Goal: Contribute content: Contribute content

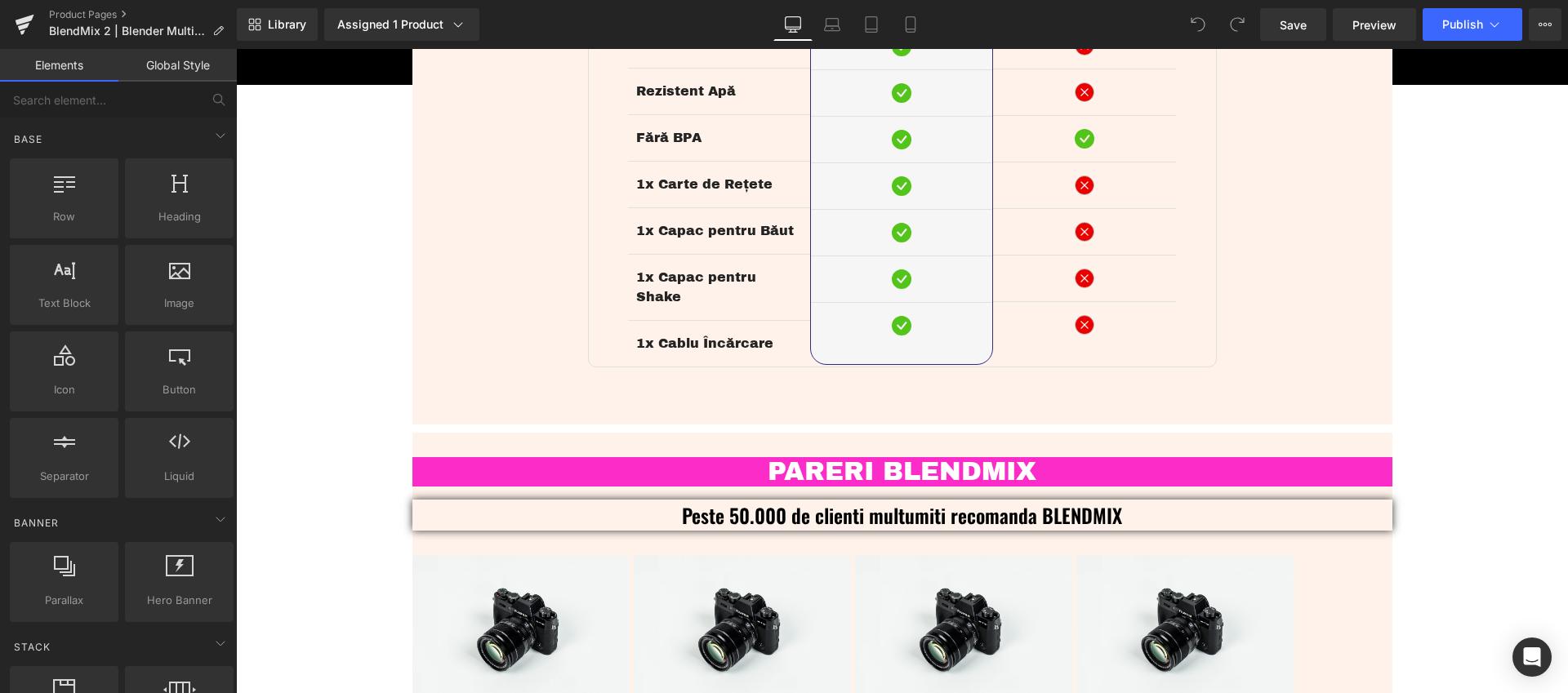
scroll to position [3663, 0]
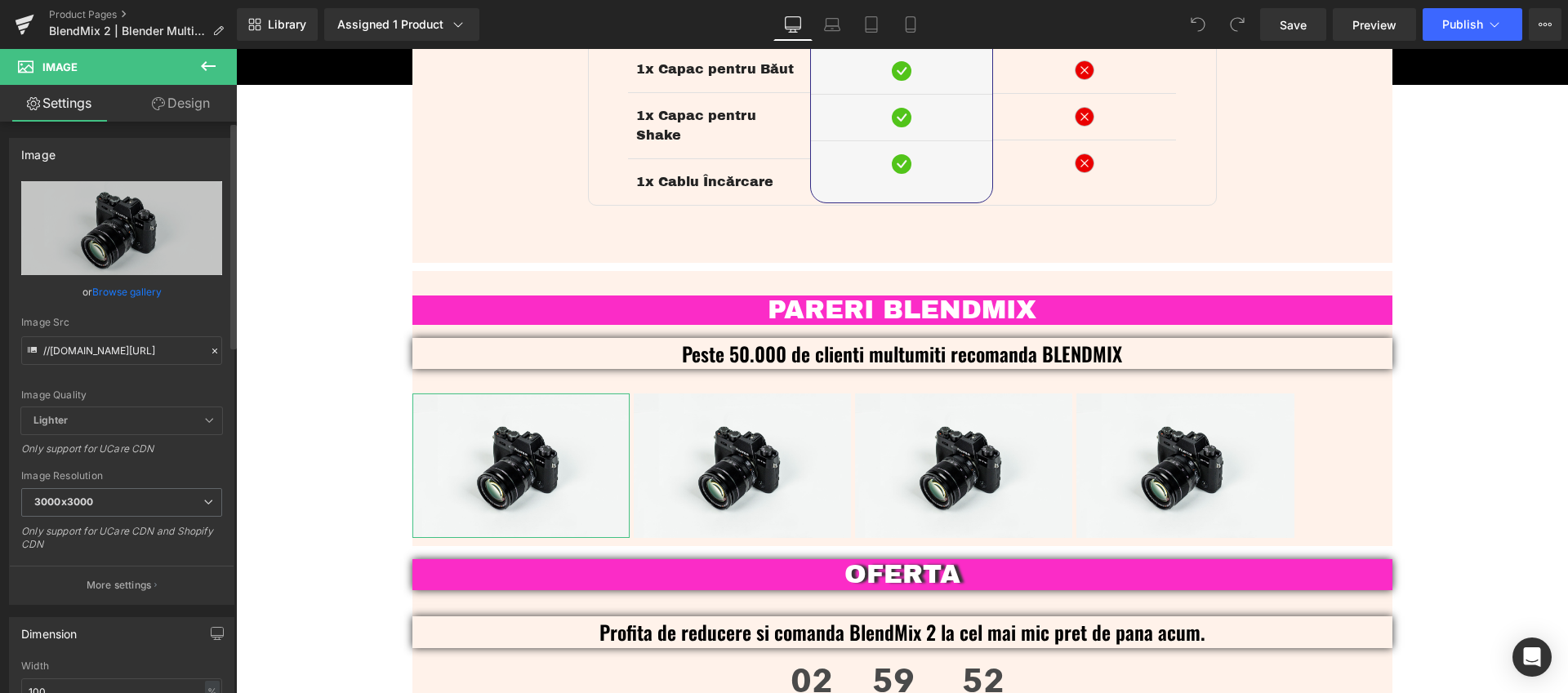
click at [138, 296] on link "Browse gallery" at bounding box center [126, 291] width 69 height 28
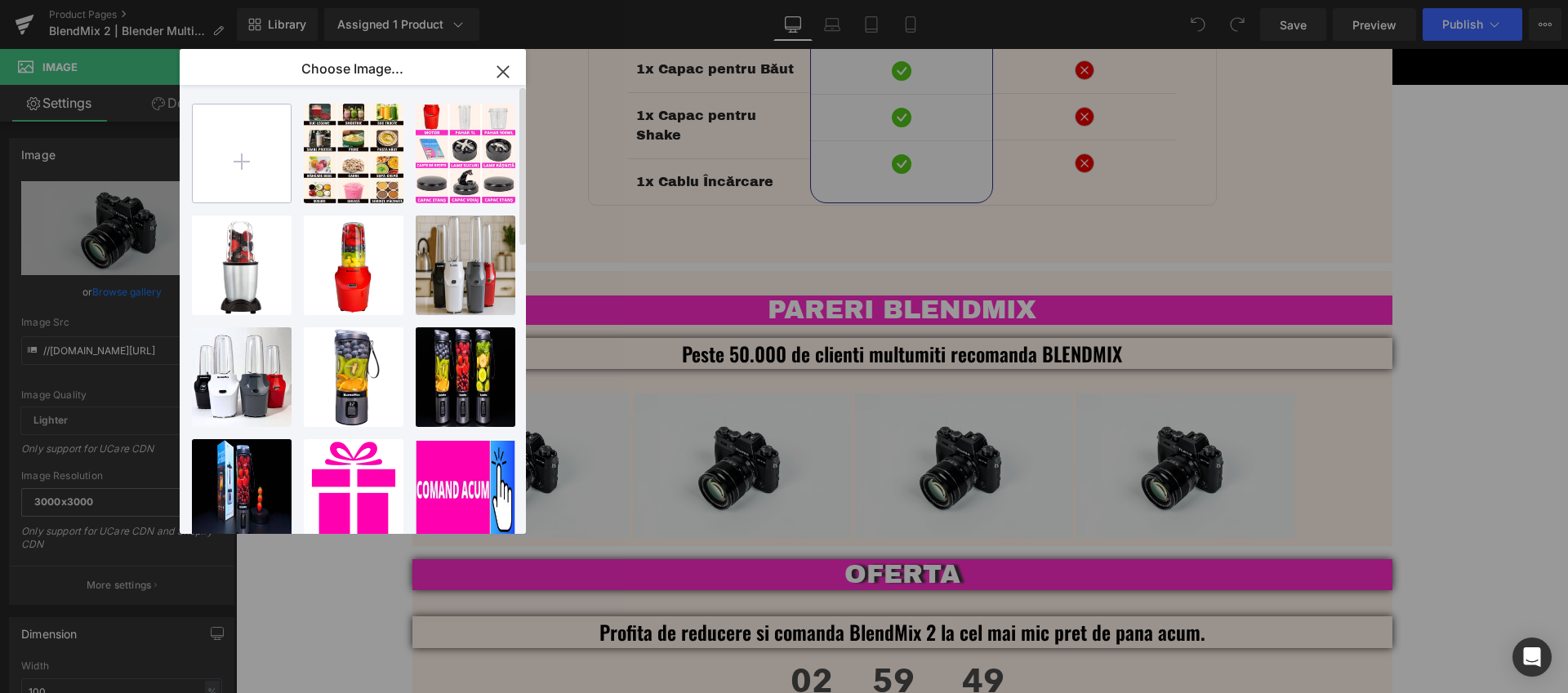
click at [241, 158] on input "file" at bounding box center [241, 153] width 98 height 98
type input "C:\fakepath\Blendmix_2_Blender_Multifunctional_Recenzie-1.png"
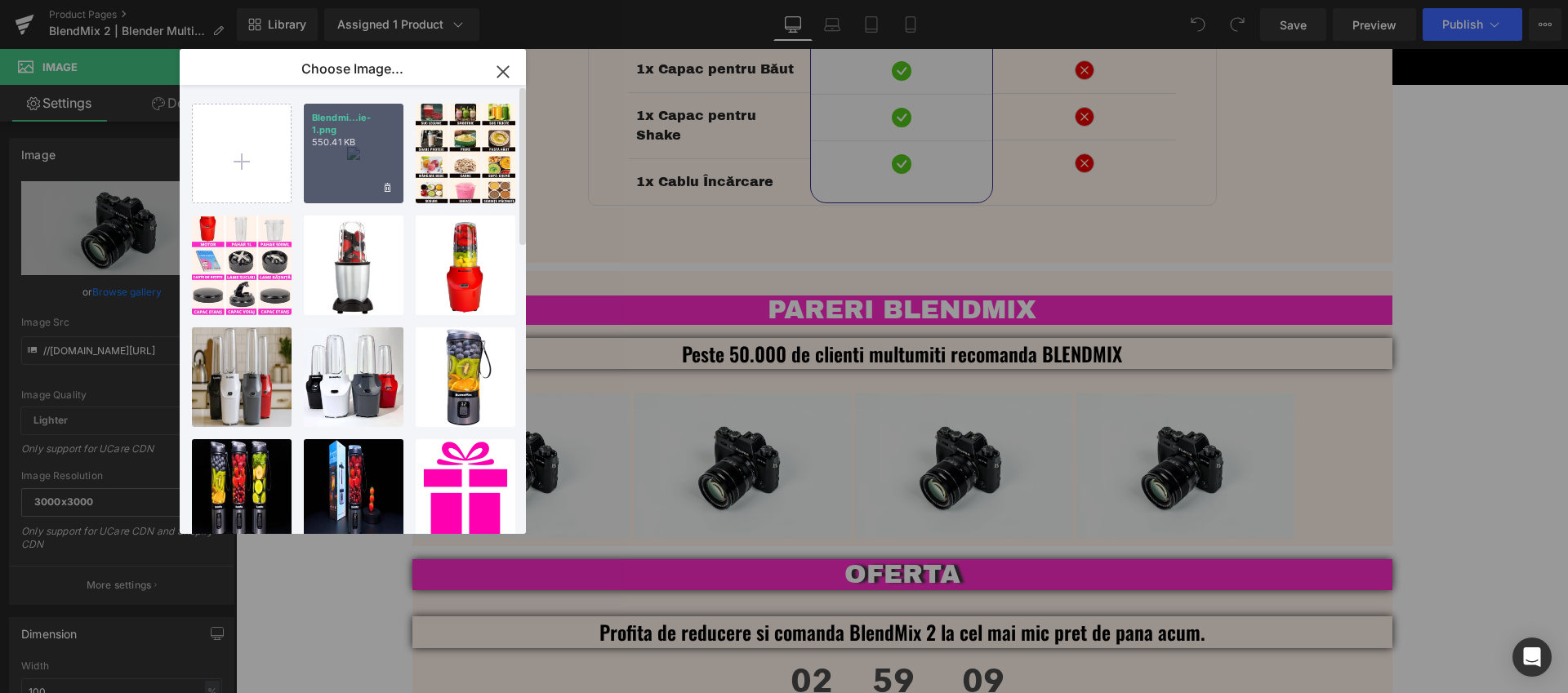
click at [353, 172] on div "Blendmi...ie-1.png 550.41 KB" at bounding box center [353, 153] width 100 height 100
type input "https://ucarecdn.com/5f124b50-4f32-4dd7-baef-a570cad2d1bc/-/format/auto/-/previ…"
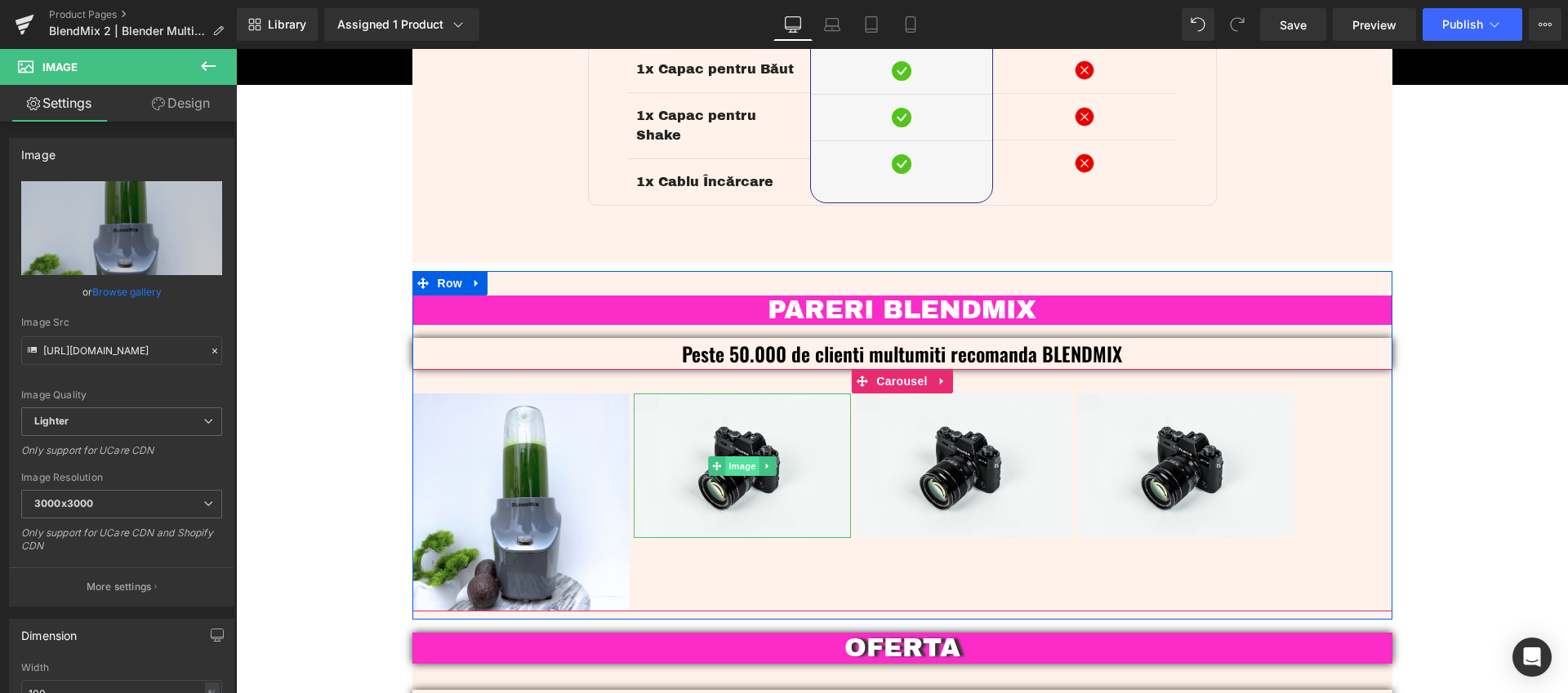
click at [736, 456] on span "Image" at bounding box center [742, 466] width 34 height 19
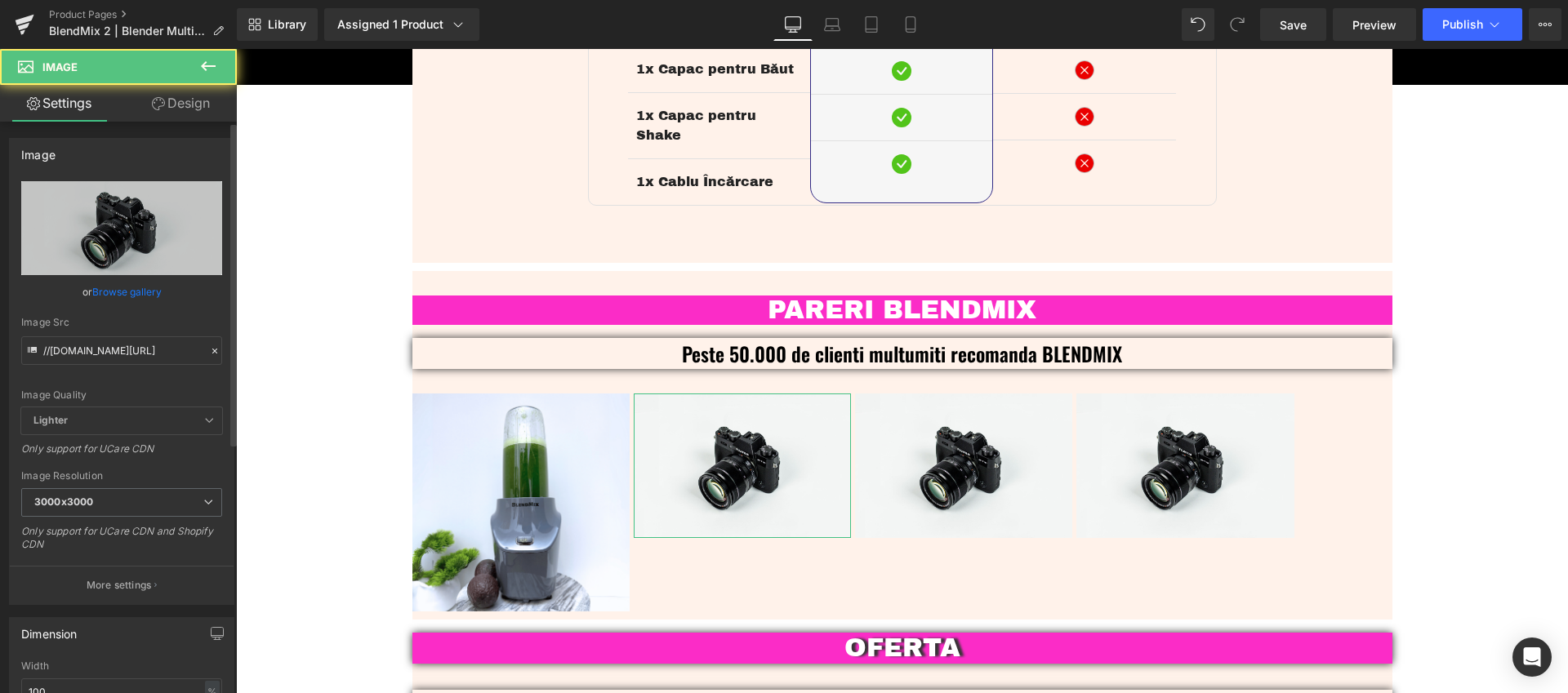
click at [147, 290] on link "Browse gallery" at bounding box center [126, 291] width 69 height 28
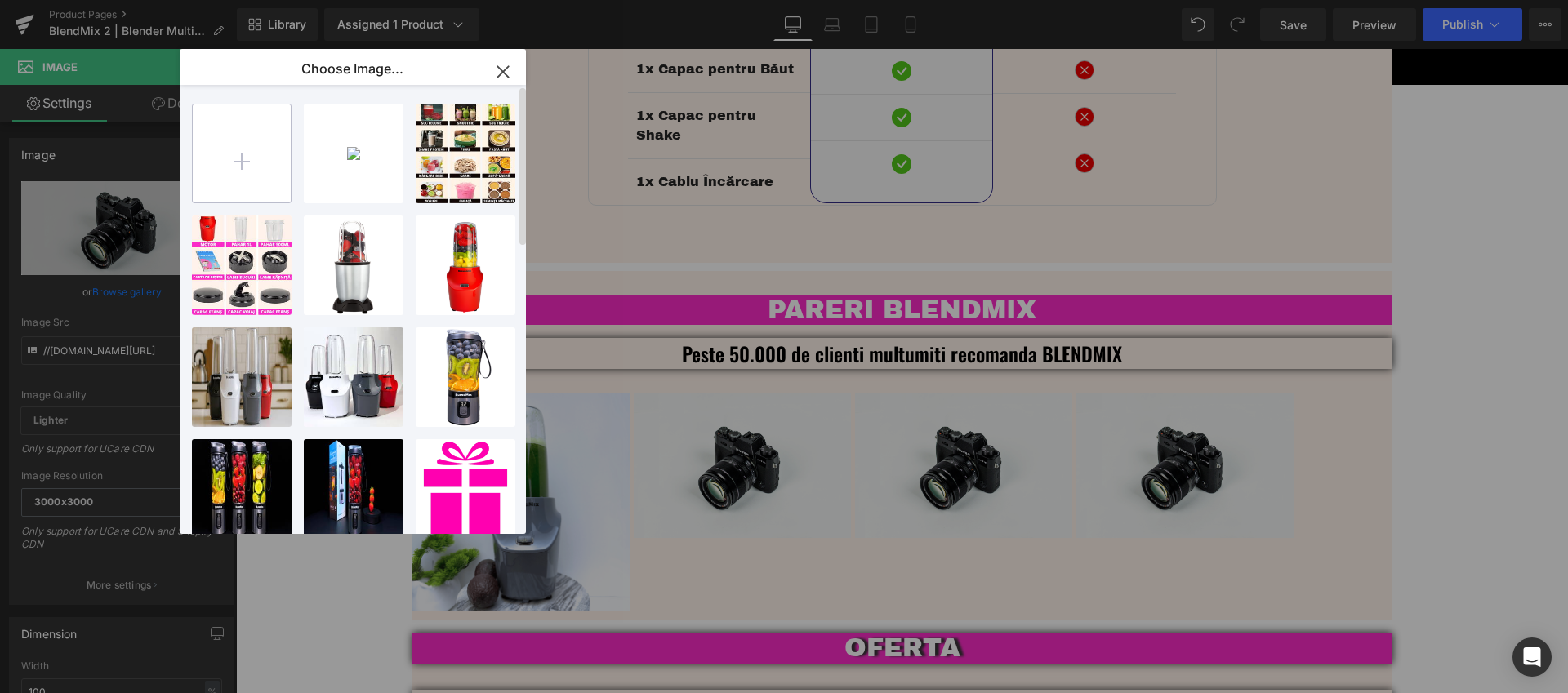
click at [246, 156] on input "file" at bounding box center [241, 153] width 98 height 98
type input "C:\fakepath\Blendmix_2_Blender_Multifunctional_Recenzie-2.png"
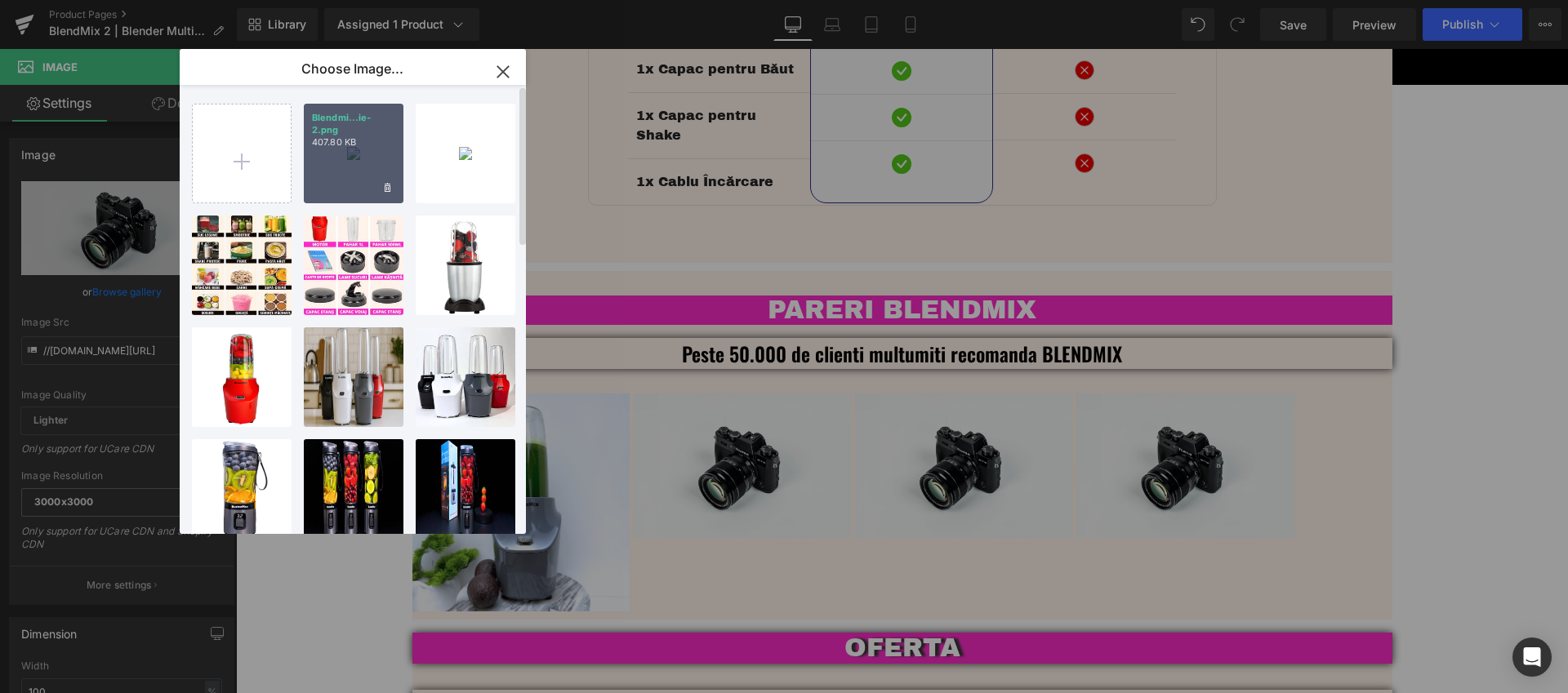
click at [348, 166] on div "Blendmi...ie-2.png 407.80 KB" at bounding box center [353, 153] width 100 height 100
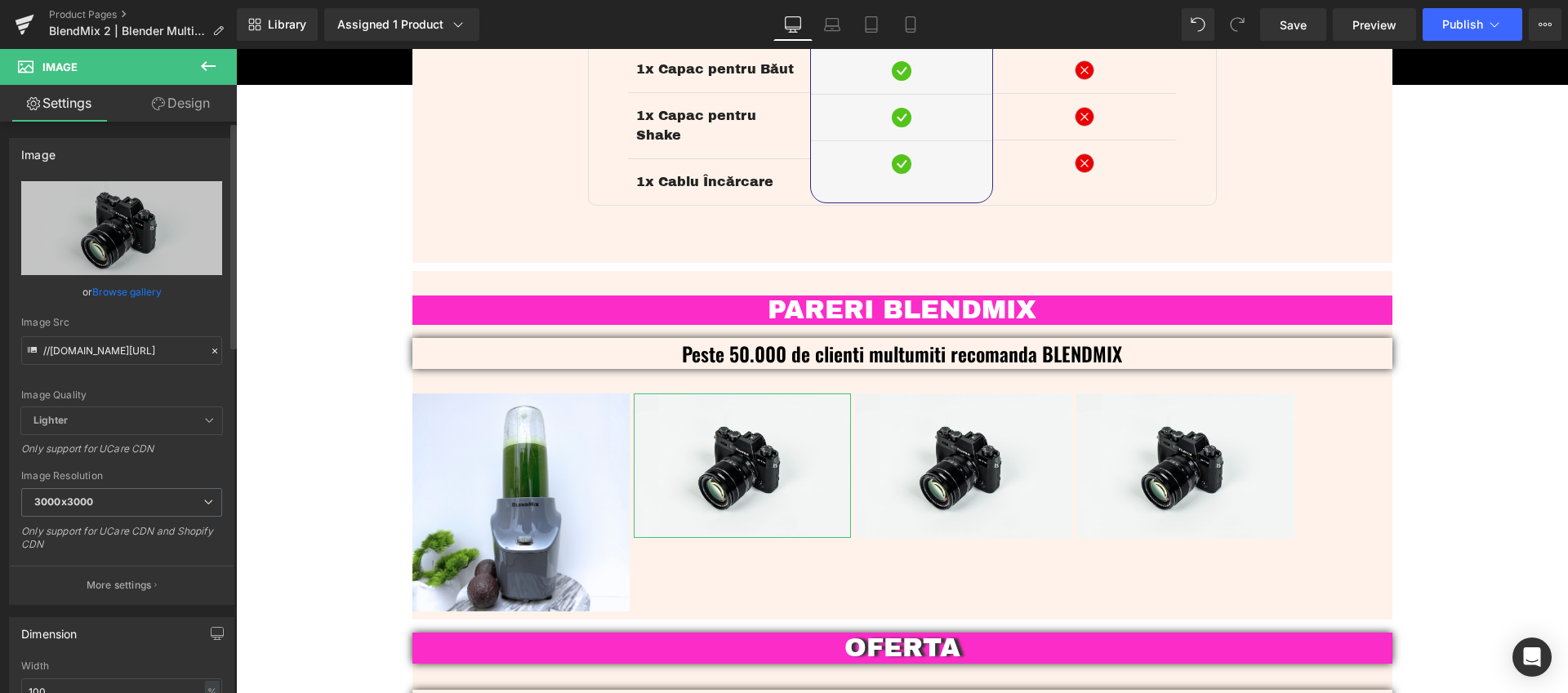
click at [134, 295] on link "Browse gallery" at bounding box center [126, 291] width 69 height 28
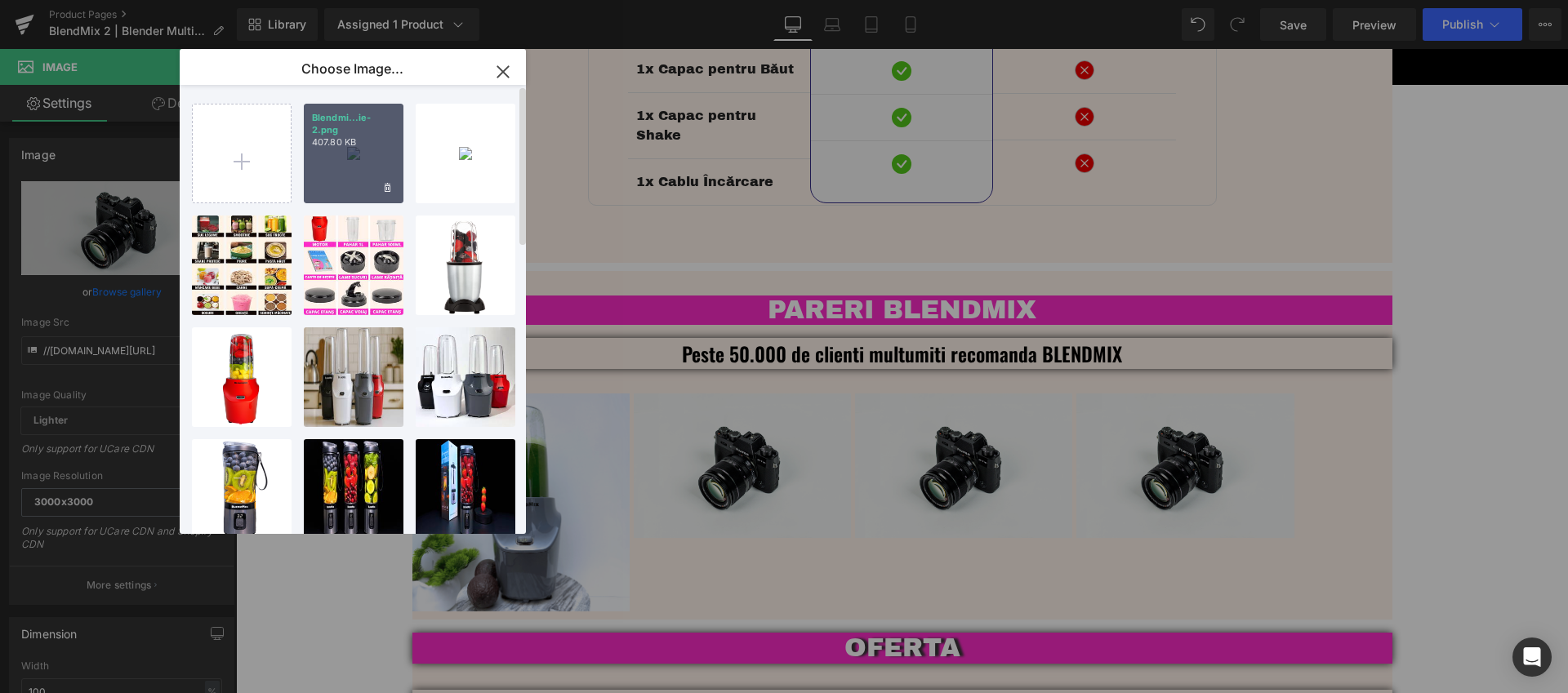
click at [324, 191] on div "Blendmi...ie-2.png 407.80 KB" at bounding box center [353, 153] width 100 height 100
type input "https://ucarecdn.com/7ebb7899-5fe5-49f7-9a97-52ce7bc315a5/-/format/auto/-/previ…"
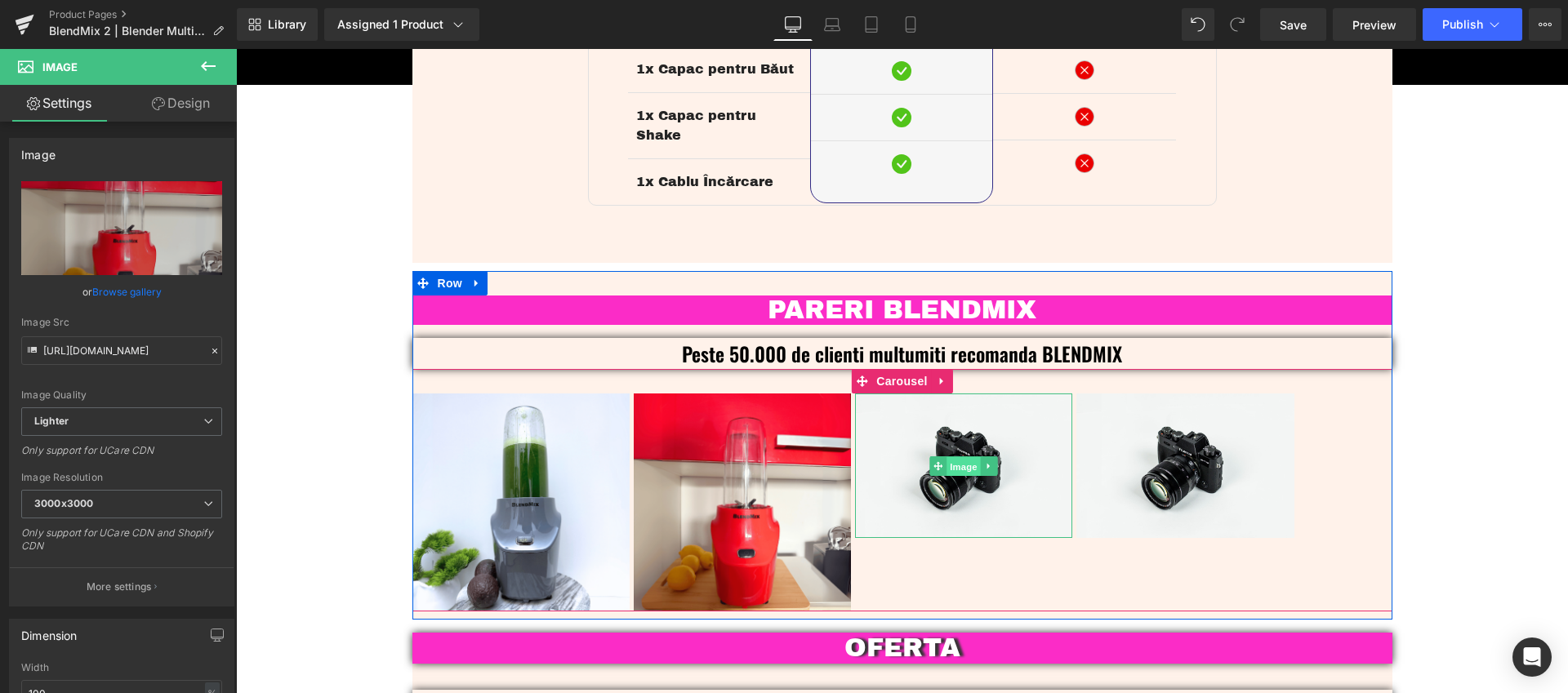
click at [953, 456] on span "Image" at bounding box center [963, 466] width 34 height 19
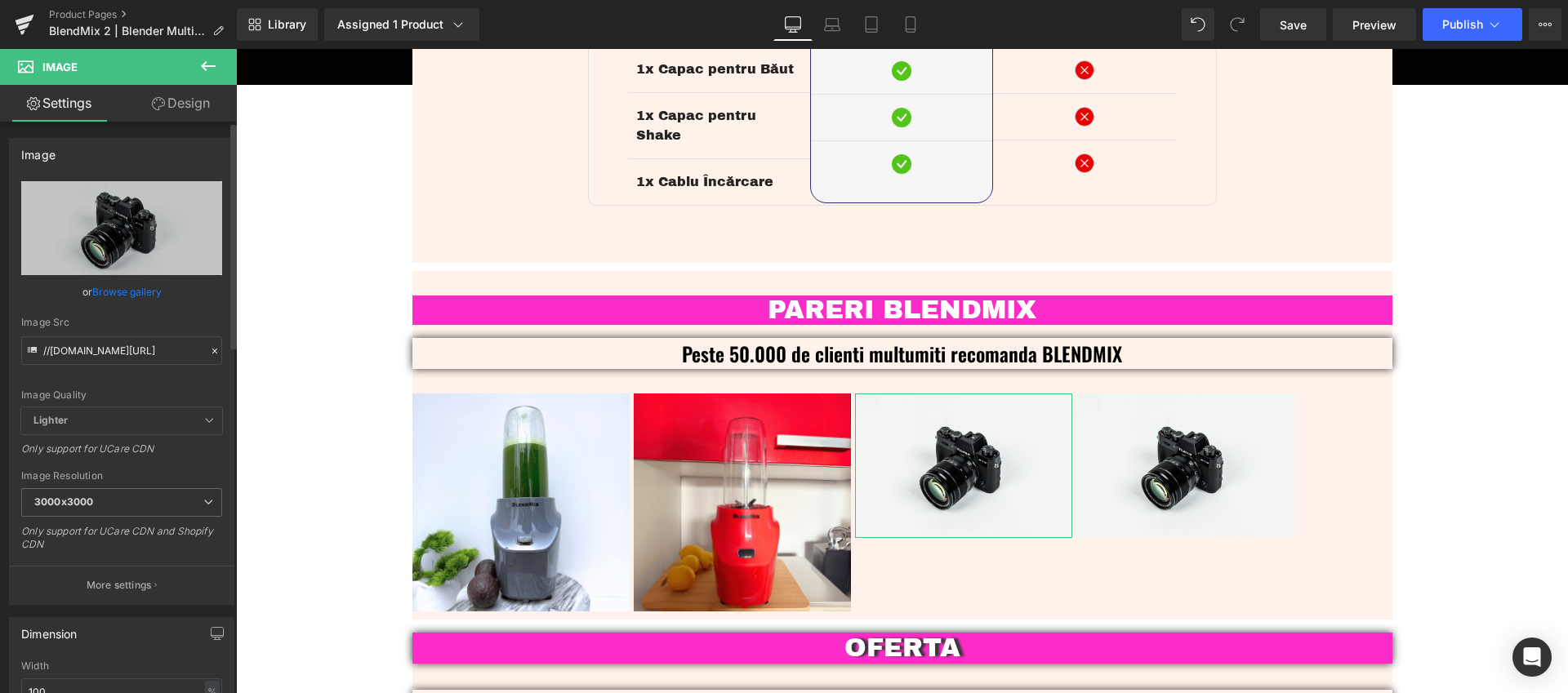
click at [143, 295] on link "Browse gallery" at bounding box center [126, 291] width 69 height 28
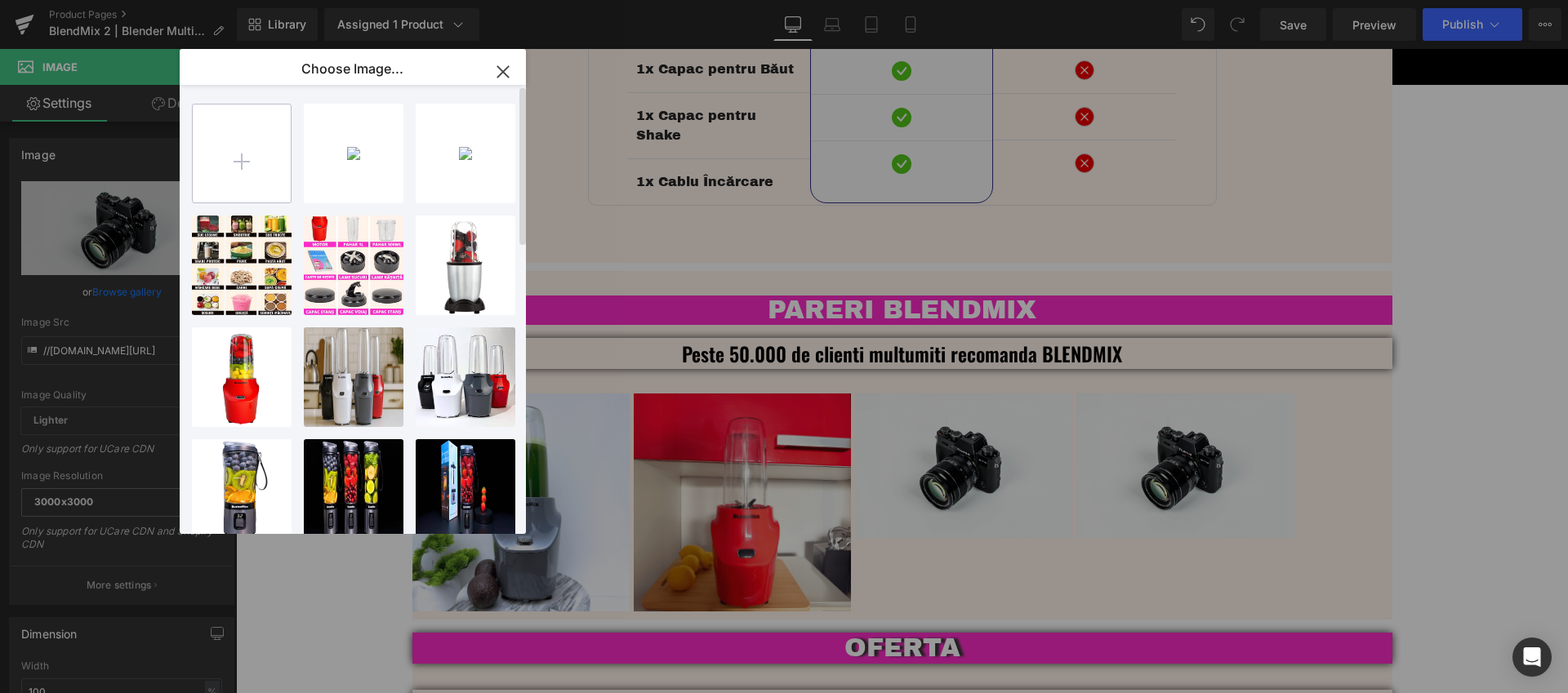
click at [250, 161] on input "file" at bounding box center [241, 153] width 98 height 98
type input "C:\fakepath\Blendmix_2_Blender_Multifunctional_Recenzie-3.png"
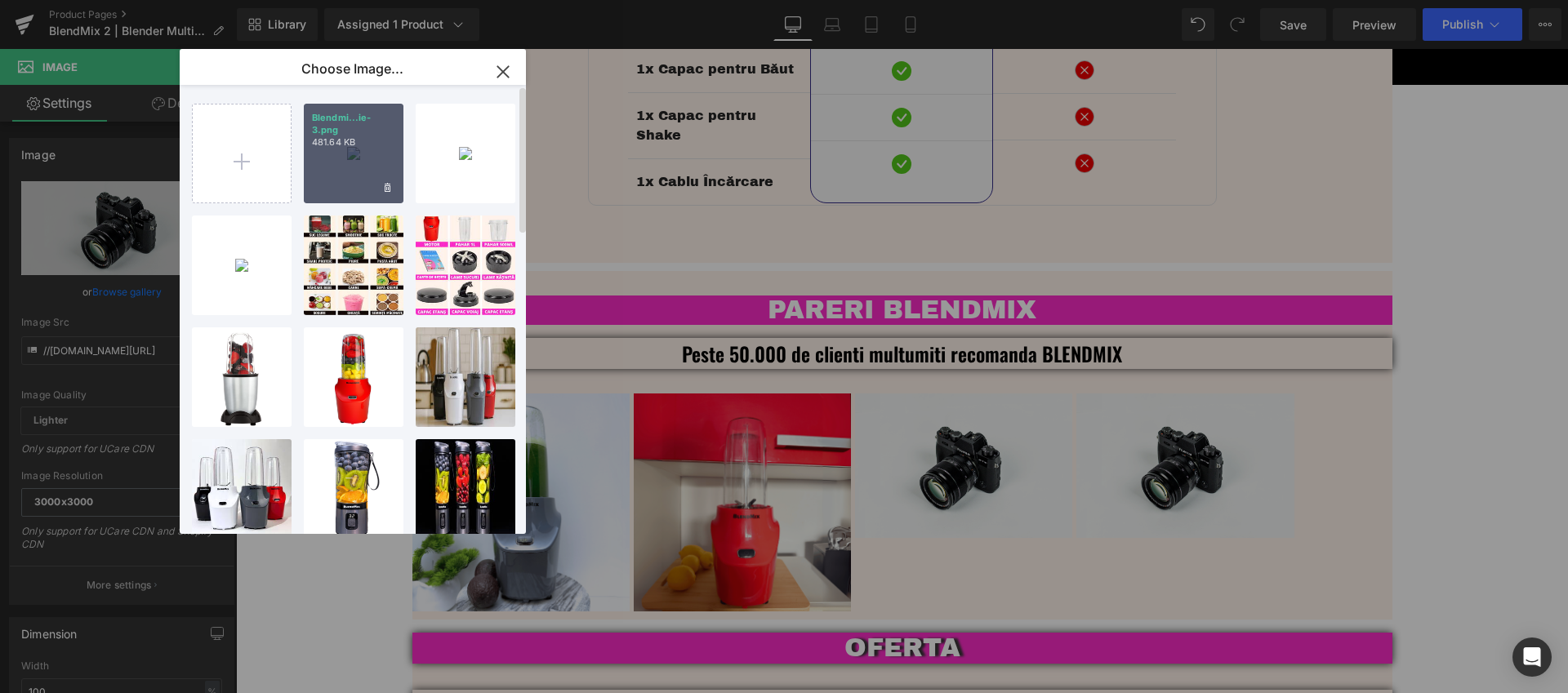
click at [346, 172] on div "Blendmi...ie-3.png 481.64 KB" at bounding box center [353, 153] width 100 height 100
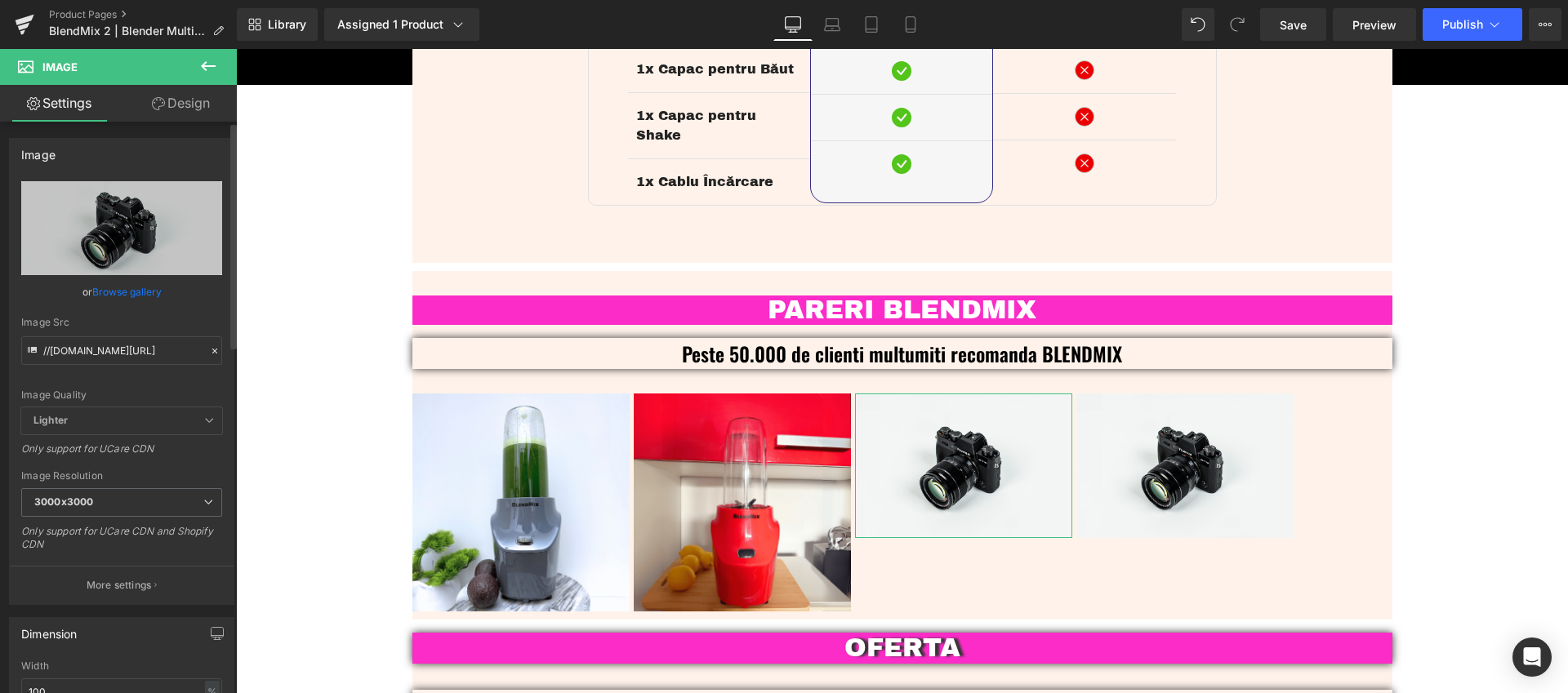
click at [141, 300] on link "Browse gallery" at bounding box center [126, 291] width 69 height 28
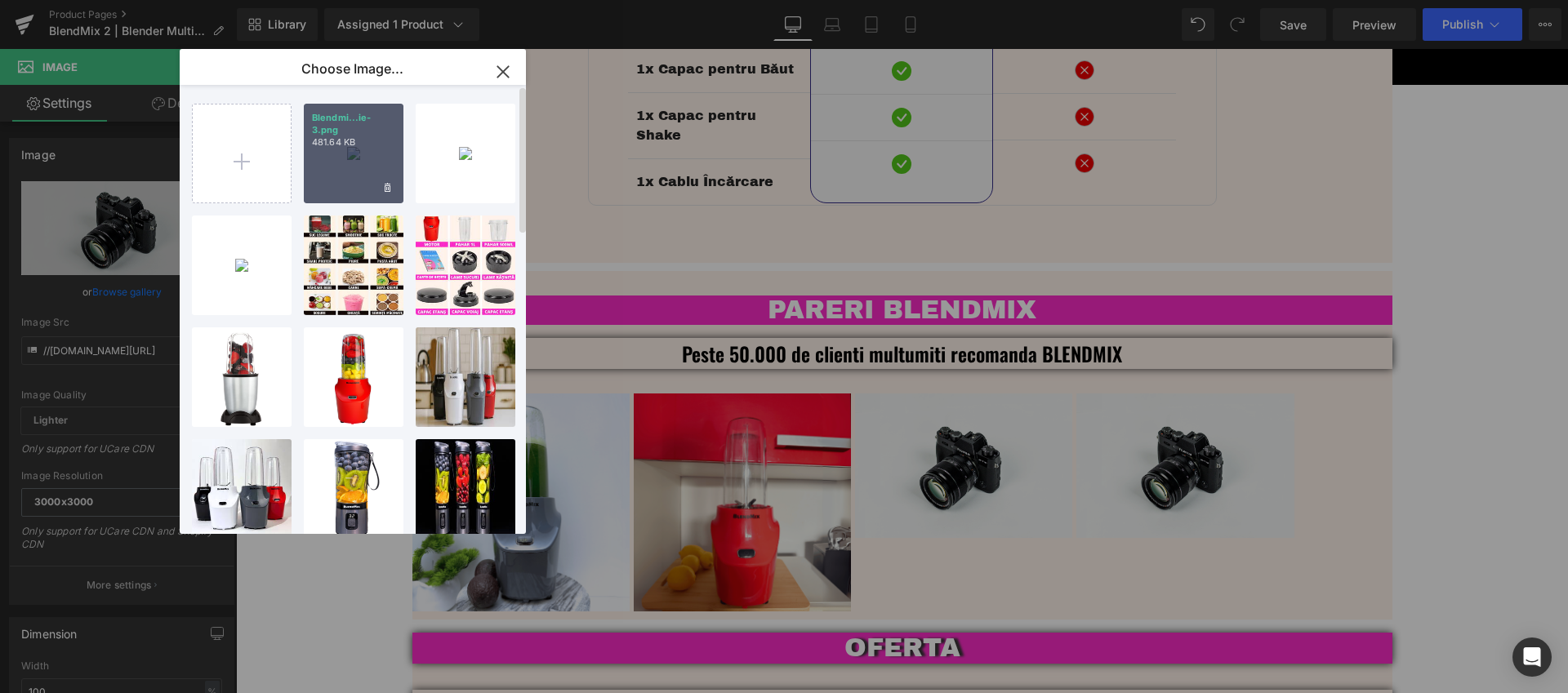
click at [372, 175] on div "Blendmi...ie-3.png 481.64 KB" at bounding box center [353, 153] width 100 height 100
type input "https://ucarecdn.com/3e3b9e40-0d89-4141-8bfa-0cad1fbba580/-/format/auto/-/previ…"
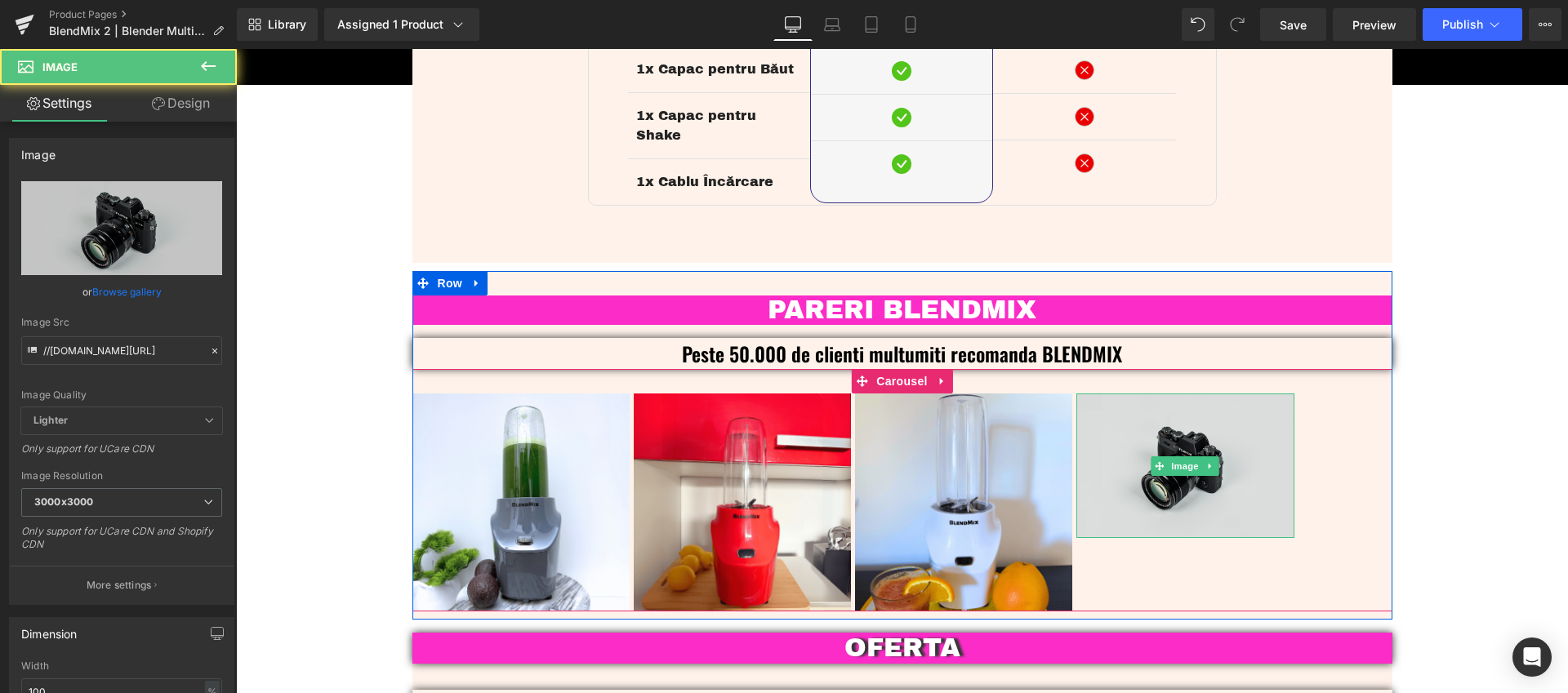
click at [1180, 478] on img at bounding box center [1184, 465] width 217 height 144
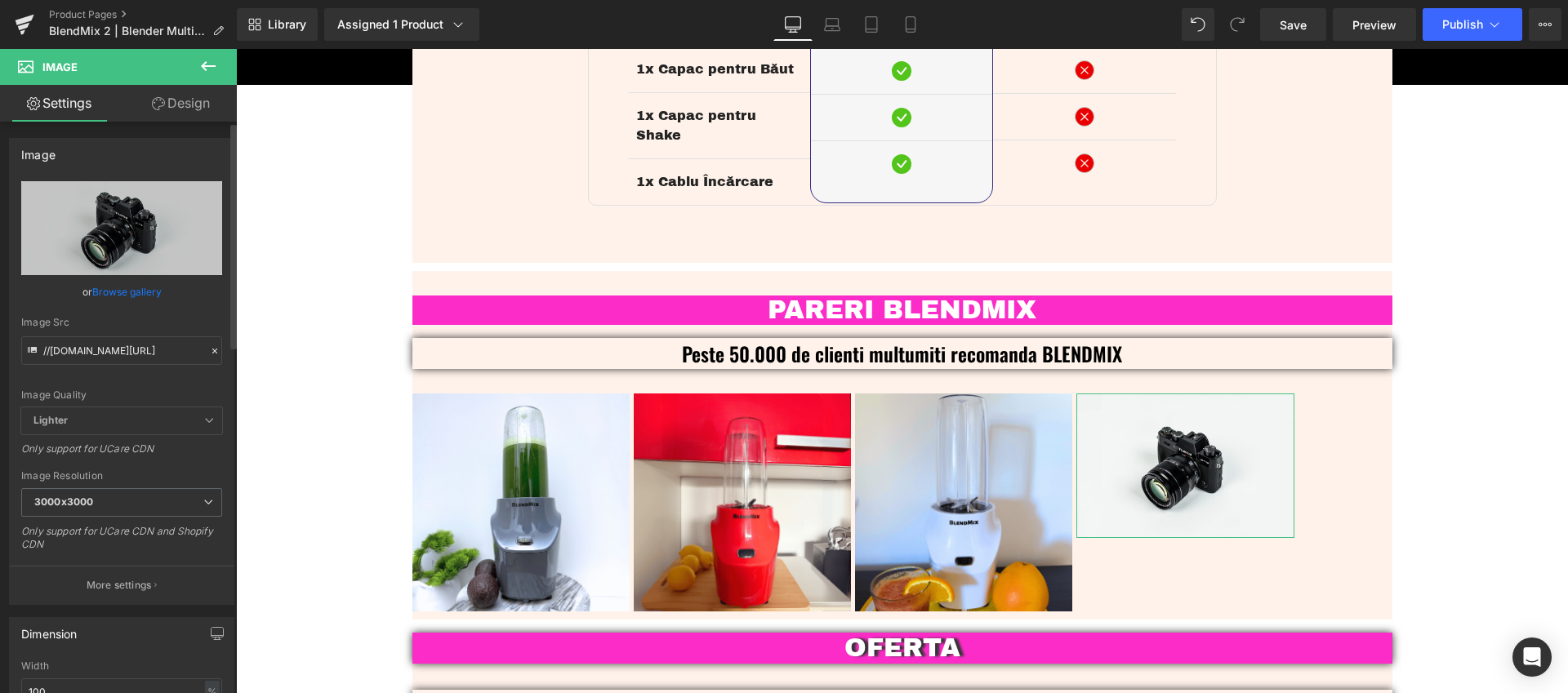
click at [139, 291] on link "Browse gallery" at bounding box center [126, 291] width 69 height 28
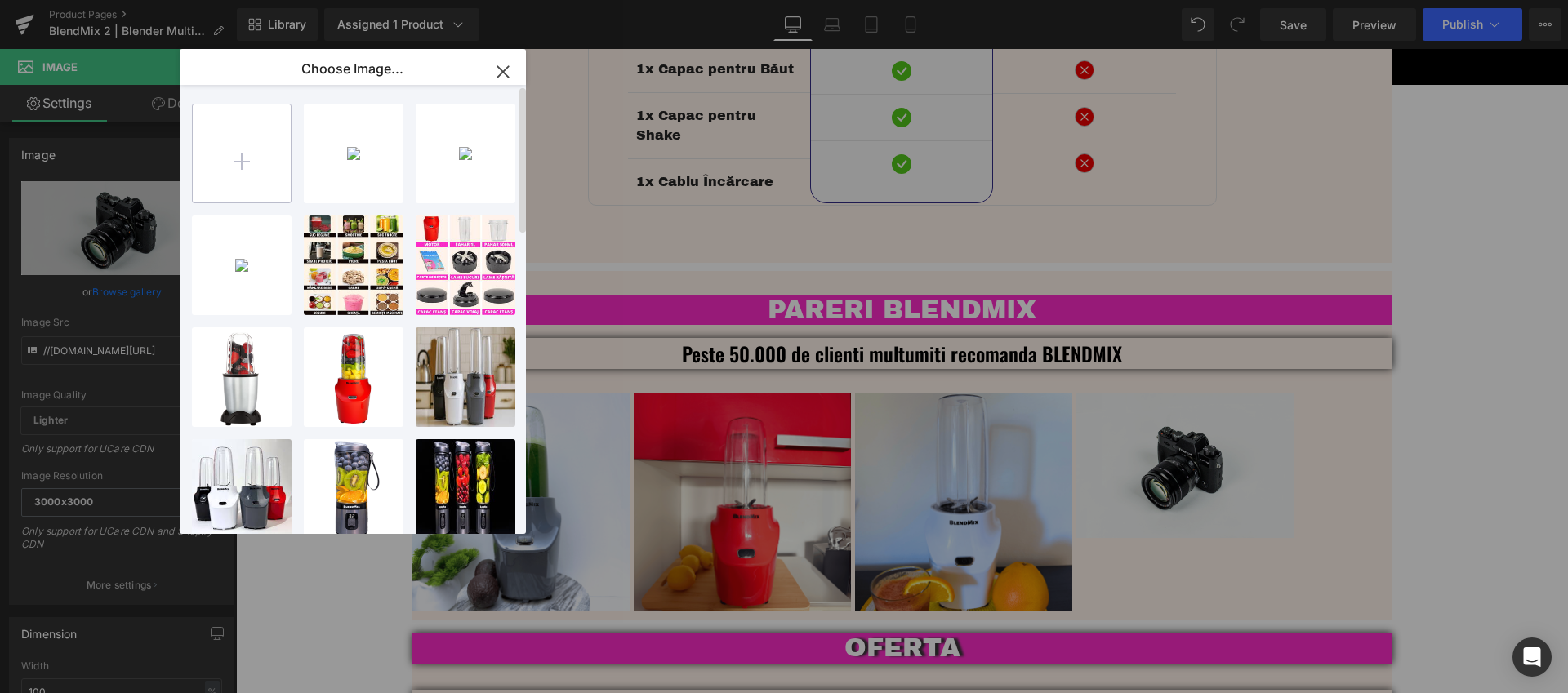
click at [252, 167] on input "file" at bounding box center [241, 153] width 98 height 98
type input "C:\fakepath\Blendmix_2_Blender_Multifunctional_Recenzie-4.png"
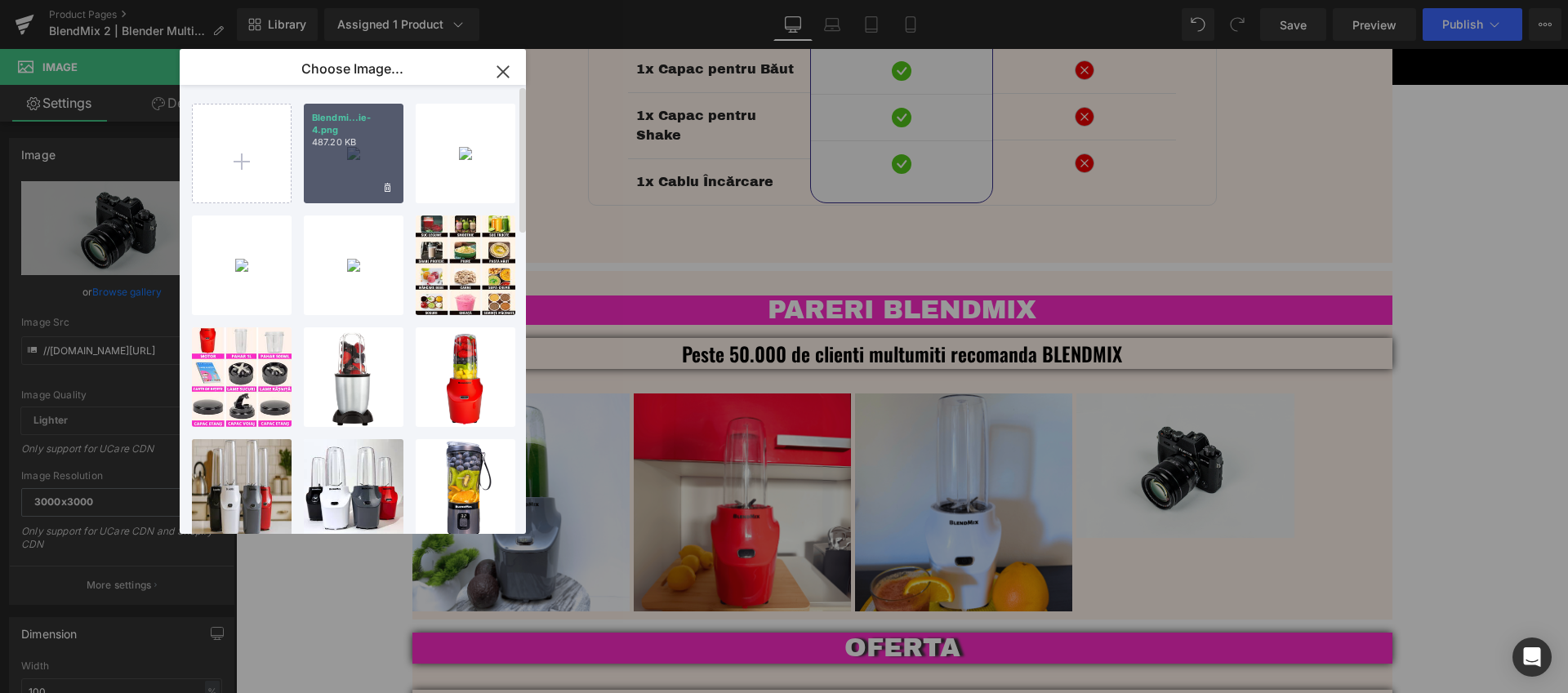
click at [355, 172] on div "Blendmi...ie-4.png 487.20 KB" at bounding box center [353, 153] width 100 height 100
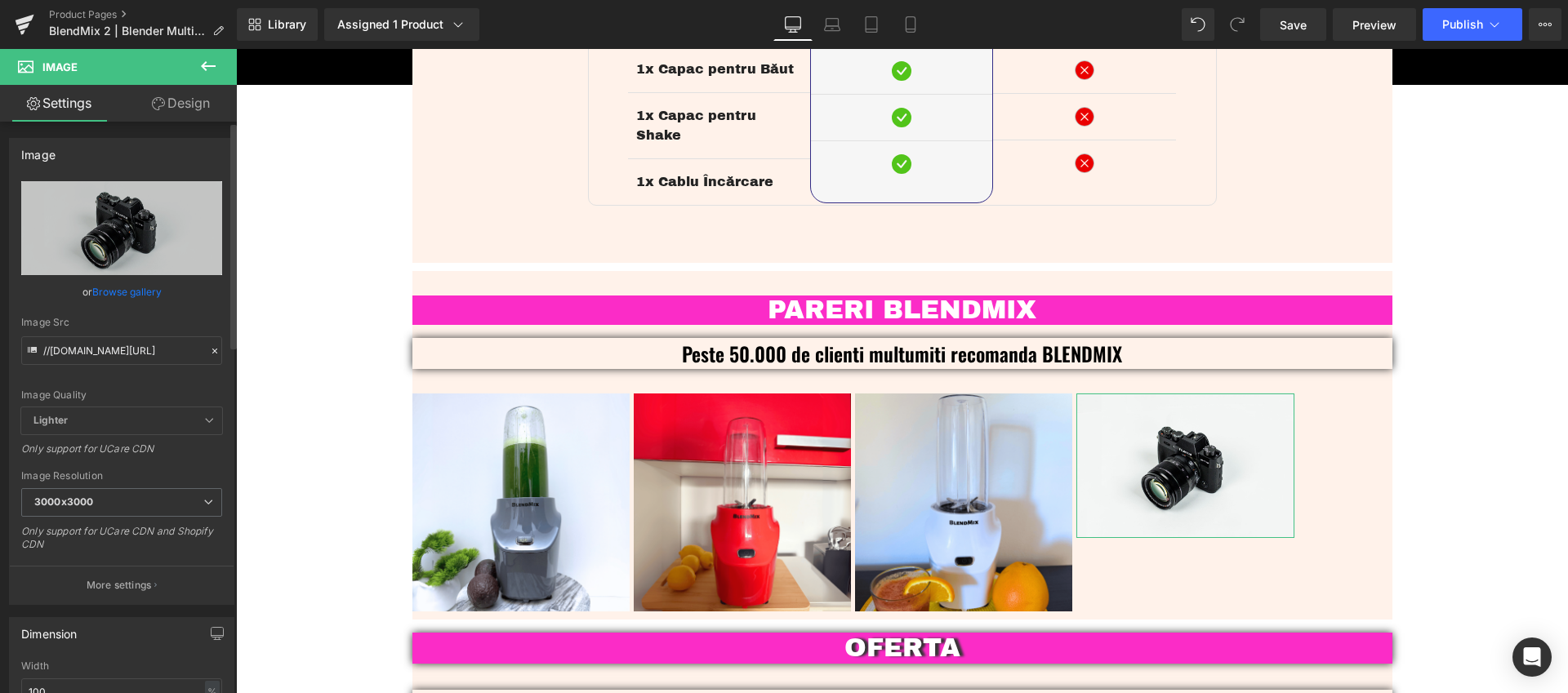
click at [147, 295] on link "Browse gallery" at bounding box center [126, 291] width 69 height 28
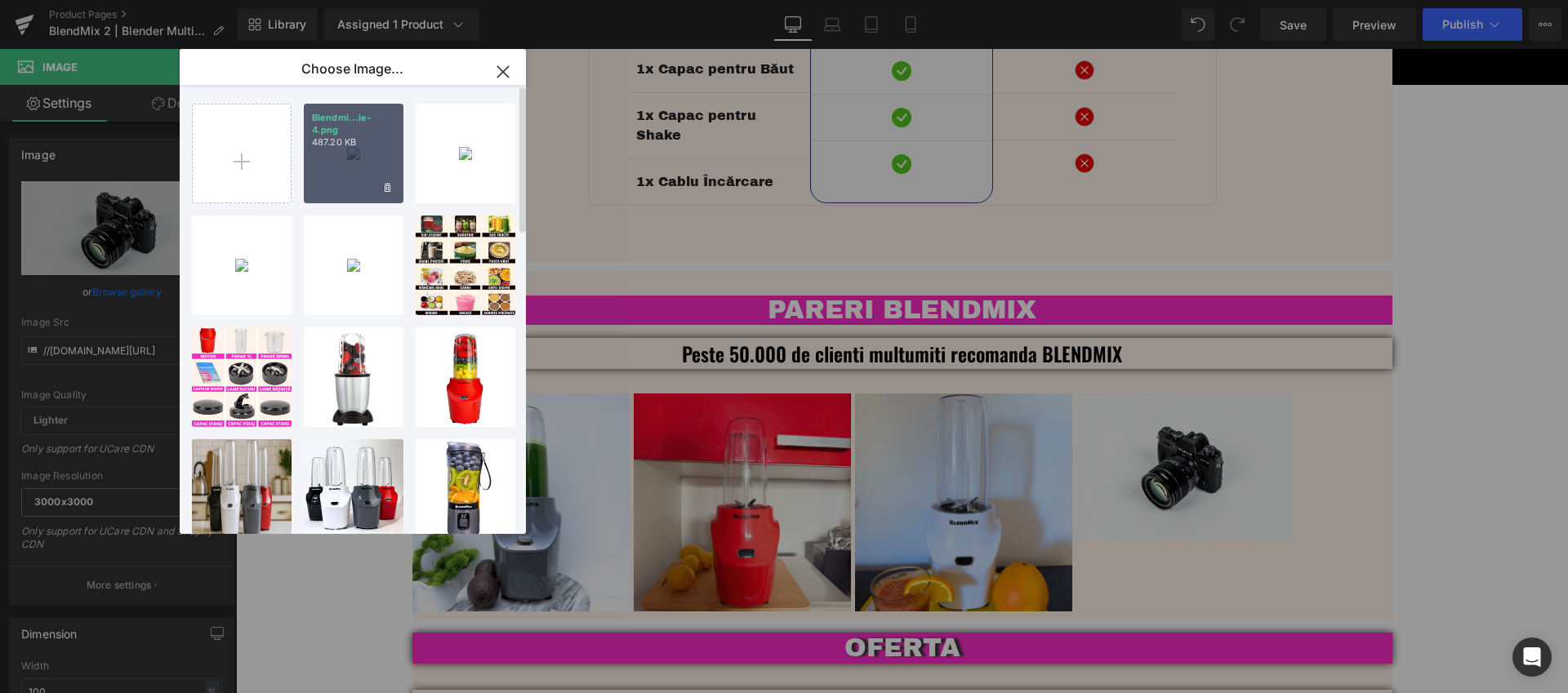
click at [367, 190] on div "Blendmi...ie-4.png 487.20 KB" at bounding box center [353, 153] width 100 height 100
type input "https://ucarecdn.com/b689b729-bc03-4f2f-b07c-12b7c38a4764/-/format/auto/-/previ…"
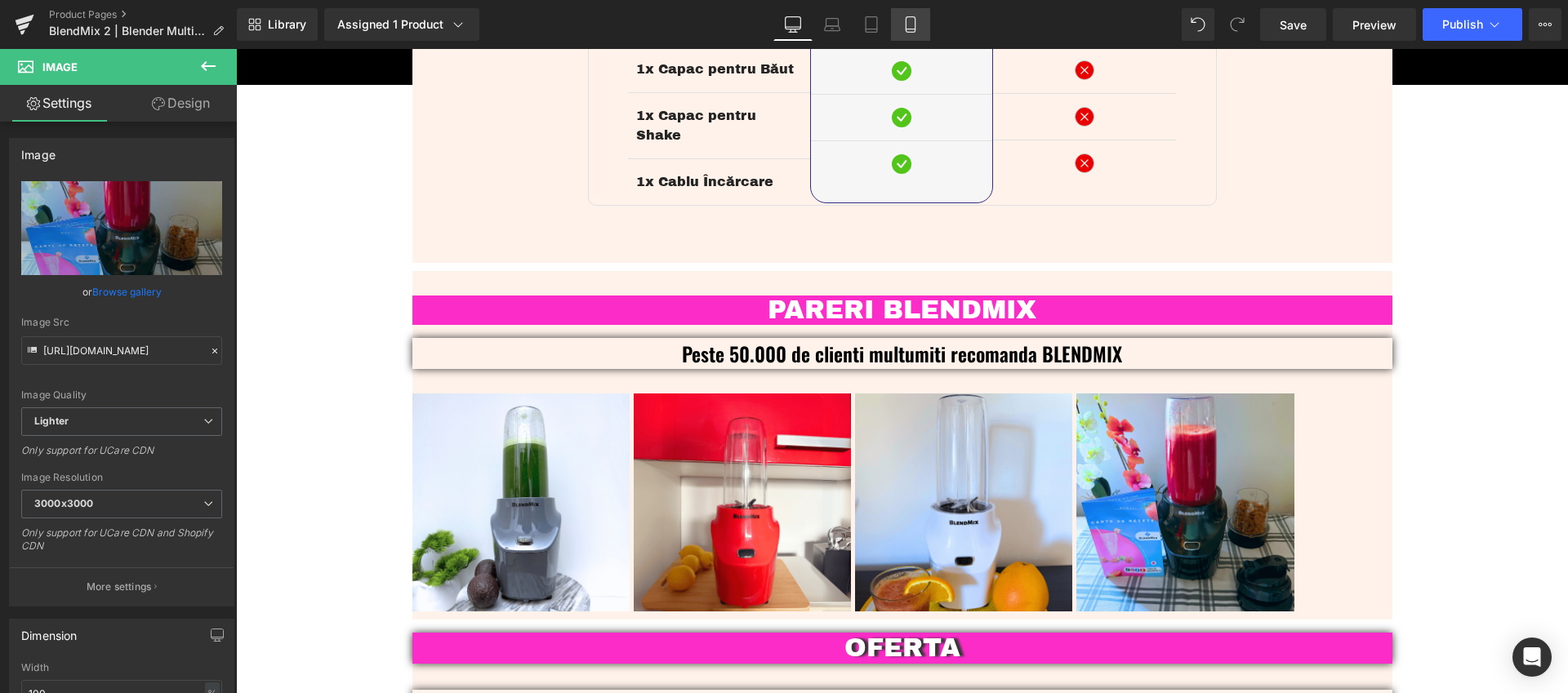
click at [922, 26] on link "Mobile" at bounding box center [910, 24] width 39 height 33
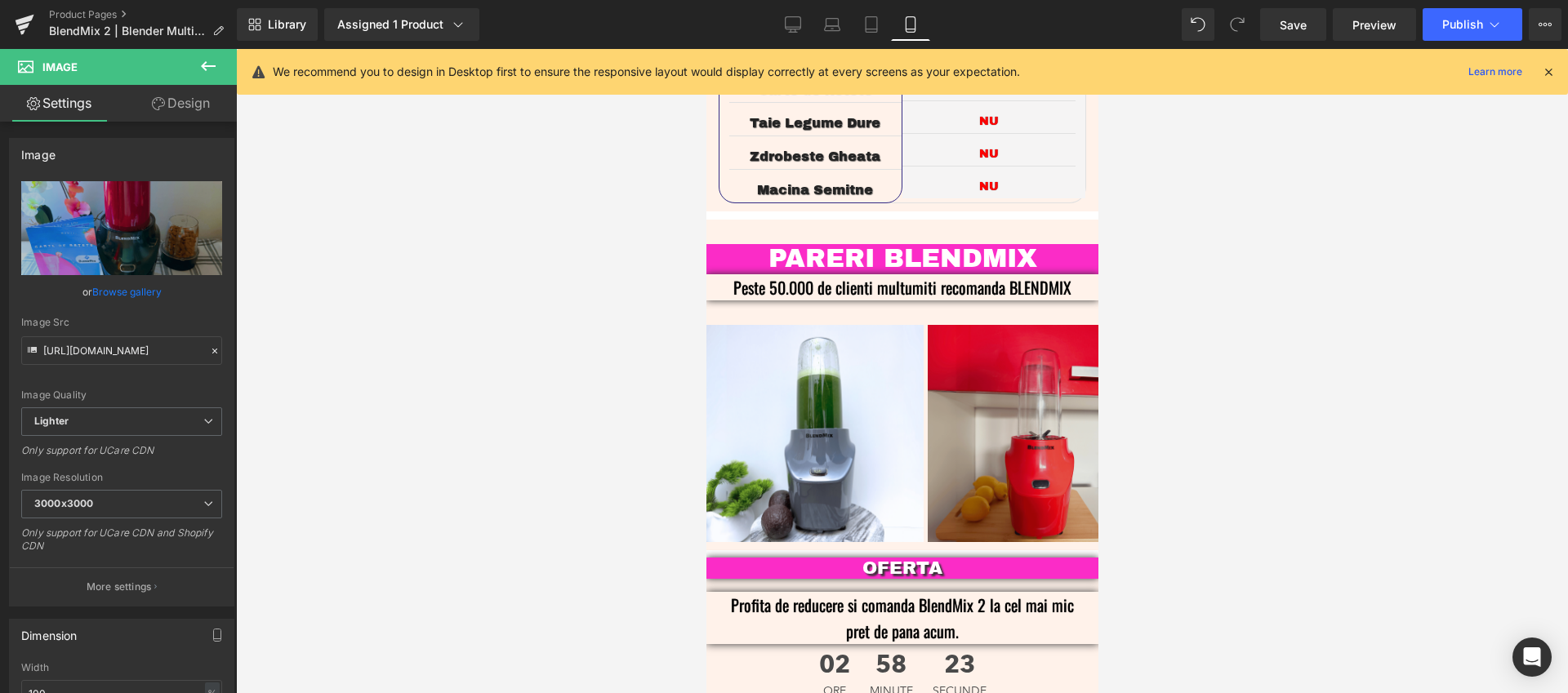
scroll to position [3711, 0]
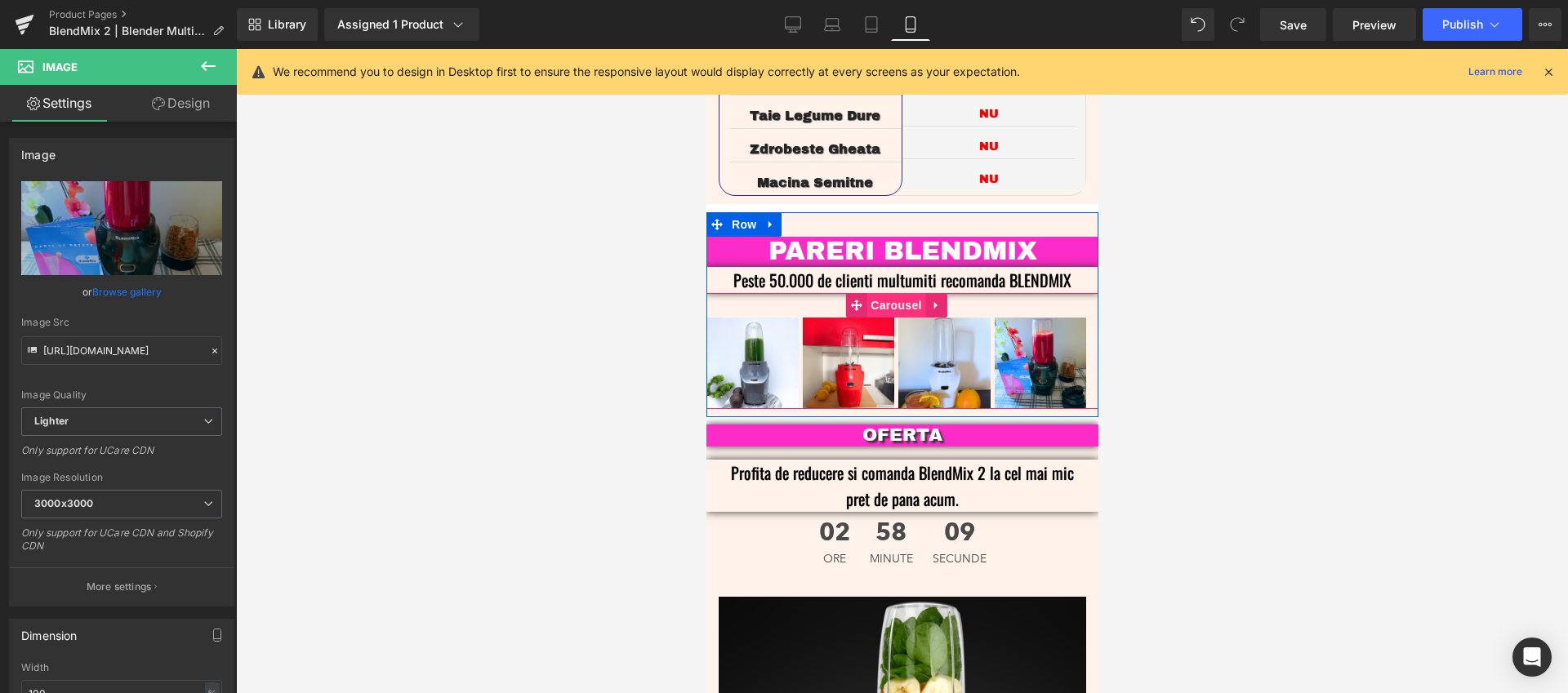
click at [890, 293] on span "Carousel" at bounding box center [894, 305] width 59 height 24
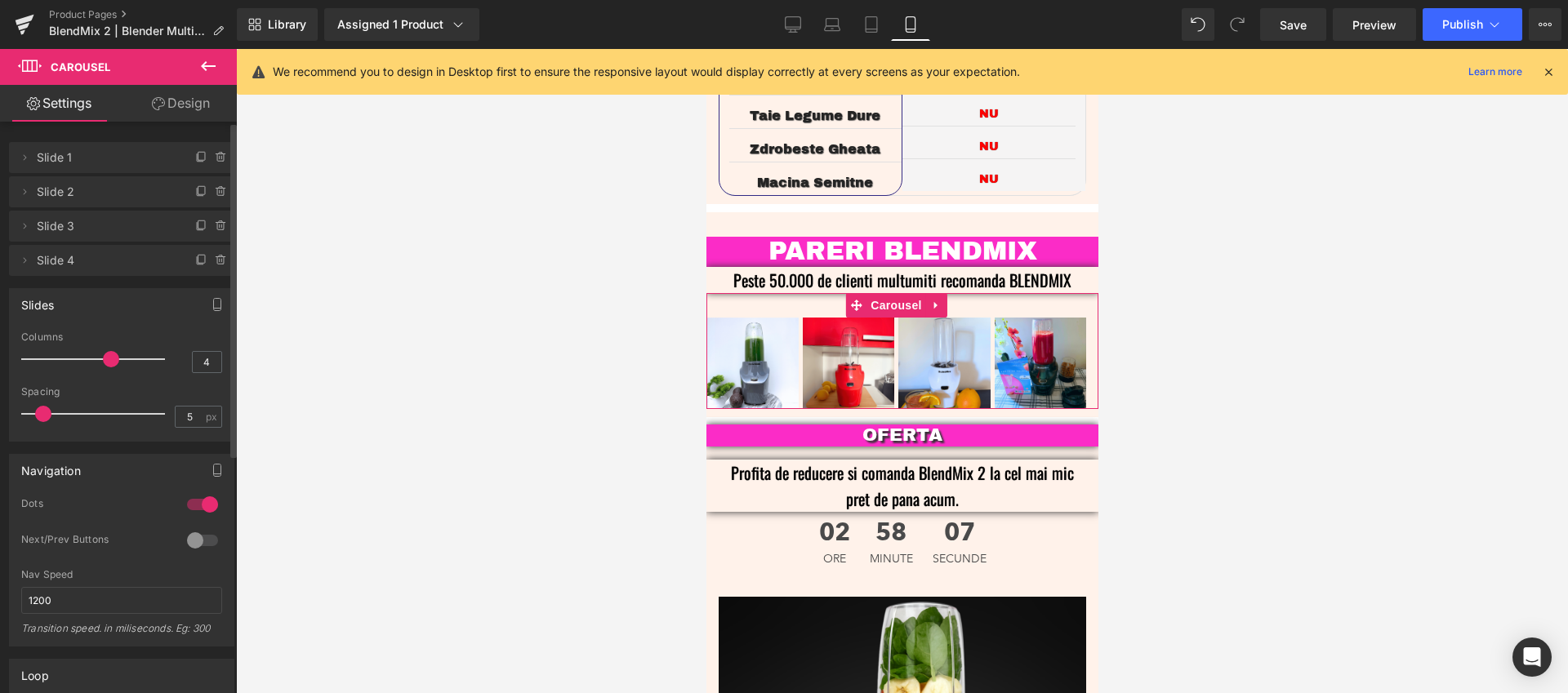
click at [192, 506] on div at bounding box center [202, 504] width 39 height 26
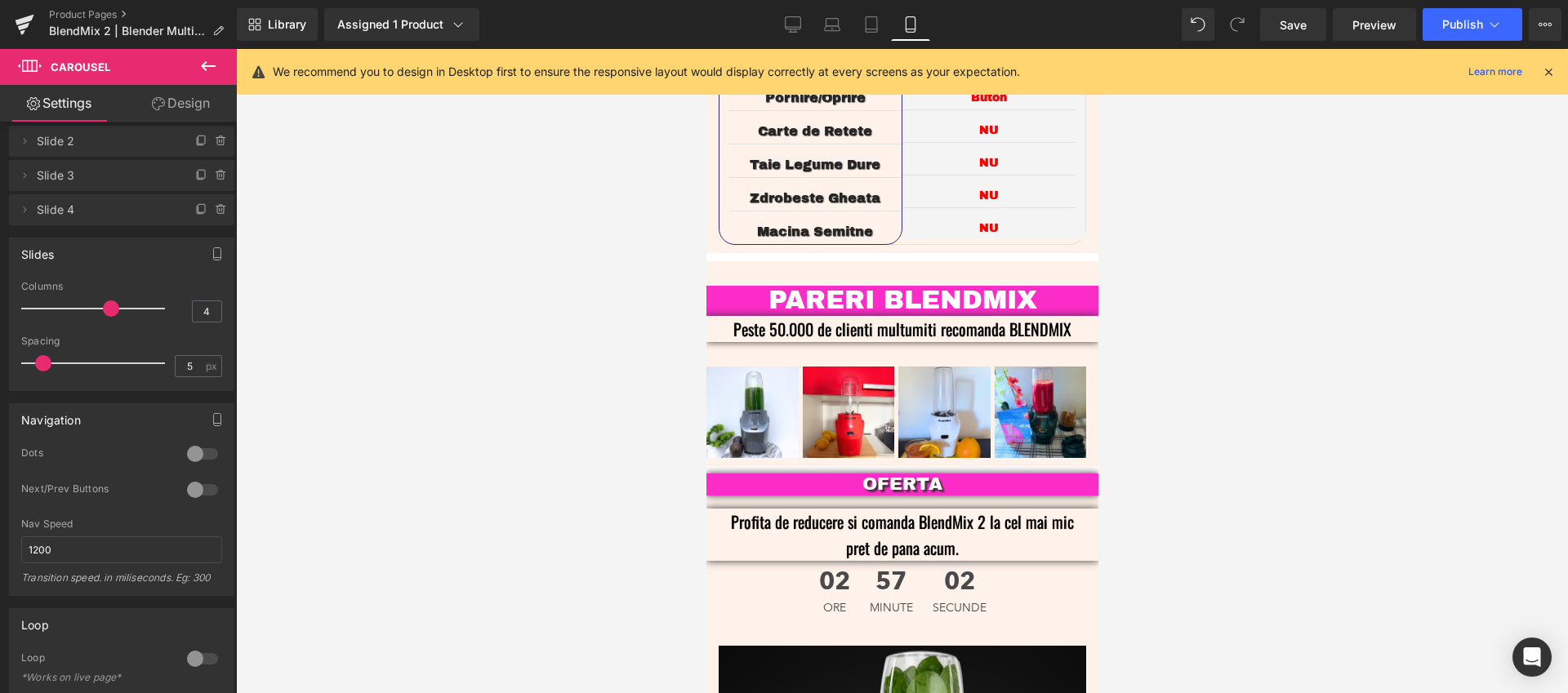
scroll to position [3573, 0]
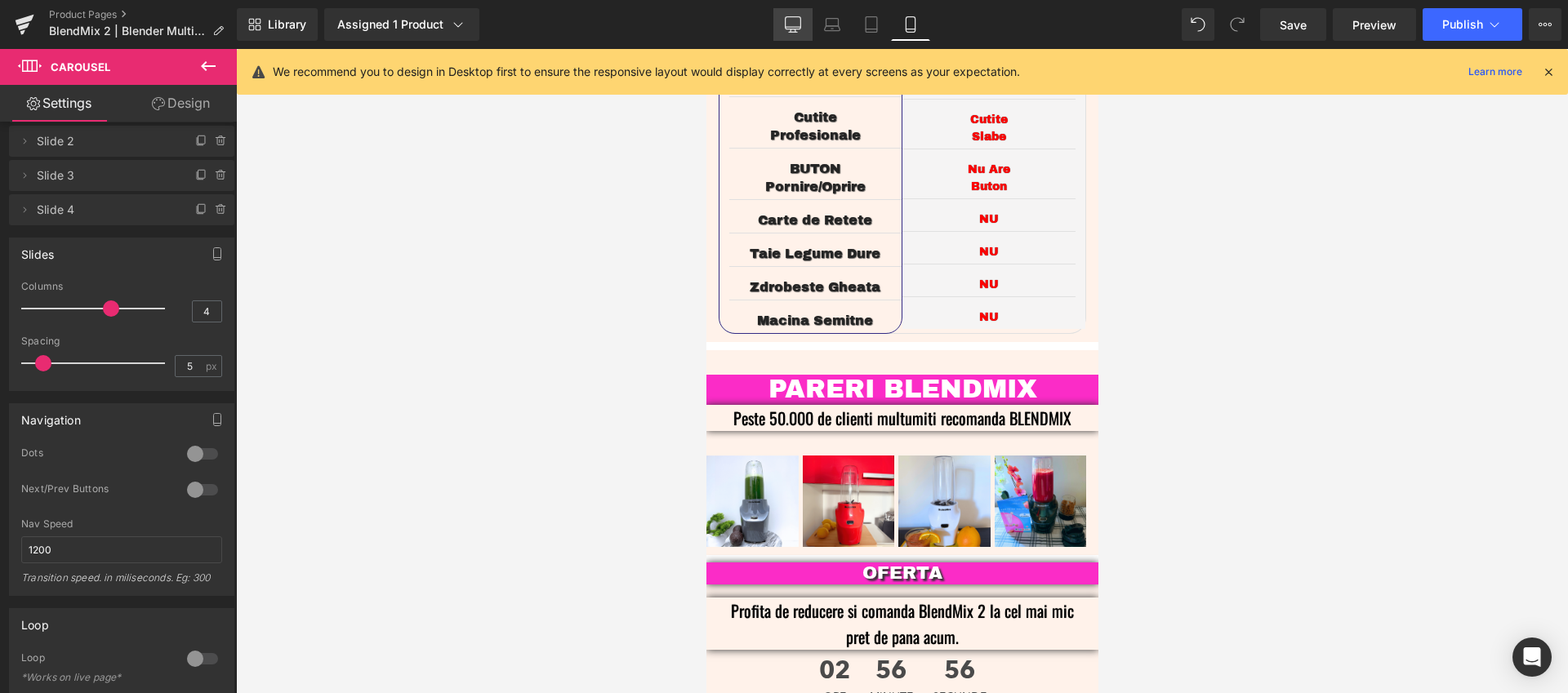
click at [785, 16] on link "Desktop" at bounding box center [792, 24] width 39 height 33
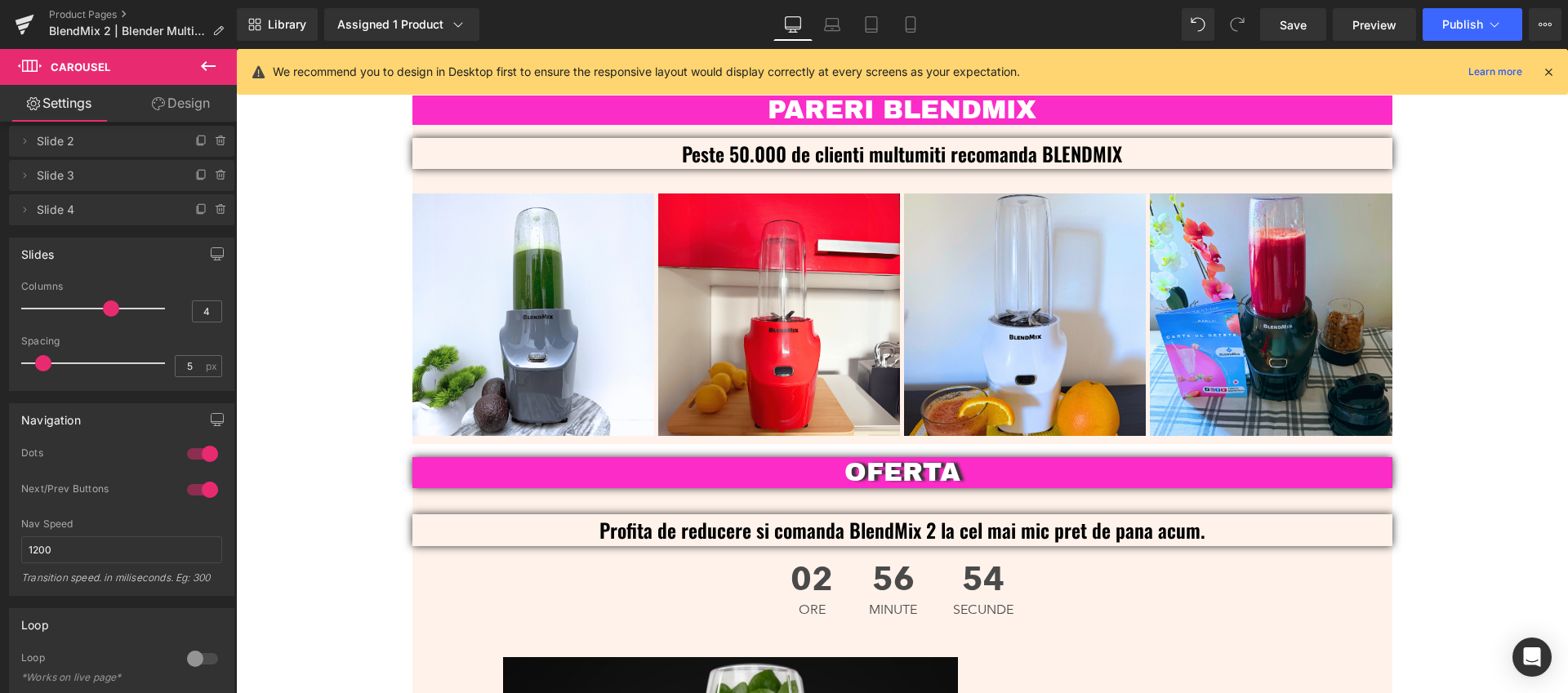
scroll to position [3896, 0]
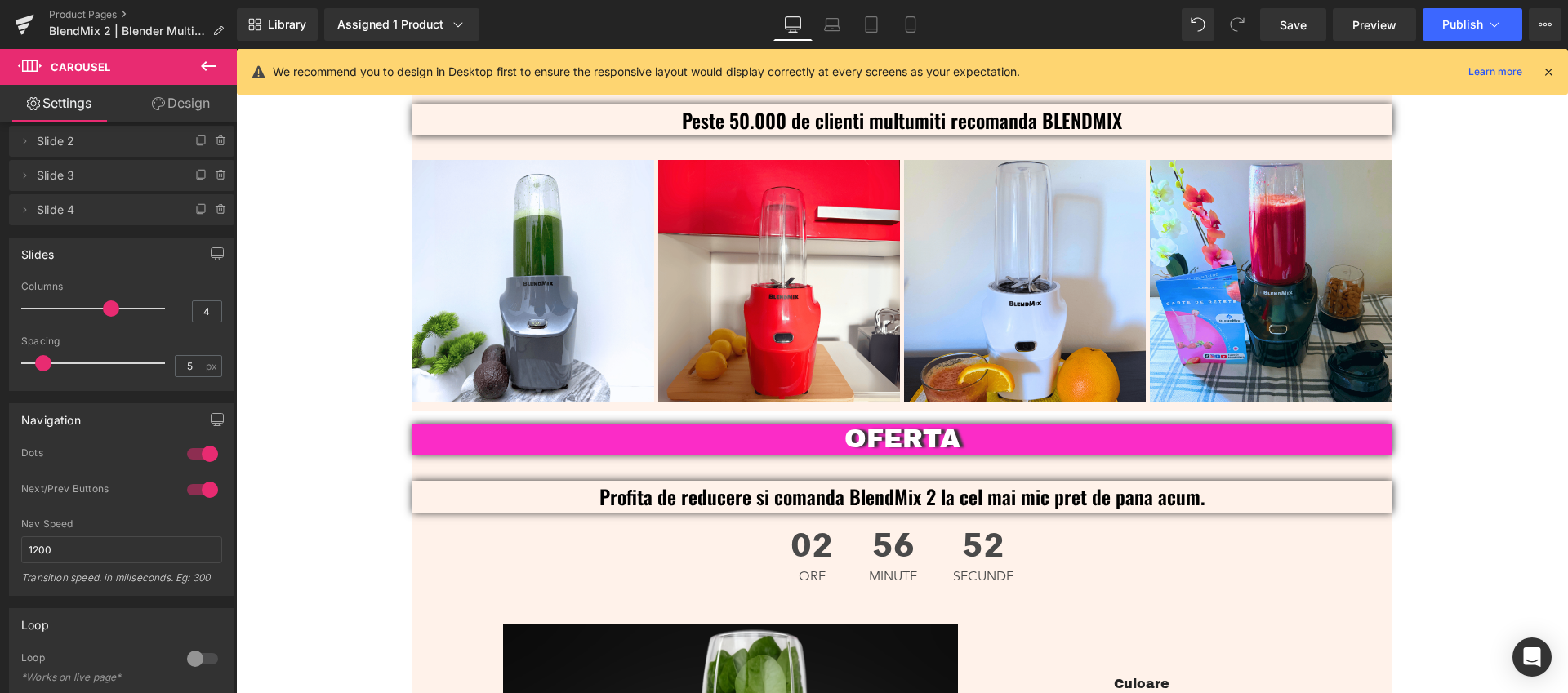
click at [221, 71] on button at bounding box center [208, 66] width 57 height 36
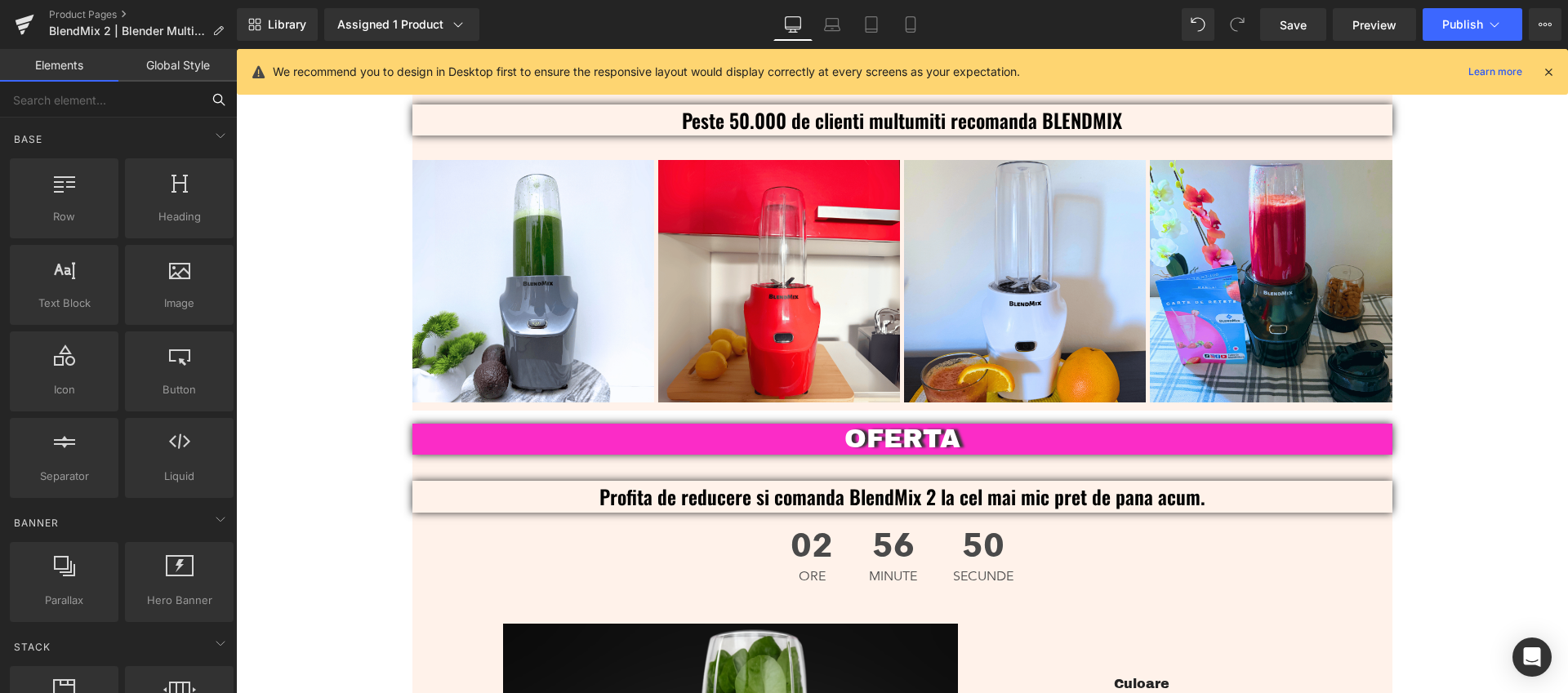
click at [111, 107] on input "text" at bounding box center [100, 99] width 201 height 36
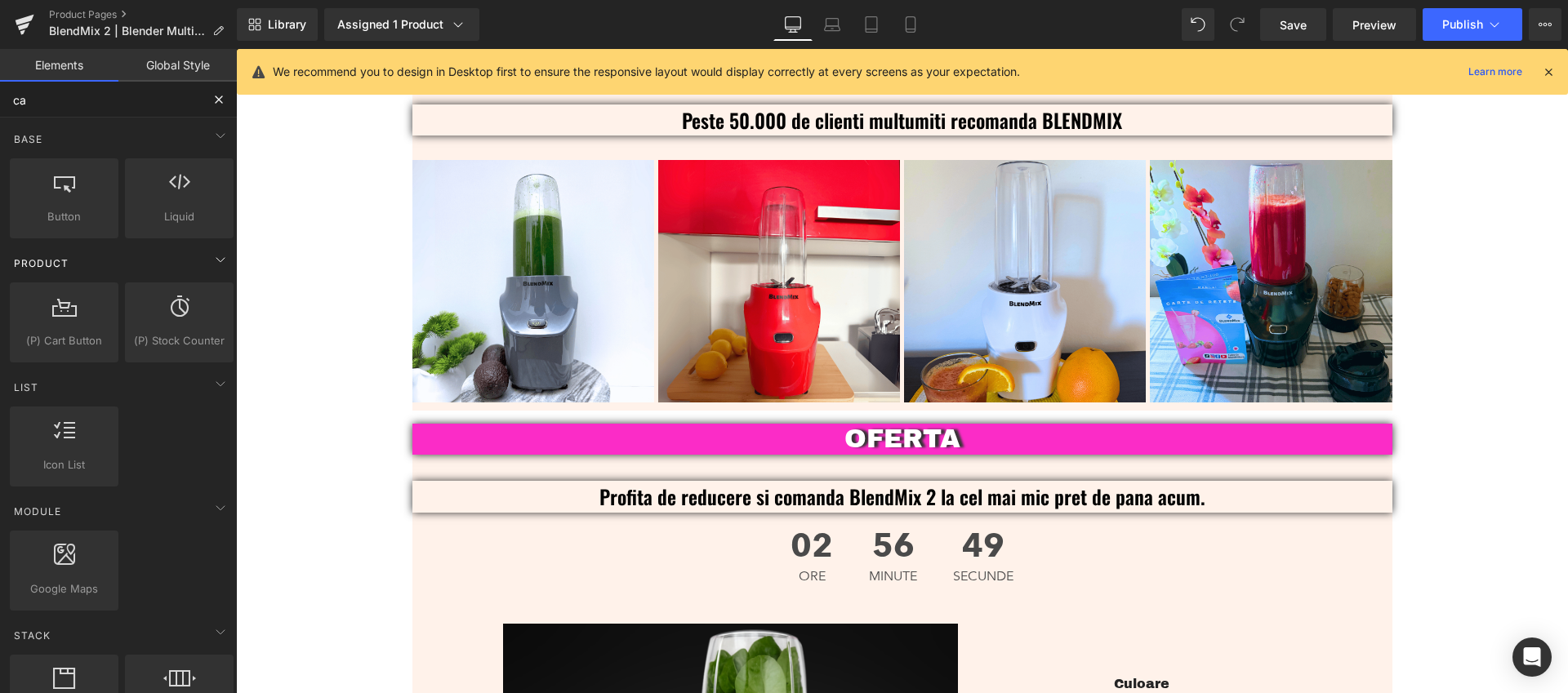
type input "car"
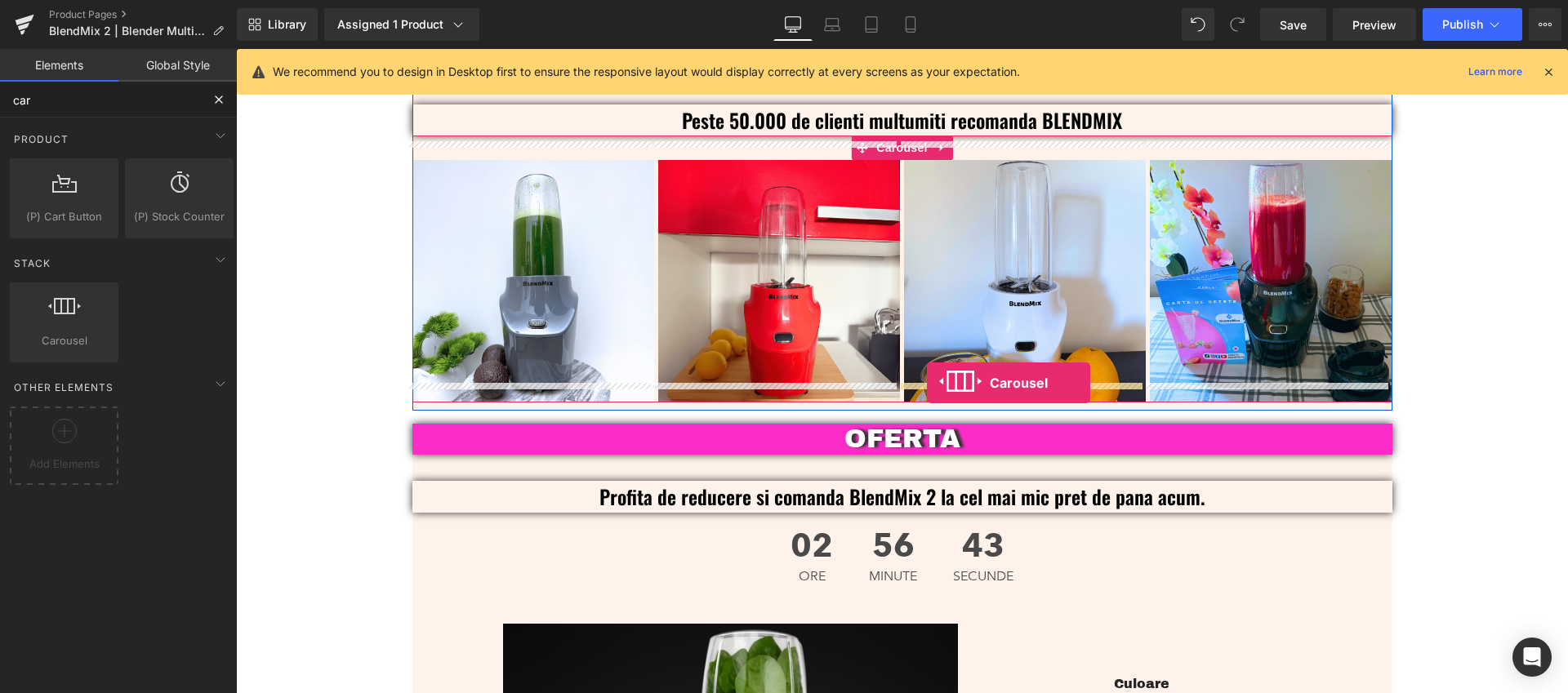
drag, startPoint x: 311, startPoint y: 382, endPoint x: 926, endPoint y: 382, distance: 615.0
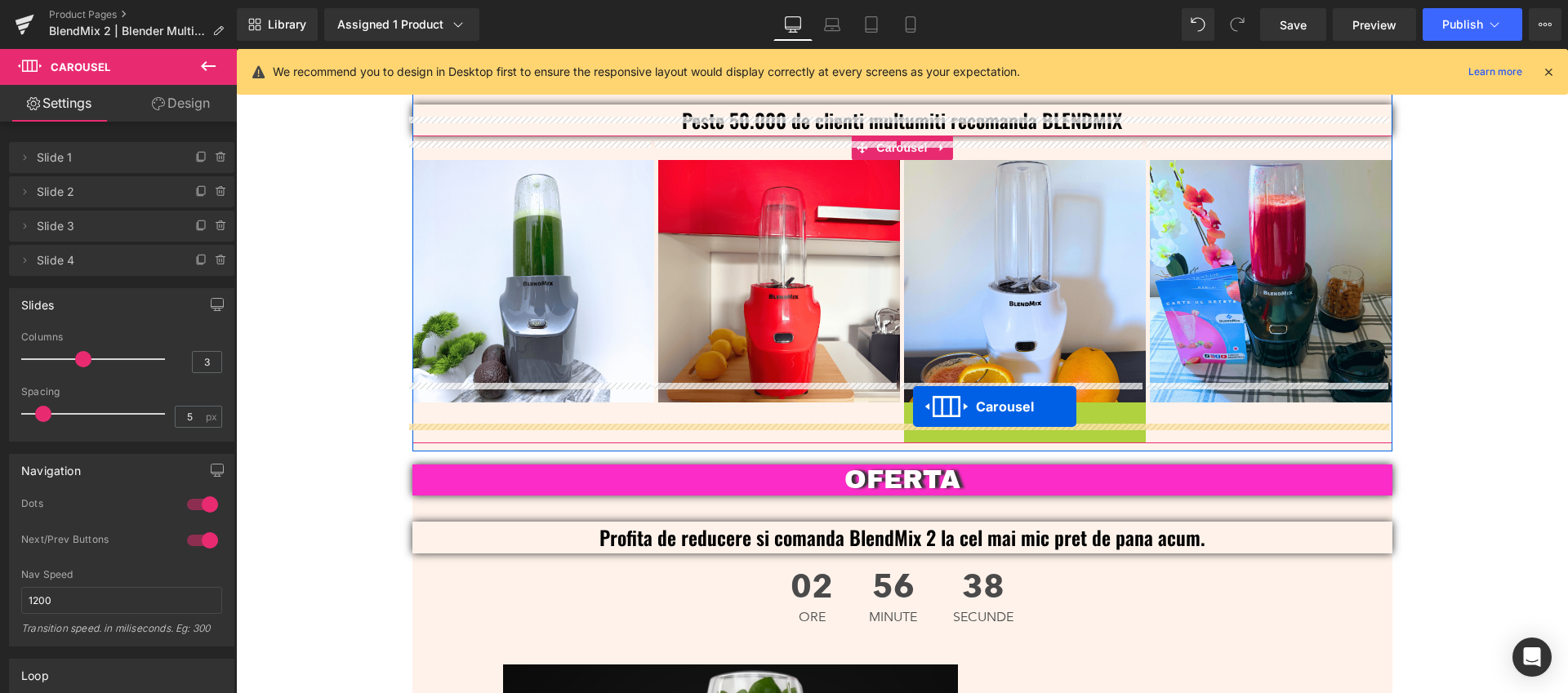
drag, startPoint x: 1010, startPoint y: 396, endPoint x: 913, endPoint y: 407, distance: 97.6
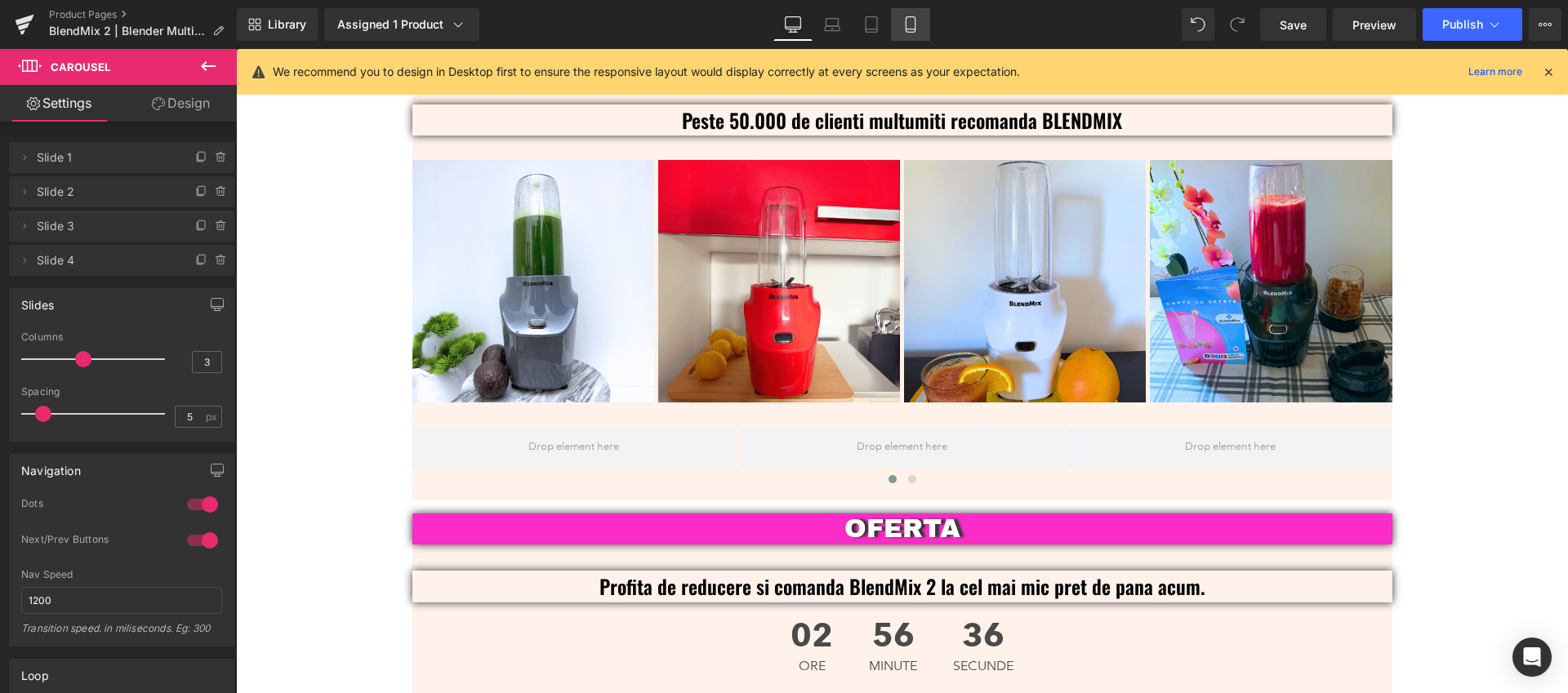
click at [904, 30] on icon at bounding box center [910, 24] width 17 height 16
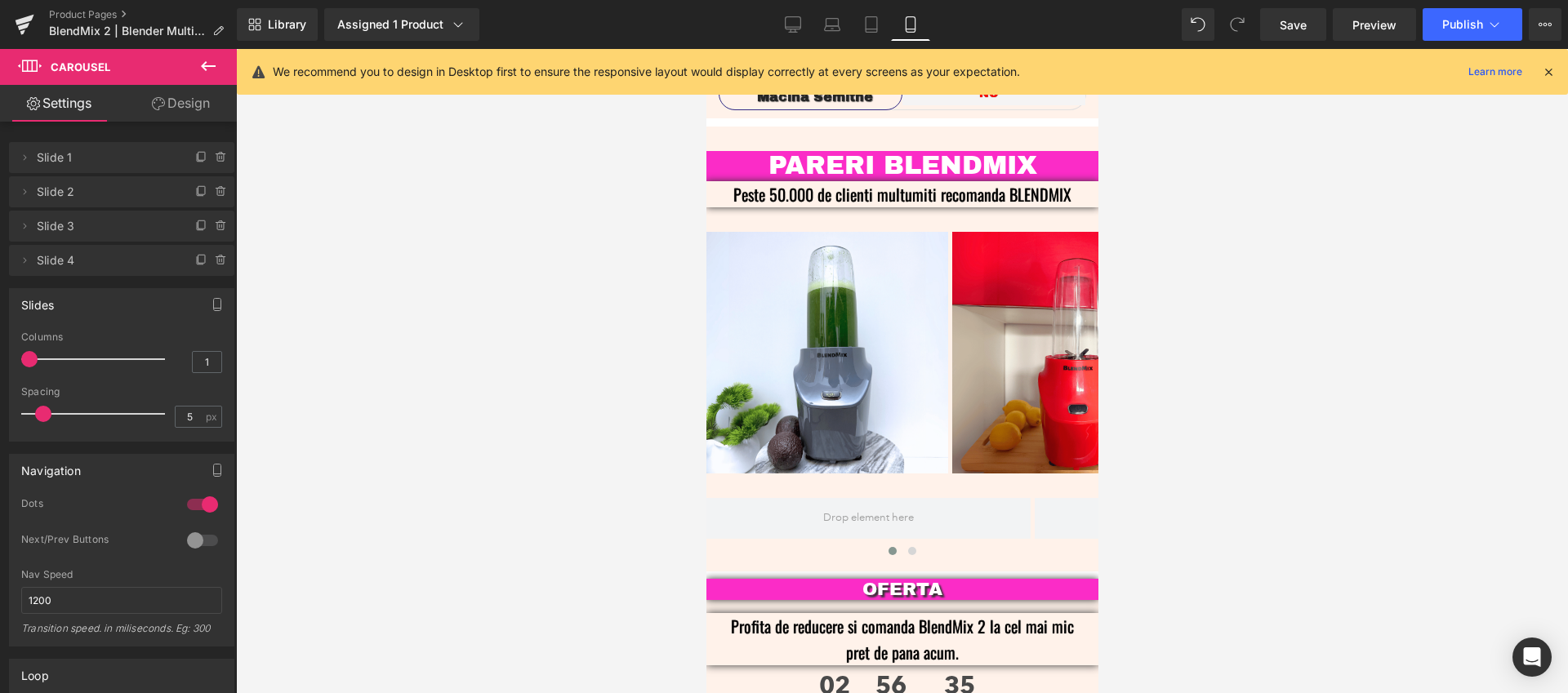
scroll to position [3804, 0]
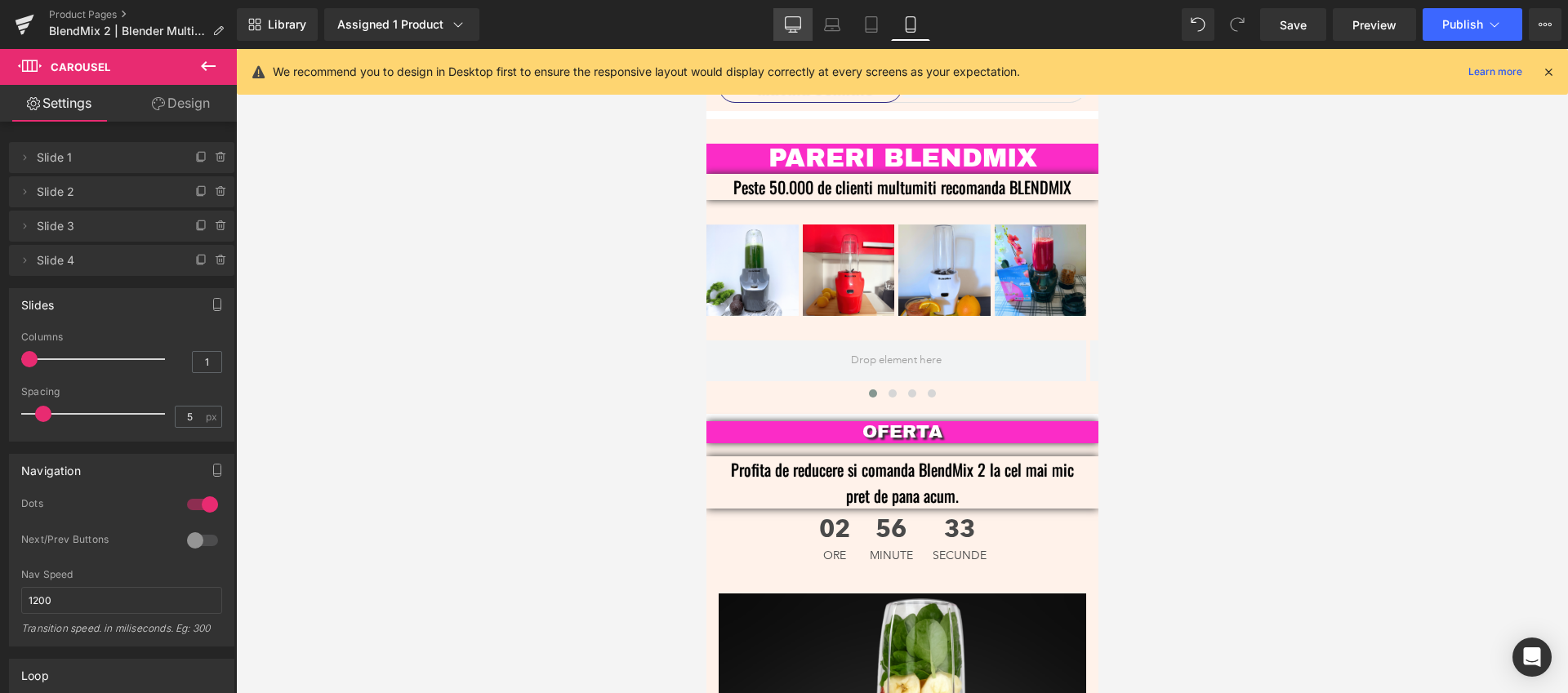
click at [799, 28] on icon at bounding box center [792, 24] width 17 height 16
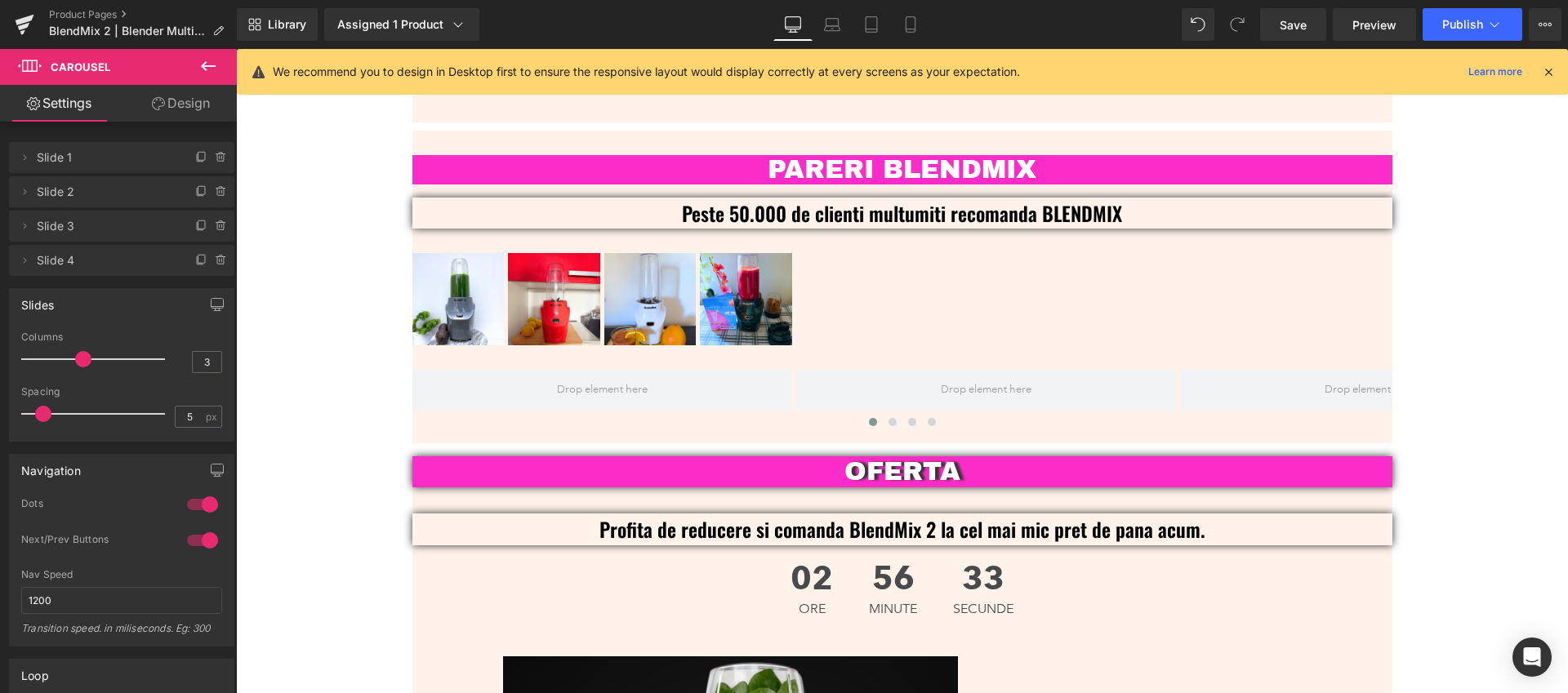
scroll to position [3867, 0]
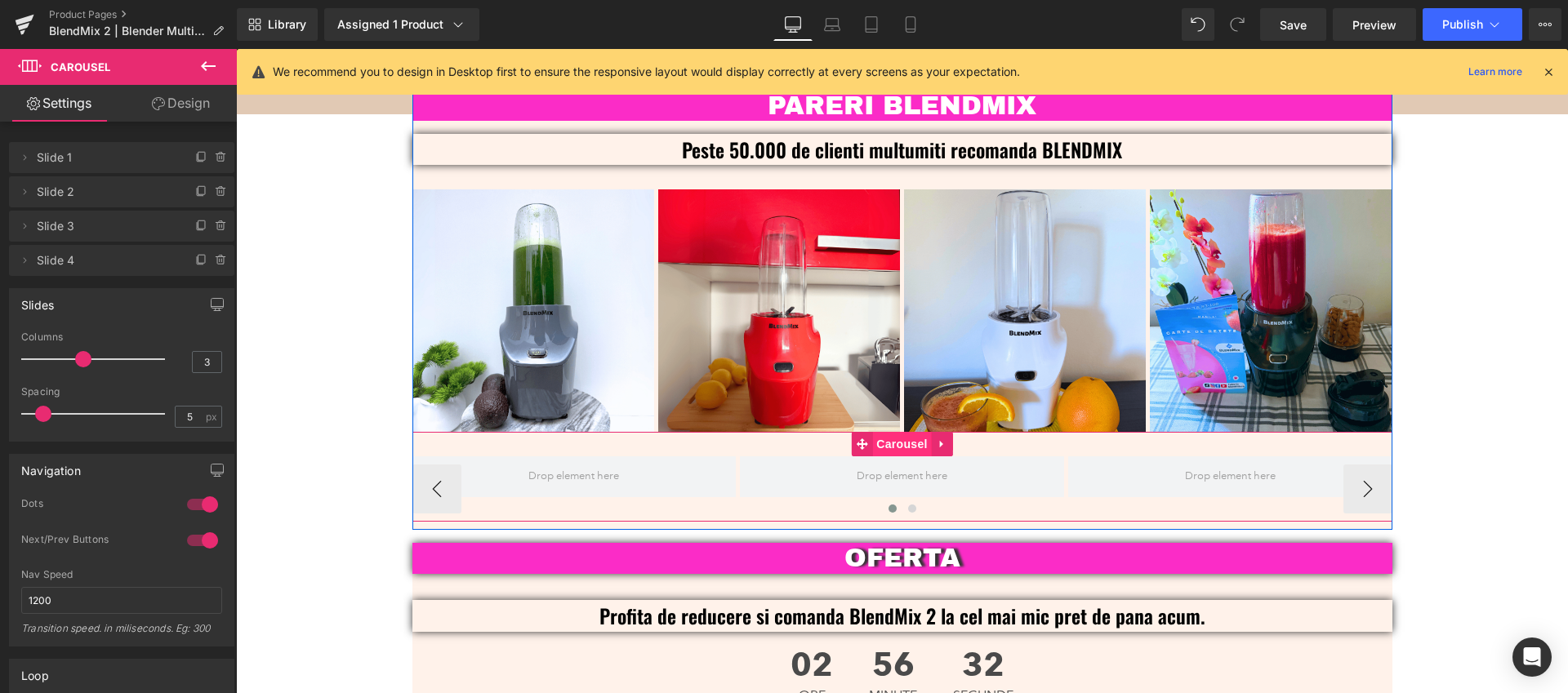
click at [901, 432] on span "Carousel" at bounding box center [901, 444] width 59 height 24
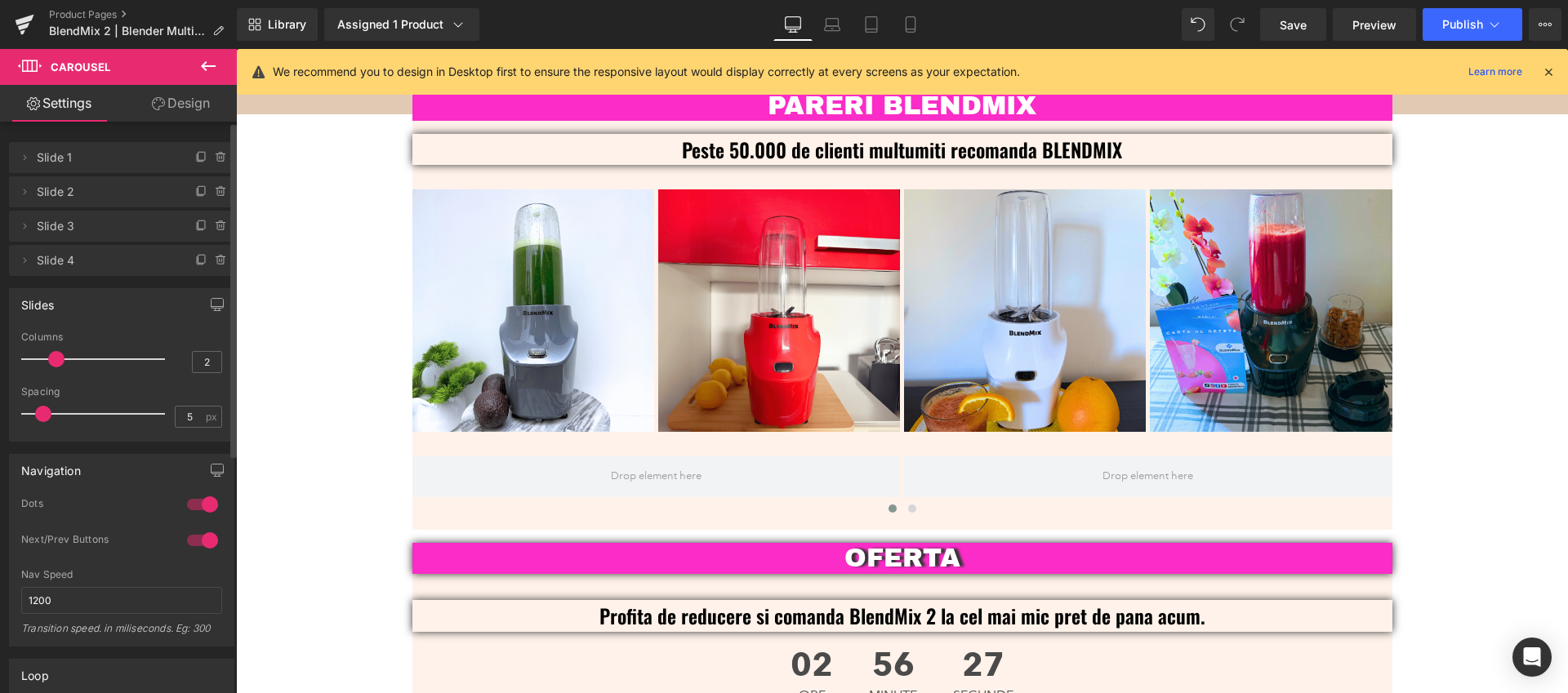
type input "1"
drag, startPoint x: 80, startPoint y: 357, endPoint x: 36, endPoint y: 362, distance: 44.3
click at [36, 362] on span at bounding box center [29, 359] width 17 height 16
click at [903, 20] on icon at bounding box center [910, 24] width 17 height 16
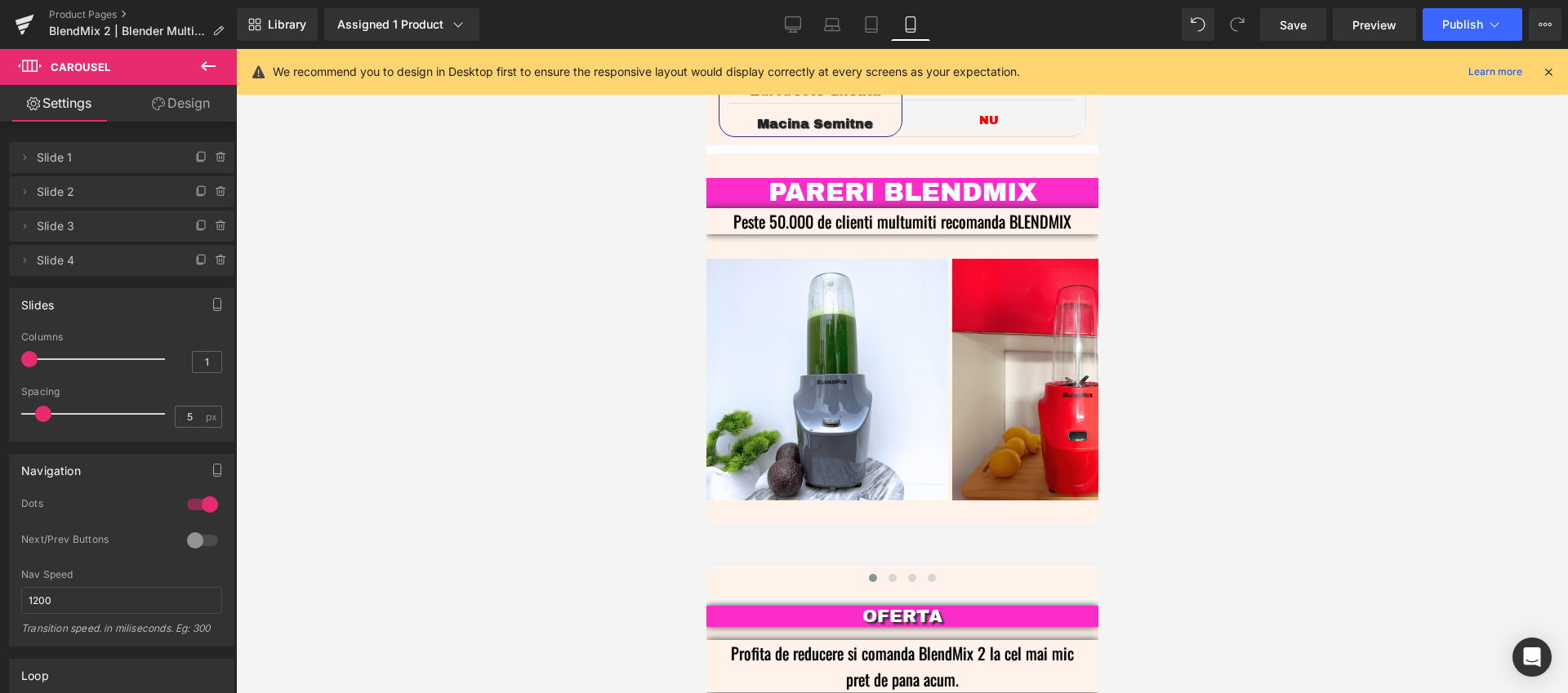
scroll to position [3822, 0]
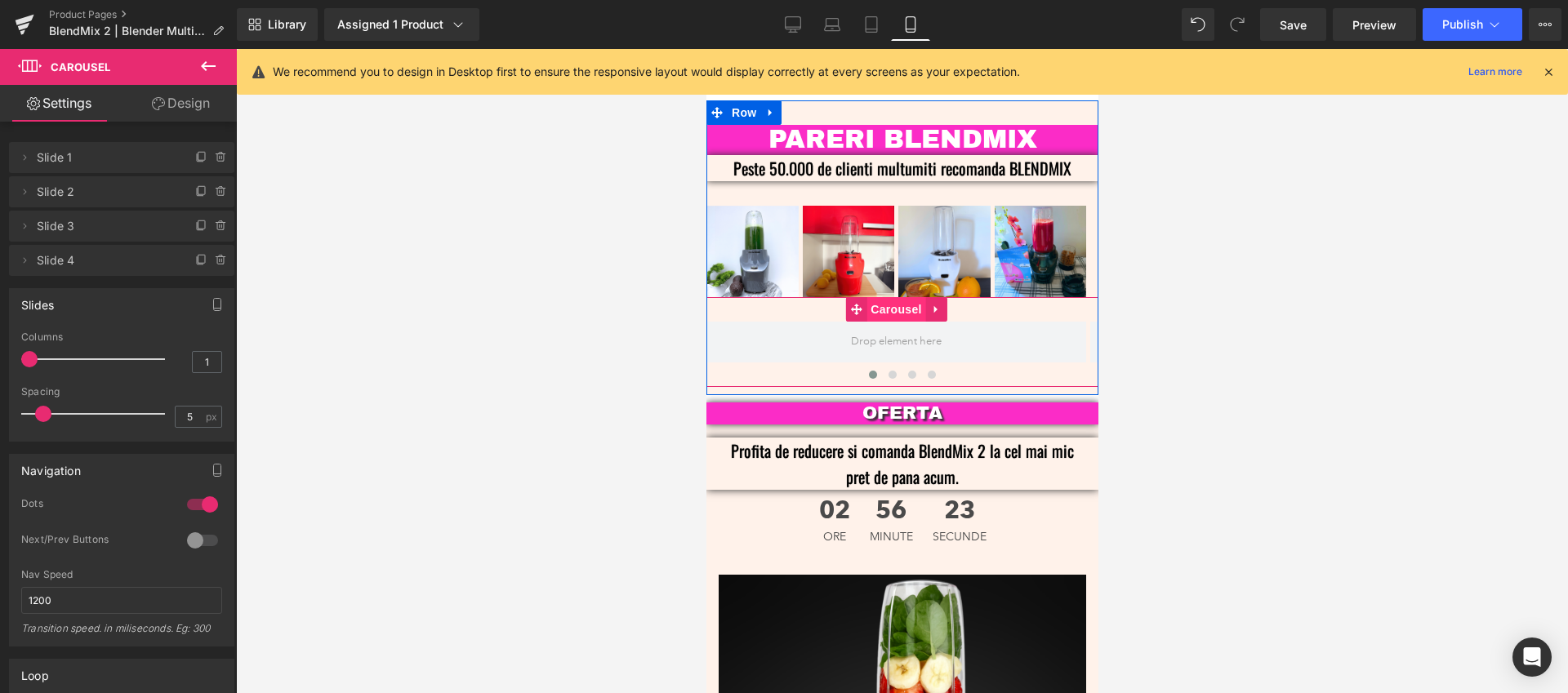
click at [900, 297] on span "Carousel" at bounding box center [894, 309] width 59 height 24
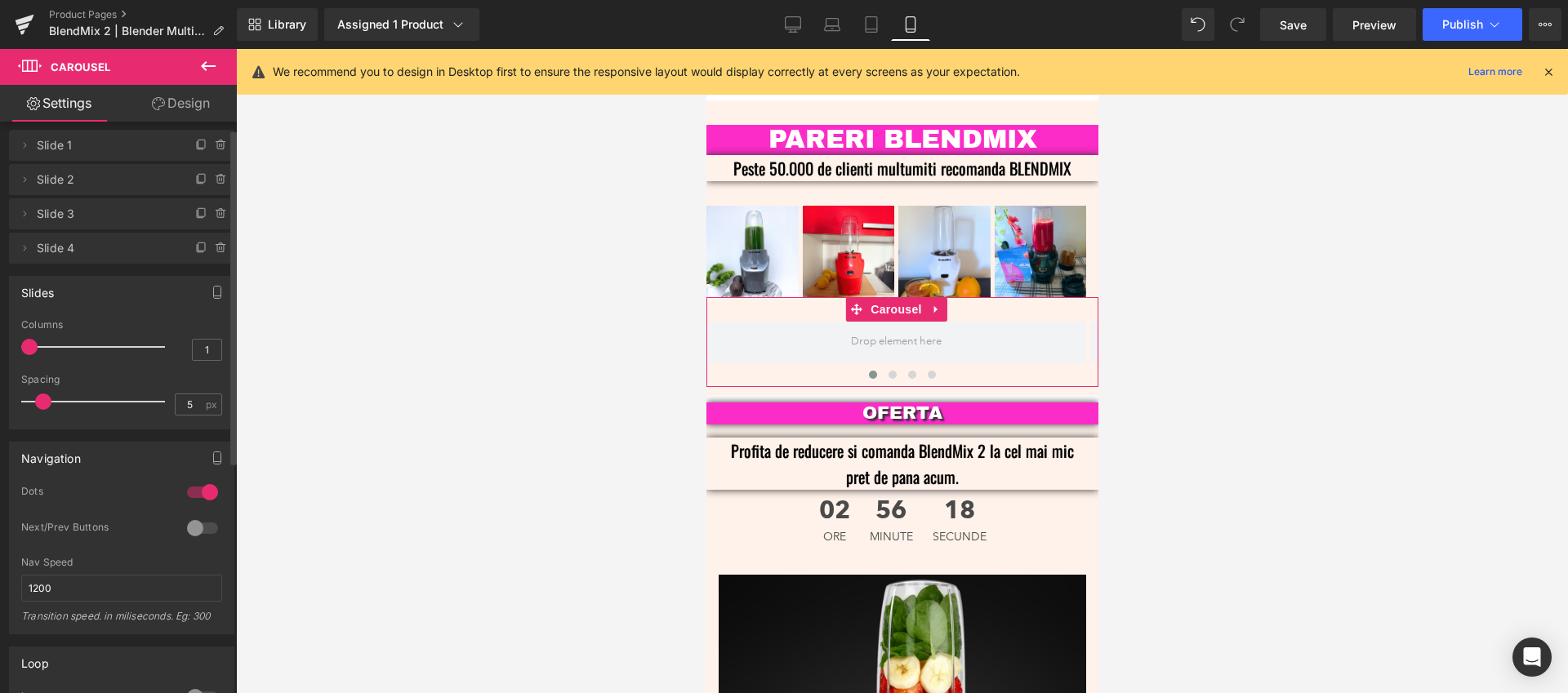
scroll to position [0, 0]
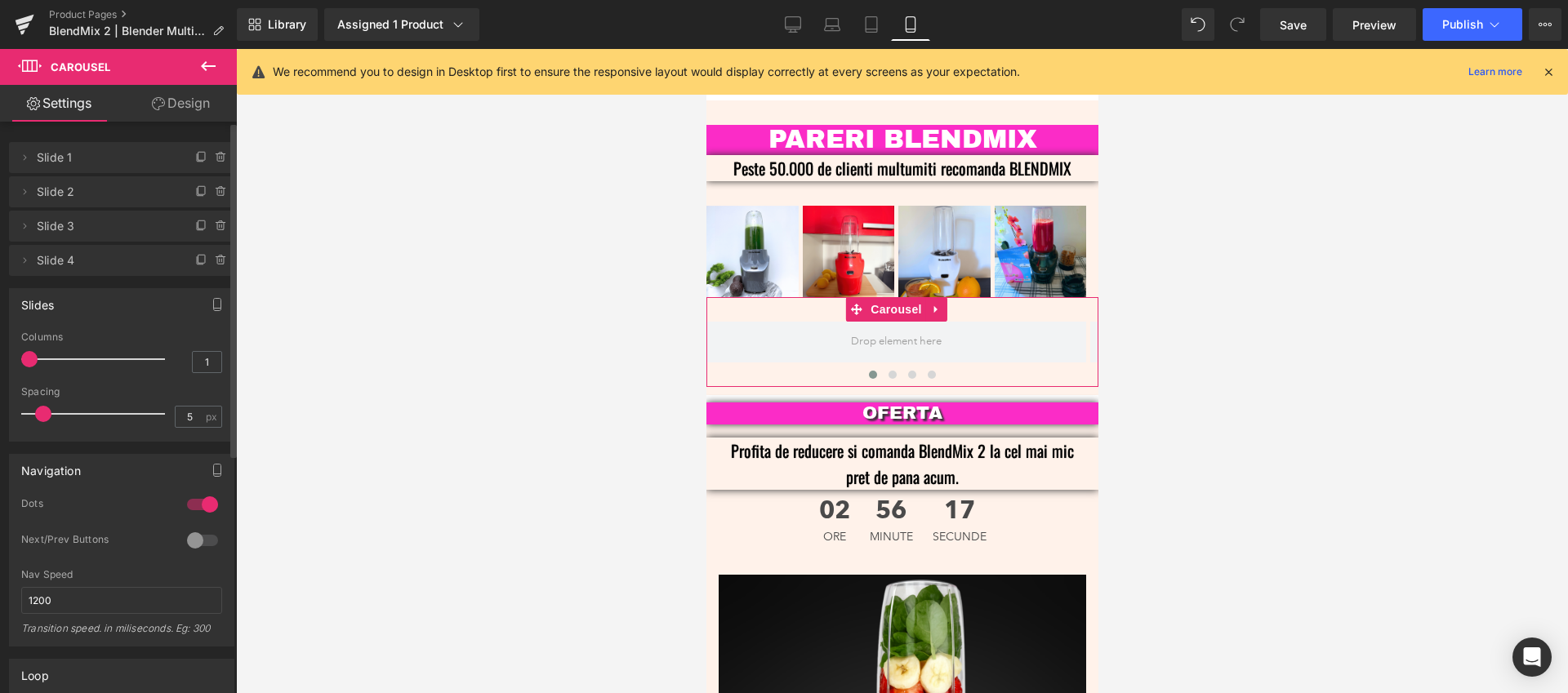
click at [94, 163] on span "Slide 1" at bounding box center [105, 157] width 137 height 31
click at [29, 158] on icon at bounding box center [23, 157] width 13 height 13
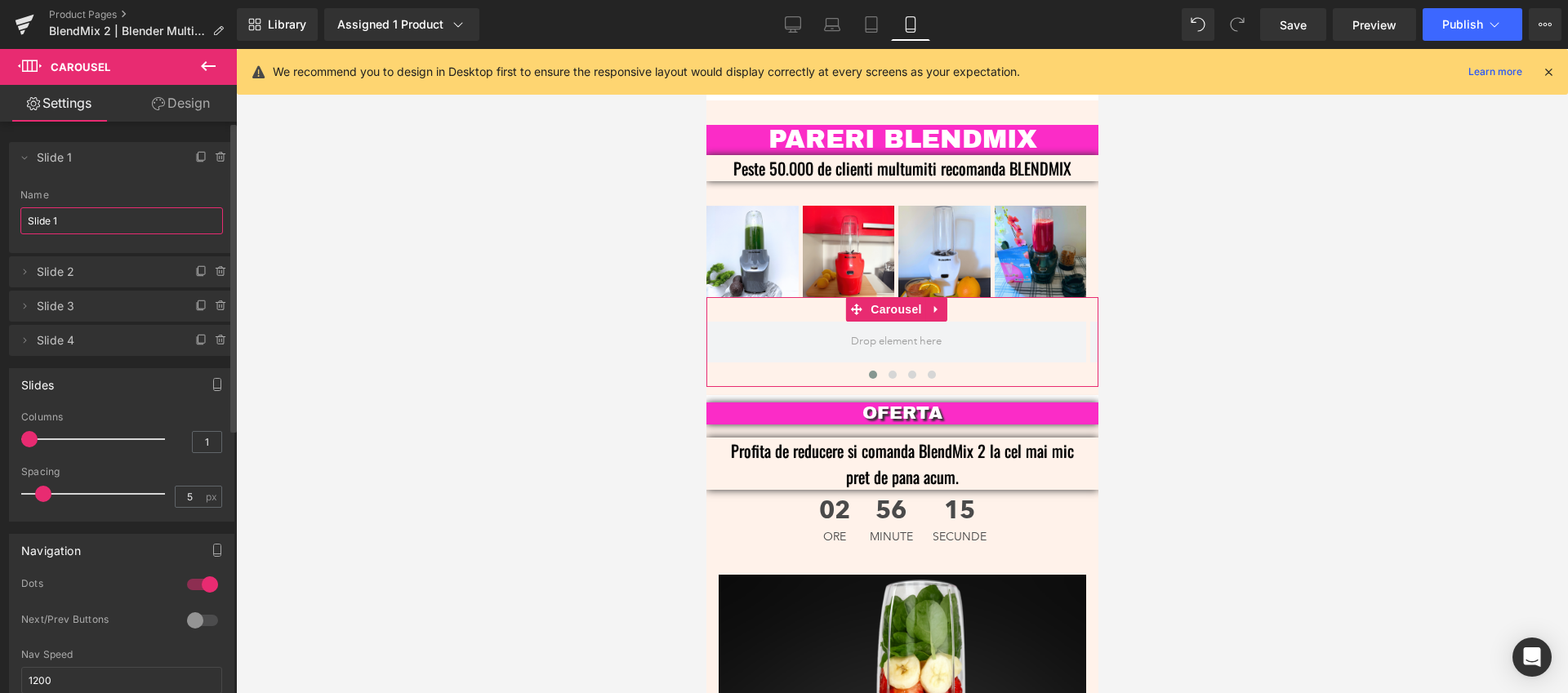
drag, startPoint x: 114, startPoint y: 220, endPoint x: 4, endPoint y: 214, distance: 110.2
click at [4, 214] on div "Delete Cancel Slide 1 Slide 1 Name Slide 1 Delete Cancel Slide 2 Slide 2 Name S…" at bounding box center [121, 240] width 244 height 230
type input "U"
type input "Slide 1"
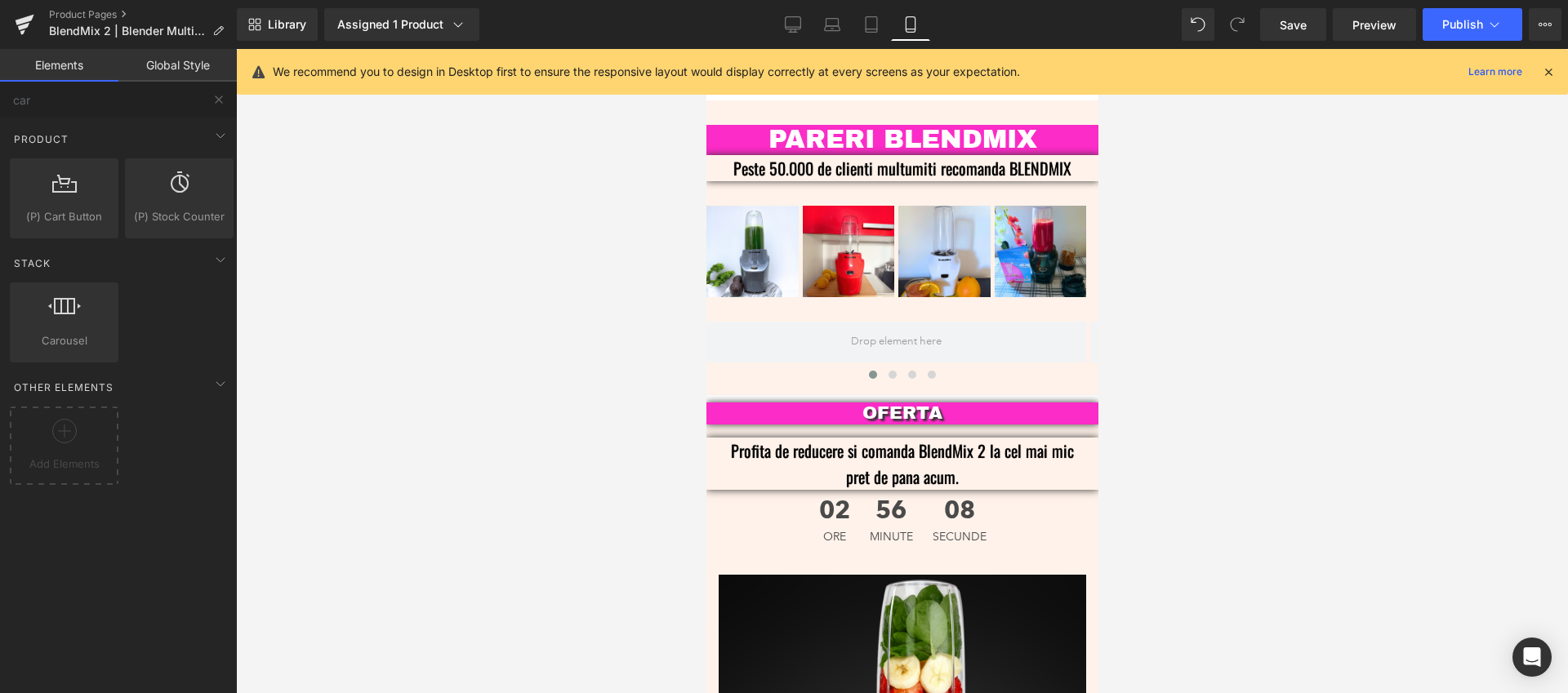
click at [350, 272] on div at bounding box center [902, 370] width 1332 height 644
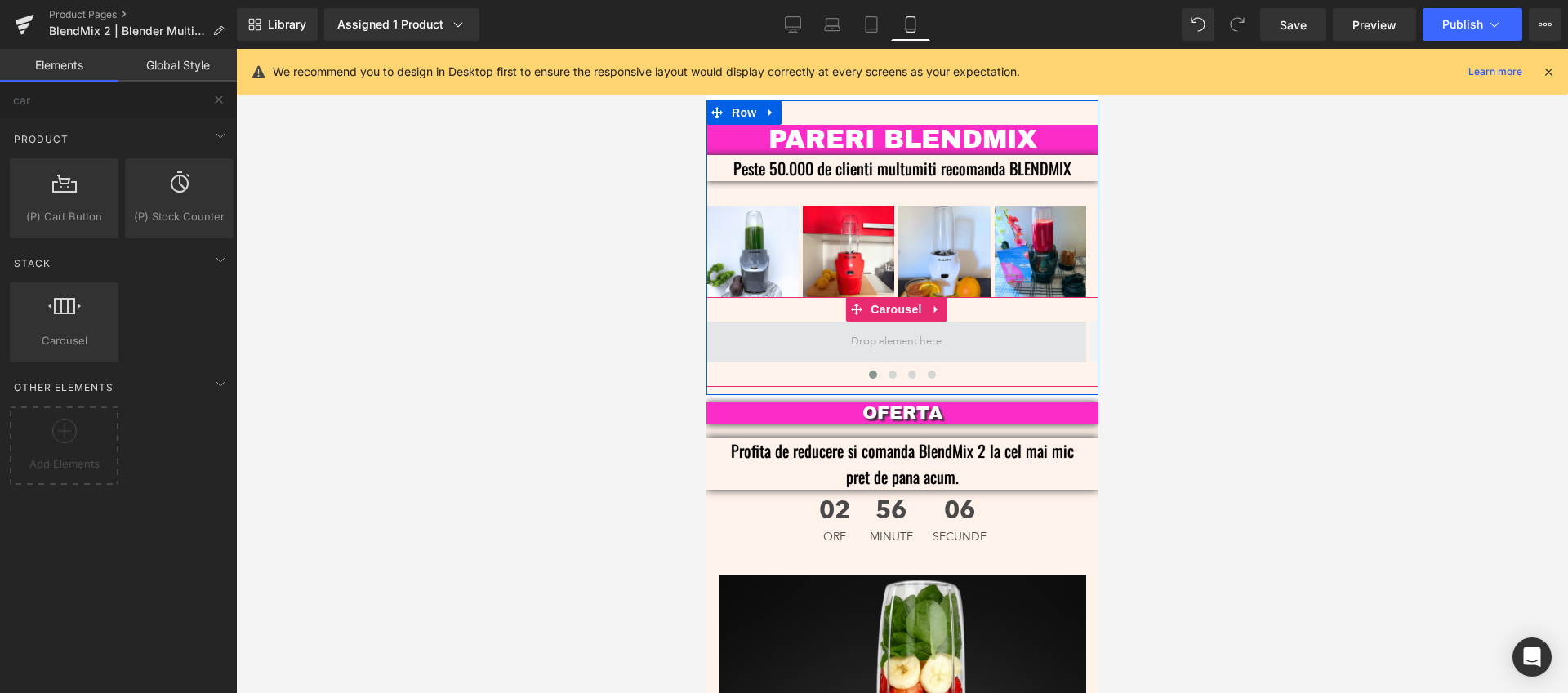
click at [894, 330] on span at bounding box center [894, 343] width 102 height 25
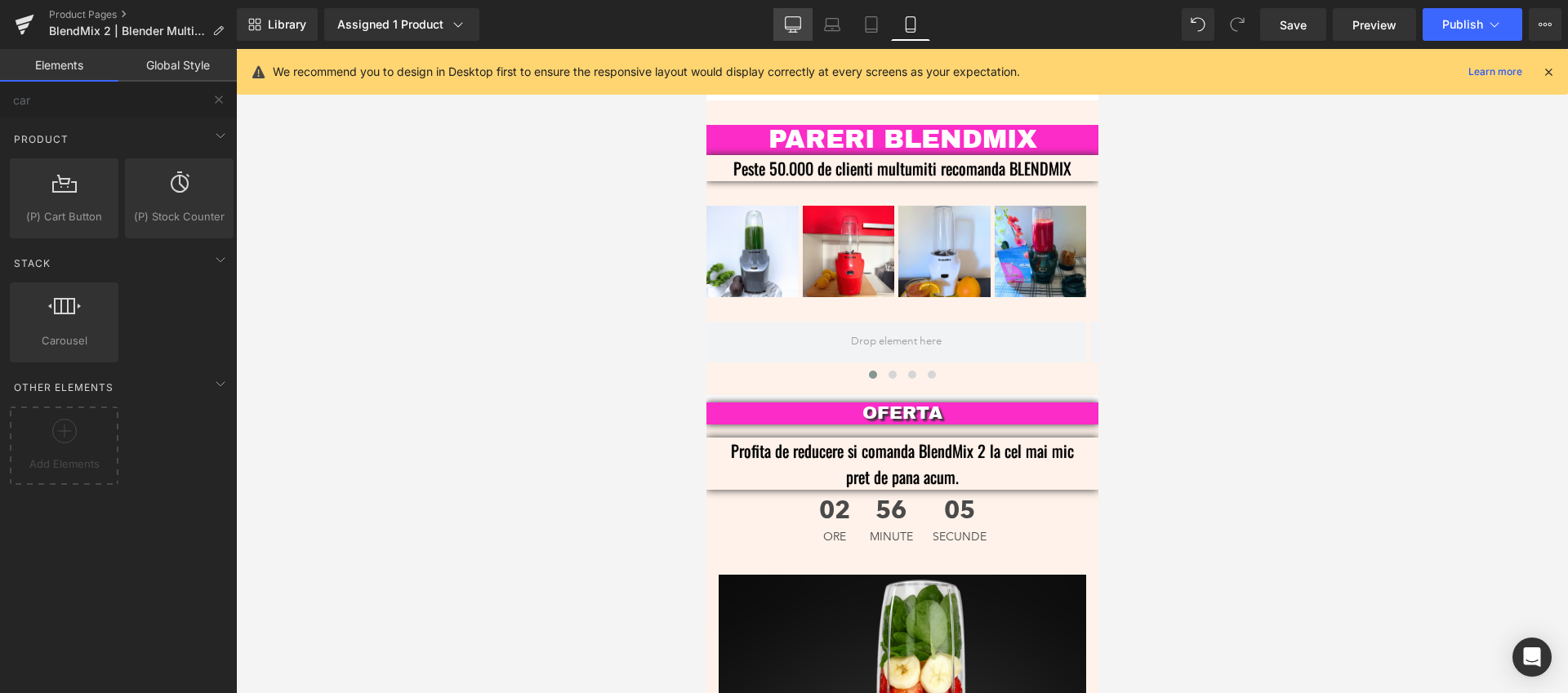
click at [788, 32] on icon at bounding box center [792, 32] width 8 height 0
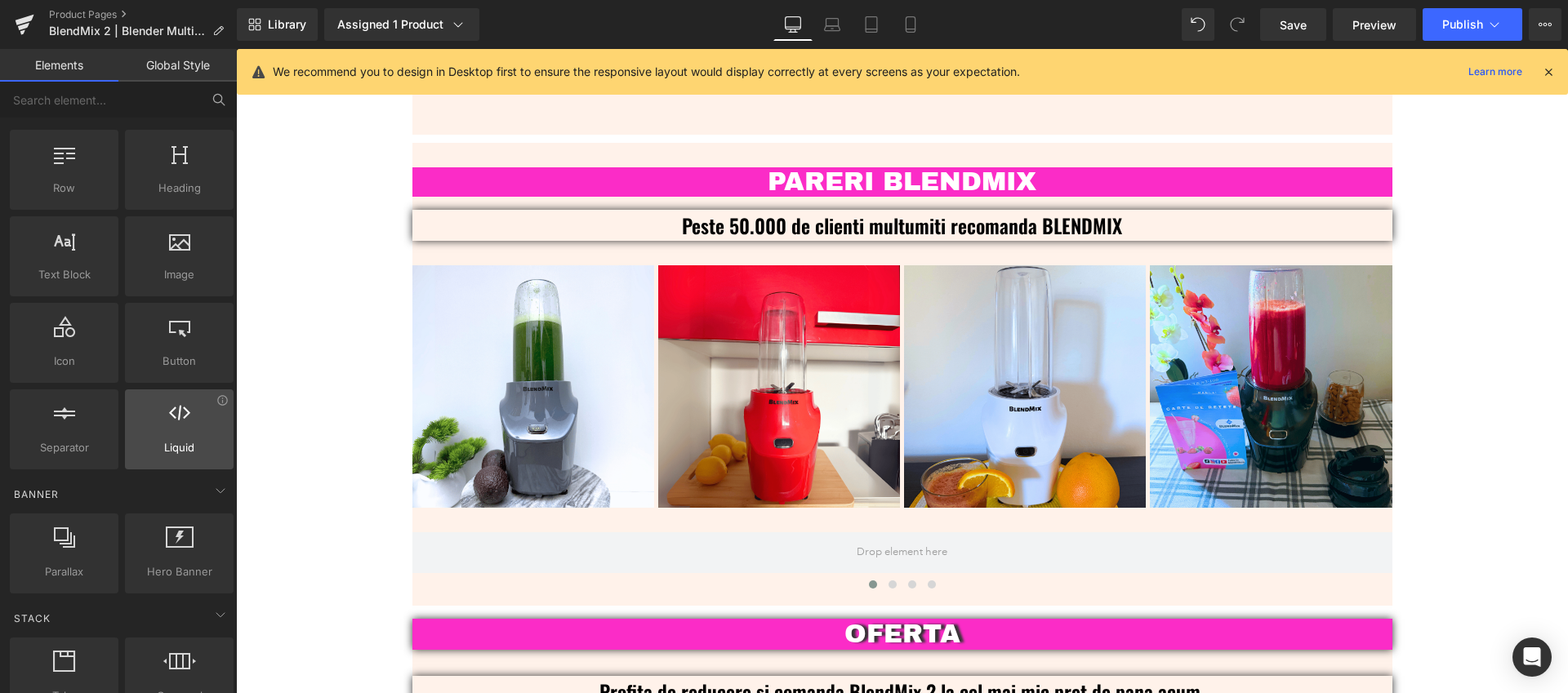
scroll to position [29, 0]
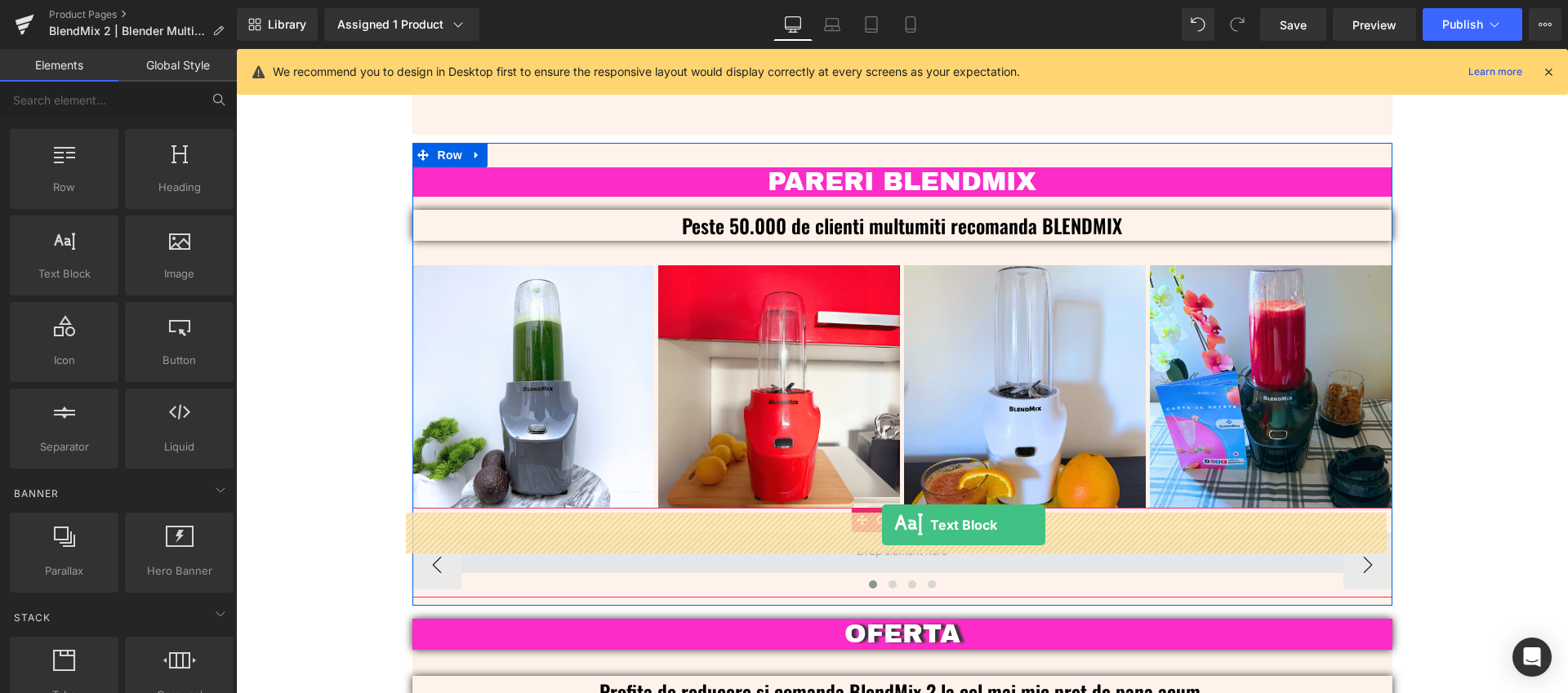
drag, startPoint x: 311, startPoint y: 305, endPoint x: 882, endPoint y: 525, distance: 611.9
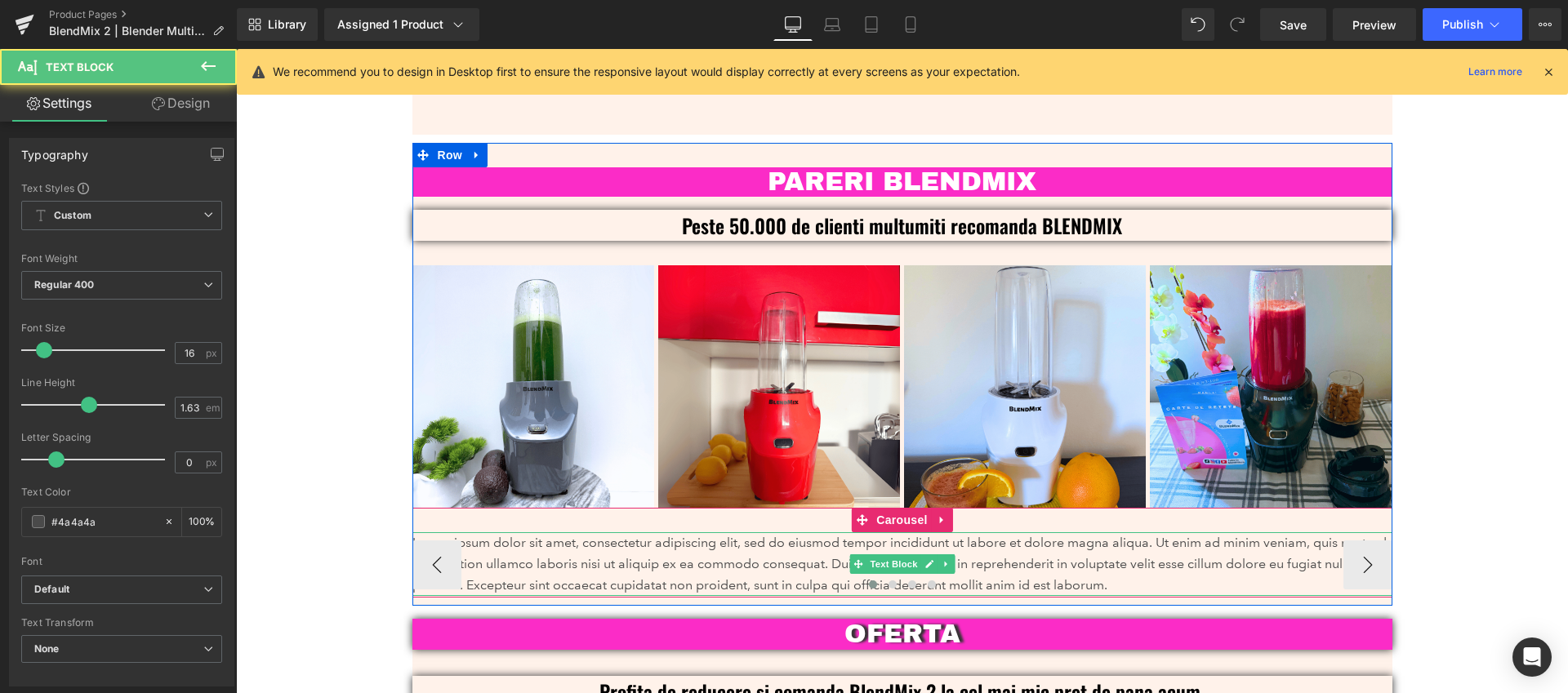
click at [1083, 544] on p "Lorem ipsum dolor sit amet, consectetur adipiscing elit, sed do eiusmod tempor …" at bounding box center [902, 564] width 980 height 64
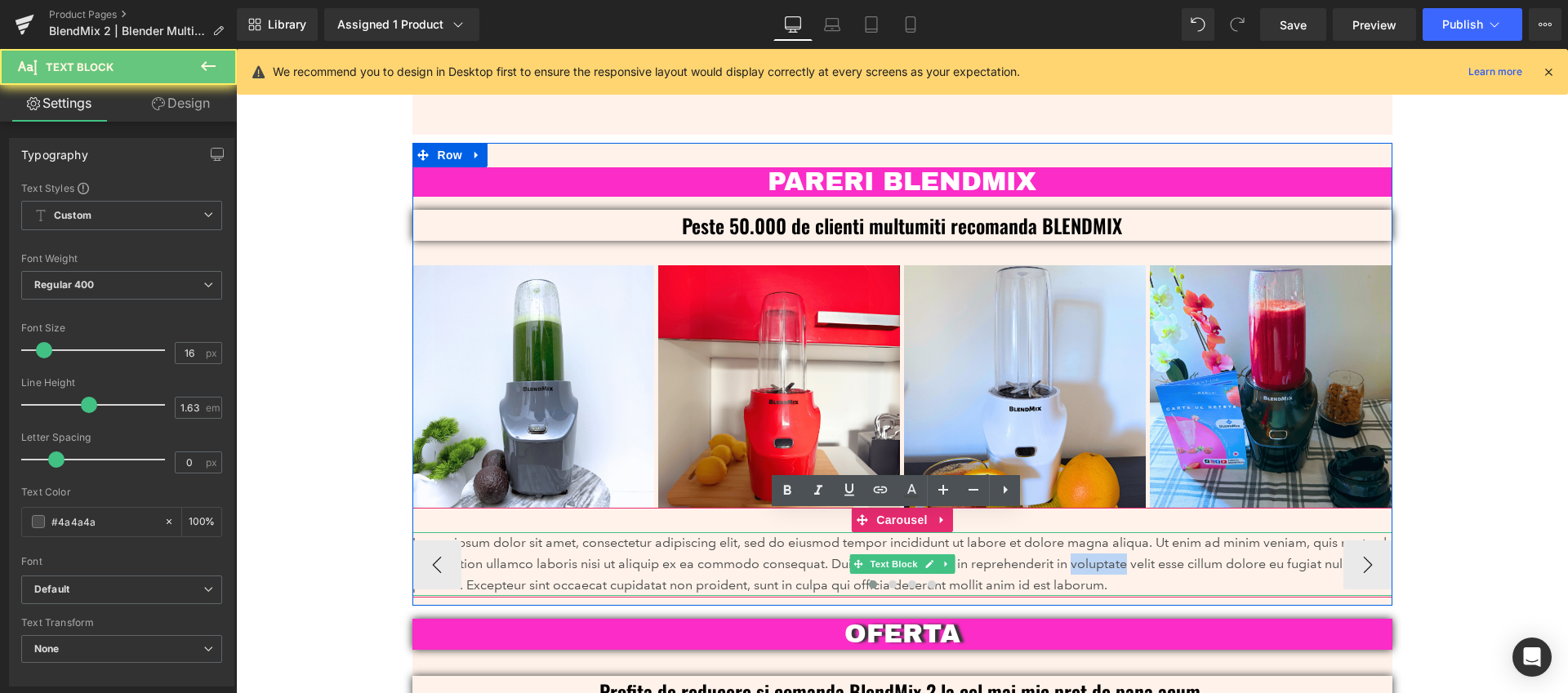
click at [1083, 544] on p "Lorem ipsum dolor sit amet, consectetur adipiscing elit, sed do eiusmod tempor …" at bounding box center [902, 564] width 980 height 64
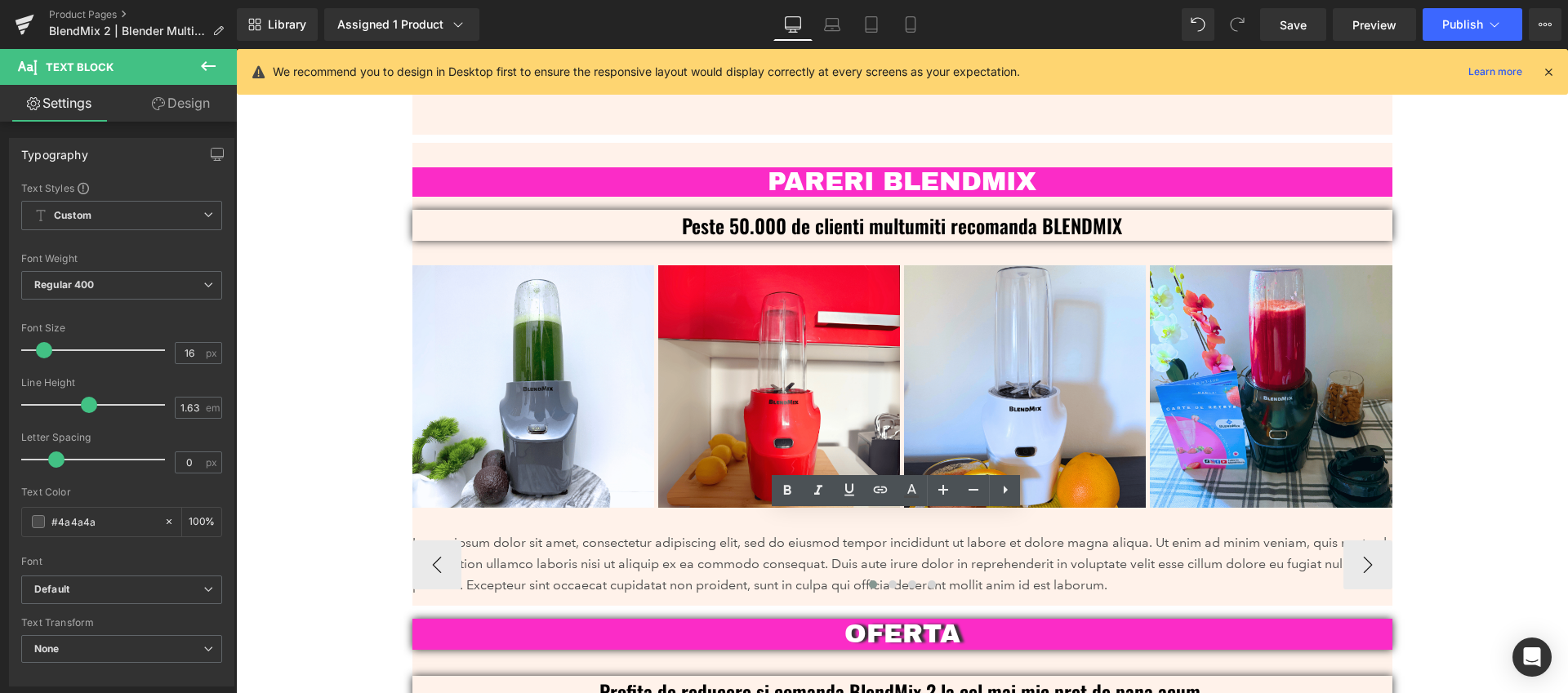
click at [1111, 577] on div at bounding box center [902, 588] width 980 height 23
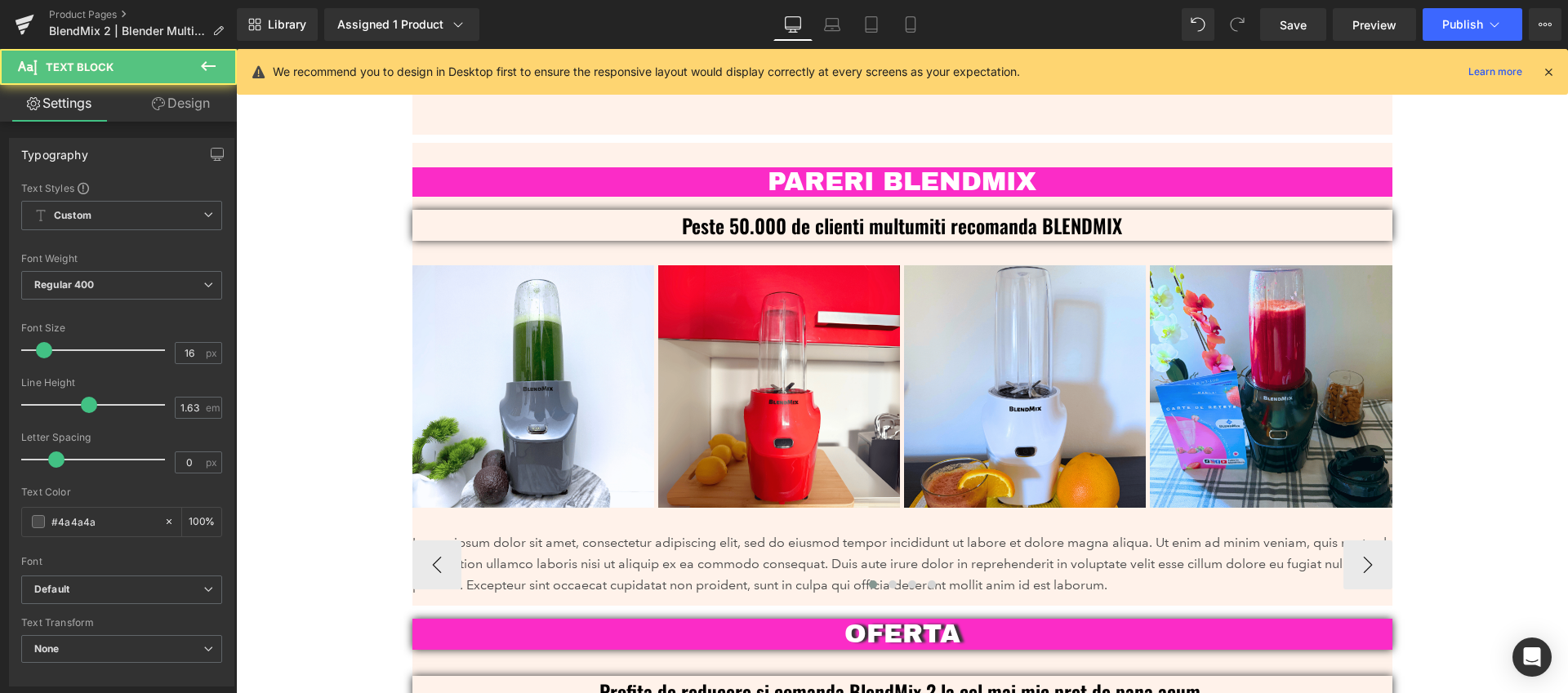
click at [1087, 532] on p "Lorem ipsum dolor sit amet, consectetur adipiscing elit, sed do eiusmod tempor …" at bounding box center [902, 564] width 980 height 64
click at [1086, 532] on p "Lorem ipsum dolor sit amet, consectetur adipiscing elit, sed do eiusmod tempor …" at bounding box center [902, 564] width 980 height 64
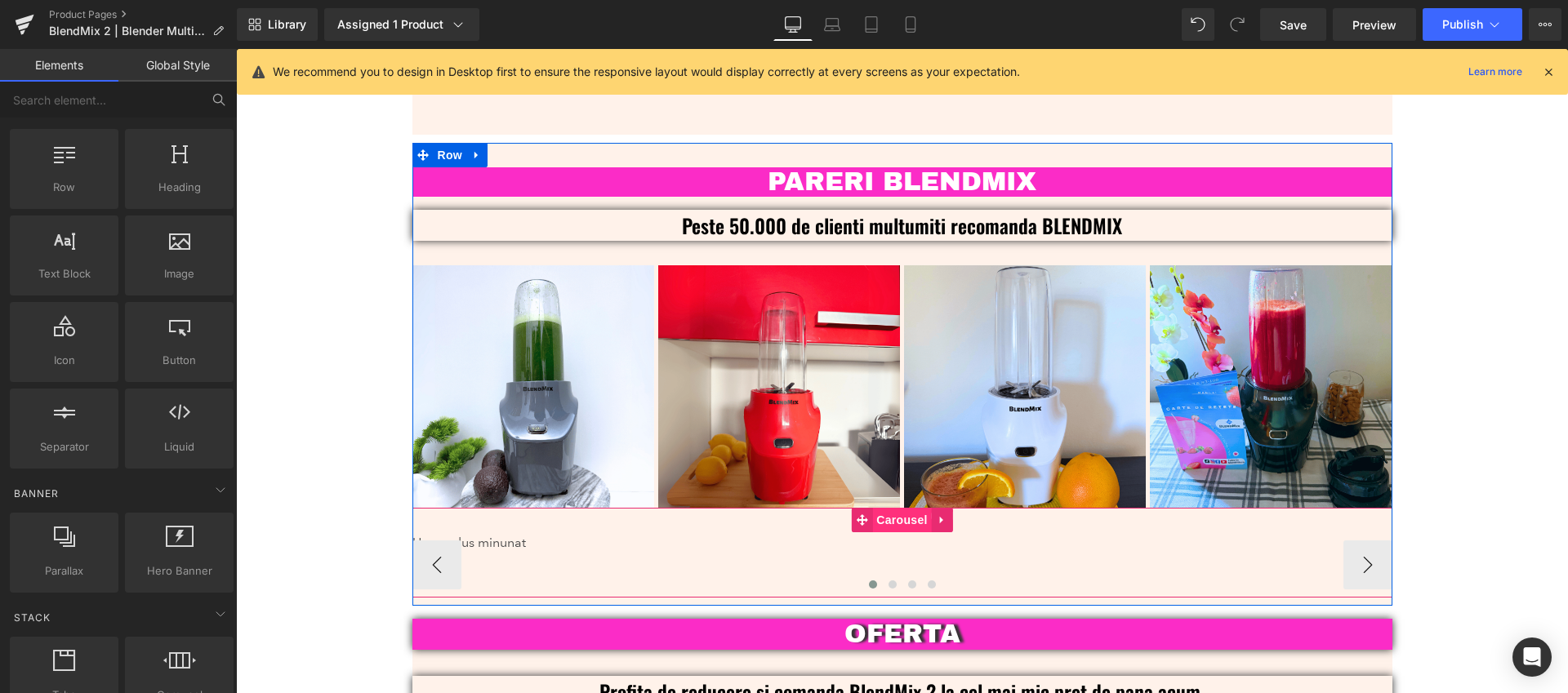
click at [905, 508] on span "Carousel" at bounding box center [901, 519] width 59 height 24
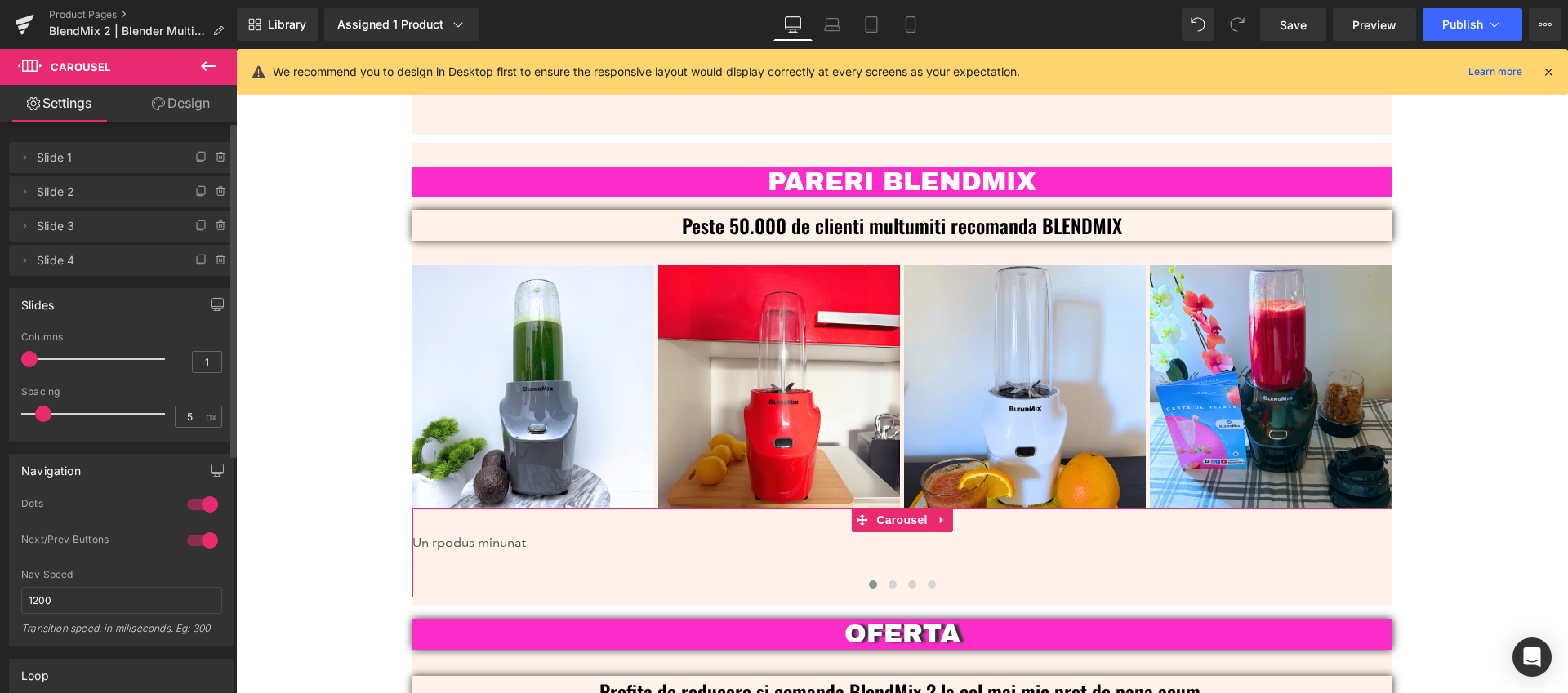
click at [197, 511] on div at bounding box center [202, 504] width 39 height 26
click at [212, 539] on div at bounding box center [202, 540] width 39 height 26
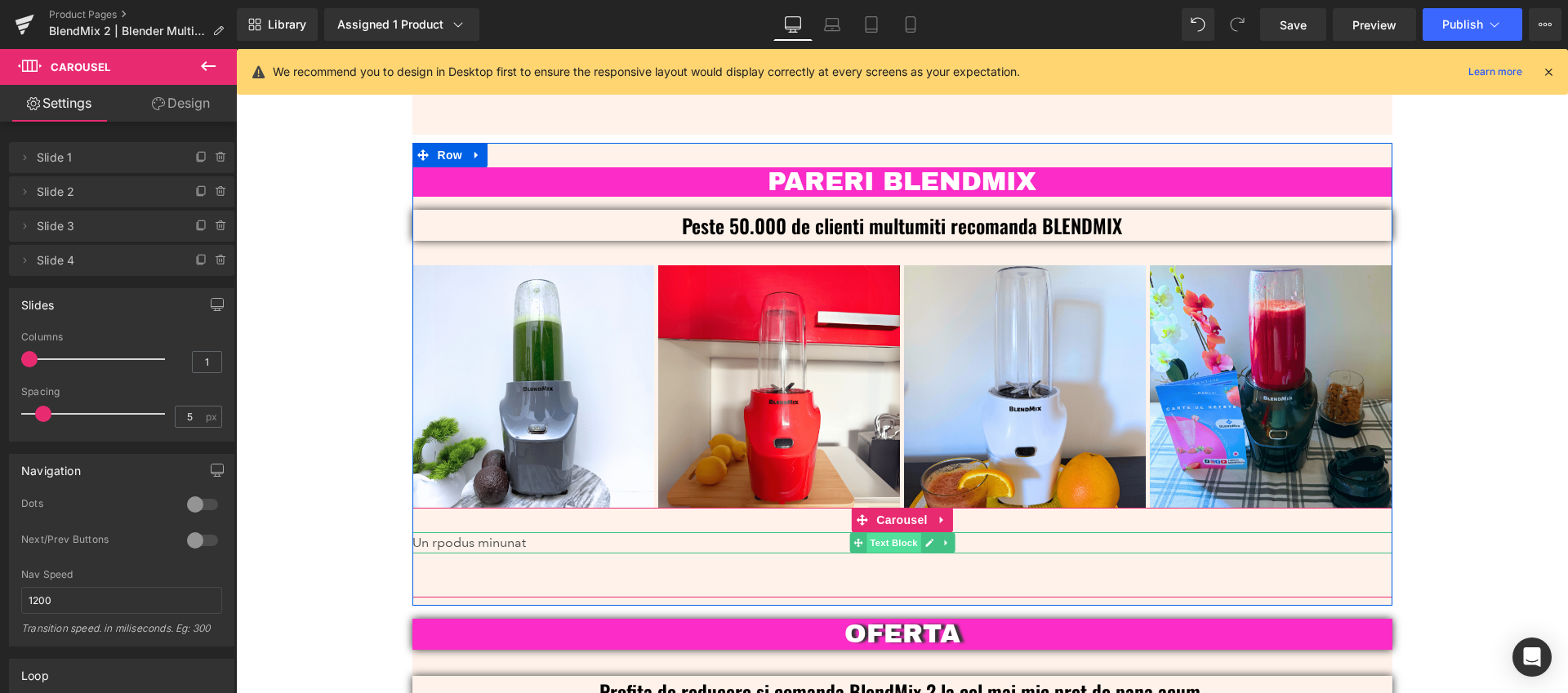
click at [876, 533] on span "Text Block" at bounding box center [892, 543] width 53 height 19
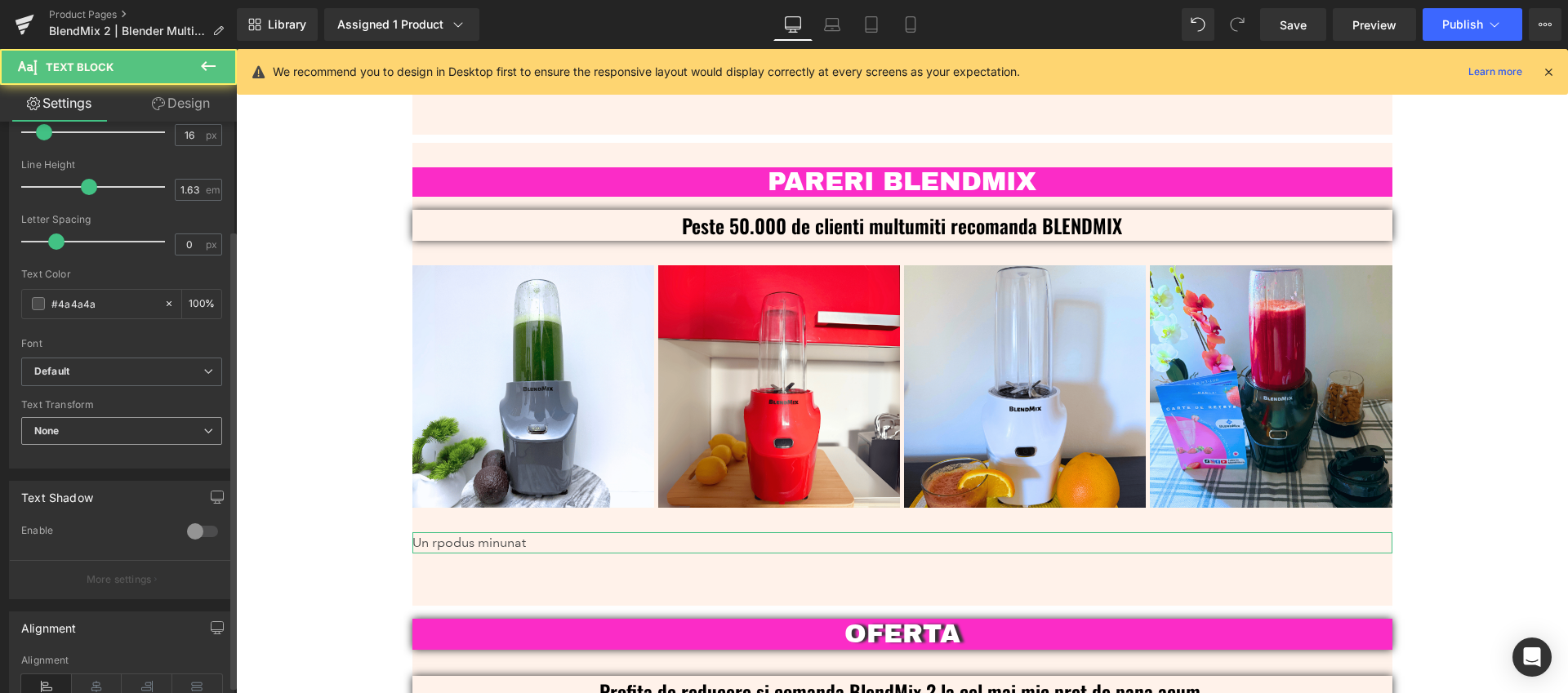
scroll to position [247, 0]
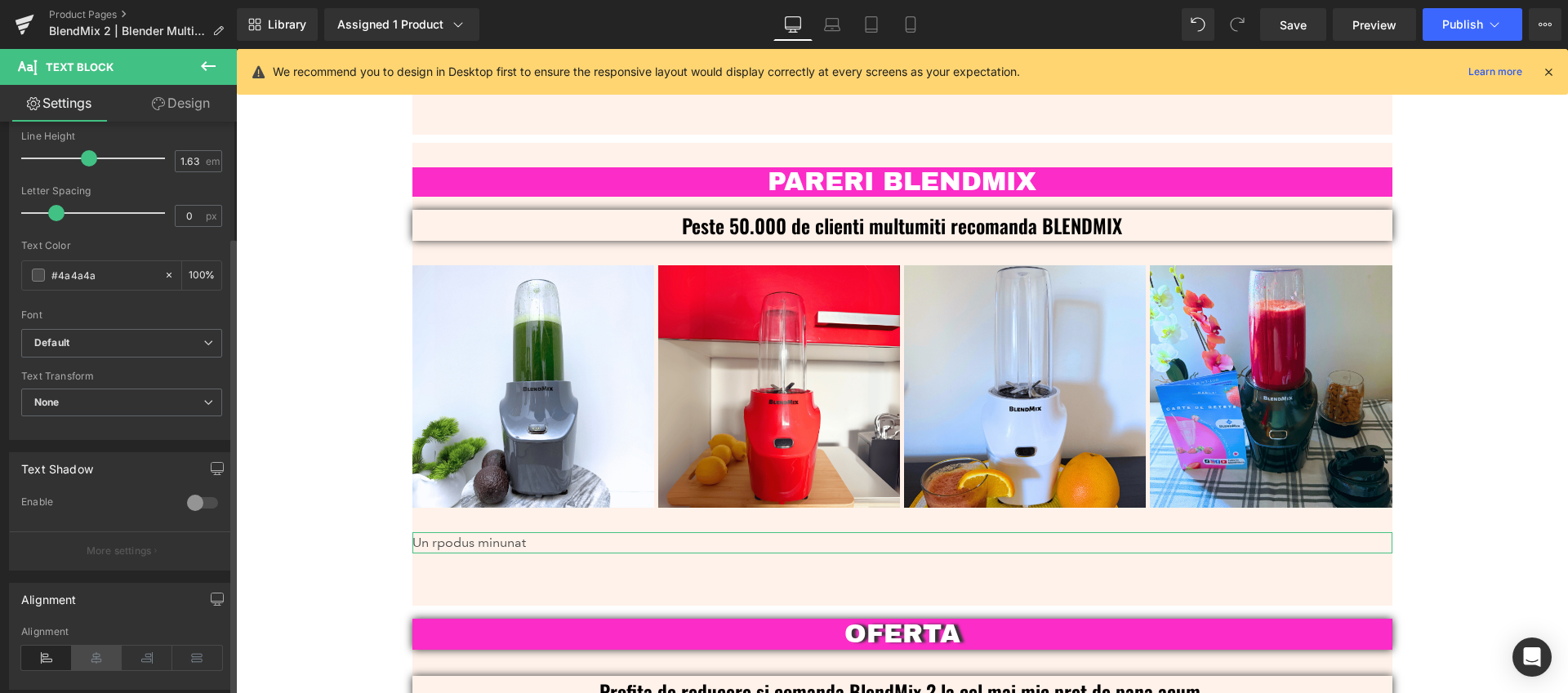
click at [96, 659] on icon at bounding box center [97, 657] width 50 height 24
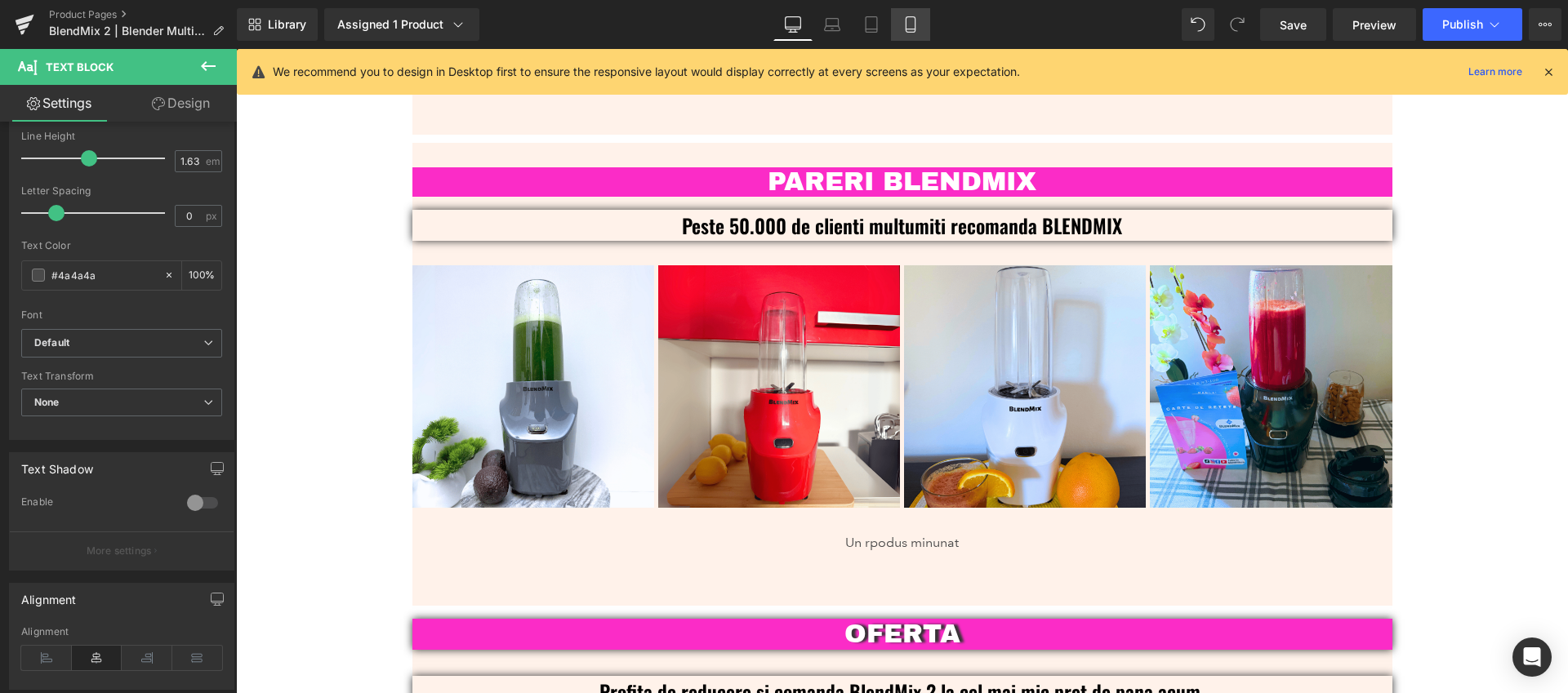
click at [898, 30] on link "Mobile" at bounding box center [910, 24] width 39 height 33
type input "100"
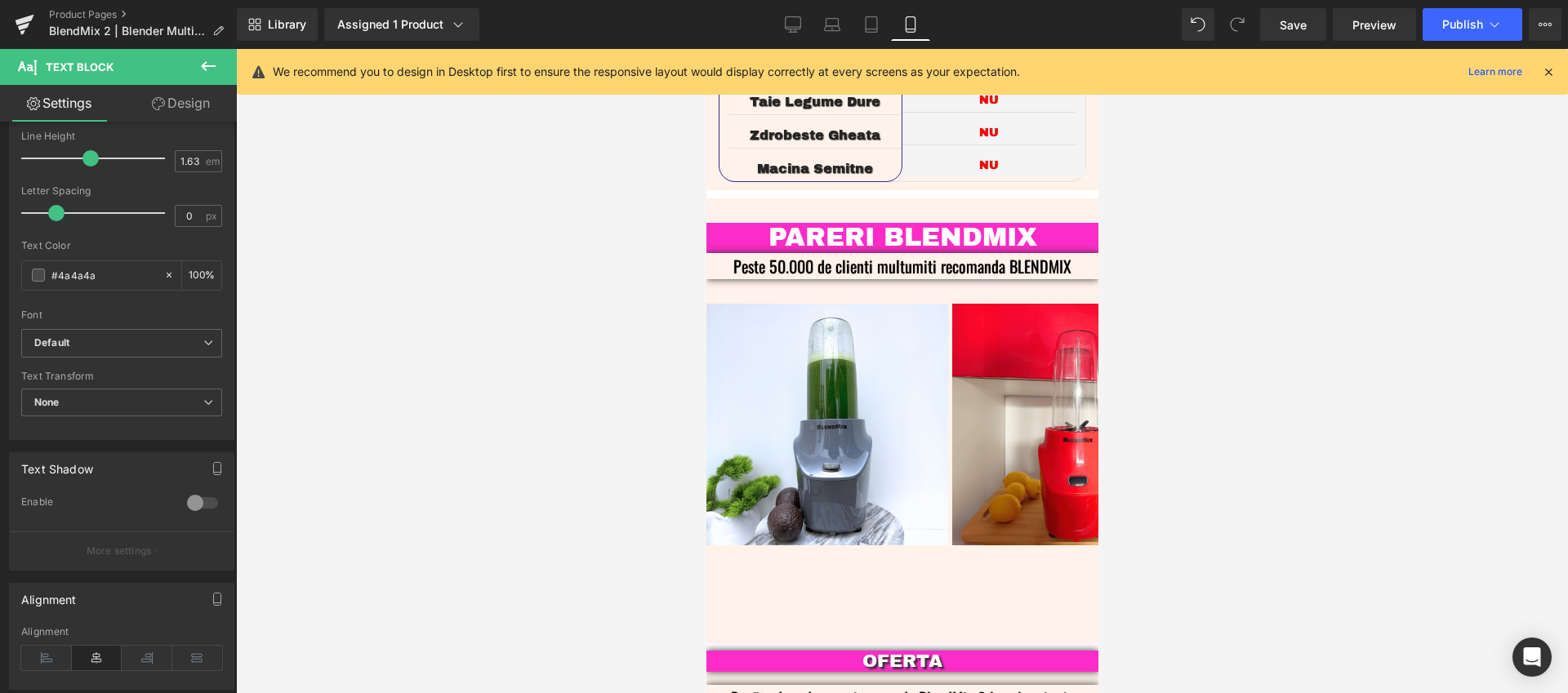
scroll to position [3725, 0]
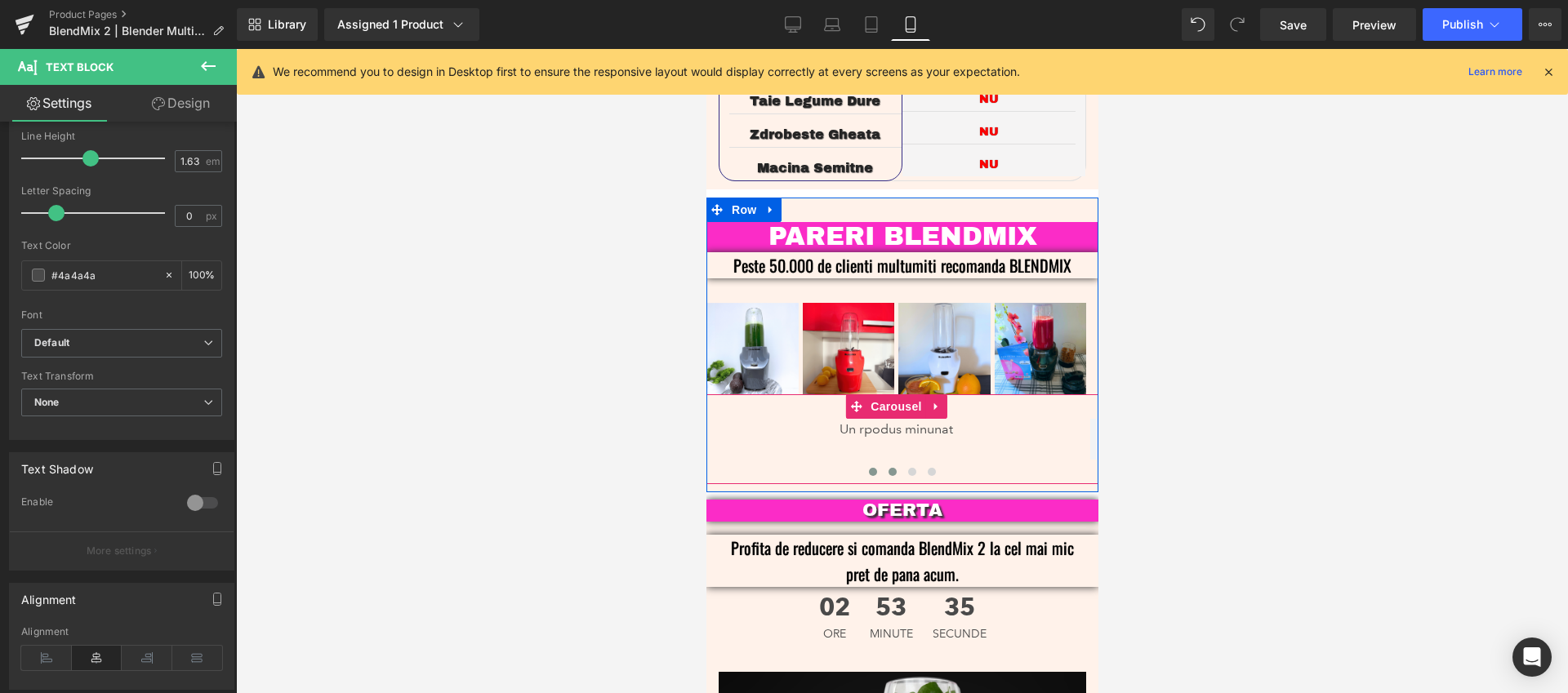
click at [887, 468] on span at bounding box center [891, 472] width 8 height 8
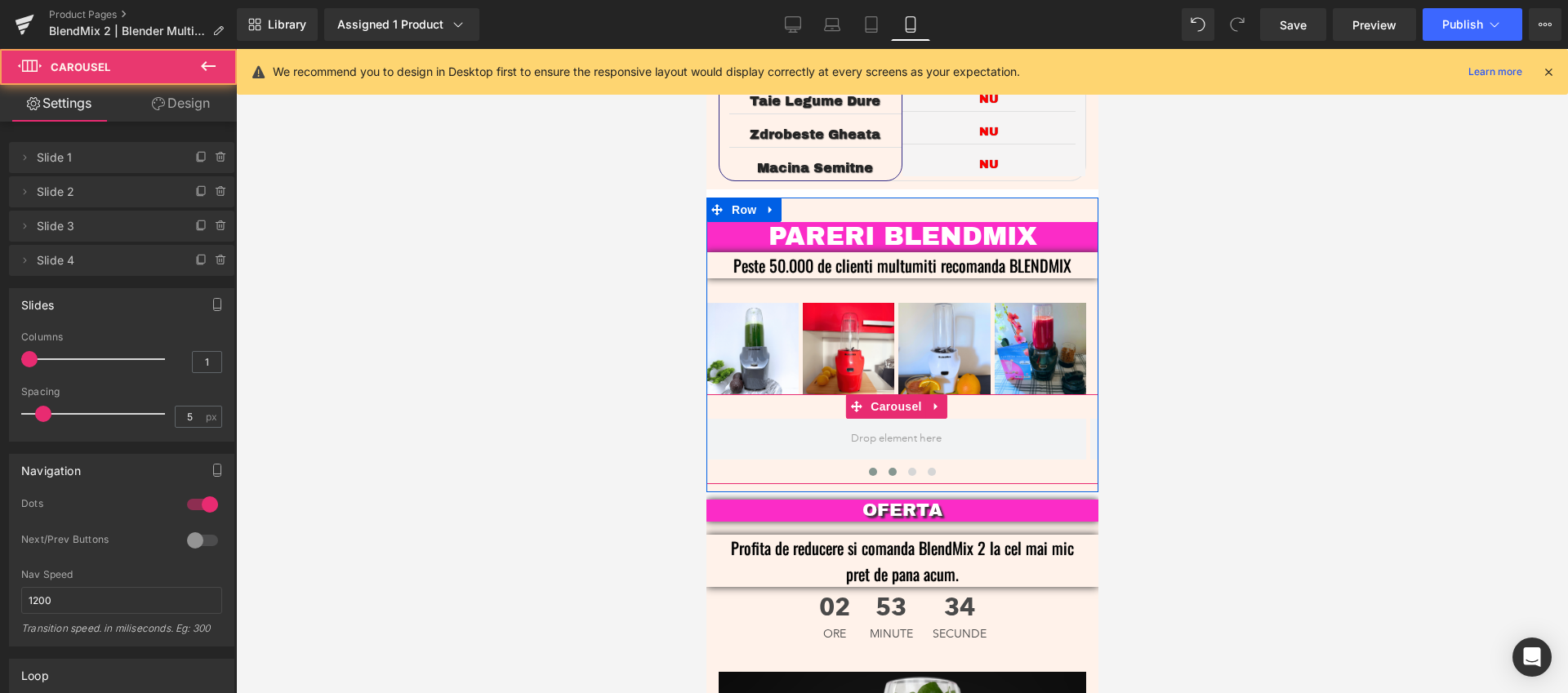
click at [868, 468] on span at bounding box center [872, 472] width 8 height 8
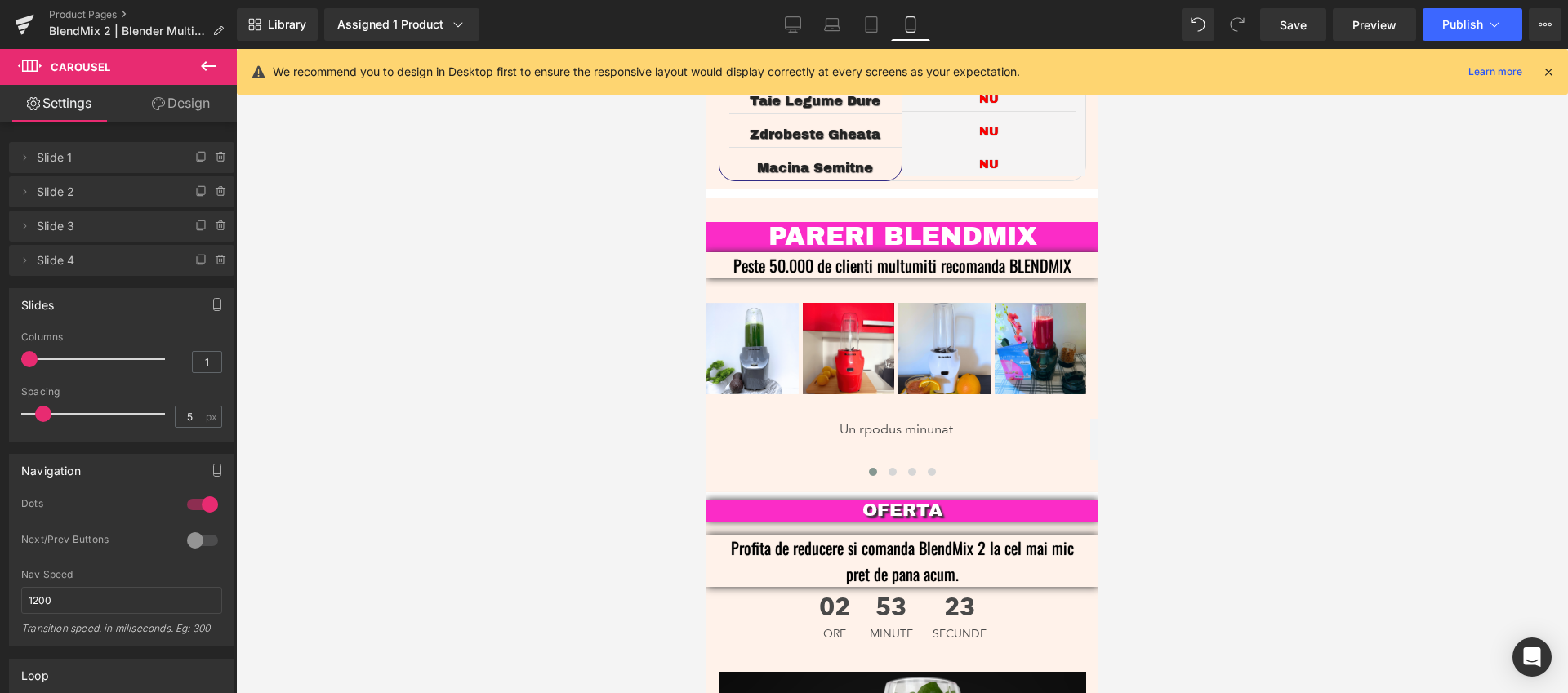
click at [211, 66] on icon at bounding box center [208, 66] width 15 height 10
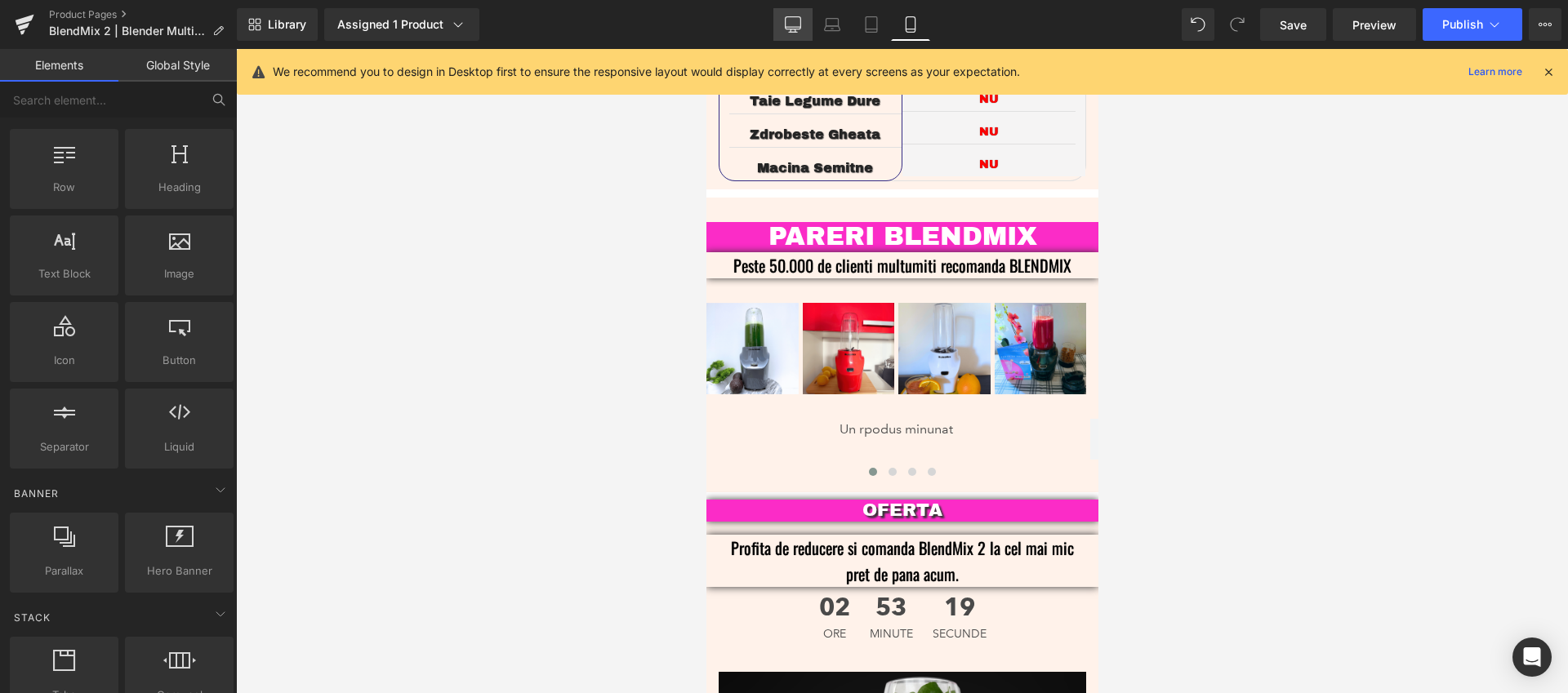
click at [793, 28] on icon at bounding box center [793, 23] width 16 height 13
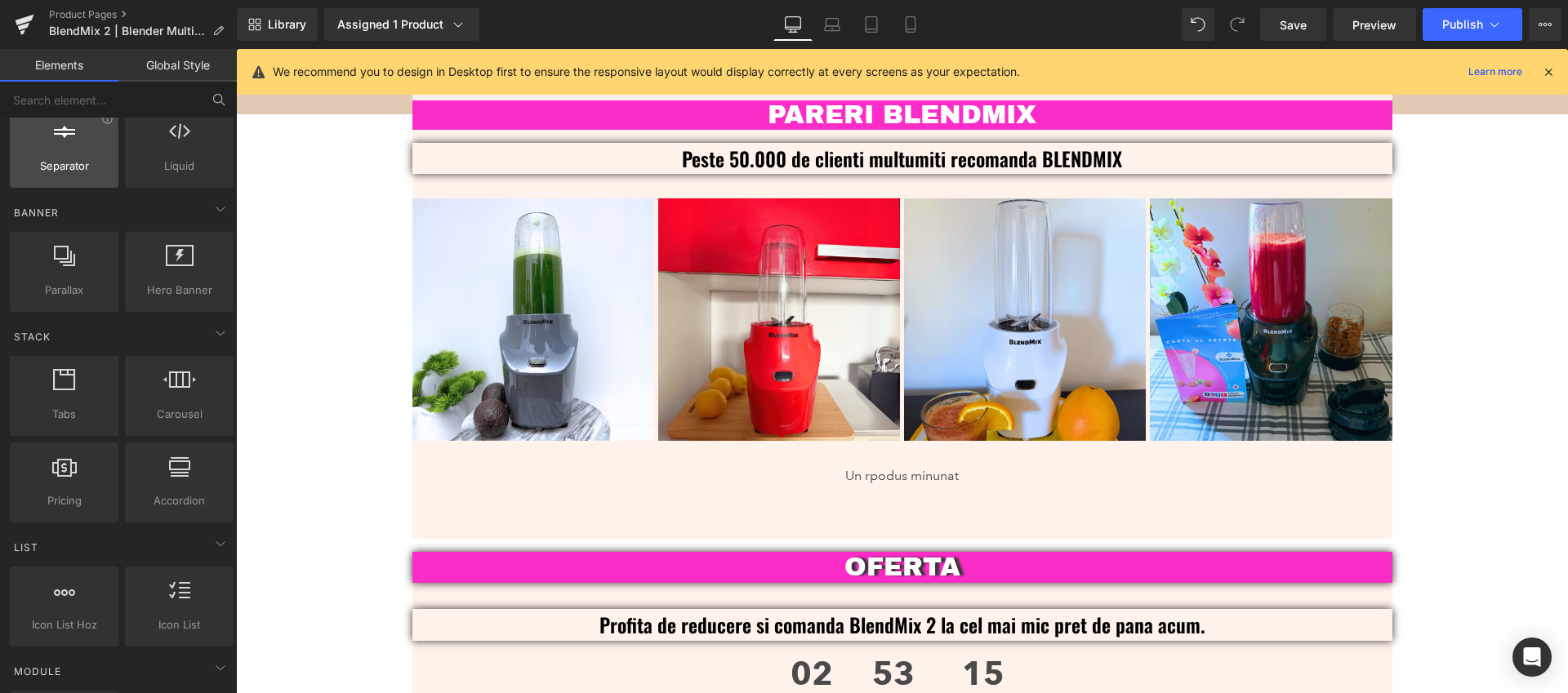
scroll to position [0, 0]
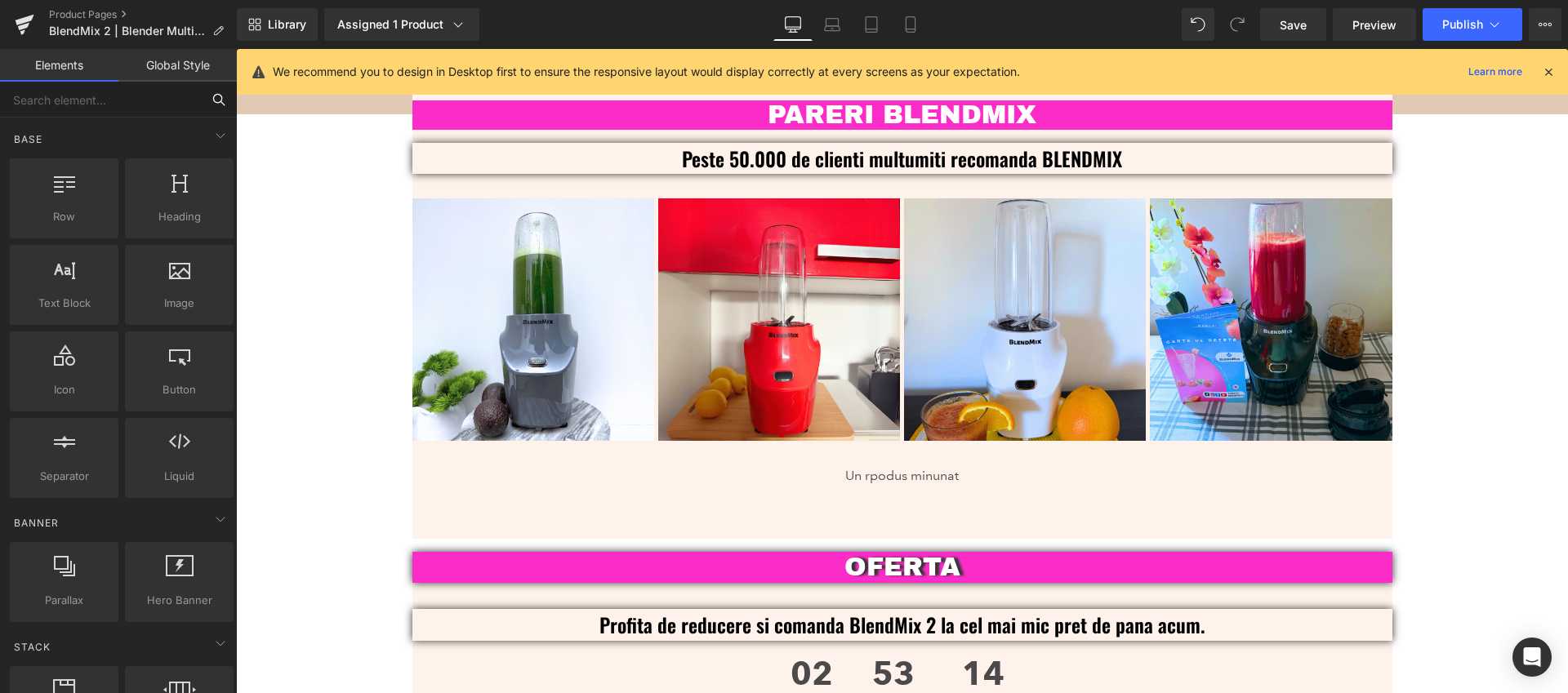
click at [103, 106] on input "text" at bounding box center [100, 99] width 201 height 36
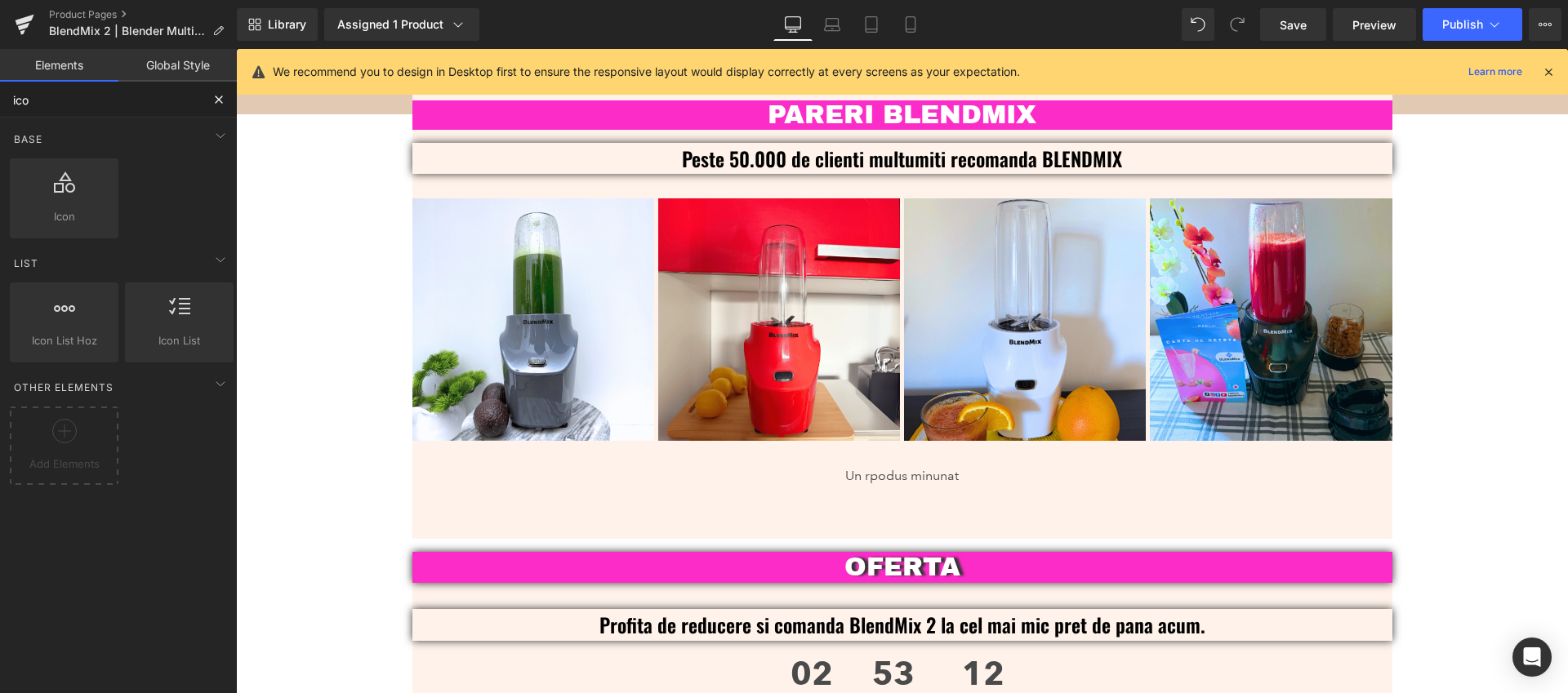
type input "icon"
click at [103, 106] on input "icon" at bounding box center [100, 99] width 201 height 36
click at [41, 206] on div at bounding box center [64, 190] width 99 height 37
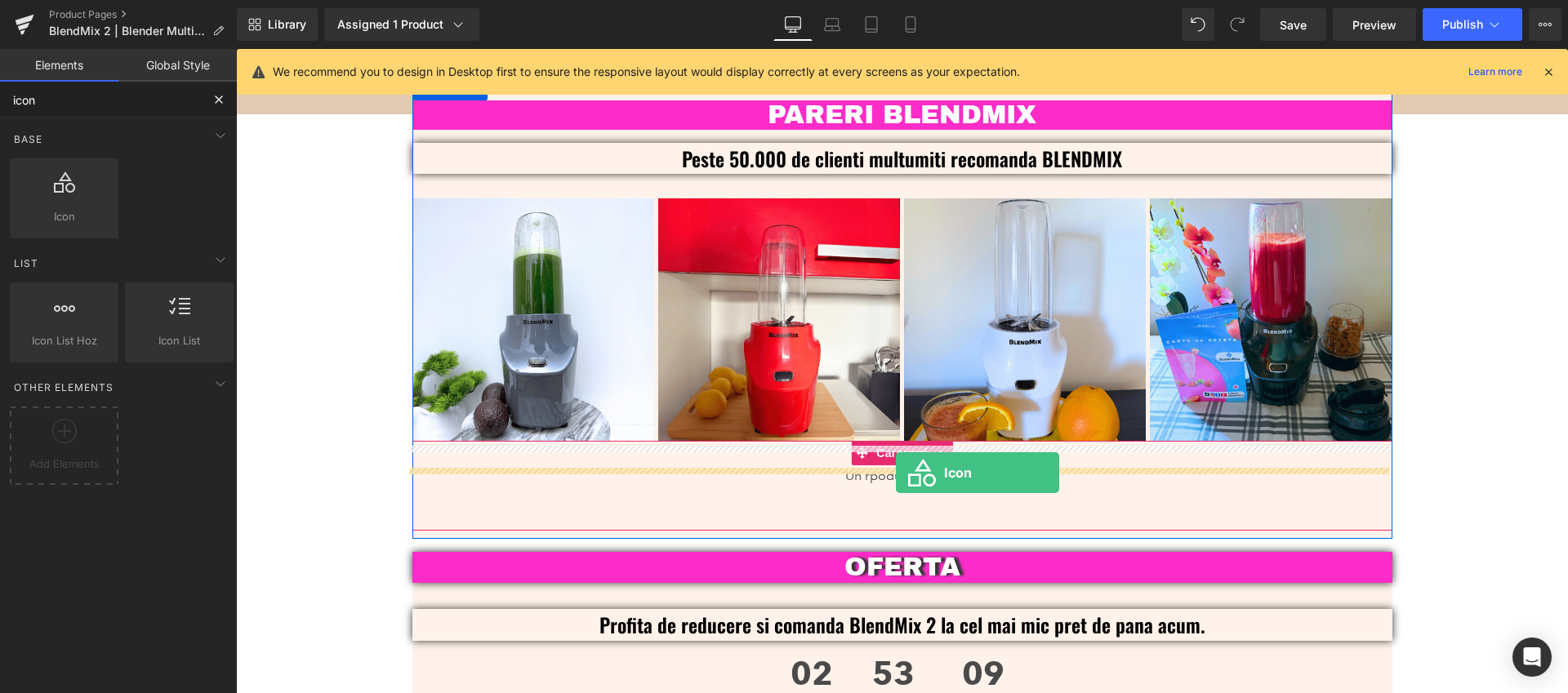
drag, startPoint x: 428, startPoint y: 310, endPoint x: 895, endPoint y: 473, distance: 494.6
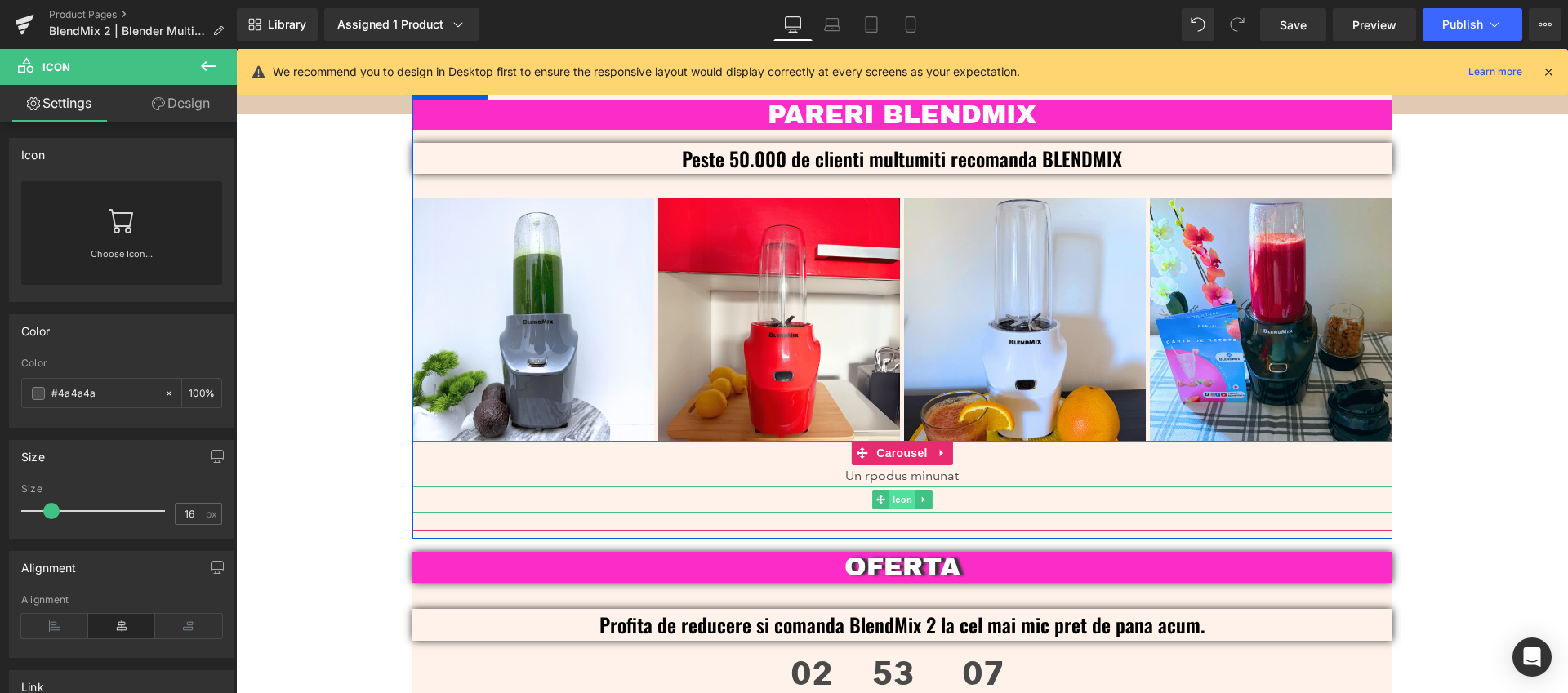
click at [890, 490] on span "Icon" at bounding box center [902, 500] width 26 height 19
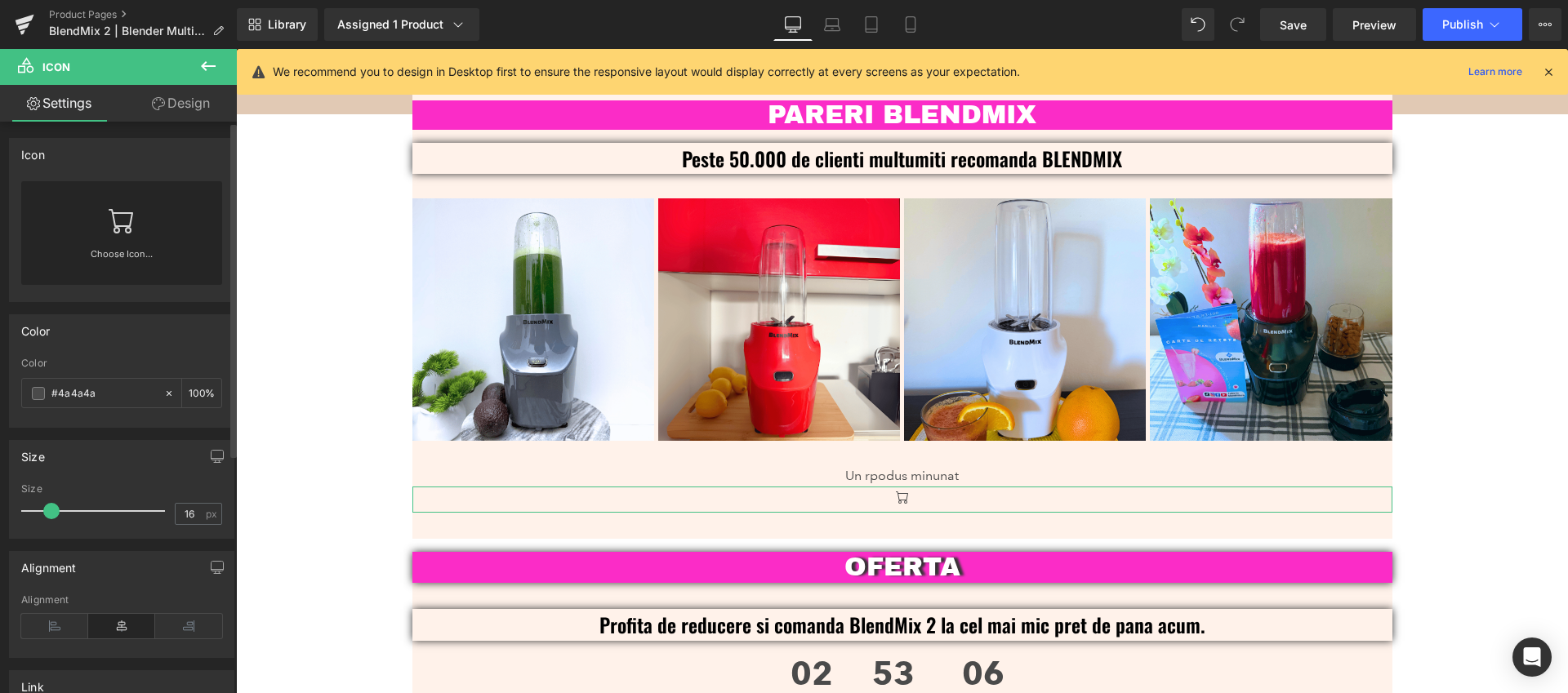
click at [109, 220] on icon at bounding box center [121, 220] width 26 height 26
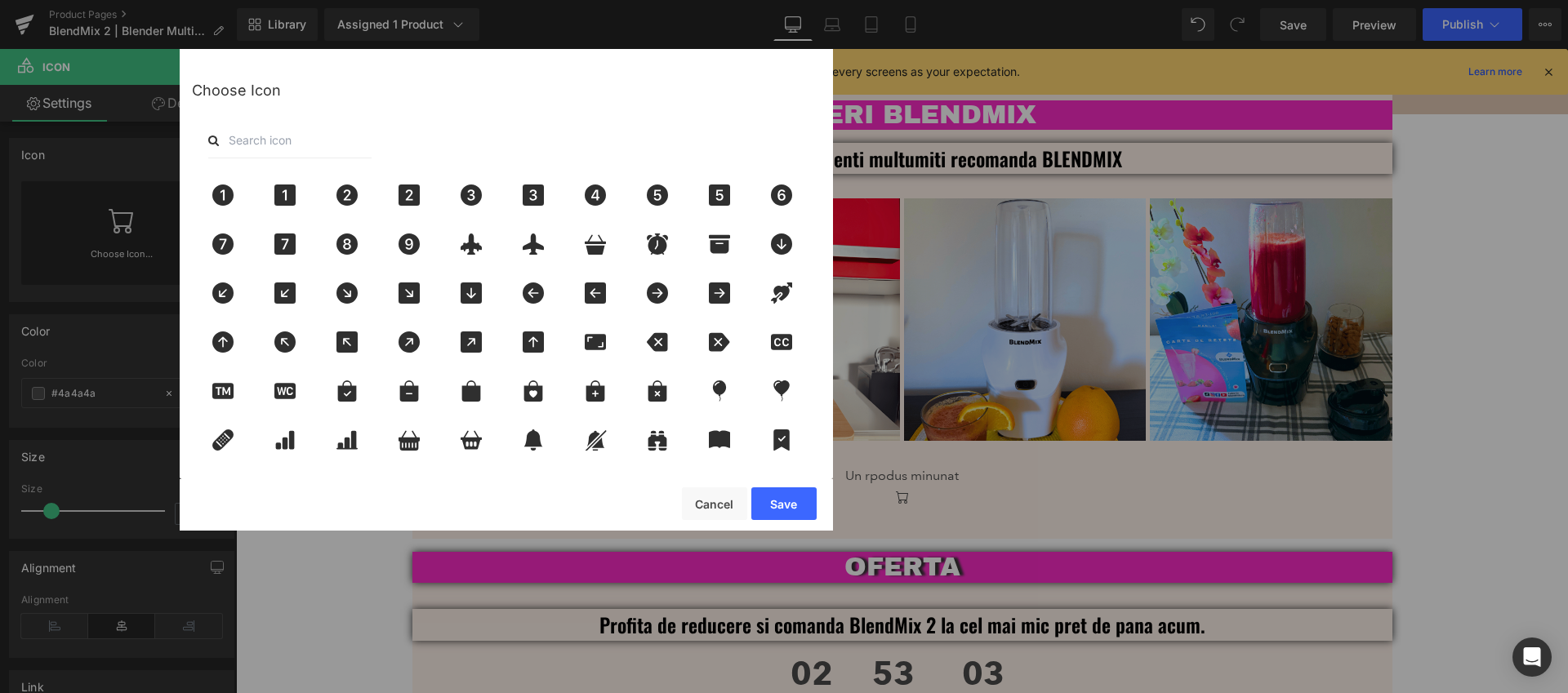
click at [312, 150] on input "text" at bounding box center [289, 140] width 163 height 36
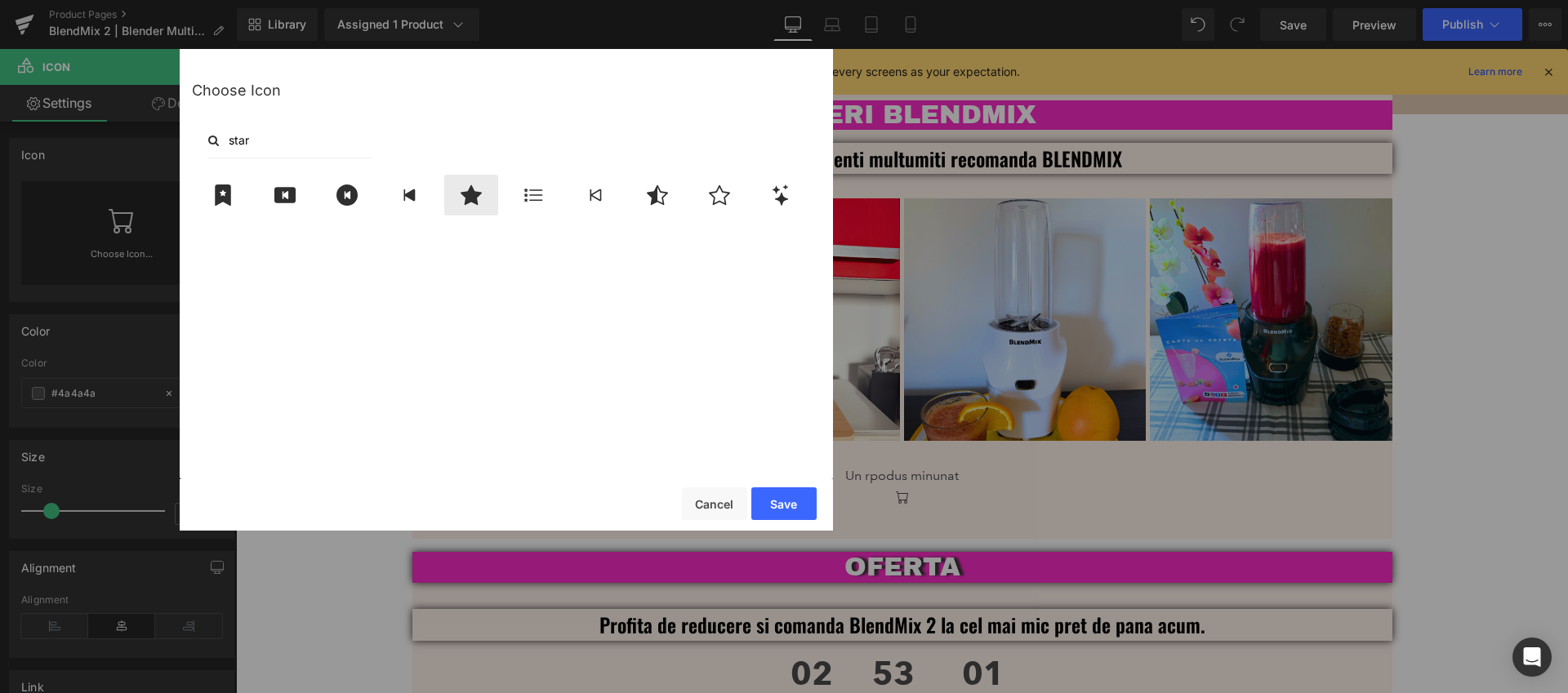
type input "star"
click at [469, 199] on icon at bounding box center [471, 195] width 21 height 19
click at [790, 506] on button "Save" at bounding box center [784, 504] width 65 height 33
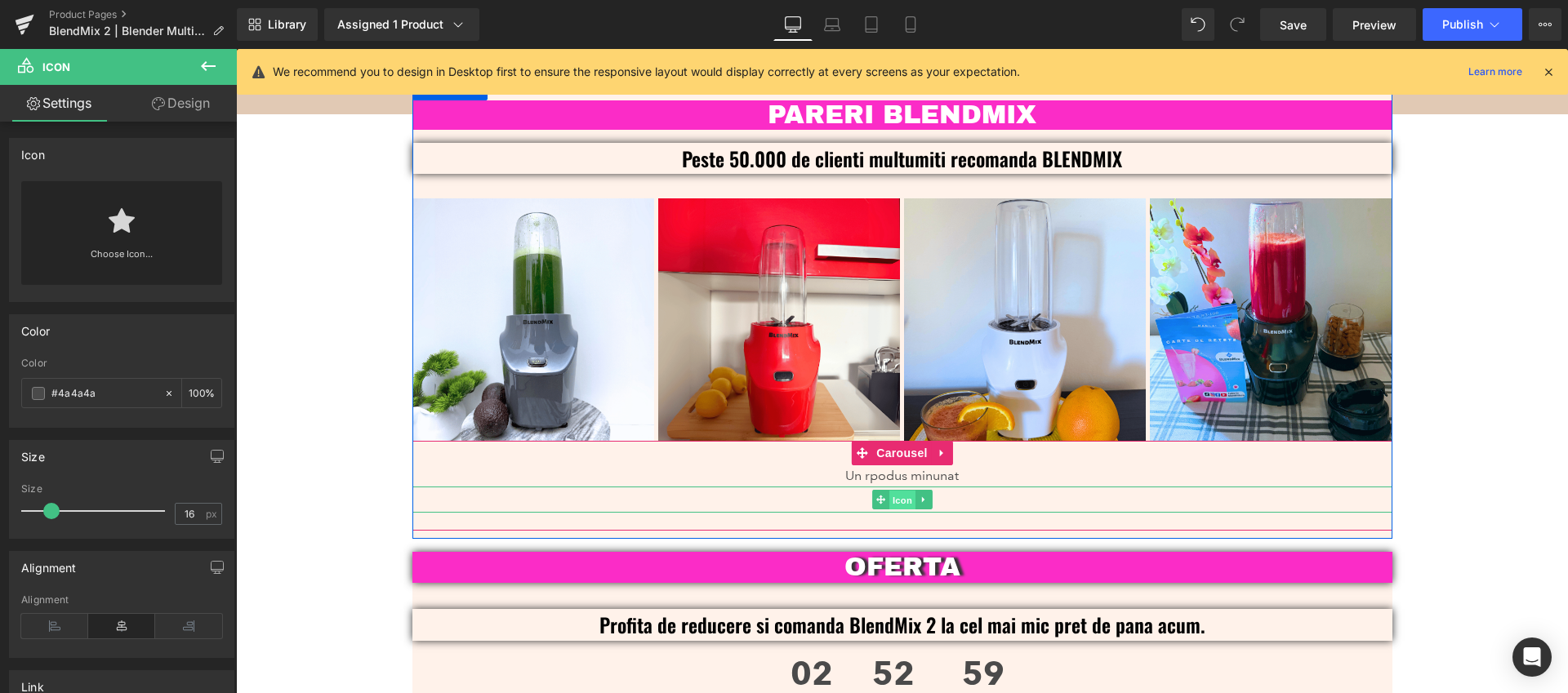
click at [896, 490] on span "Icon" at bounding box center [902, 500] width 26 height 19
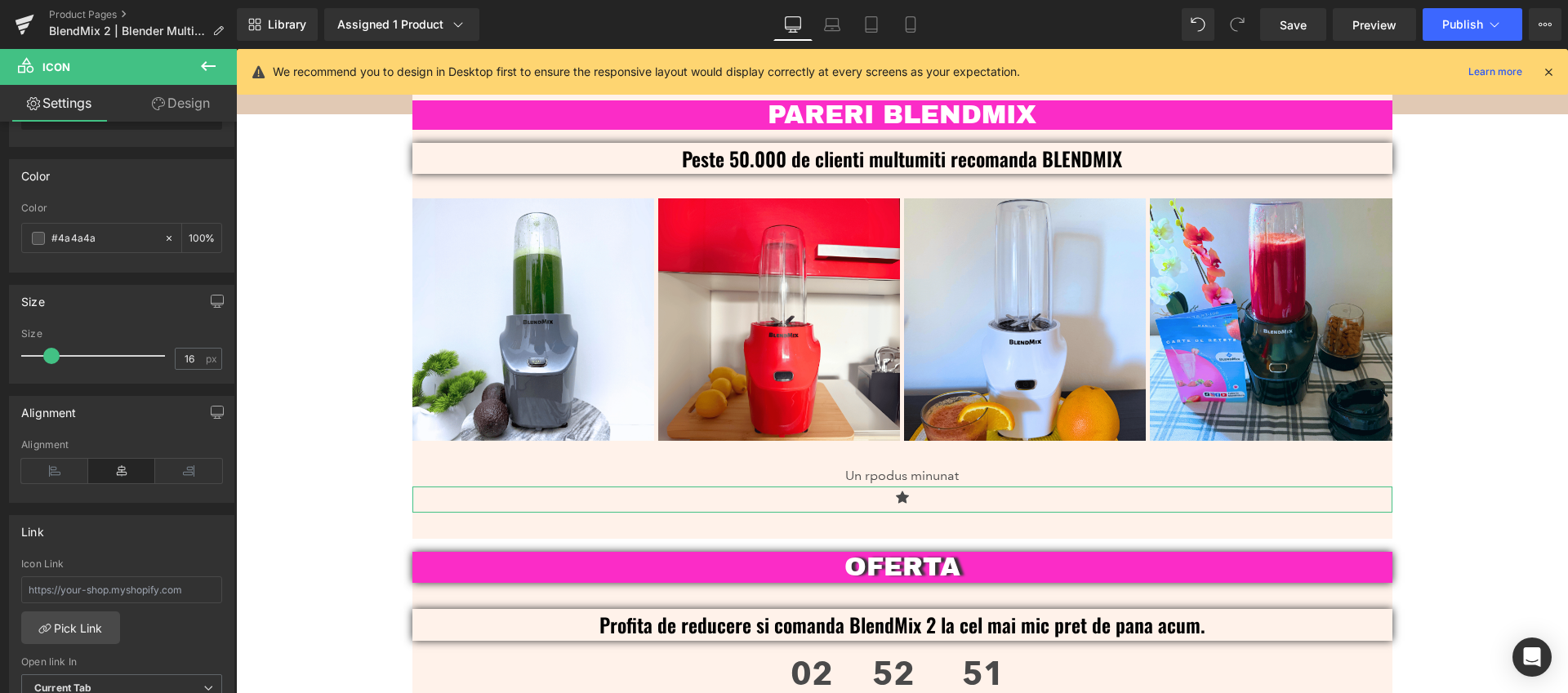
scroll to position [152, 0]
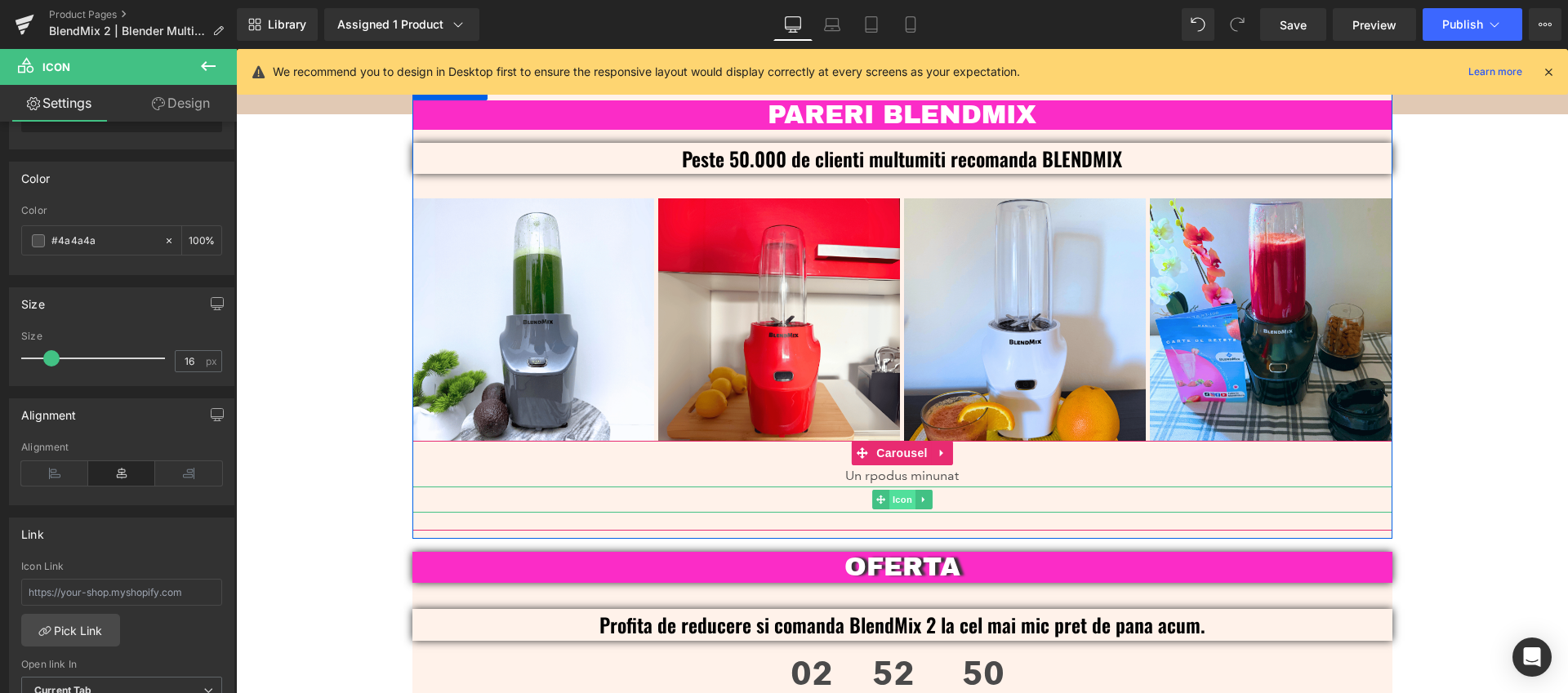
click at [897, 490] on span "Icon" at bounding box center [902, 500] width 26 height 19
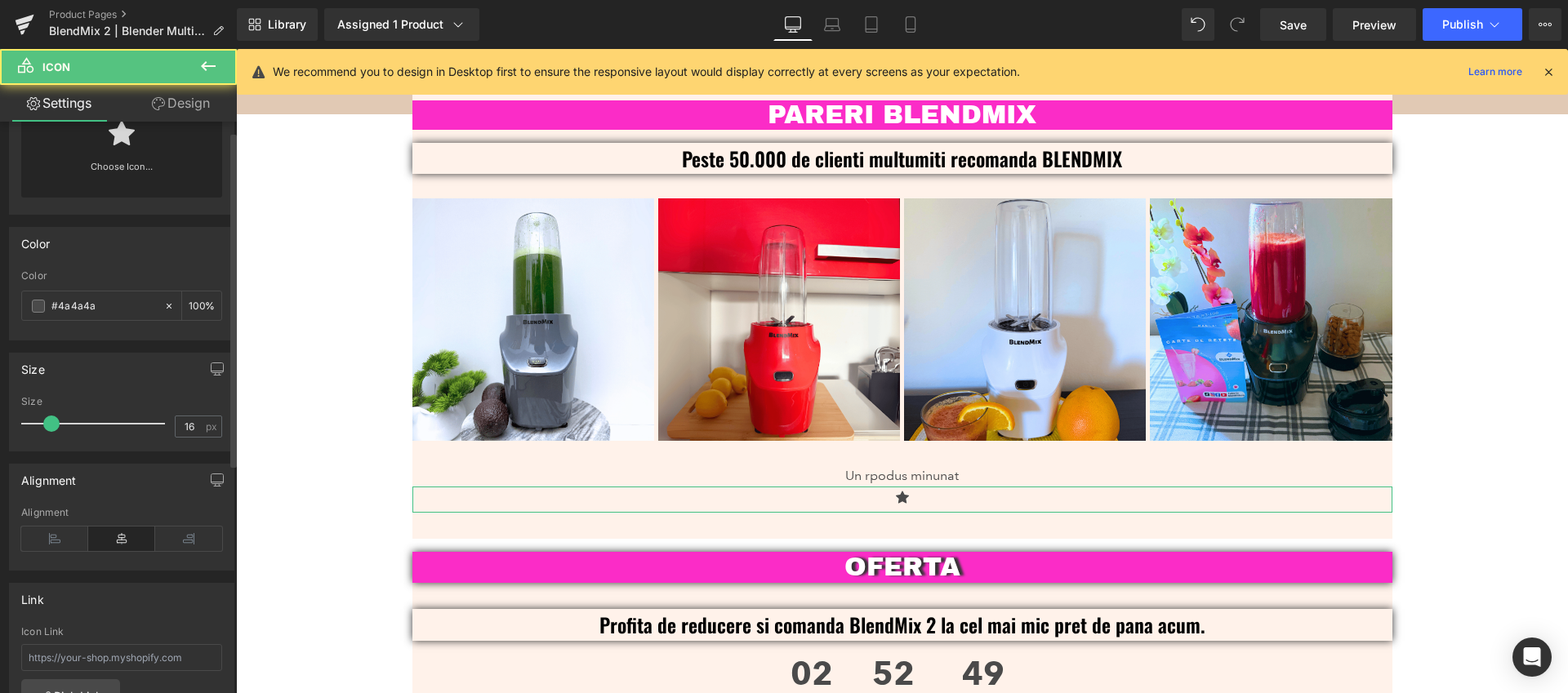
scroll to position [0, 0]
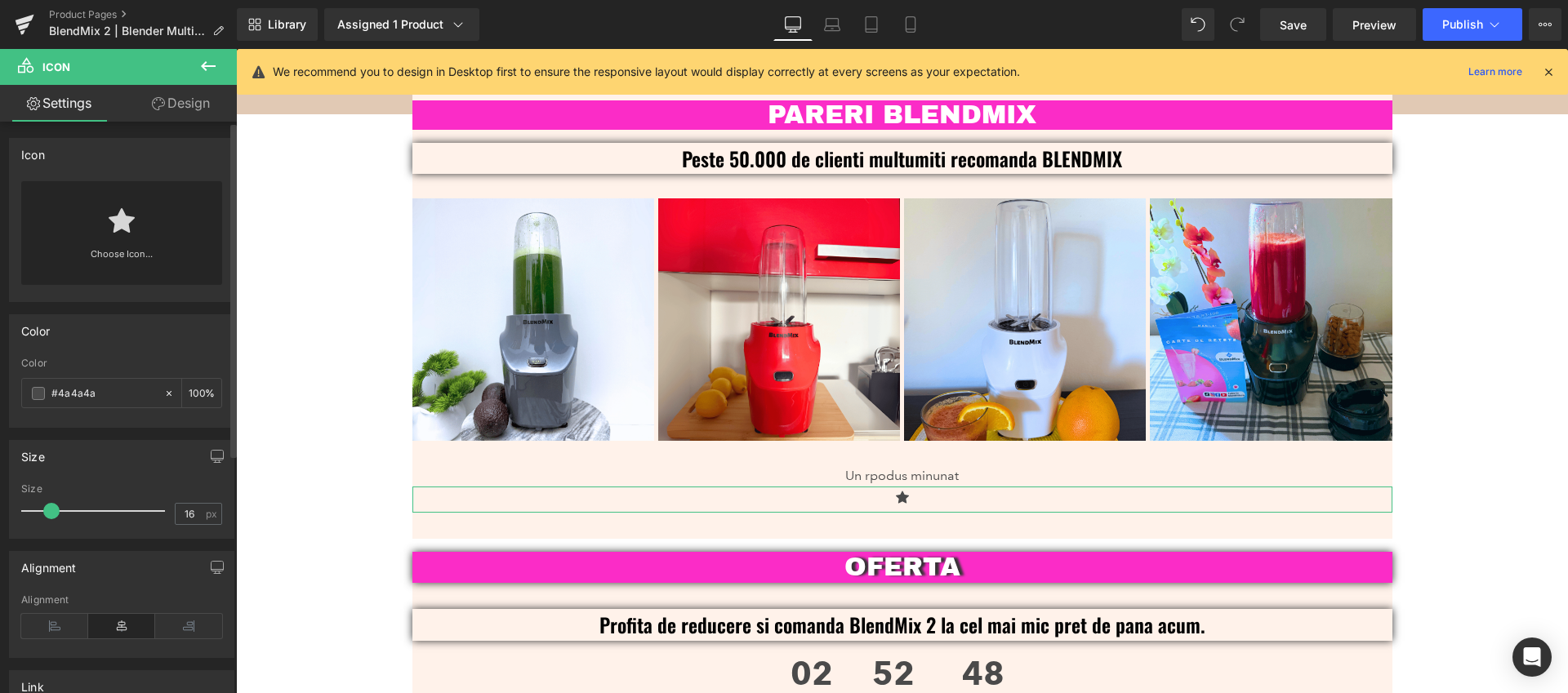
click at [121, 246] on link at bounding box center [121, 214] width 26 height 65
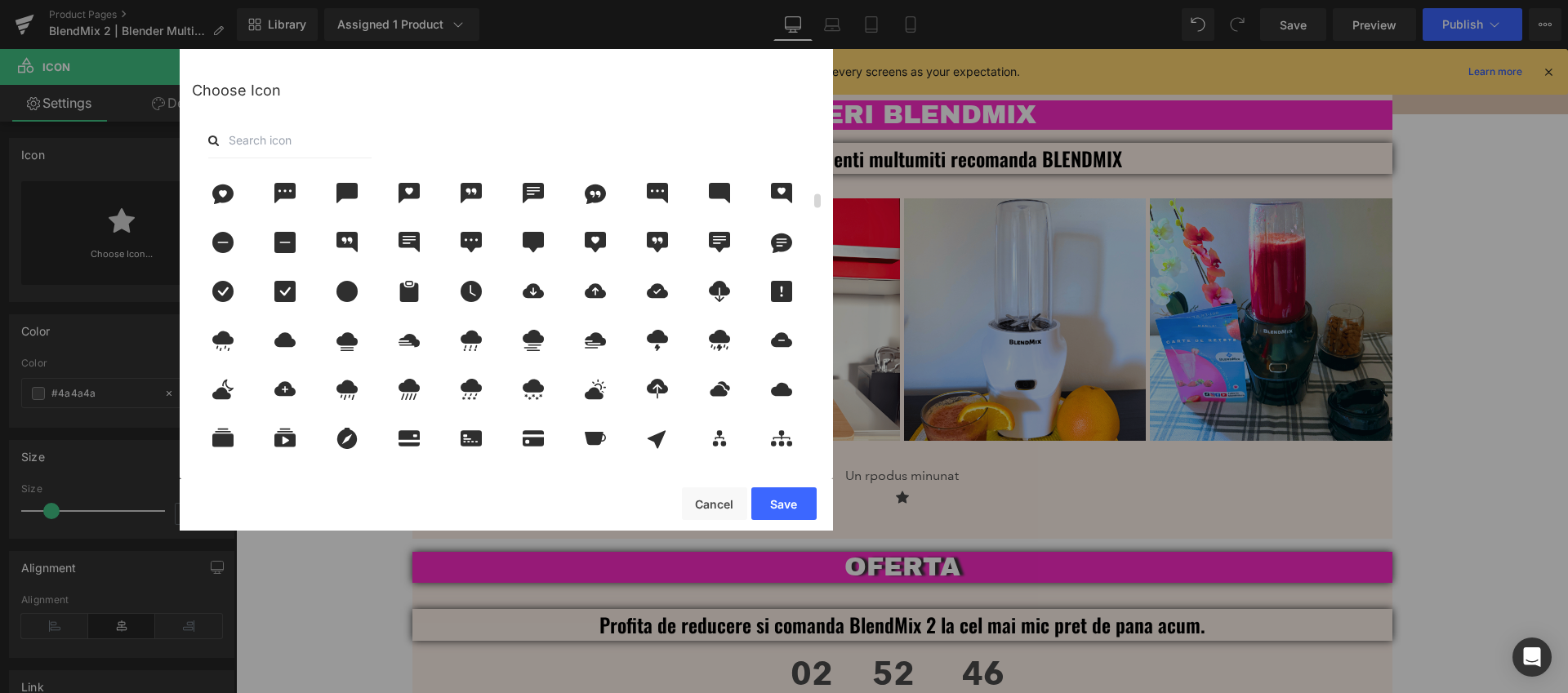
scroll to position [993, 0]
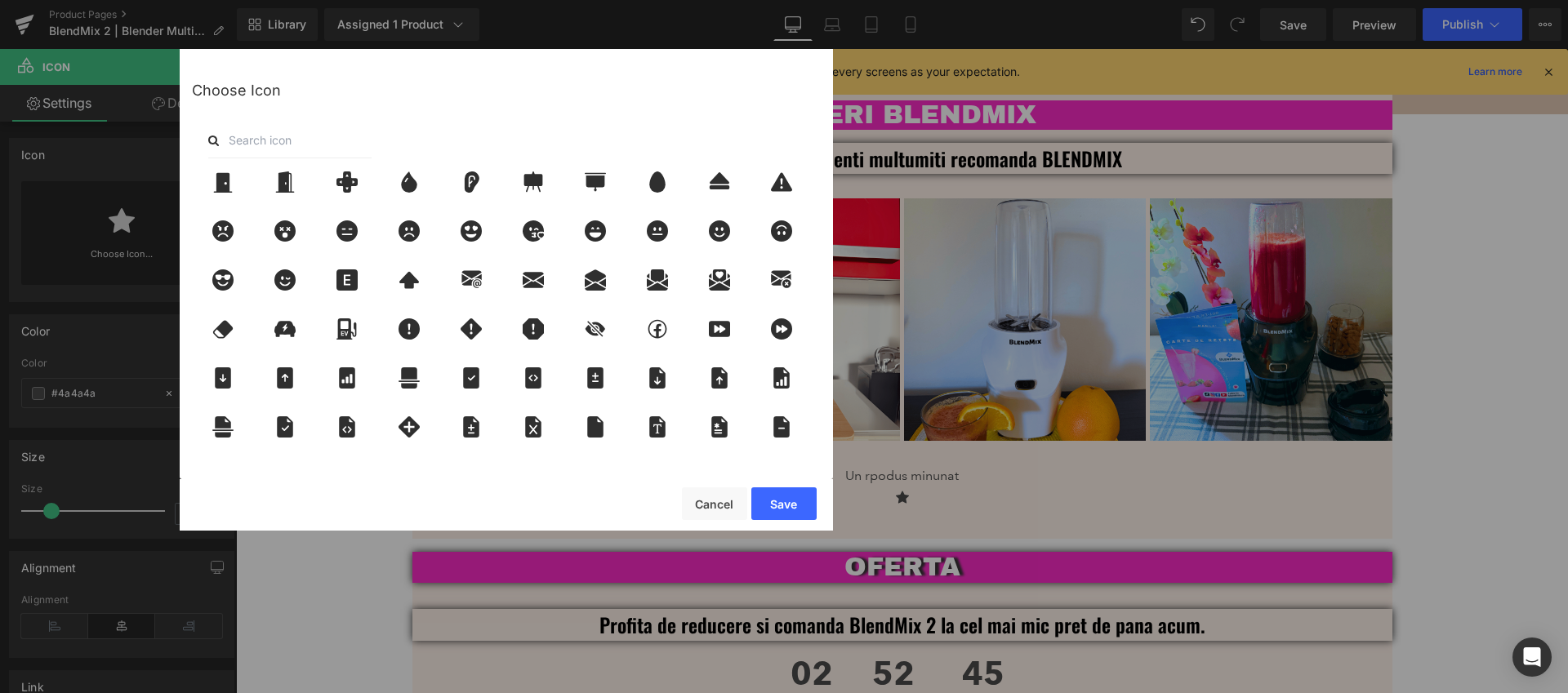
click at [242, 138] on input "text" at bounding box center [289, 140] width 163 height 36
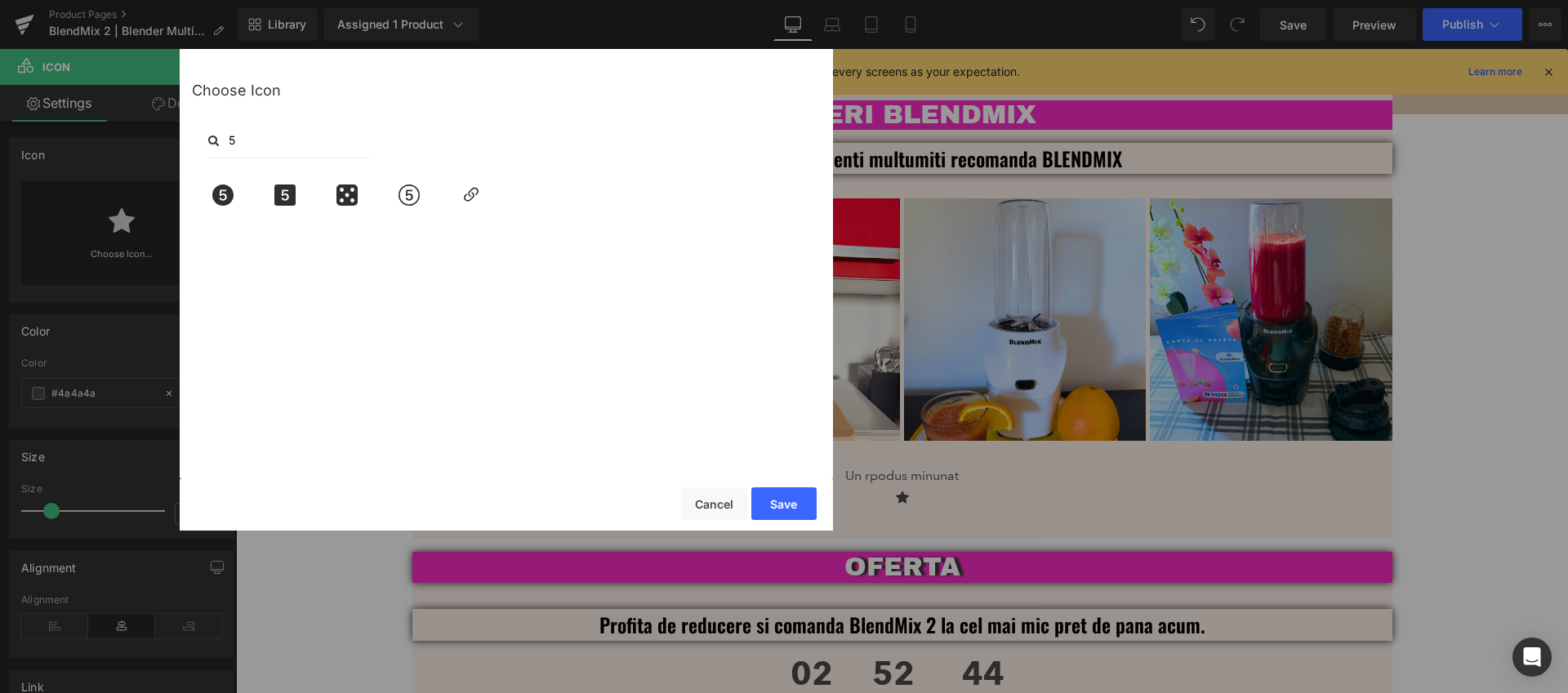
scroll to position [0, 0]
type input "5"
click at [720, 505] on button "Cancel" at bounding box center [714, 504] width 65 height 33
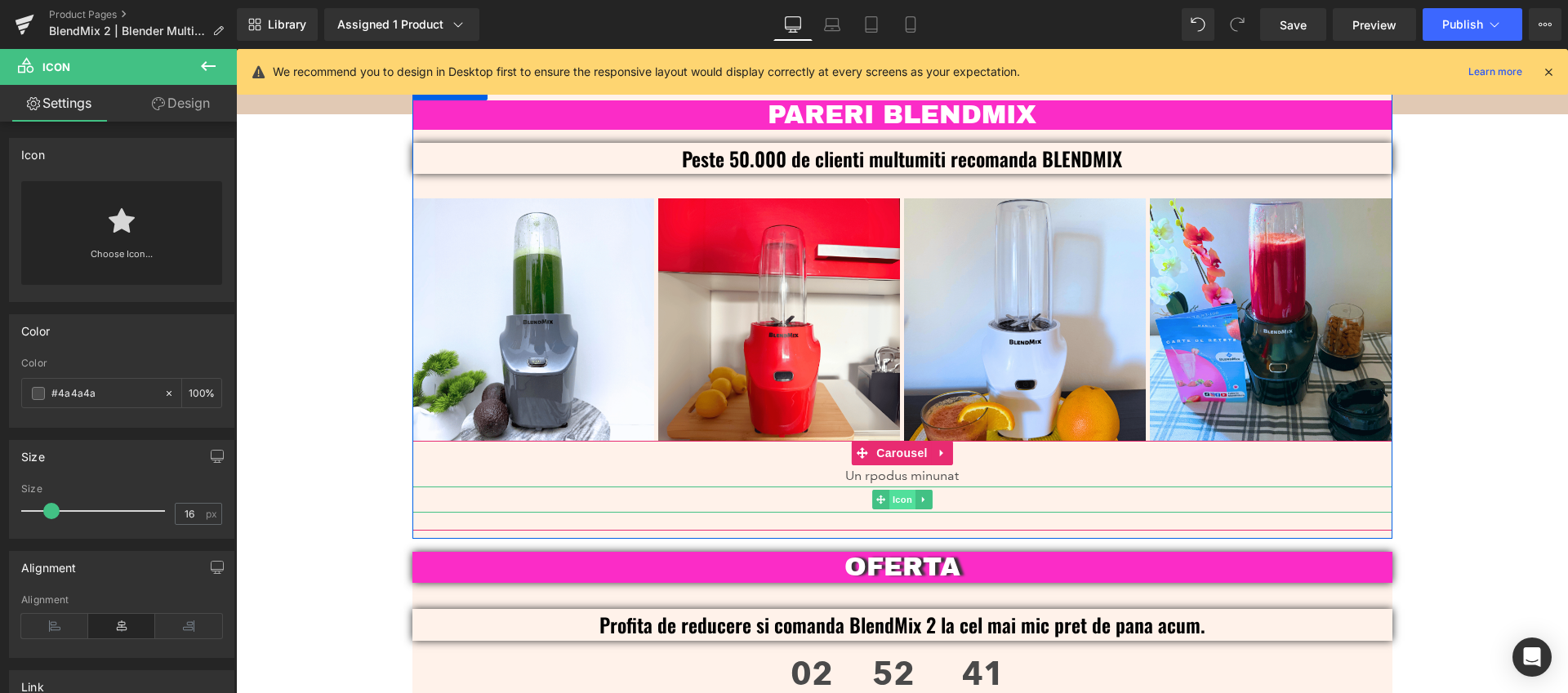
click at [895, 490] on span "Icon" at bounding box center [902, 500] width 26 height 19
click at [889, 490] on span "Icon" at bounding box center [902, 500] width 26 height 19
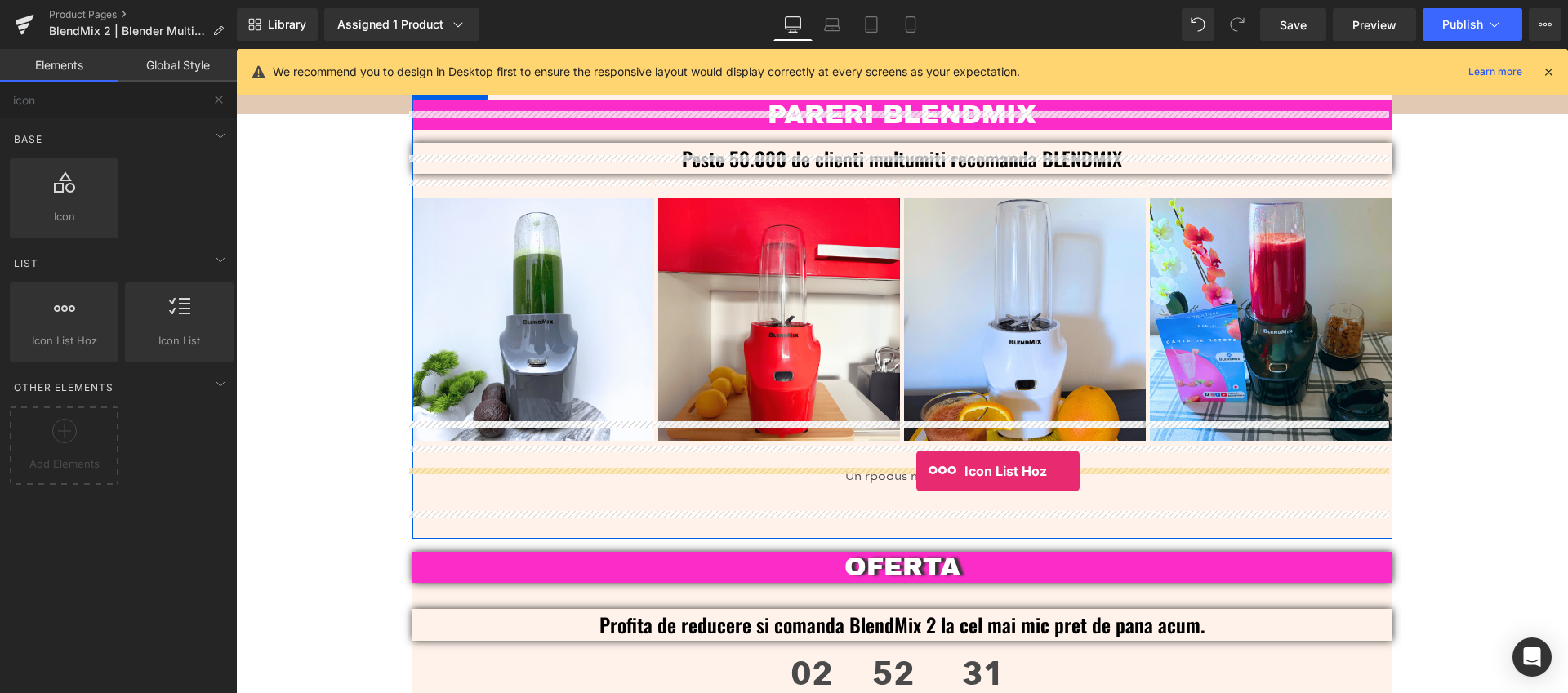
drag, startPoint x: 312, startPoint y: 386, endPoint x: 916, endPoint y: 471, distance: 610.0
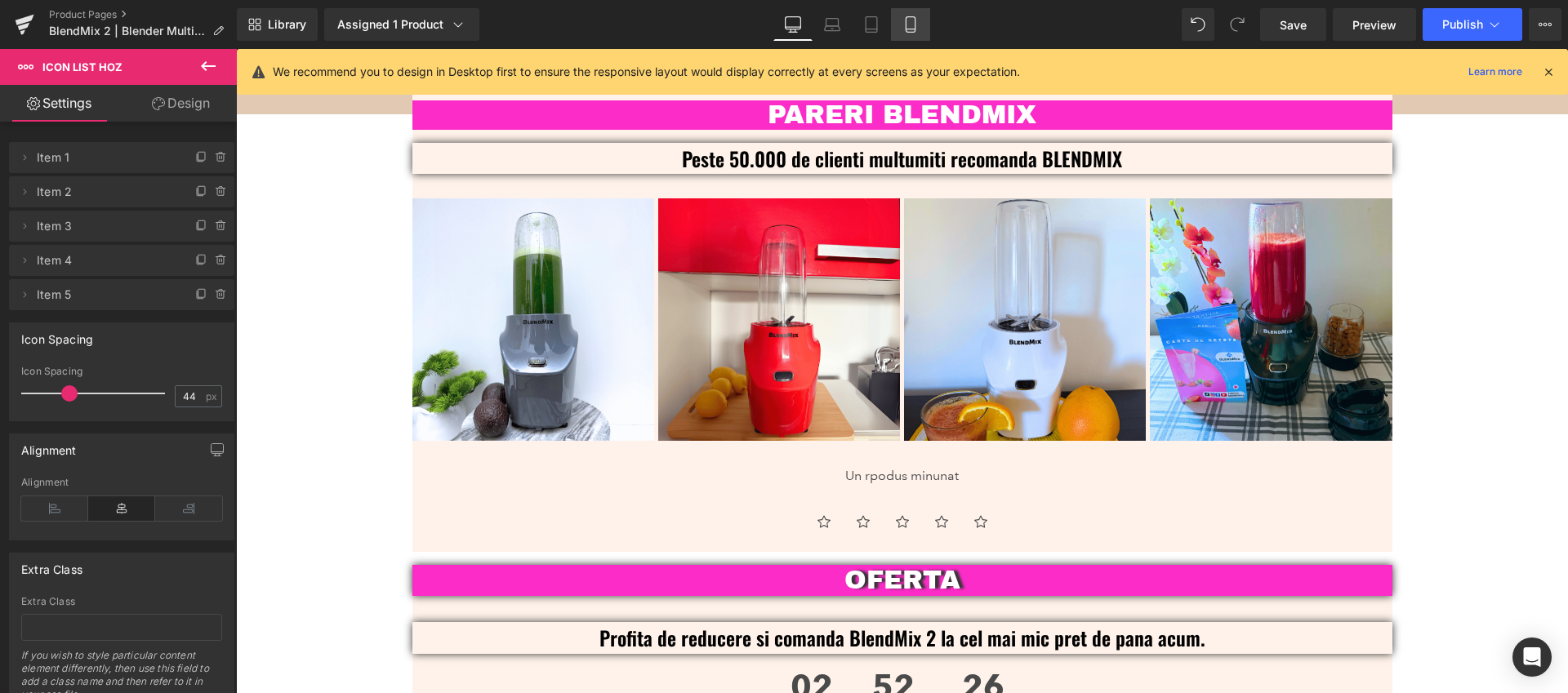
click at [911, 29] on icon at bounding box center [910, 29] width 9 height 0
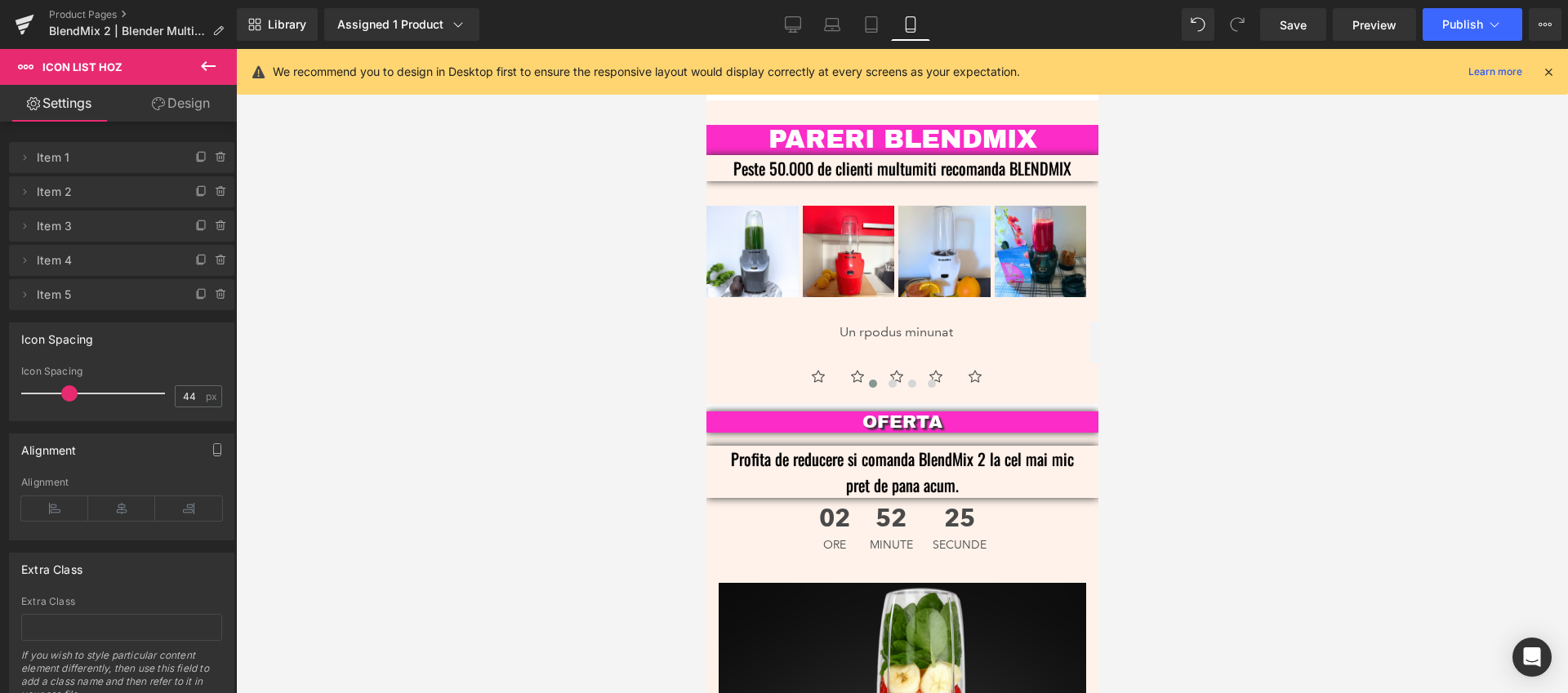
scroll to position [3829, 0]
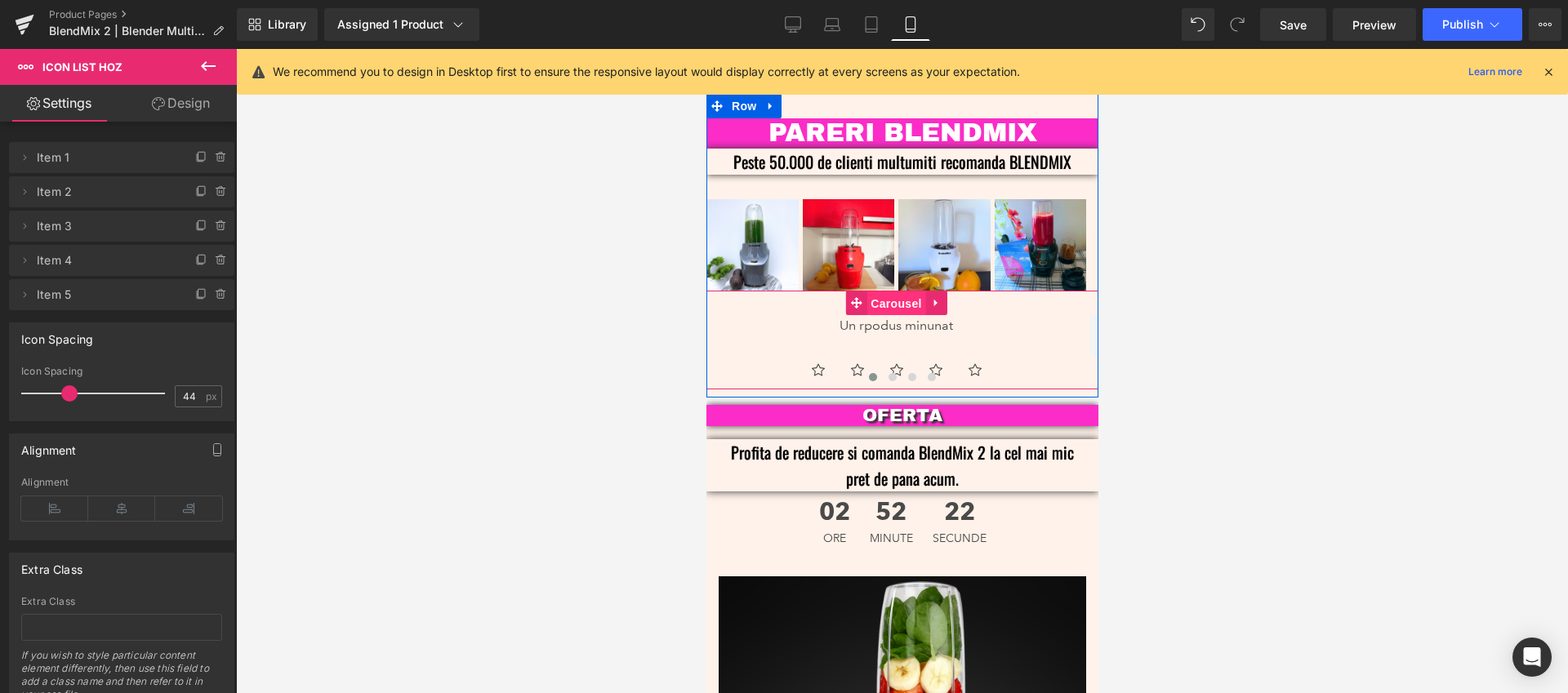
click at [891, 291] on span "Carousel" at bounding box center [894, 303] width 59 height 24
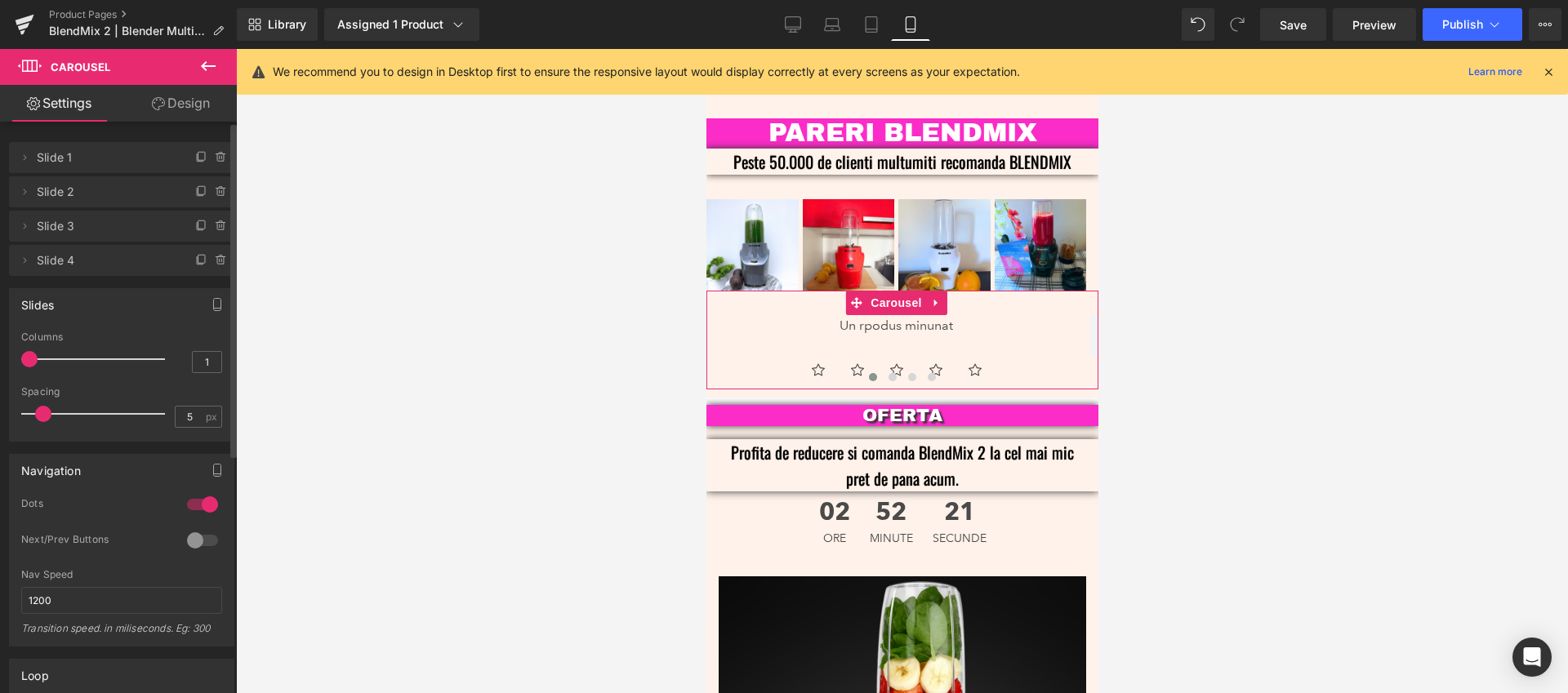
click at [197, 510] on div at bounding box center [202, 504] width 39 height 26
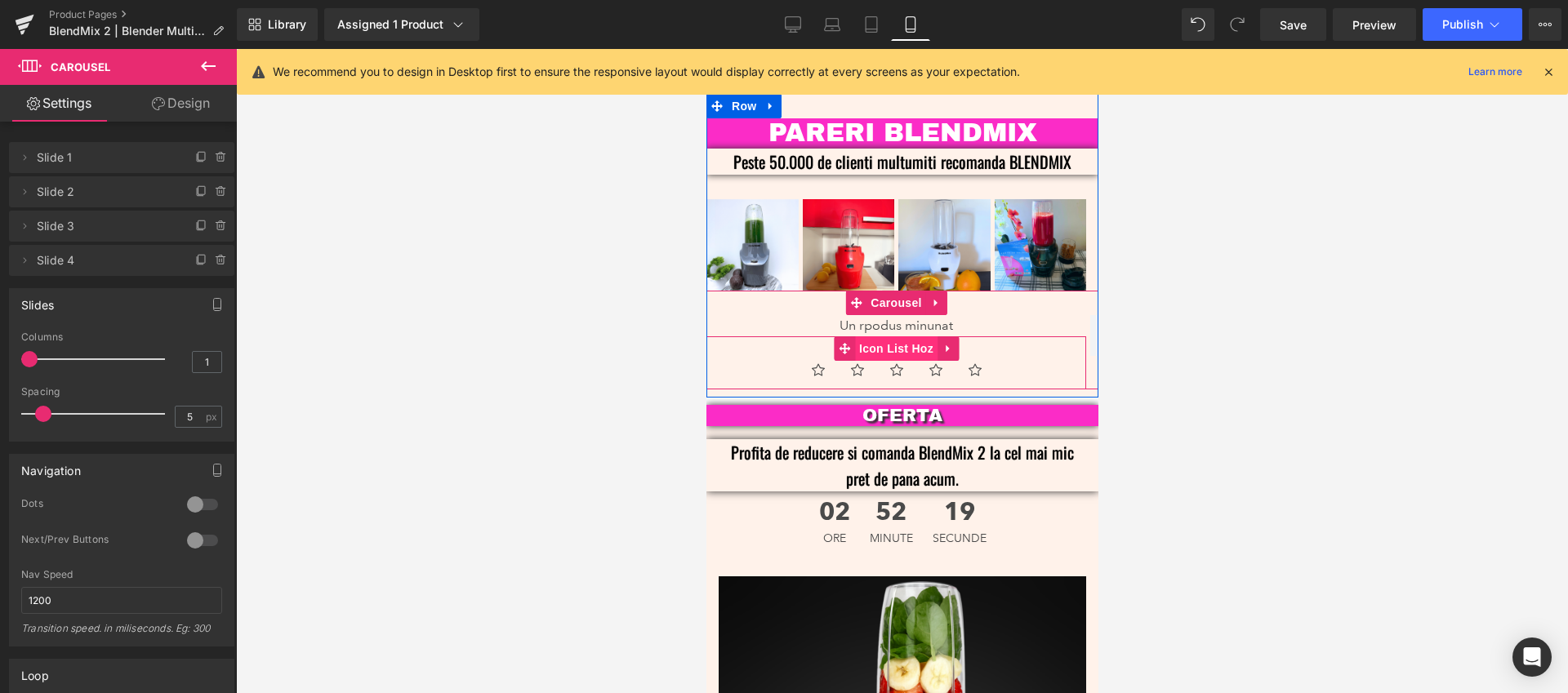
click at [912, 336] on span "Icon List Hoz" at bounding box center [895, 347] width 83 height 24
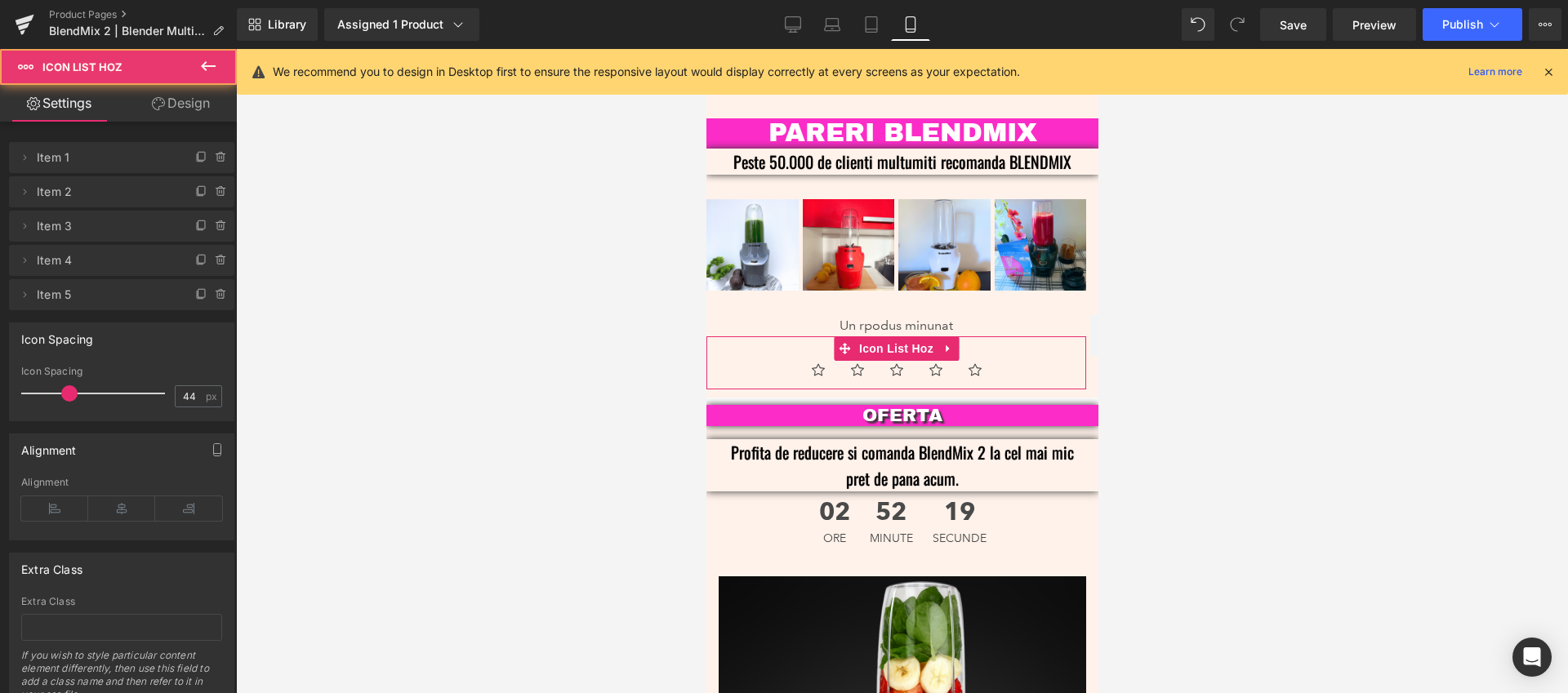
click at [192, 106] on link "Design" at bounding box center [181, 103] width 118 height 37
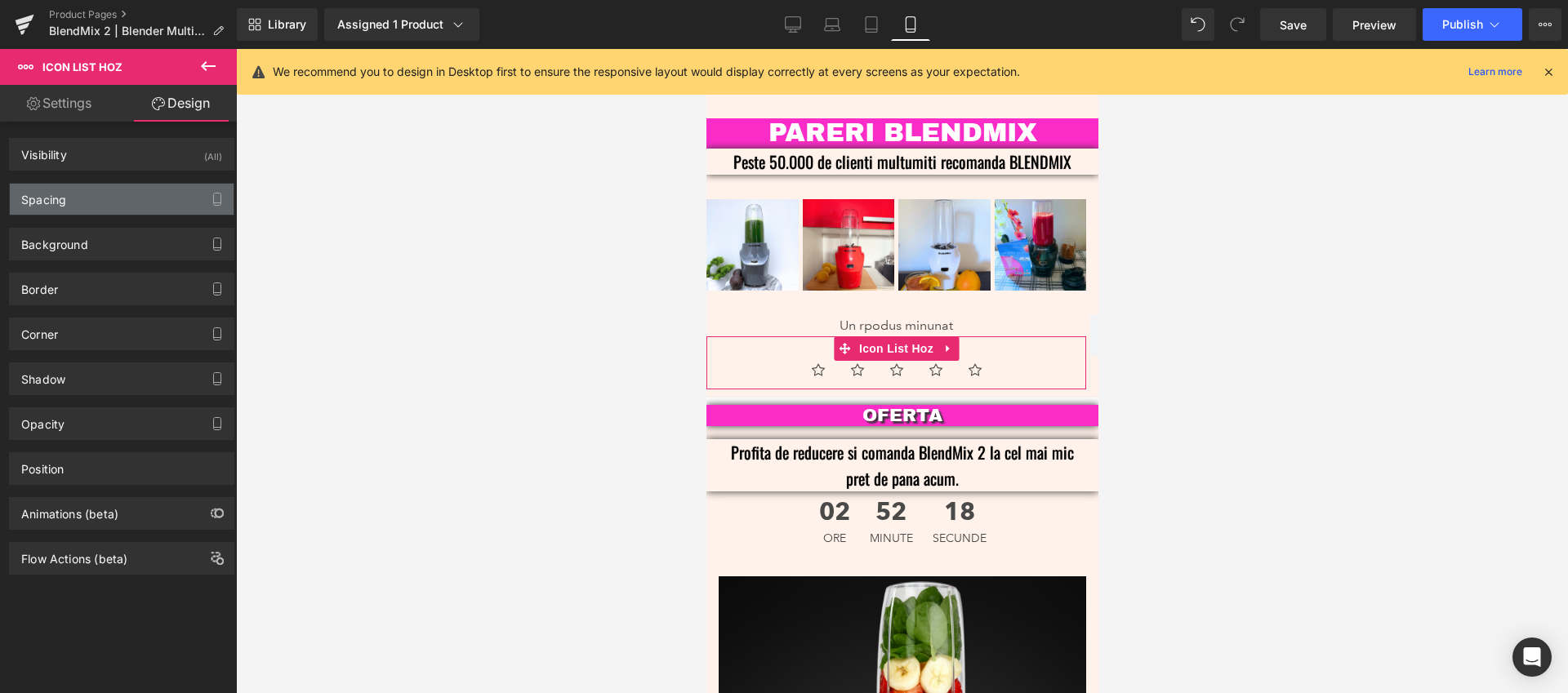
click at [80, 203] on div "Spacing" at bounding box center [121, 199] width 223 height 31
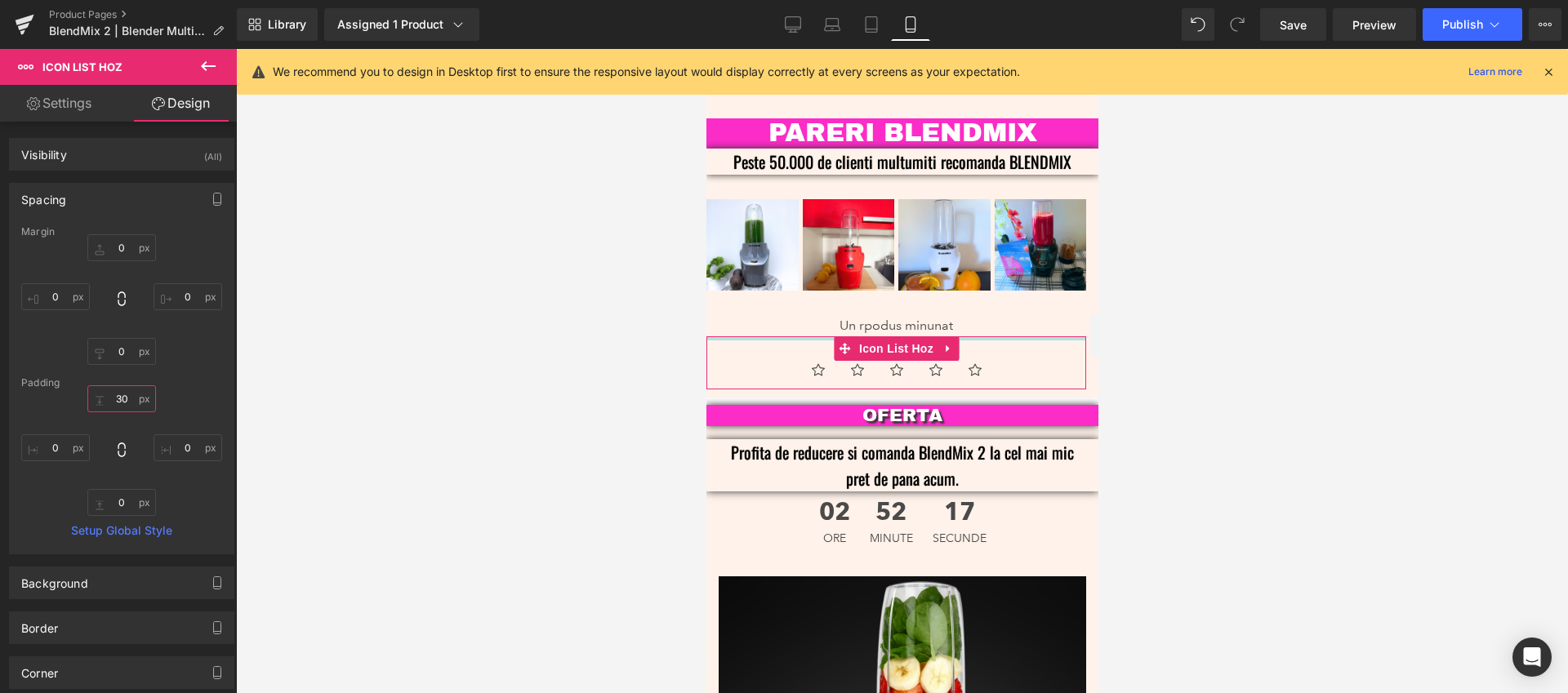
click at [121, 398] on input "30" at bounding box center [121, 399] width 69 height 27
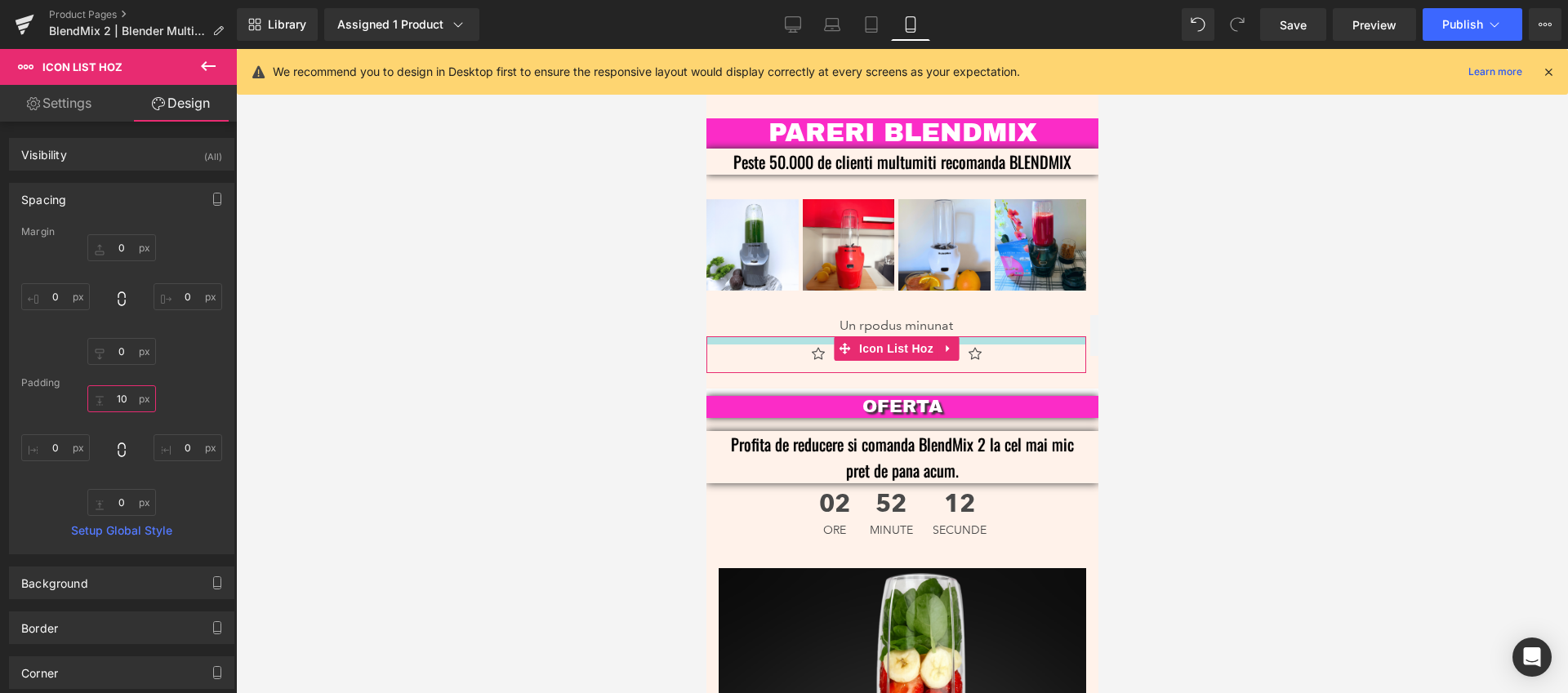
click at [116, 401] on input "10" at bounding box center [121, 399] width 69 height 27
click at [117, 398] on input "0" at bounding box center [121, 399] width 69 height 27
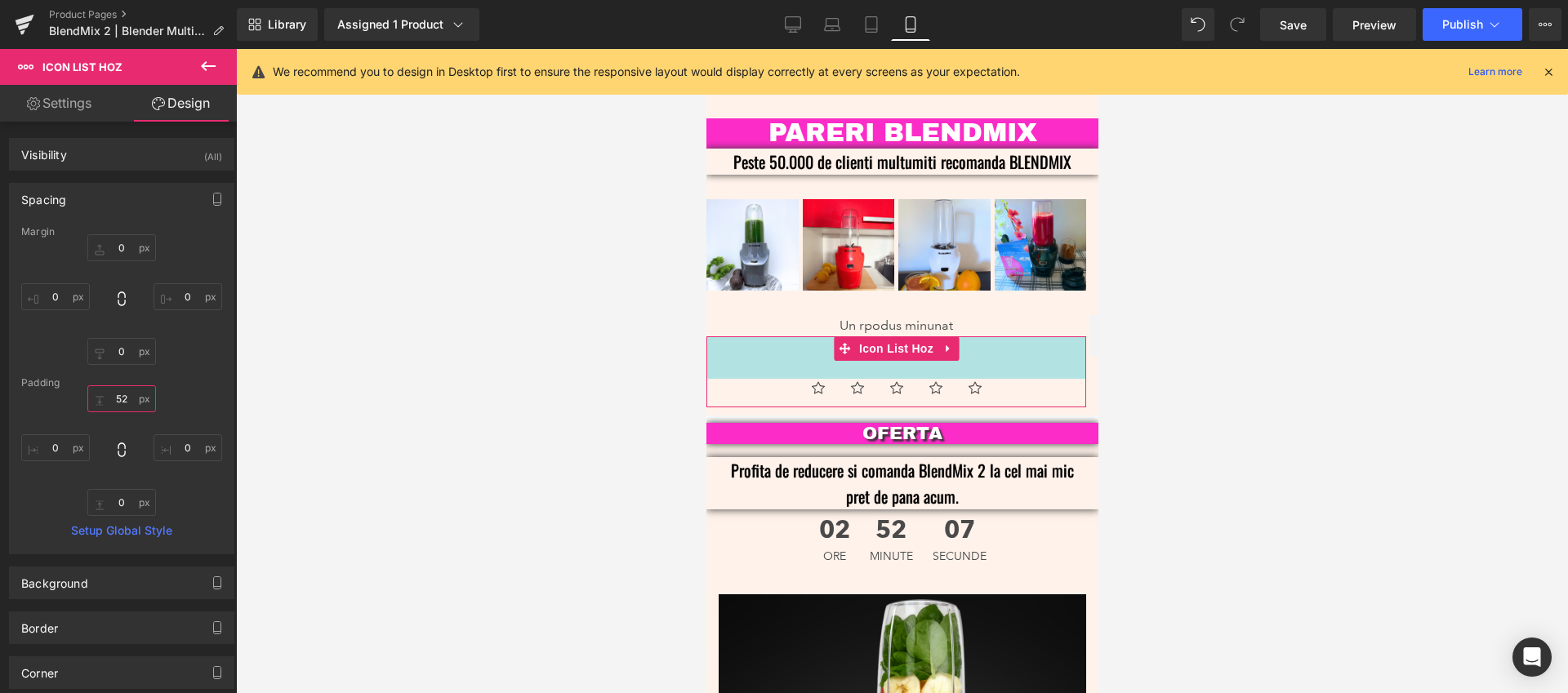
click at [119, 400] on input "52" at bounding box center [121, 399] width 69 height 27
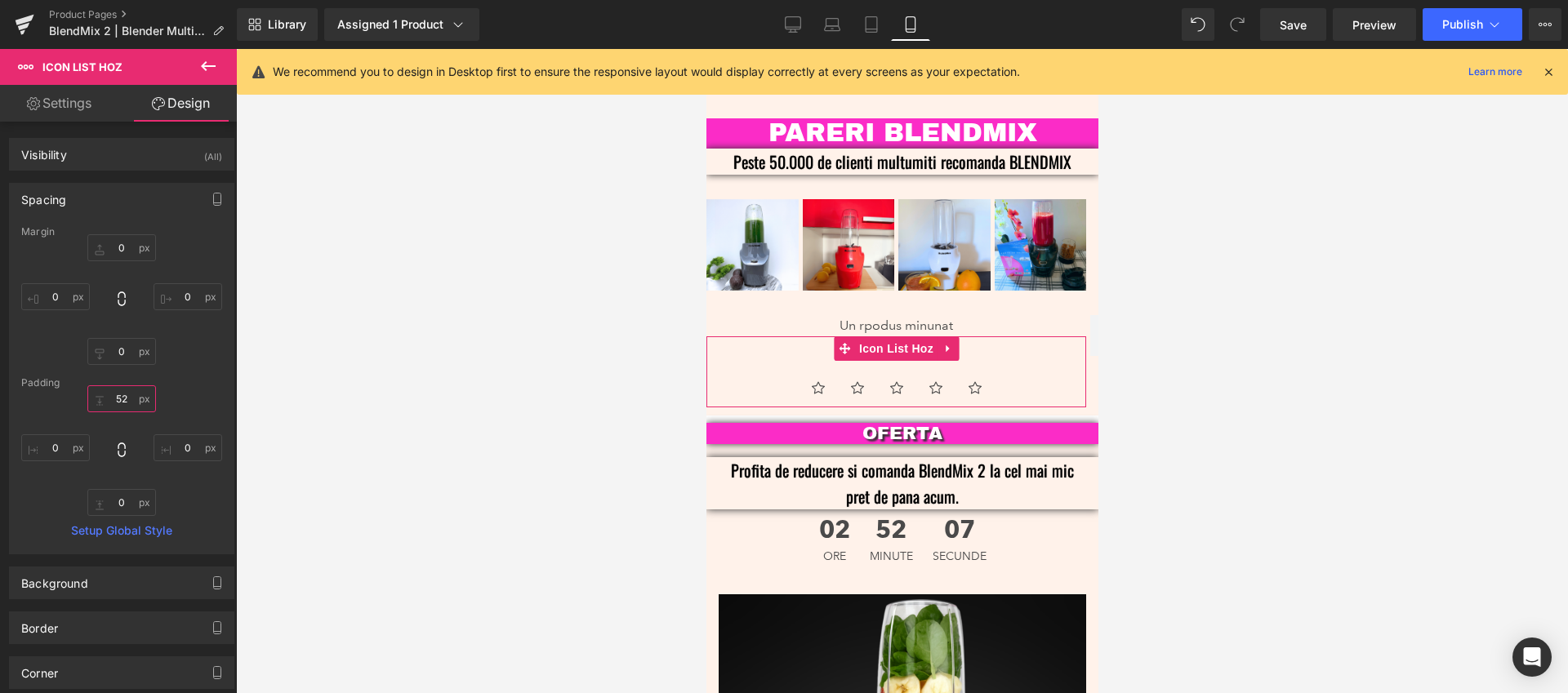
click at [119, 400] on input "52" at bounding box center [121, 399] width 69 height 27
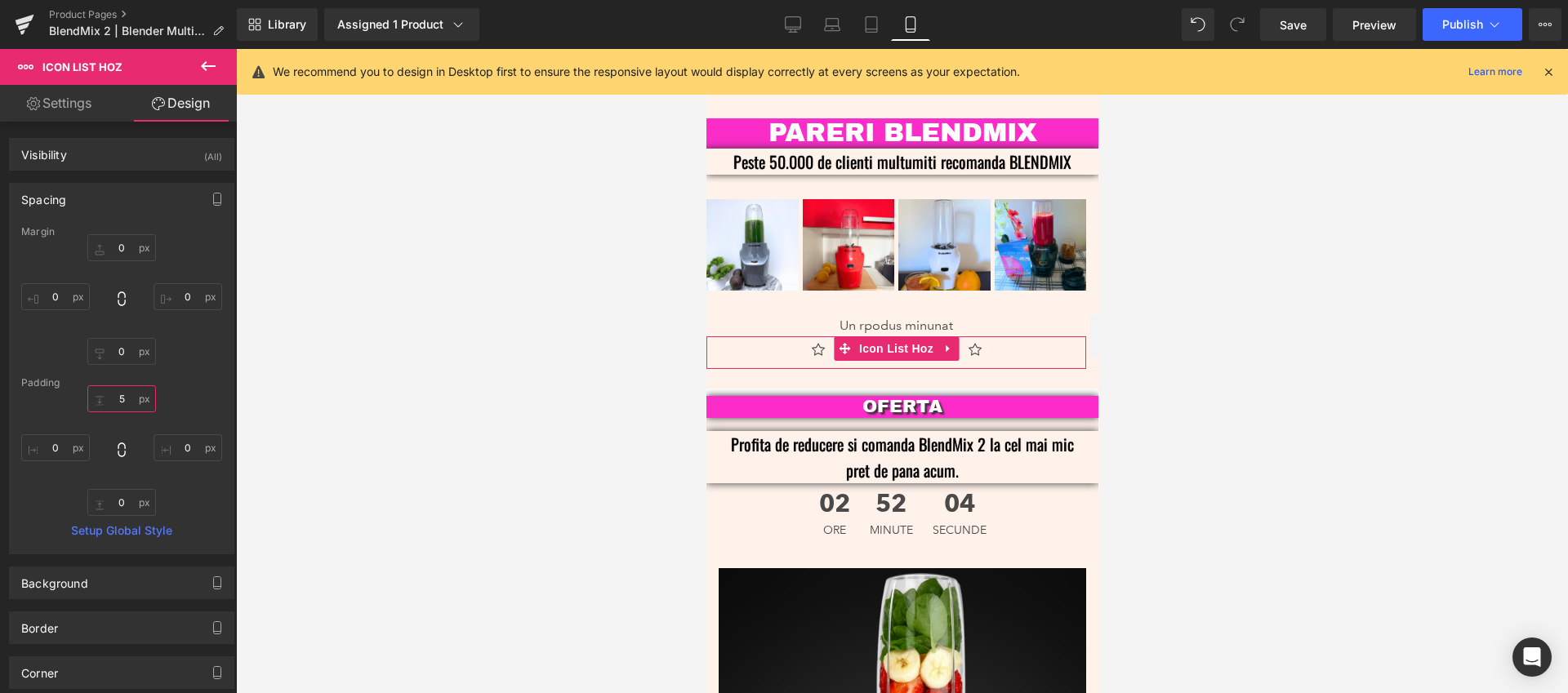
click at [118, 397] on input "5" at bounding box center [121, 399] width 69 height 27
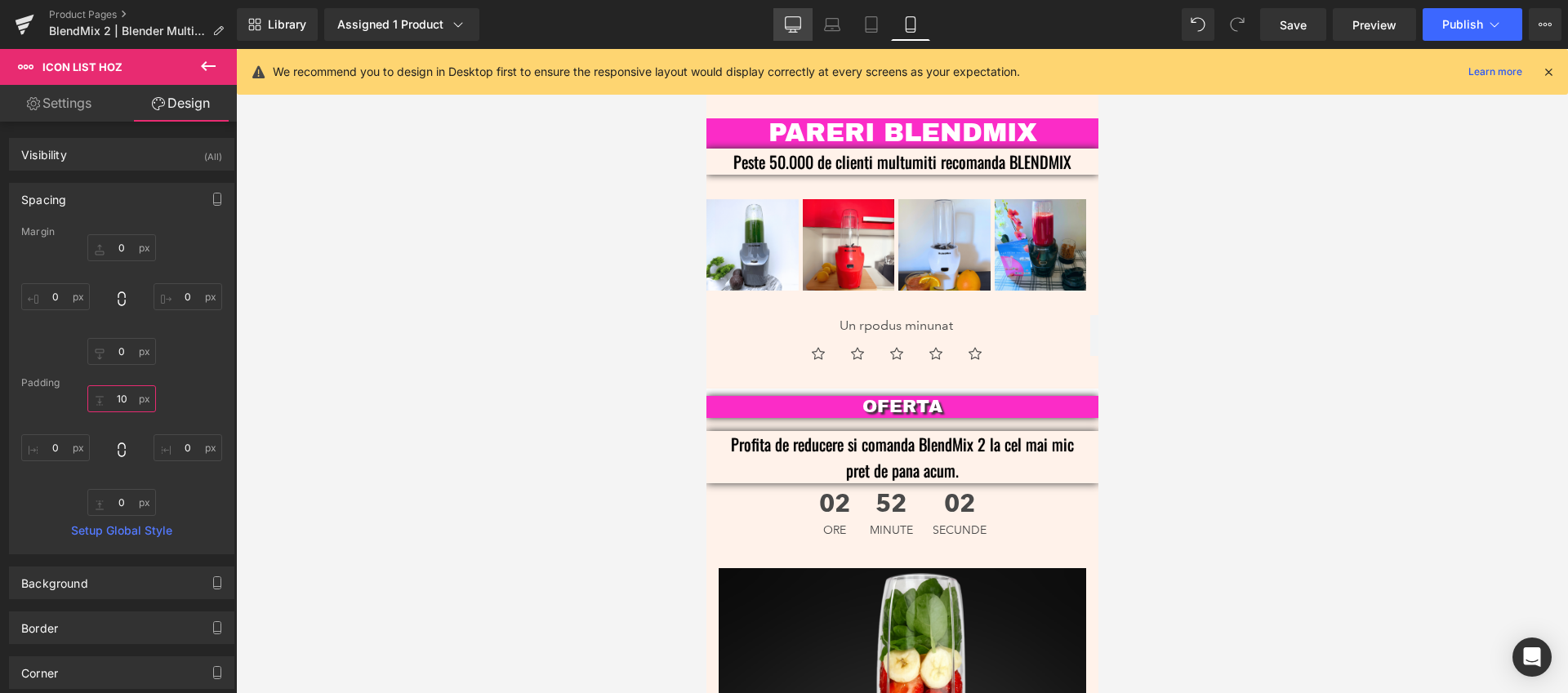
type input "10"
click at [790, 32] on icon at bounding box center [792, 32] width 8 height 0
type input "0"
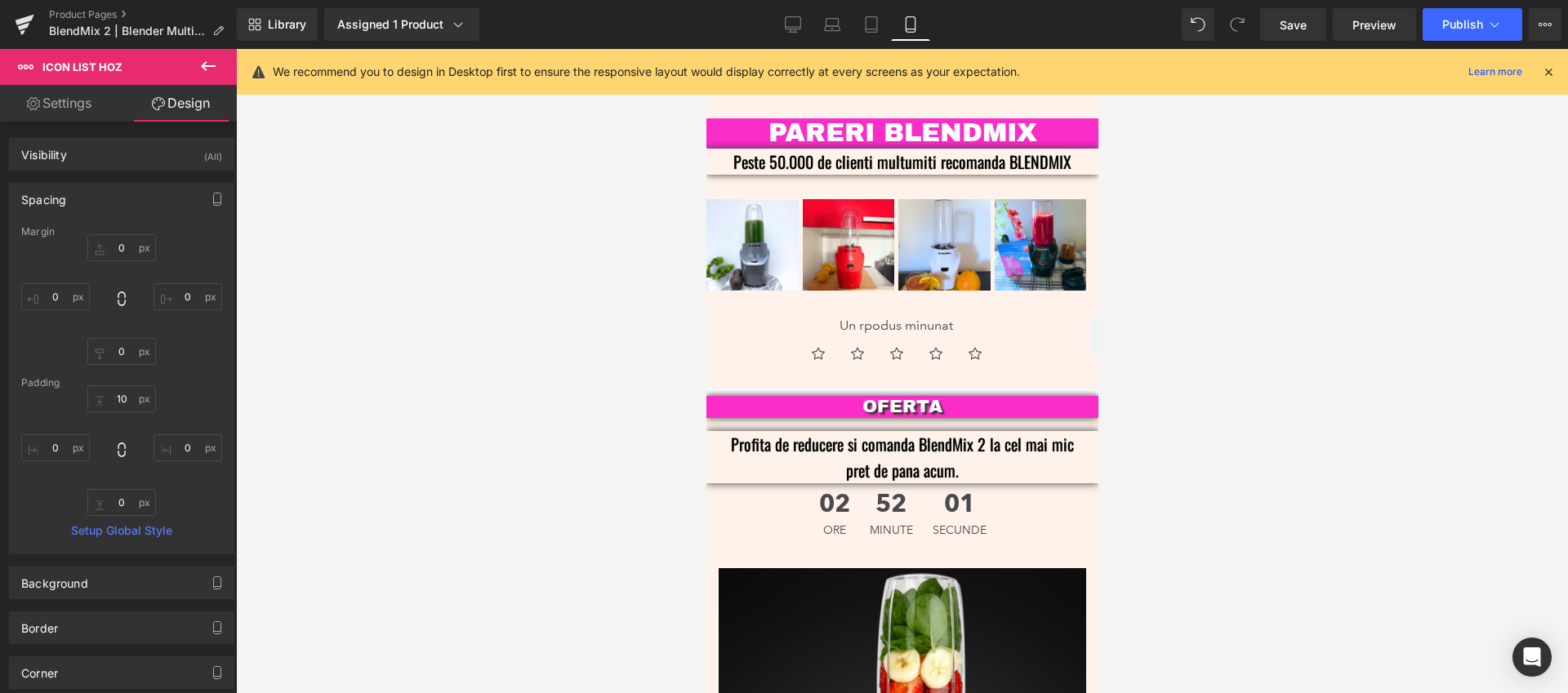
type input "0"
type input "30"
type input "0"
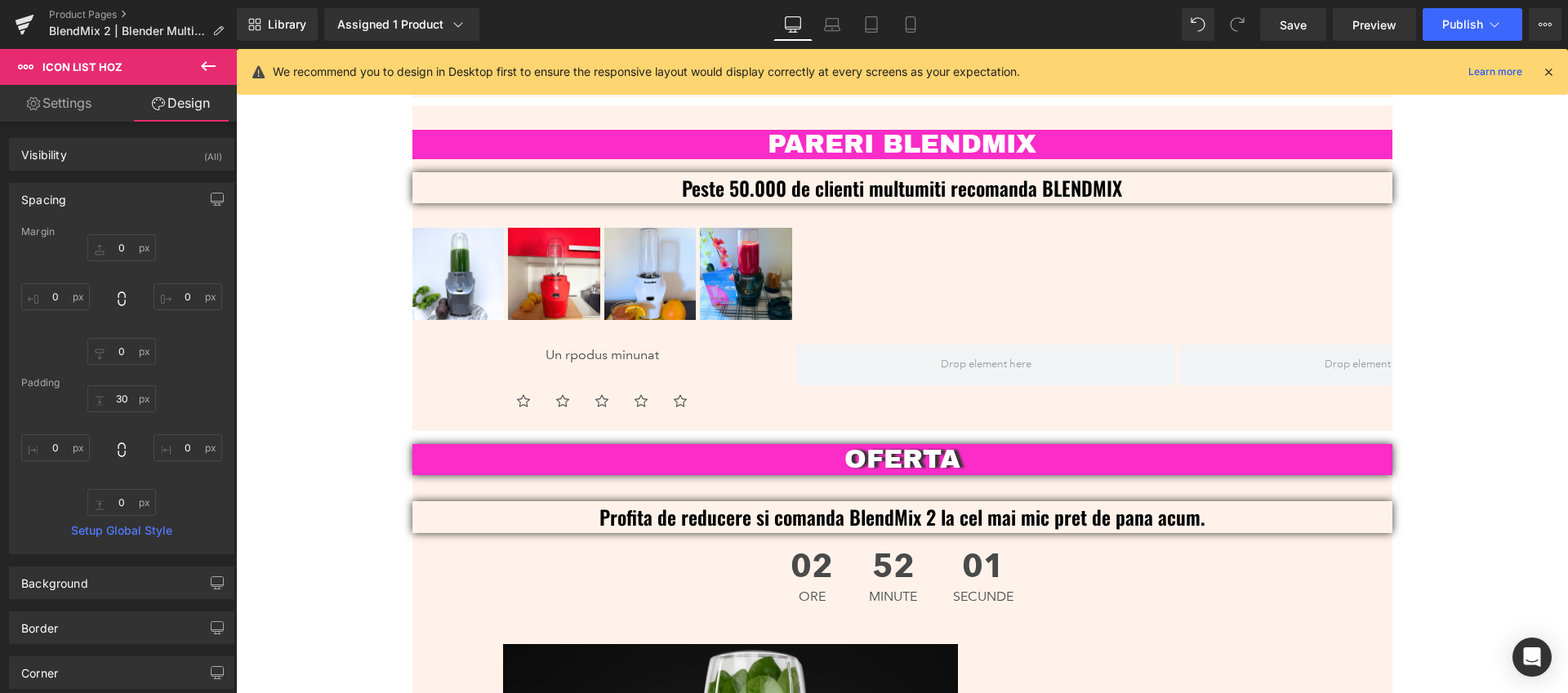
scroll to position [3893, 0]
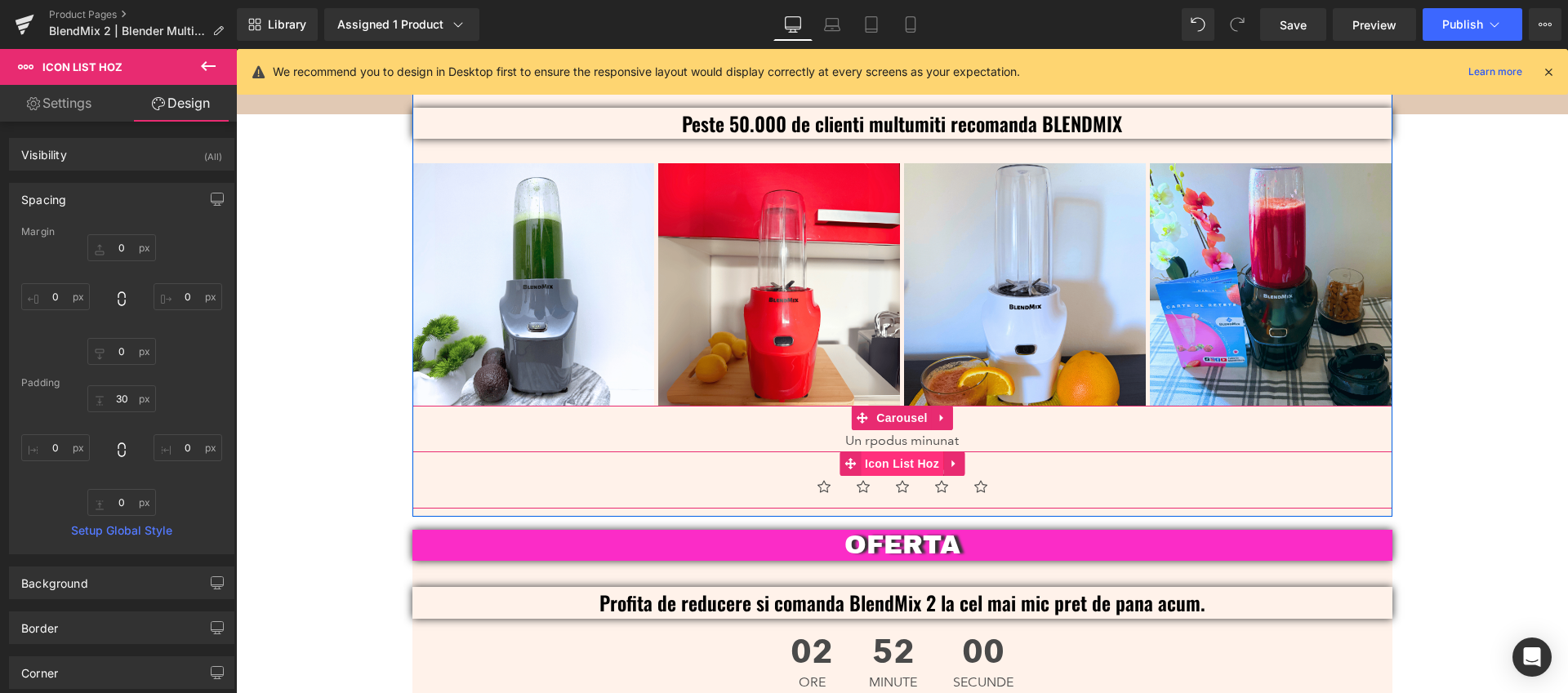
click at [890, 451] on span "Icon List Hoz" at bounding box center [901, 463] width 83 height 24
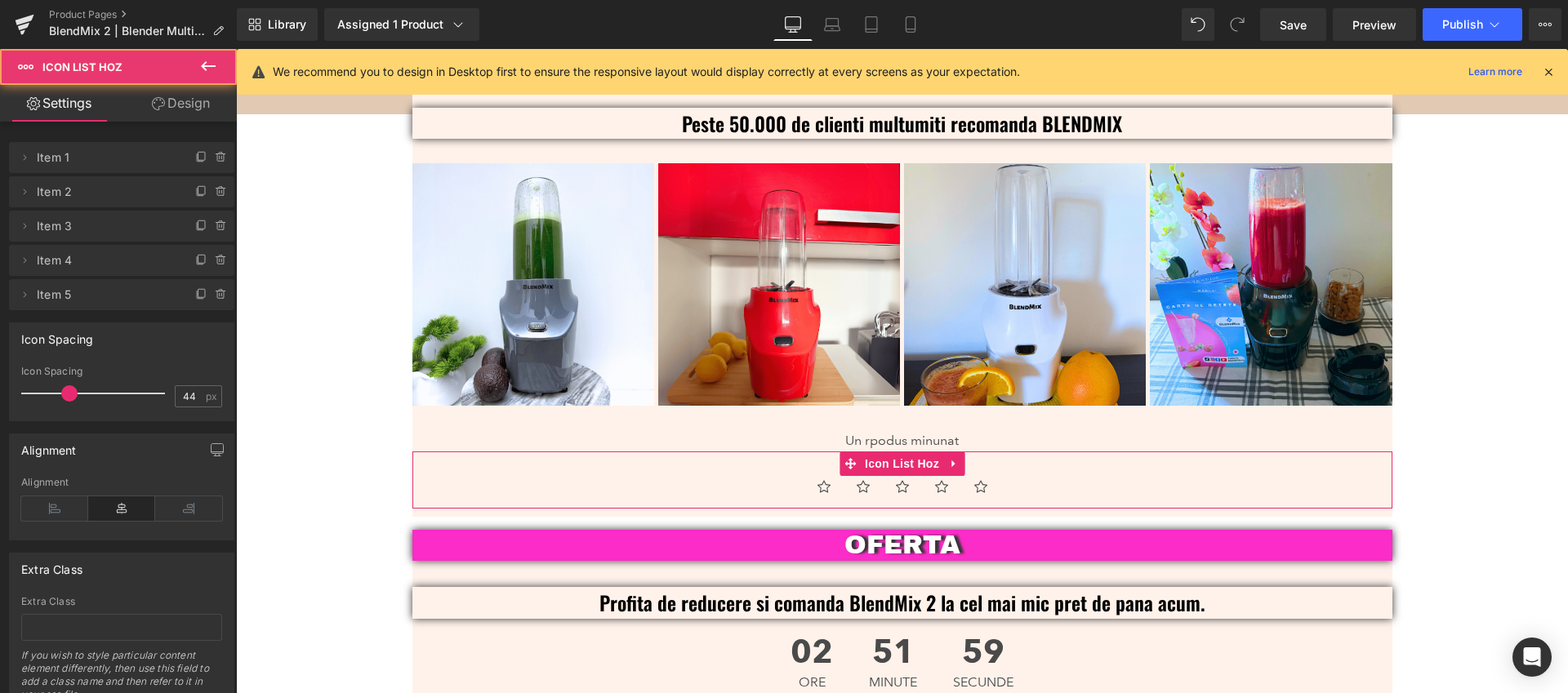
click at [190, 111] on link "Design" at bounding box center [181, 103] width 118 height 37
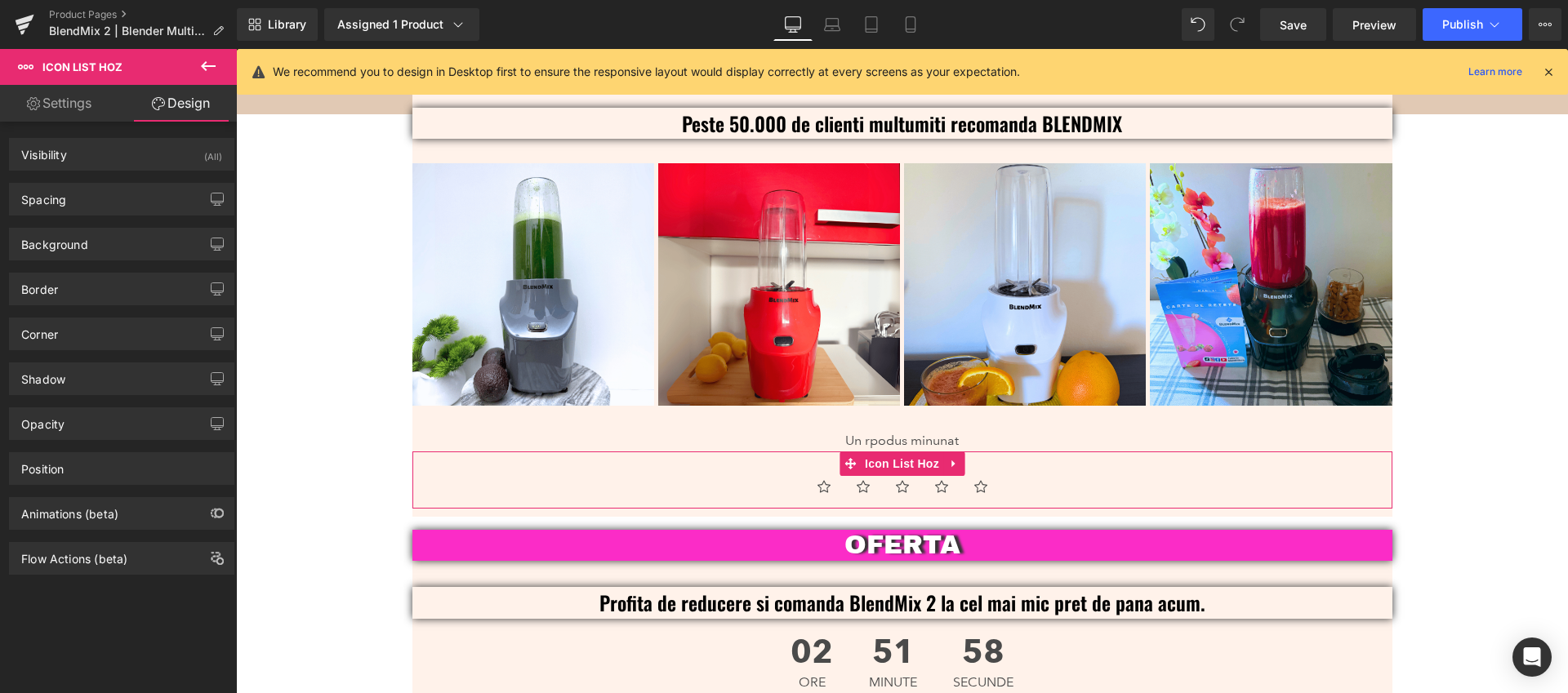
click at [91, 220] on div "Background Color & Image color transparent Color transparent 0 % Image Replace …" at bounding box center [121, 238] width 244 height 45
click at [100, 214] on div "Spacing [GEOGRAPHIC_DATA] 0px 0 0px 0 0px 0 0px 0 [GEOGRAPHIC_DATA] 30px 30 0px…" at bounding box center [121, 199] width 225 height 33
click at [103, 203] on div "Spacing" at bounding box center [121, 199] width 223 height 31
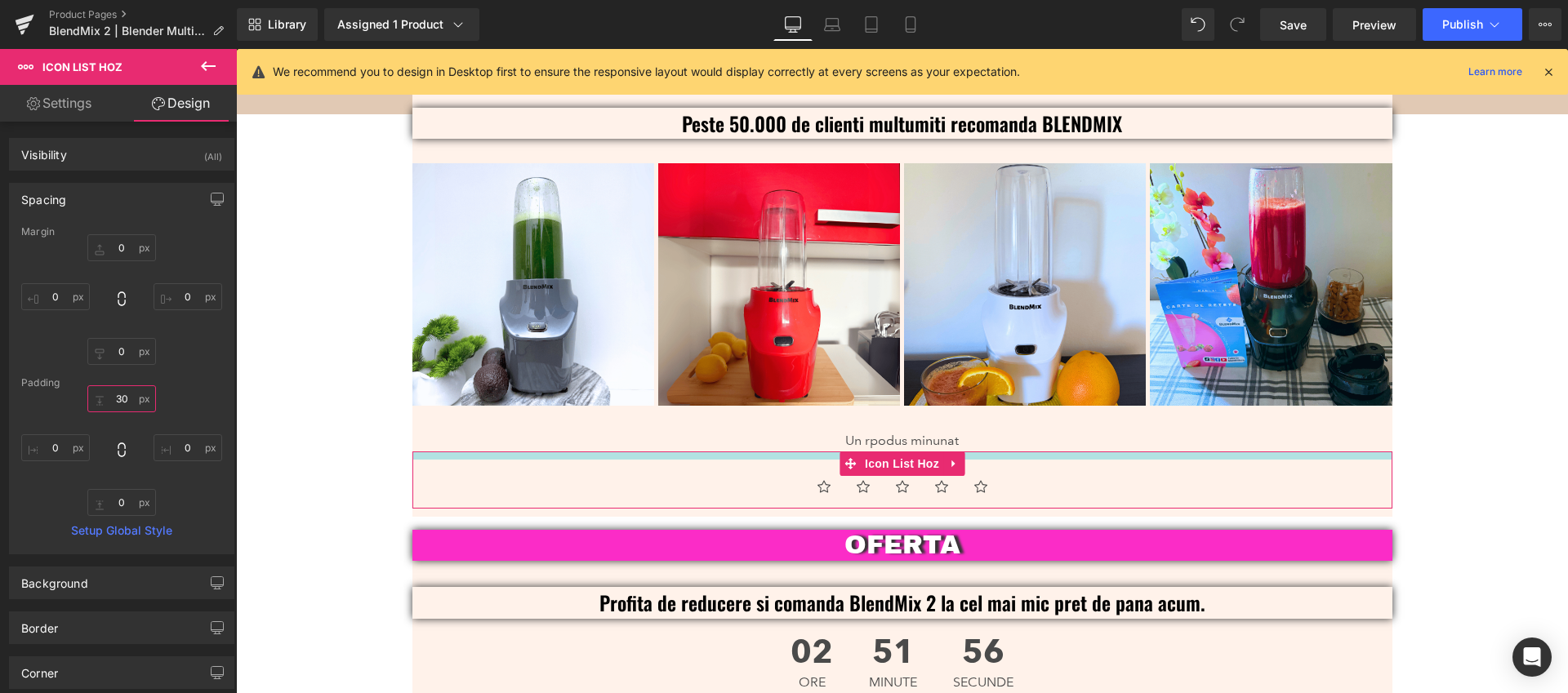
click at [116, 398] on input "30" at bounding box center [121, 399] width 69 height 27
type input "10"
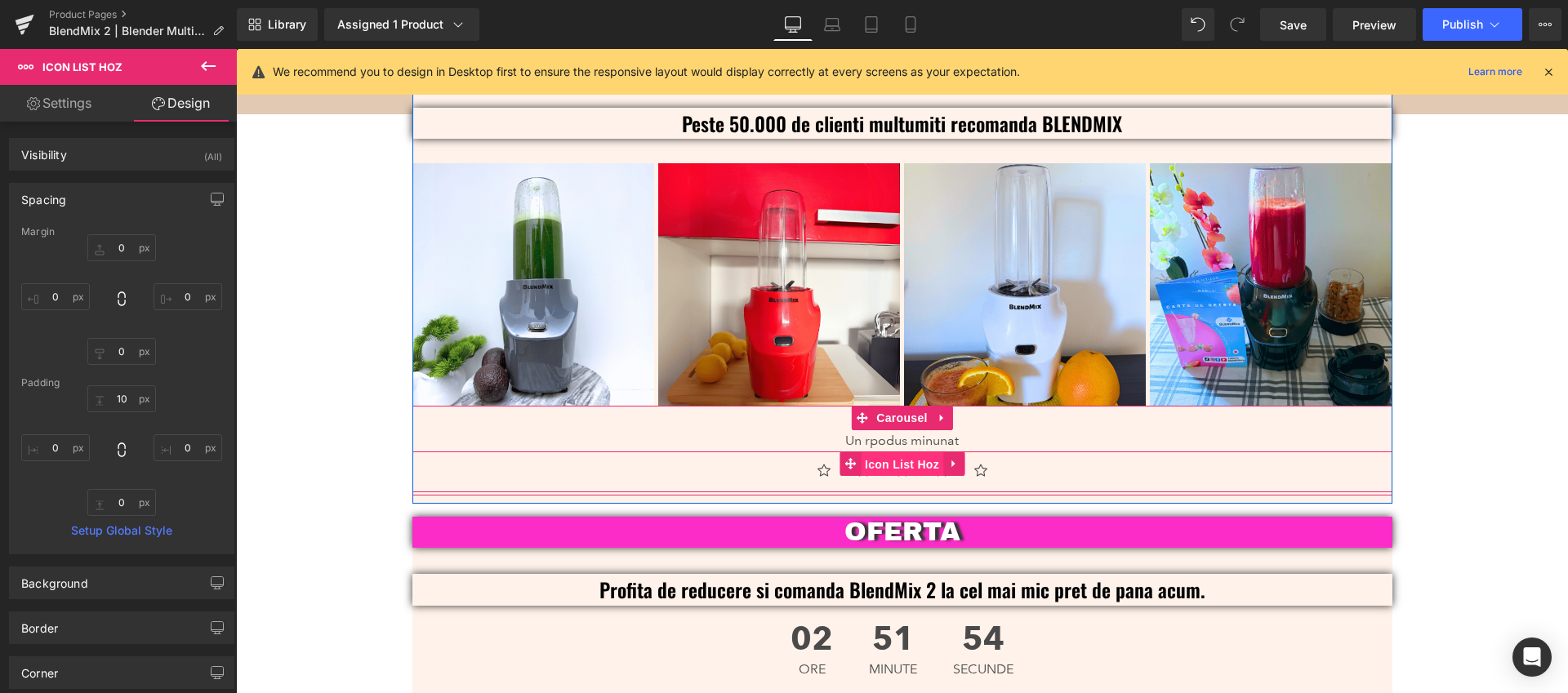
click at [896, 452] on span "Icon List Hoz" at bounding box center [901, 464] width 83 height 24
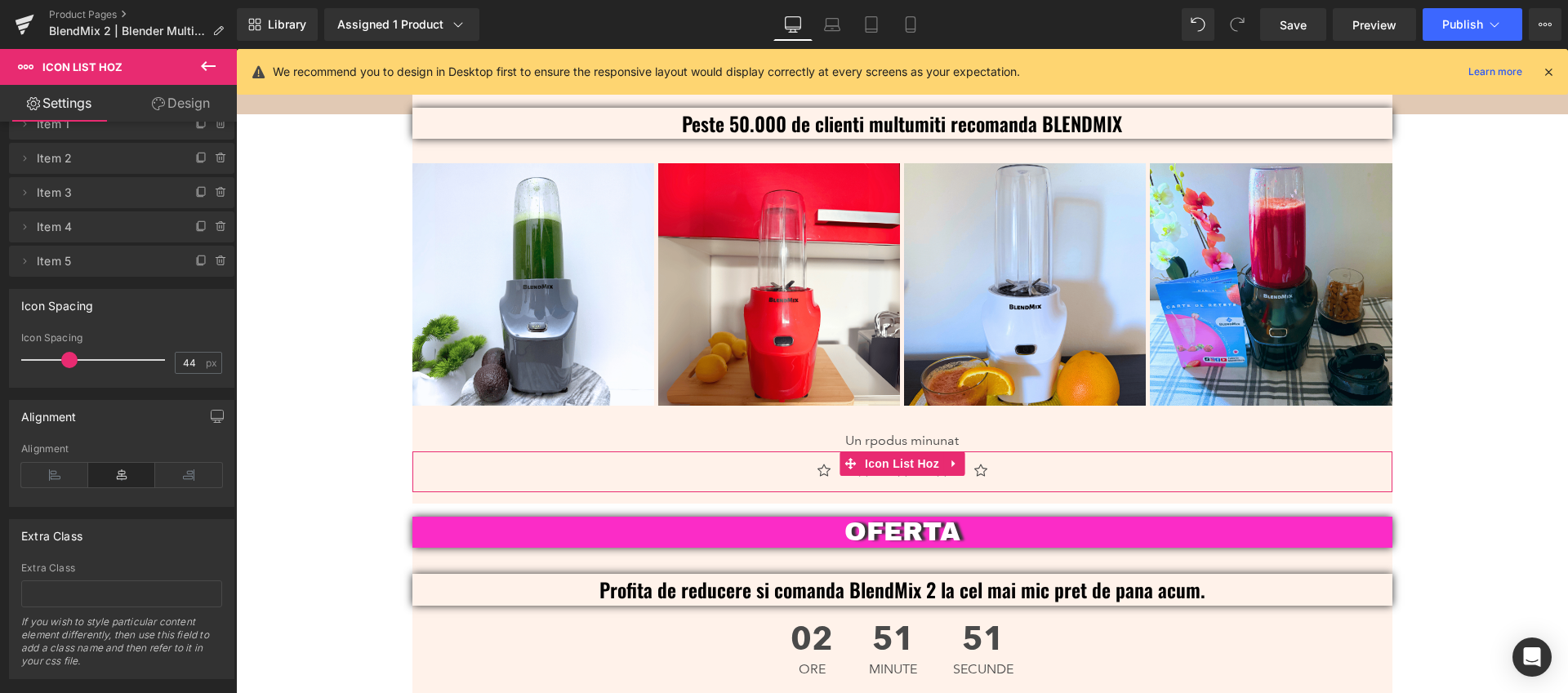
scroll to position [0, 0]
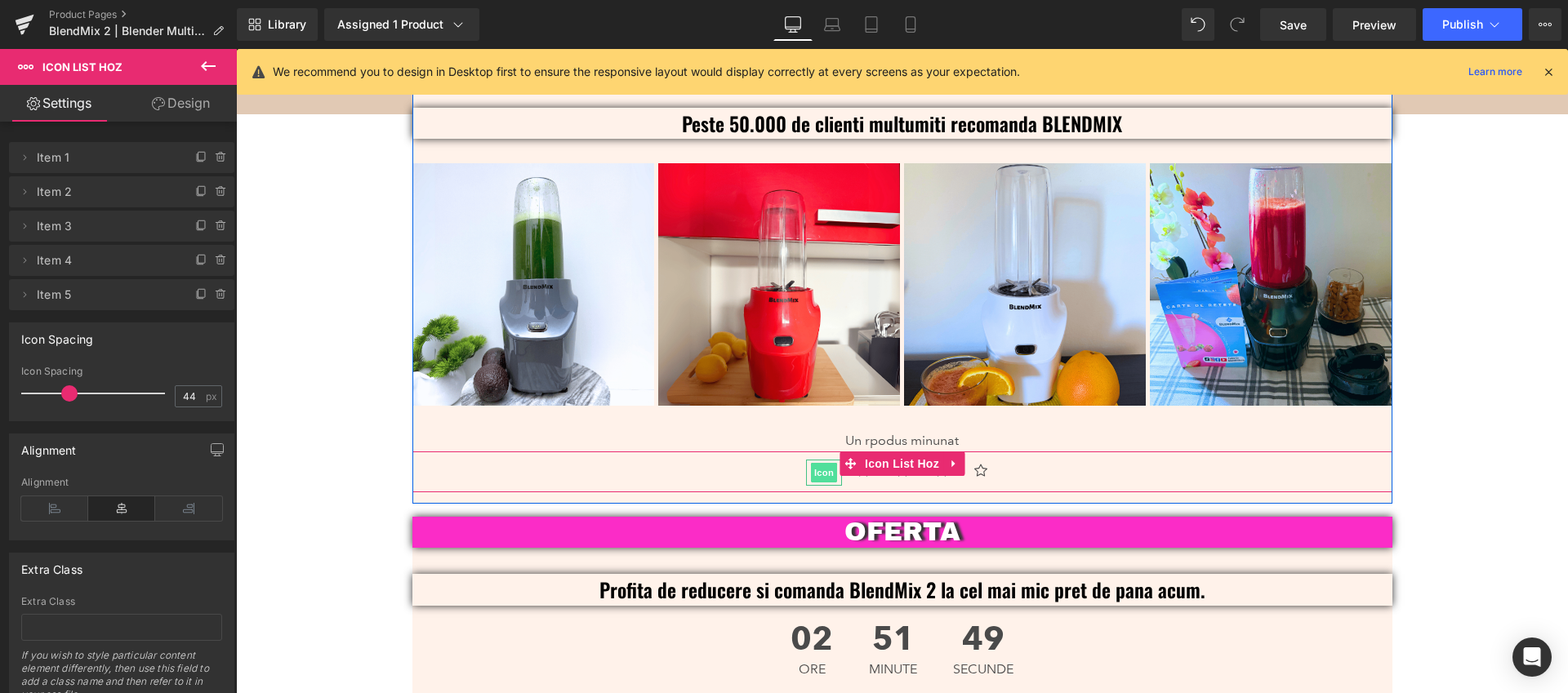
click at [817, 463] on span "Icon" at bounding box center [823, 473] width 26 height 19
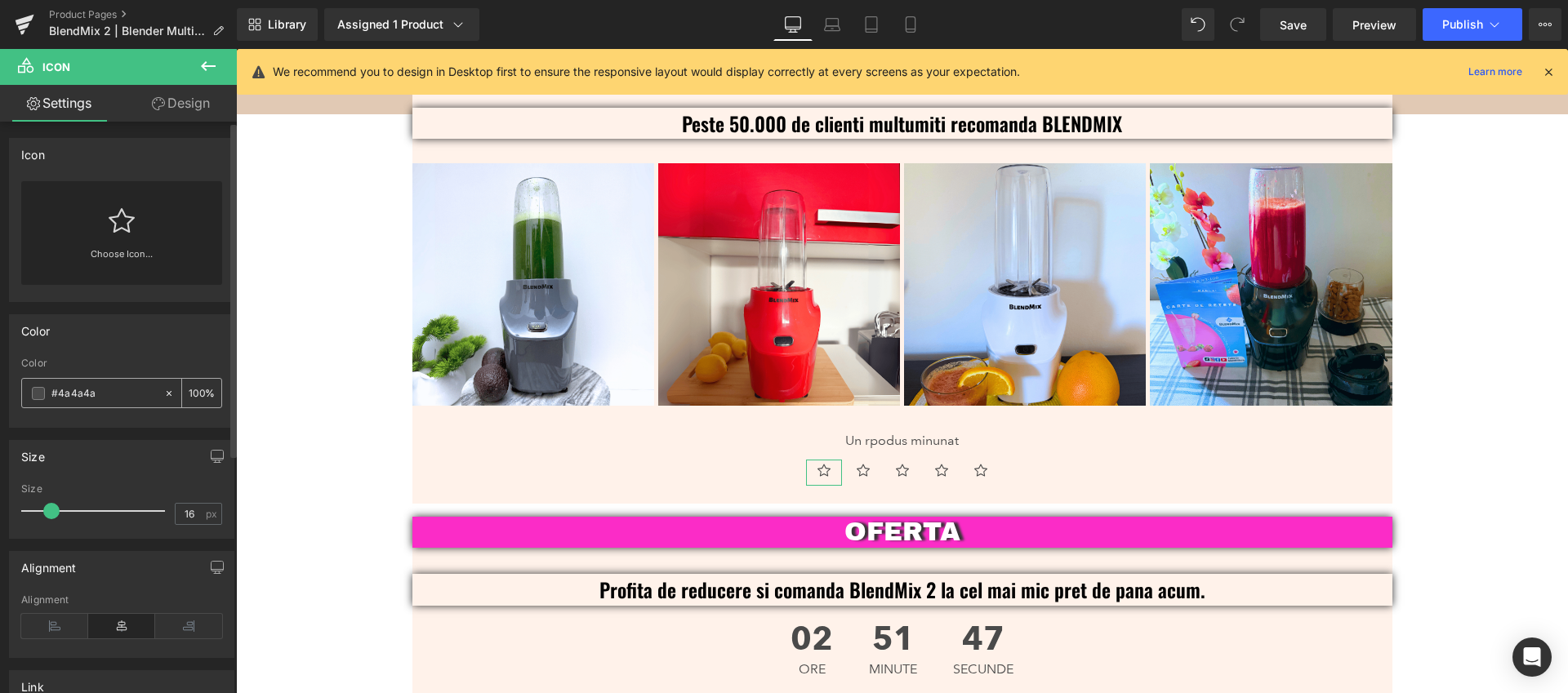
click at [36, 395] on span at bounding box center [38, 393] width 13 height 13
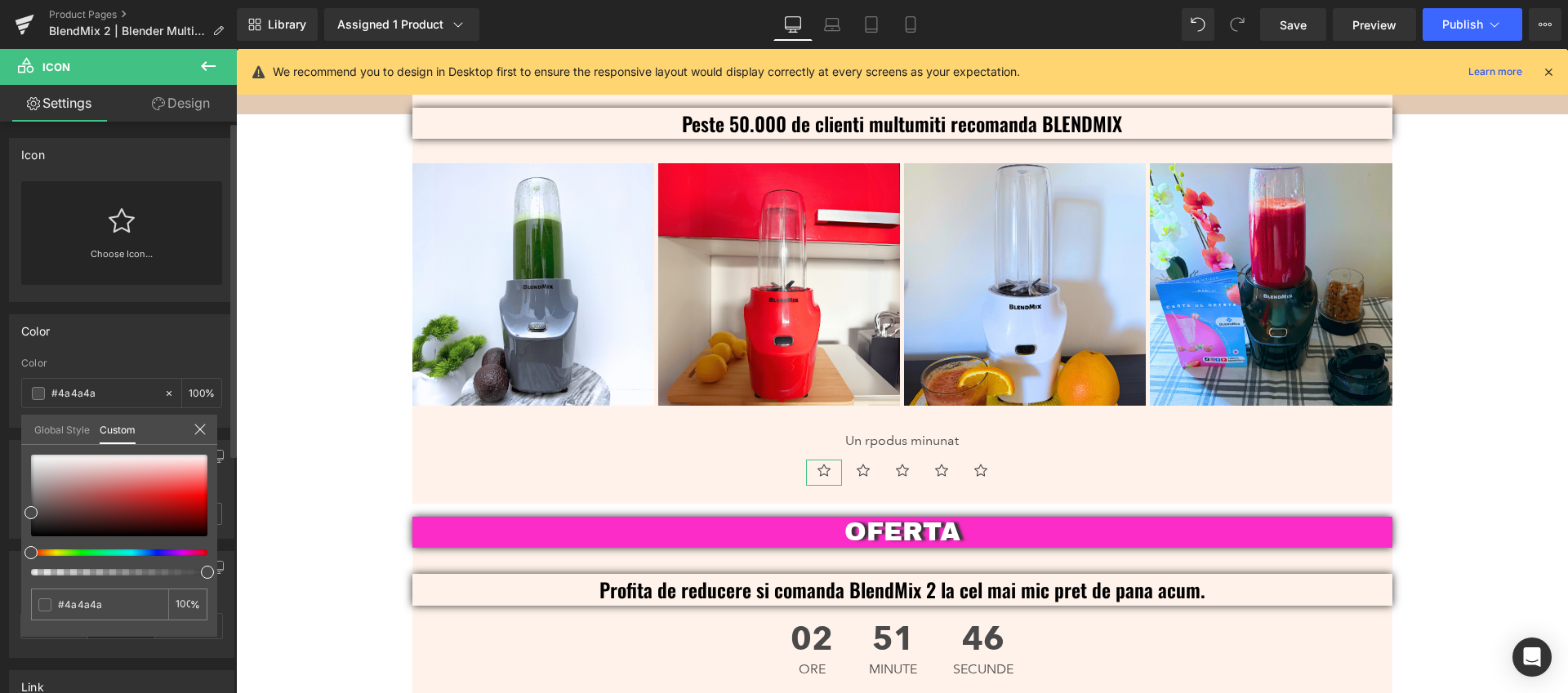
click at [61, 556] on div at bounding box center [119, 514] width 177 height 120
type input "#494949"
drag, startPoint x: 60, startPoint y: 551, endPoint x: 50, endPoint y: 555, distance: 10.8
click at [50, 555] on div at bounding box center [113, 552] width 177 height 7
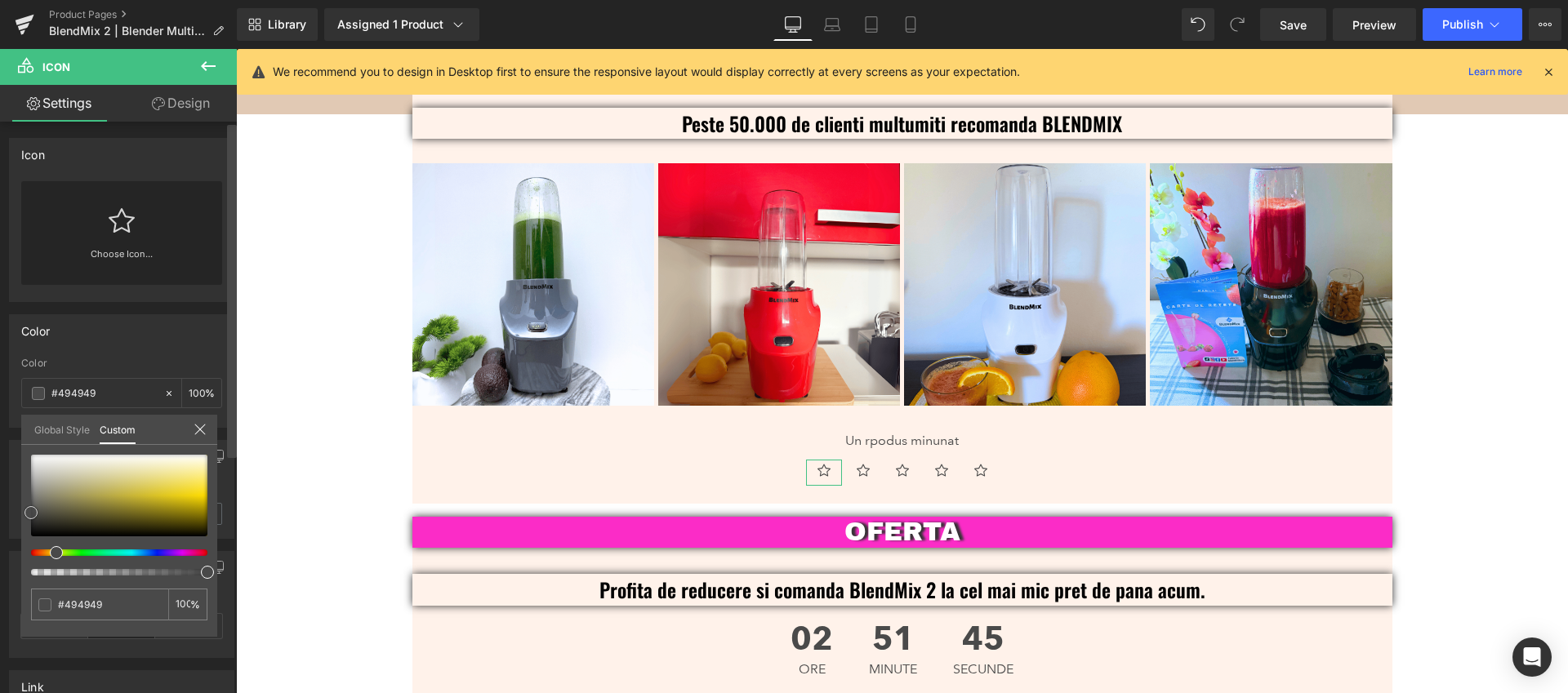
type input "#545449"
type input "#abab49"
type input "#f0f074"
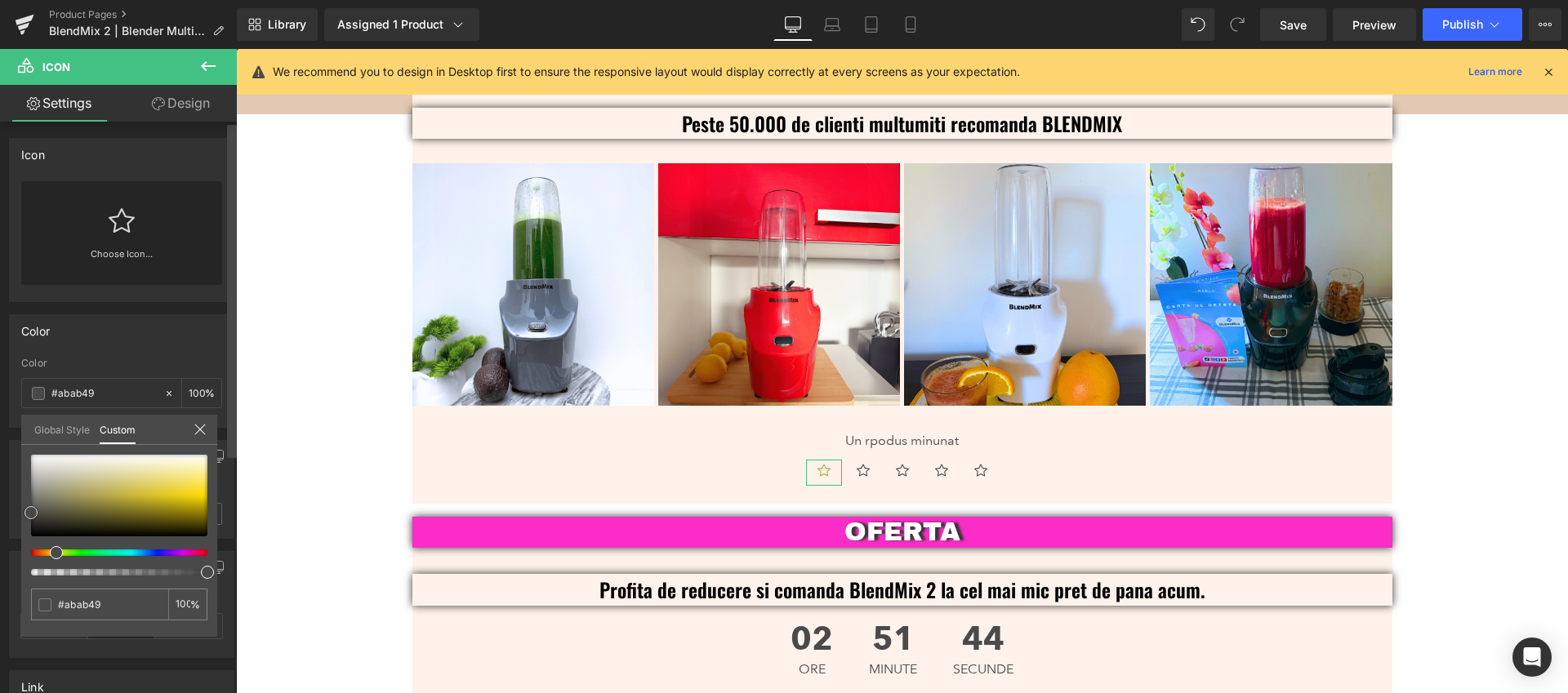
type input "#f0f074"
type input "#feff84"
type input "#feff5b"
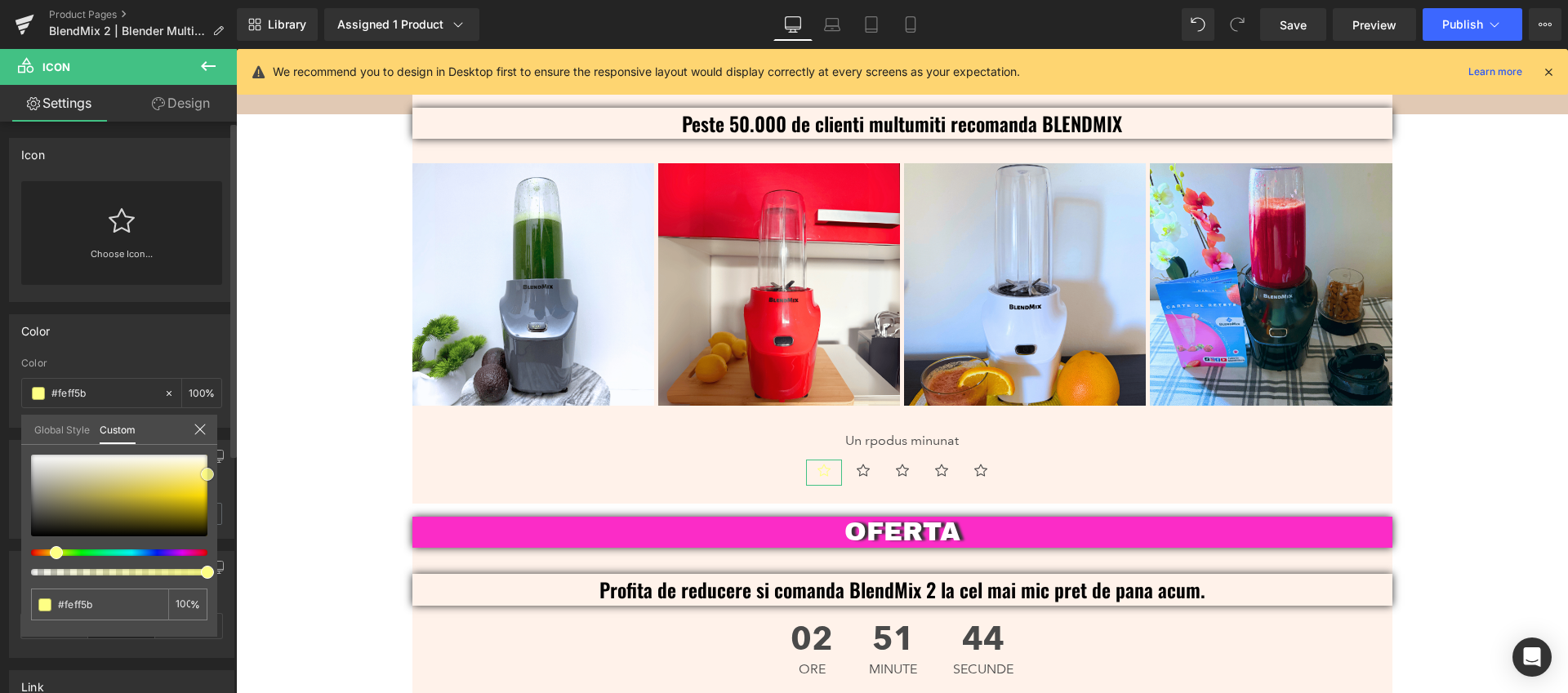
type input "#fdfd29"
type input "#feff0f"
type input "#feff0a"
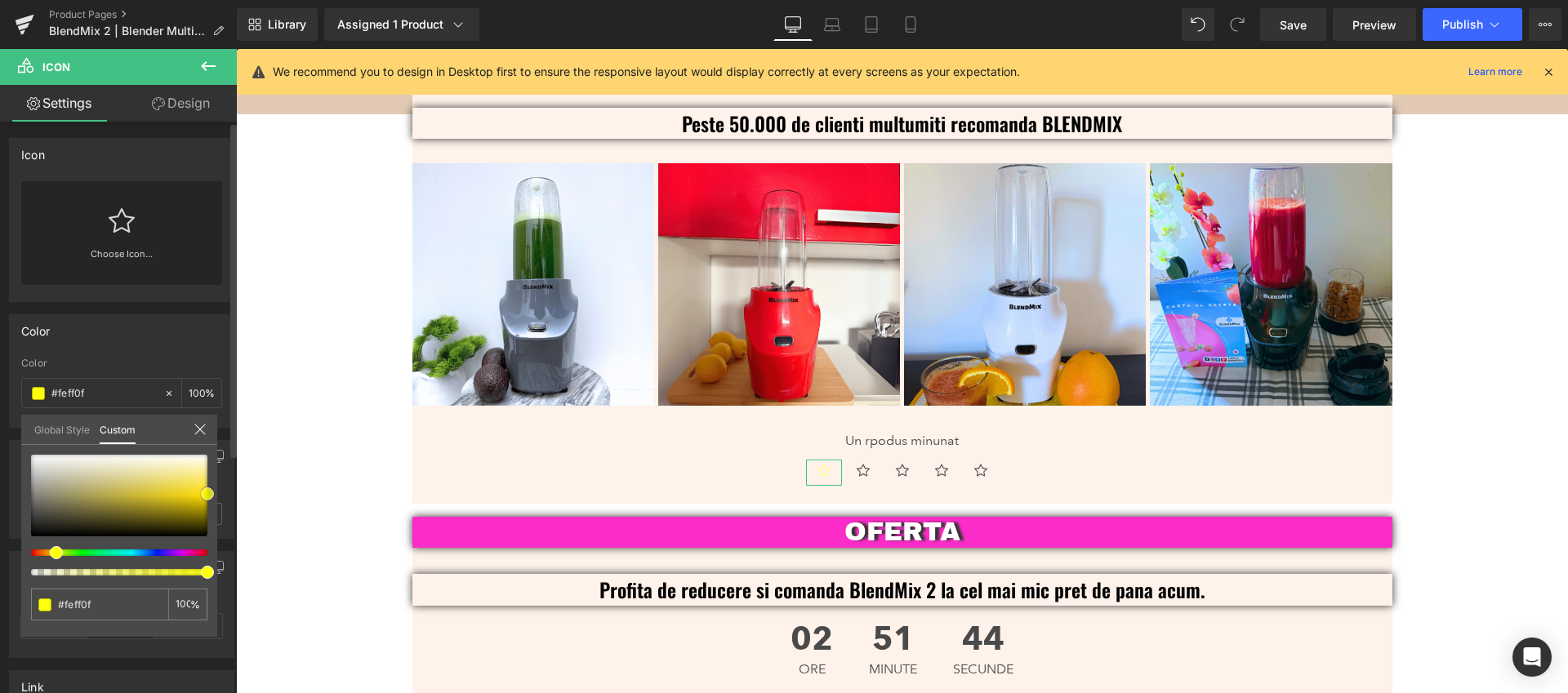
type input "#feff0a"
type input "#feff05"
type input "#f9f900"
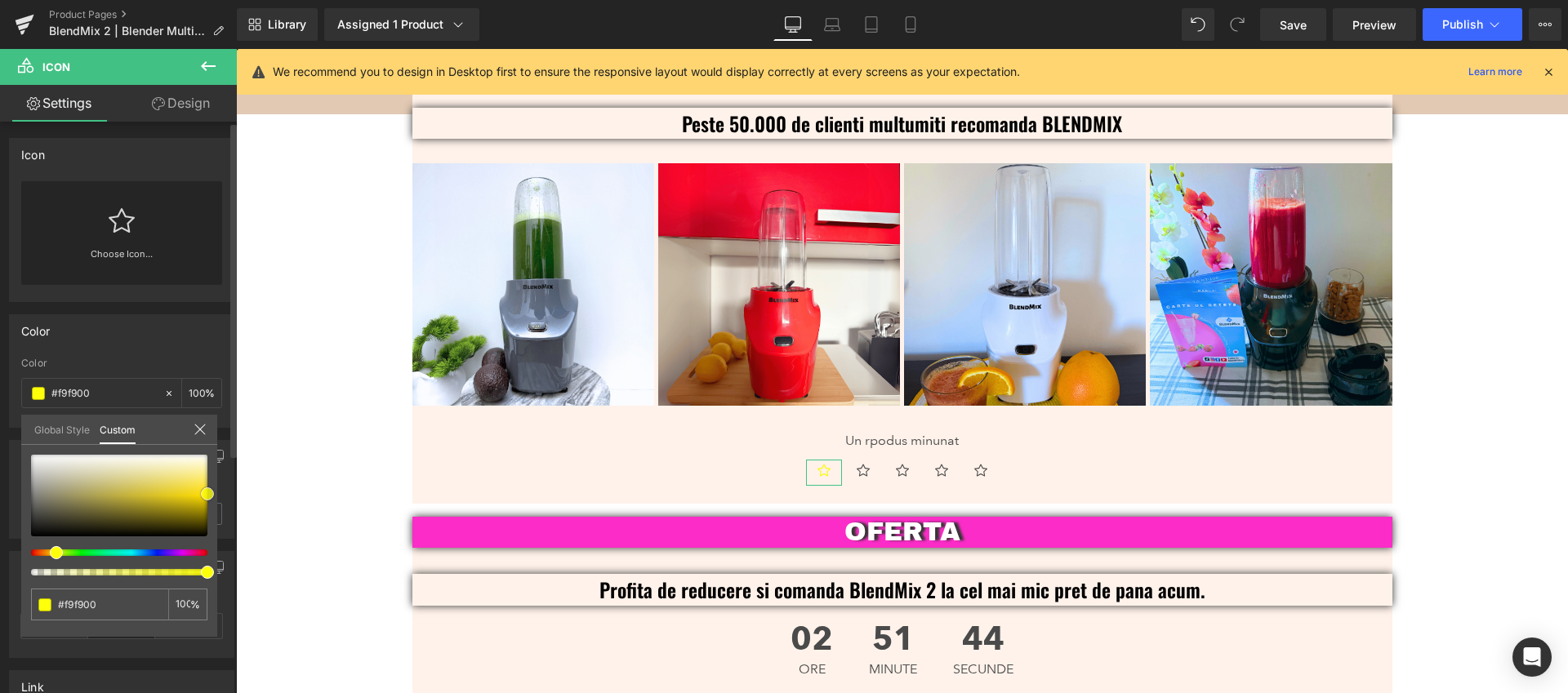
type input "#efef00"
type input "#e0e000"
type input "#bcbc00"
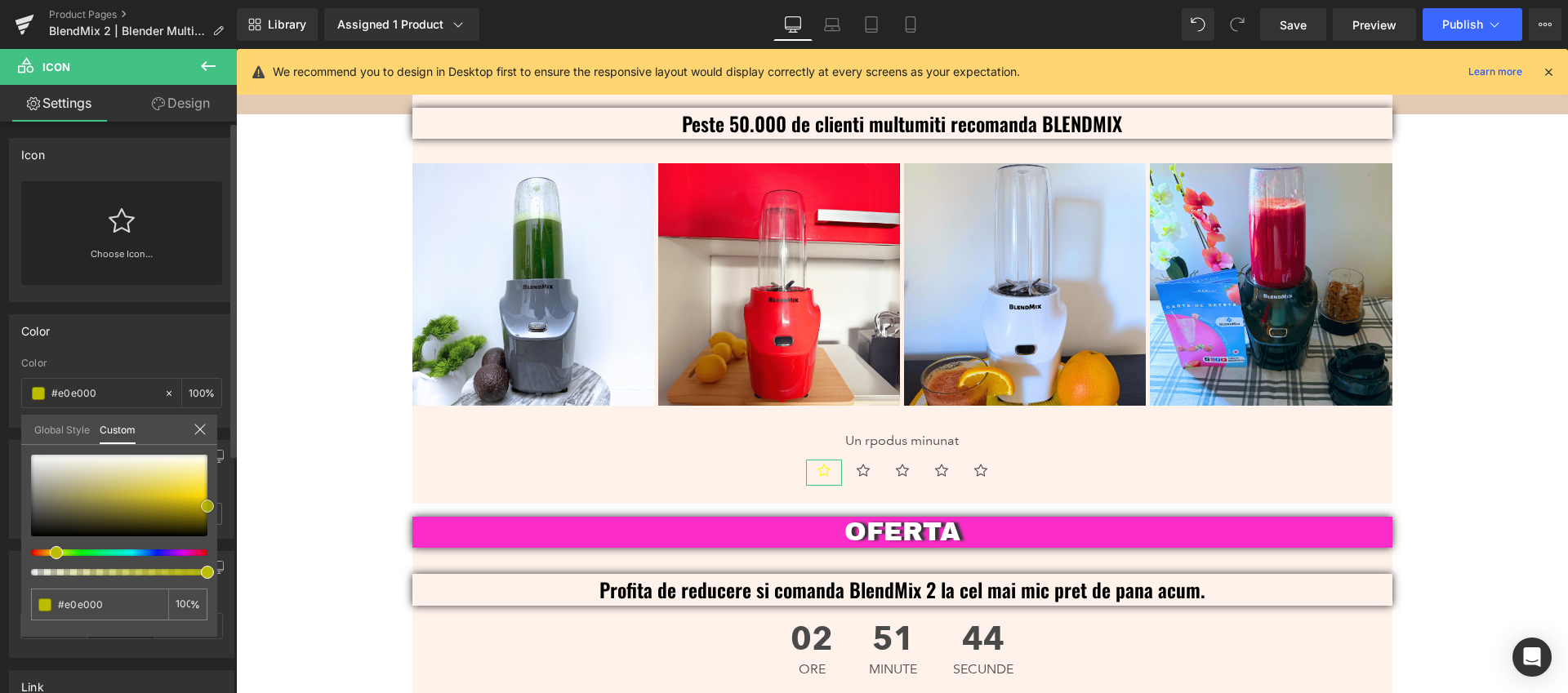
type input "#bcbc00"
type input "#9e9e00"
type input "#8e8e00"
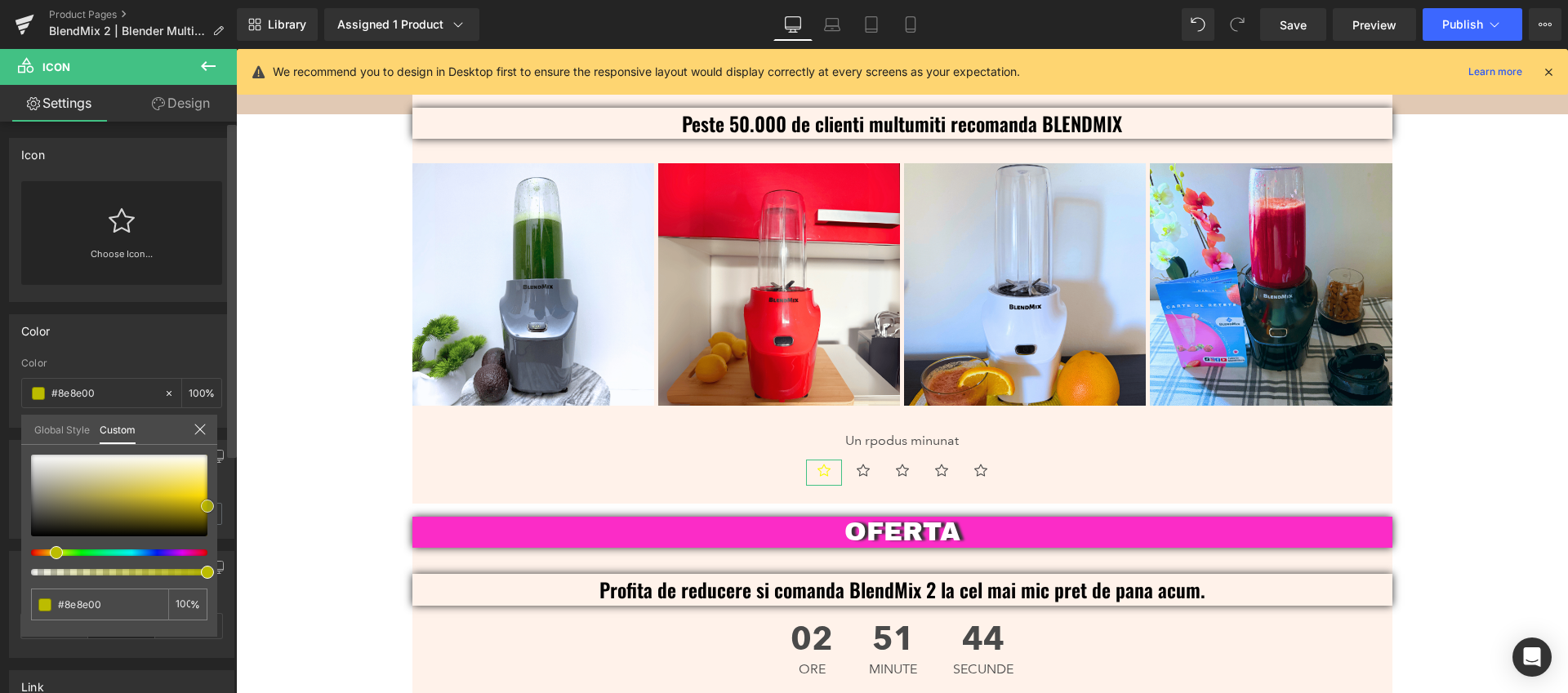
type input "#898900"
type input "#9e9e00"
type input "#c6c600"
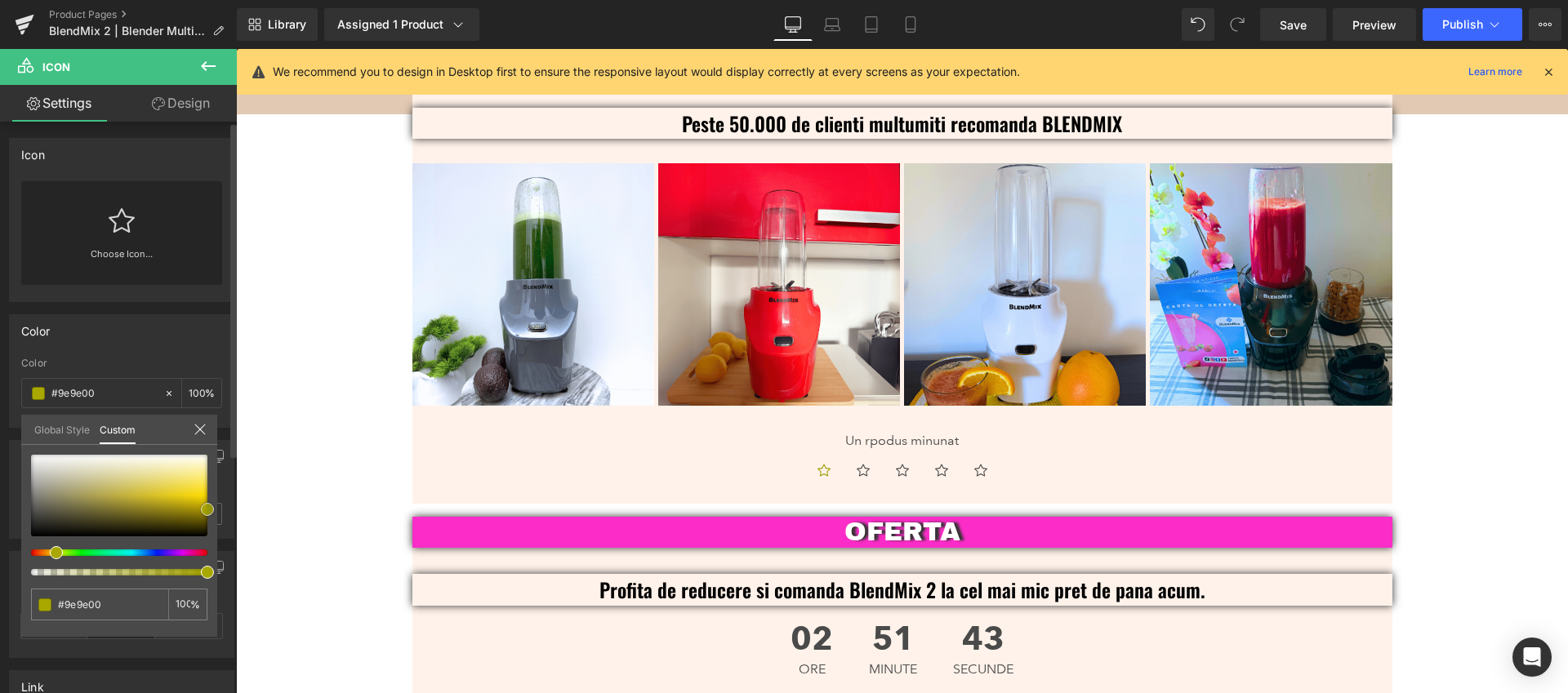
type input "#c6c600"
type input "#a4a418"
drag, startPoint x: 44, startPoint y: 513, endPoint x: 111, endPoint y: 489, distance: 71.2
click at [201, 503] on span at bounding box center [207, 509] width 13 height 13
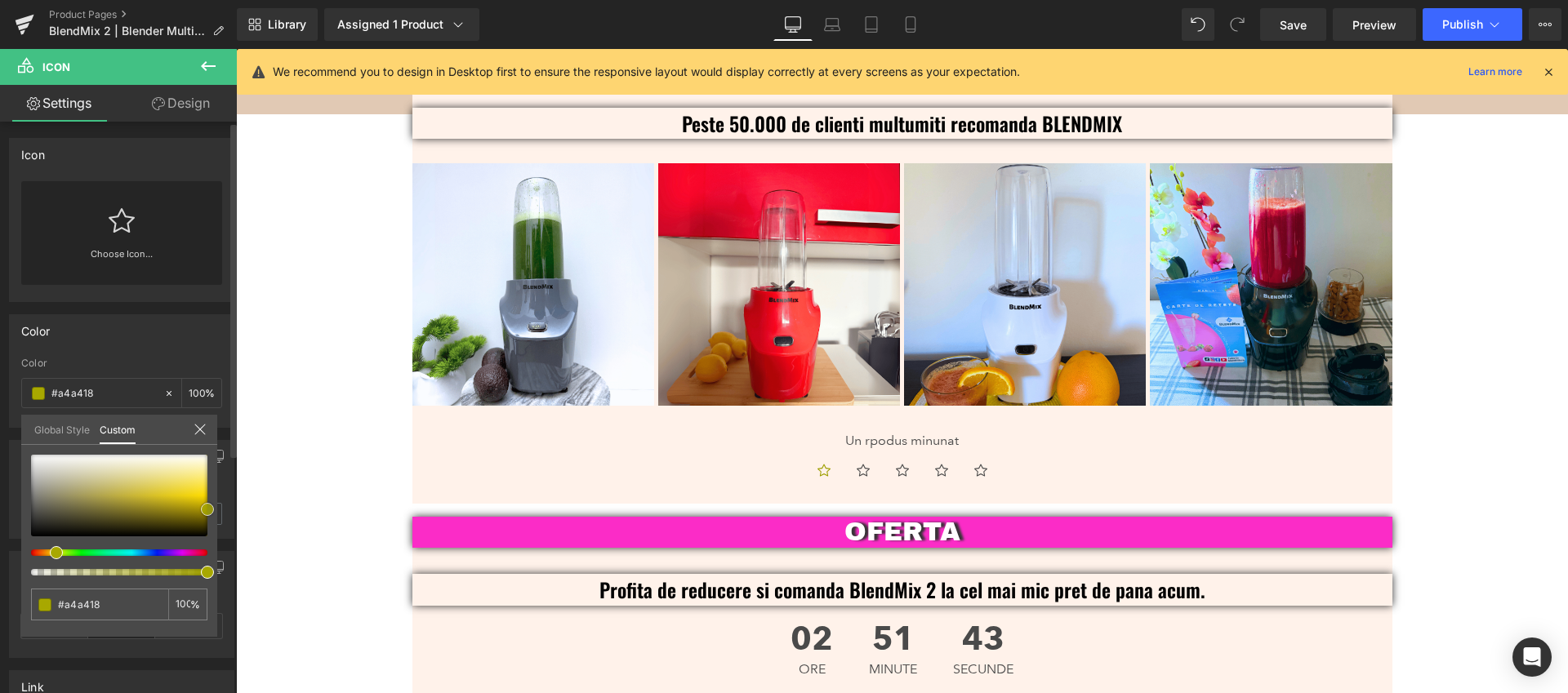
type input "#c2c25b"
type input "#bec468"
type input "#c4c468"
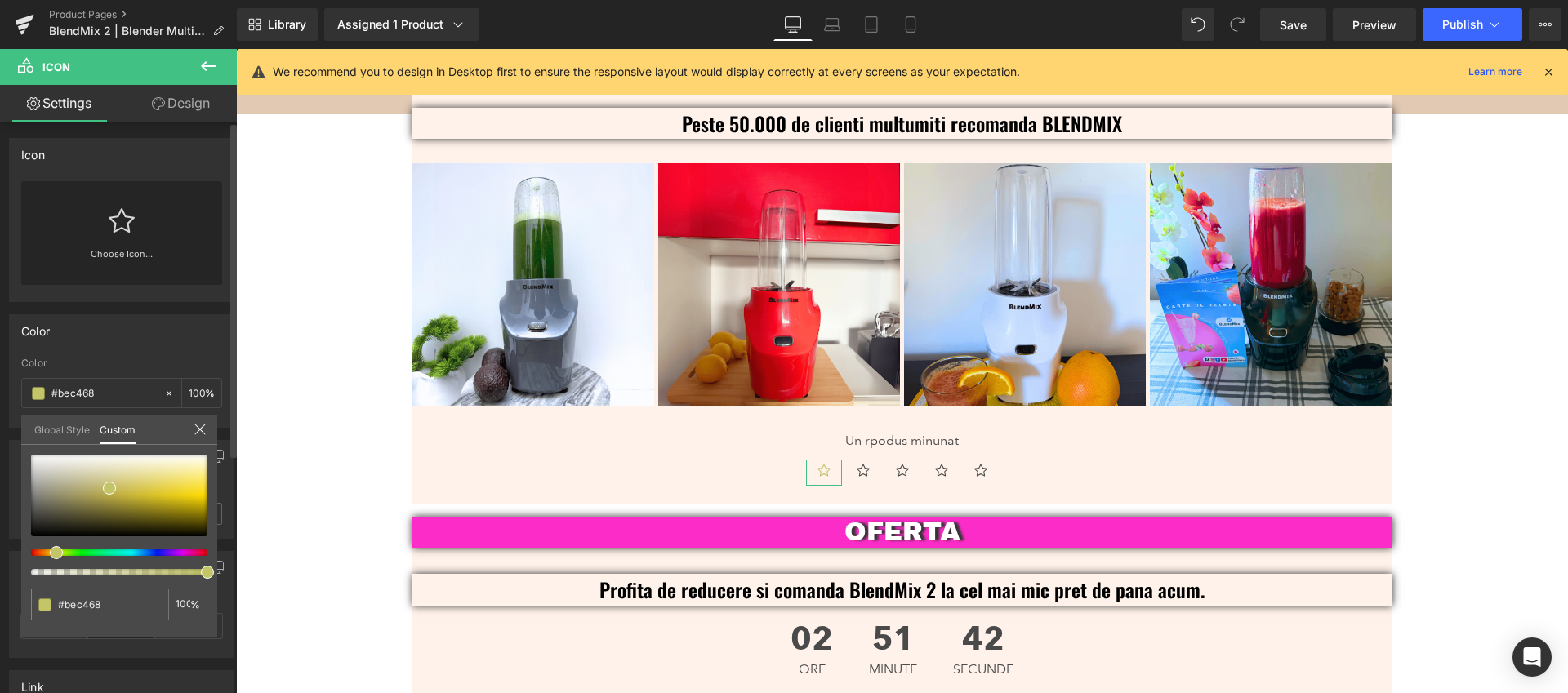
type input "#c4c468"
type input "#c4bf68"
type input "#c4b868"
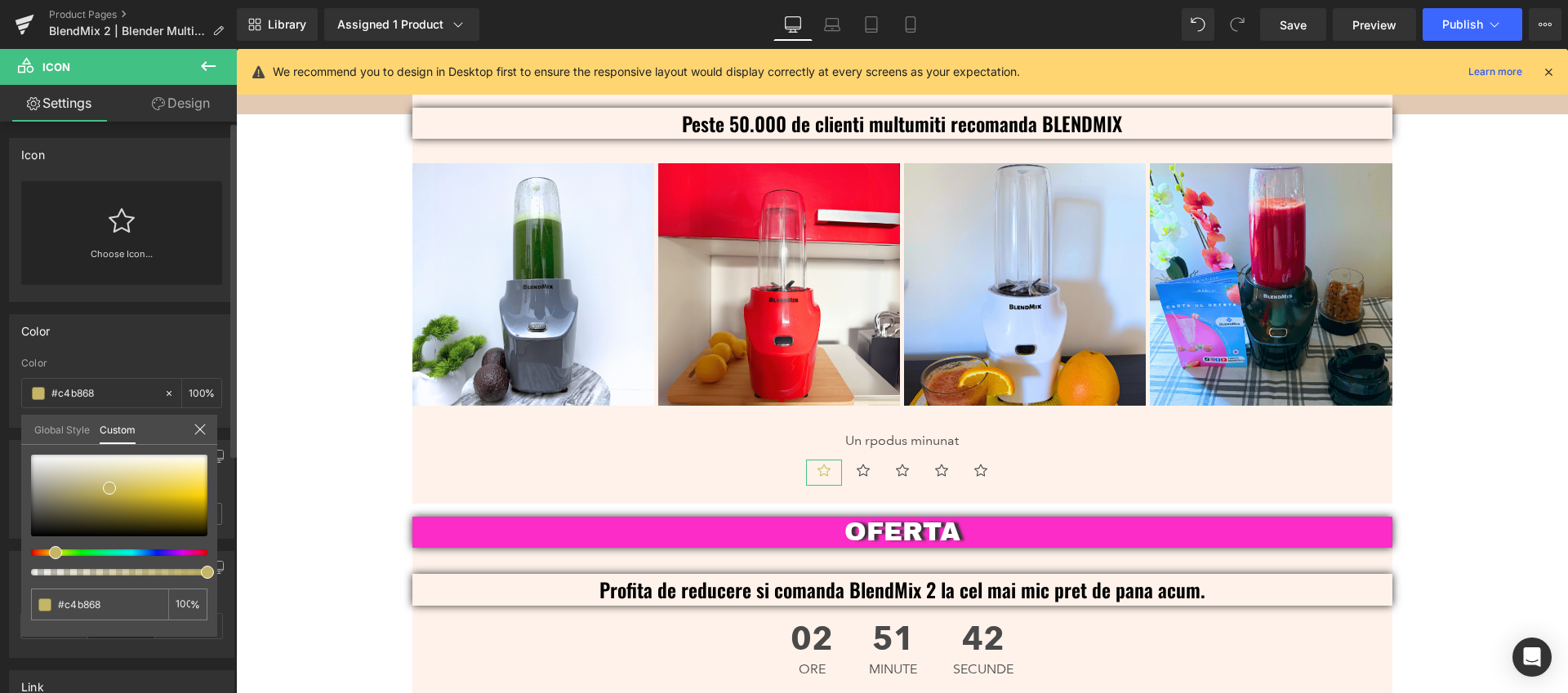
type input "#c4b368"
type input "#c4b068"
type input "#c4ab68"
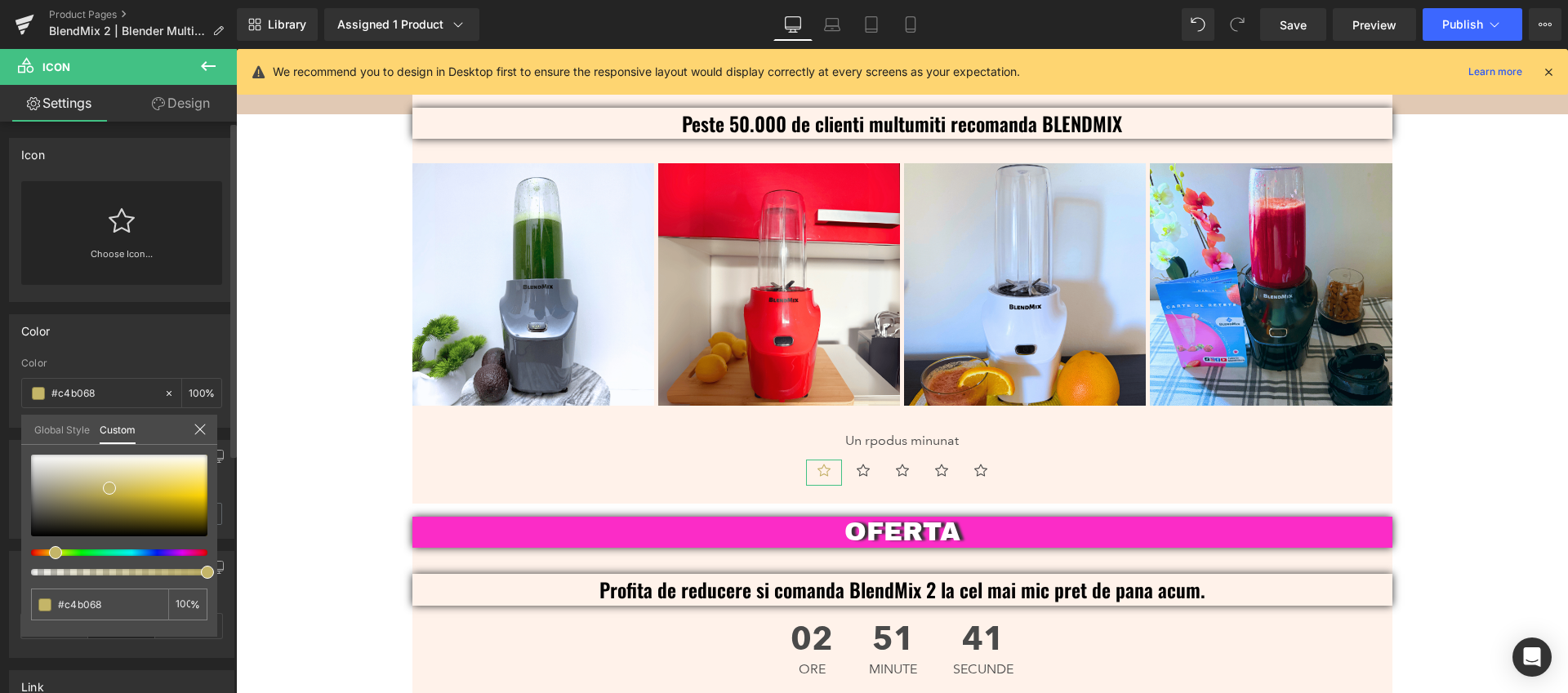
type input "#c4ab68"
type input "#c4ad68"
type input "#c4b368"
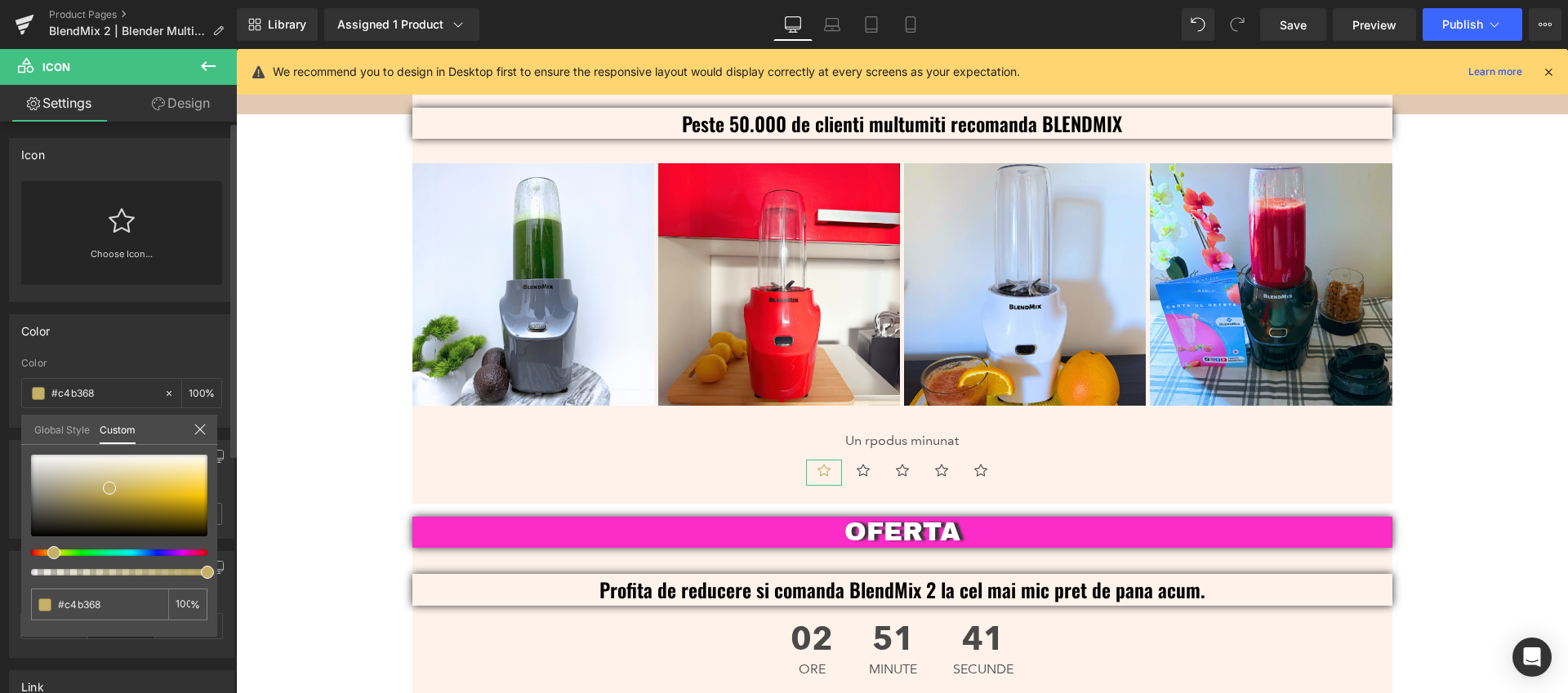
type input "#c4b868"
type input "#c4bb68"
type input "#c4bc68"
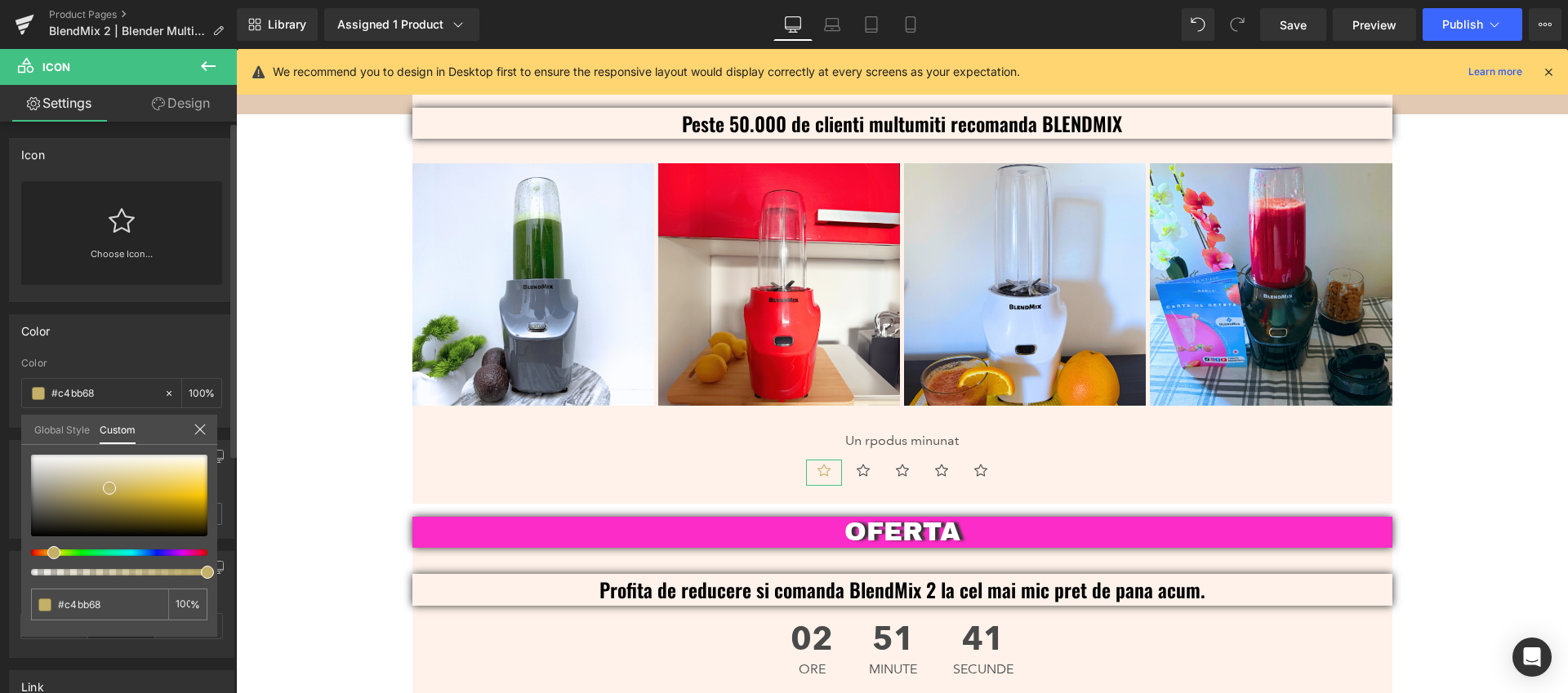
type input "#c4bc68"
type input "#c4bf68"
type input "#c4c468"
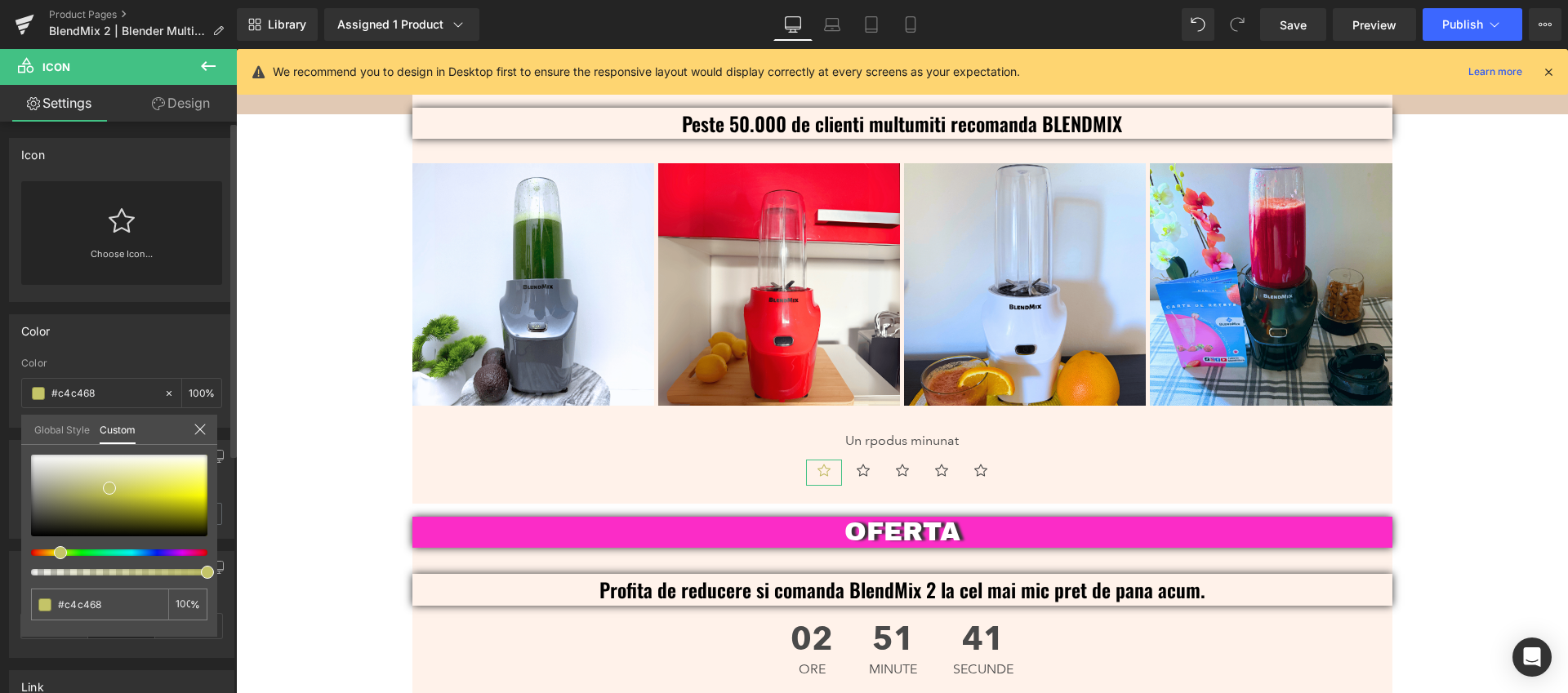
type input "#c1c468"
type input "#c4c468"
type input "#c4bf68"
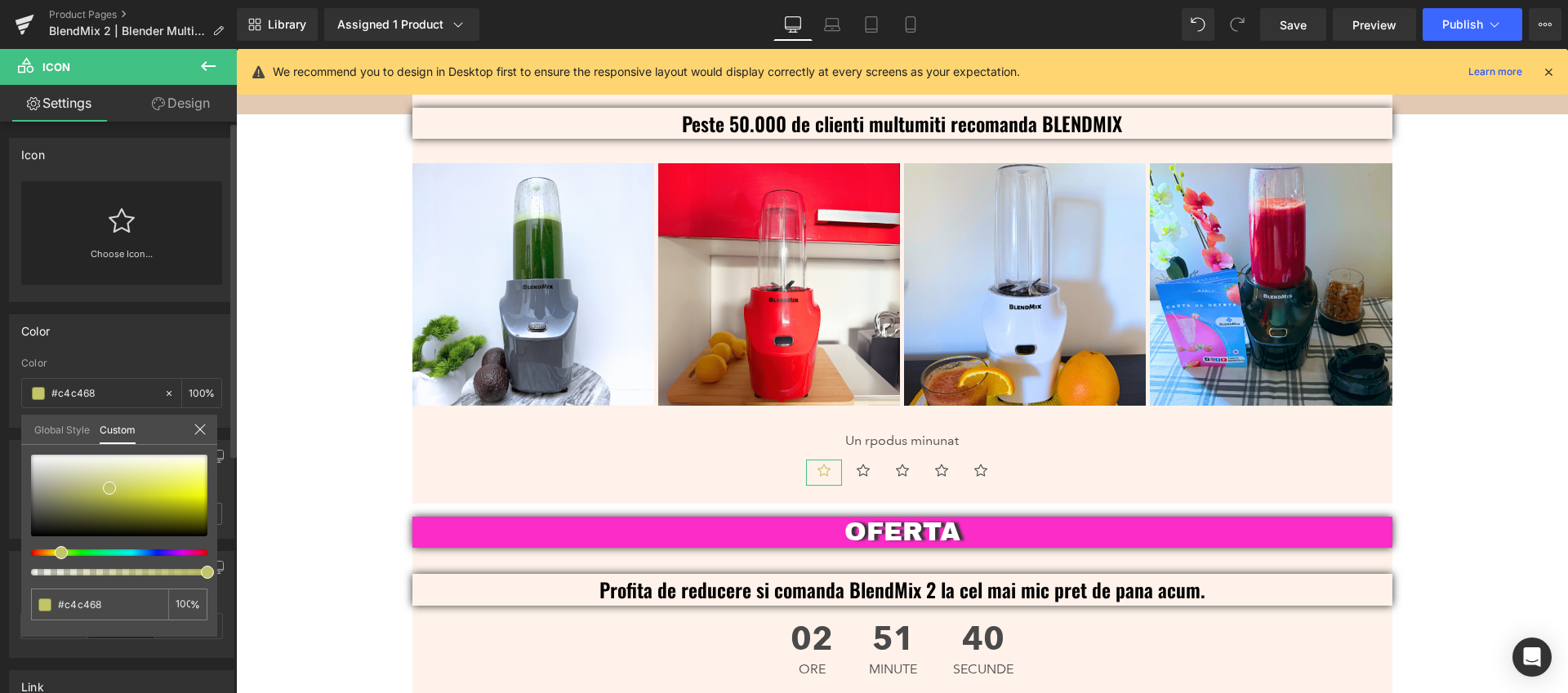
type input "#c4bf68"
type input "#c4bc68"
click at [53, 556] on span at bounding box center [57, 552] width 13 height 13
type input "#c5bd67"
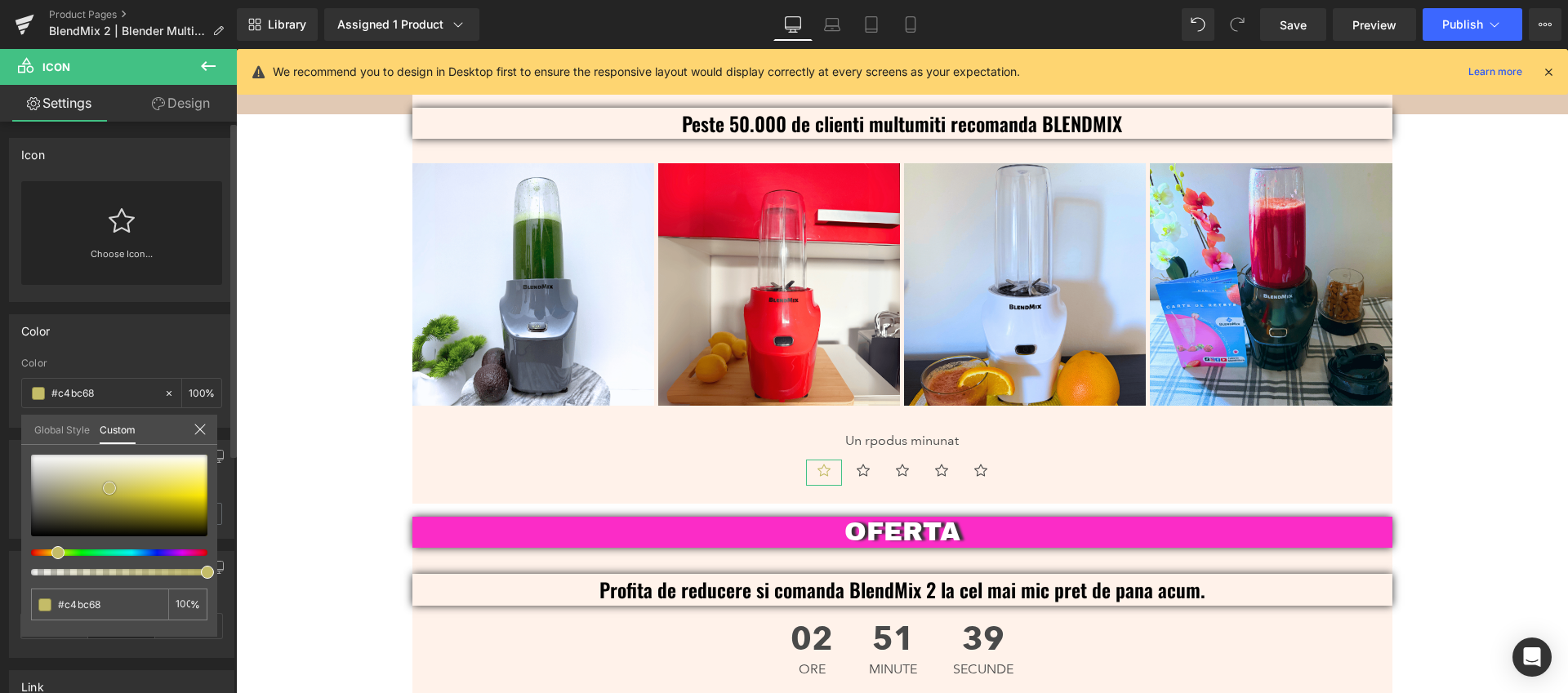
type input "#c5bd67"
type input "#c5bc62"
type input "#c6bd56"
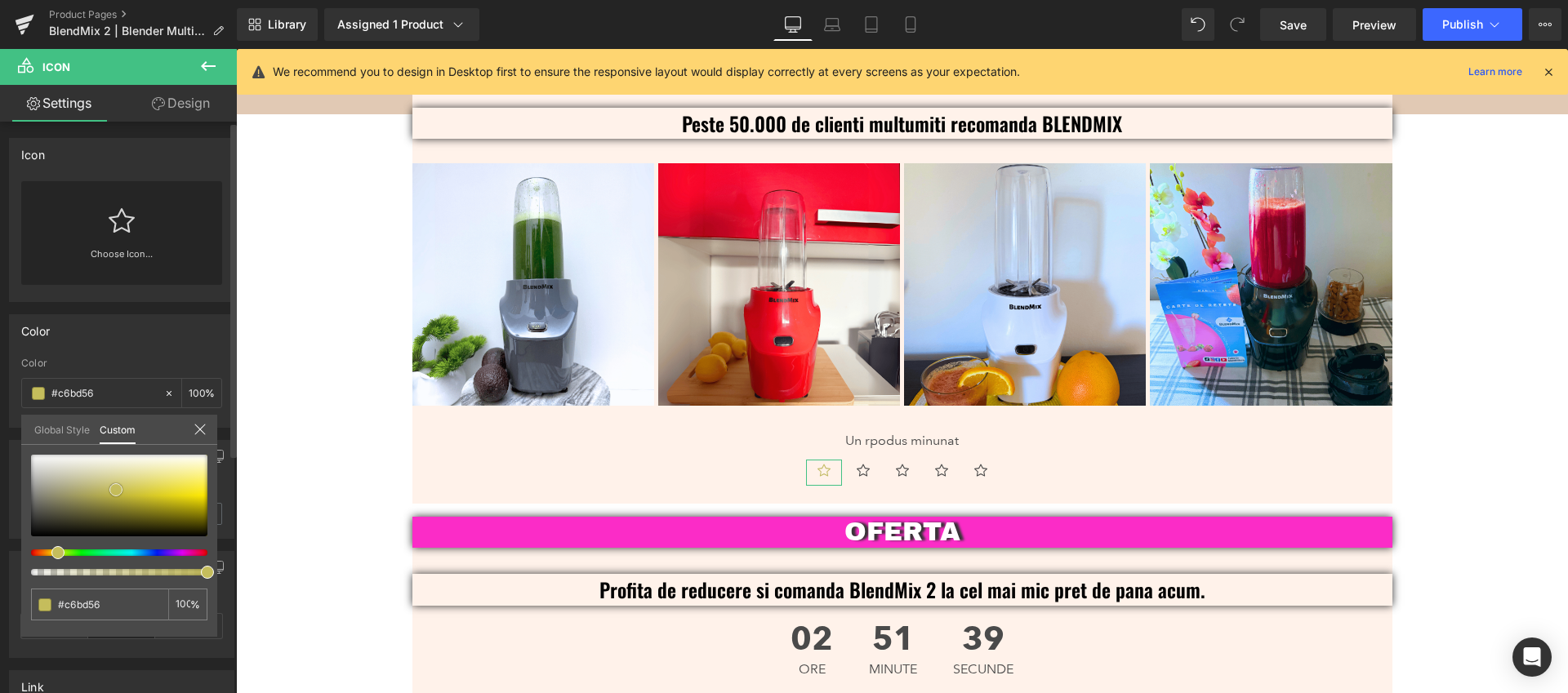
type input "#d2c64b"
type input "#d7cb40"
type input "#dfd024"
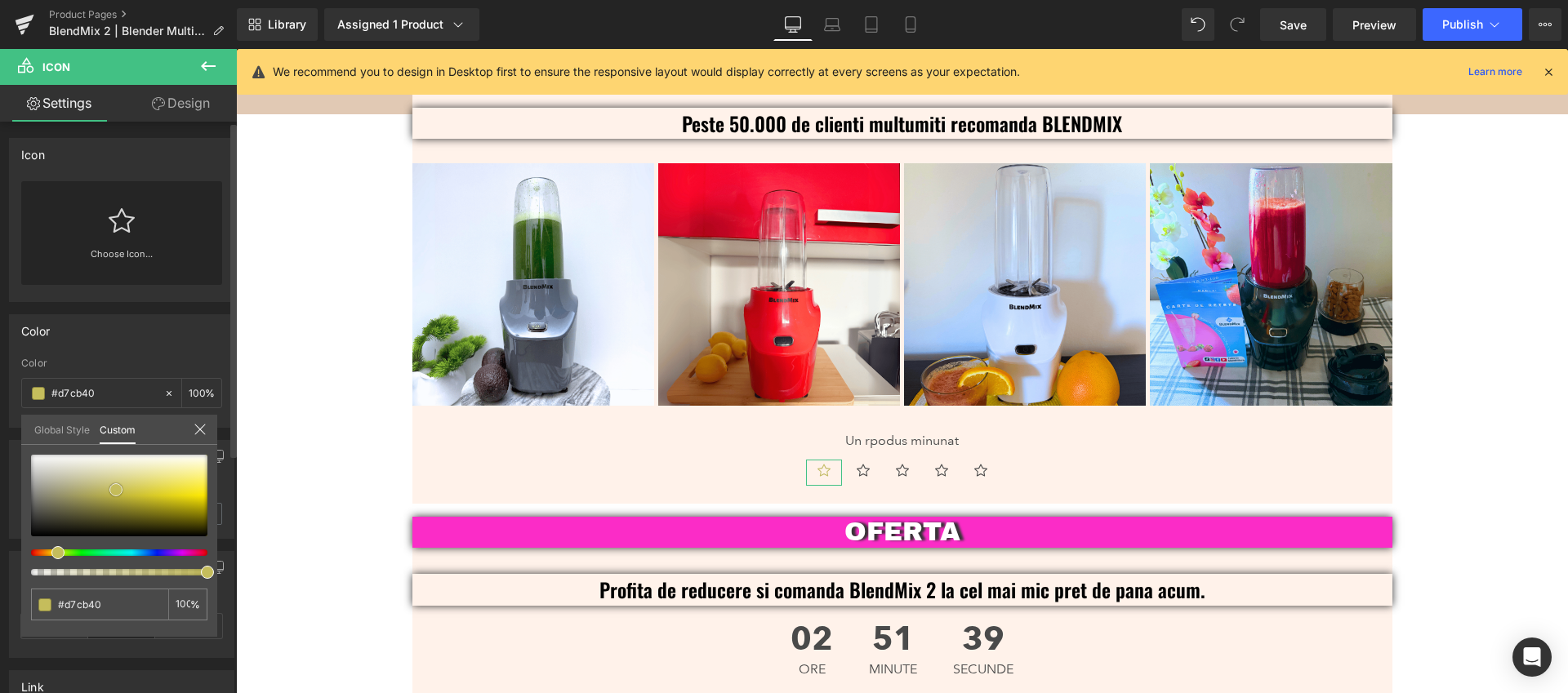
type input "#dfd024"
type input "#eedb10"
type input "#f4e10a"
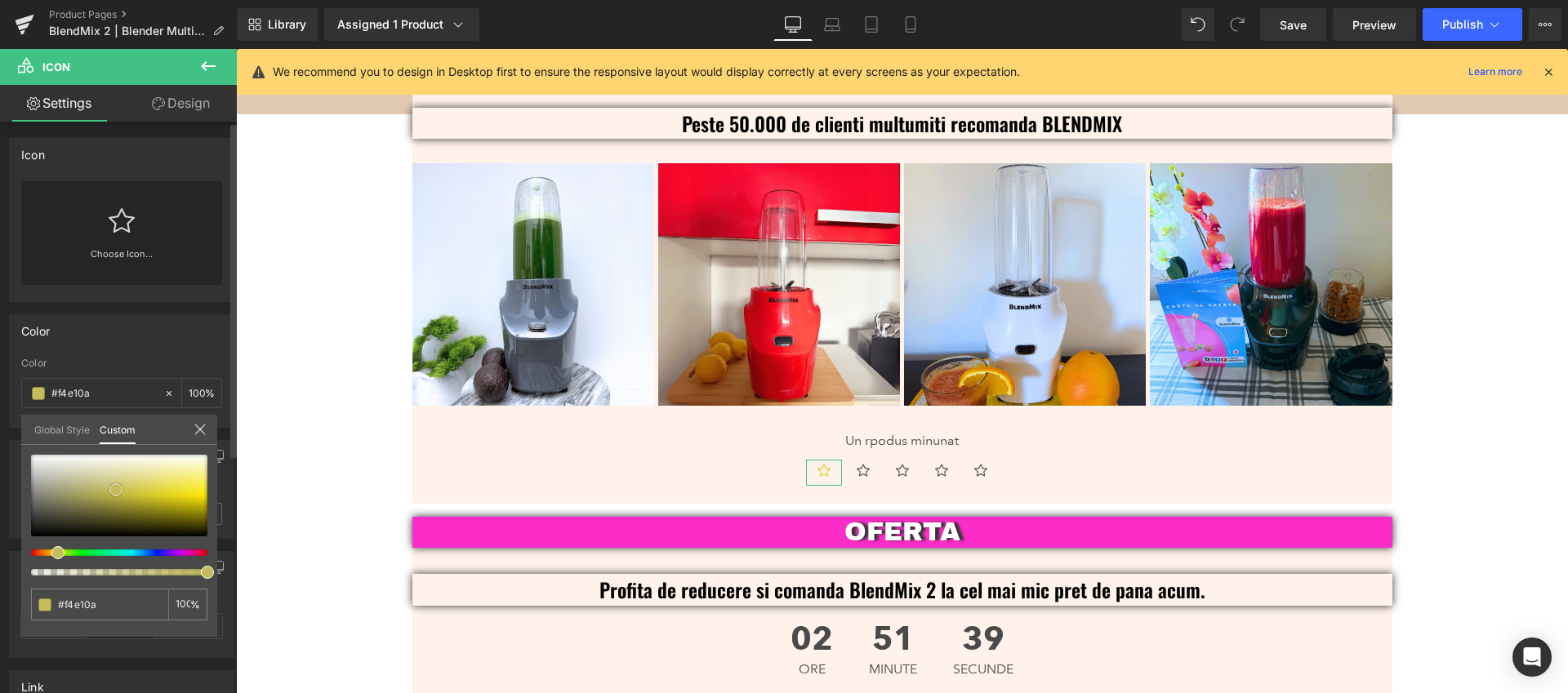
type input "#f9e505"
type input "#ffe900"
type input "#ffea05"
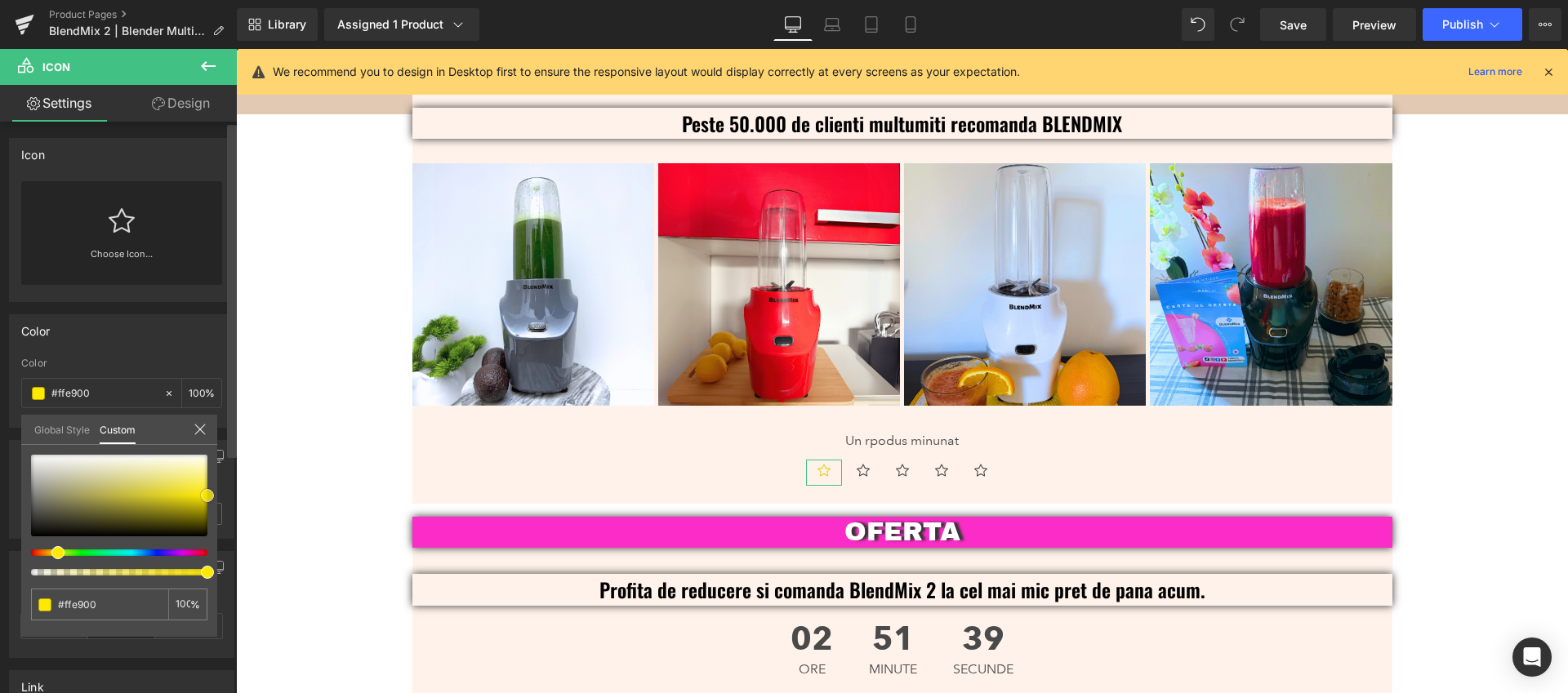
type input "#ffea05"
type input "#ffe900"
type input "#f9e500"
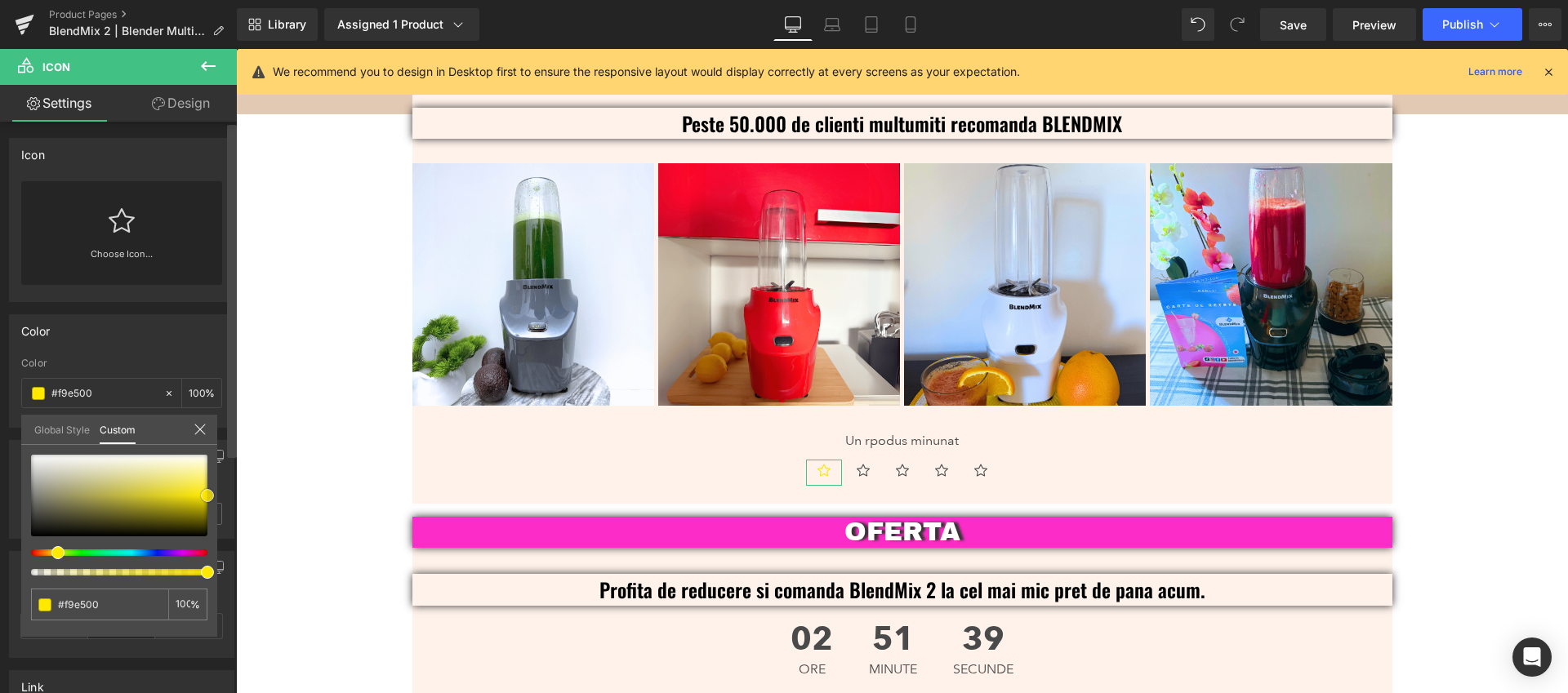
type input "#f4e000"
drag, startPoint x: 111, startPoint y: 488, endPoint x: 236, endPoint y: 497, distance: 125.3
click at [236, 497] on div "Icon PHN2ZyBmaWxsPSJjdXJyZW50Q29sb3IiIGhlaWdodD0iMTAwJSIgY2xhc3M9ImdmX2ljb24iIG…" at bounding box center [118, 411] width 237 height 578
drag, startPoint x: 84, startPoint y: 192, endPoint x: 94, endPoint y: 193, distance: 10.0
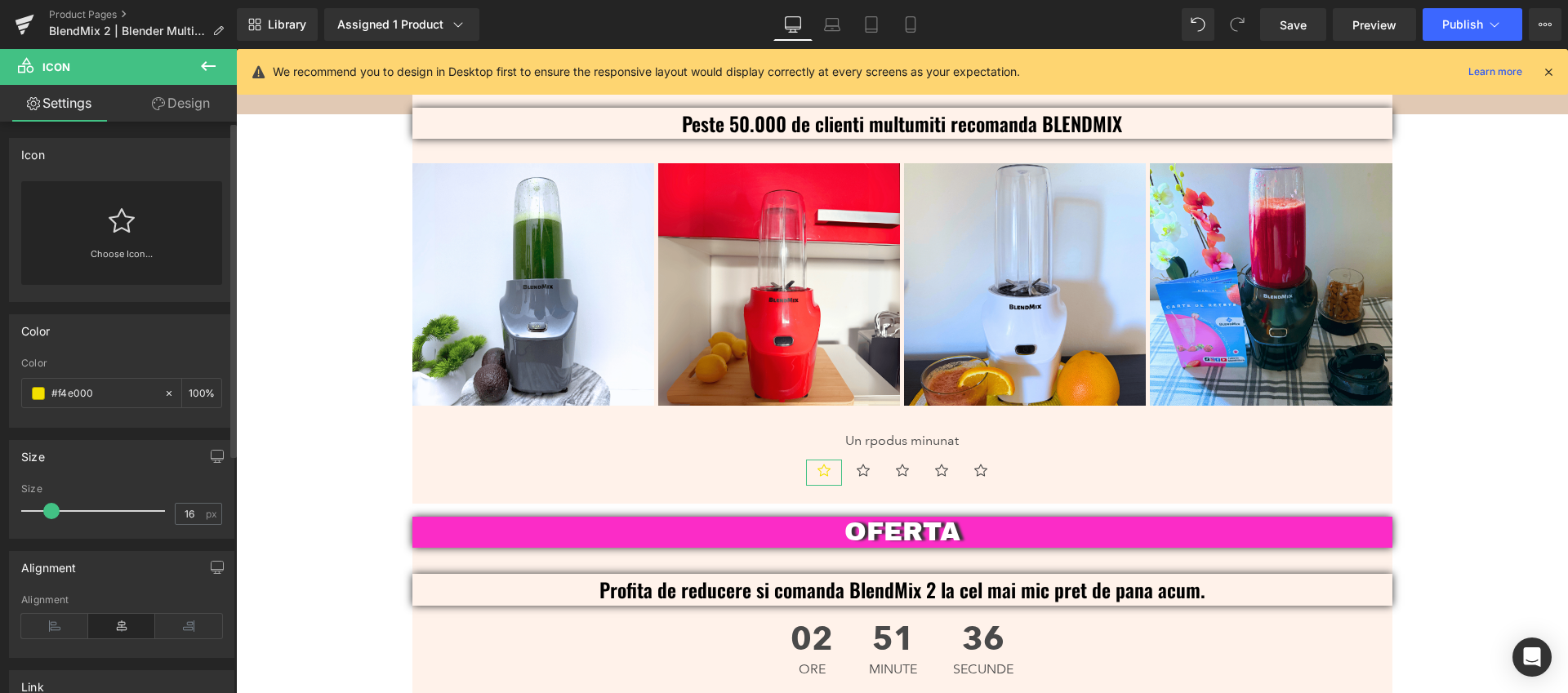
click at [120, 225] on icon at bounding box center [121, 220] width 26 height 26
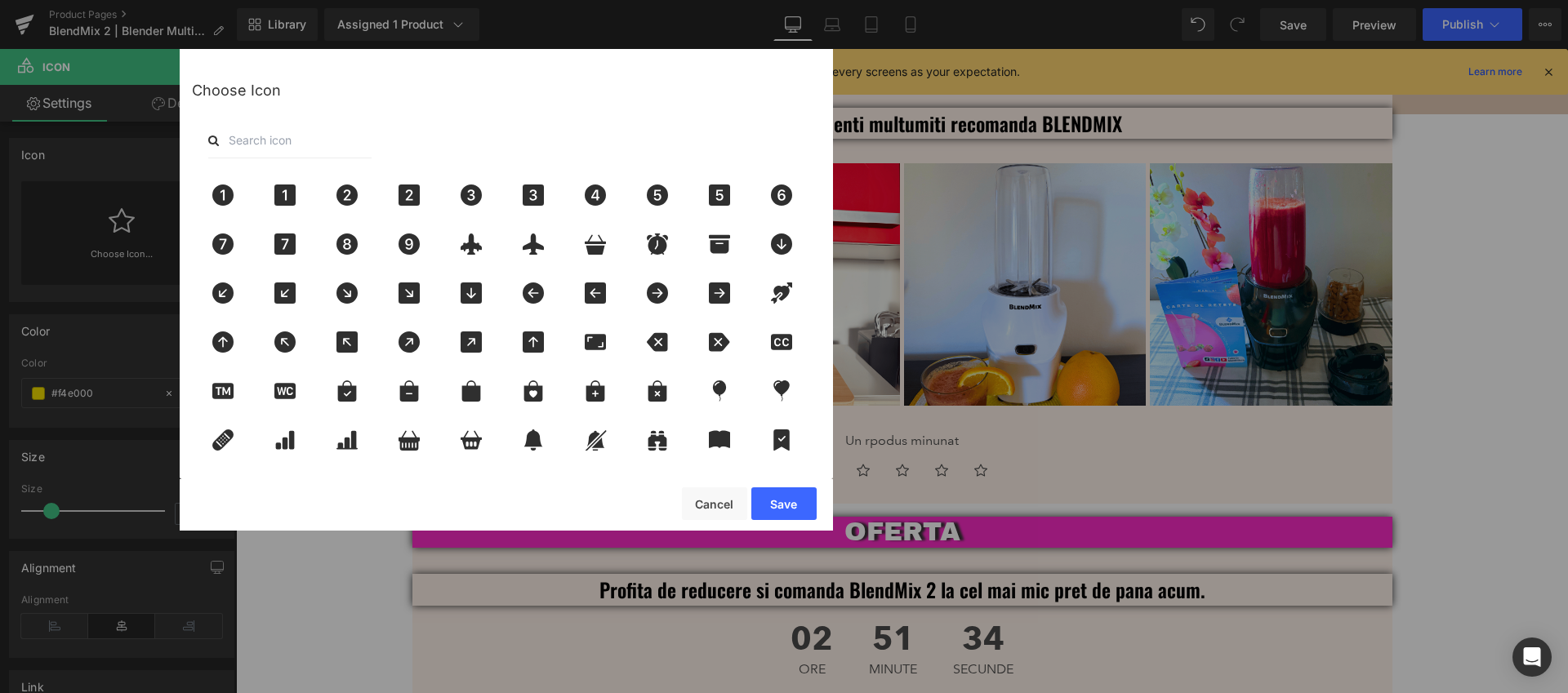
click at [264, 146] on input "text" at bounding box center [289, 140] width 163 height 36
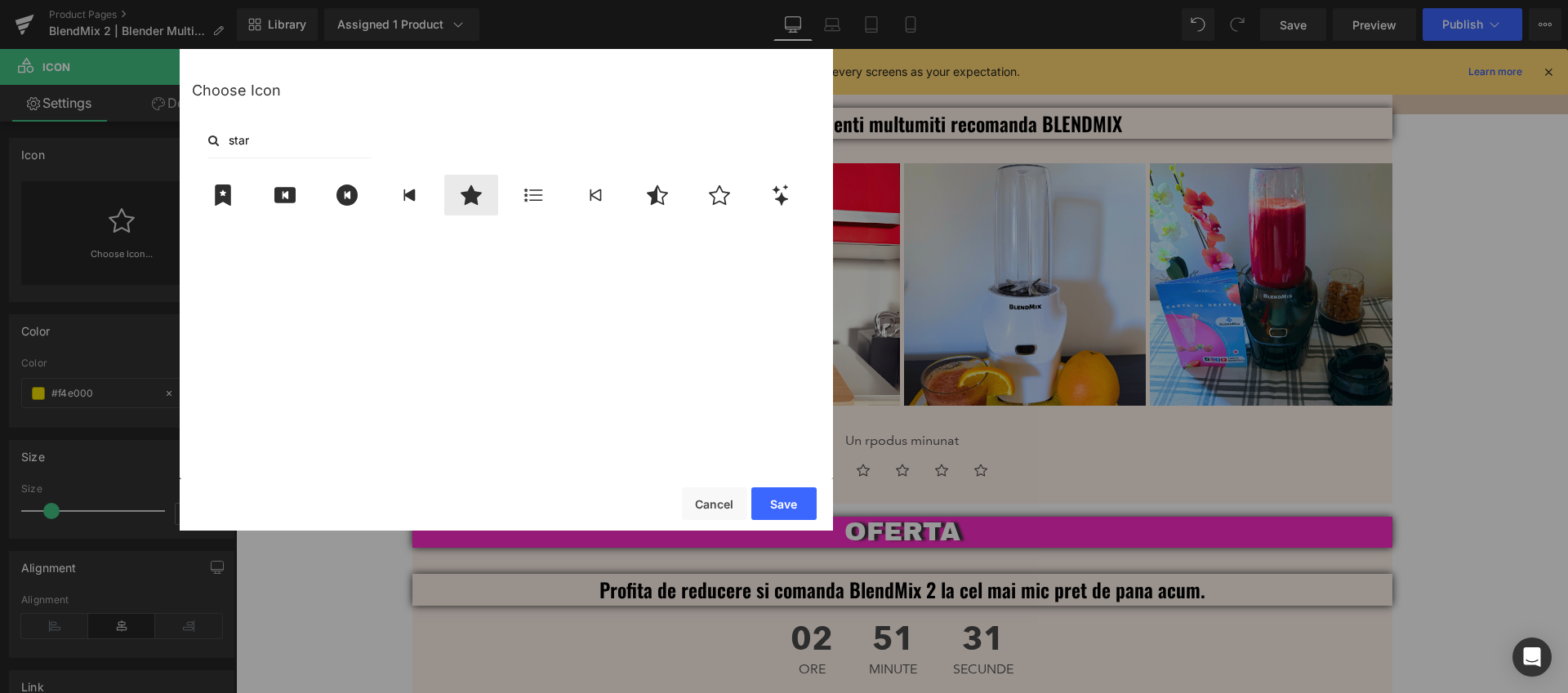
type input "star"
click at [467, 200] on icon at bounding box center [471, 195] width 21 height 19
click at [777, 510] on button "Save" at bounding box center [784, 504] width 65 height 33
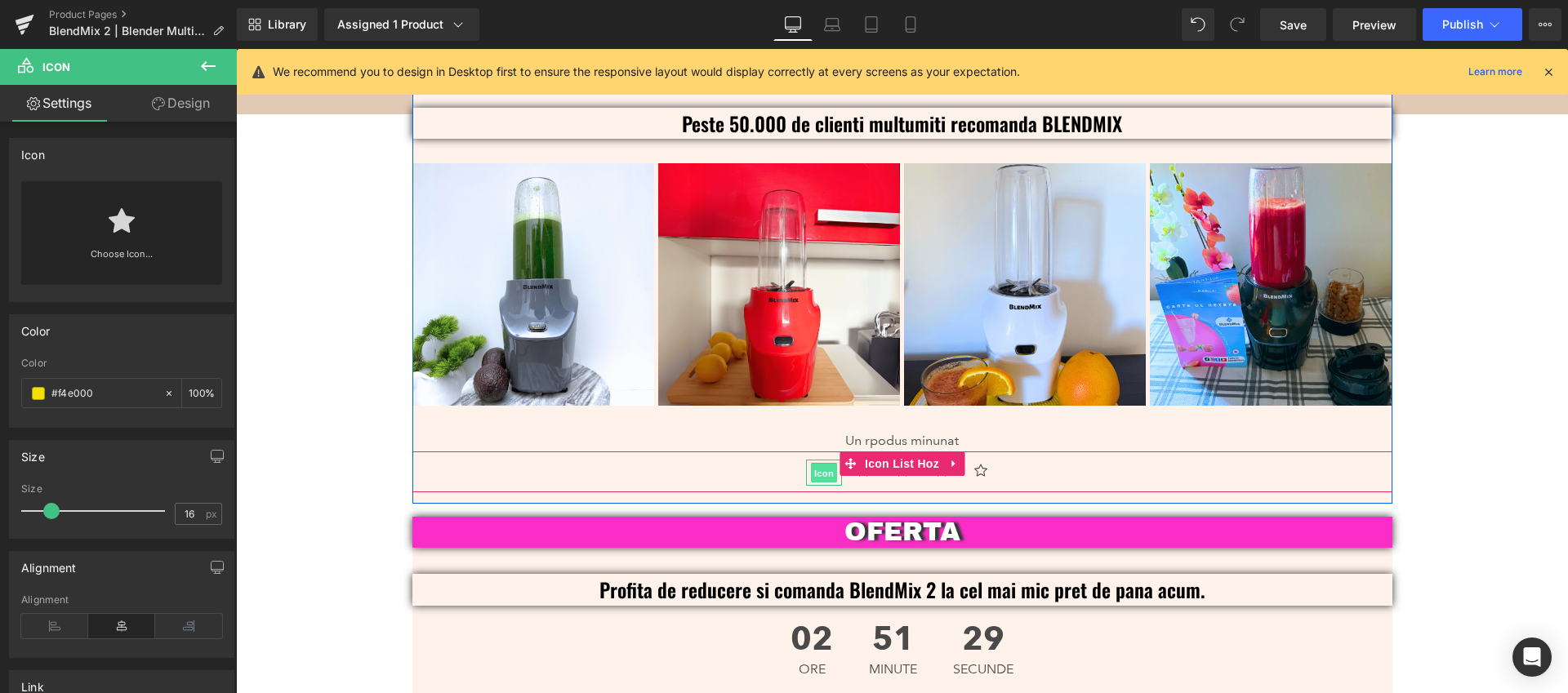
click at [817, 464] on span "Icon" at bounding box center [823, 474] width 26 height 19
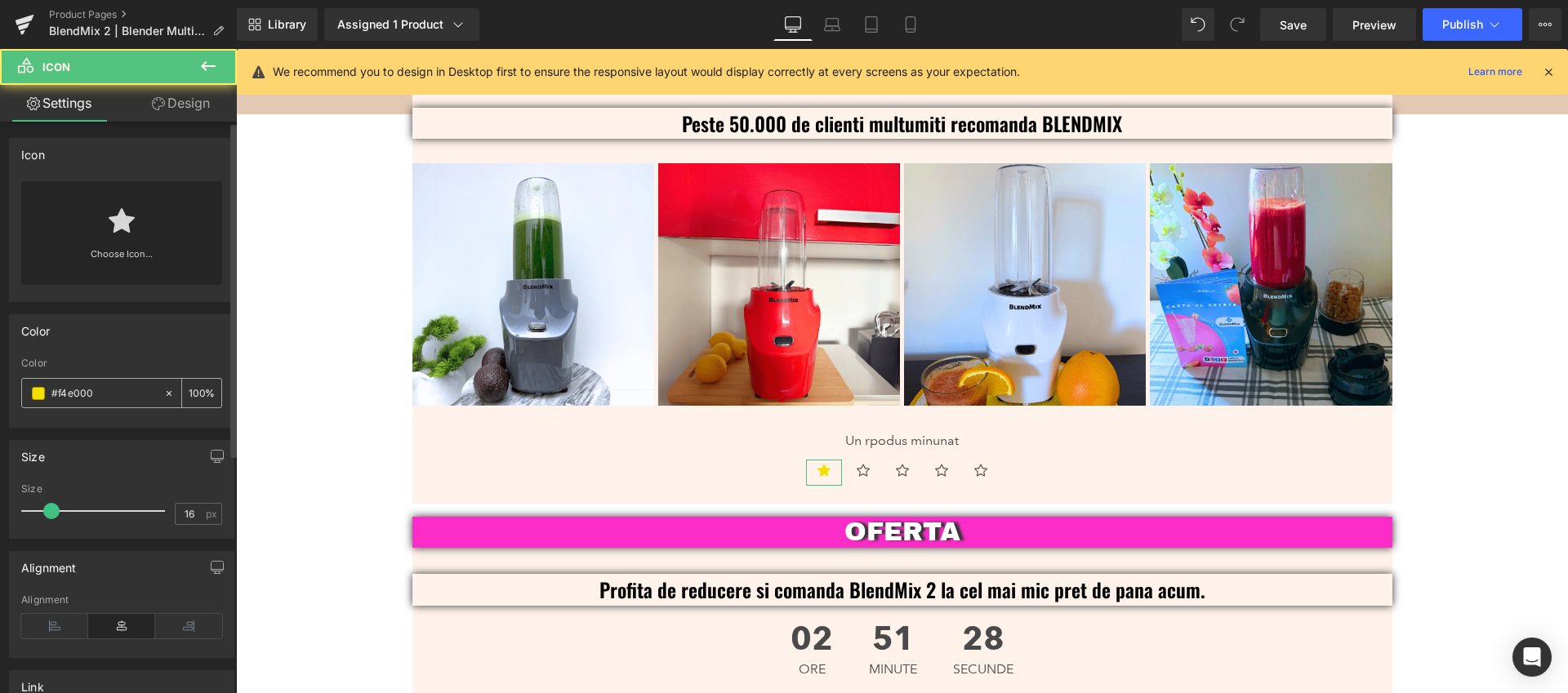
click at [35, 396] on span at bounding box center [38, 393] width 13 height 13
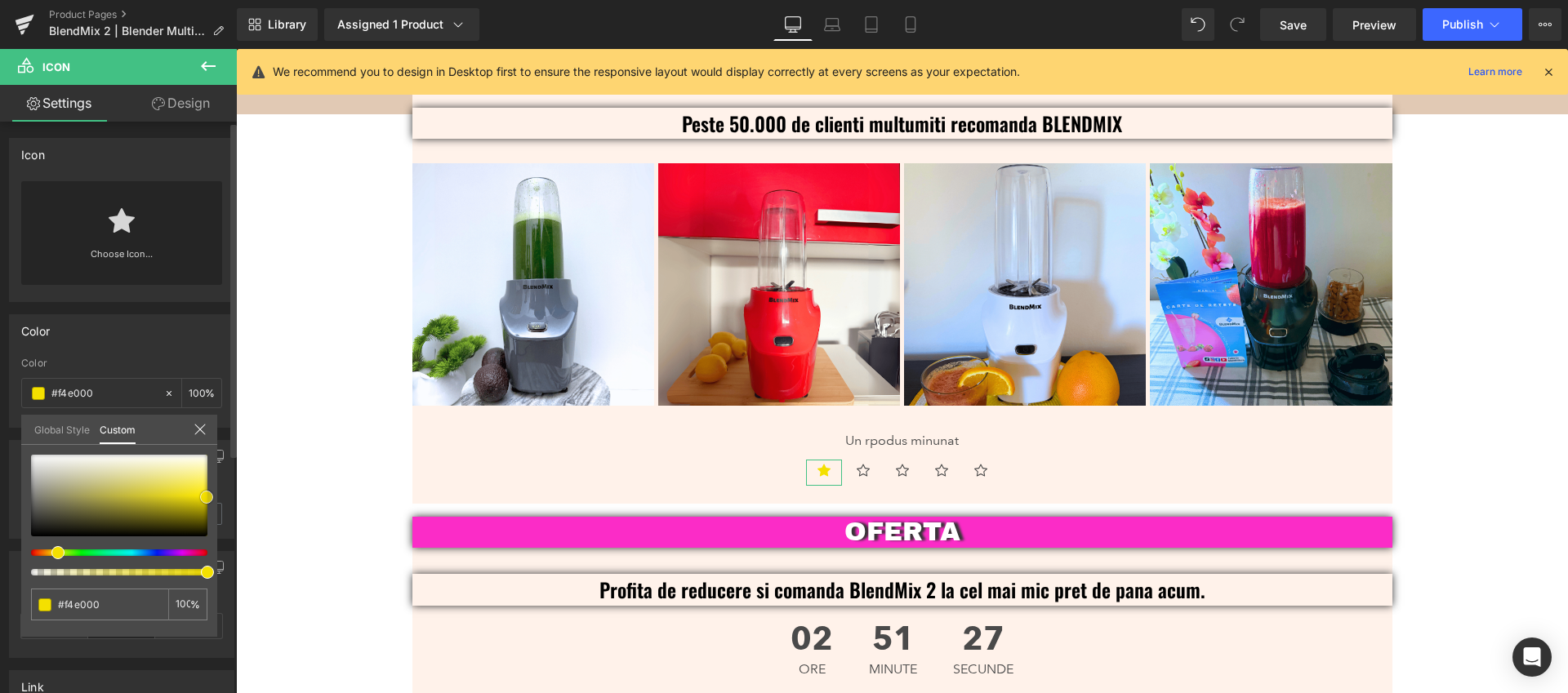
type input "#edd902"
type input "#e7d403"
type input "#e0ce04"
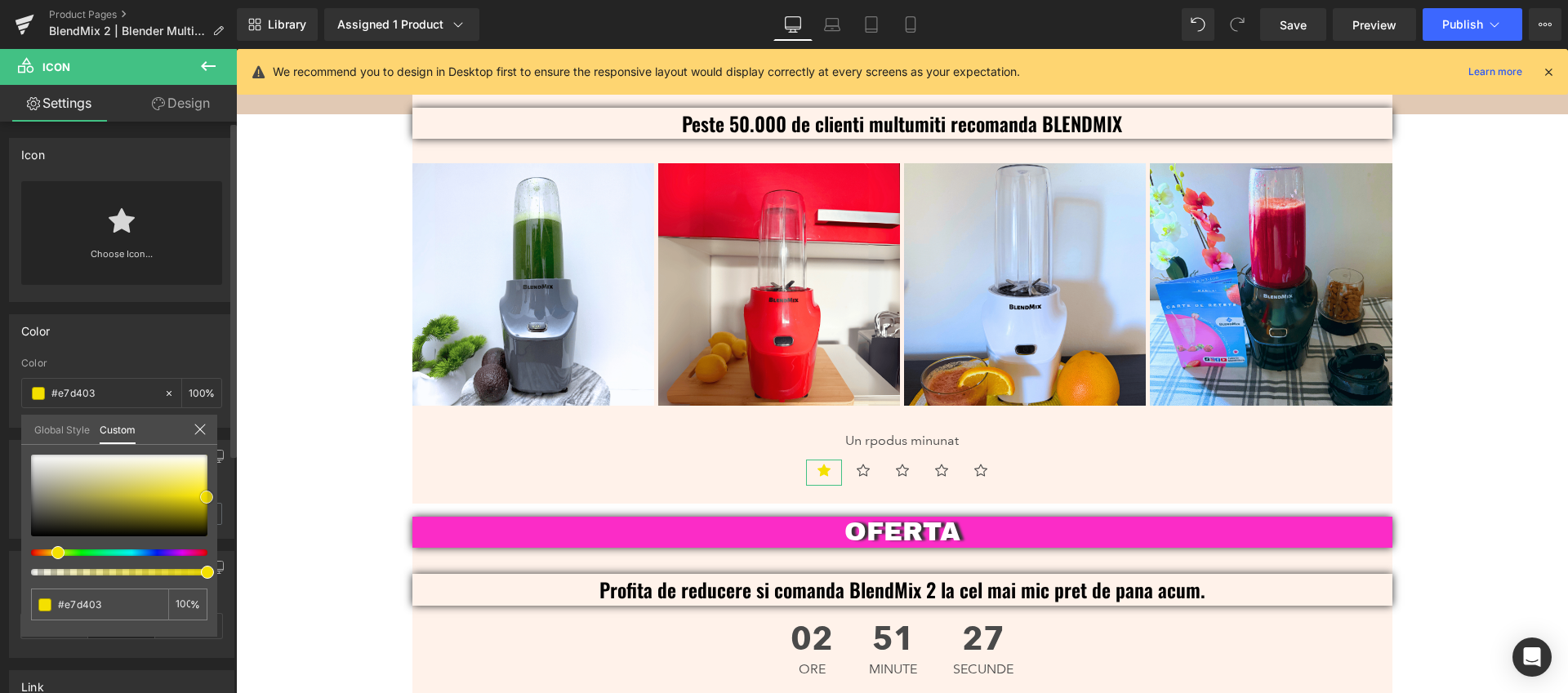
type input "#e0ce04"
type input "#dfcd05"
type input "#dac905"
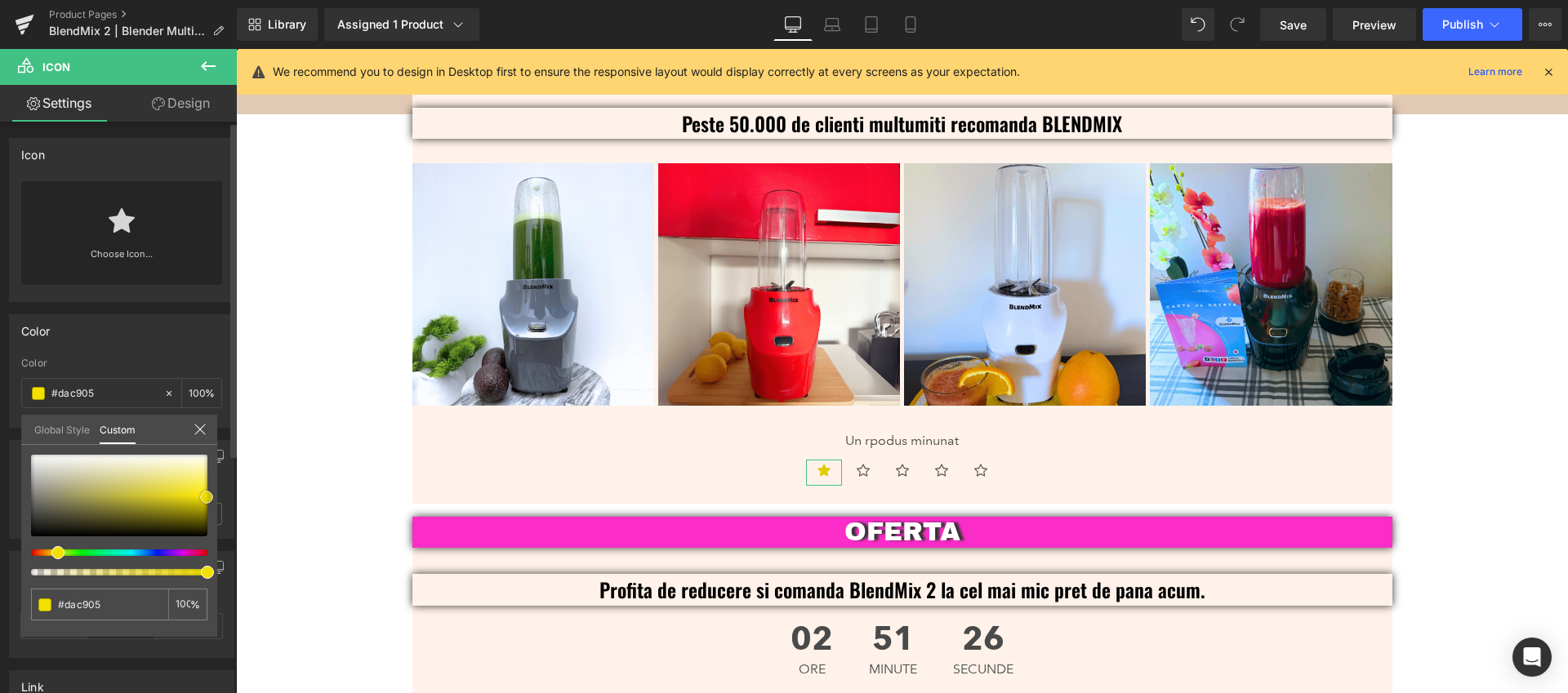
type input "#d3c207"
type input "#d1c009"
type input "#cbbb0a"
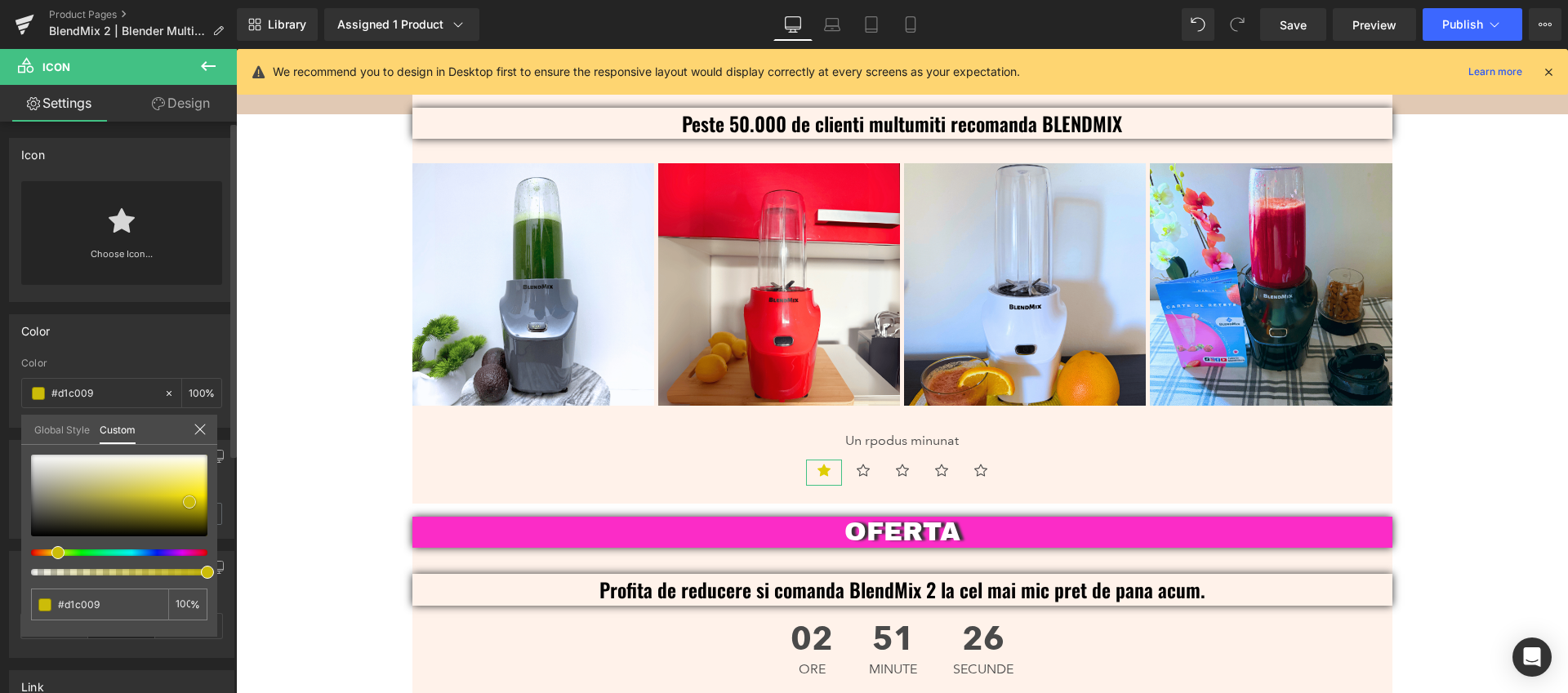
type input "#cbbb0a"
type input "#c4b50c"
type input "#c3b40d"
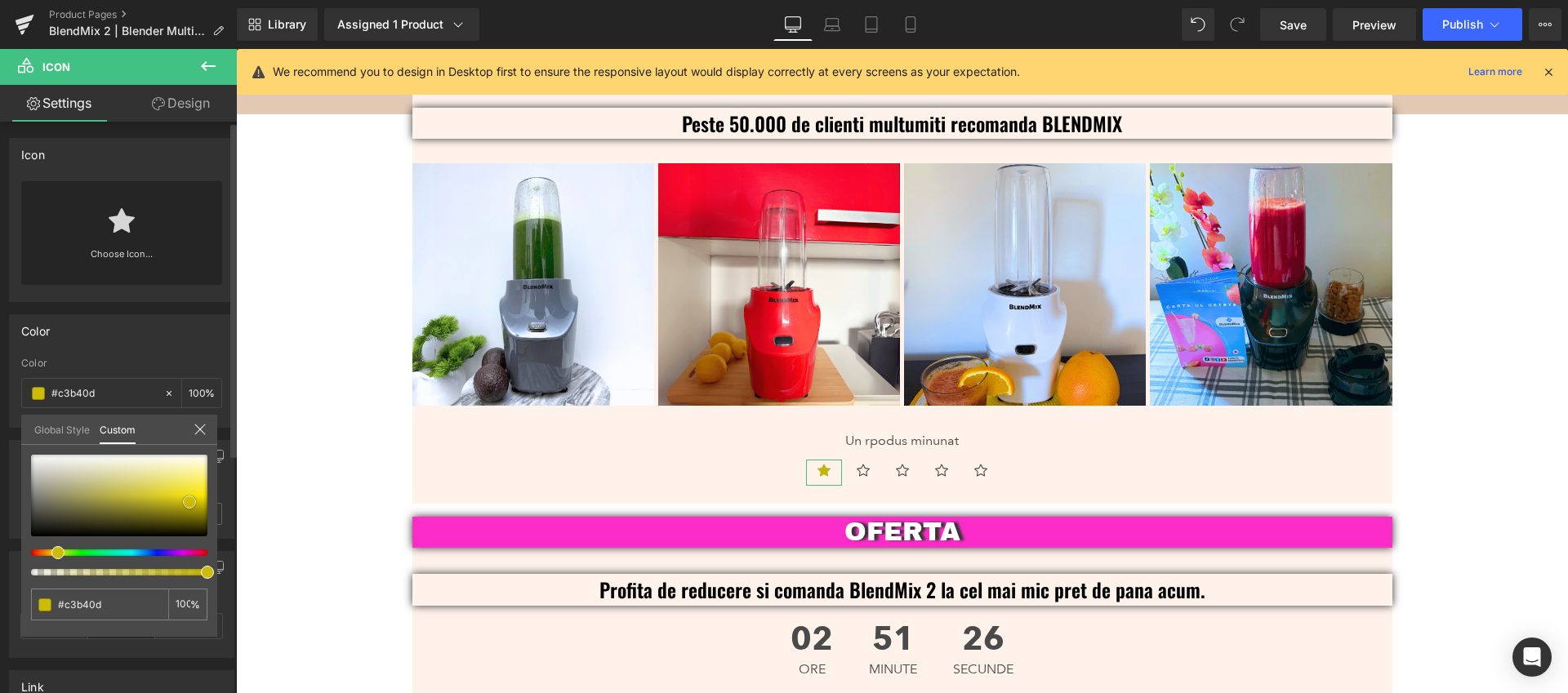
type input "#c8b80d"
type input "#d6c50e"
type input "#e6d40e"
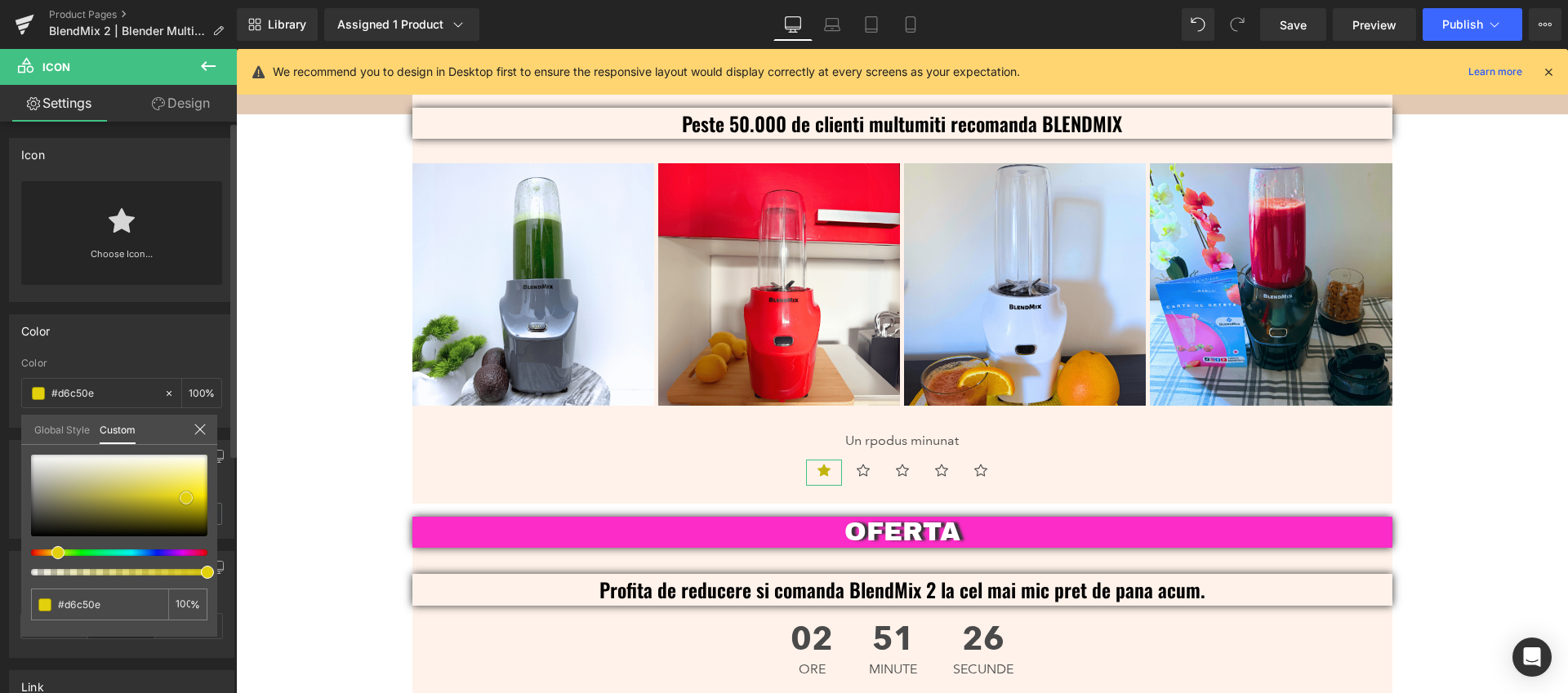
type input "#e6d40e"
type input "#f0de0e"
type input "#f0de18"
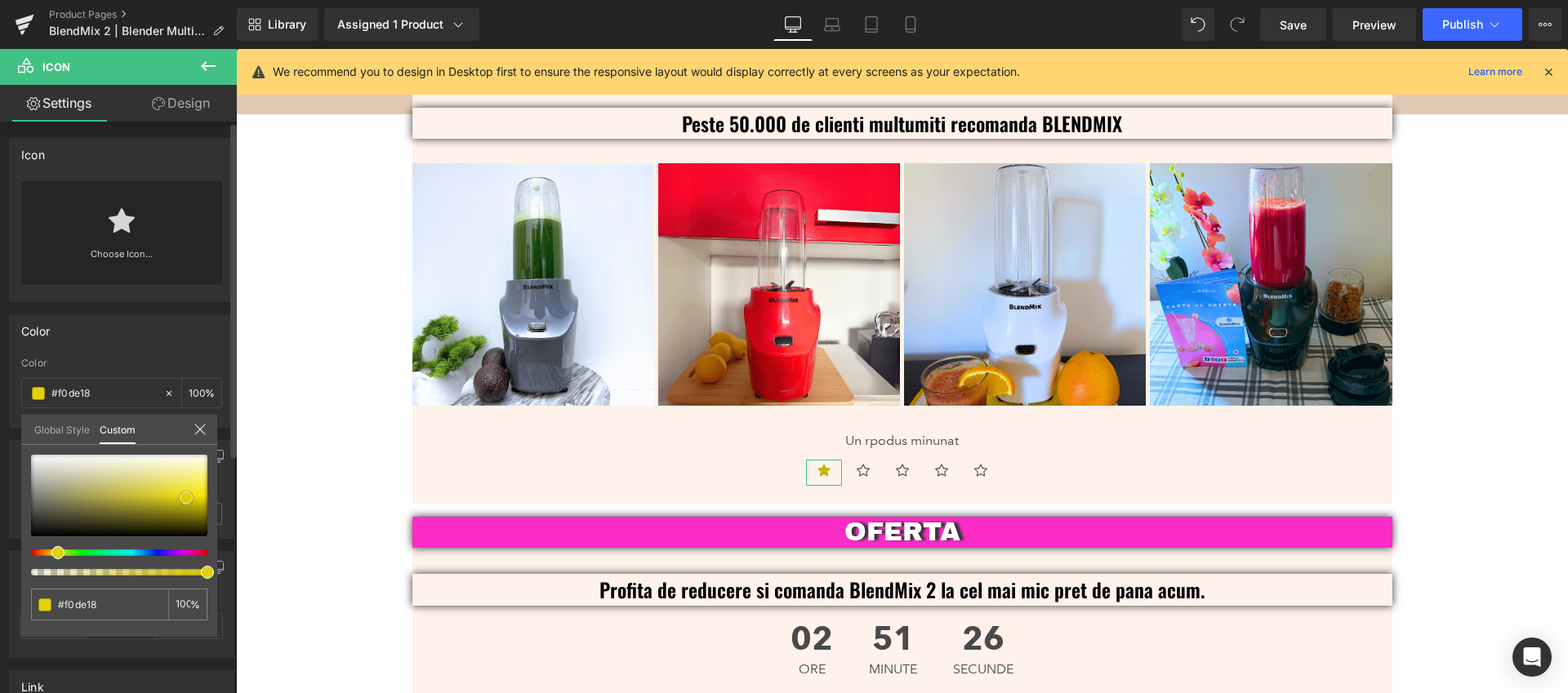
type input "#f1e01c"
type input "#f3e224"
type input "#f6e427"
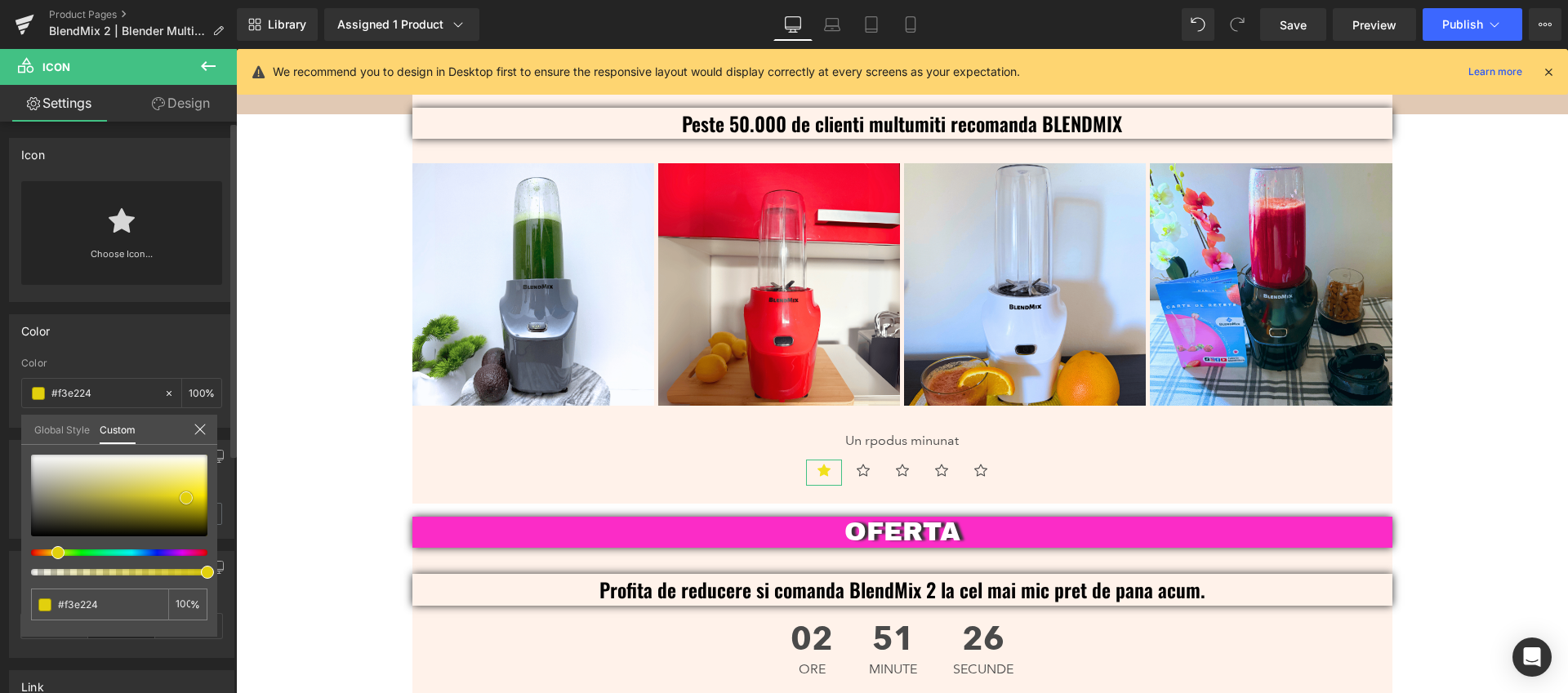
type input "#f6e427"
type input "#f9e829"
type input "#fbea2c"
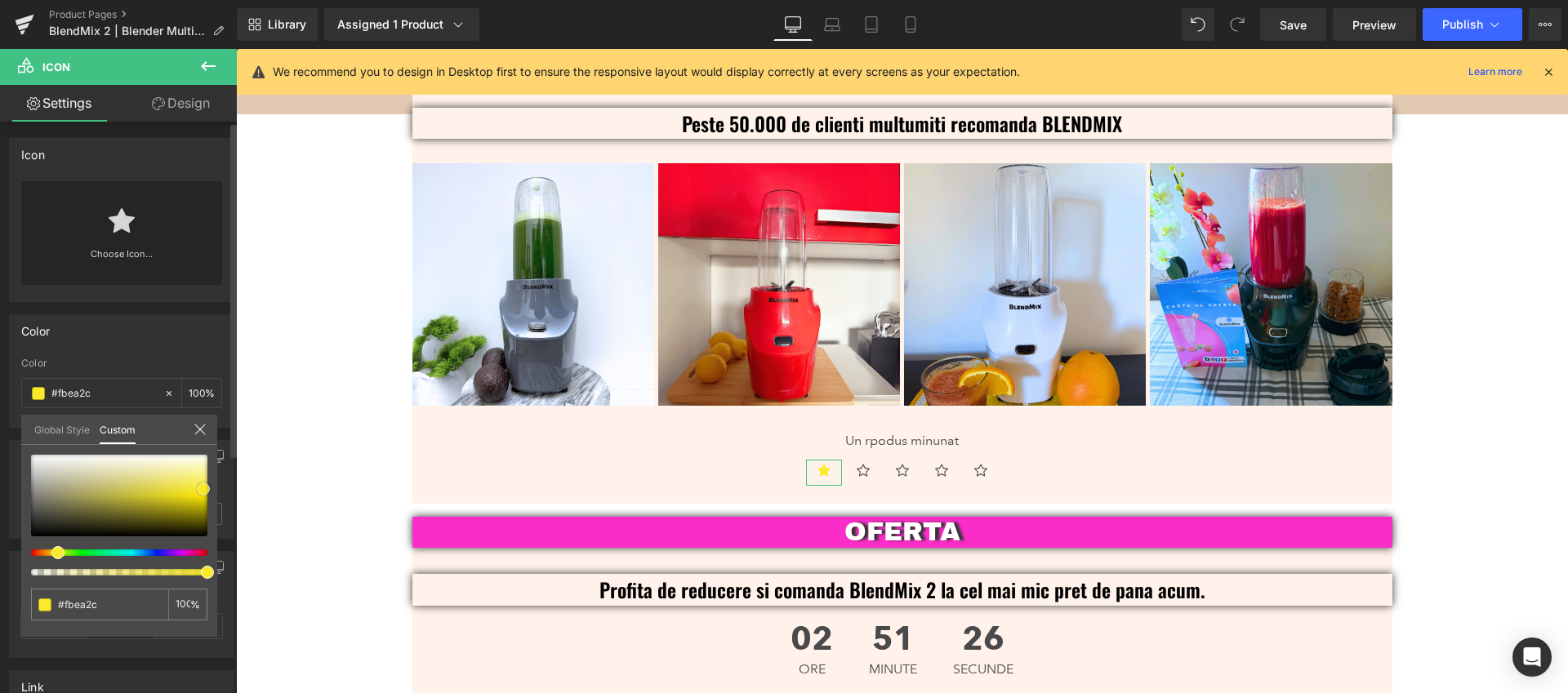
type input "#fae92d"
type input "#f9e829"
type input "#f9e724"
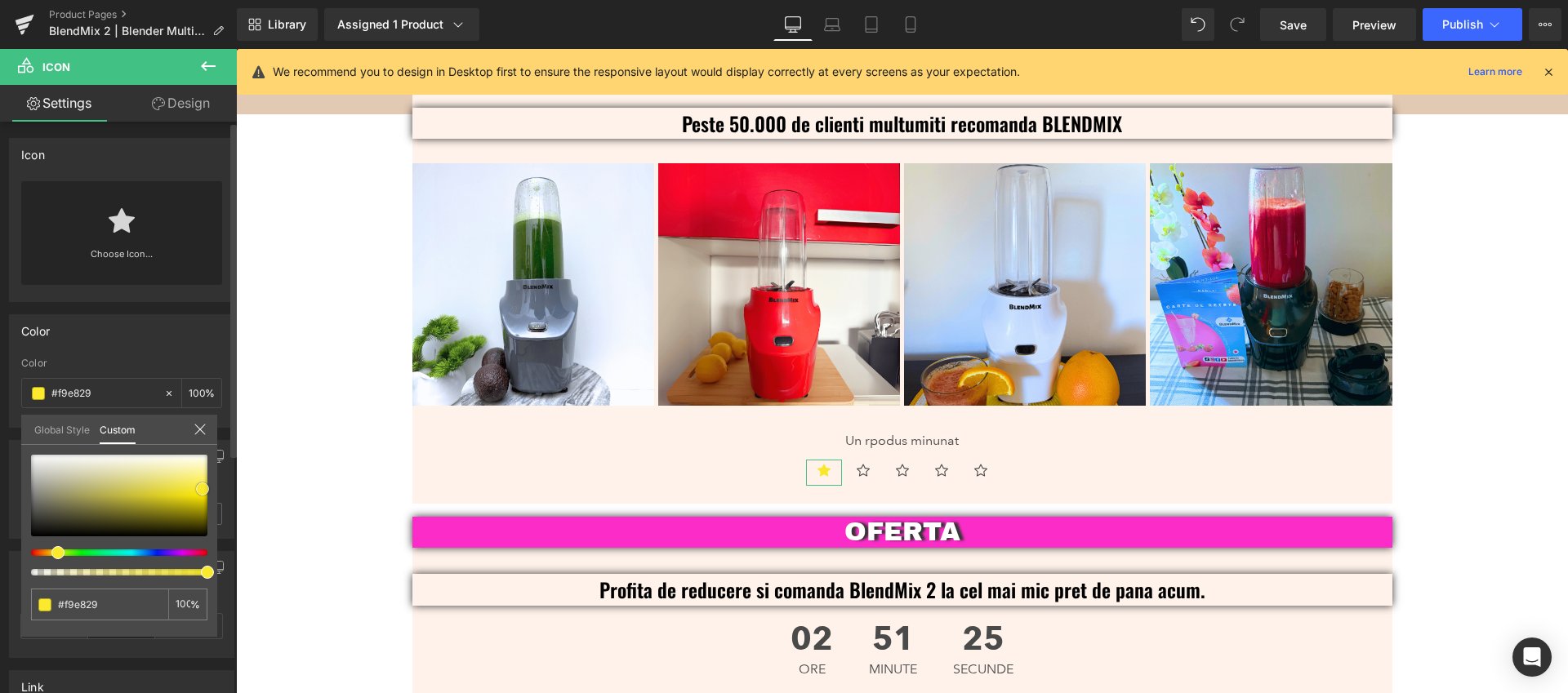
type input "#f9e724"
type input "#f8e620"
type input "#f6e312"
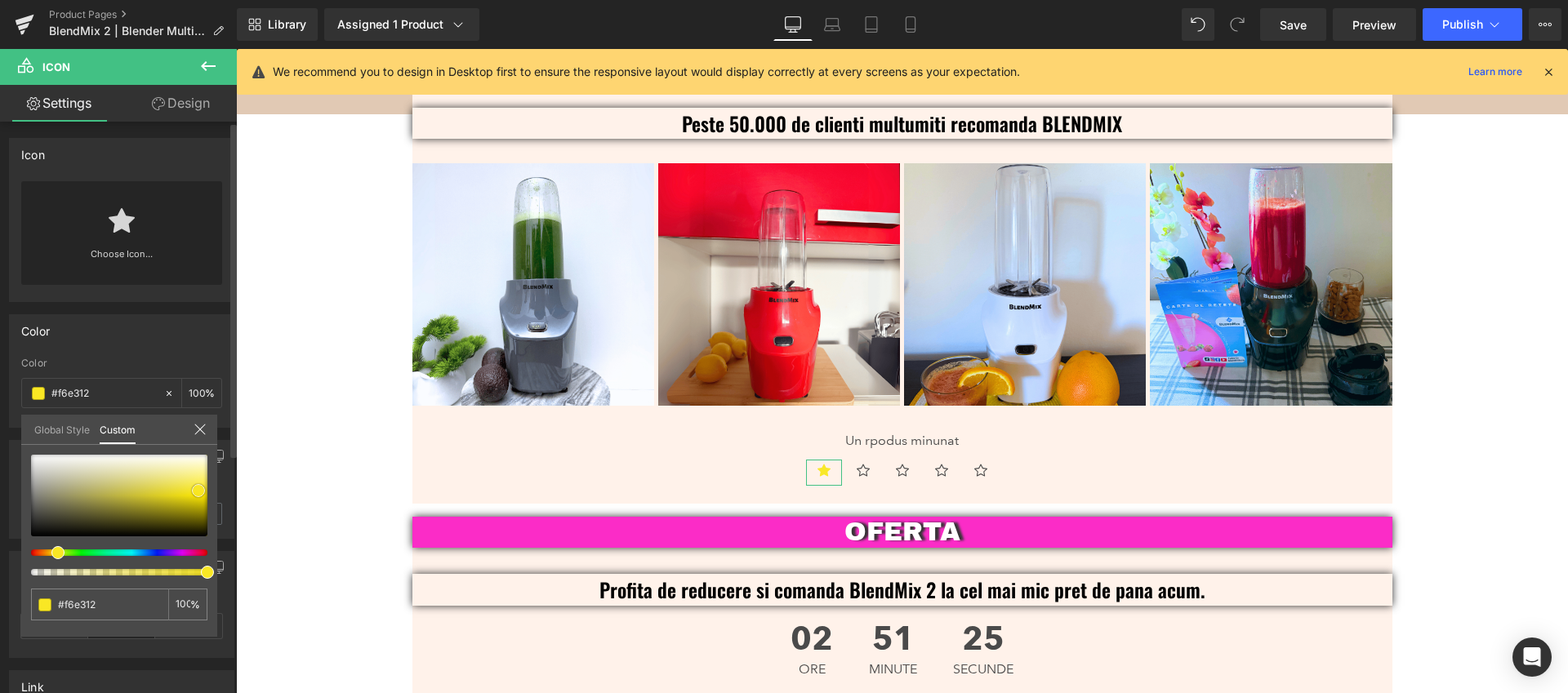
type input "#f5e10f"
type input "#eedb0b"
type input "#e8d60c"
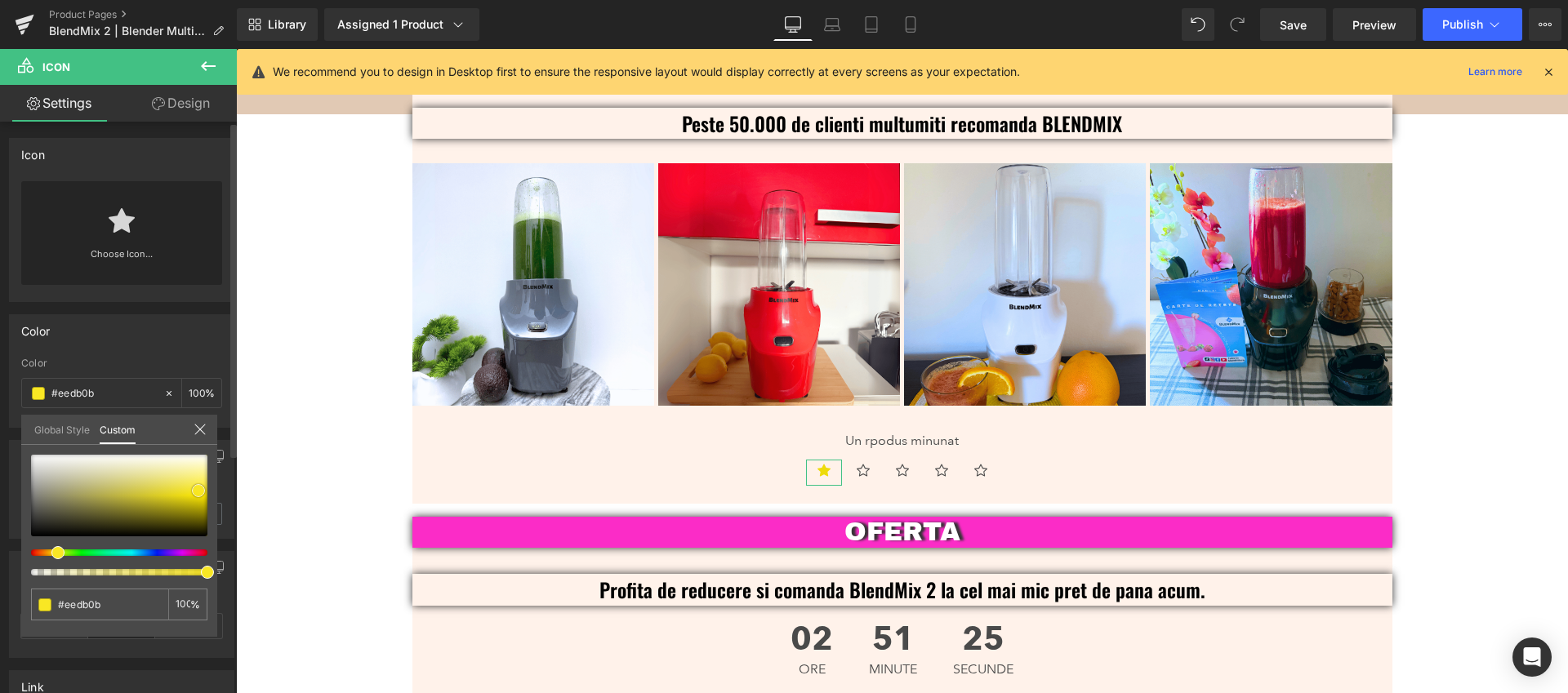
type input "#e8d60c"
type input "#eedb0b"
type input "#f3e00b"
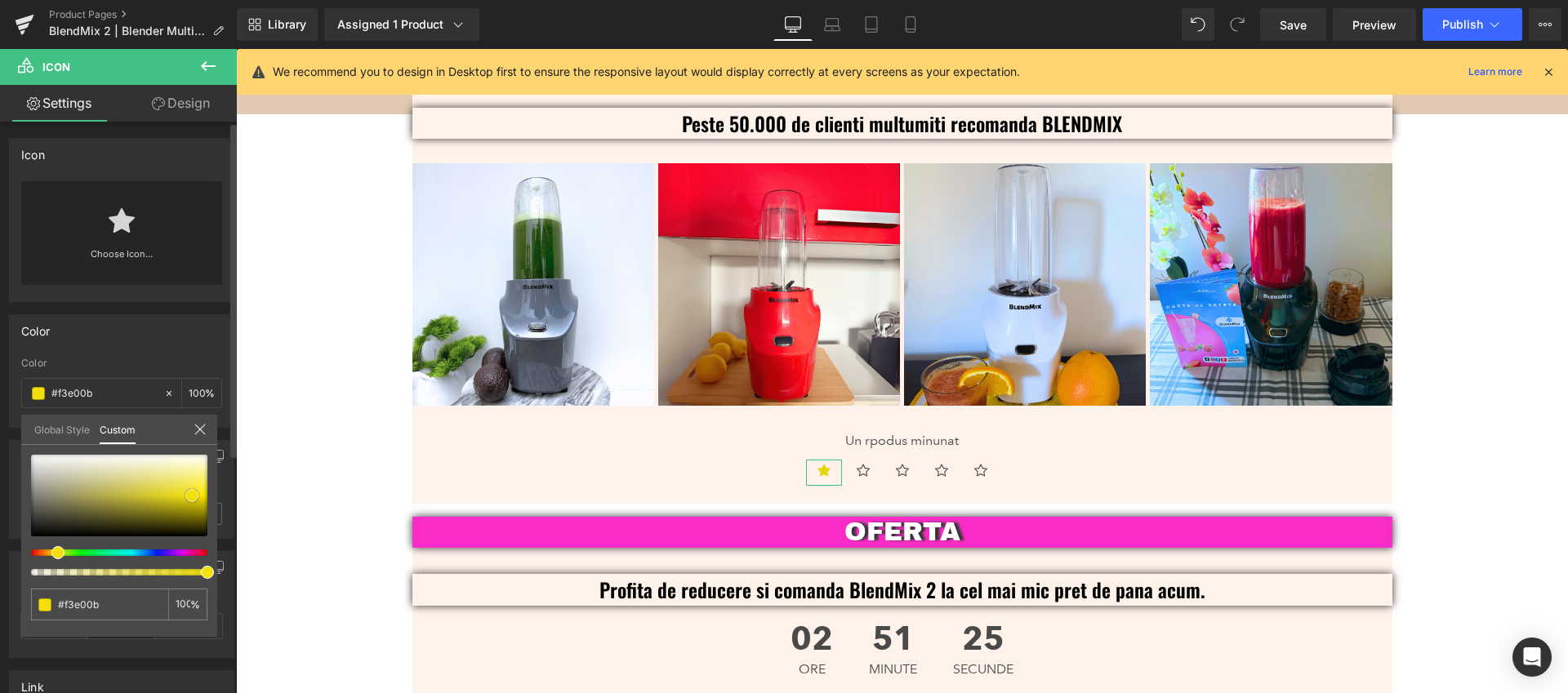
type input "#f5e10f"
drag, startPoint x: 204, startPoint y: 501, endPoint x: 194, endPoint y: 495, distance: 11.7
click at [194, 495] on span at bounding box center [197, 490] width 13 height 13
drag, startPoint x: 60, startPoint y: 552, endPoint x: 52, endPoint y: 554, distance: 8.2
click at [52, 554] on span at bounding box center [54, 552] width 13 height 13
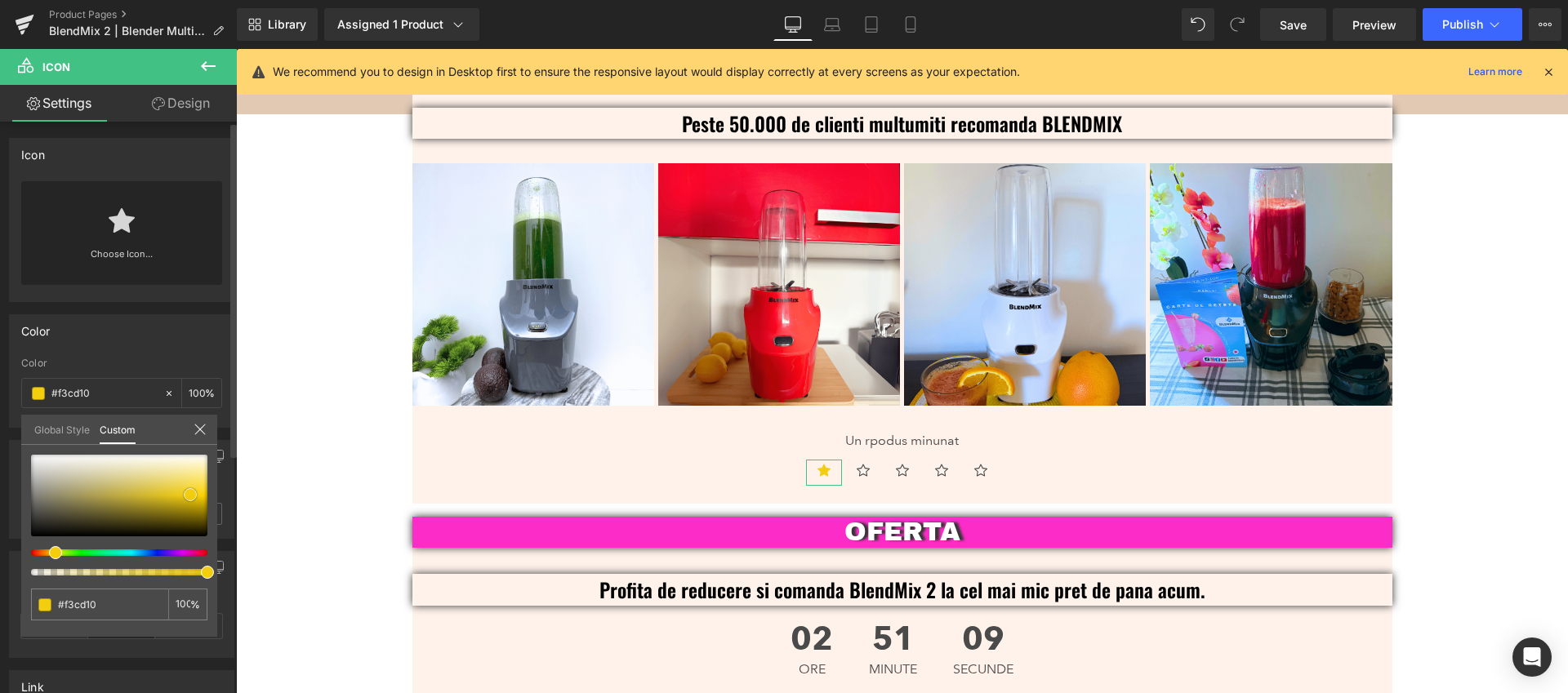
click at [187, 492] on span at bounding box center [189, 494] width 13 height 13
click at [904, 31] on icon at bounding box center [910, 24] width 17 height 16
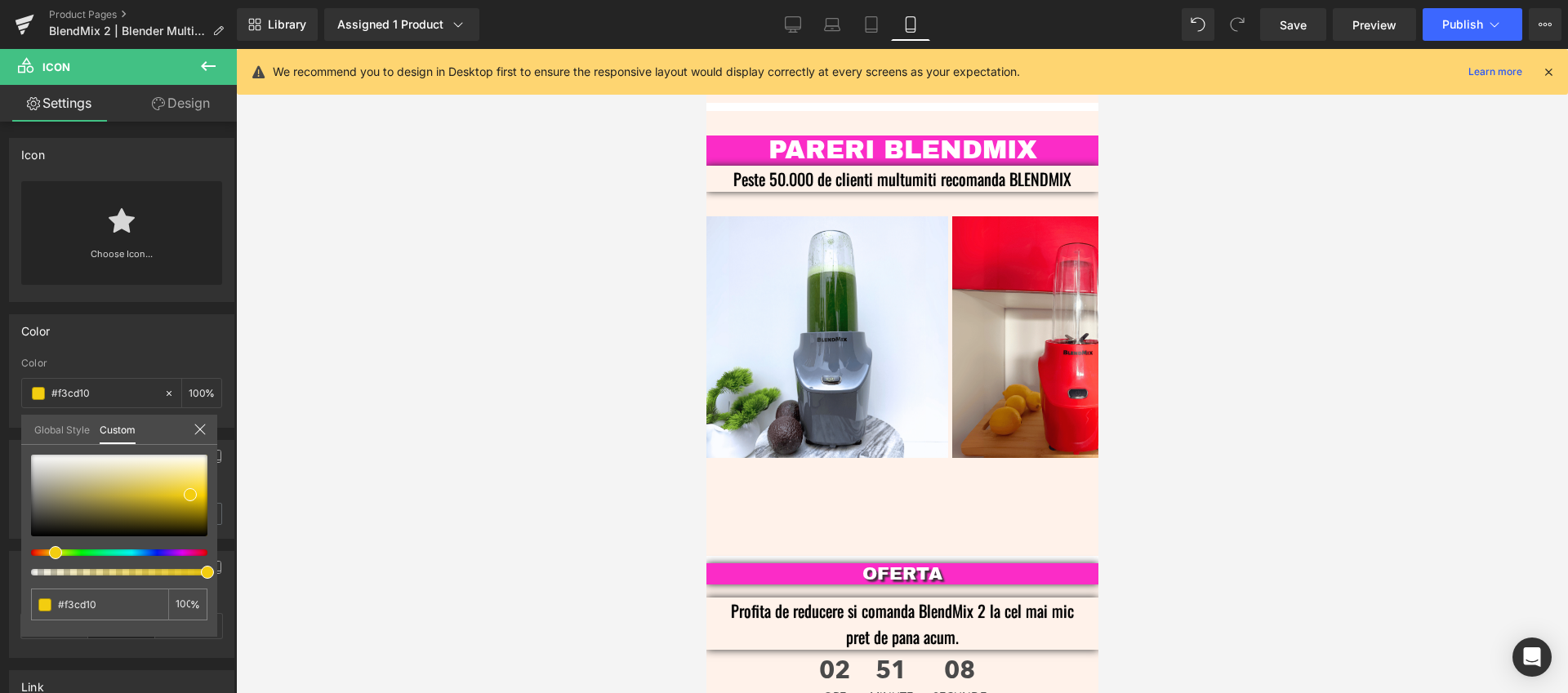
scroll to position [3835, 0]
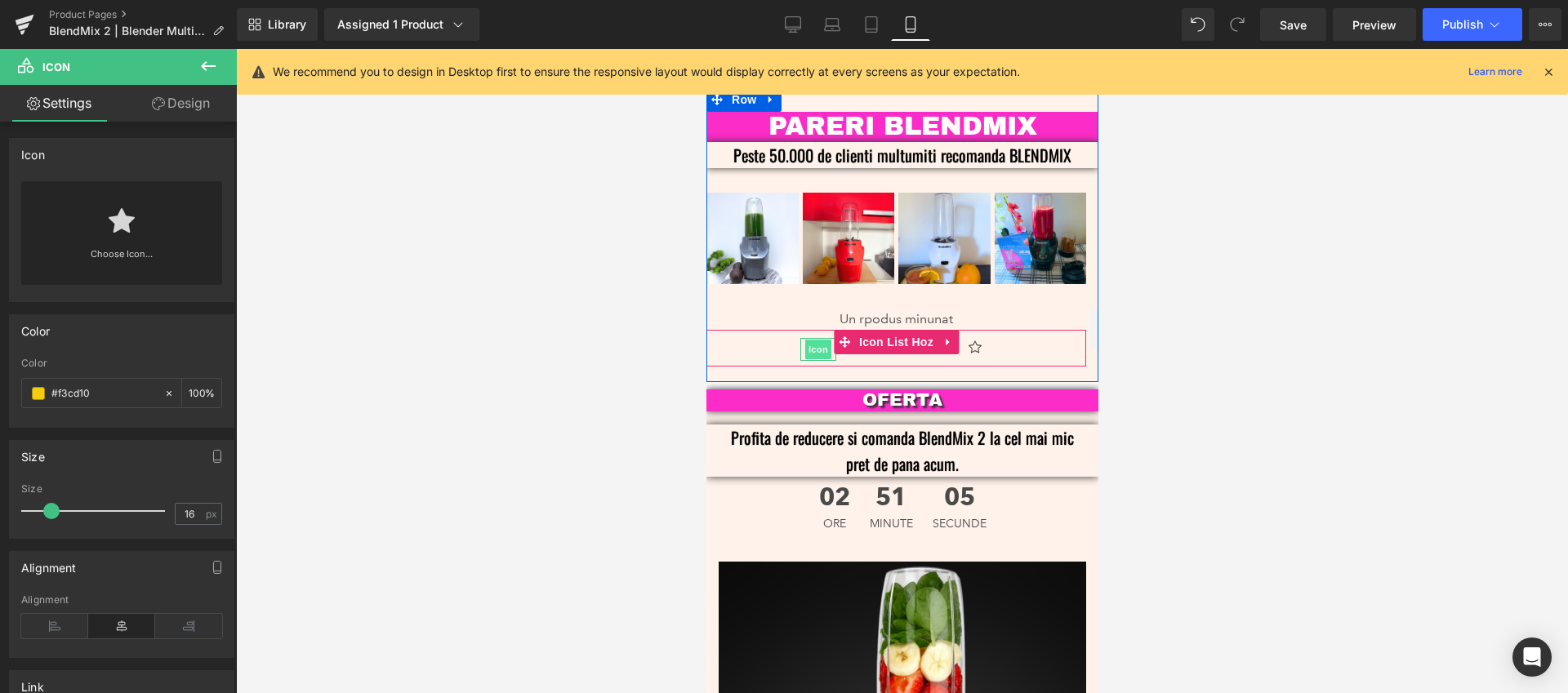
click at [817, 340] on span "Icon" at bounding box center [817, 349] width 26 height 19
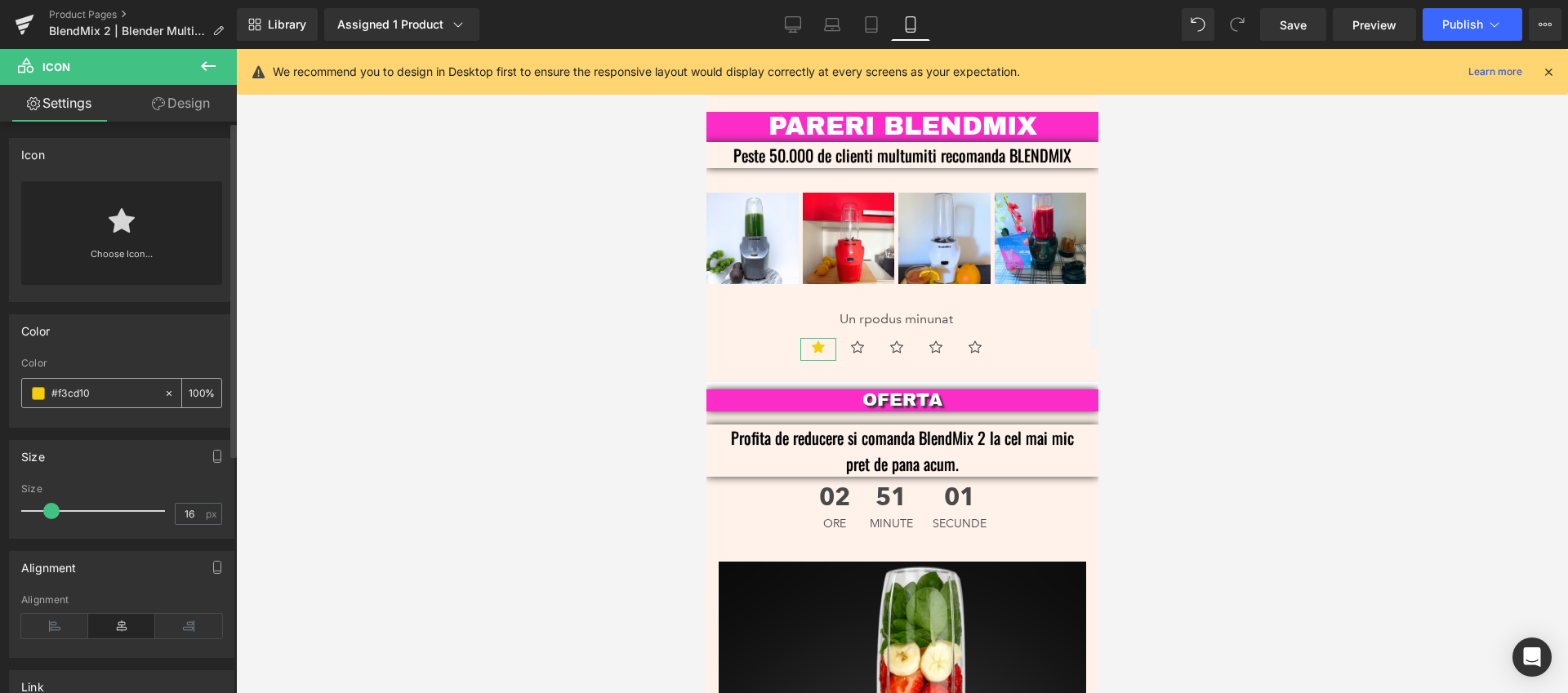
click at [128, 398] on input "#f3cd10" at bounding box center [104, 393] width 105 height 17
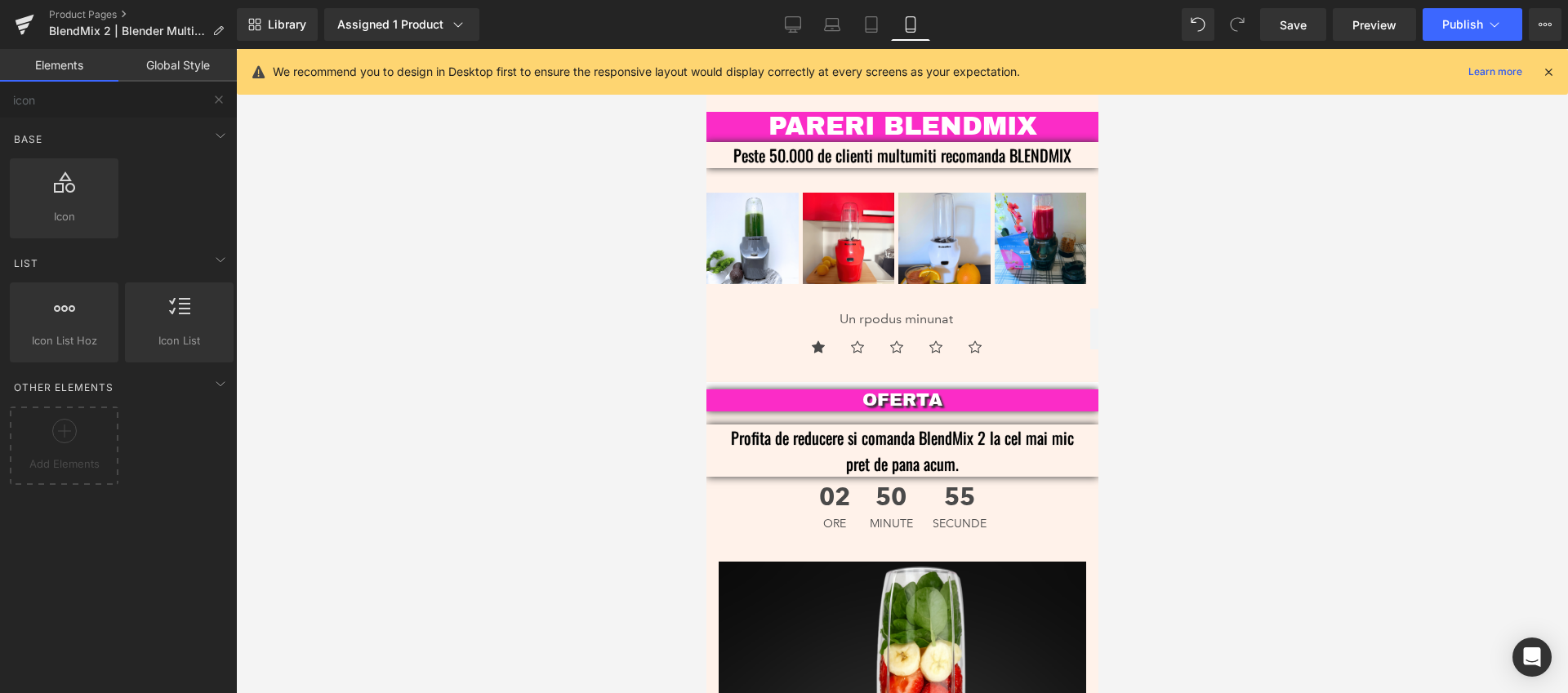
drag, startPoint x: 562, startPoint y: 264, endPoint x: 14, endPoint y: 228, distance: 549.2
click at [562, 264] on div at bounding box center [902, 370] width 1332 height 644
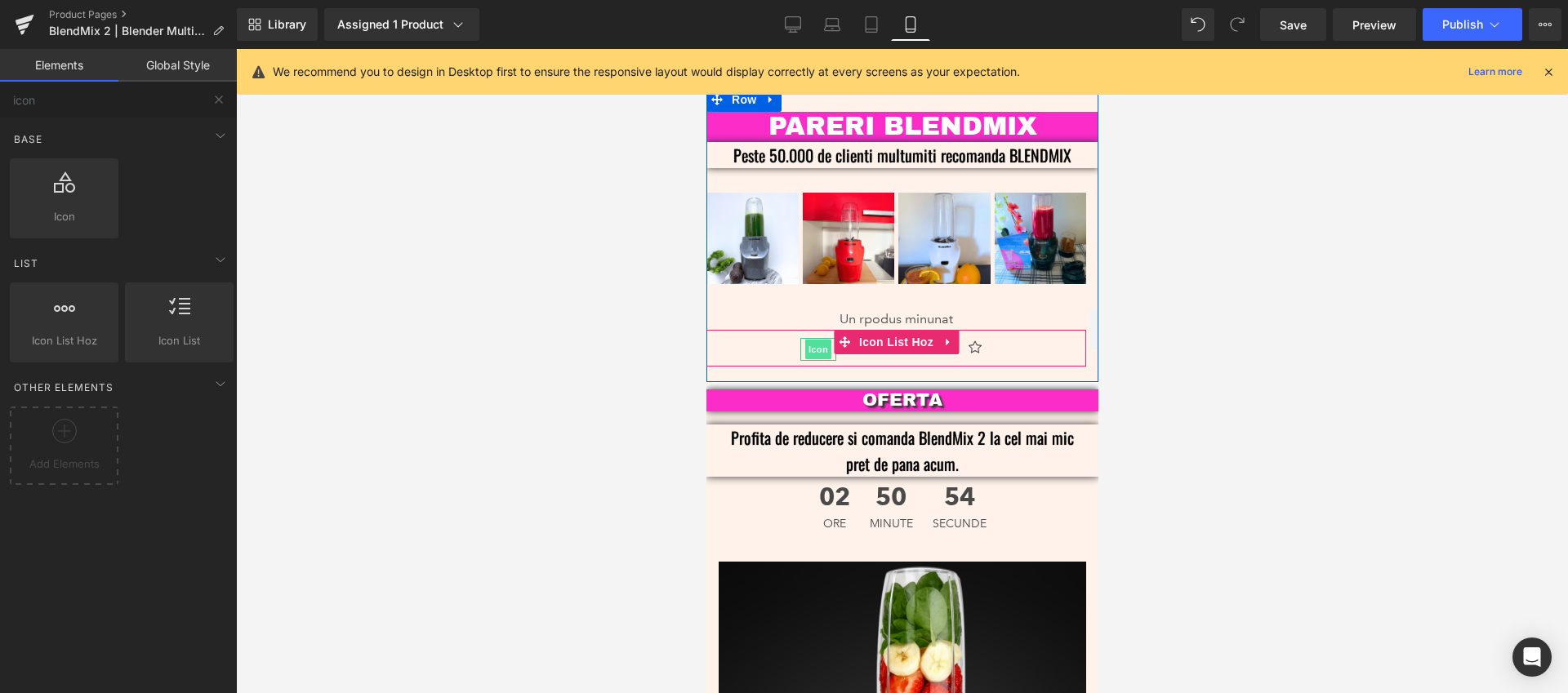
click at [808, 340] on span "Icon" at bounding box center [817, 349] width 26 height 19
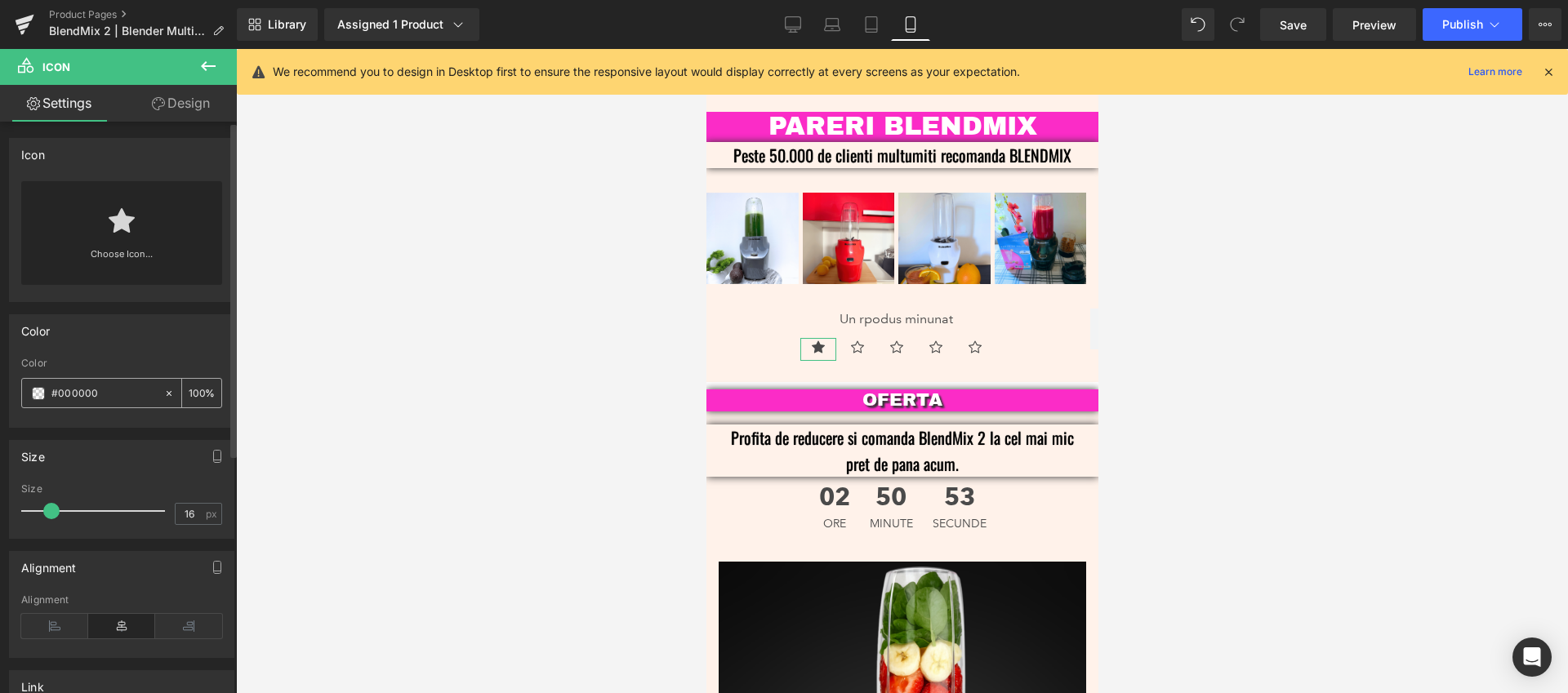
click at [37, 396] on span at bounding box center [38, 393] width 13 height 13
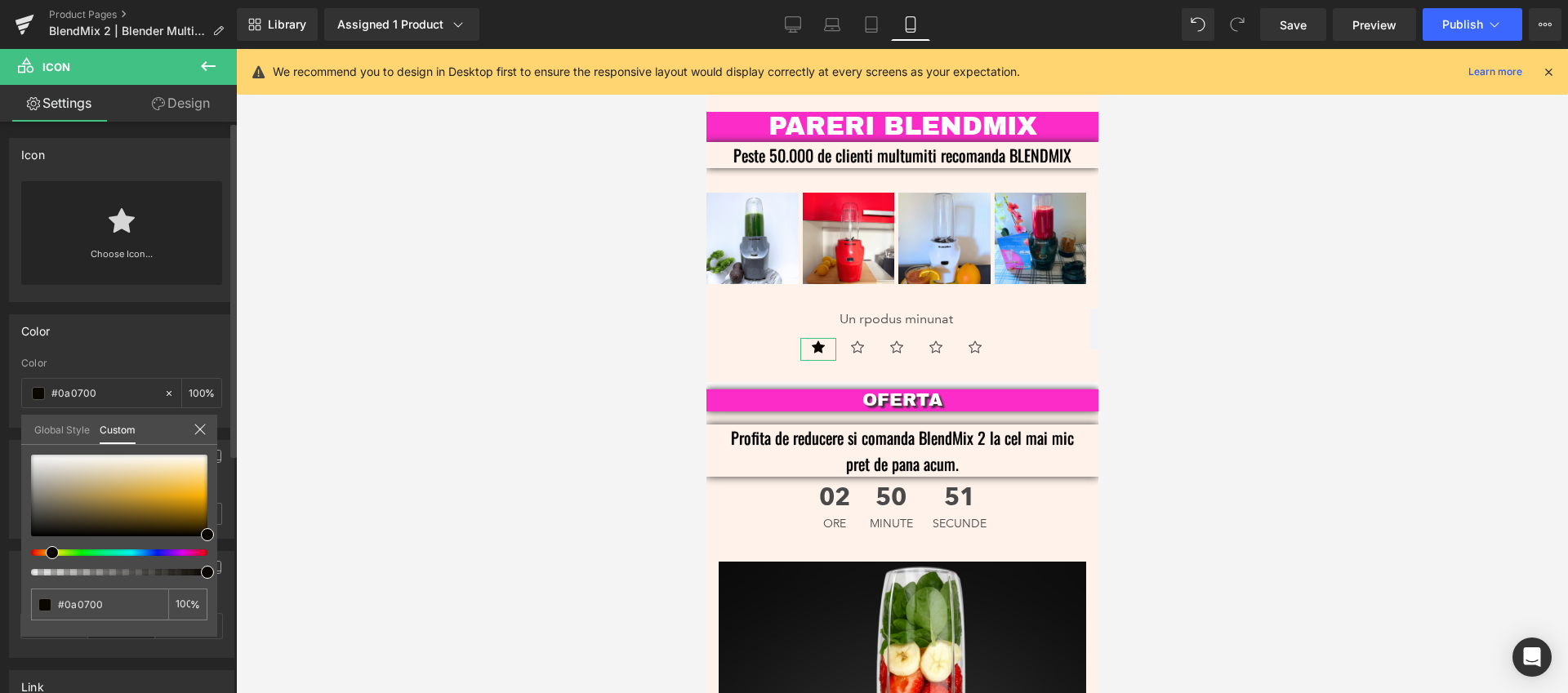
drag, startPoint x: 75, startPoint y: 550, endPoint x: 47, endPoint y: 555, distance: 28.4
click at [47, 555] on div at bounding box center [113, 552] width 177 height 7
click at [53, 552] on span at bounding box center [59, 552] width 13 height 13
drag, startPoint x: 213, startPoint y: 526, endPoint x: 197, endPoint y: 500, distance: 30.5
click at [197, 500] on div "#0a0900 100 %" at bounding box center [119, 545] width 196 height 182
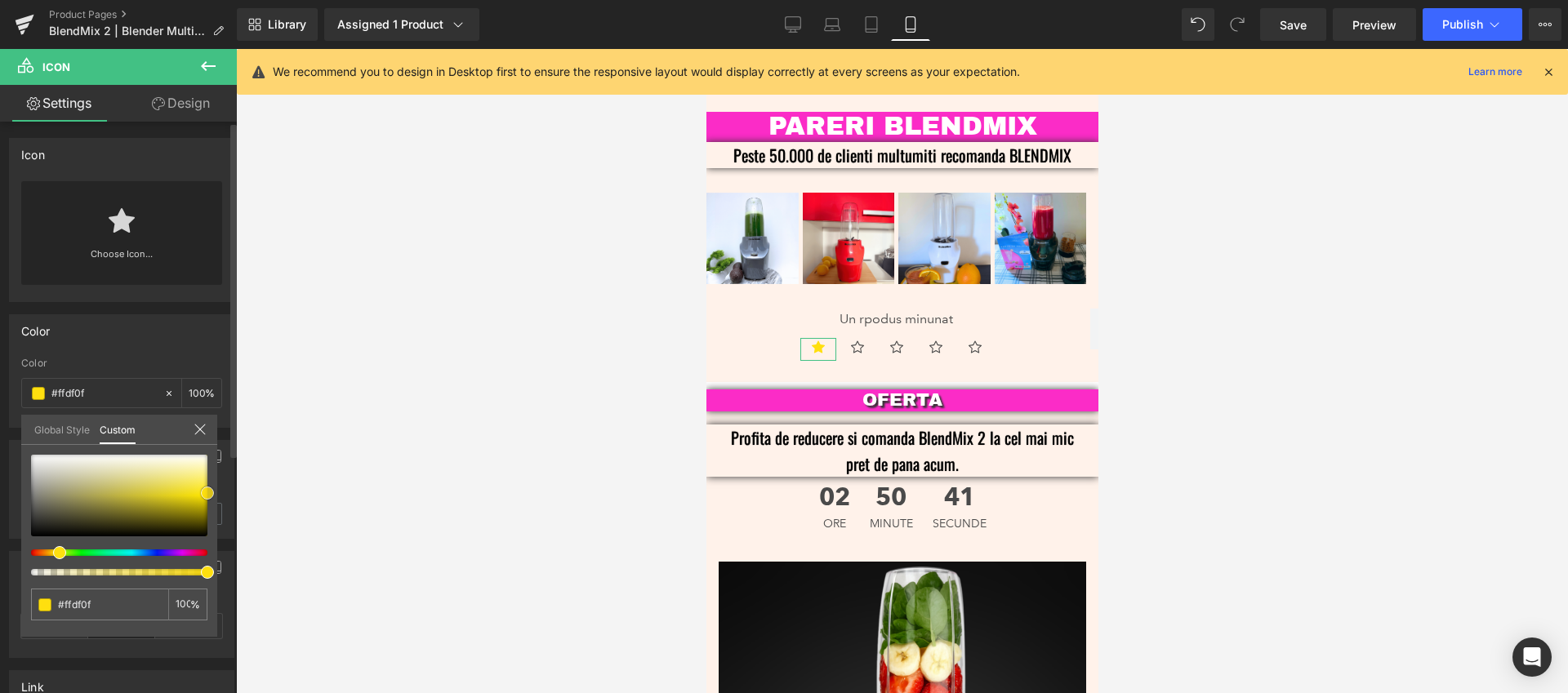
drag, startPoint x: 203, startPoint y: 531, endPoint x: 223, endPoint y: 489, distance: 46.5
click at [223, 428] on div "Color rgba(255, 223, 15, 1) Color #ffdf0f 100 % Global Style Custom Setup Globa…" at bounding box center [121, 364] width 244 height 125
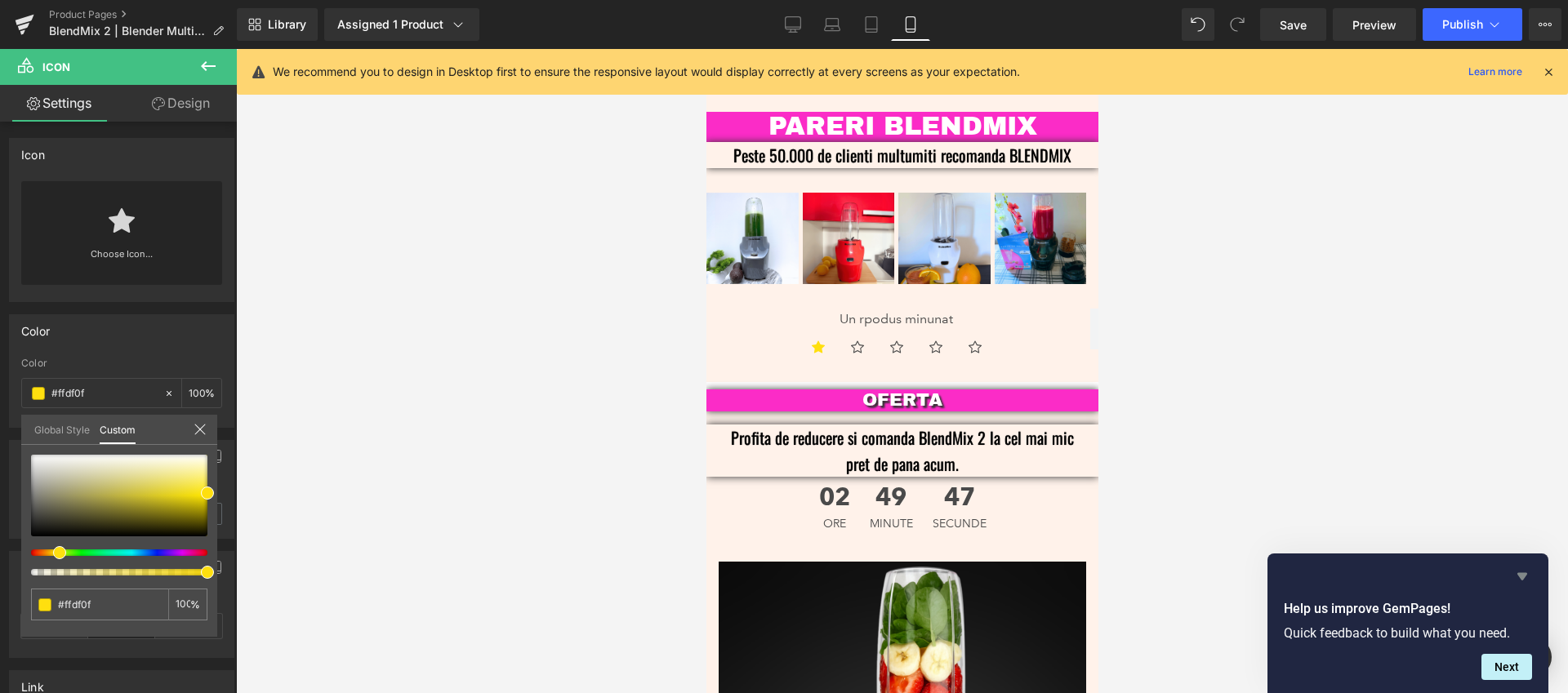
click at [1519, 571] on icon "Hide survey" at bounding box center [1521, 577] width 19 height 19
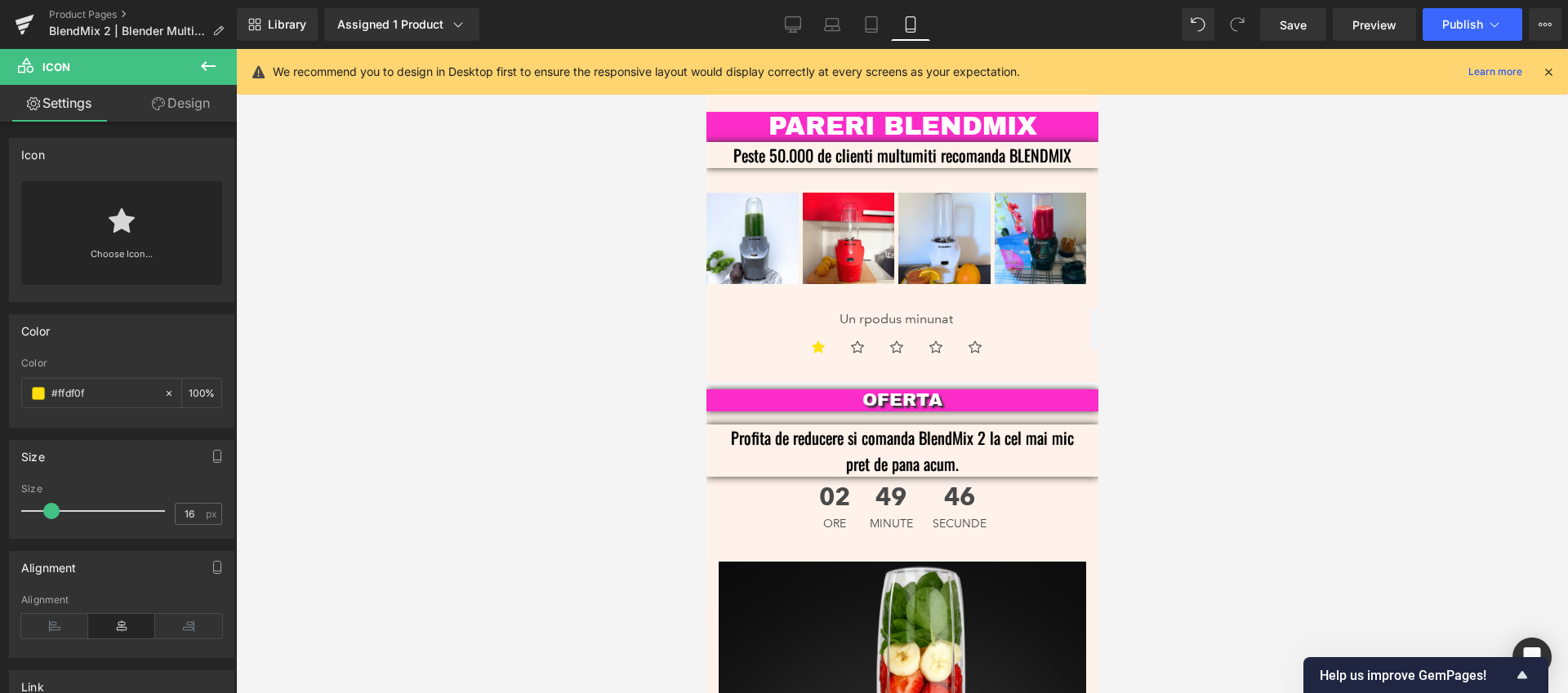
click at [116, 401] on input "#ffdf0f" at bounding box center [104, 393] width 105 height 17
click at [117, 385] on input "#ffdf0f" at bounding box center [104, 393] width 105 height 17
click at [115, 394] on input "#ffdf0f" at bounding box center [104, 393] width 105 height 17
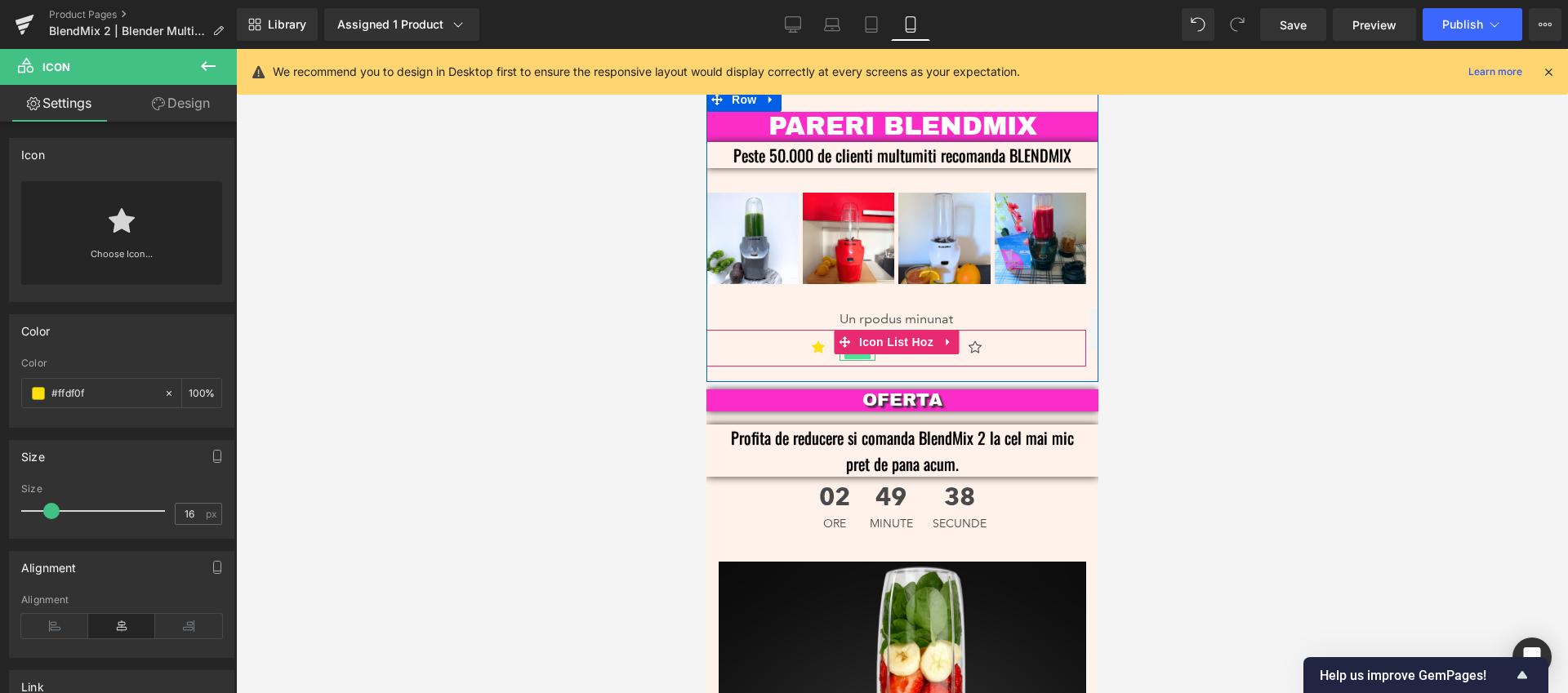
click at [854, 341] on span "Icon" at bounding box center [856, 350] width 26 height 19
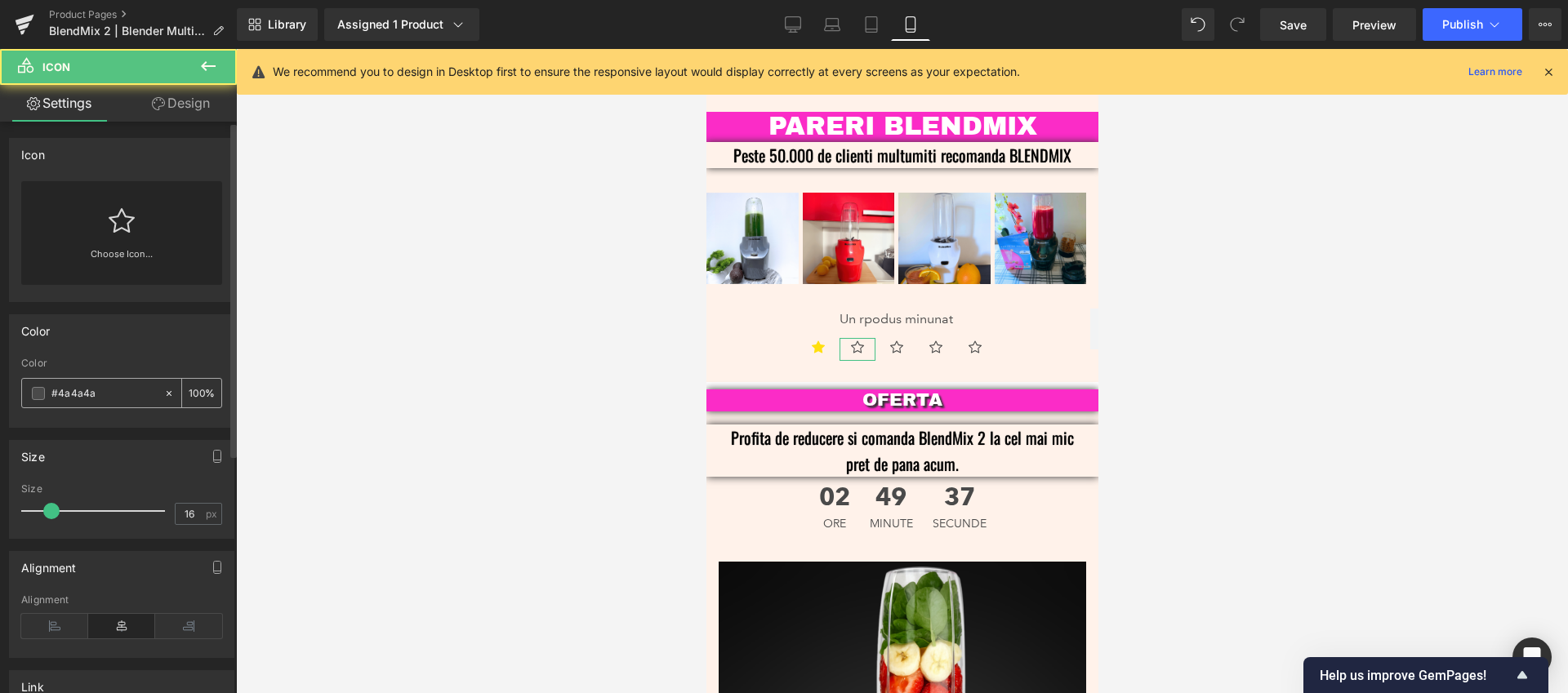
click at [130, 396] on input "#4a4a4a" at bounding box center [104, 393] width 105 height 17
paste input "ffdf0f"
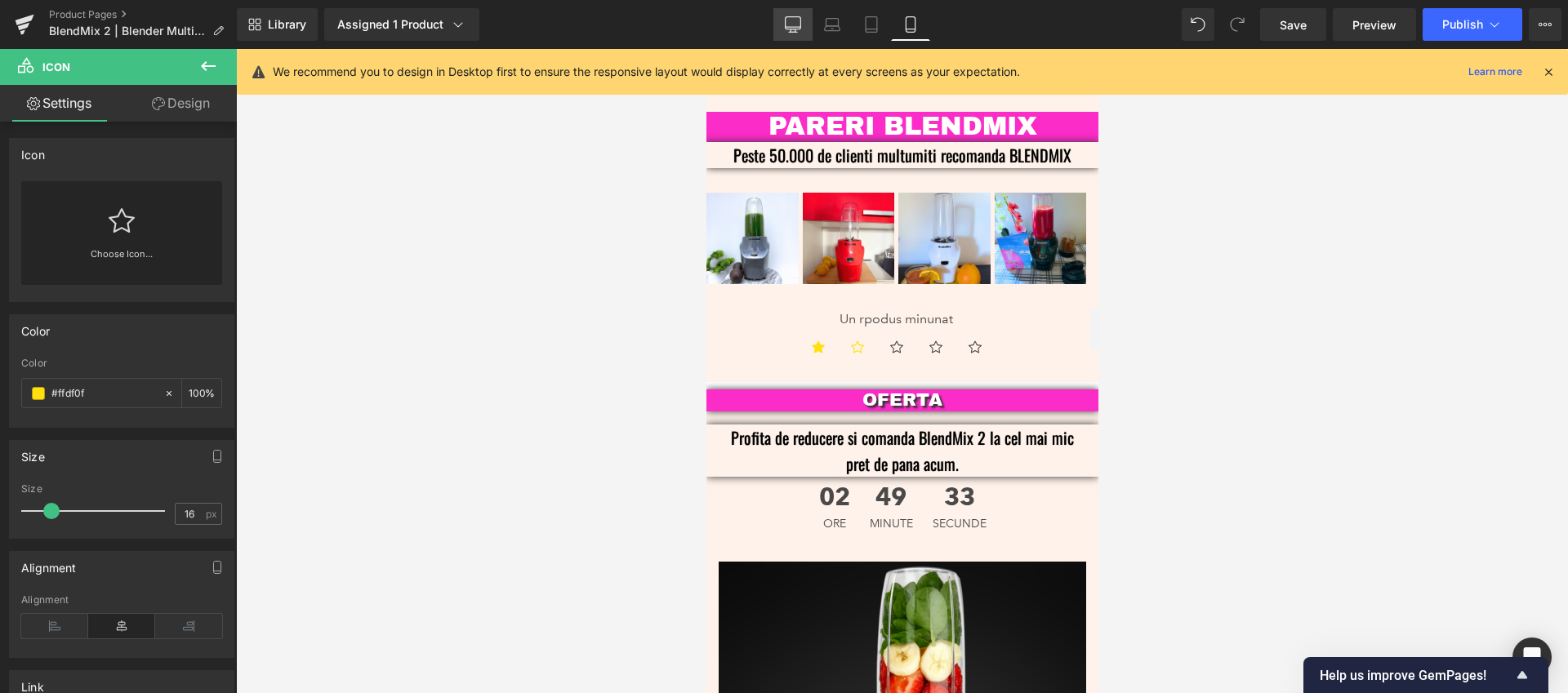
click at [793, 21] on icon at bounding box center [792, 24] width 17 height 16
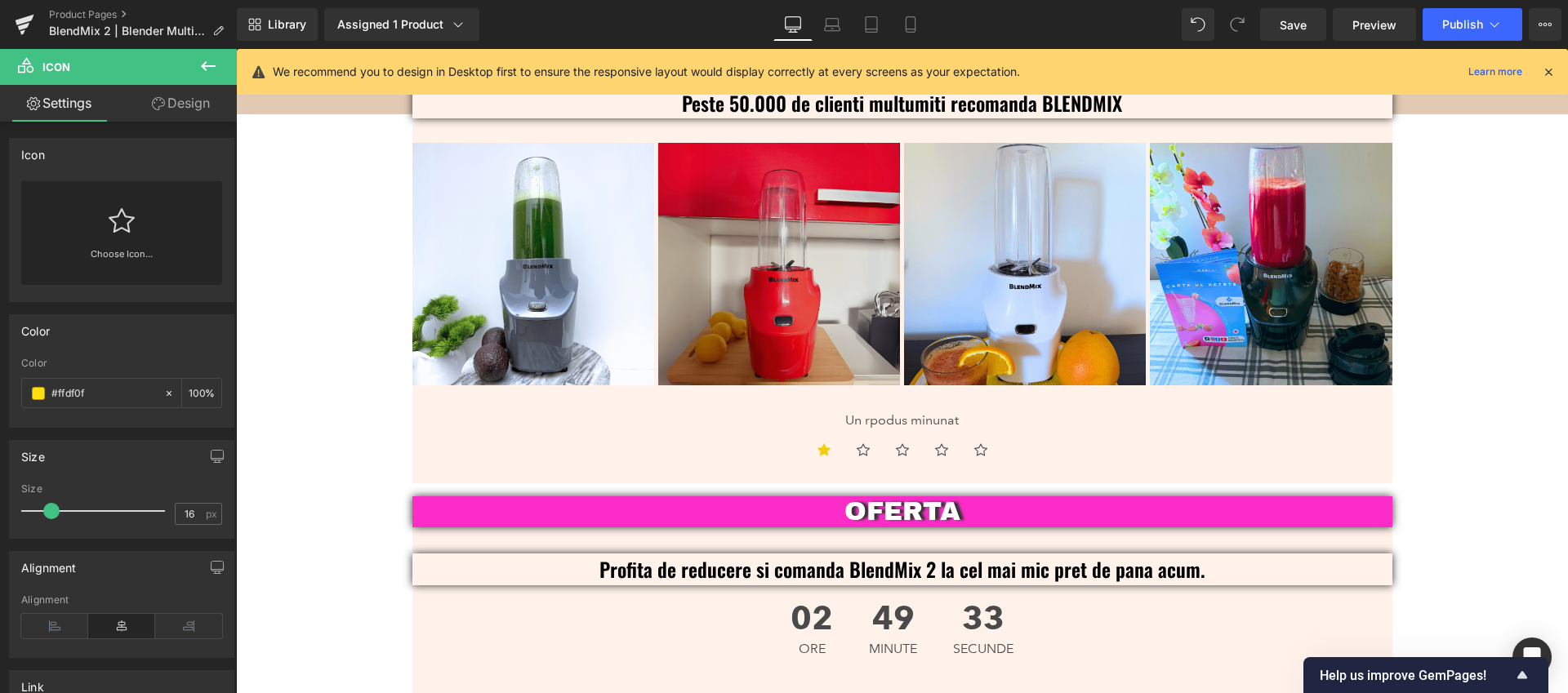
scroll to position [3913, 0]
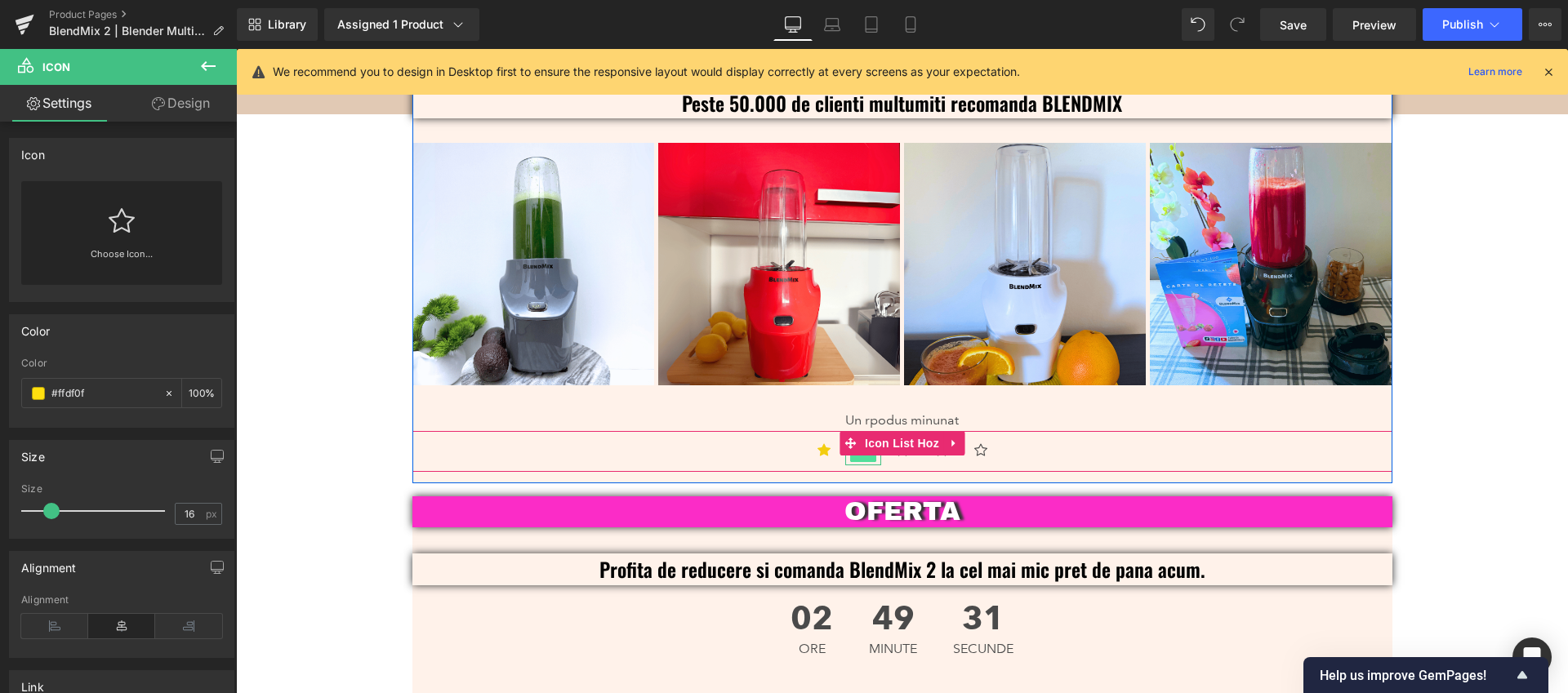
click at [855, 443] on span "Icon" at bounding box center [862, 452] width 26 height 19
click at [898, 461] on div at bounding box center [902, 463] width 36 height 4
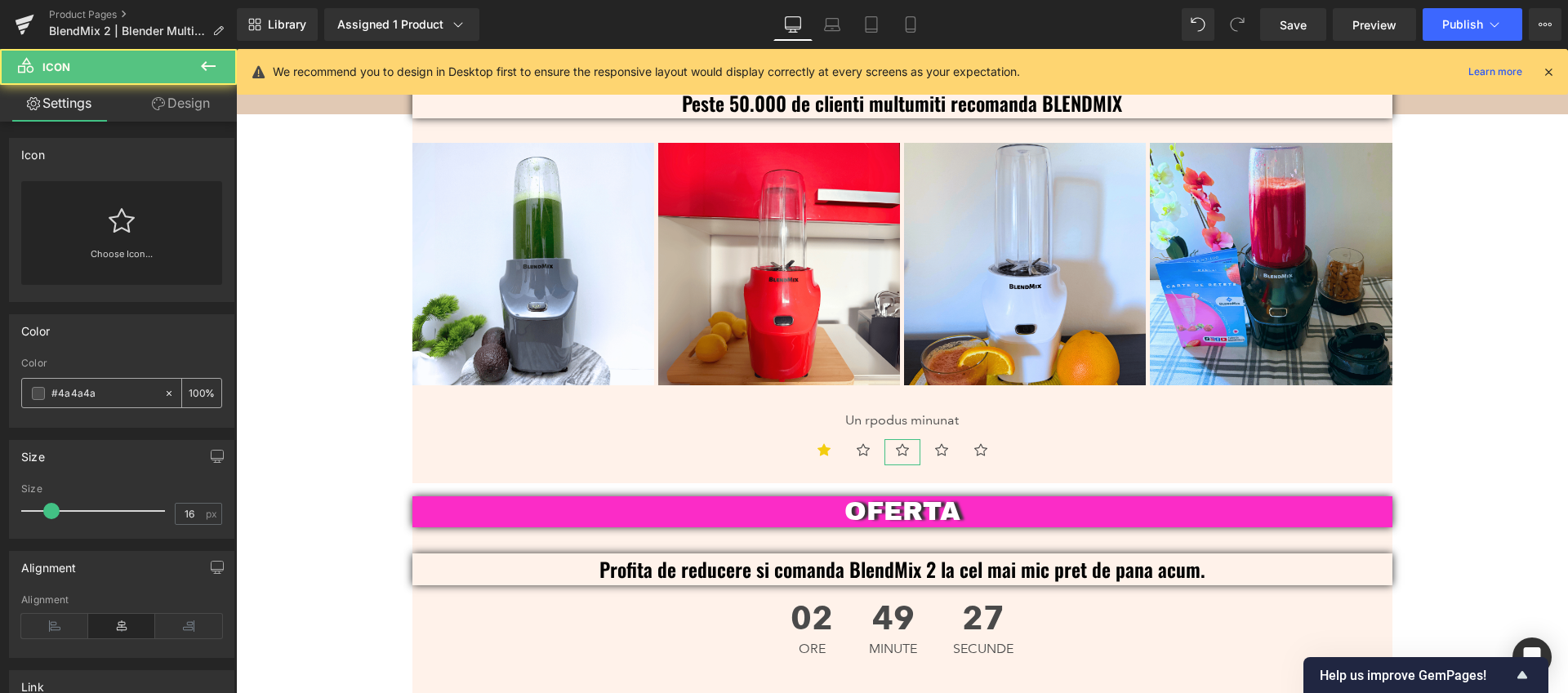
click at [105, 391] on input "#4a4a4a" at bounding box center [104, 393] width 105 height 17
paste input "ffdf0f"
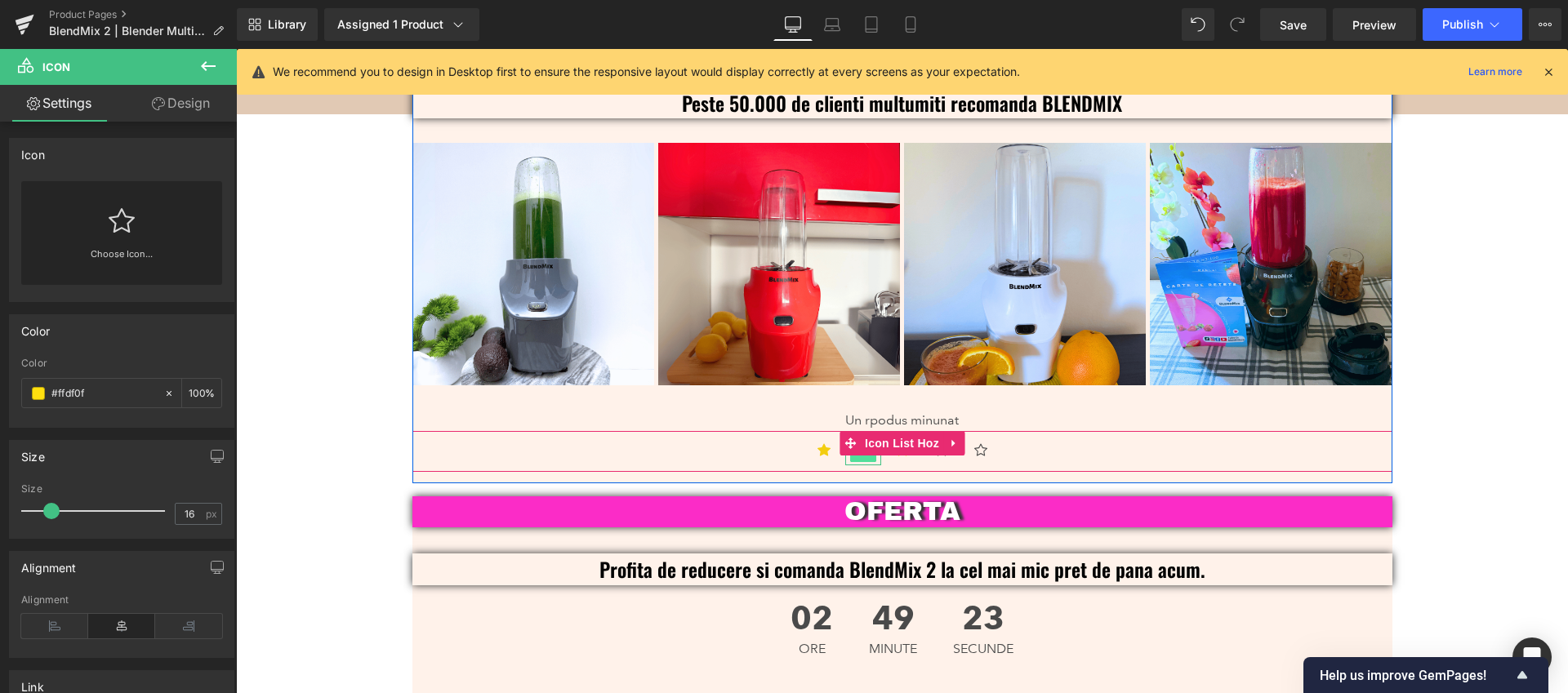
click at [851, 443] on span "Icon" at bounding box center [862, 452] width 26 height 19
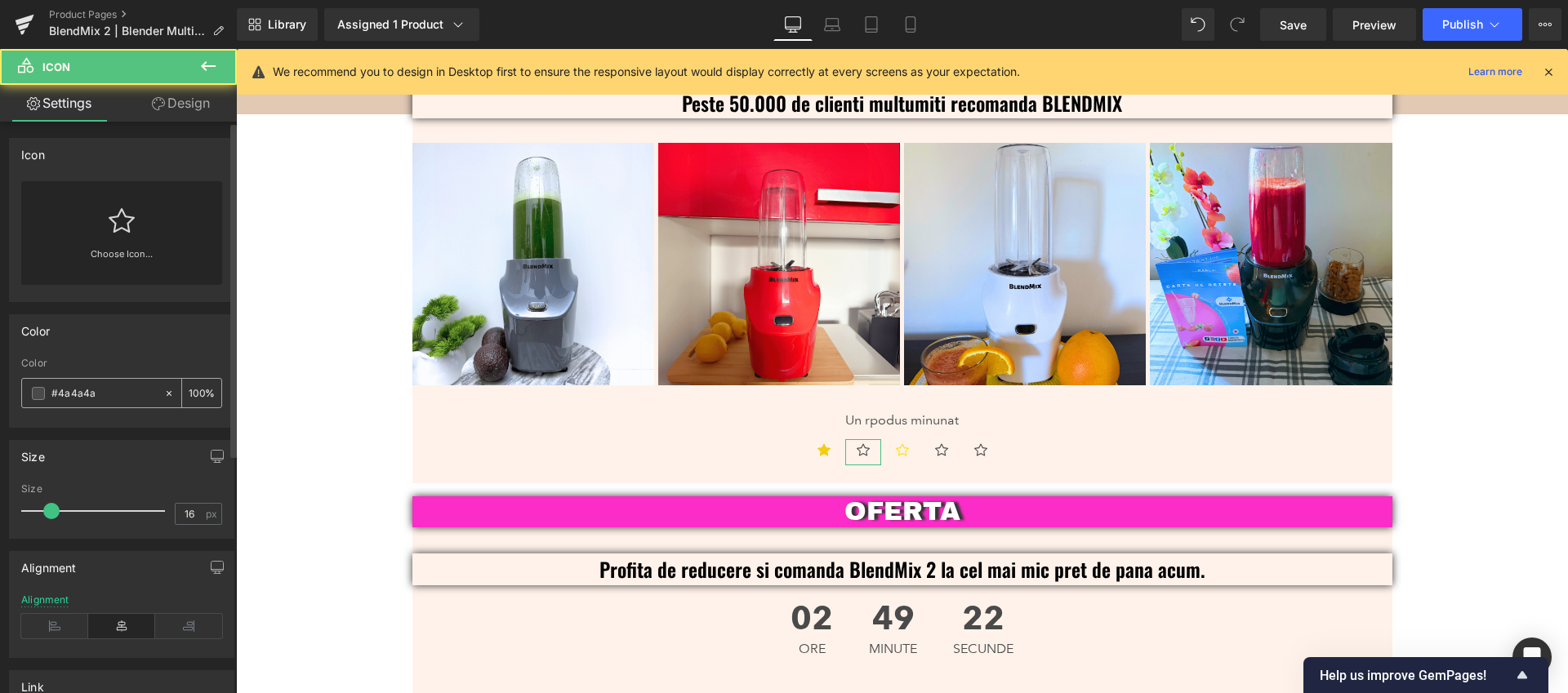
click at [123, 398] on input "#4a4a4a" at bounding box center [104, 393] width 105 height 17
paste input "ffdf0f"
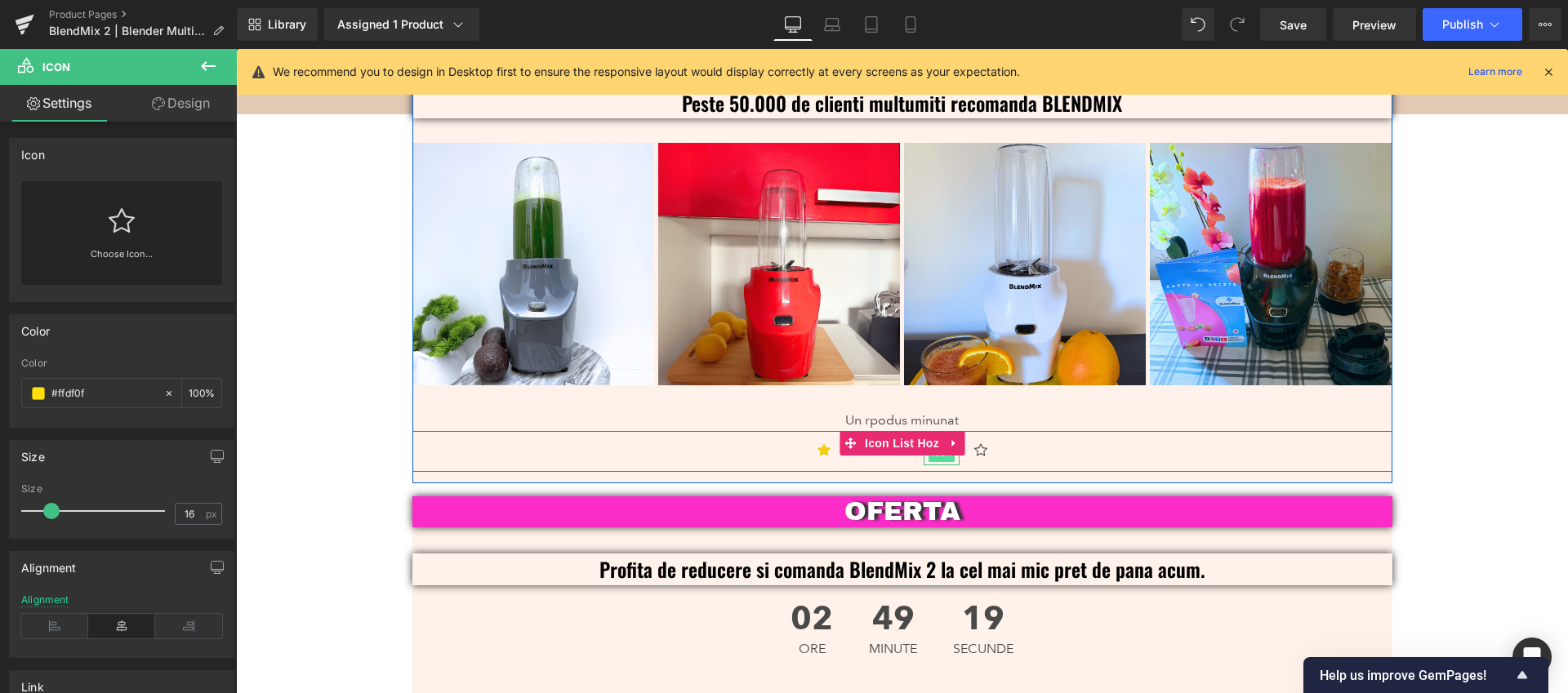
click at [934, 444] on span "Icon" at bounding box center [941, 453] width 26 height 19
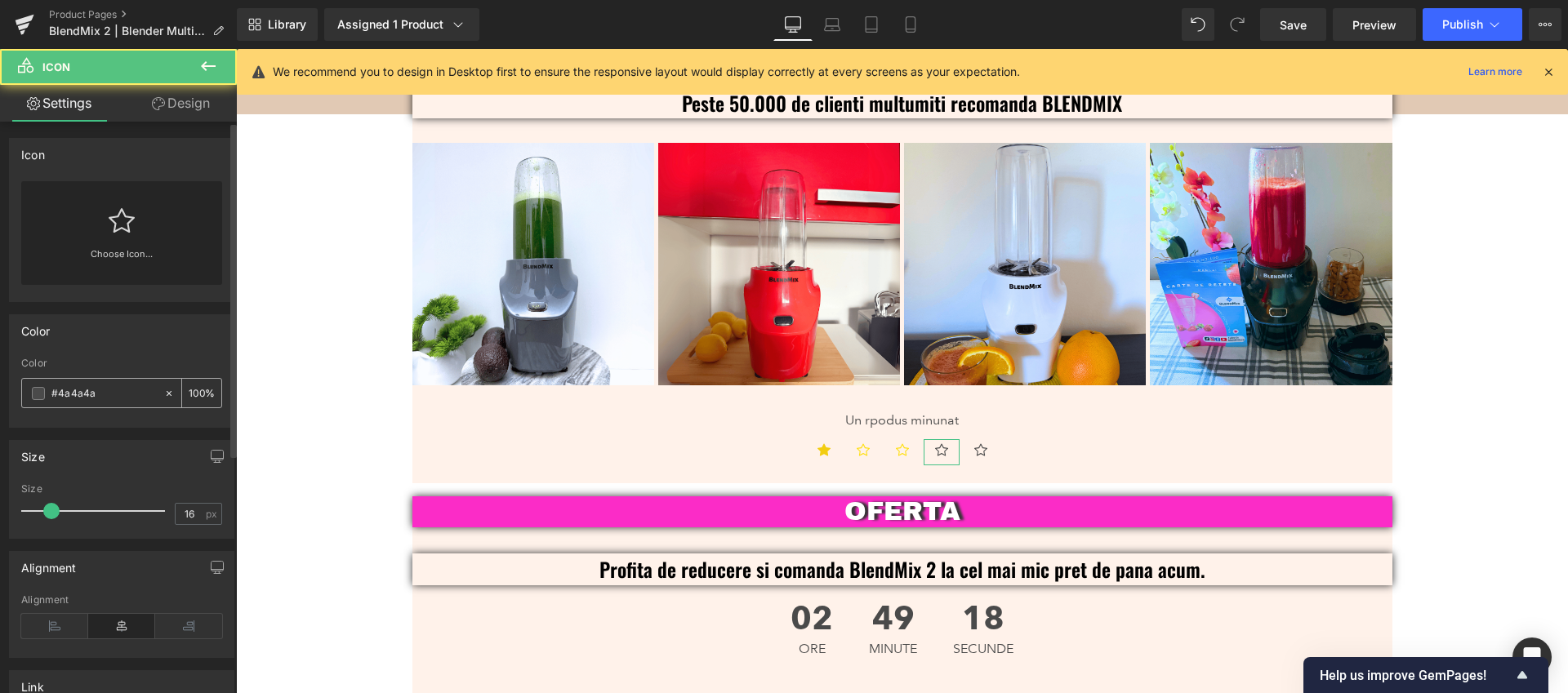
click at [115, 401] on input "#4a4a4a" at bounding box center [104, 393] width 105 height 17
paste input "ffdf0f"
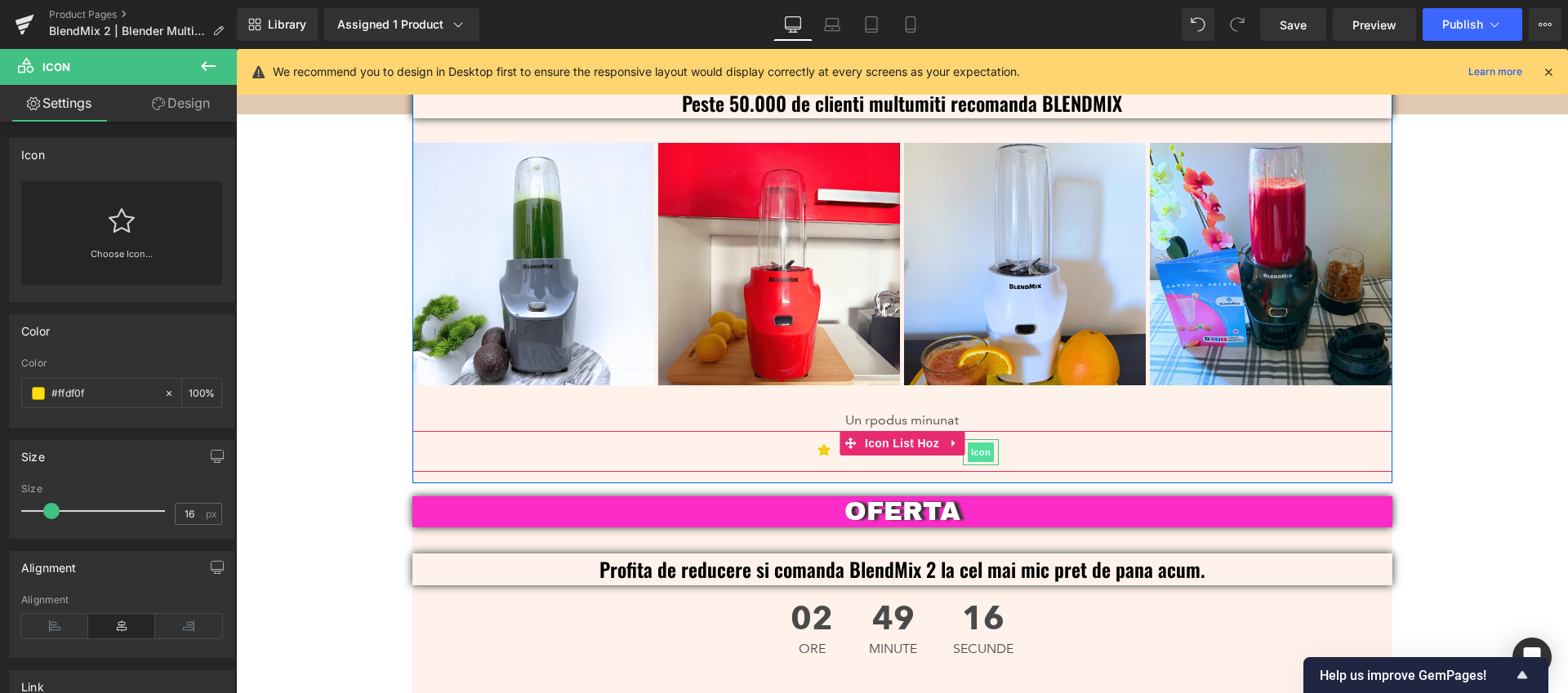
click at [977, 443] on span "Icon" at bounding box center [980, 452] width 26 height 19
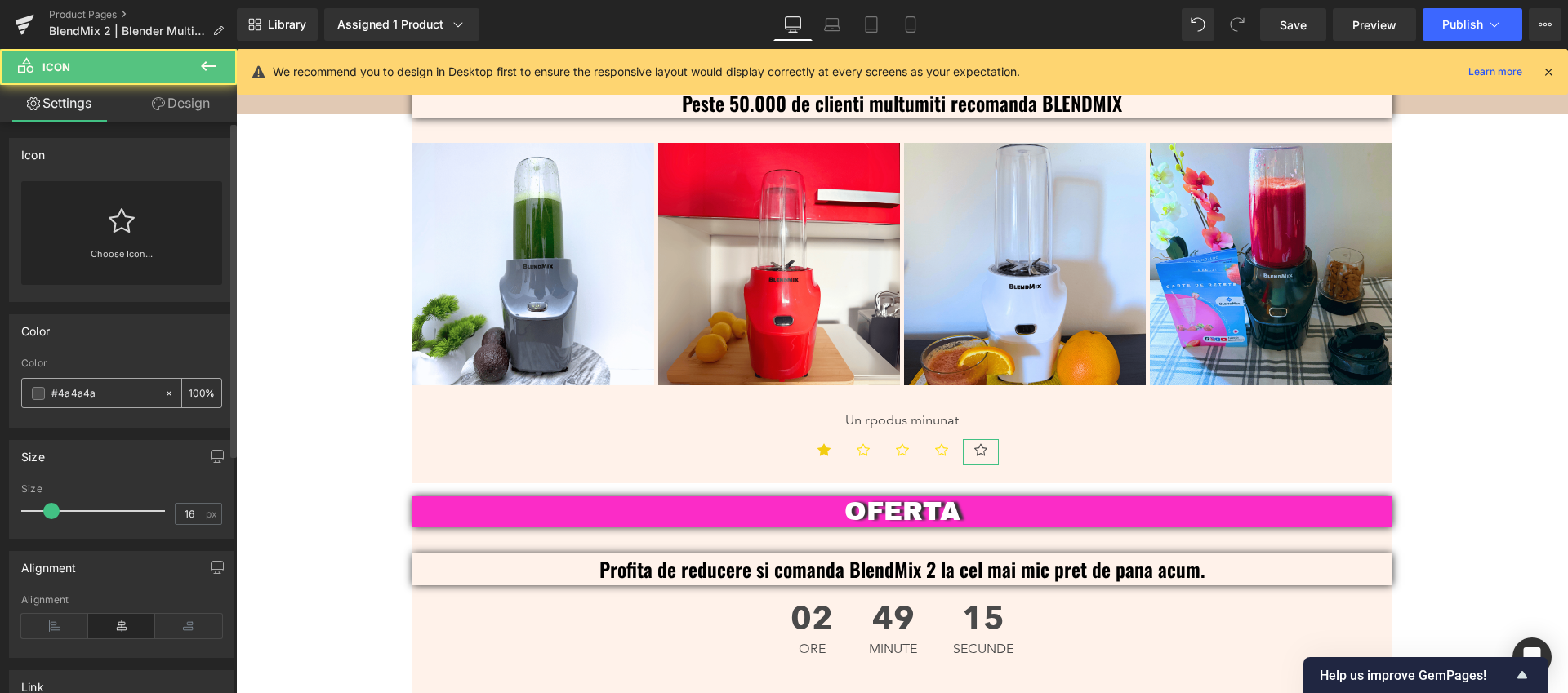
click at [105, 392] on input "#4a4a4a" at bounding box center [104, 393] width 105 height 17
paste input "ffdf0f"
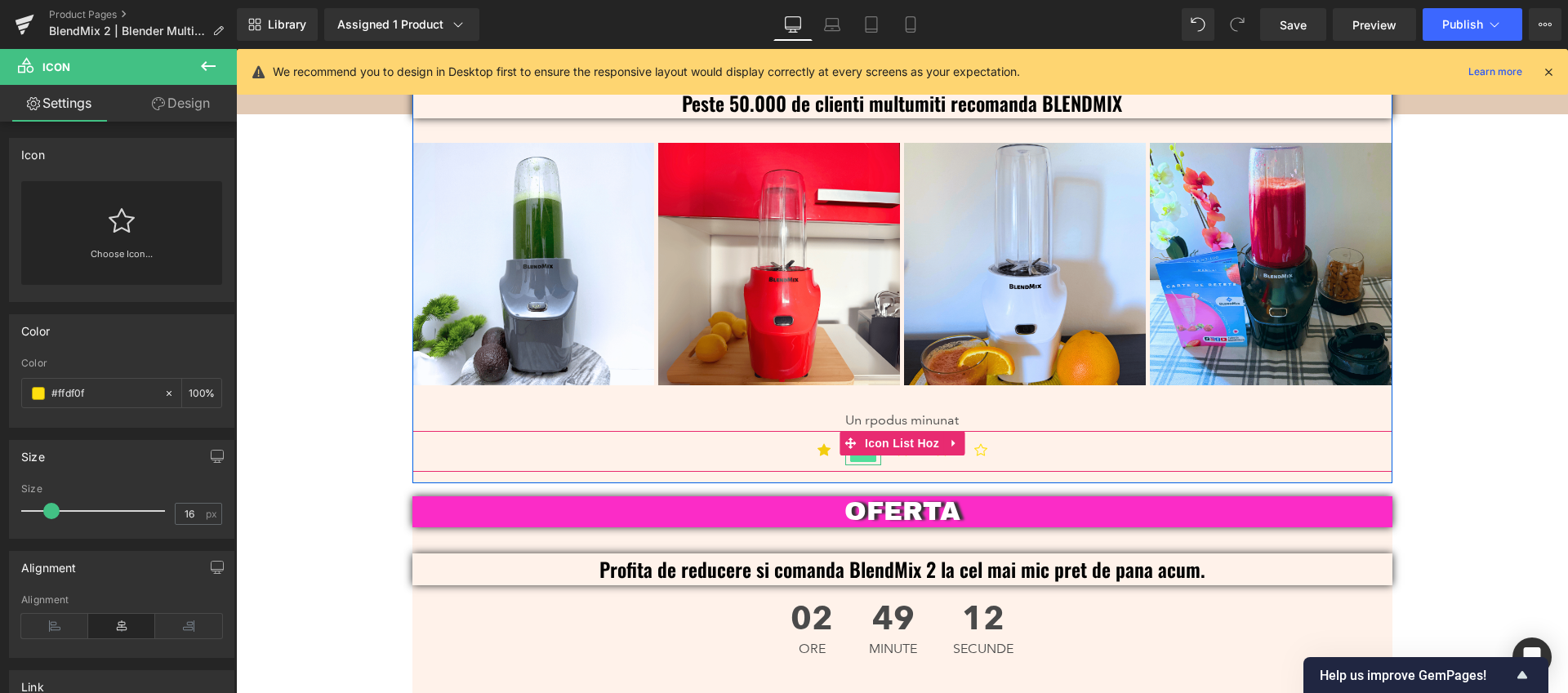
click at [859, 443] on span "Icon" at bounding box center [862, 452] width 26 height 19
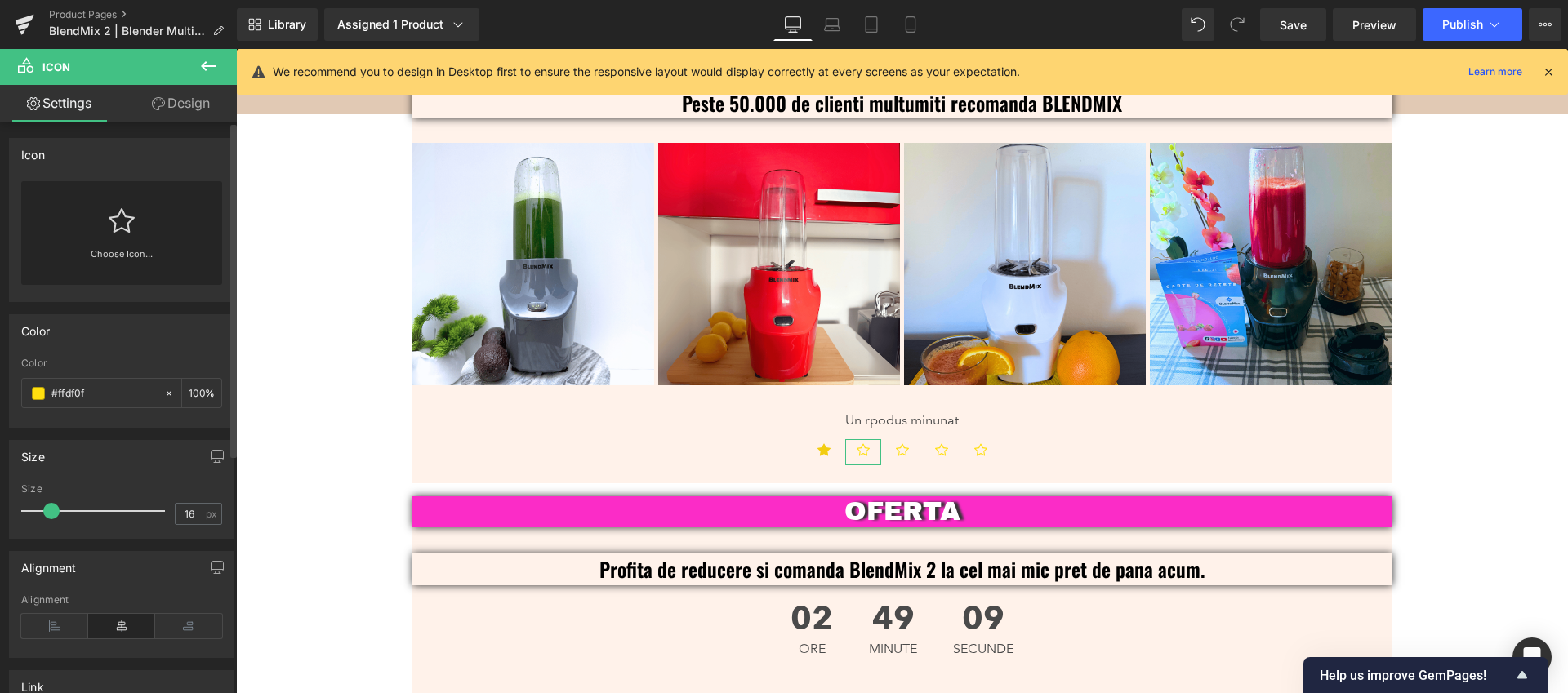
click at [132, 218] on div "Choose Icon..." at bounding box center [121, 233] width 201 height 104
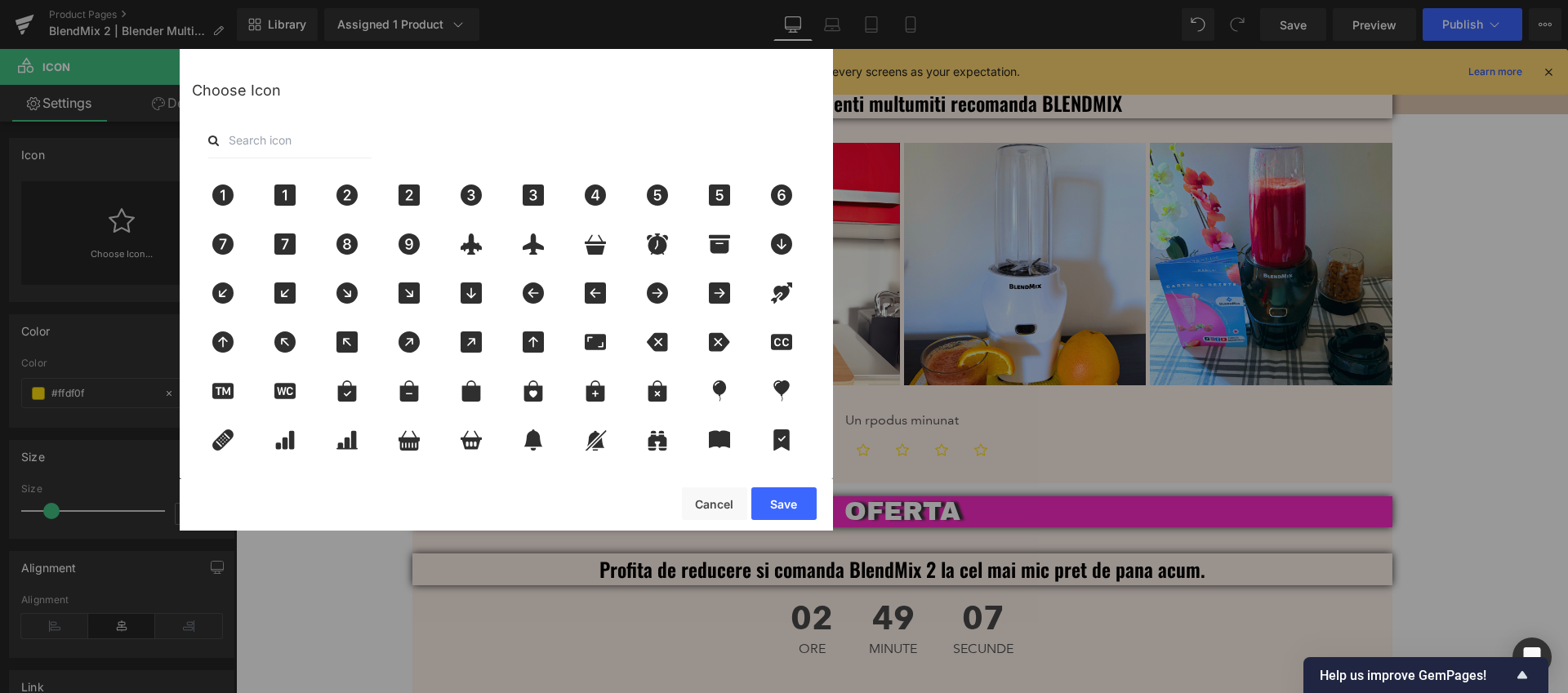
click at [320, 141] on input "text" at bounding box center [289, 140] width 163 height 36
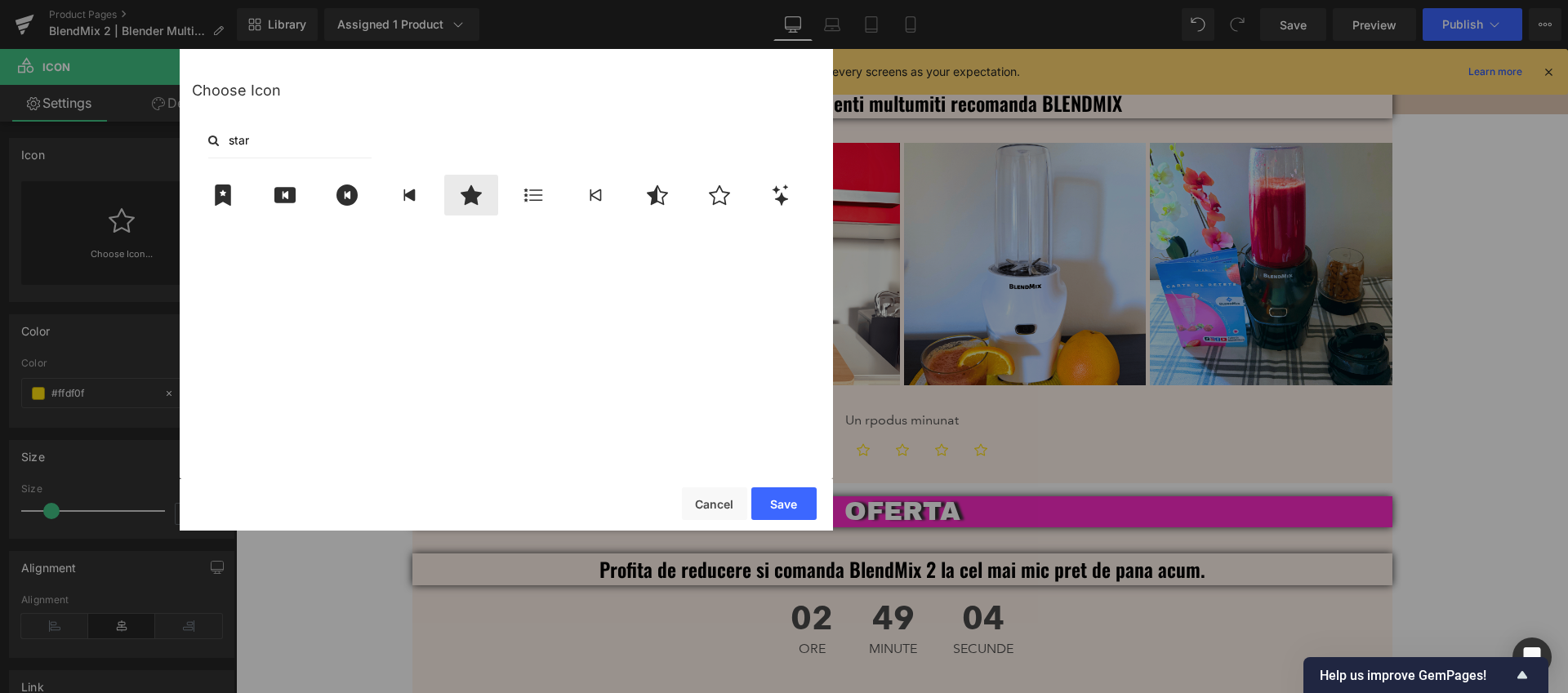
click at [471, 192] on icon at bounding box center [471, 195] width 21 height 19
drag, startPoint x: 785, startPoint y: 501, endPoint x: 636, endPoint y: 419, distance: 170.1
click at [785, 501] on button "Save" at bounding box center [784, 504] width 65 height 33
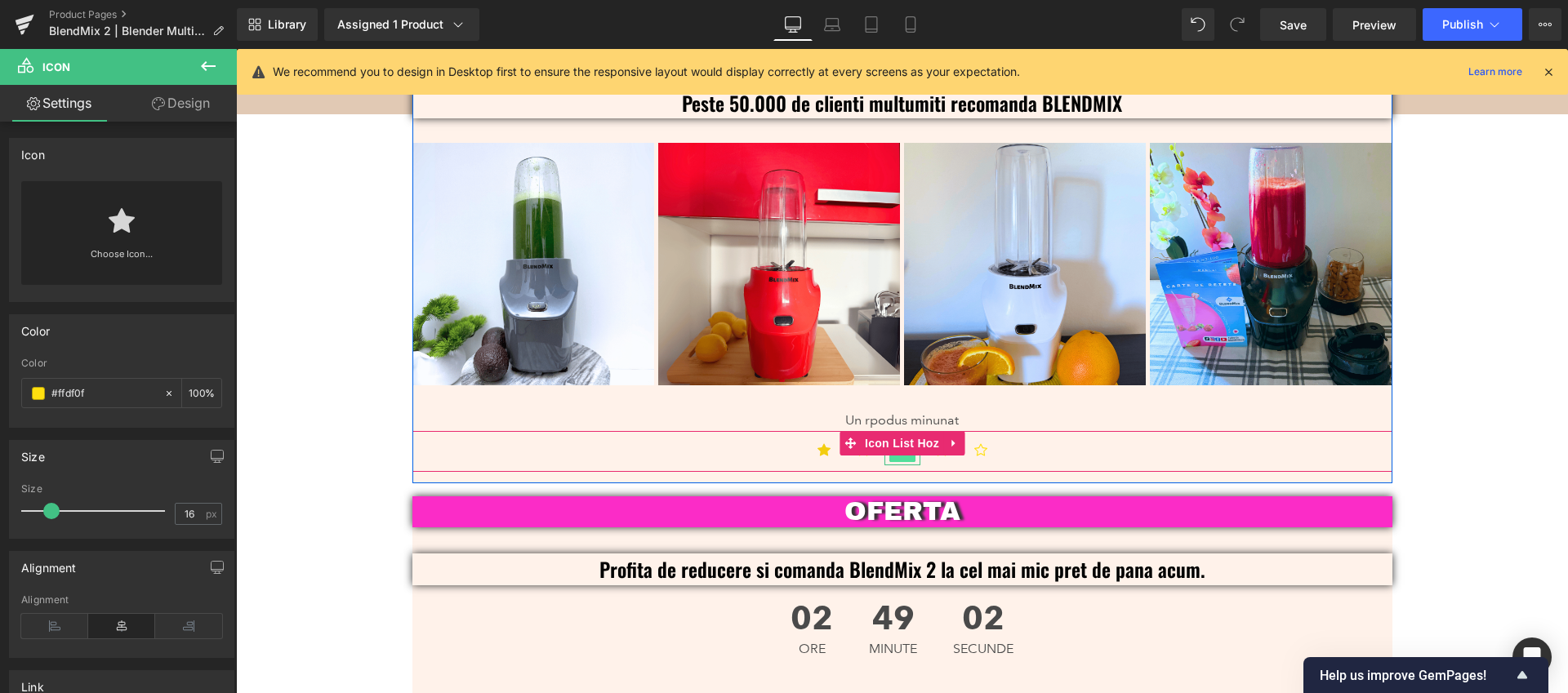
click at [897, 443] on span "Icon" at bounding box center [902, 452] width 26 height 19
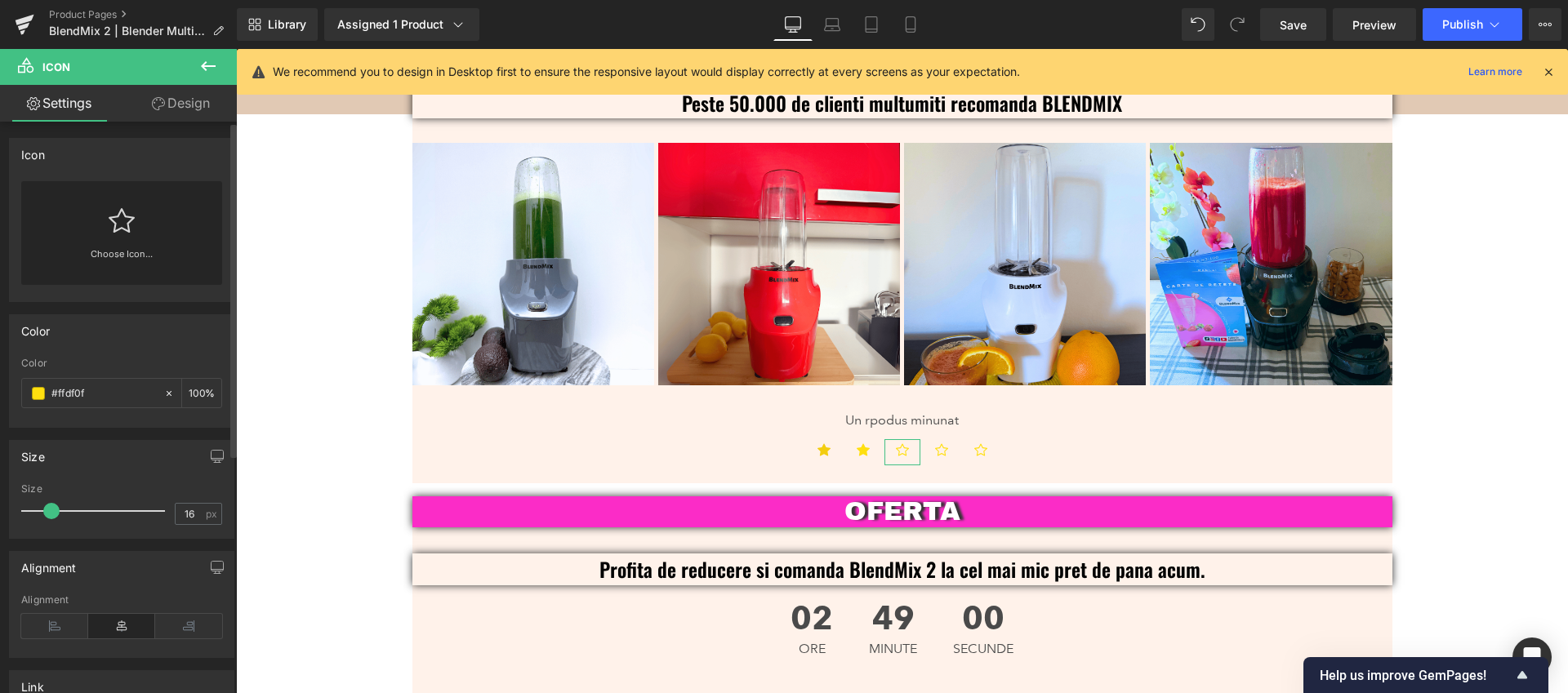
click at [120, 225] on icon at bounding box center [121, 220] width 26 height 26
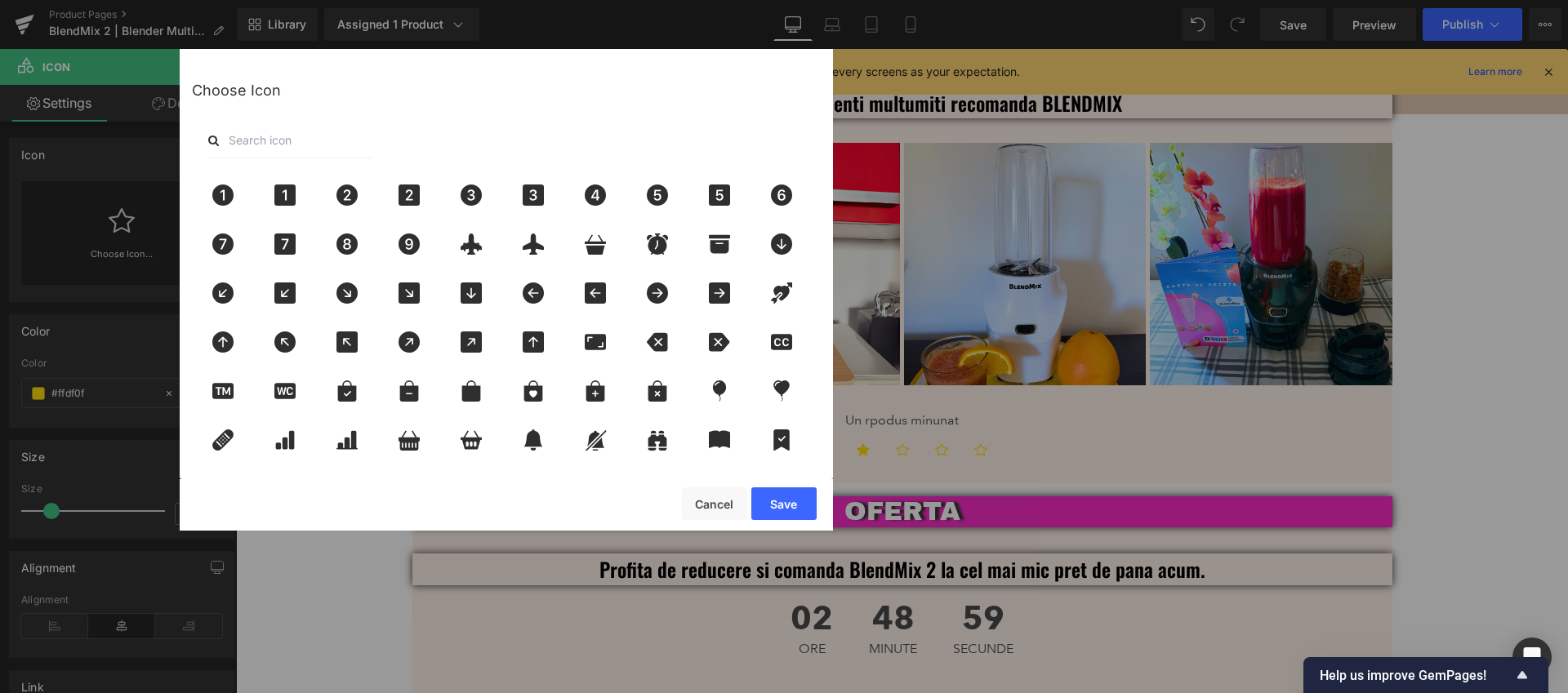
click at [264, 136] on input "text" at bounding box center [289, 140] width 163 height 36
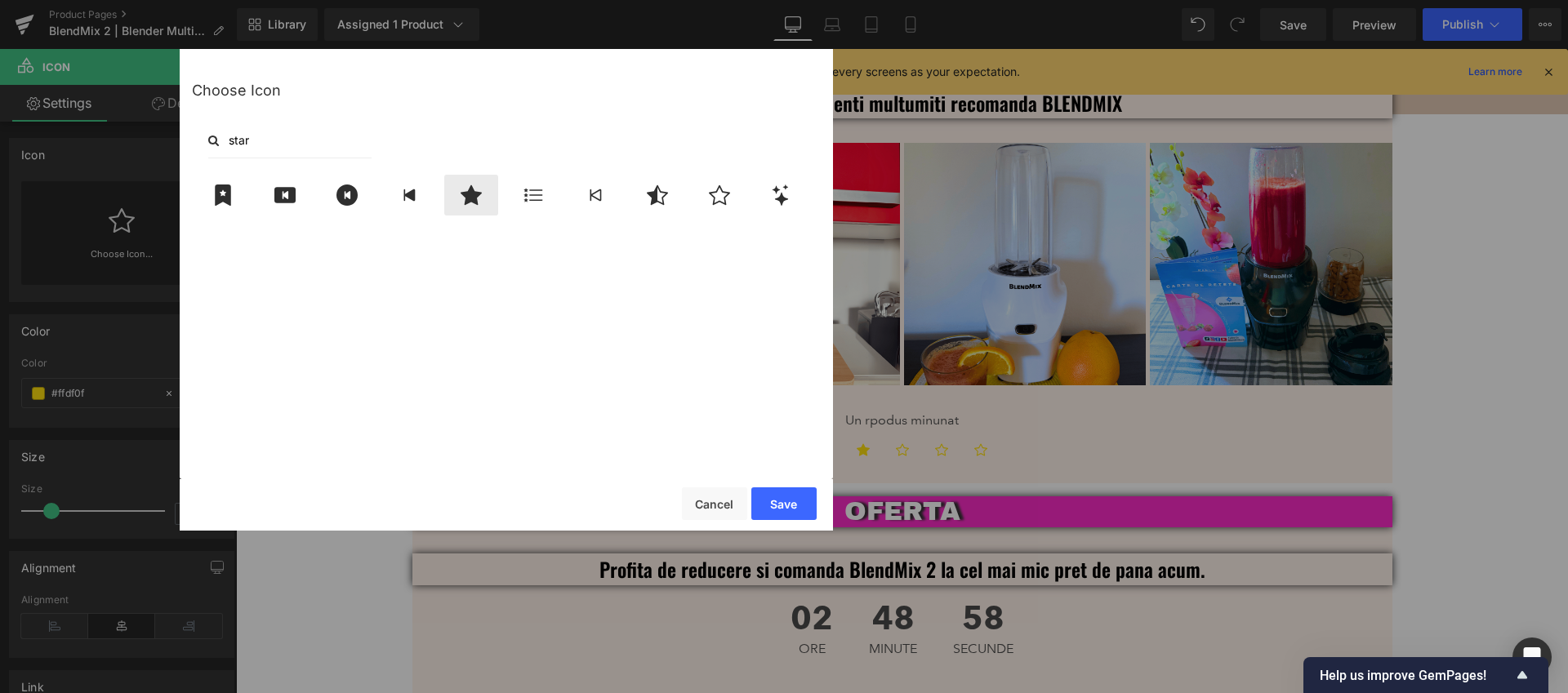
click at [473, 208] on div at bounding box center [470, 195] width 53 height 41
click at [784, 503] on button "Save" at bounding box center [784, 504] width 65 height 33
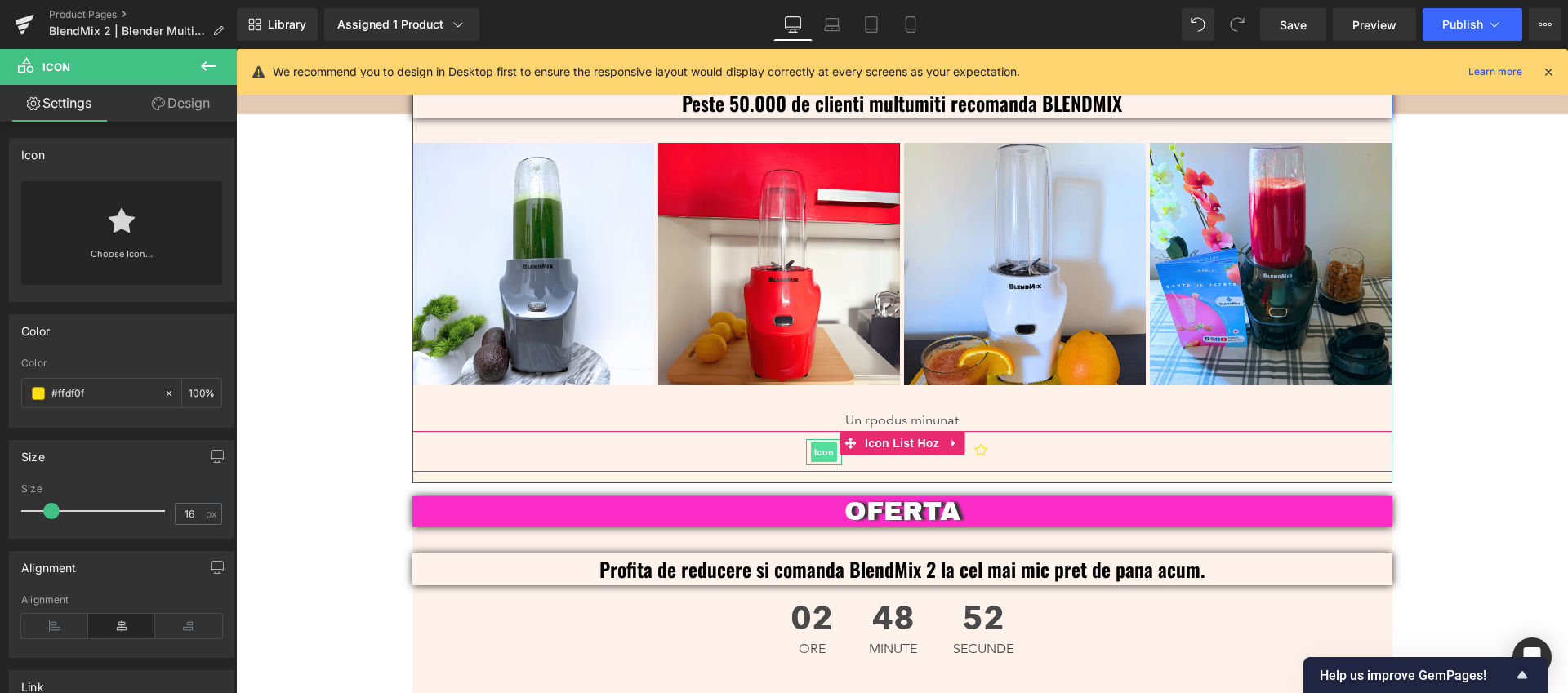
click at [811, 443] on span "Icon" at bounding box center [823, 452] width 26 height 19
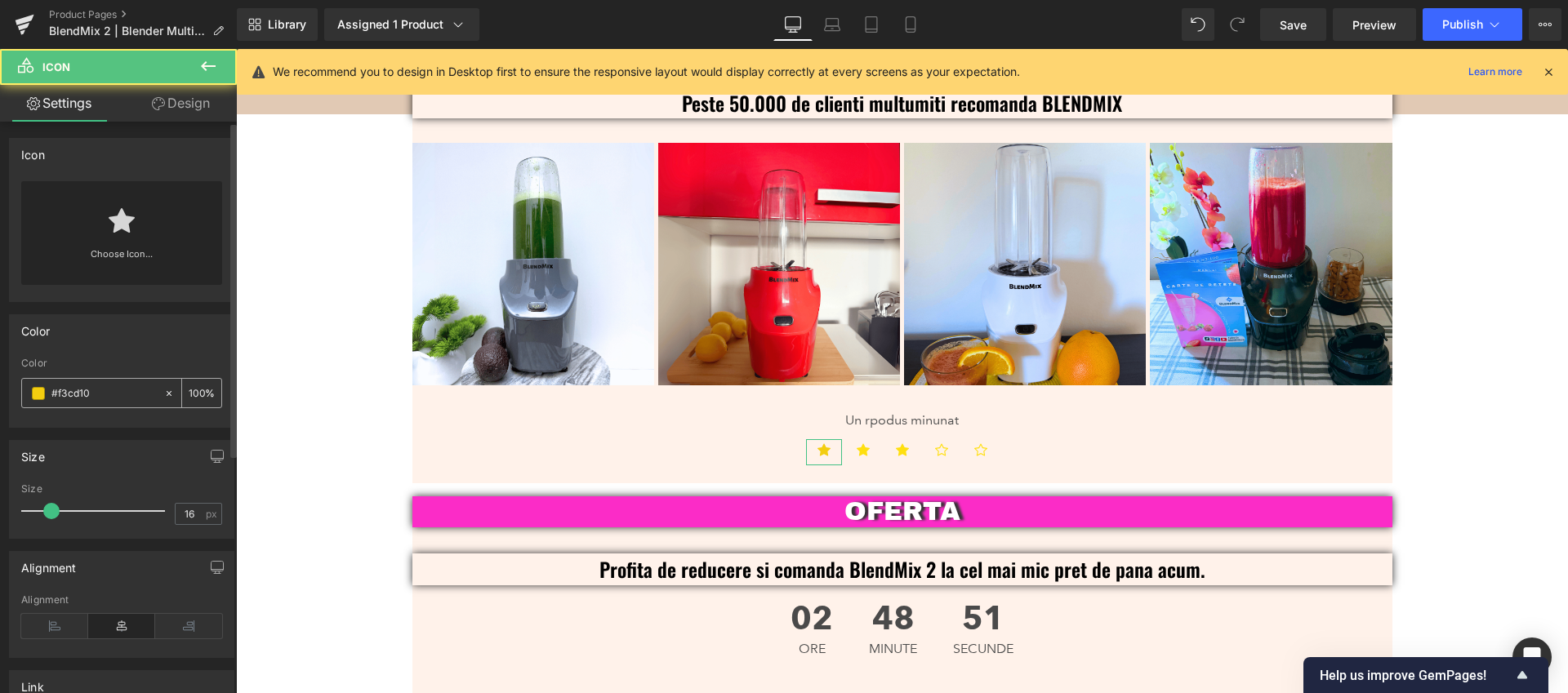
click at [119, 394] on input "#f3cd10" at bounding box center [104, 393] width 105 height 17
paste input "fdf0f"
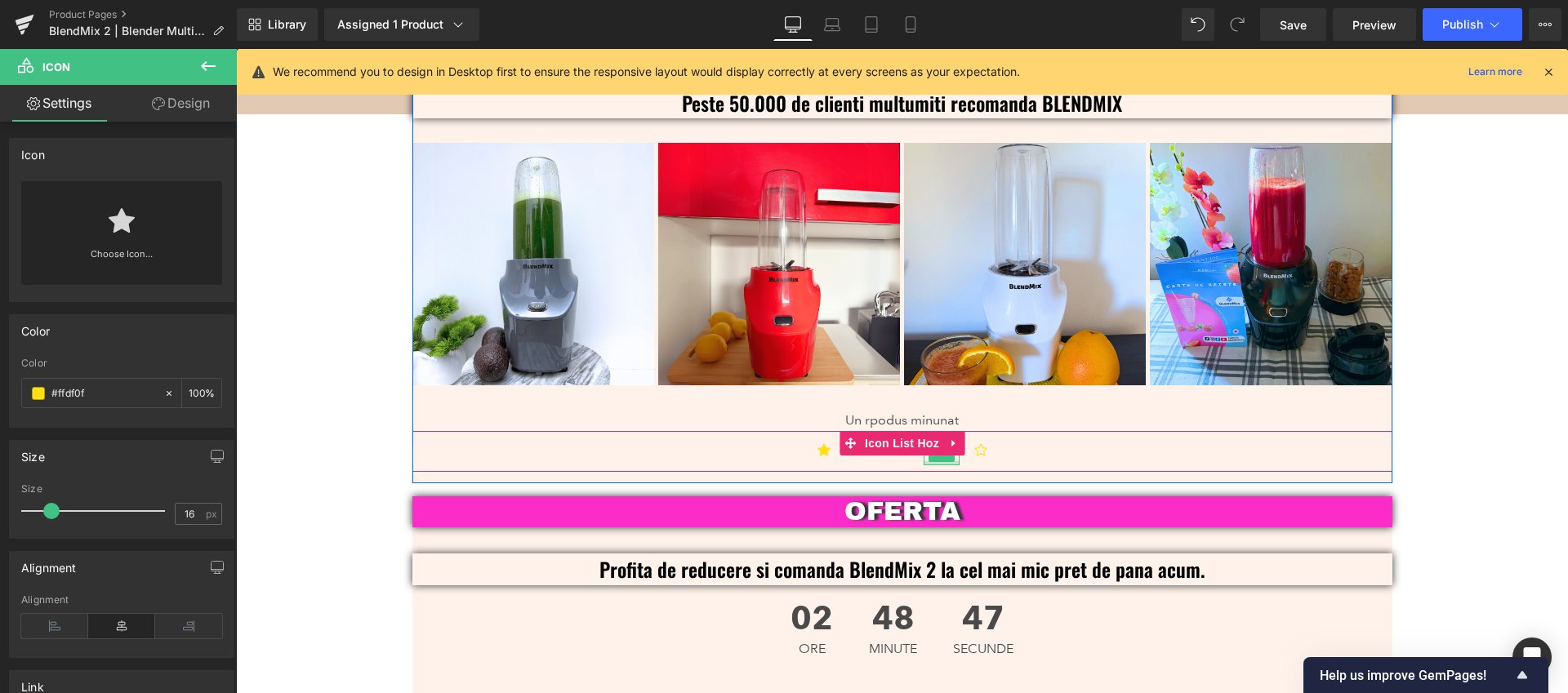
click at [937, 461] on div at bounding box center [941, 463] width 36 height 4
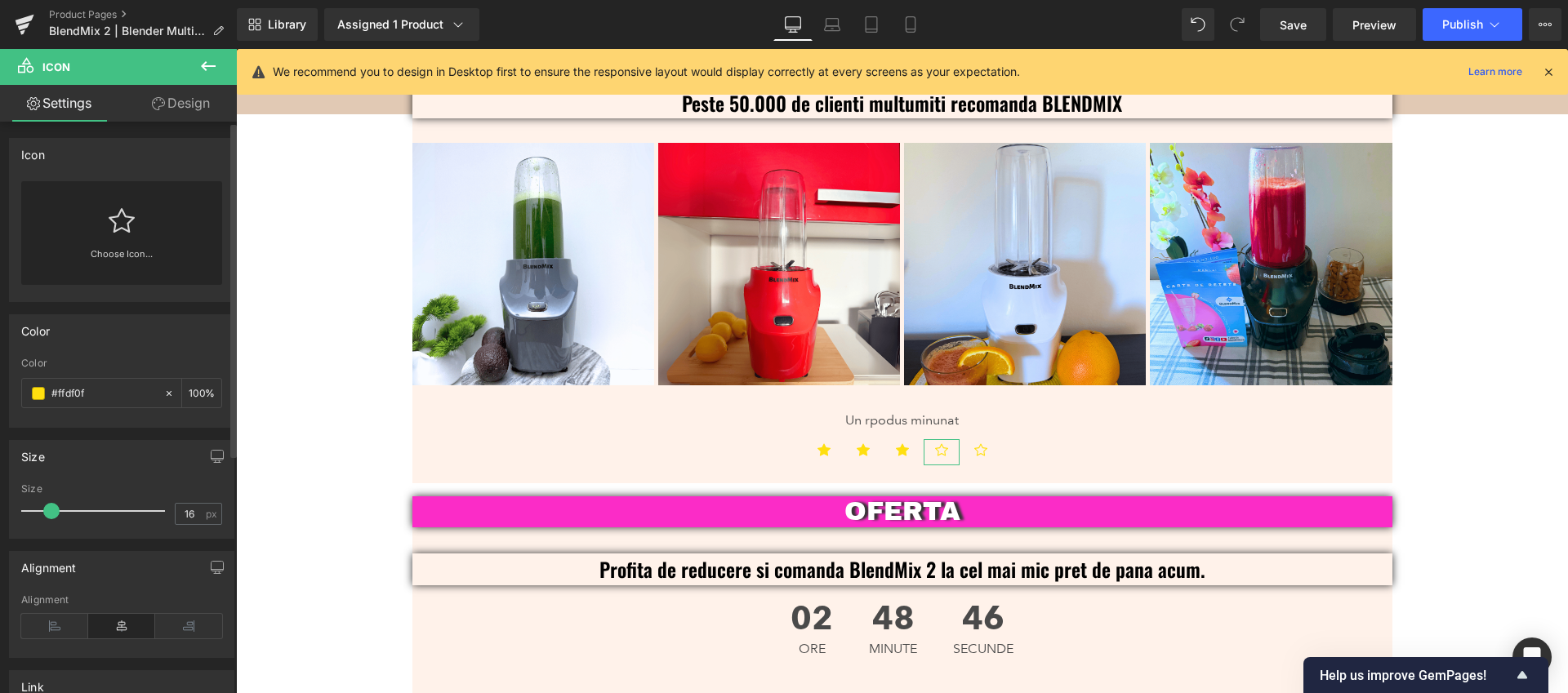
click at [109, 229] on icon at bounding box center [121, 220] width 26 height 26
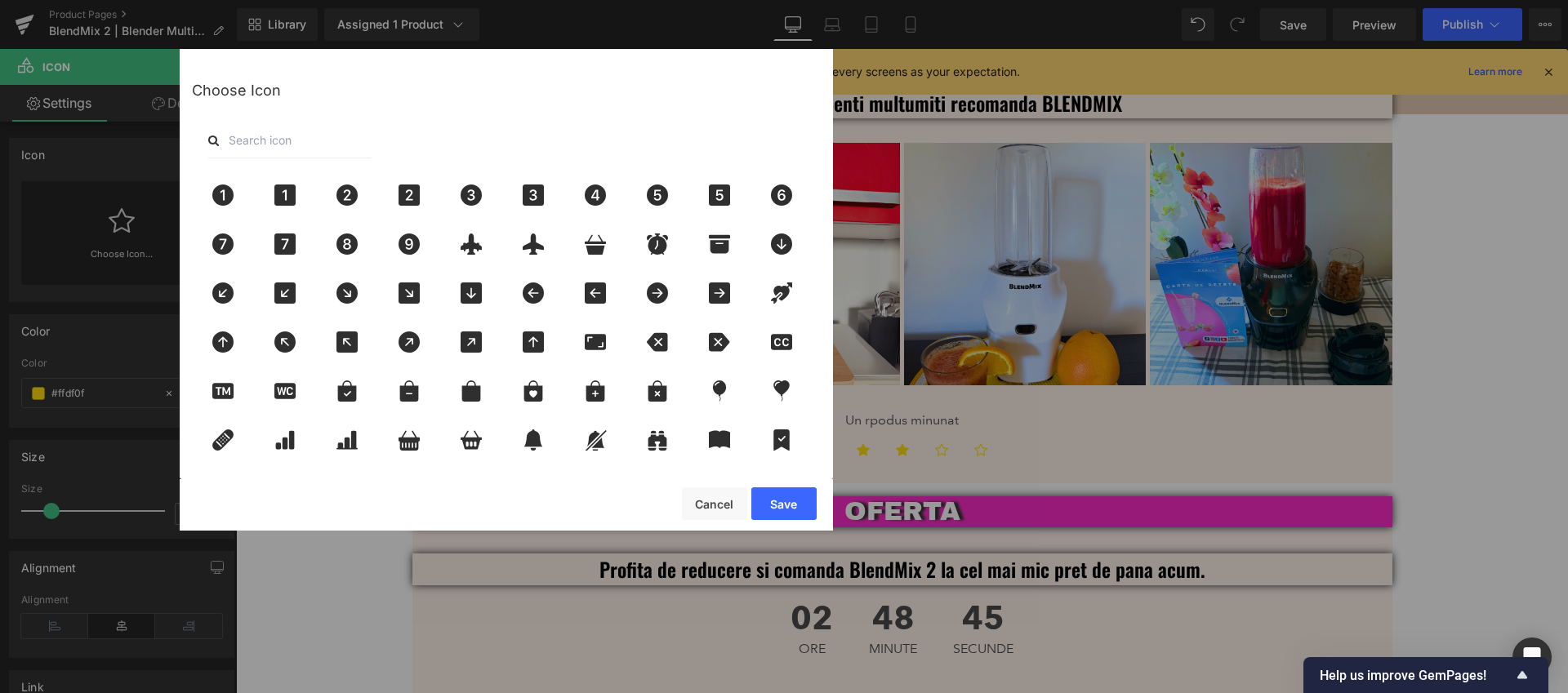
click at [356, 135] on input "text" at bounding box center [289, 140] width 163 height 36
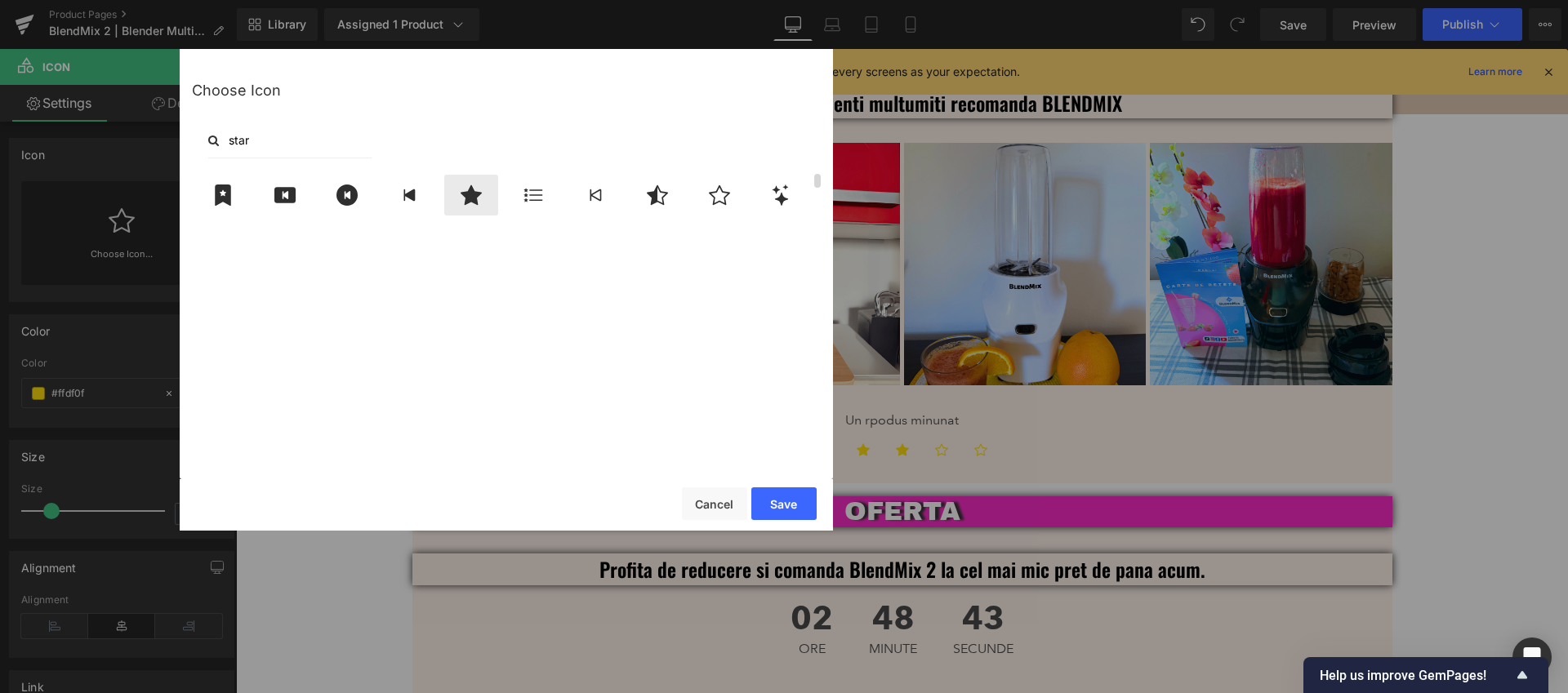
click at [462, 201] on icon at bounding box center [471, 195] width 34 height 21
drag, startPoint x: 763, startPoint y: 499, endPoint x: 747, endPoint y: 386, distance: 114.1
click at [763, 499] on button "Save" at bounding box center [784, 504] width 65 height 33
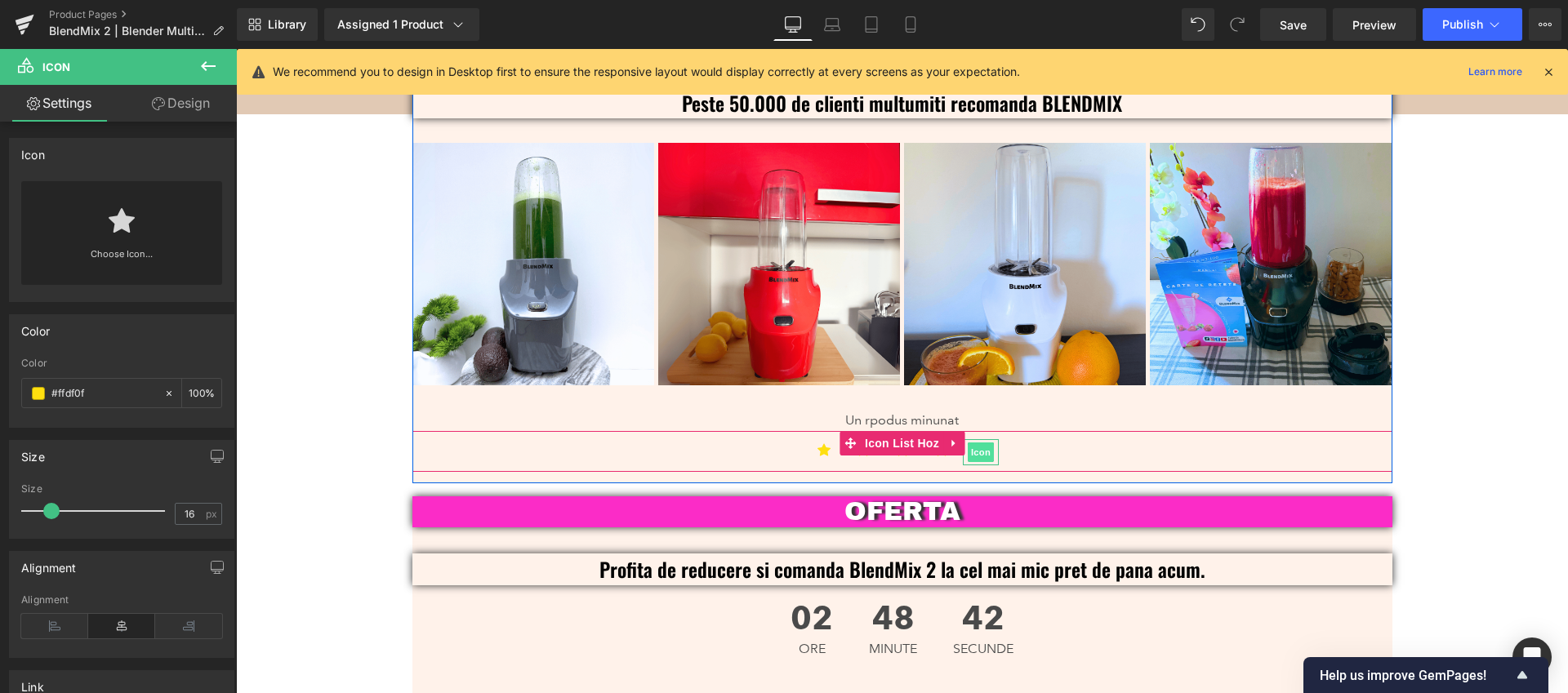
click at [976, 443] on span "Icon" at bounding box center [980, 452] width 26 height 19
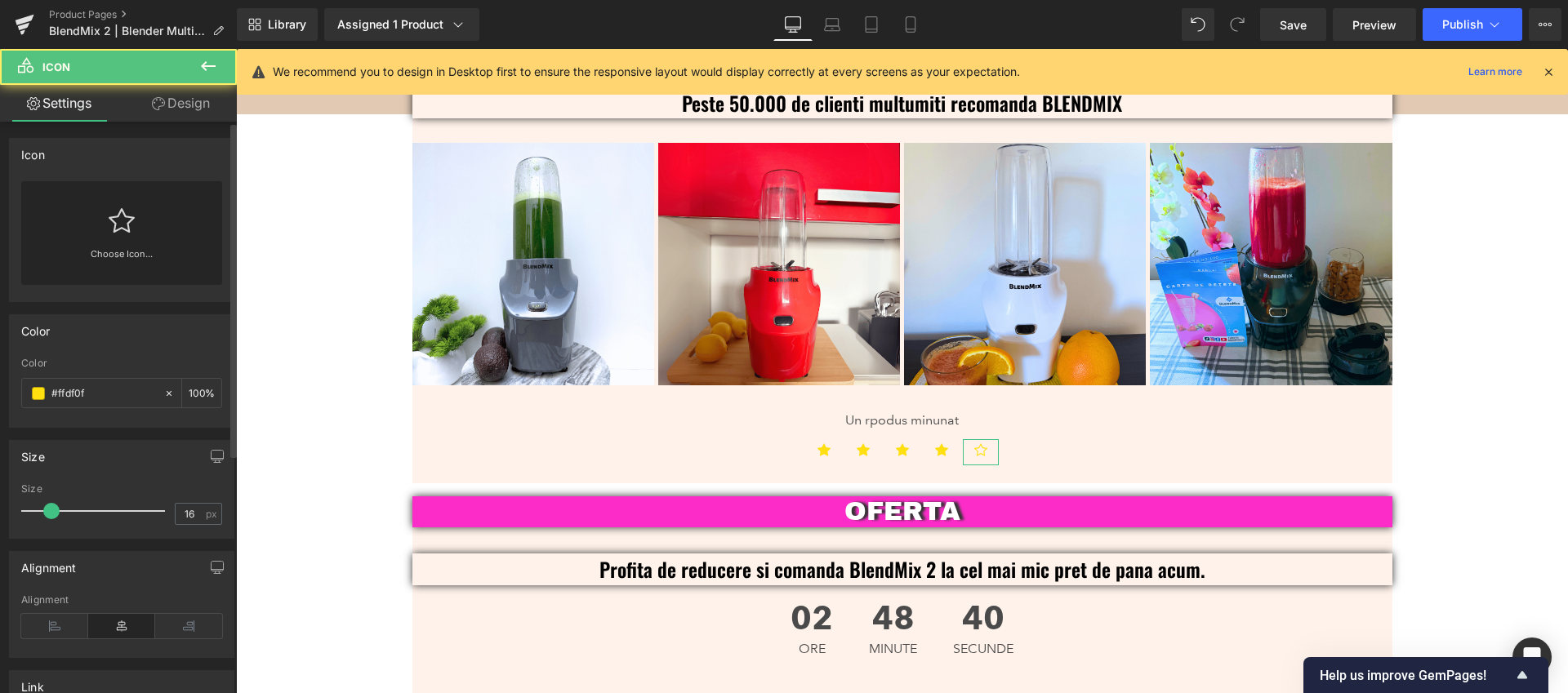
click at [123, 216] on icon at bounding box center [121, 219] width 26 height 24
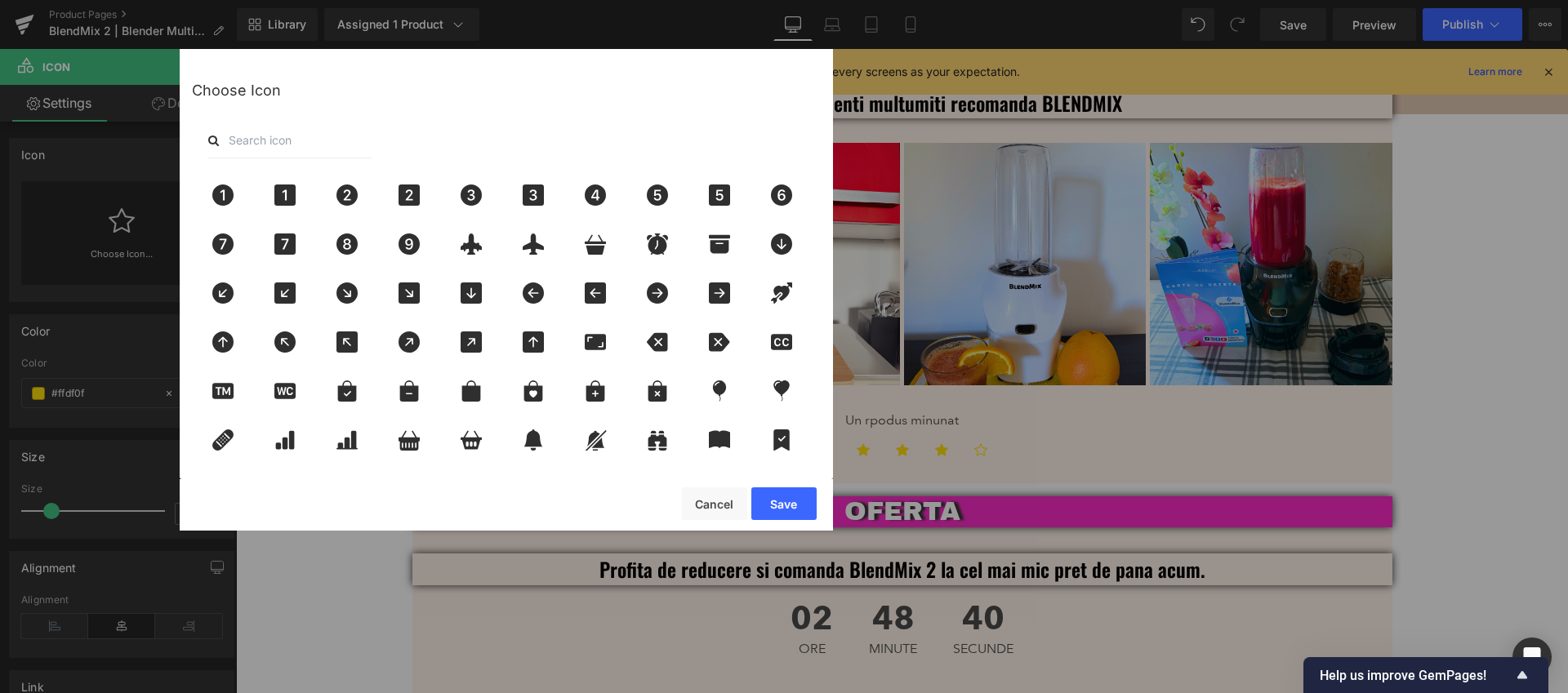
click at [313, 137] on input "text" at bounding box center [289, 140] width 163 height 36
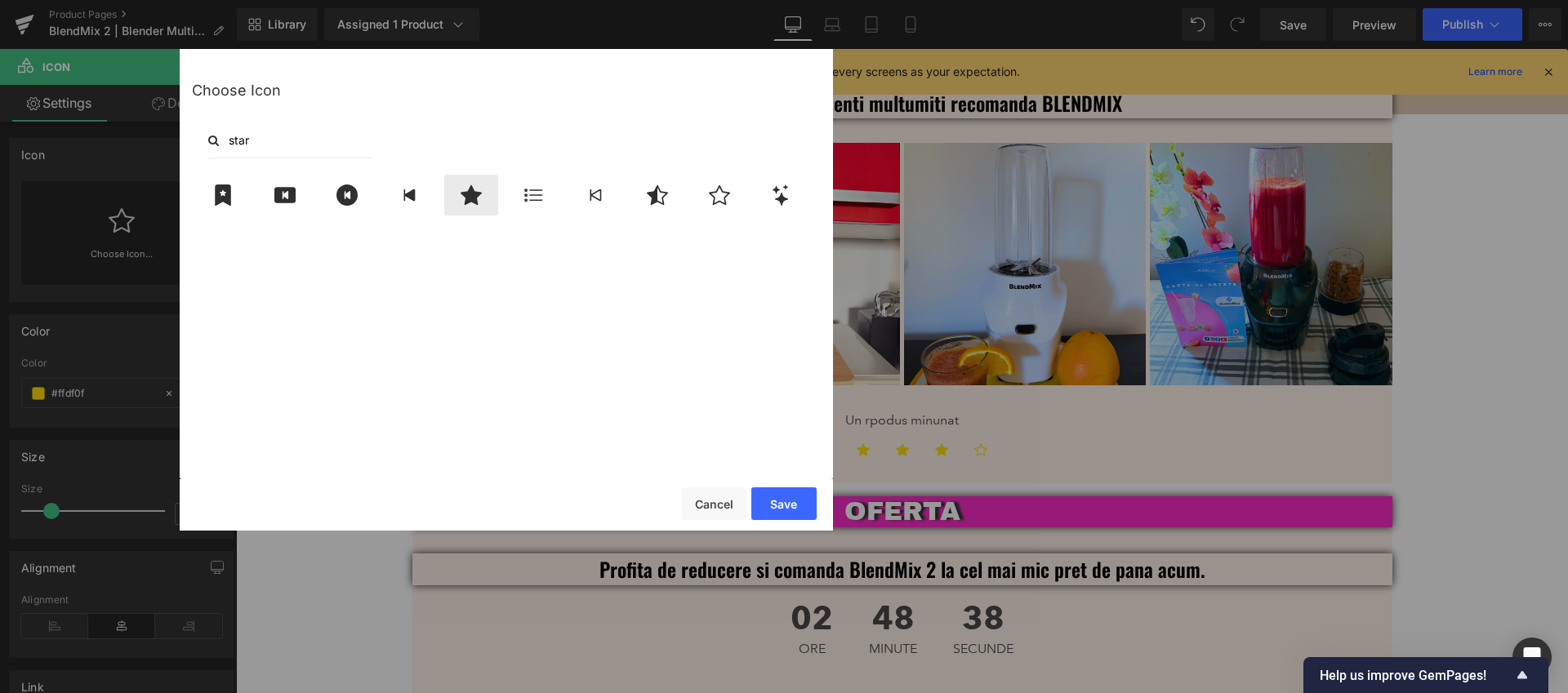
click at [471, 203] on icon at bounding box center [471, 195] width 34 height 21
click at [773, 501] on button "Save" at bounding box center [784, 504] width 65 height 33
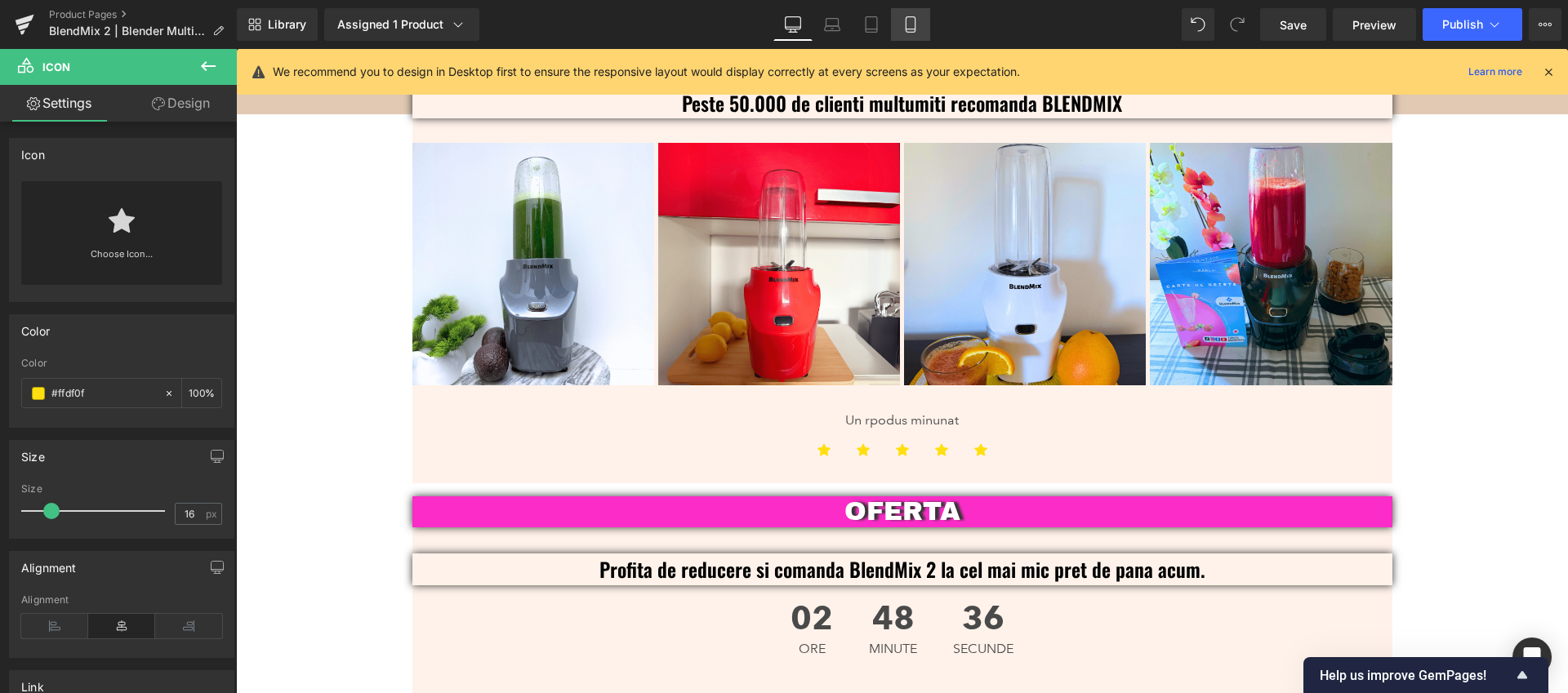
click at [917, 24] on icon at bounding box center [910, 24] width 17 height 16
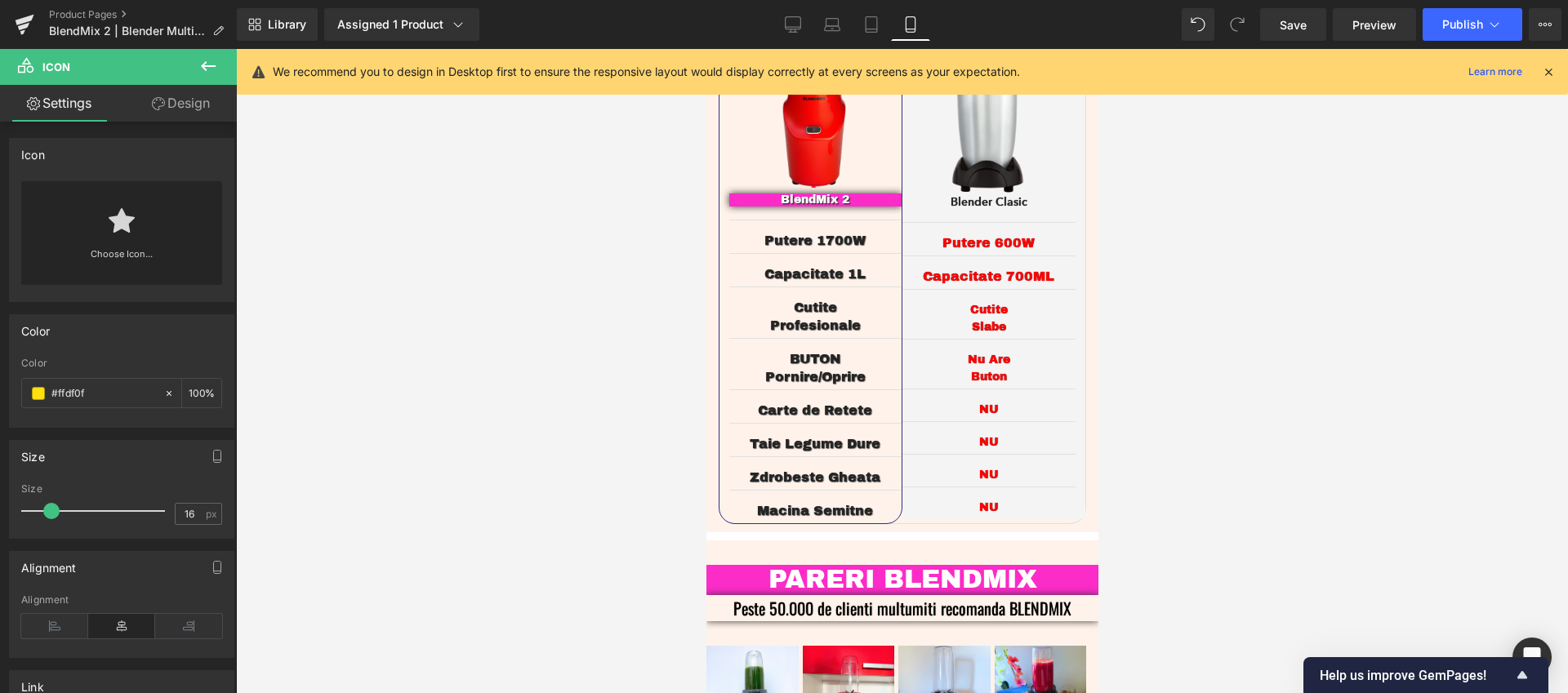
scroll to position [3712, 0]
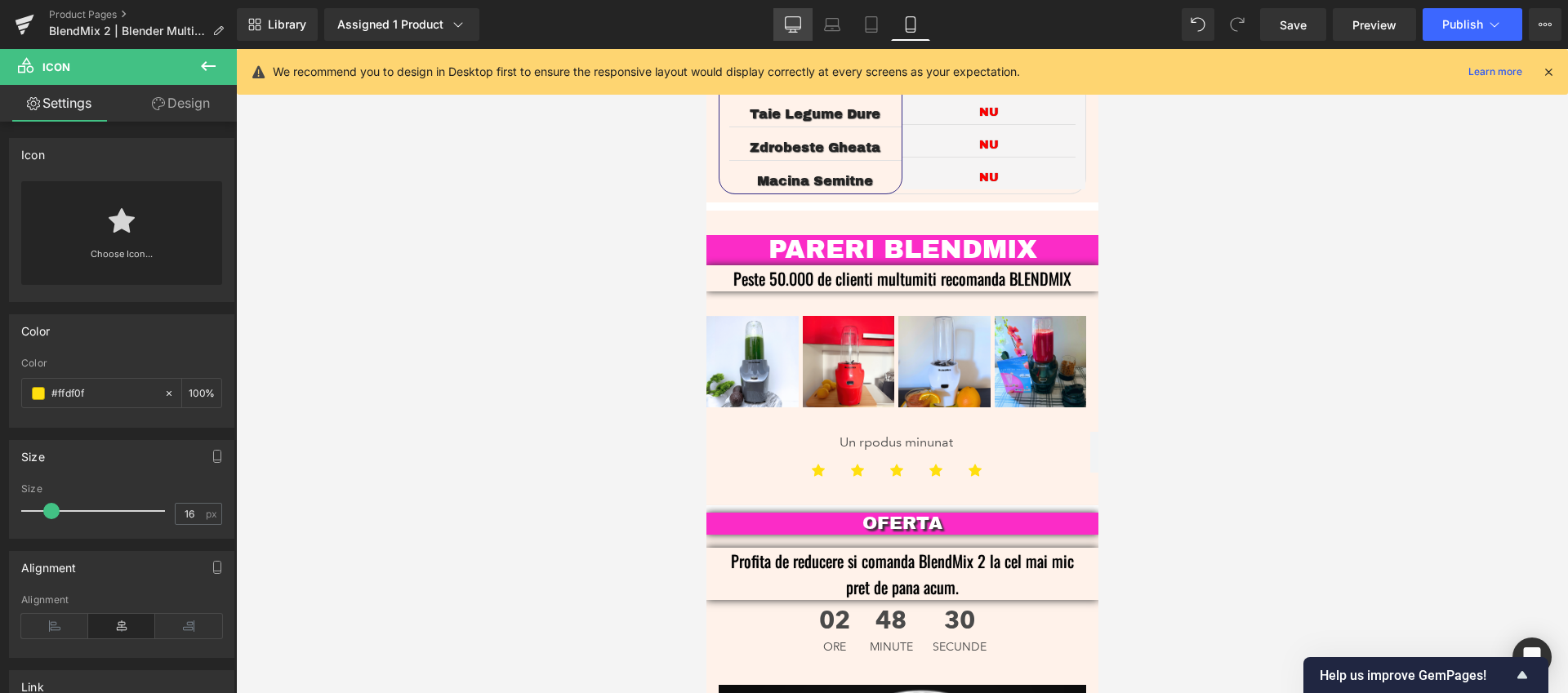
click at [789, 35] on link "Desktop" at bounding box center [792, 24] width 39 height 33
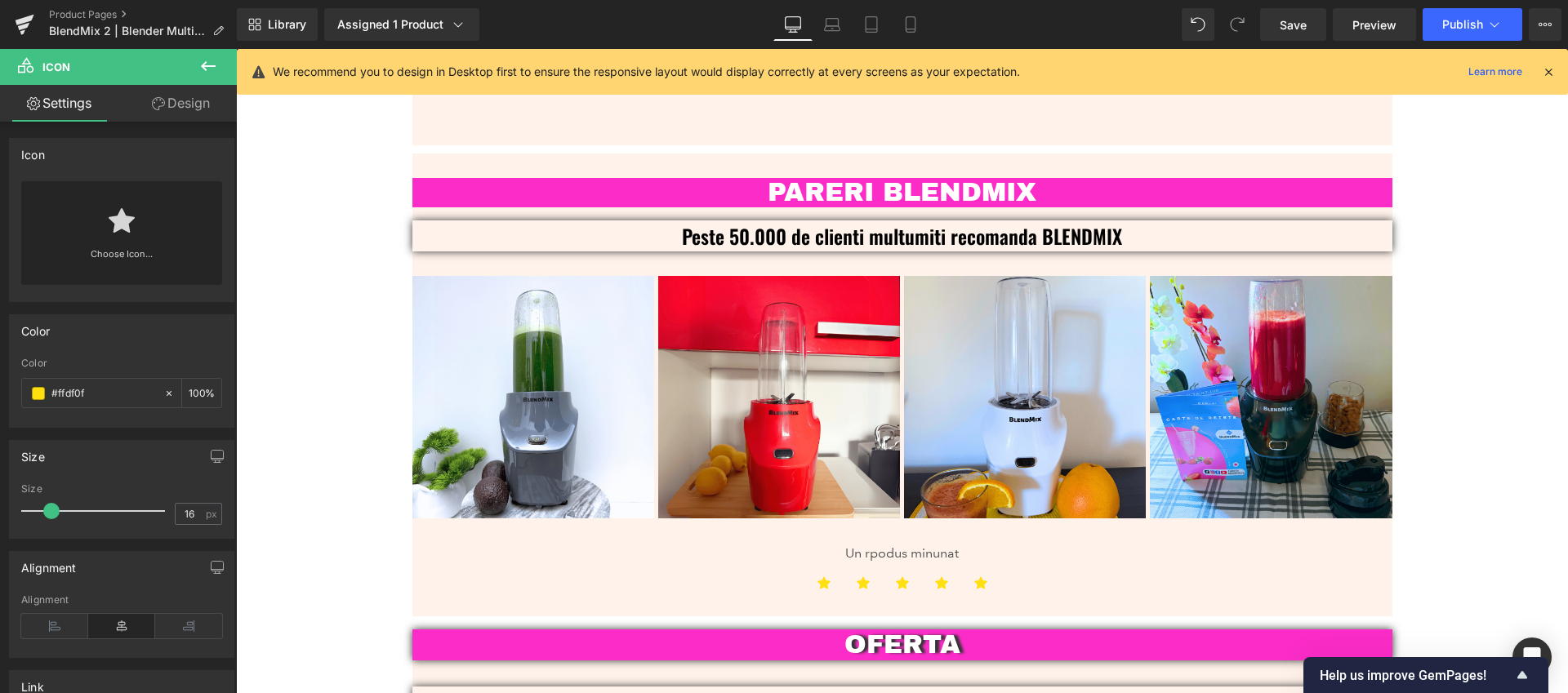
scroll to position [3781, 0]
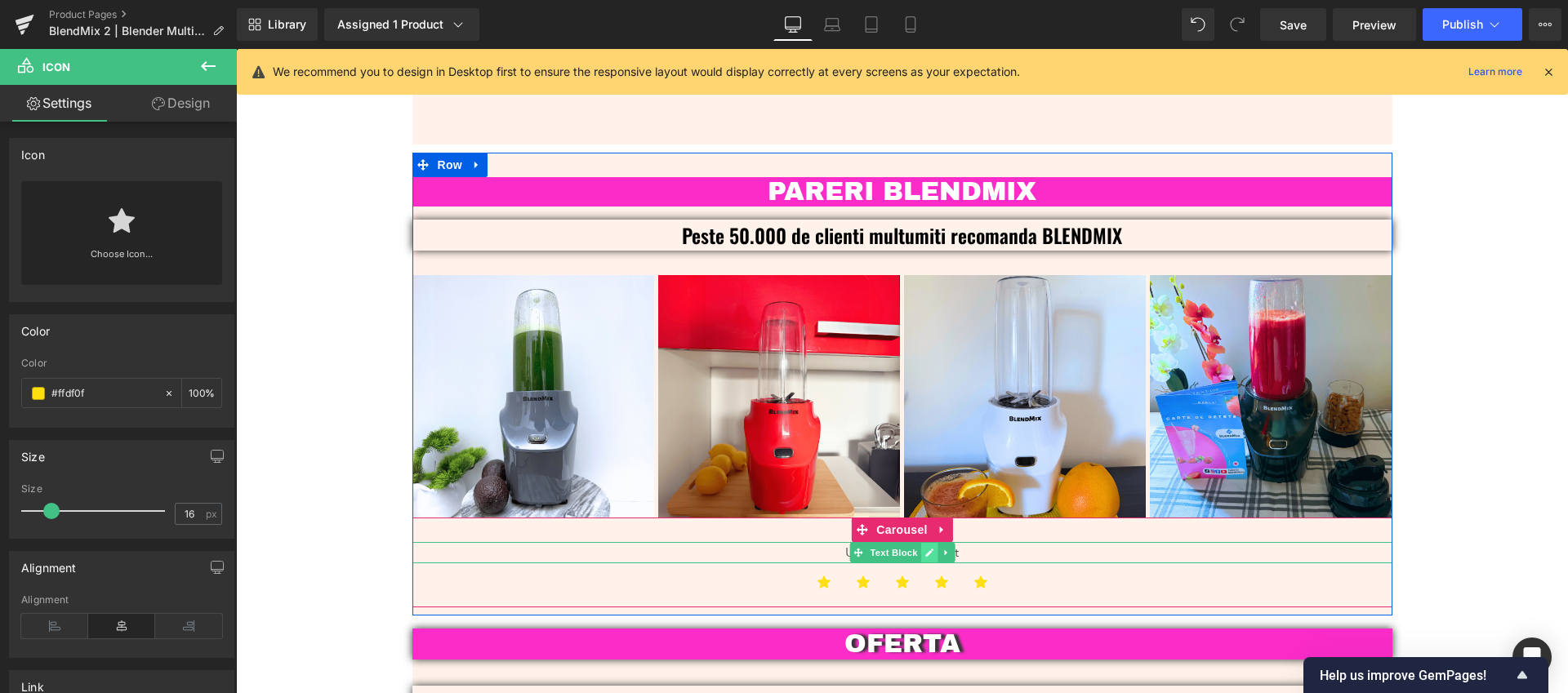
click at [924, 547] on icon at bounding box center [928, 552] width 9 height 10
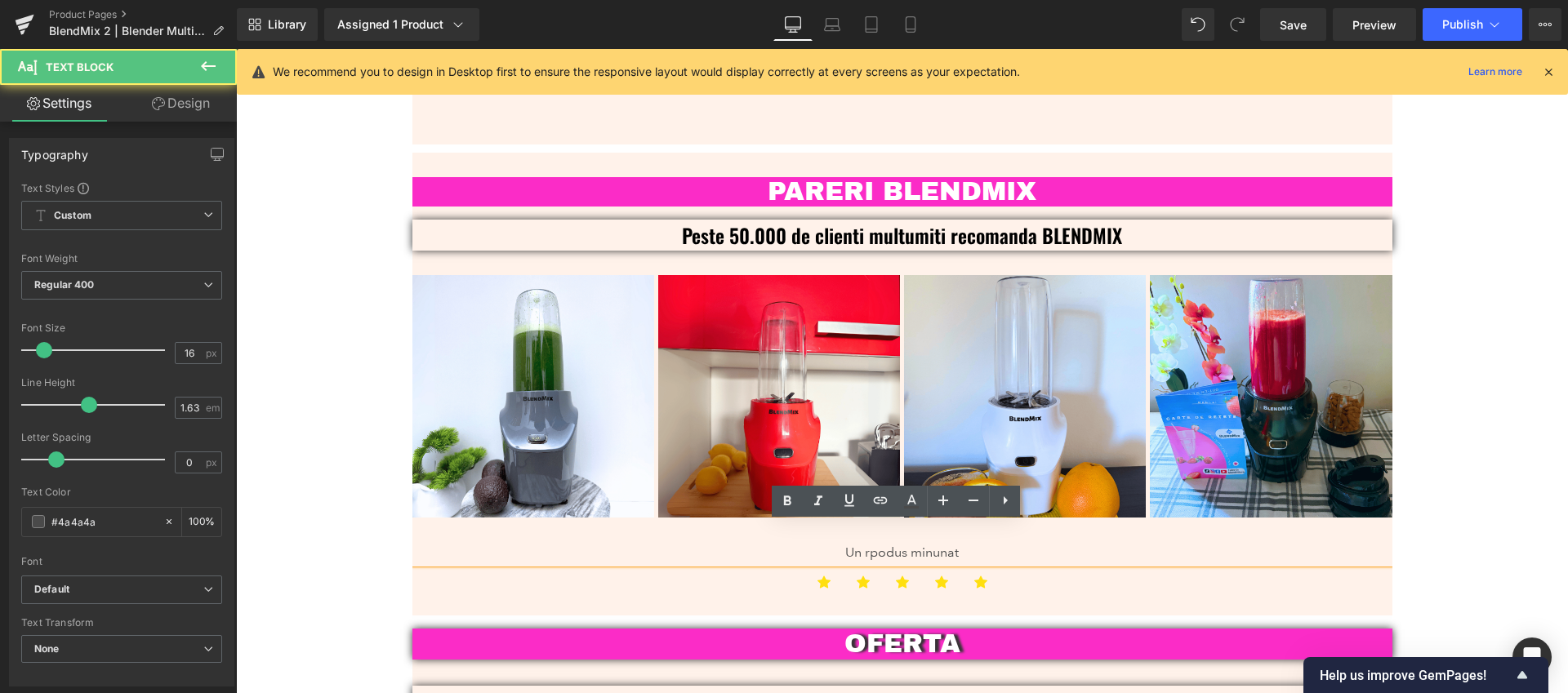
click at [967, 542] on p "Un rpodus minunat" at bounding box center [902, 552] width 980 height 21
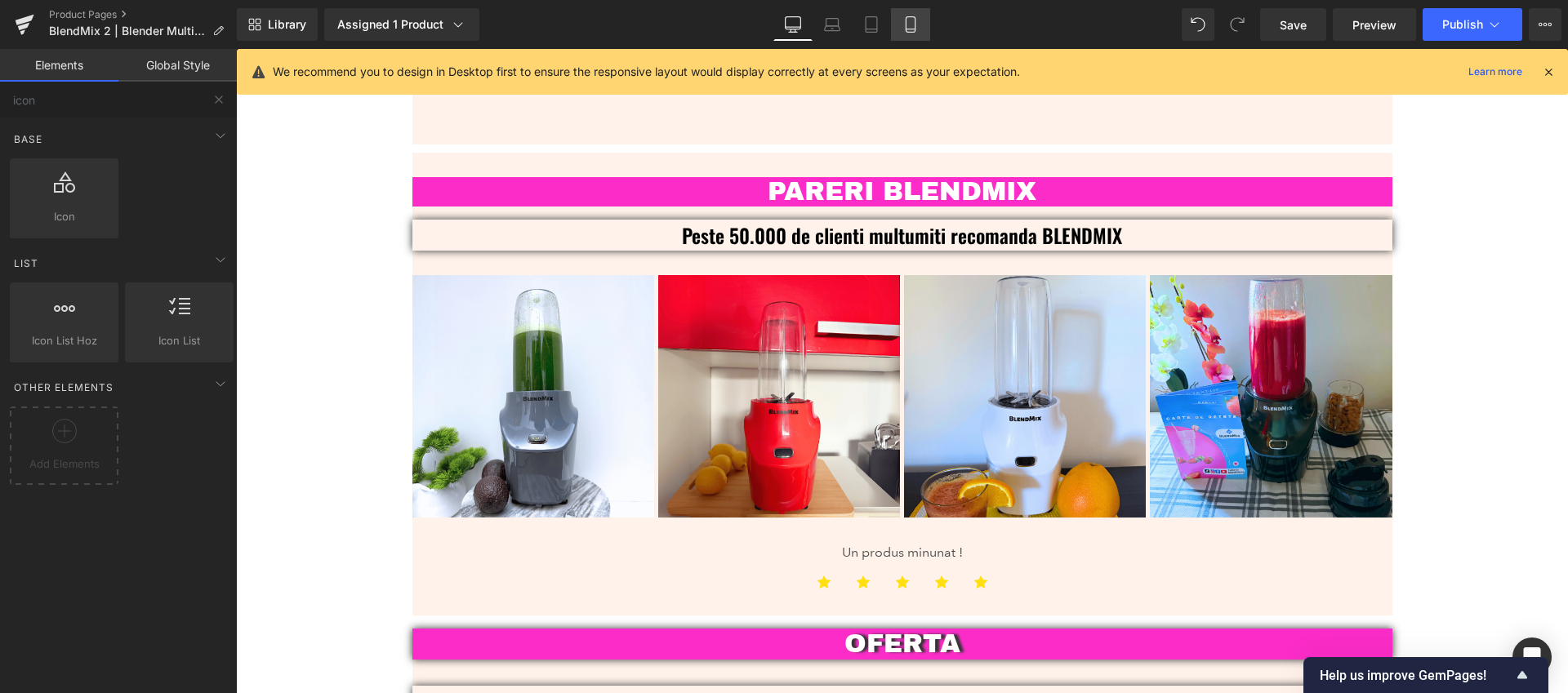
click at [905, 27] on icon at bounding box center [910, 24] width 17 height 16
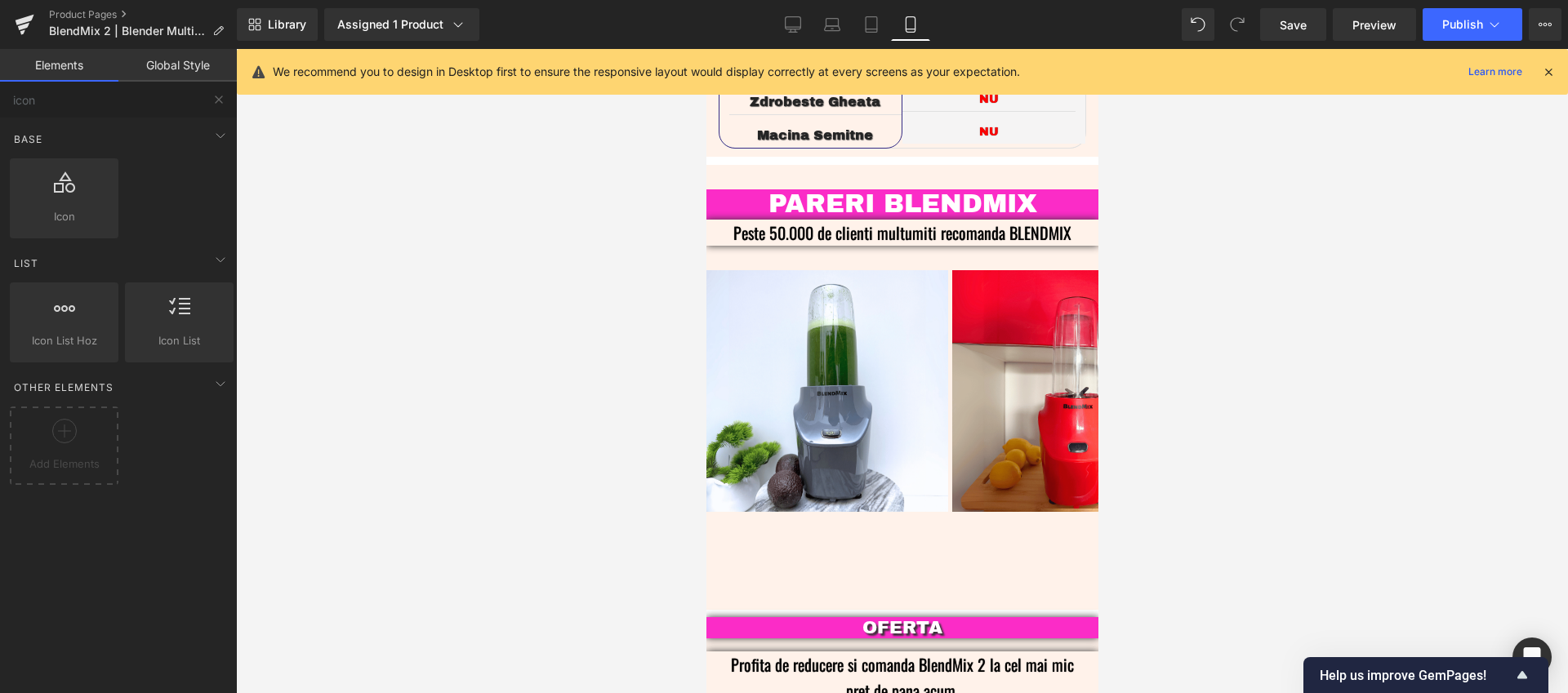
scroll to position [3774, 0]
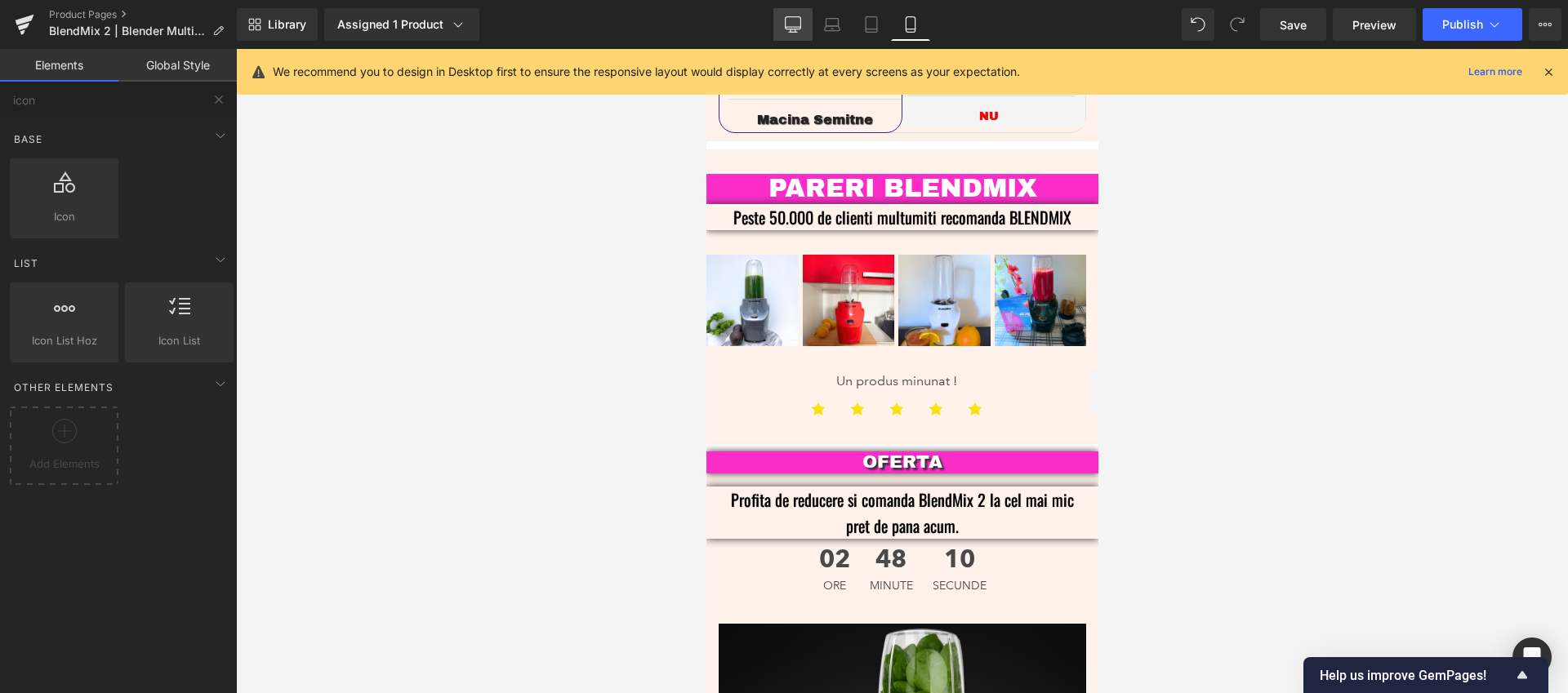
click at [794, 24] on icon at bounding box center [792, 24] width 17 height 16
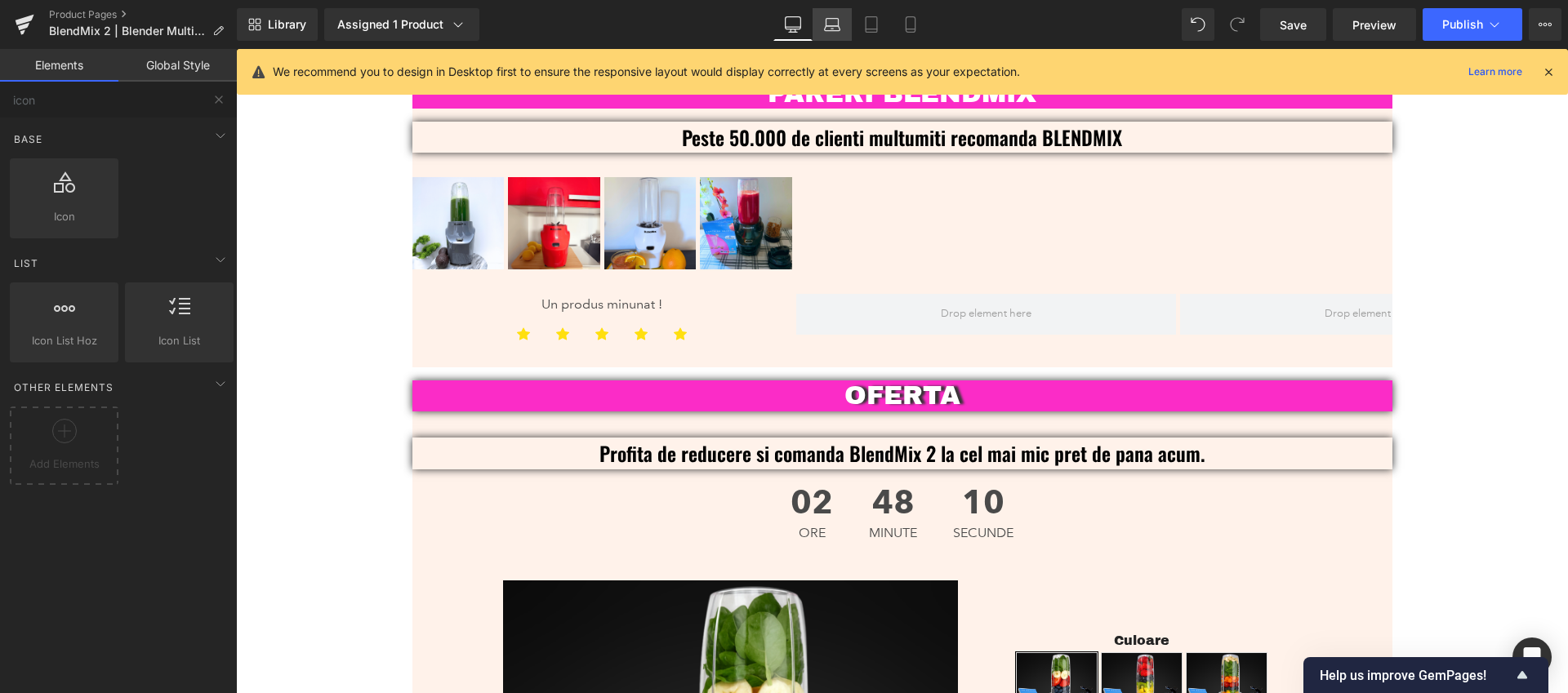
scroll to position [3866, 0]
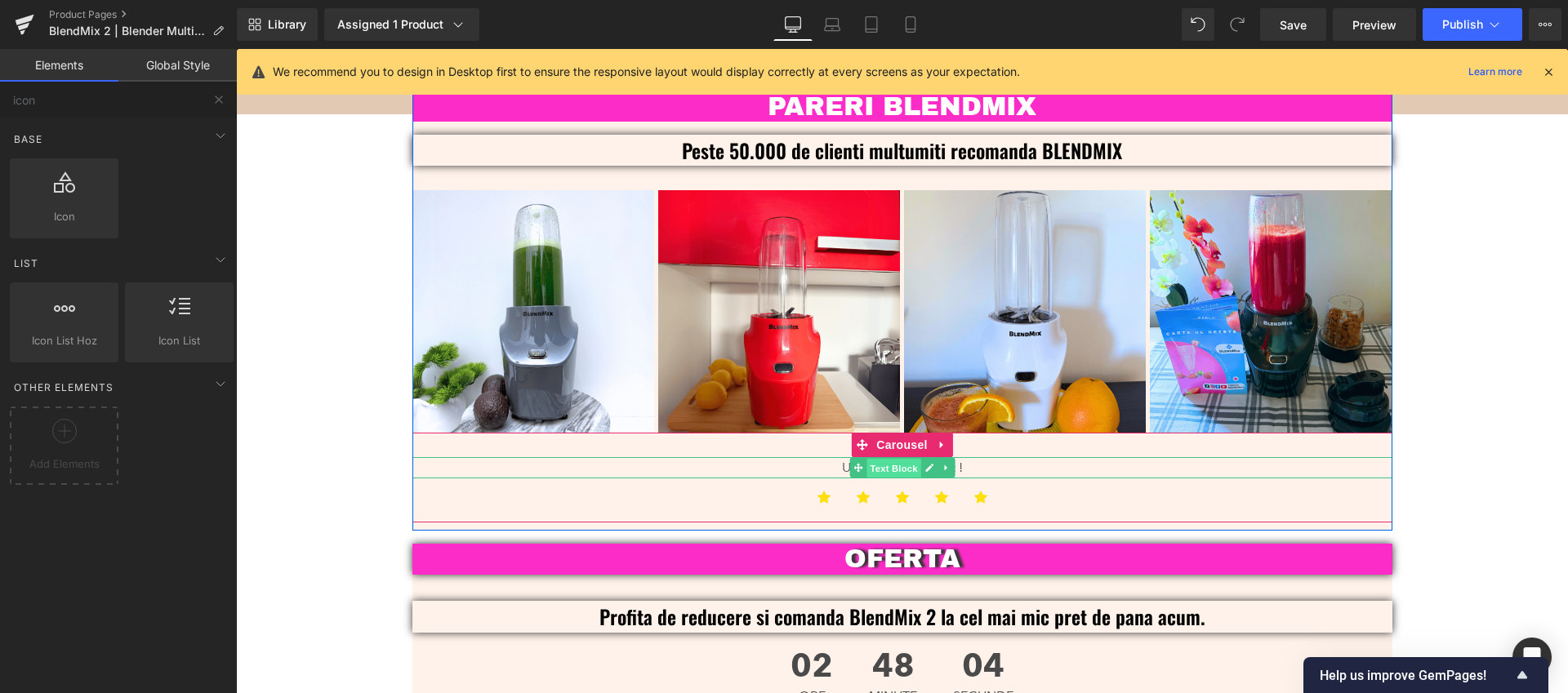
click at [900, 459] on span "Text Block" at bounding box center [892, 469] width 53 height 19
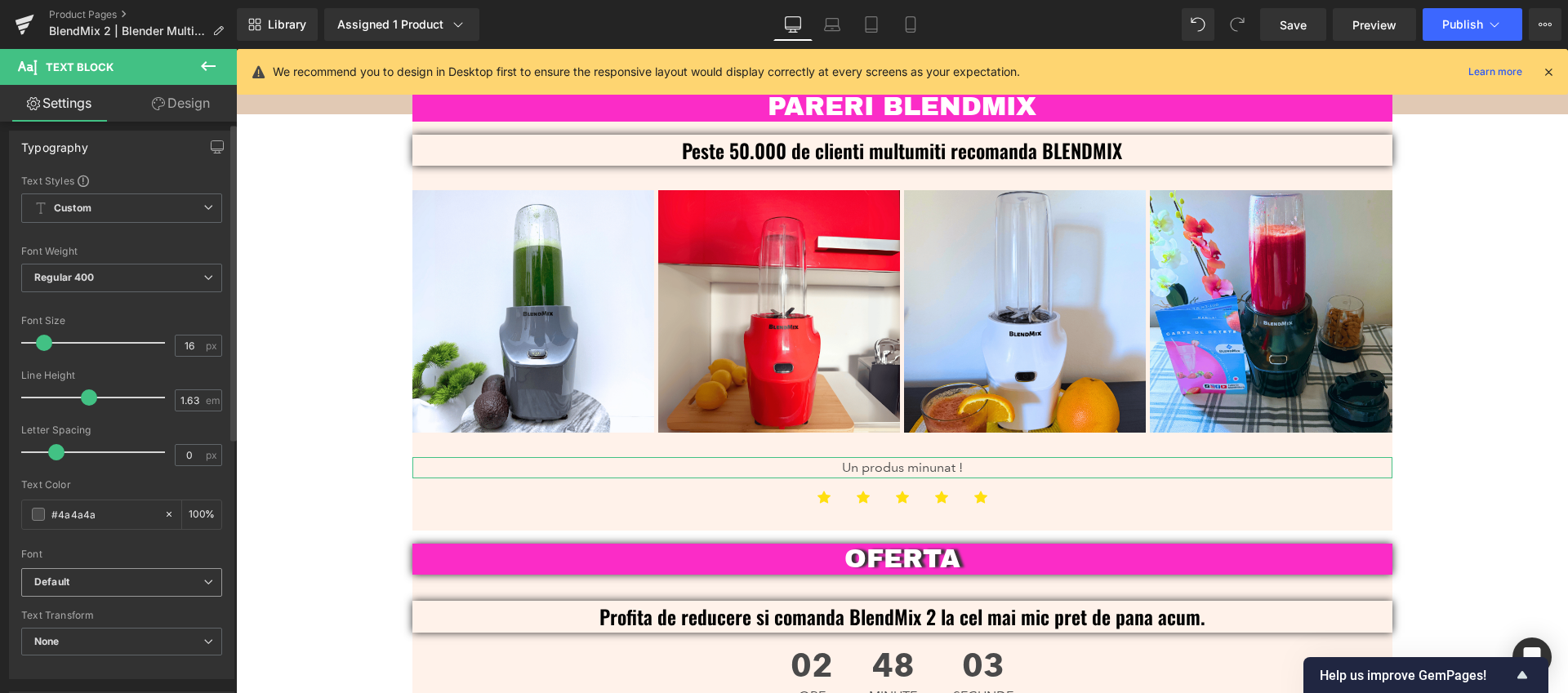
scroll to position [21, 0]
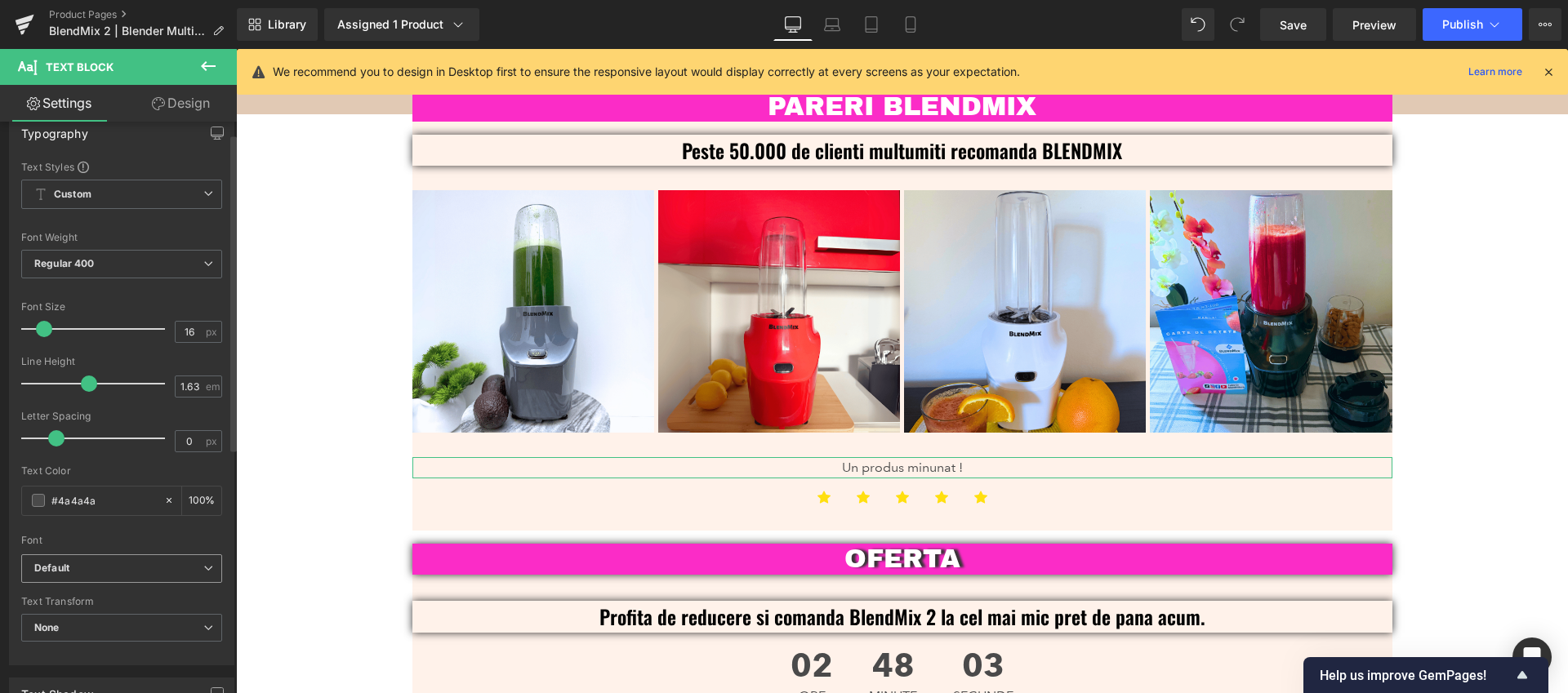
click at [134, 574] on b "Default" at bounding box center [118, 569] width 169 height 14
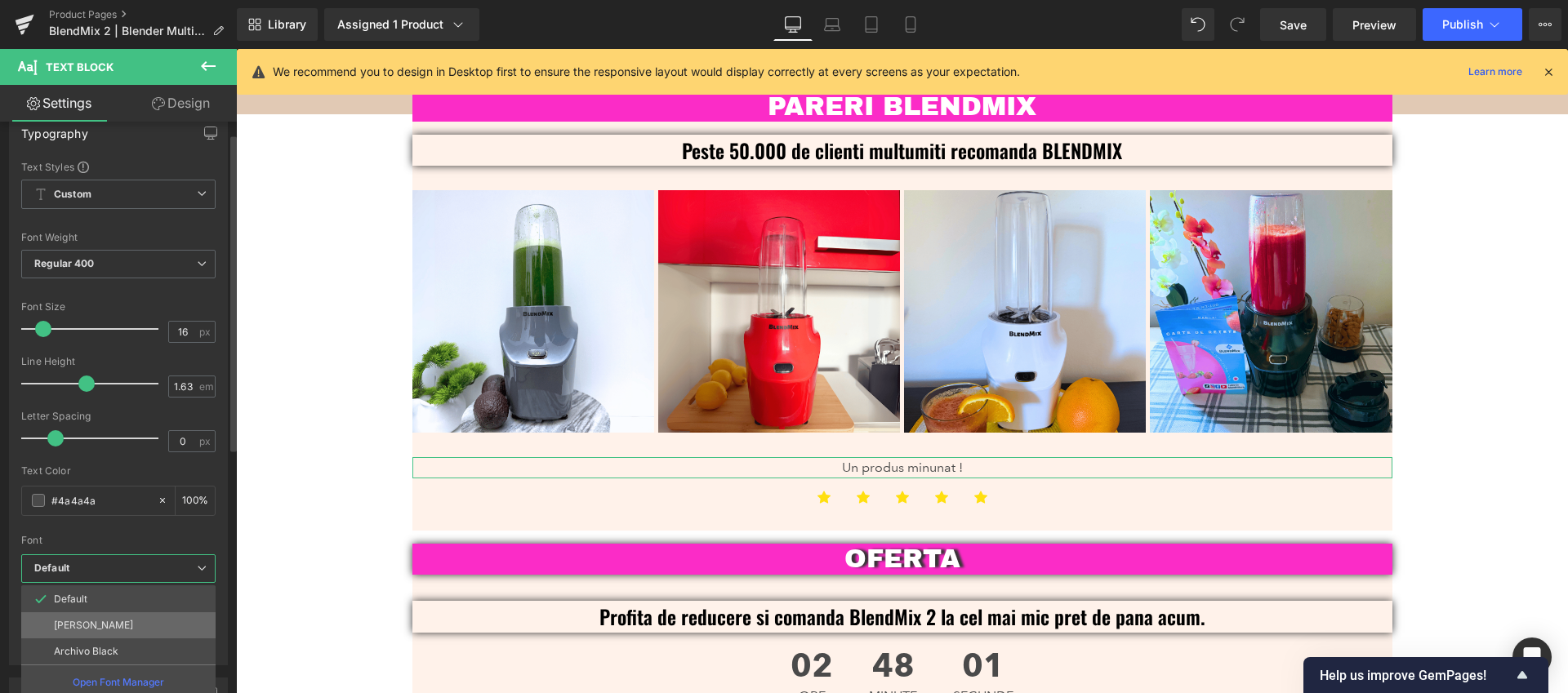
click at [110, 623] on li "[PERSON_NAME]" at bounding box center [118, 625] width 194 height 26
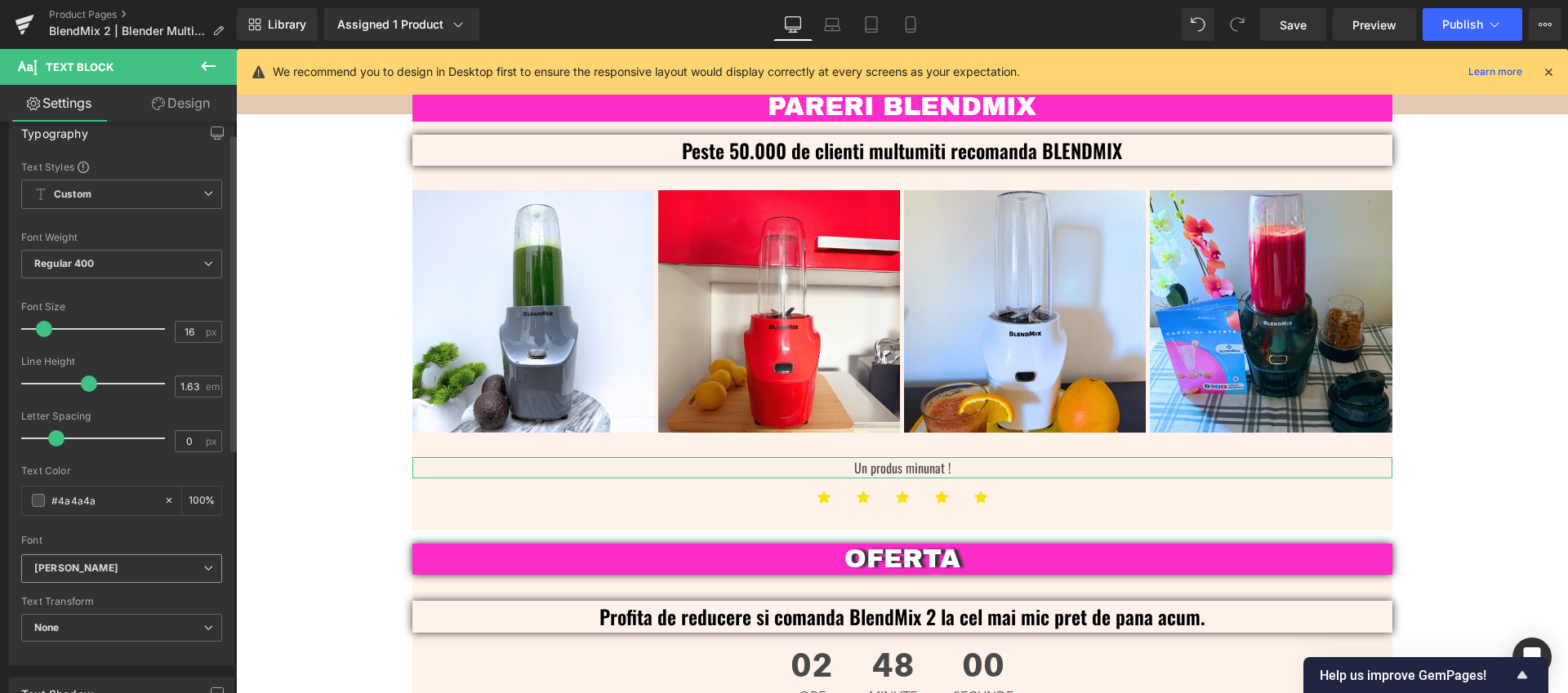
click at [114, 562] on b "[PERSON_NAME]" at bounding box center [118, 569] width 169 height 14
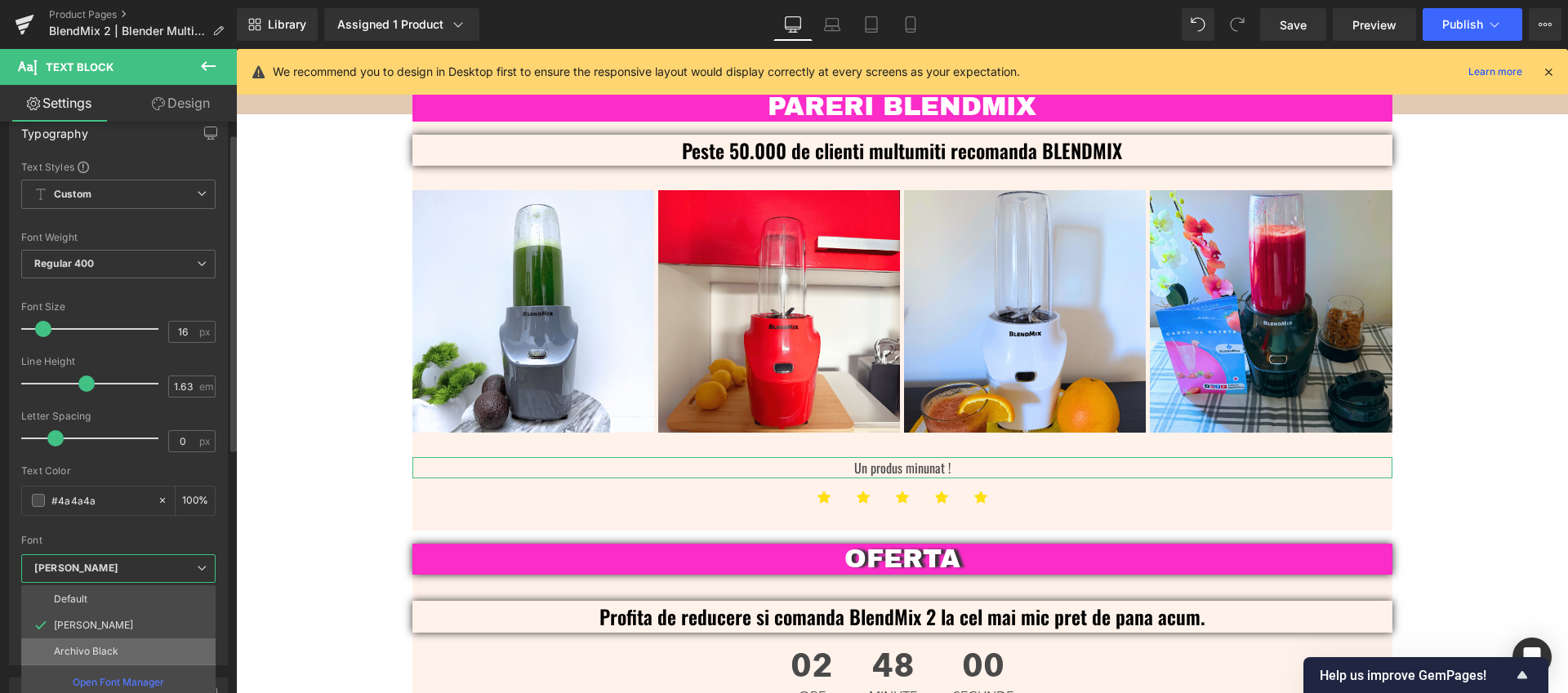
click at [114, 641] on li "Archivo Black" at bounding box center [118, 651] width 194 height 26
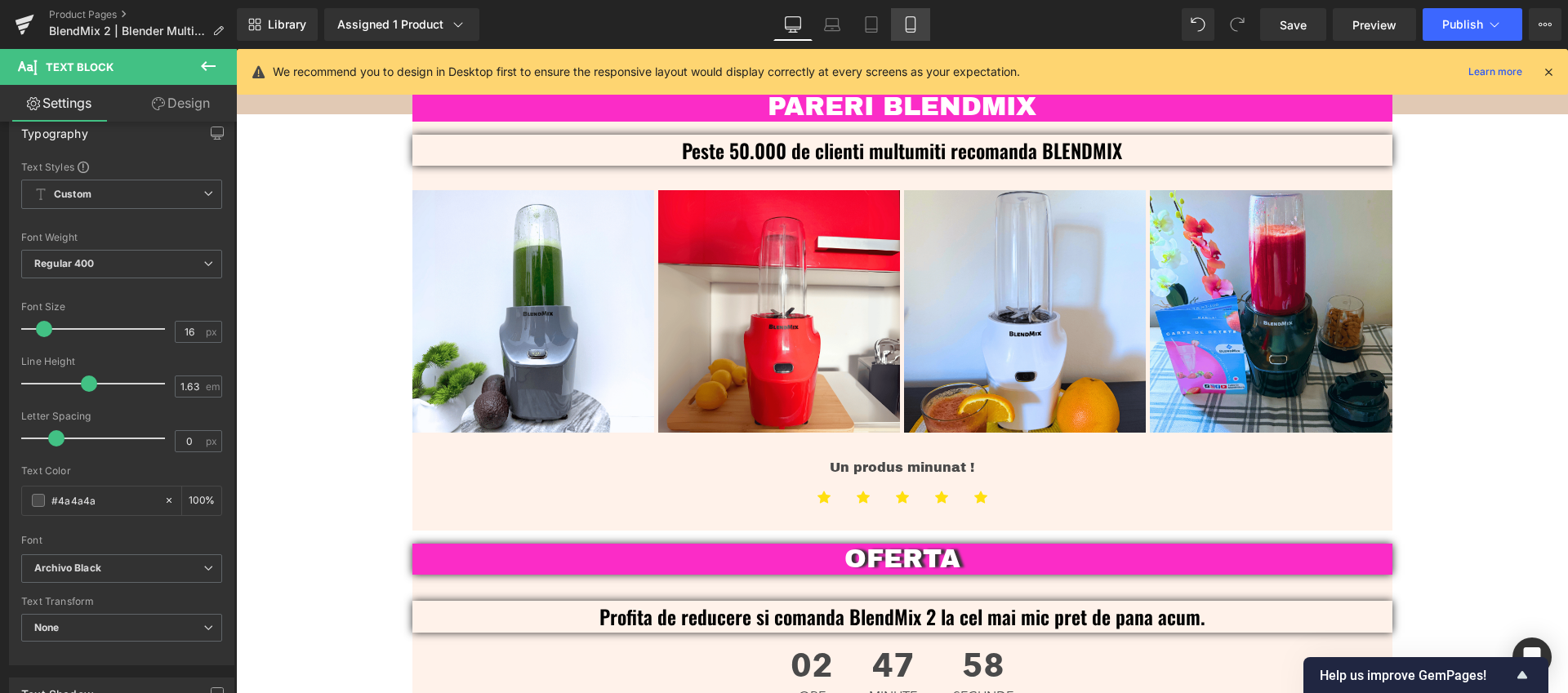
click at [919, 35] on link "Mobile" at bounding box center [910, 24] width 39 height 33
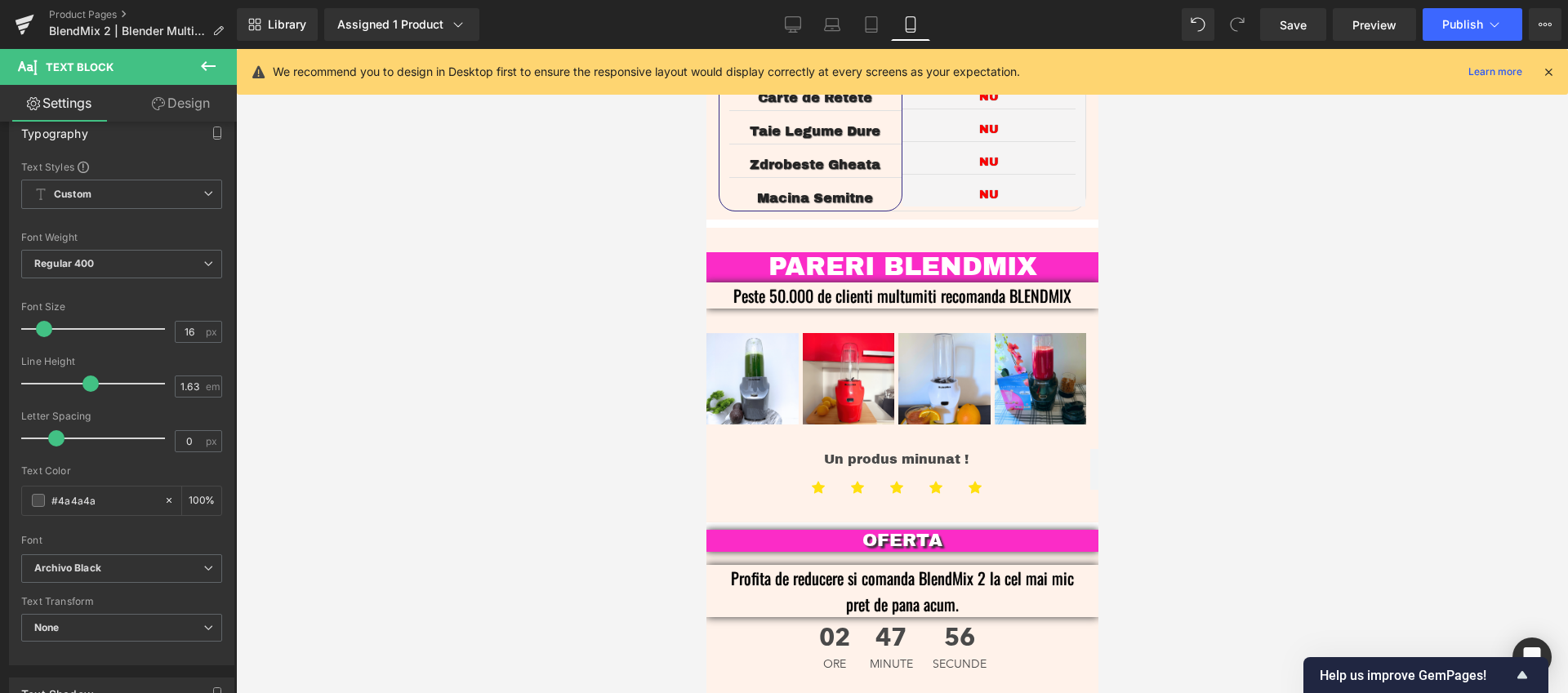
scroll to position [3529, 0]
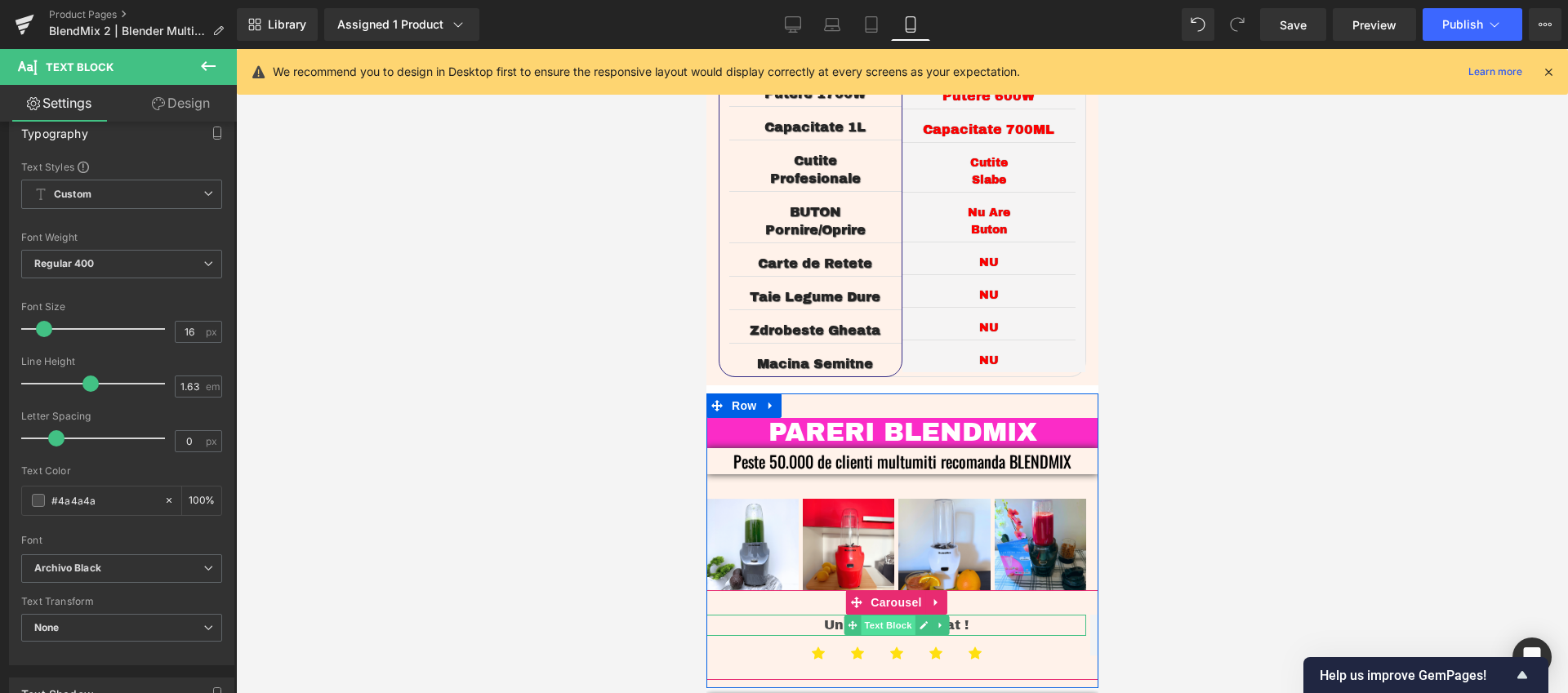
click at [897, 615] on span "Text Block" at bounding box center [885, 625] width 53 height 19
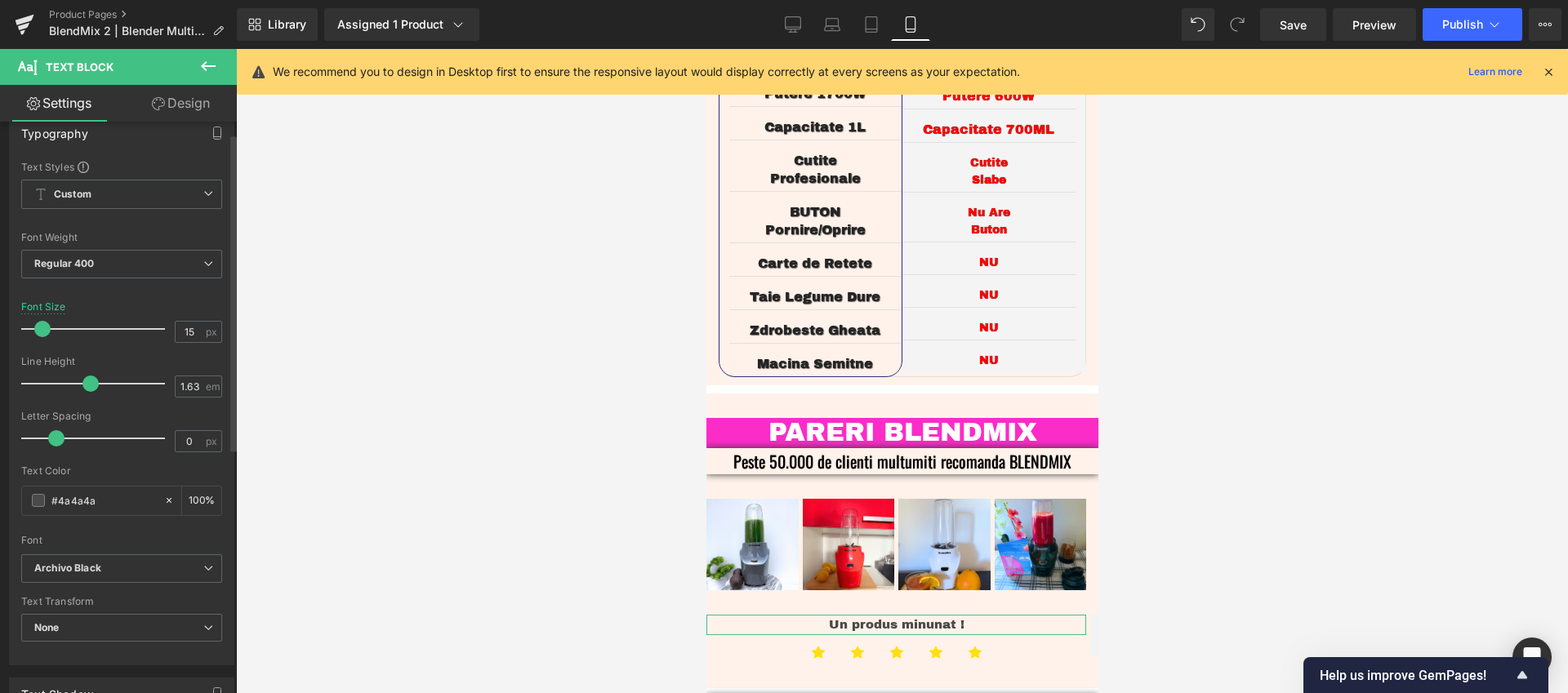
click at [43, 330] on span at bounding box center [42, 328] width 17 height 16
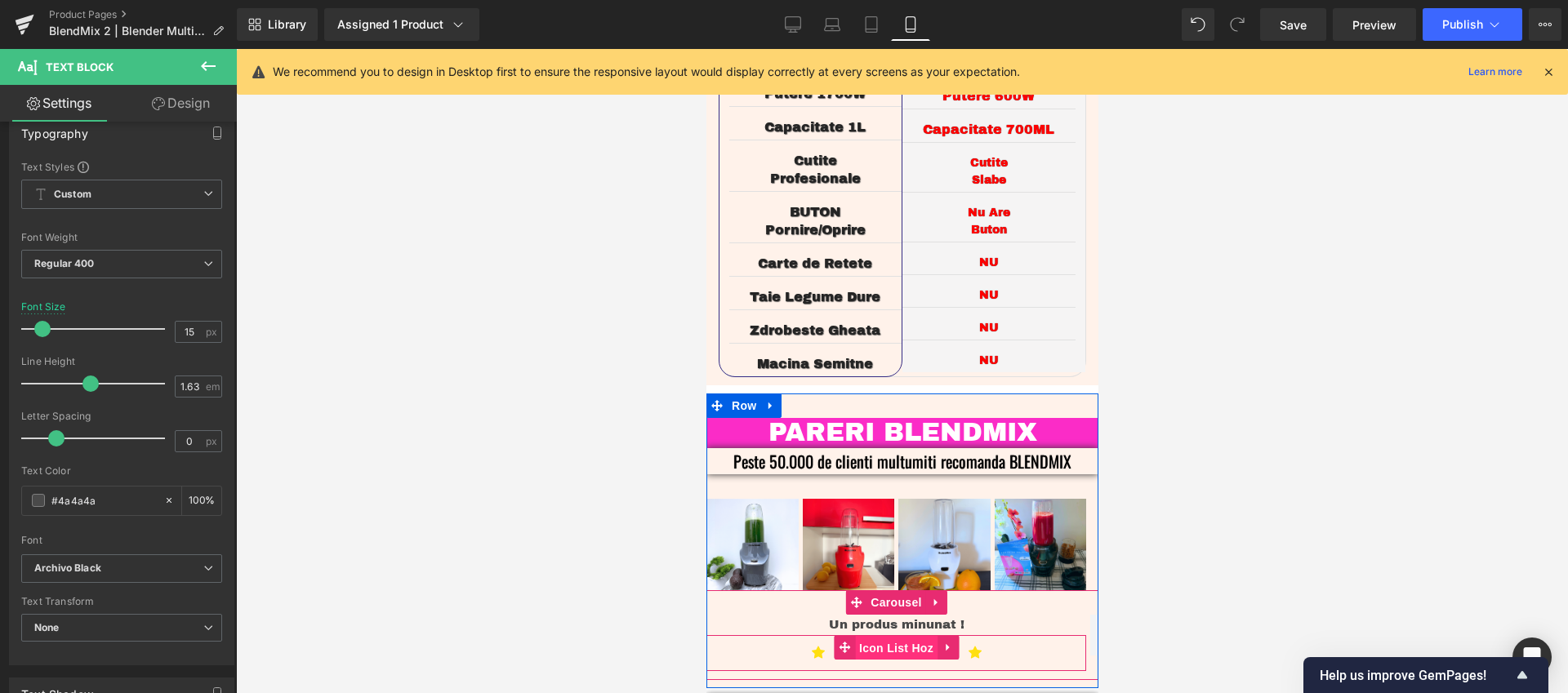
click at [901, 636] on span "Icon List Hoz" at bounding box center [895, 647] width 83 height 24
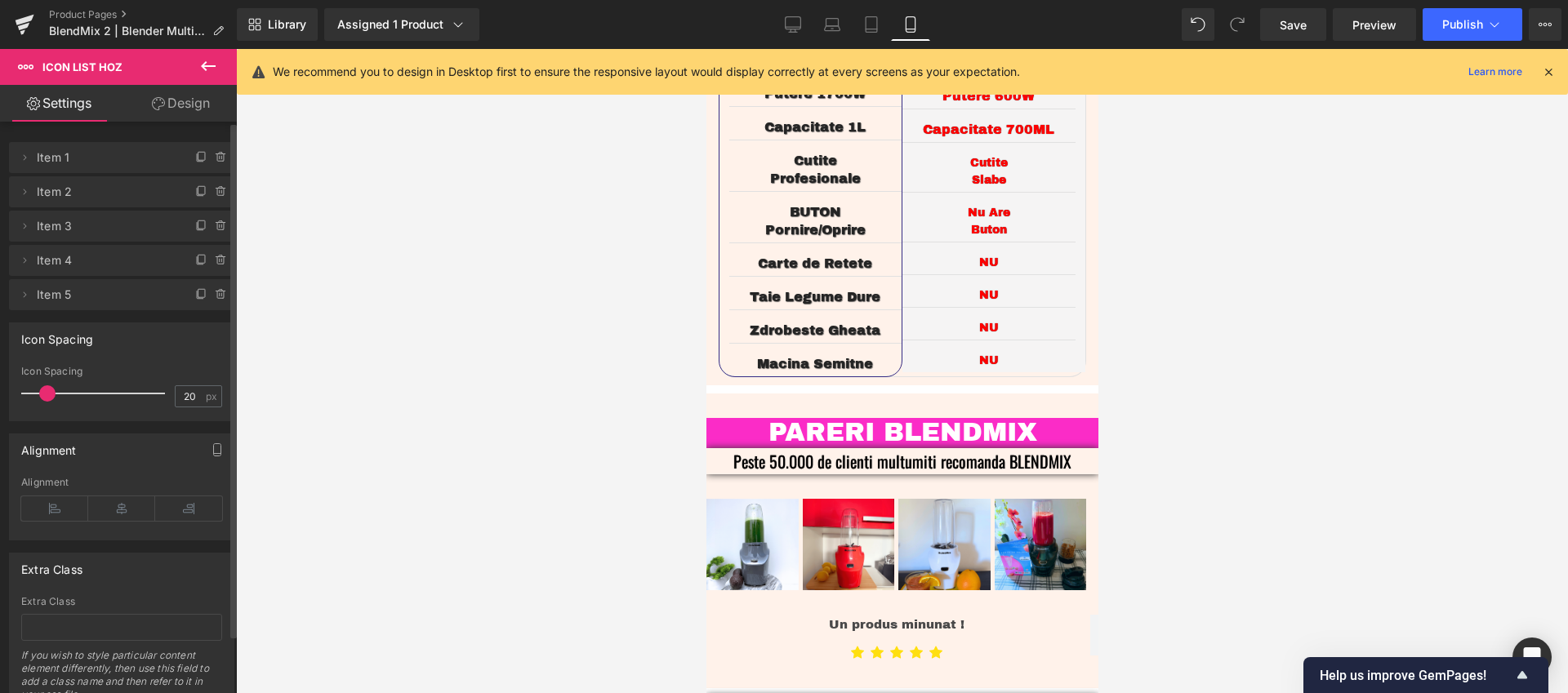
drag, startPoint x: 69, startPoint y: 394, endPoint x: 49, endPoint y: 399, distance: 20.6
click at [49, 399] on span at bounding box center [47, 393] width 17 height 16
click at [112, 509] on icon at bounding box center [121, 508] width 67 height 24
click at [792, 31] on icon at bounding box center [792, 24] width 17 height 16
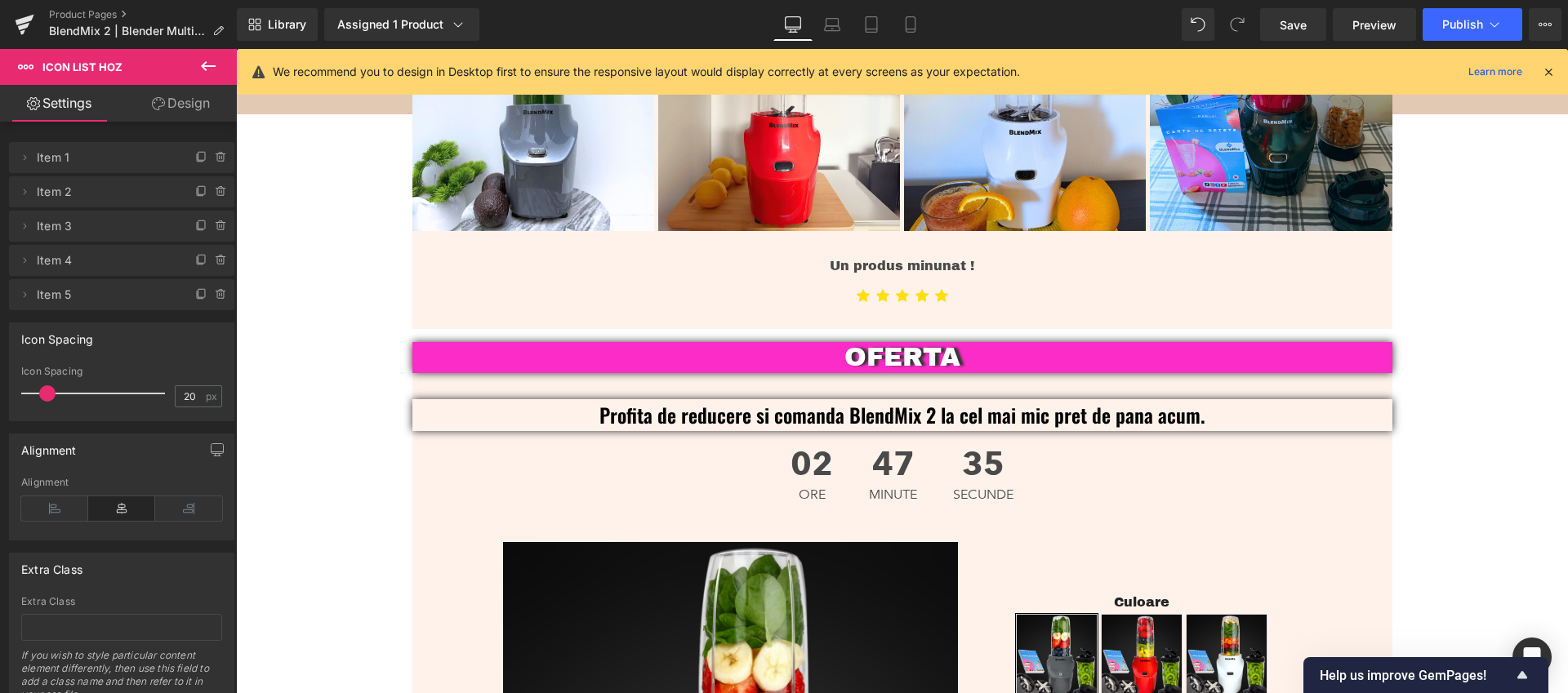
scroll to position [4045, 0]
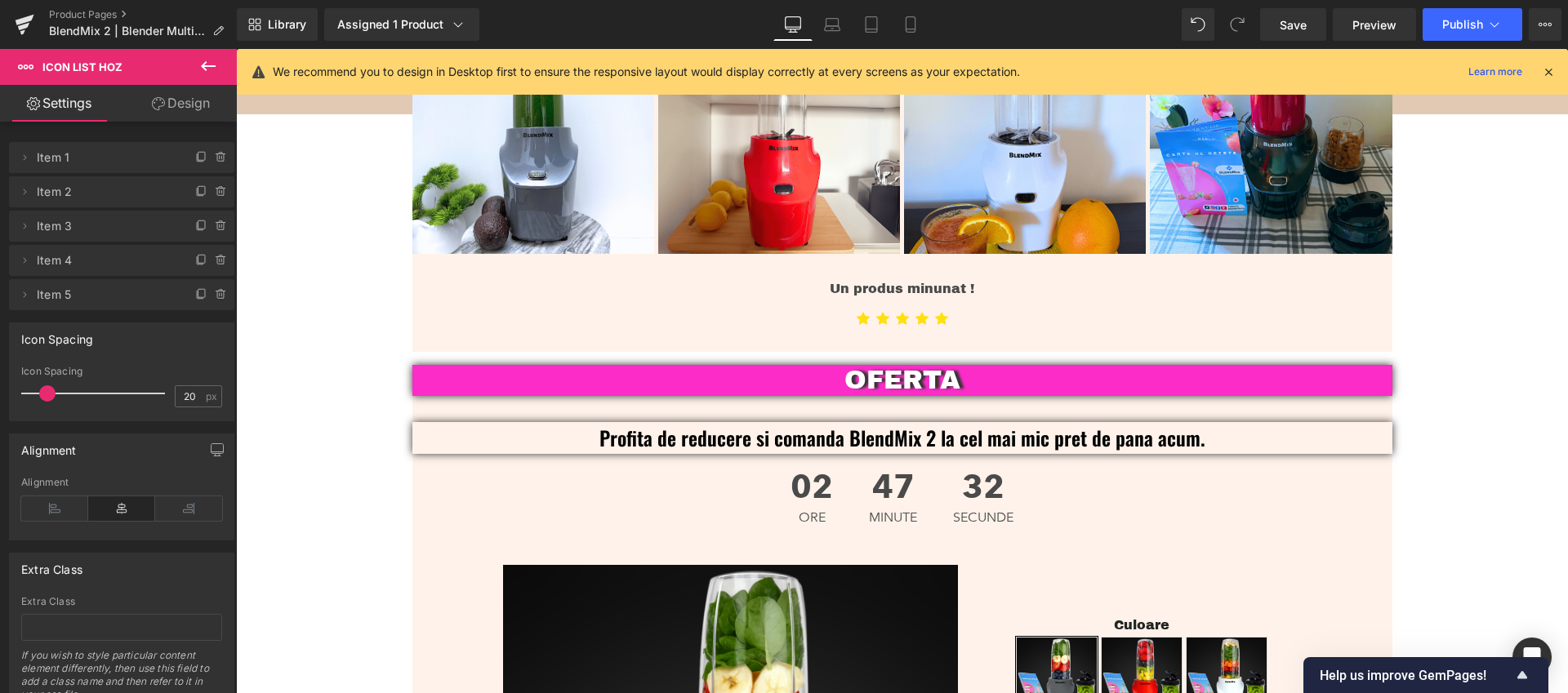
click at [196, 69] on button at bounding box center [208, 66] width 57 height 36
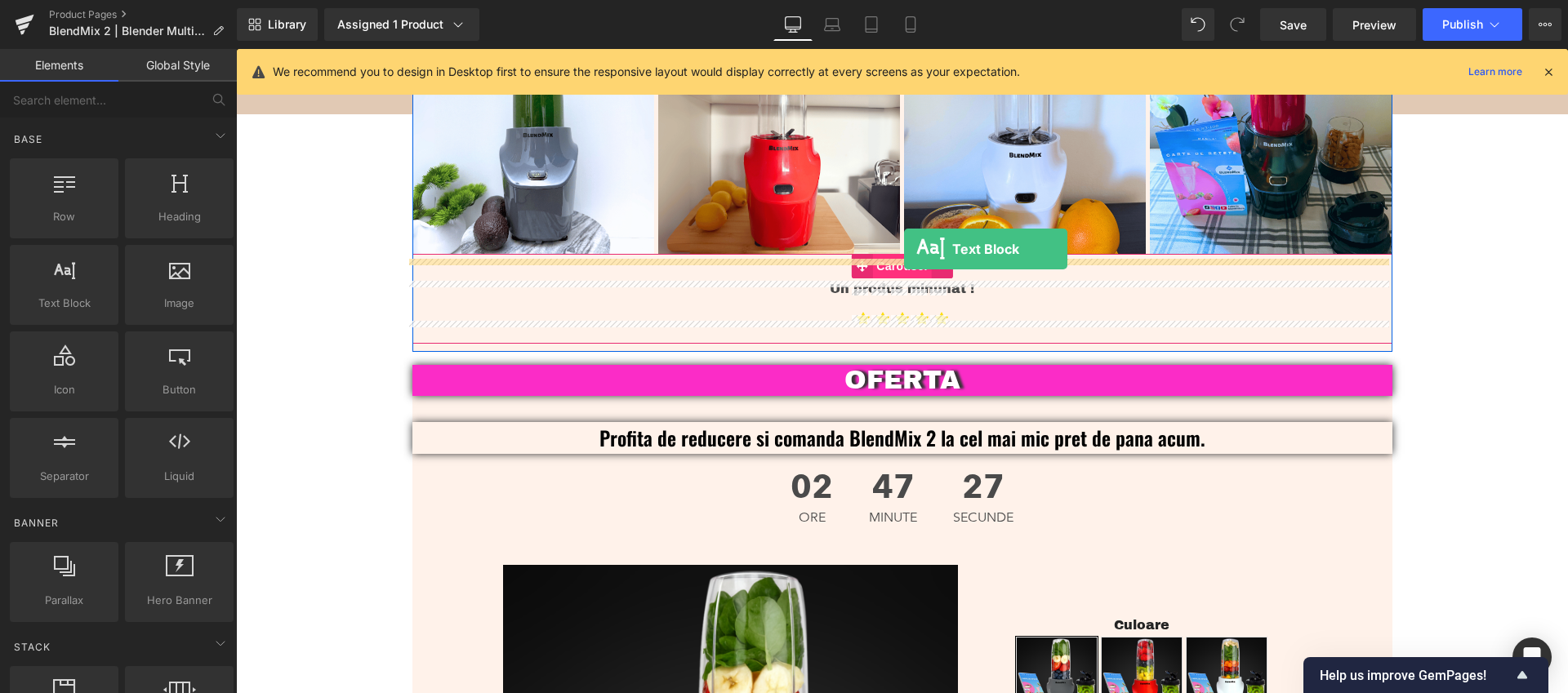
drag, startPoint x: 307, startPoint y: 336, endPoint x: 904, endPoint y: 248, distance: 603.5
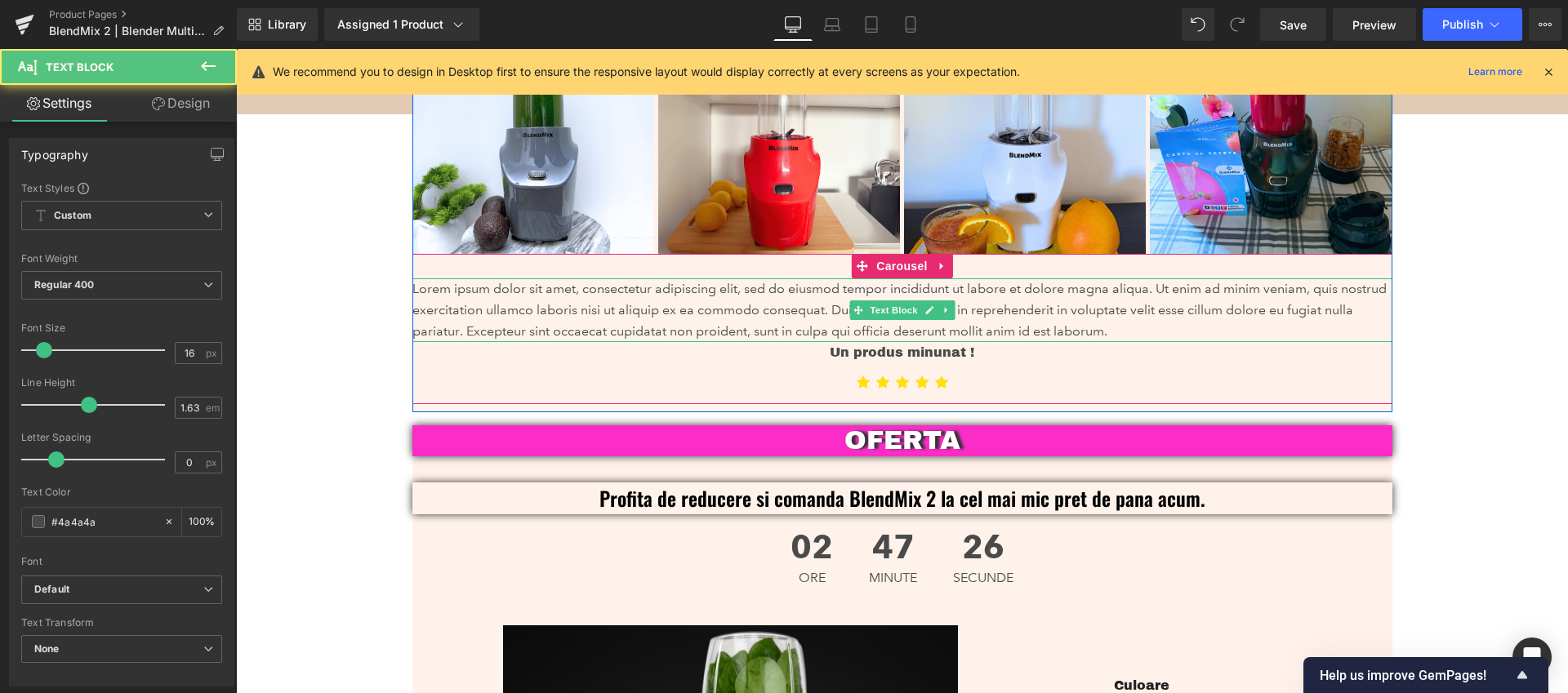
click at [1029, 285] on p "Lorem ipsum dolor sit amet, consectetur adipiscing elit, sed do eiusmod tempor …" at bounding box center [902, 311] width 980 height 64
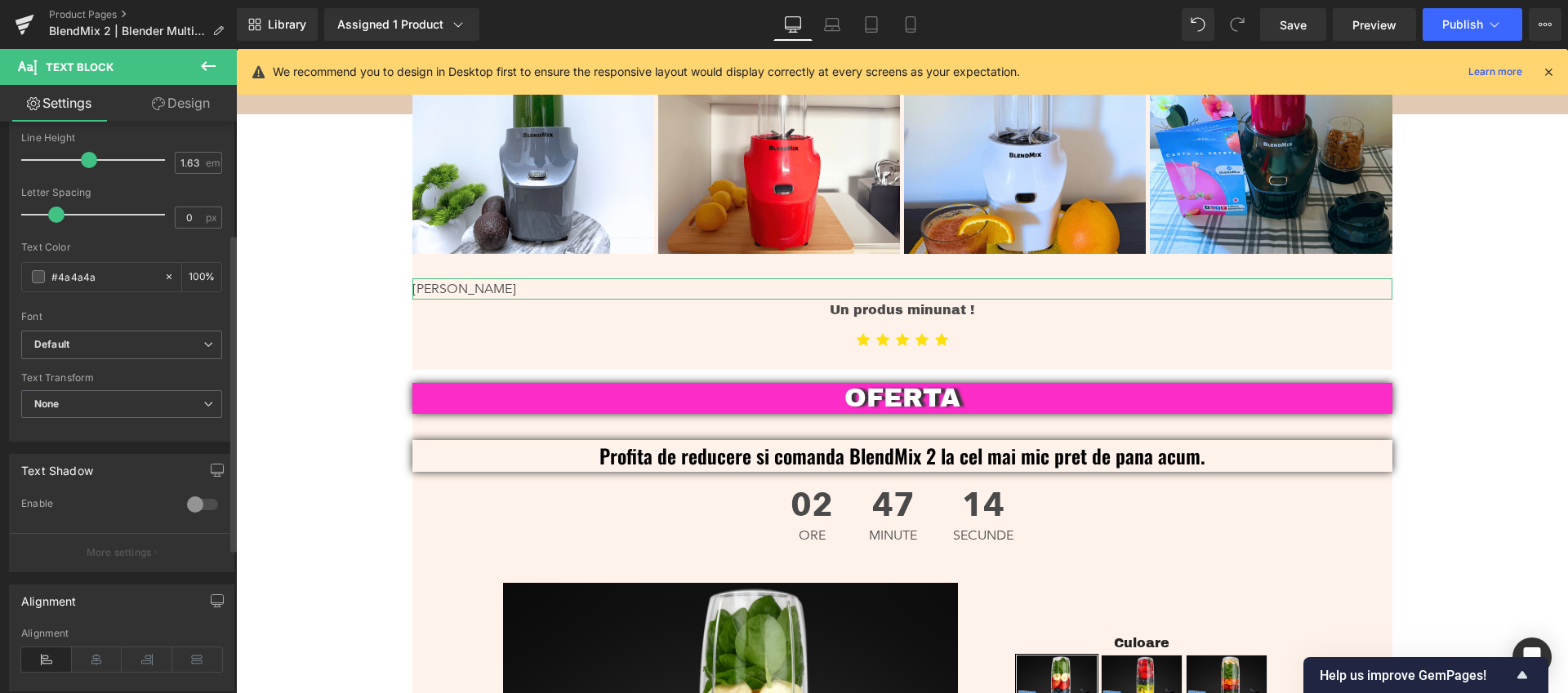
scroll to position [429, 0]
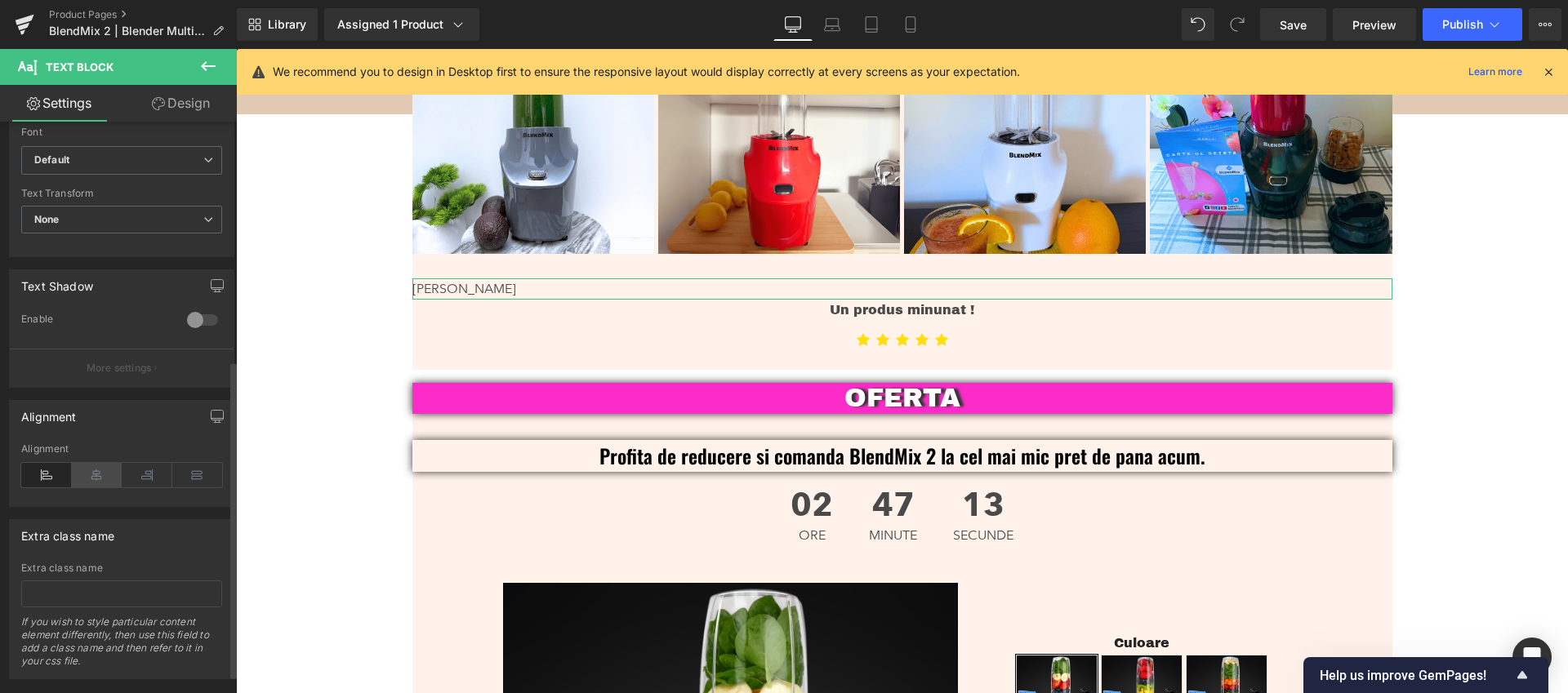
click at [100, 482] on icon at bounding box center [97, 475] width 50 height 24
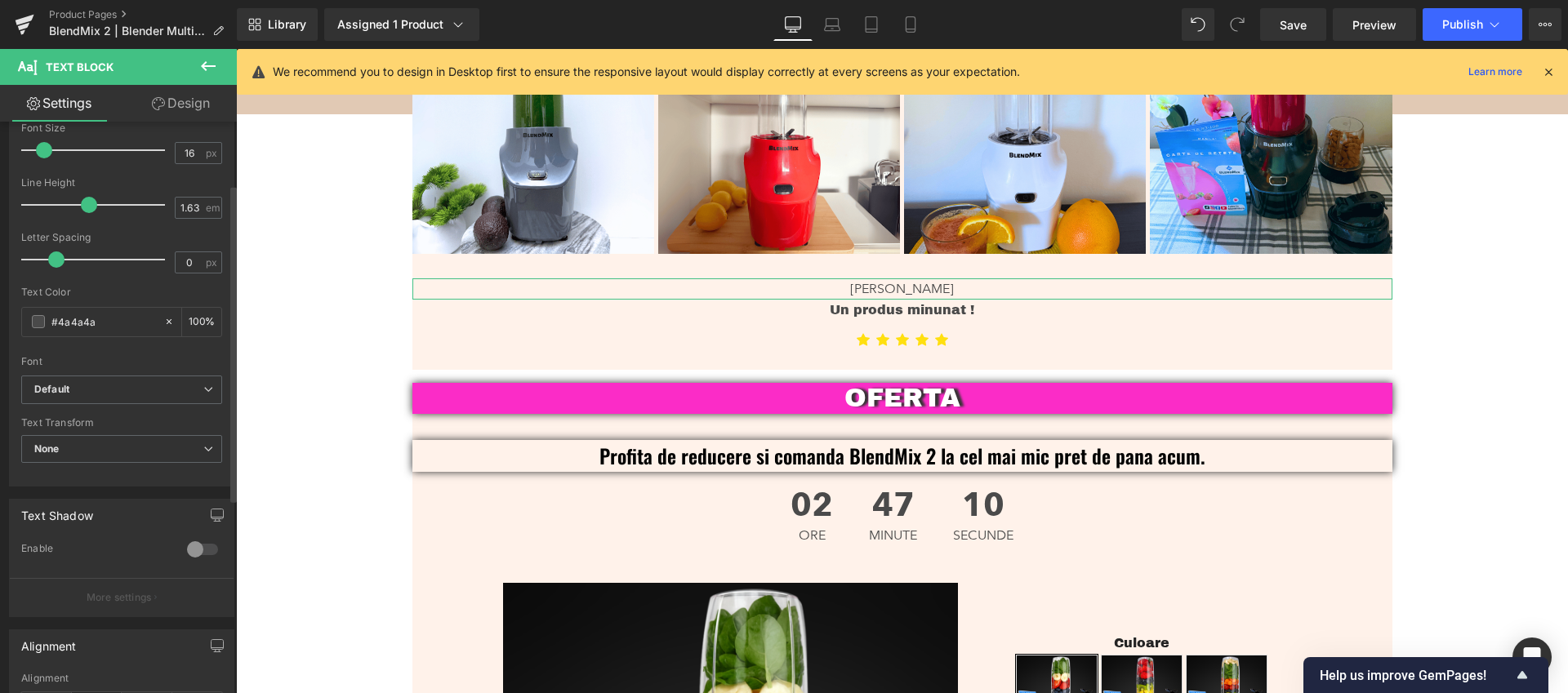
scroll to position [113, 0]
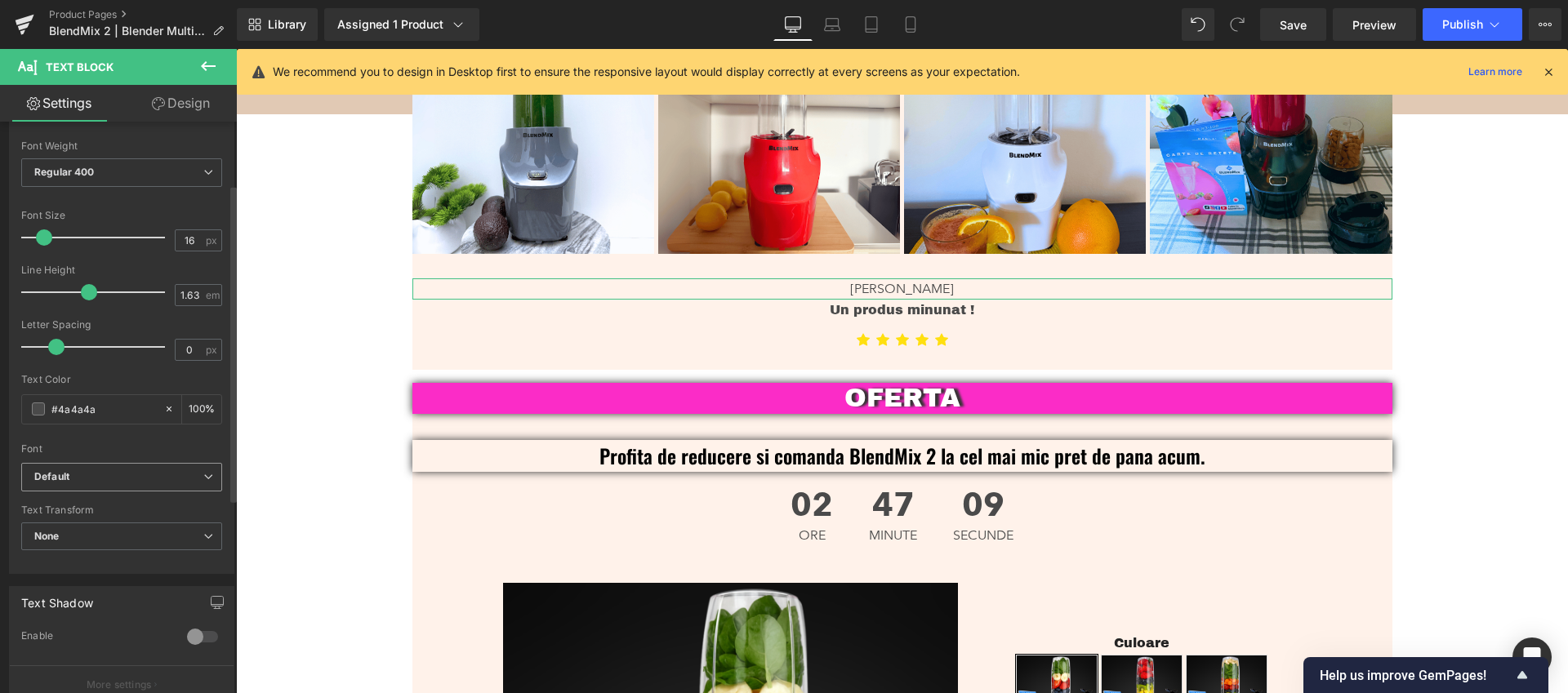
click at [107, 481] on b "Default" at bounding box center [118, 477] width 169 height 14
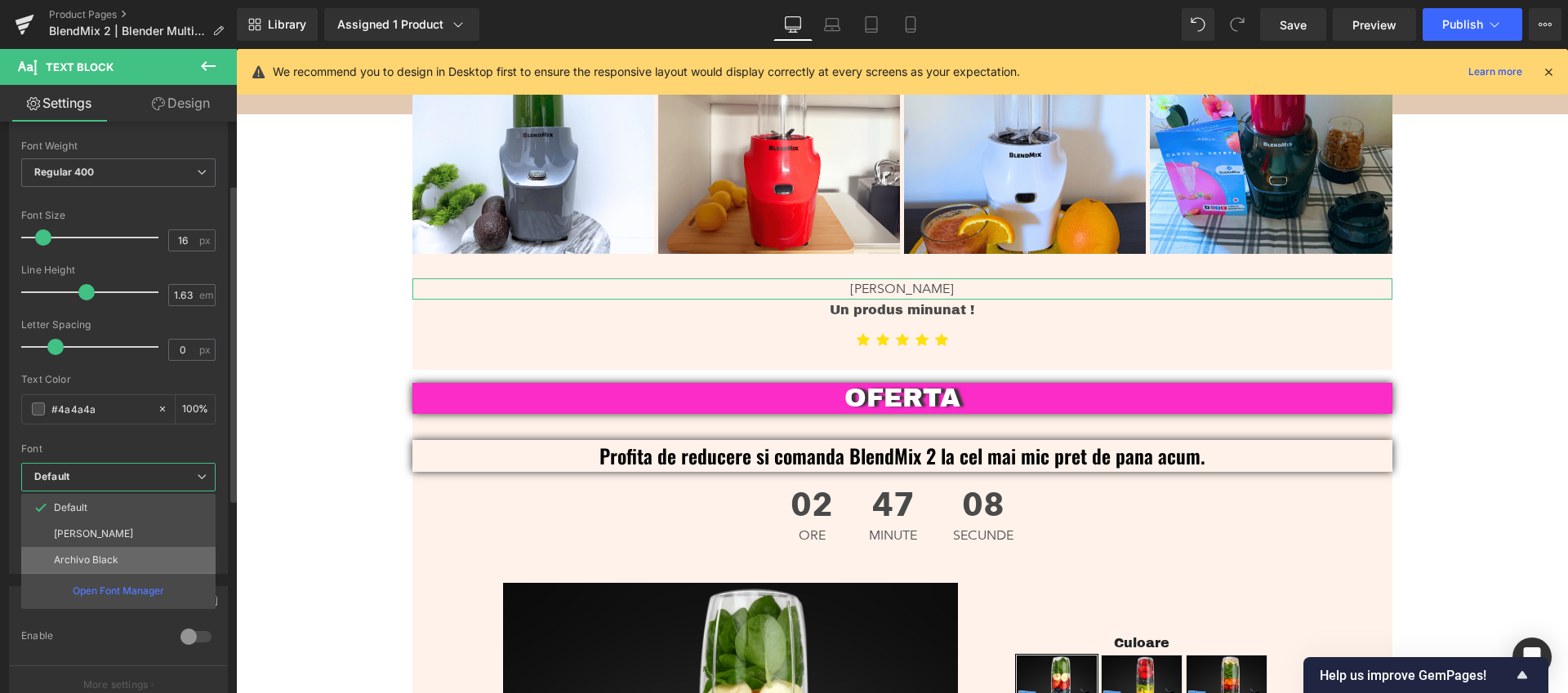
click at [124, 565] on li "Archivo Black" at bounding box center [118, 559] width 194 height 26
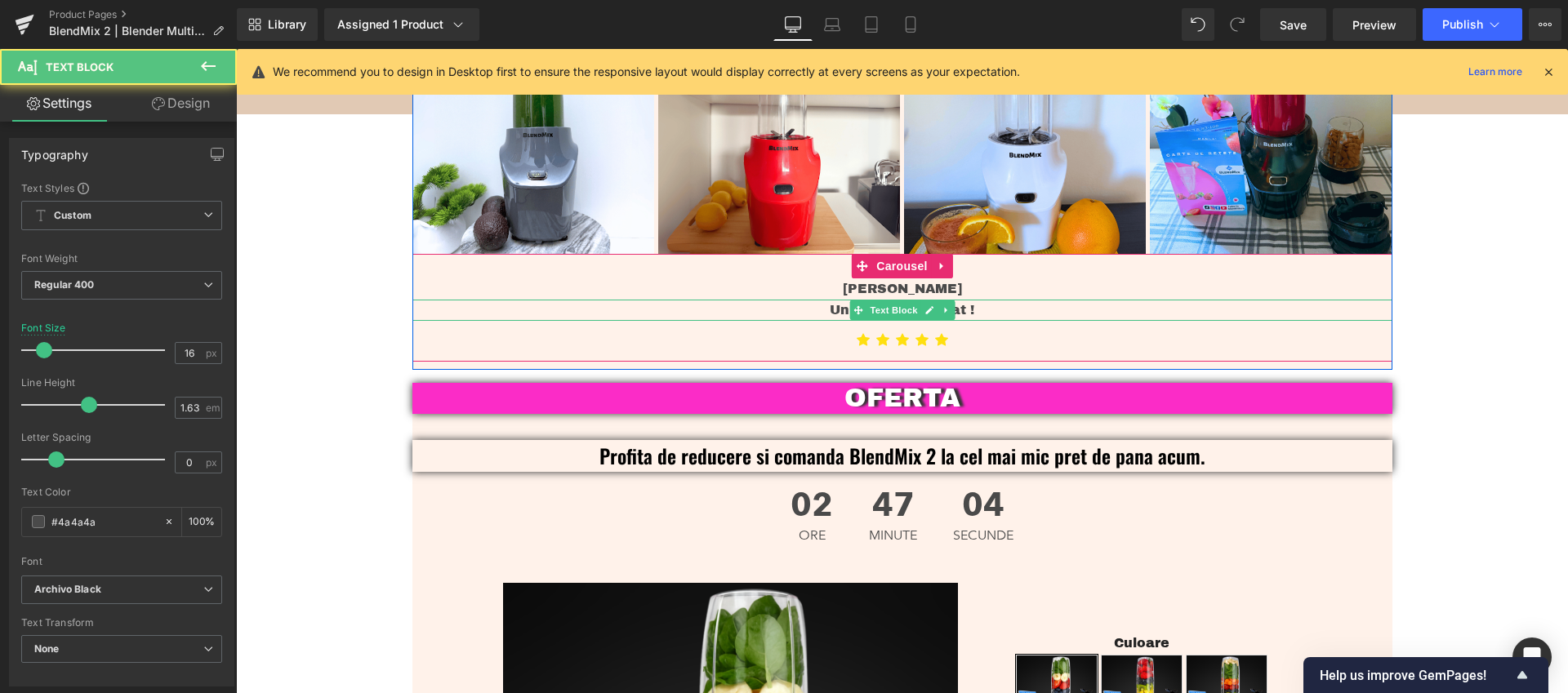
click at [989, 300] on p "Un produs minunat !" at bounding box center [902, 311] width 980 height 21
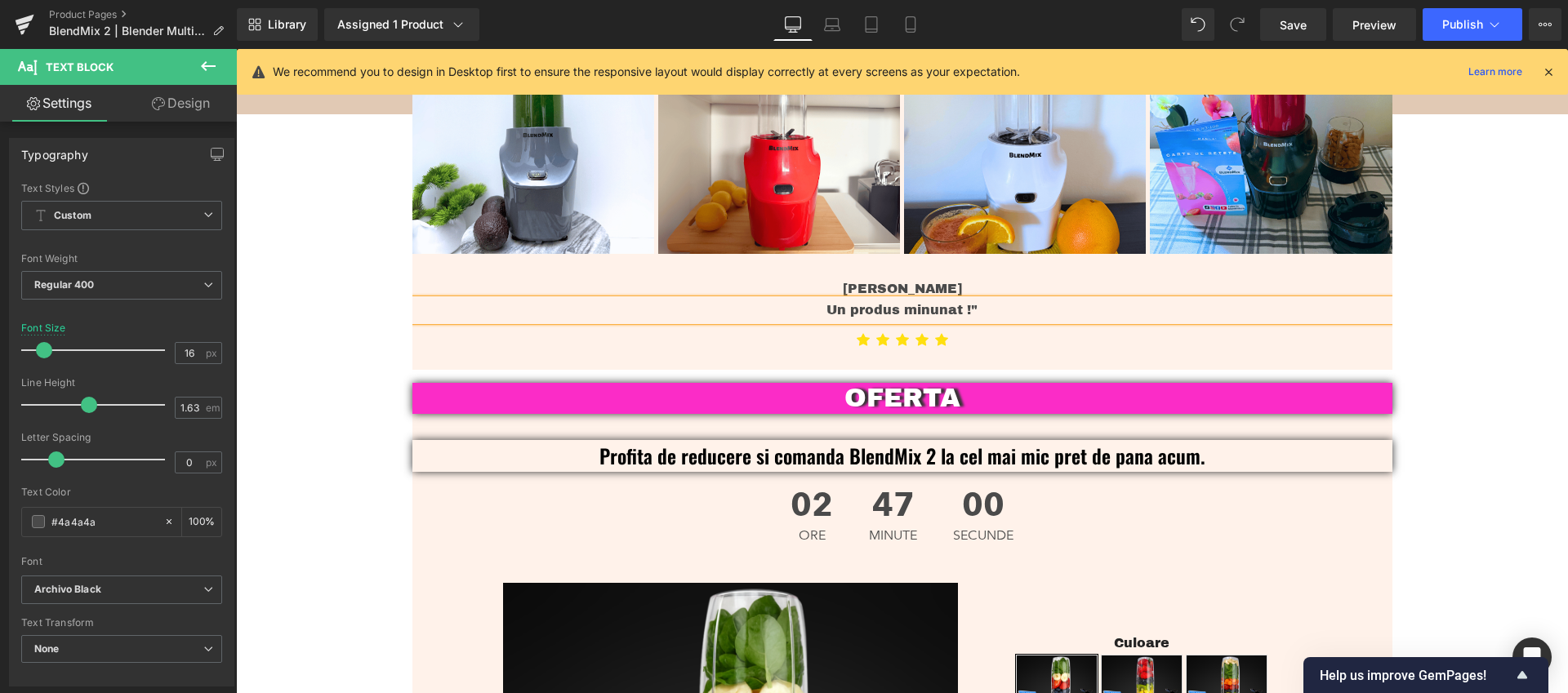
click at [820, 300] on p "Un produs minunat !"" at bounding box center [902, 311] width 980 height 21
click at [910, 13] on link "Mobile" at bounding box center [910, 24] width 39 height 33
type input "15"
type input "100"
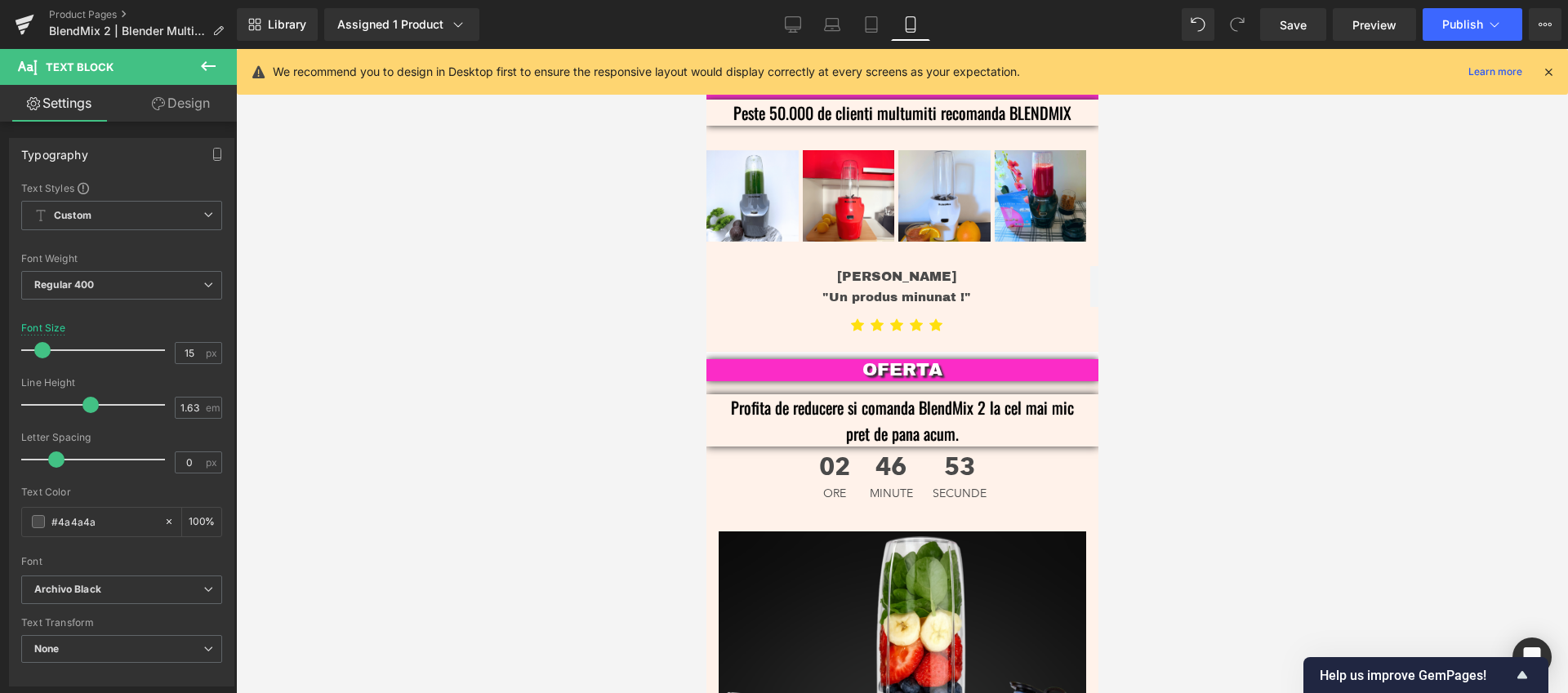
scroll to position [3592, 0]
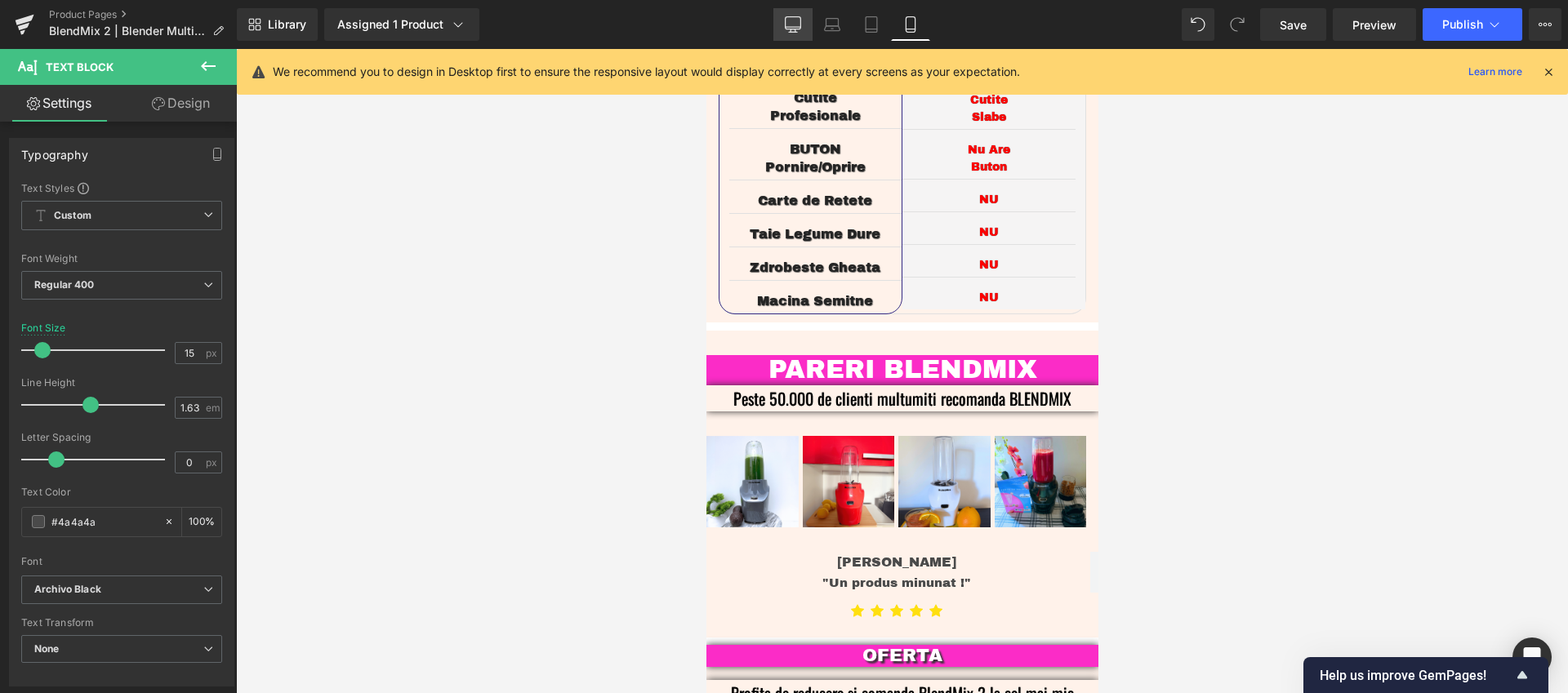
click at [779, 28] on link "Desktop" at bounding box center [792, 24] width 39 height 33
type input "16"
type input "100"
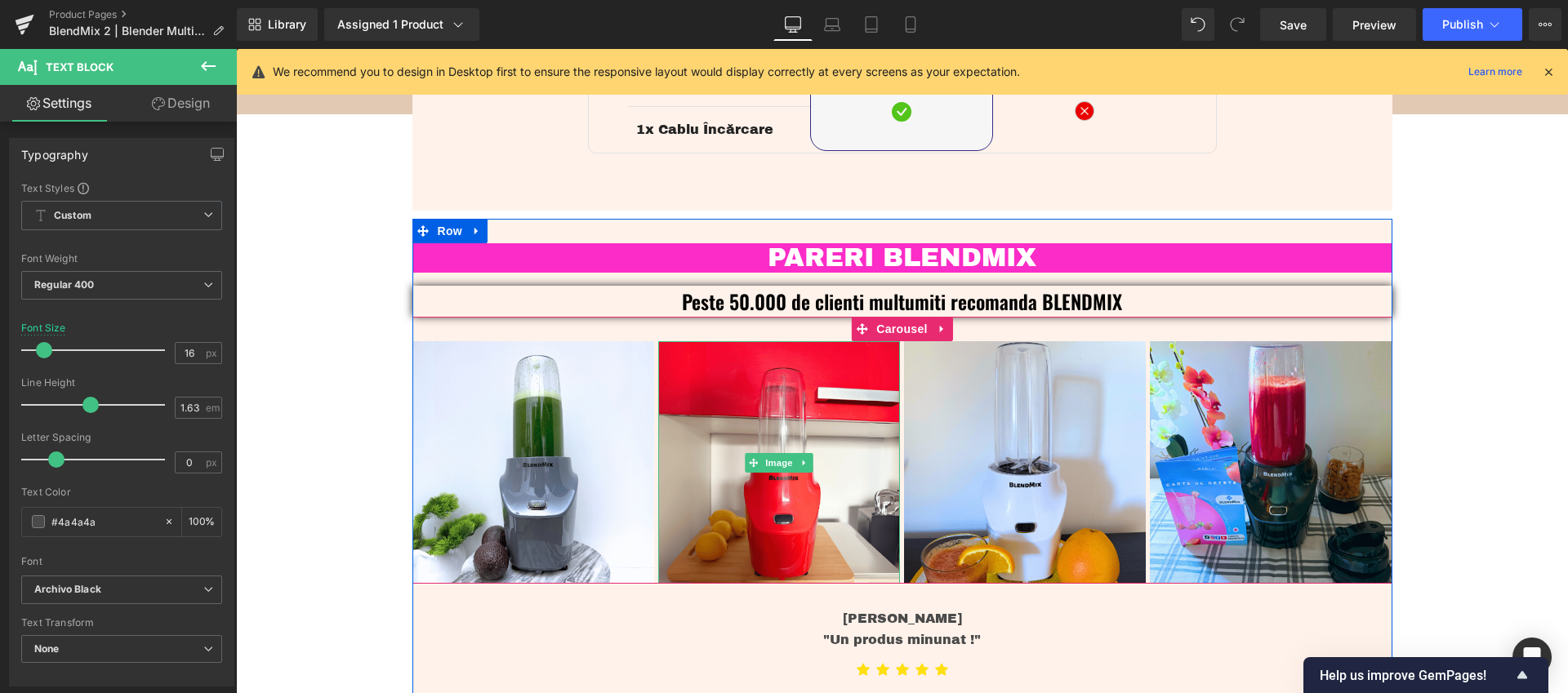
scroll to position [3798, 0]
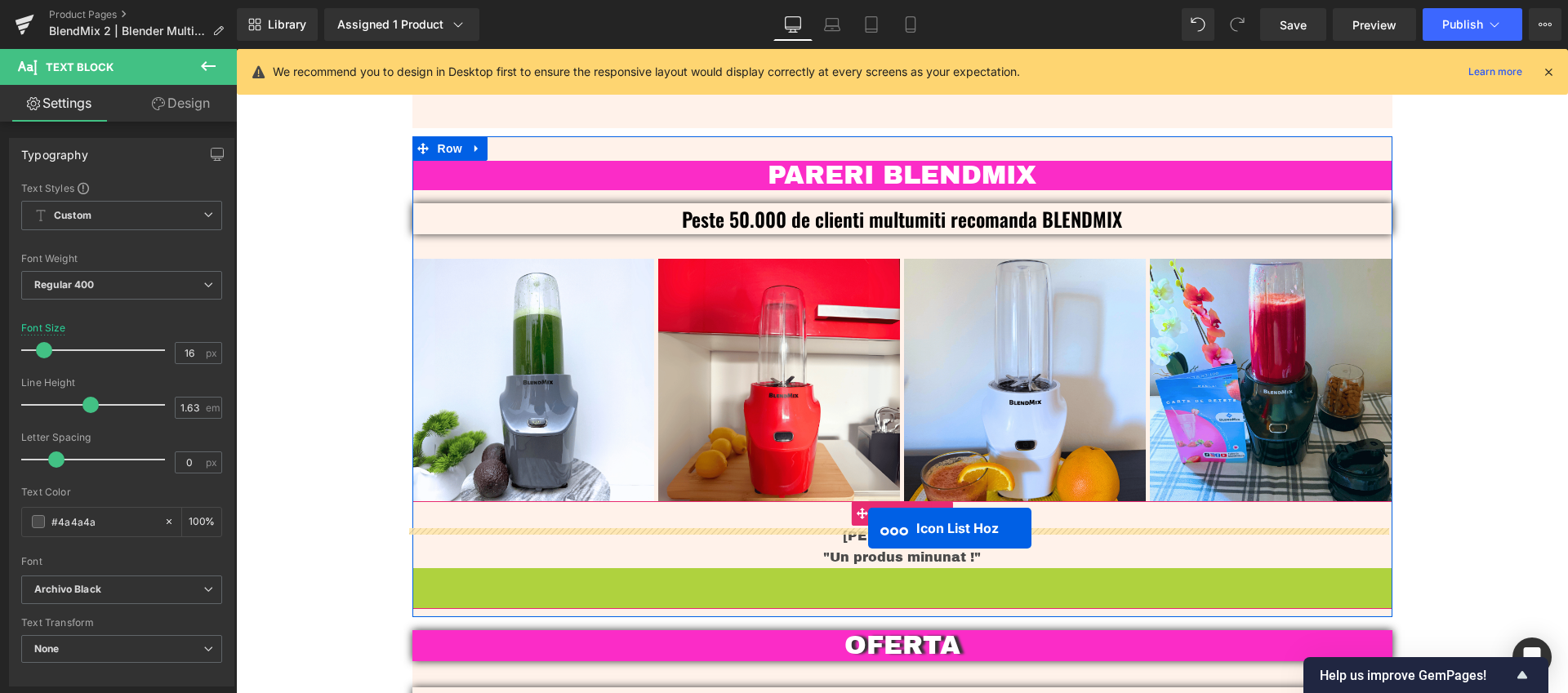
drag, startPoint x: 842, startPoint y: 563, endPoint x: 868, endPoint y: 528, distance: 43.6
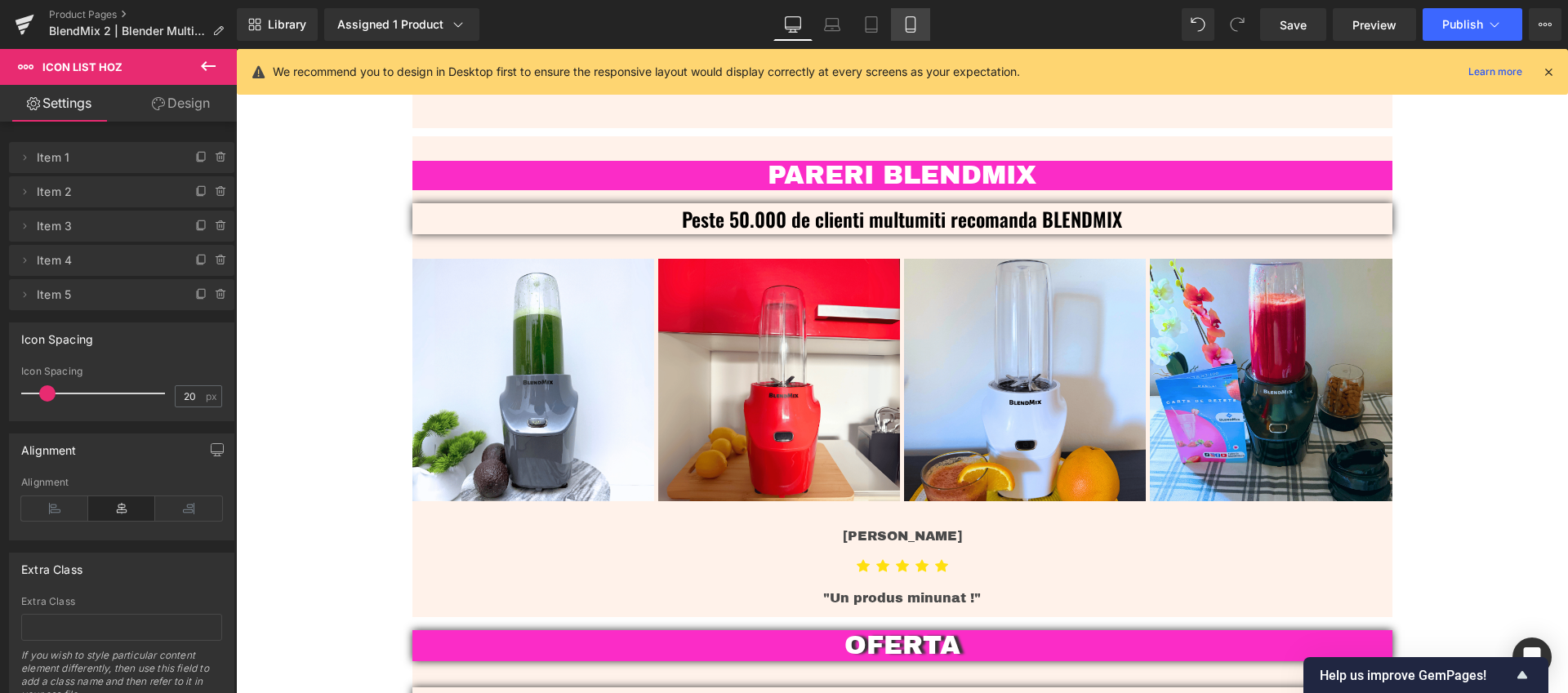
click at [912, 26] on icon at bounding box center [910, 24] width 17 height 16
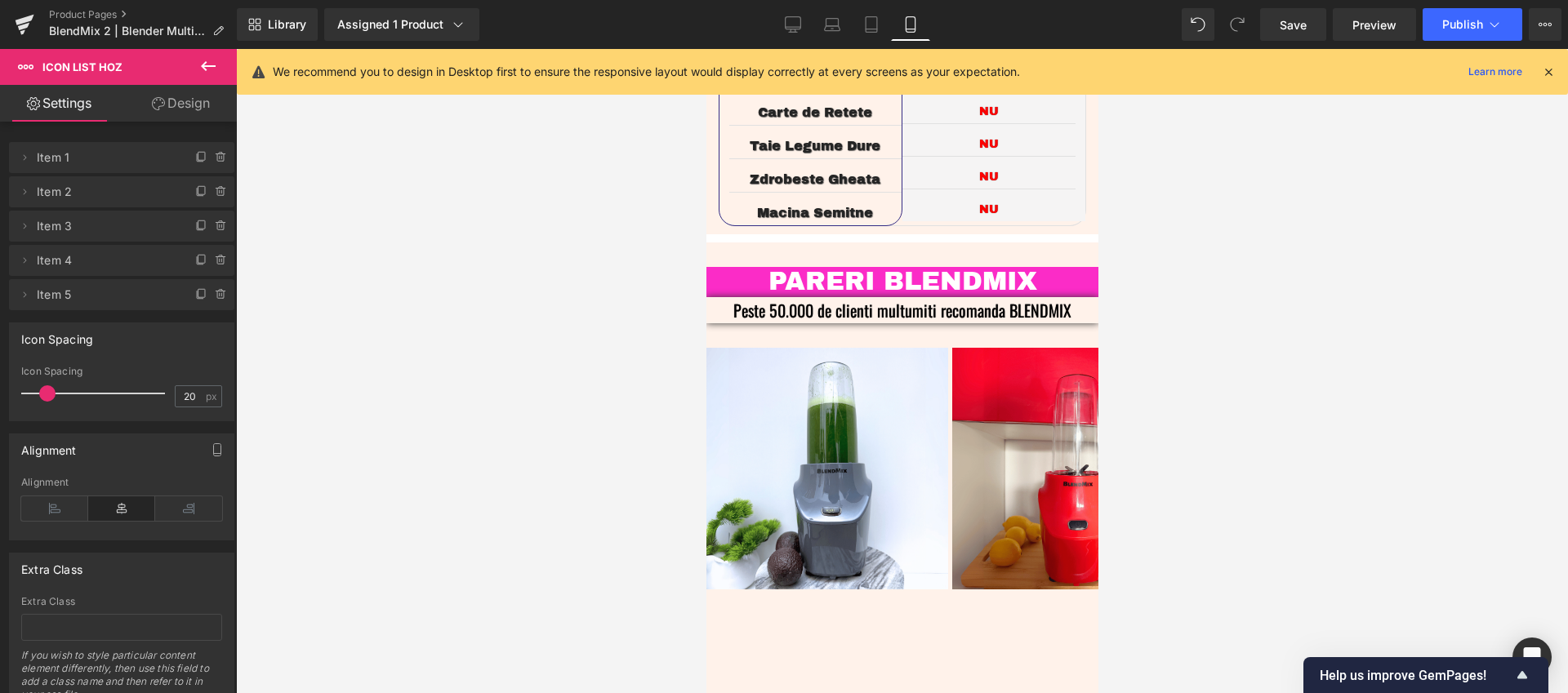
scroll to position [3680, 0]
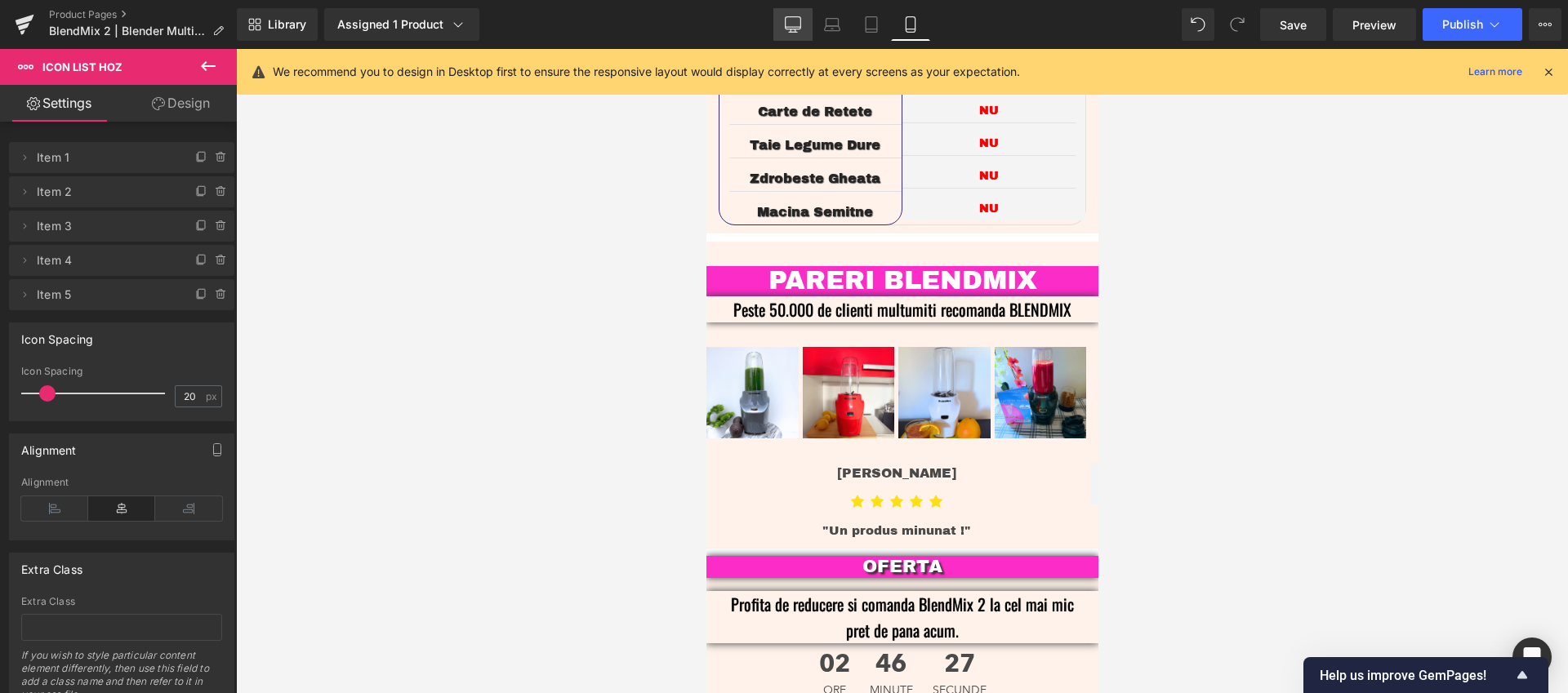
click at [787, 28] on icon at bounding box center [792, 24] width 17 height 16
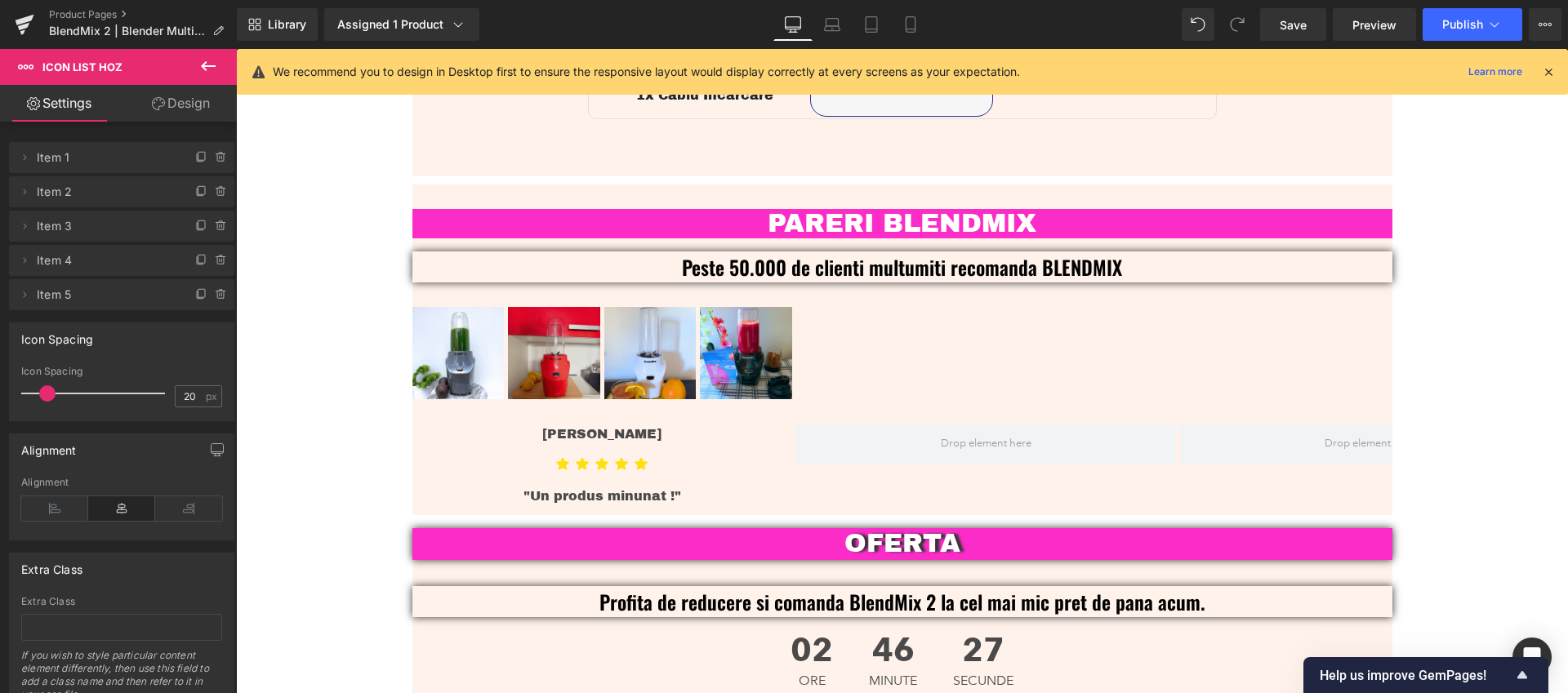
scroll to position [3747, 0]
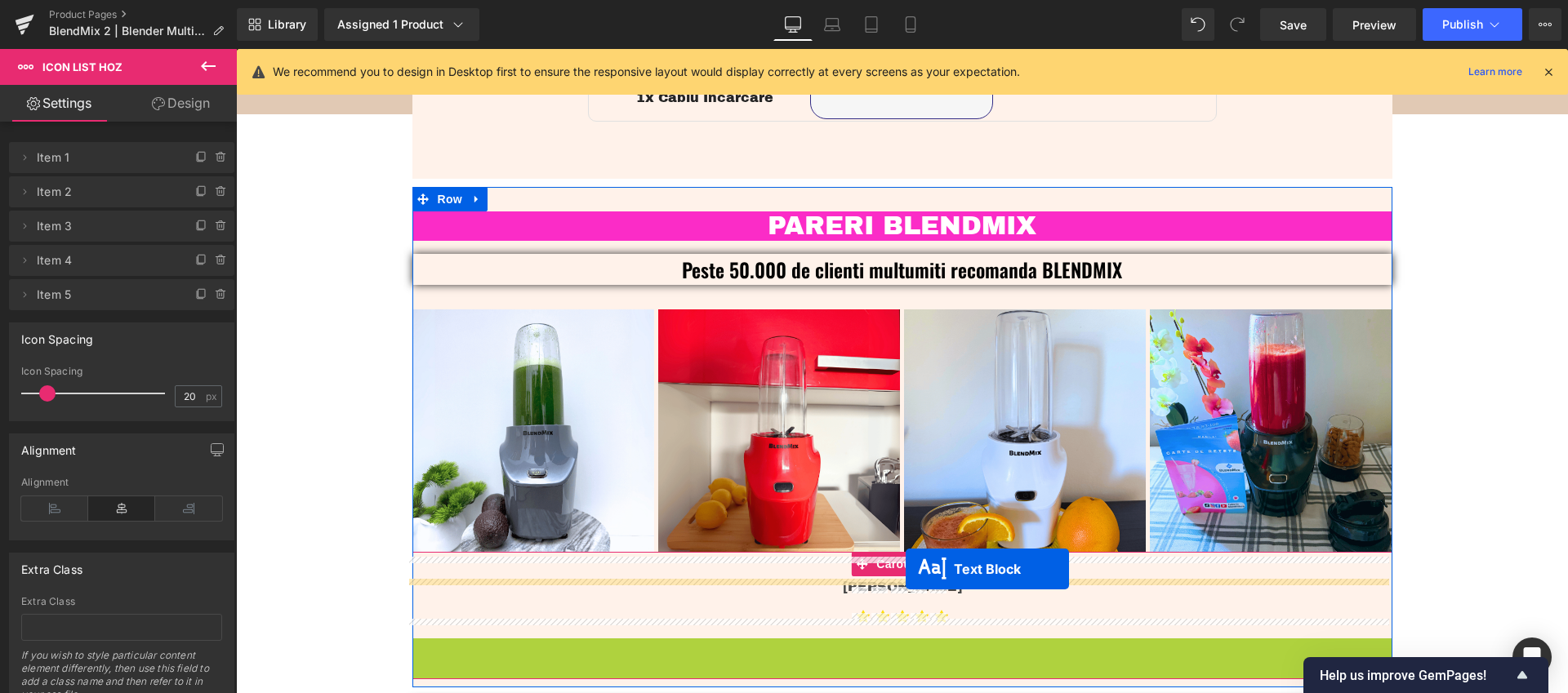
drag, startPoint x: 852, startPoint y: 629, endPoint x: 906, endPoint y: 569, distance: 80.7
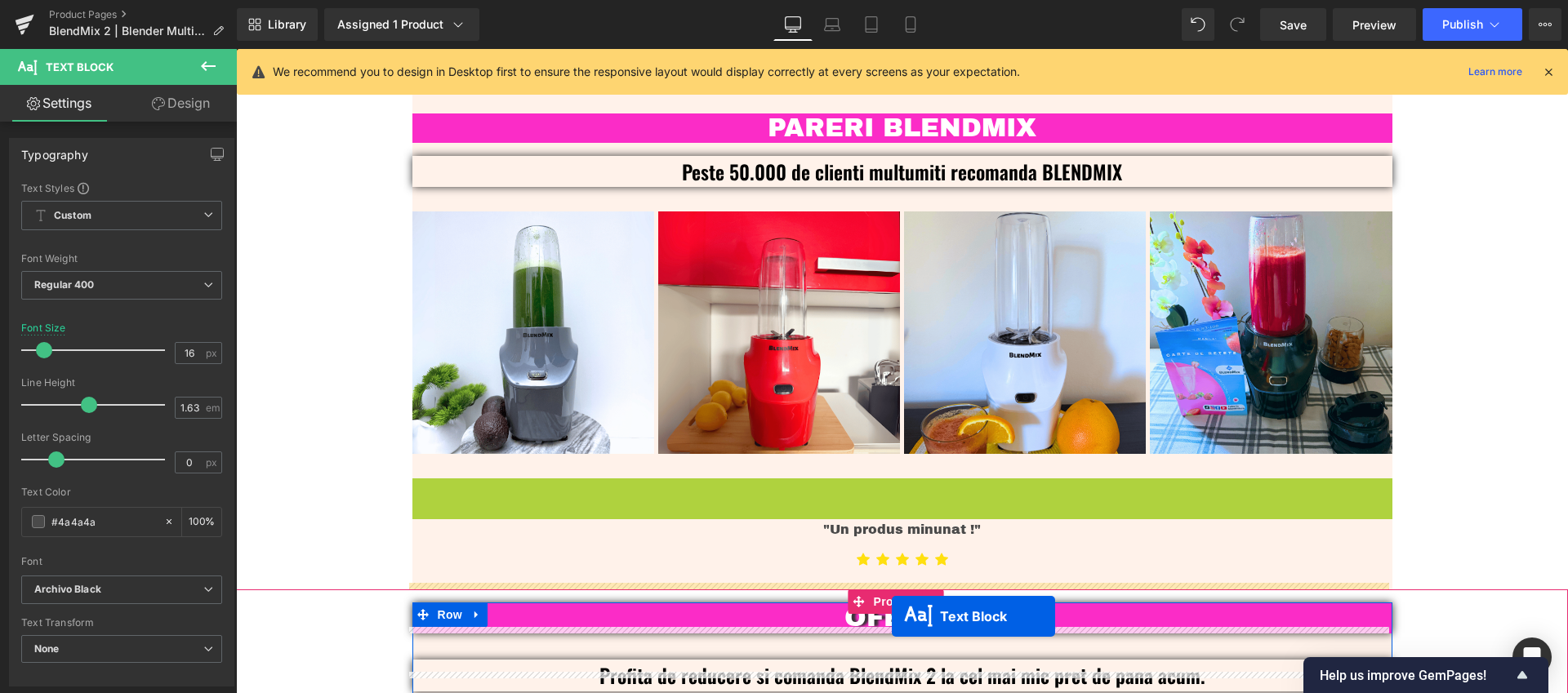
scroll to position [3878, 0]
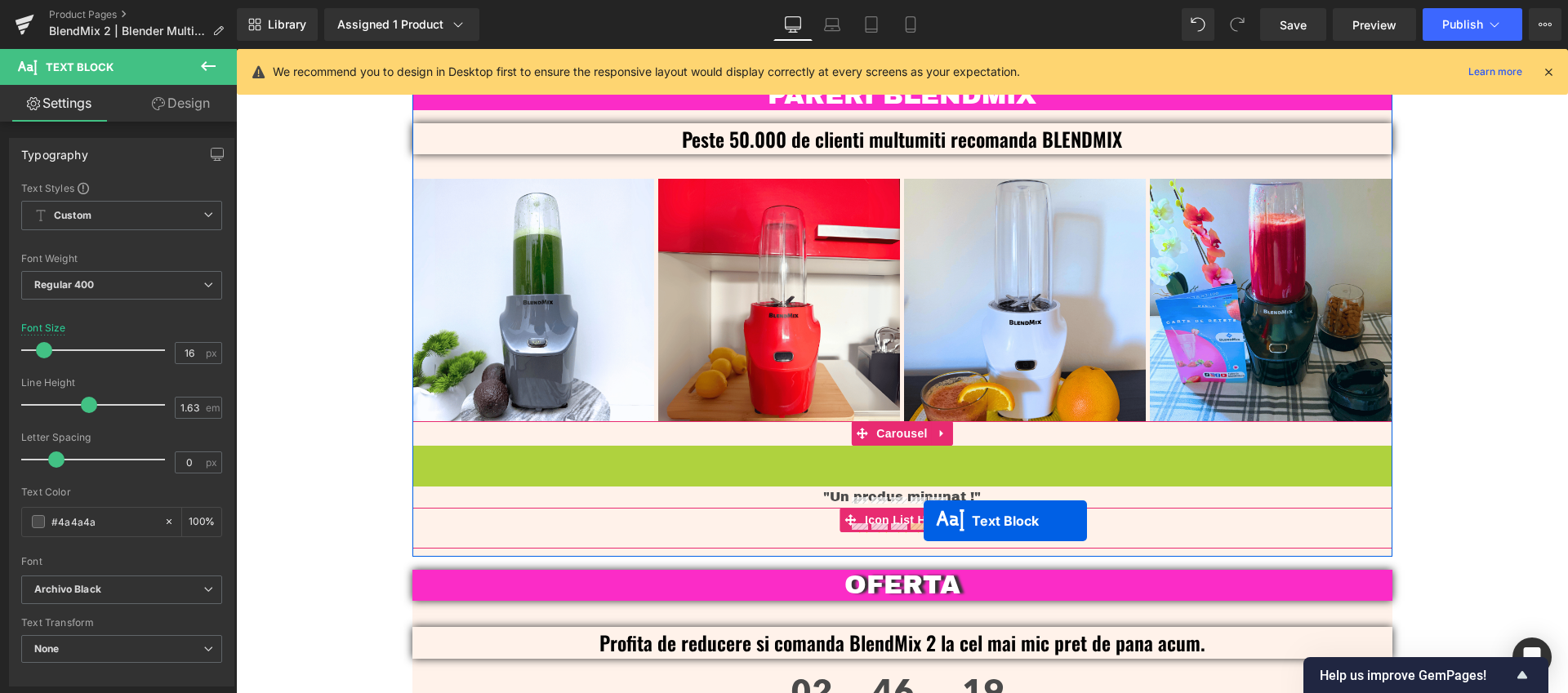
drag, startPoint x: 850, startPoint y: 566, endPoint x: 923, endPoint y: 520, distance: 86.3
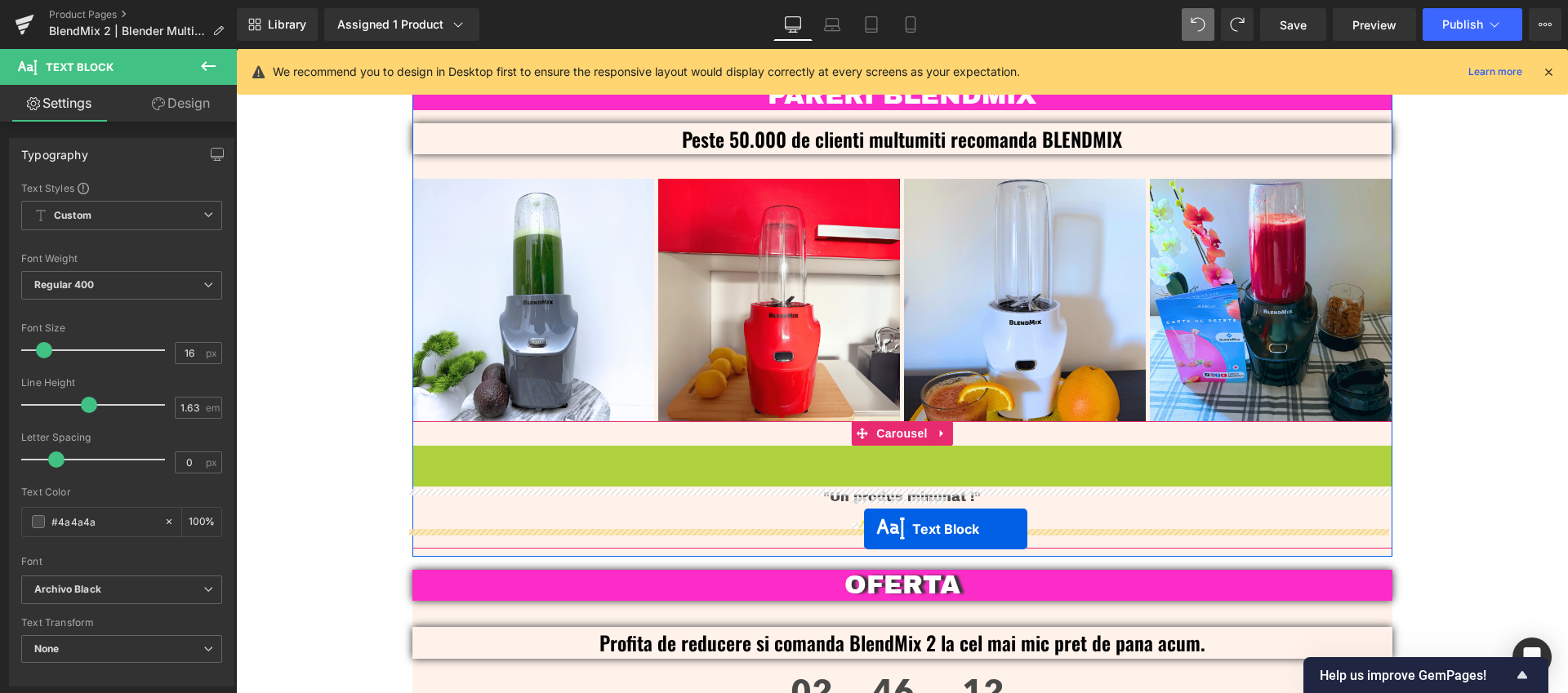
drag, startPoint x: 850, startPoint y: 437, endPoint x: 865, endPoint y: 529, distance: 93.2
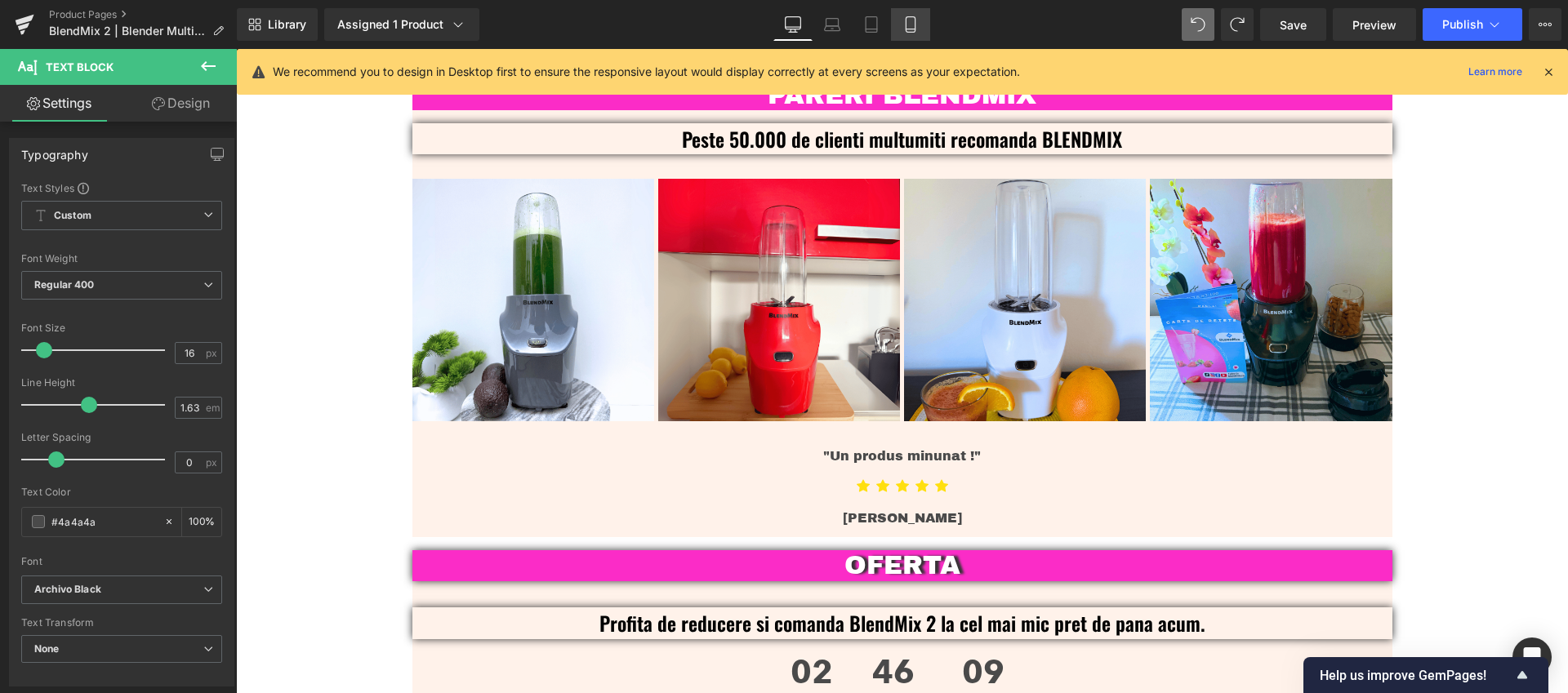
click at [919, 28] on link "Mobile" at bounding box center [910, 24] width 39 height 33
type input "100"
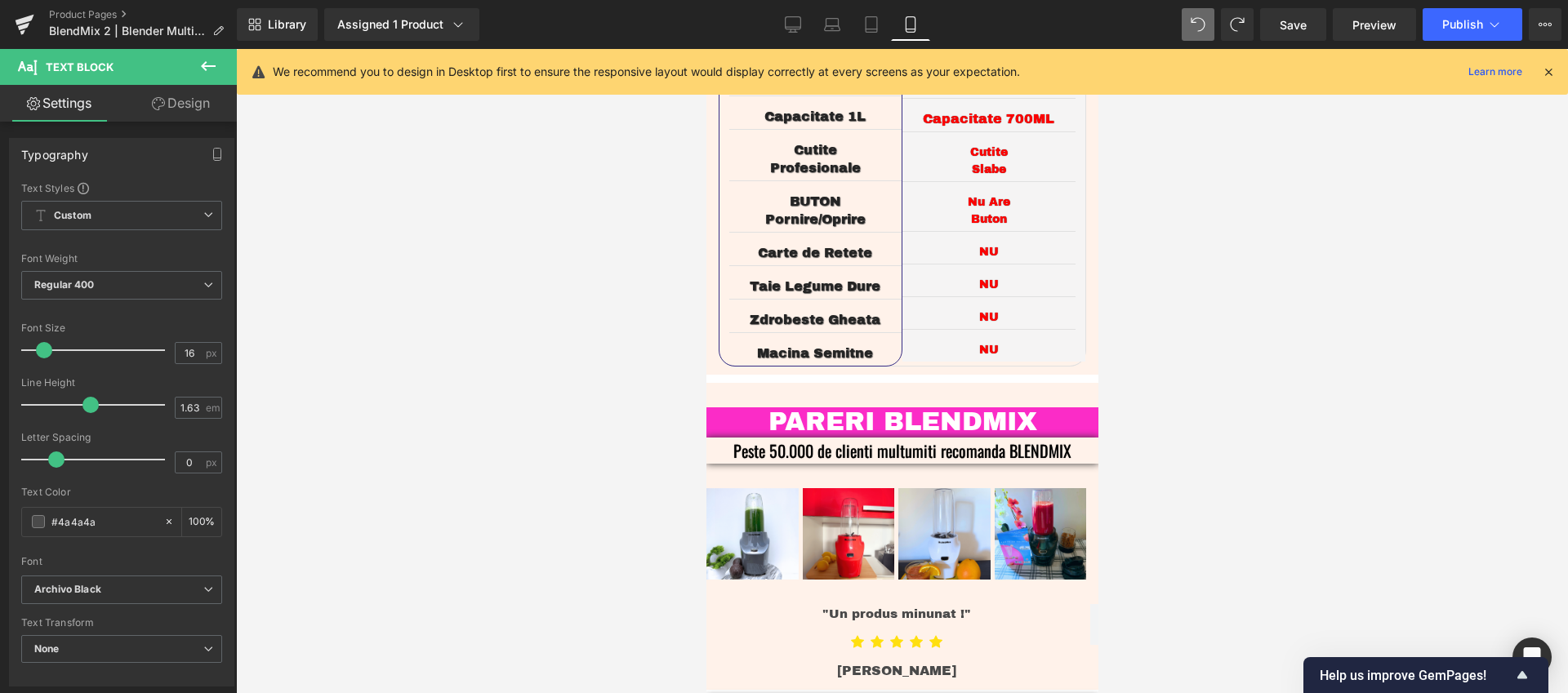
scroll to position [3613, 0]
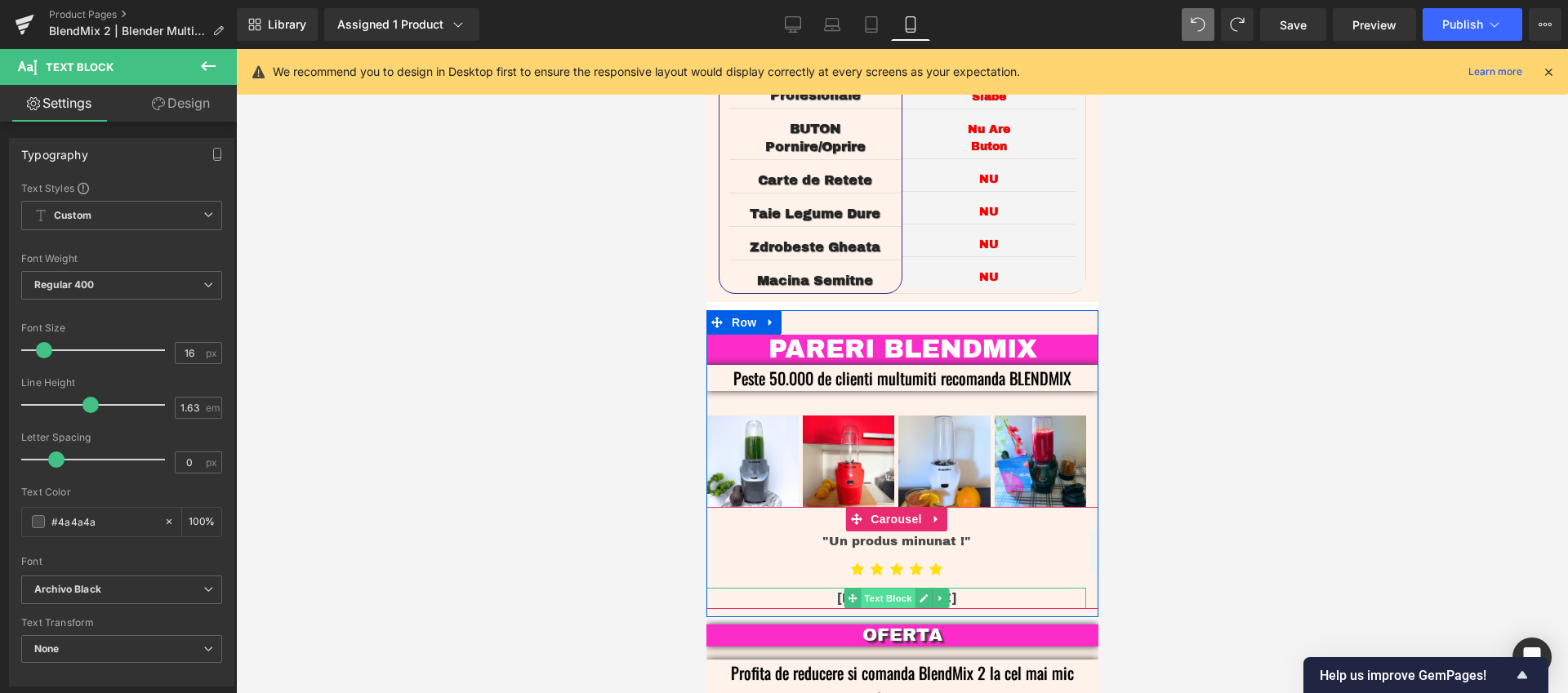
click at [891, 588] on span "Text Block" at bounding box center [885, 598] width 53 height 19
click at [894, 531] on span "Text Block" at bounding box center [885, 541] width 53 height 19
click at [896, 588] on span "Text Block" at bounding box center [885, 598] width 53 height 19
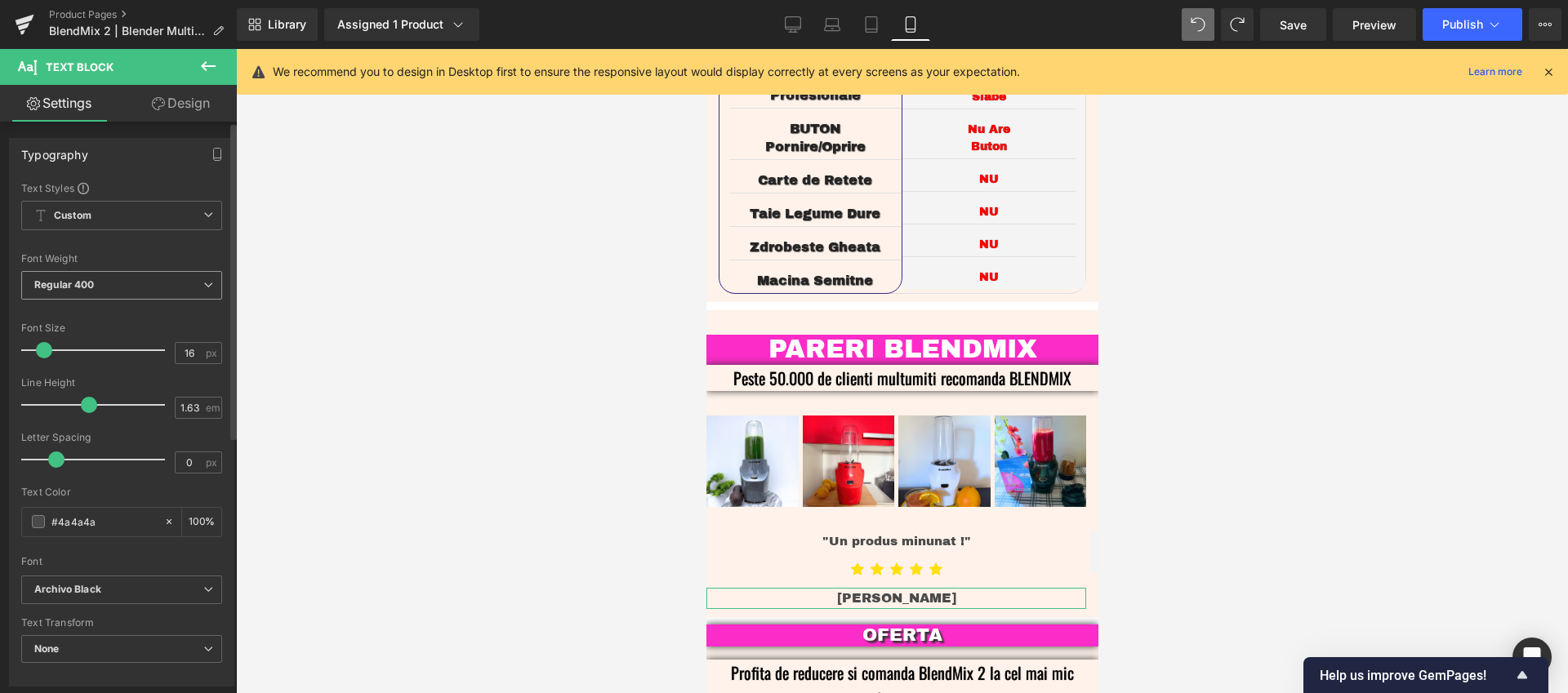
click at [109, 285] on span "Regular 400" at bounding box center [121, 284] width 201 height 28
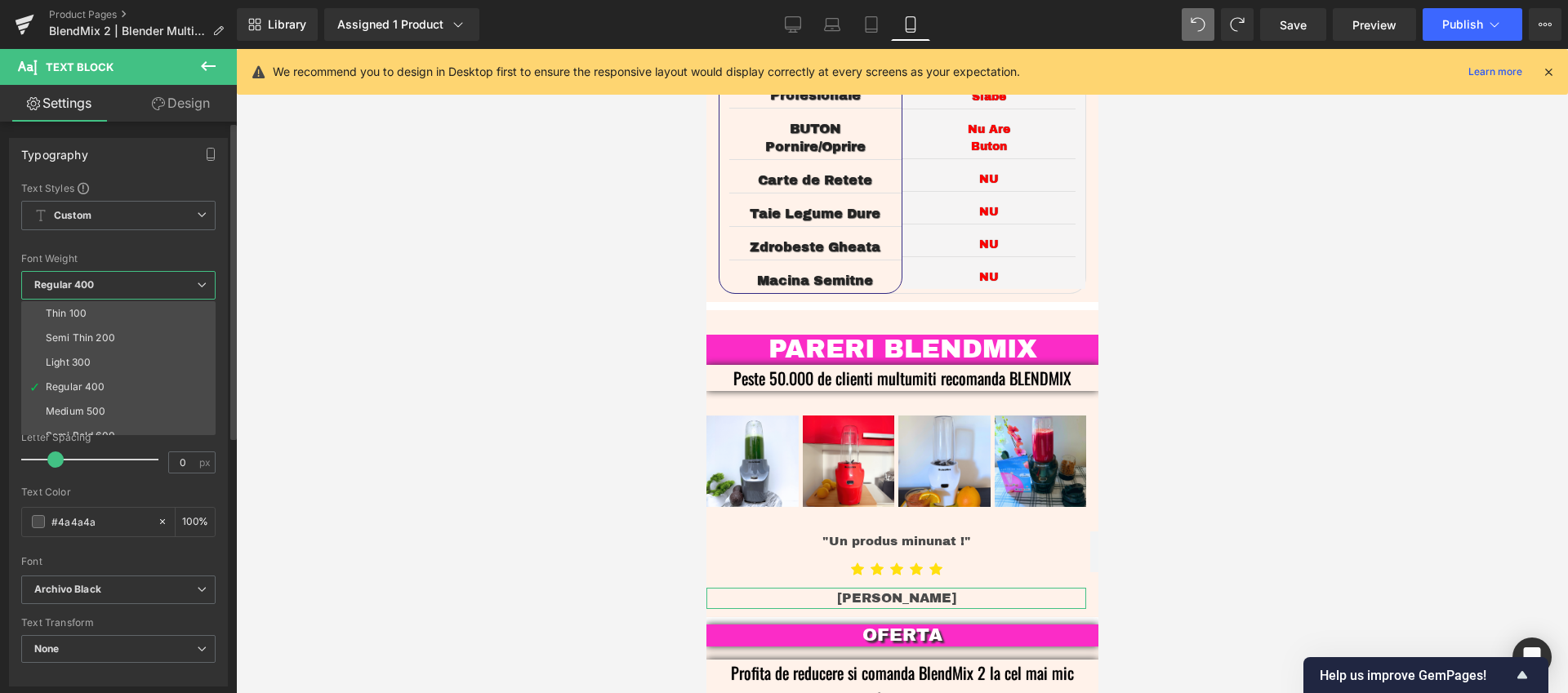
click at [206, 286] on icon at bounding box center [202, 284] width 10 height 10
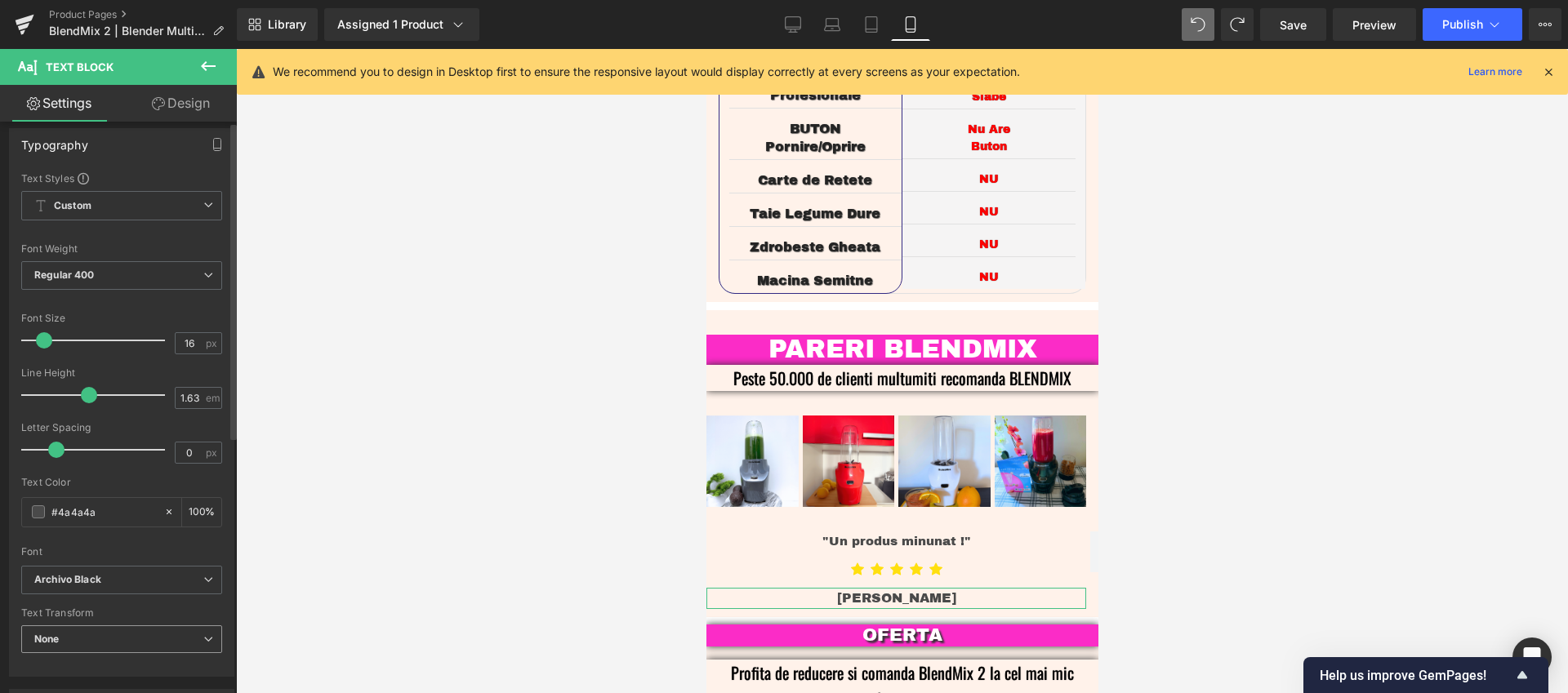
scroll to position [0, 0]
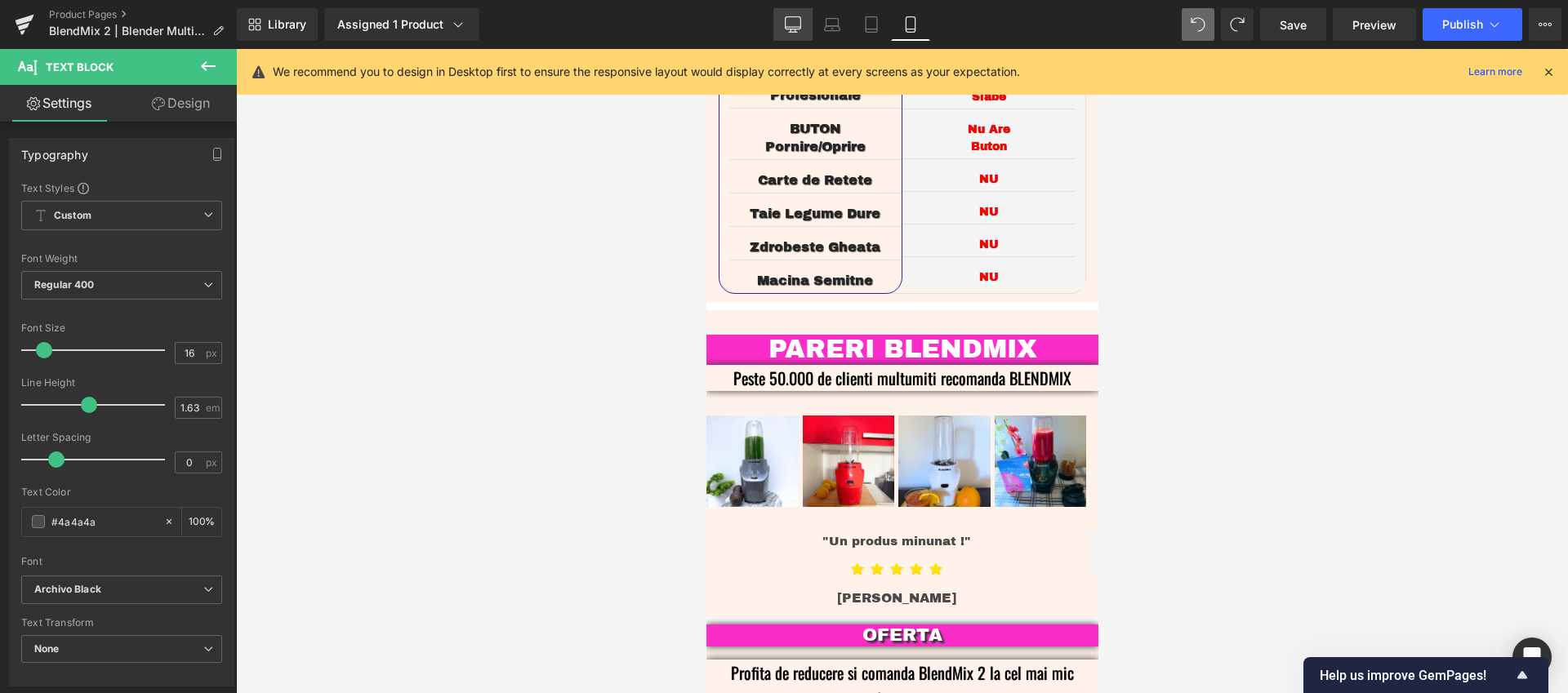
click at [777, 25] on link "Desktop" at bounding box center [792, 24] width 39 height 33
type input "100"
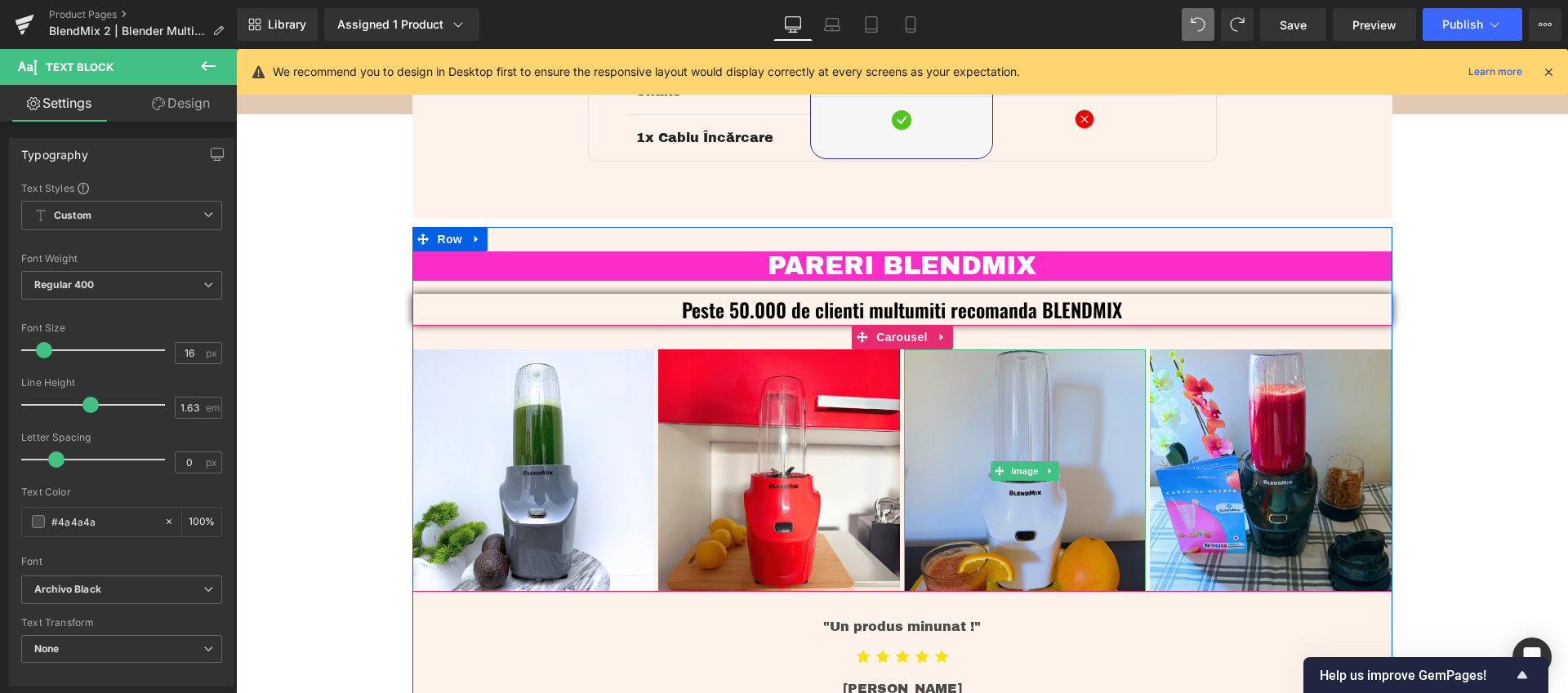
scroll to position [3710, 0]
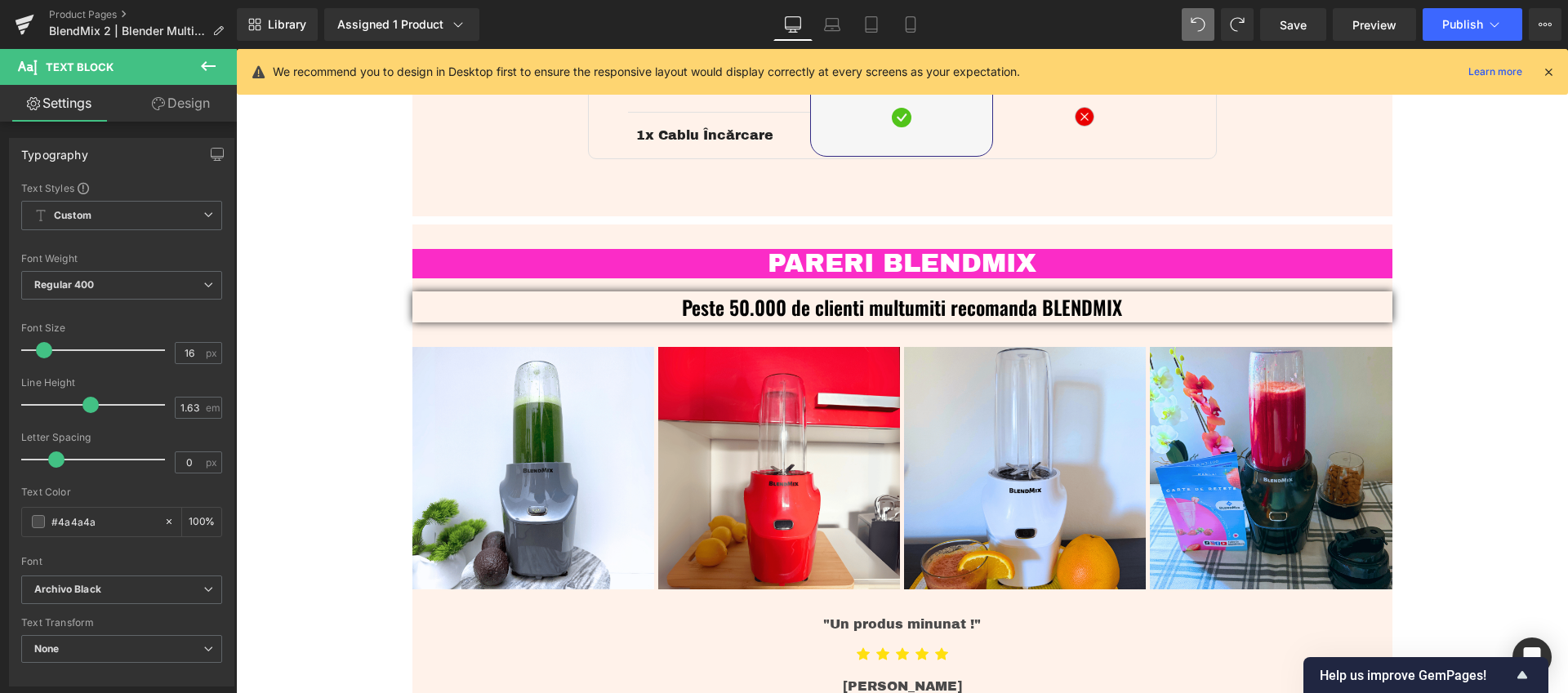
click at [207, 67] on icon at bounding box center [208, 66] width 19 height 19
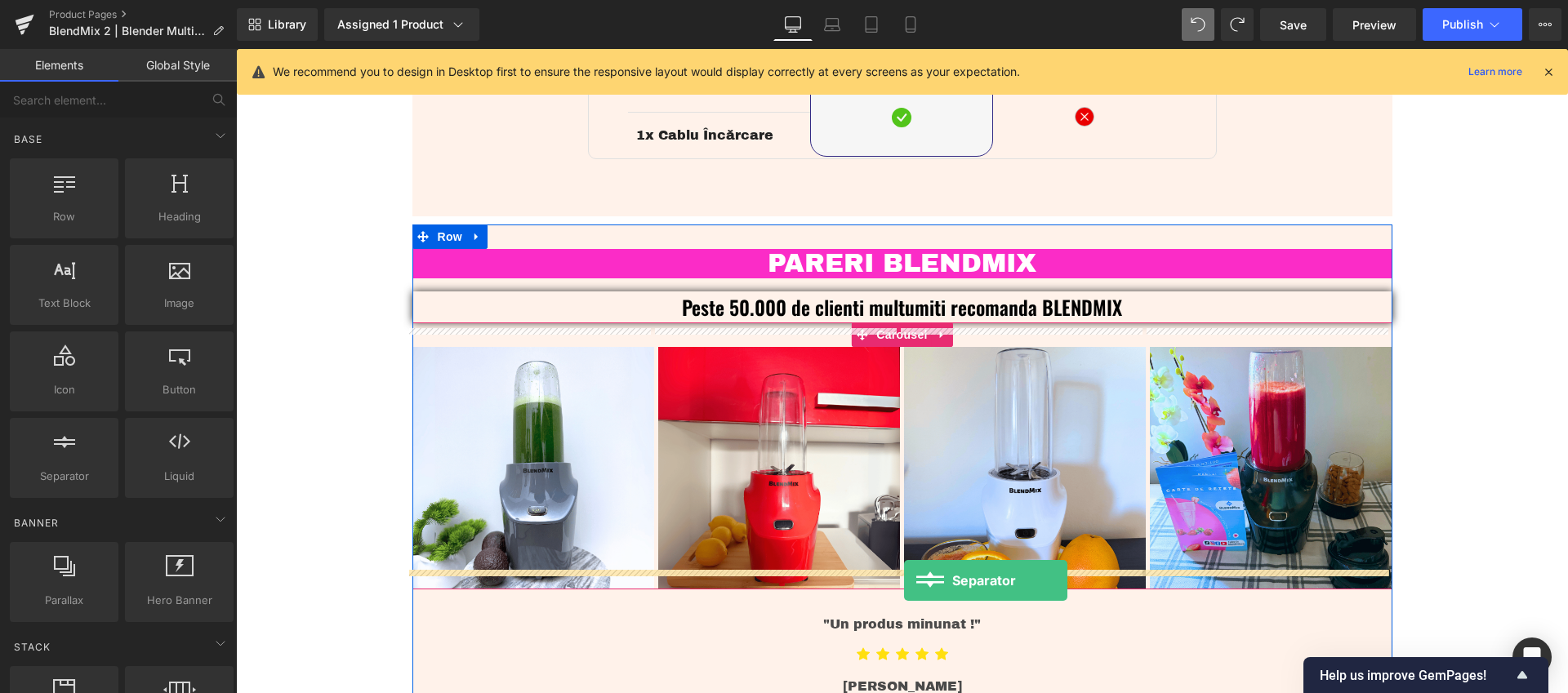
drag, startPoint x: 295, startPoint y: 515, endPoint x: 904, endPoint y: 580, distance: 612.5
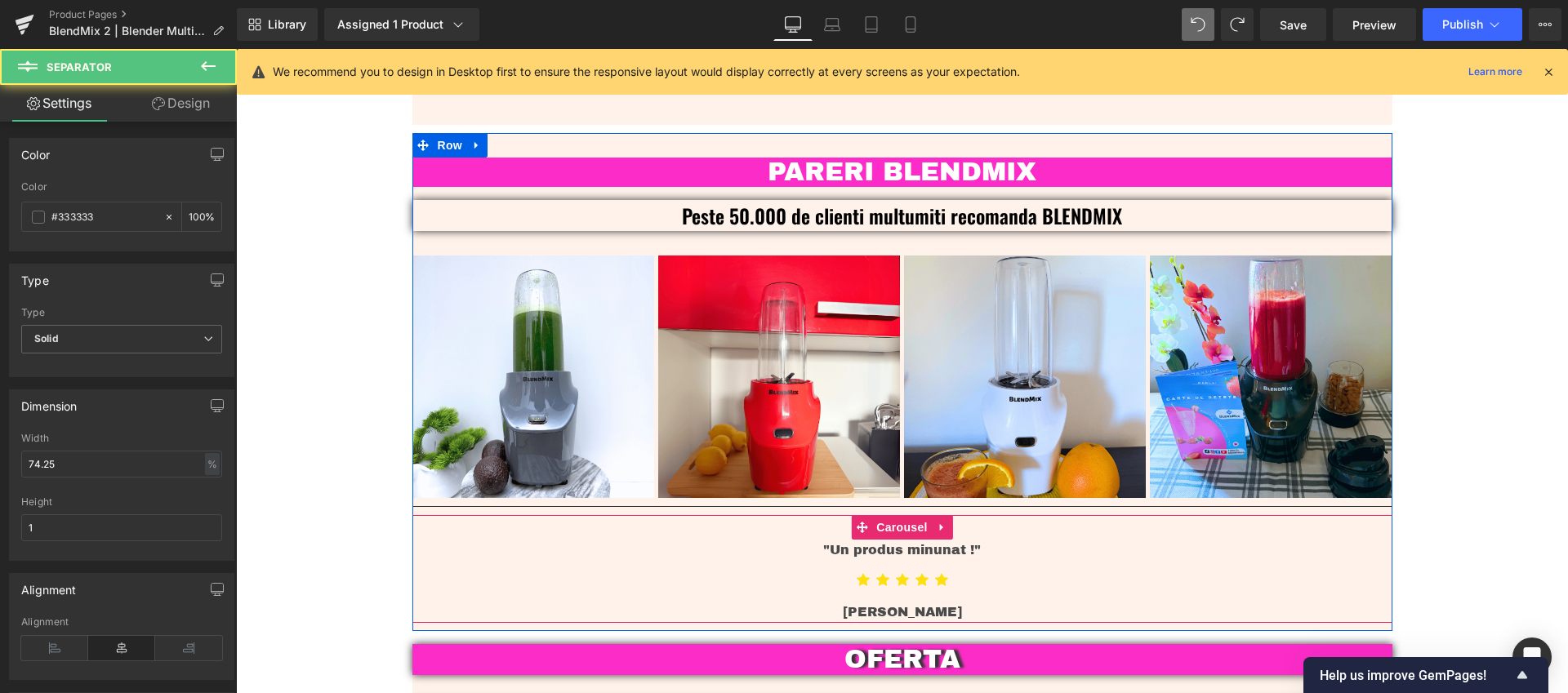
scroll to position [3809, 0]
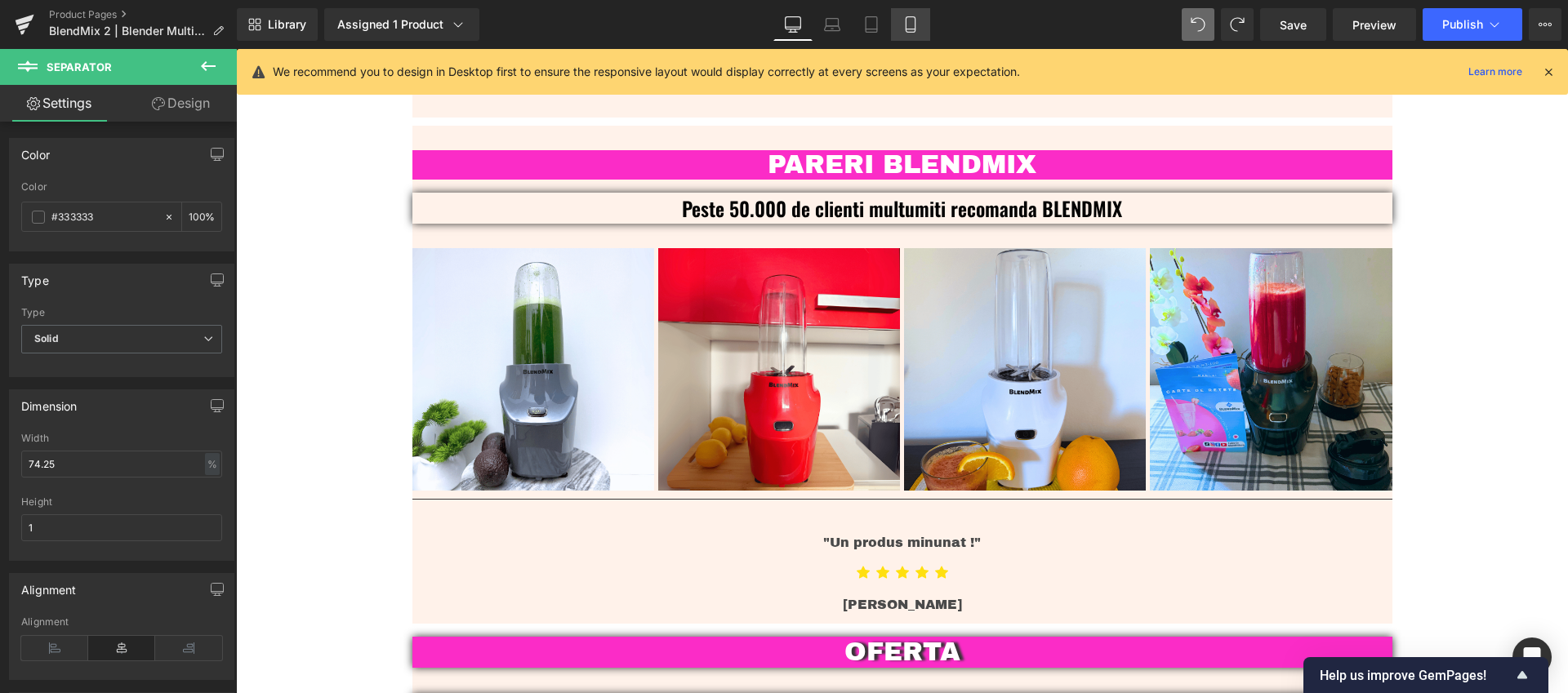
click at [909, 29] on icon at bounding box center [910, 29] width 9 height 0
type input "100"
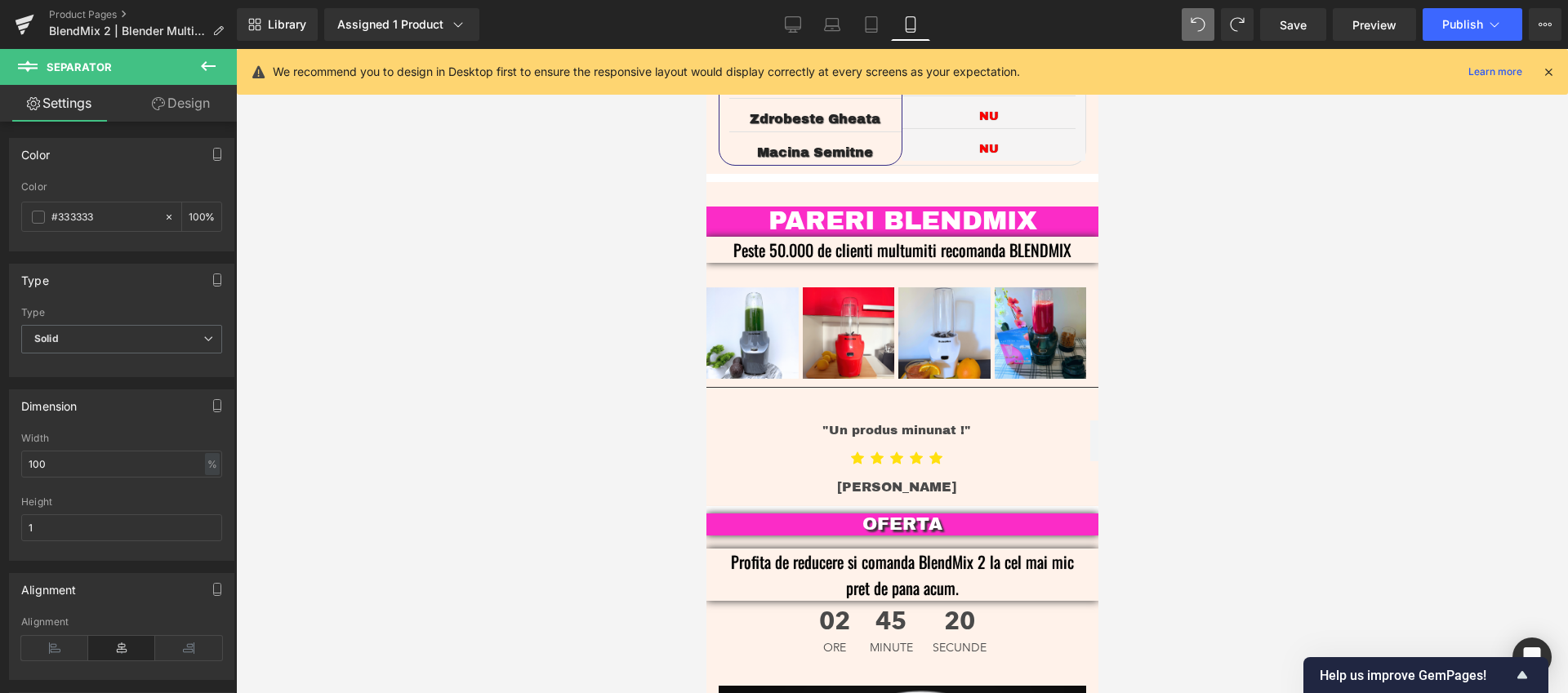
scroll to position [3742, 0]
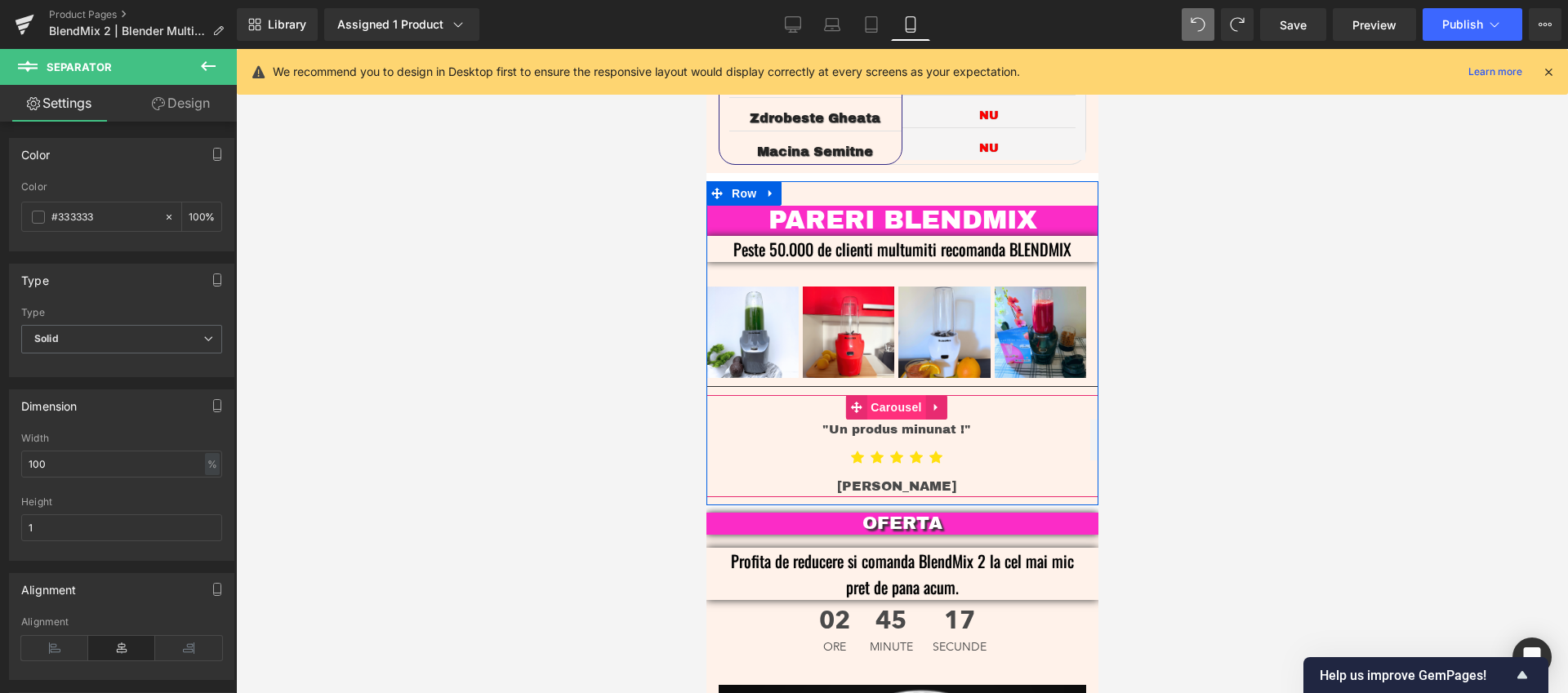
click at [890, 395] on span "Carousel" at bounding box center [894, 407] width 59 height 24
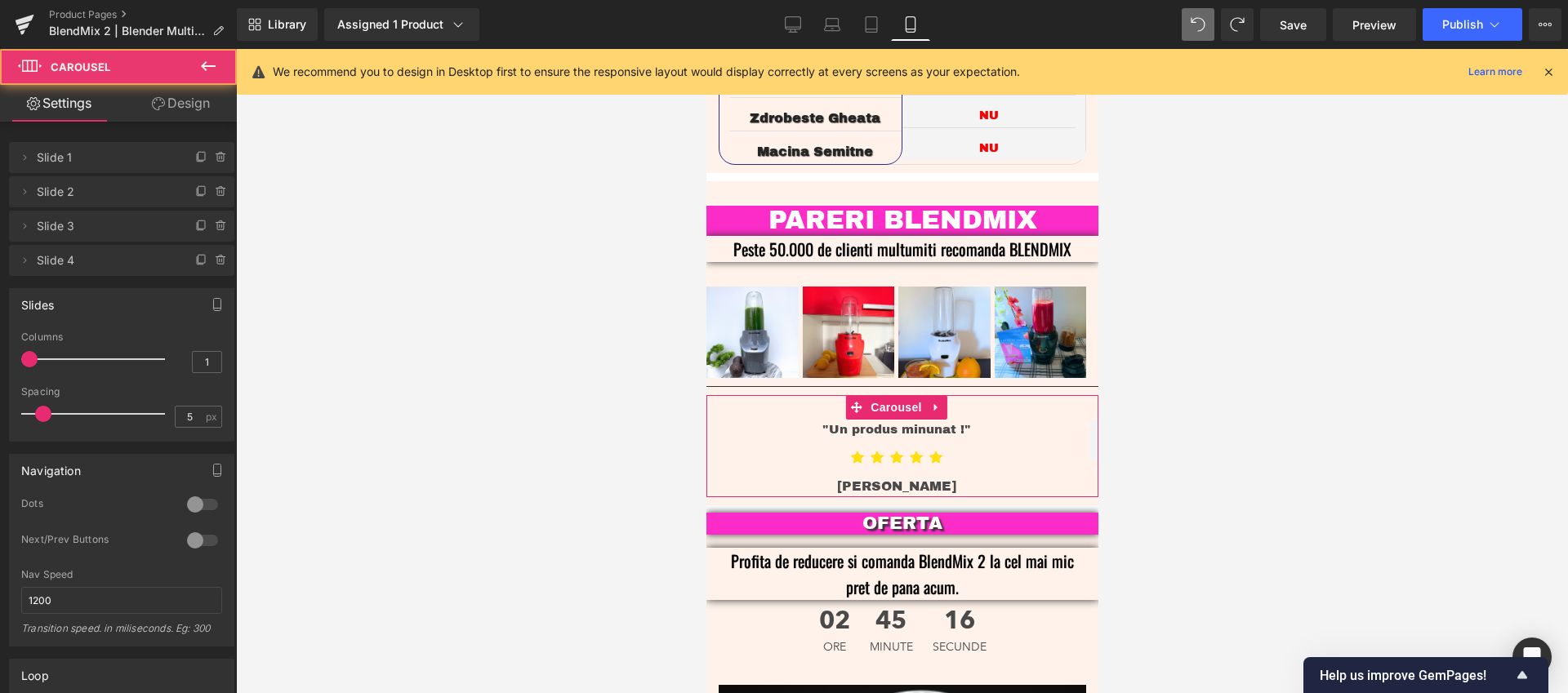
click at [196, 118] on div "Settings Design Delete Cancel Slide 1 Slide 1 Name Slide 1 Delete Cancel Slide …" at bounding box center [118, 411] width 237 height 652
click at [197, 116] on link "Design" at bounding box center [181, 103] width 118 height 37
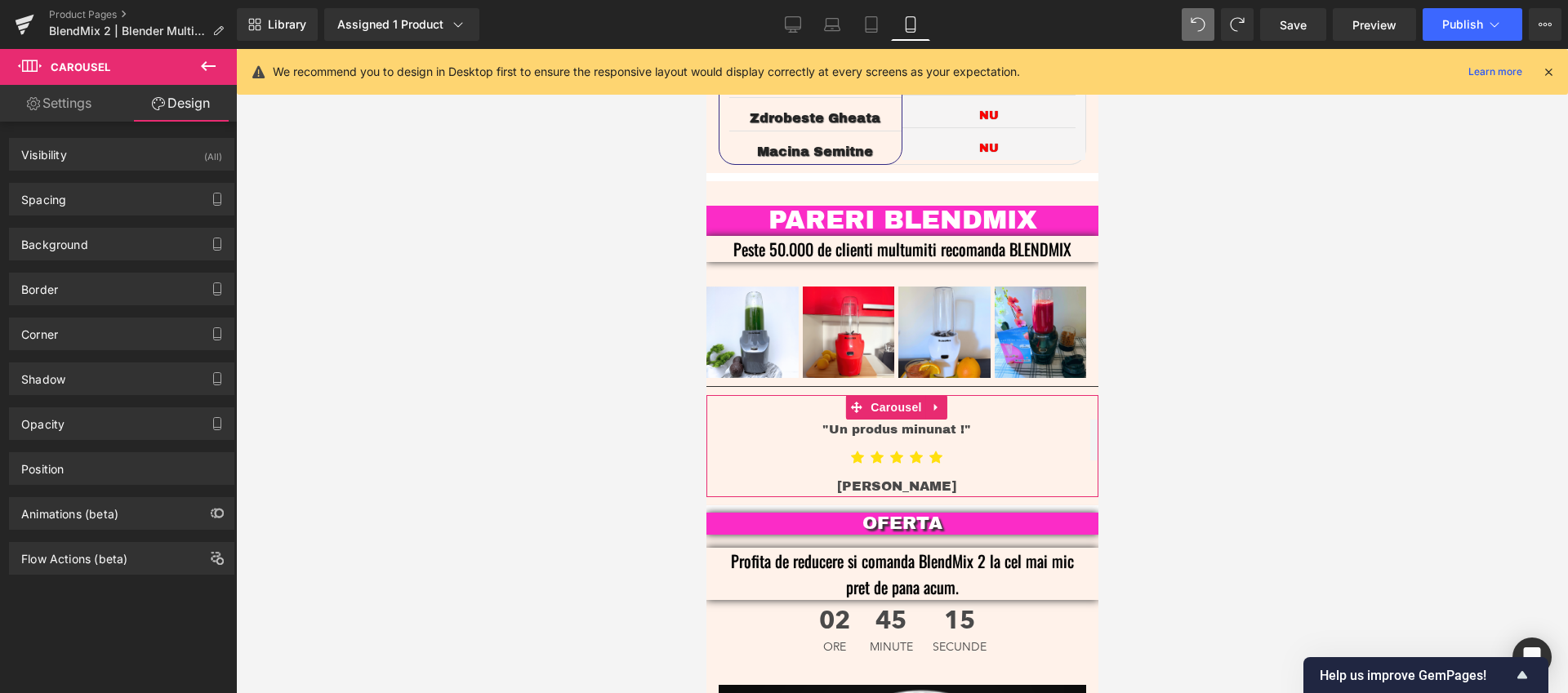
click at [116, 182] on div "Spacing [GEOGRAPHIC_DATA] 0px 0 0px 0 0px 0 0px 0 [GEOGRAPHIC_DATA] 30px 30 0px…" at bounding box center [121, 193] width 244 height 45
click at [116, 197] on div "Spacing" at bounding box center [121, 199] width 223 height 31
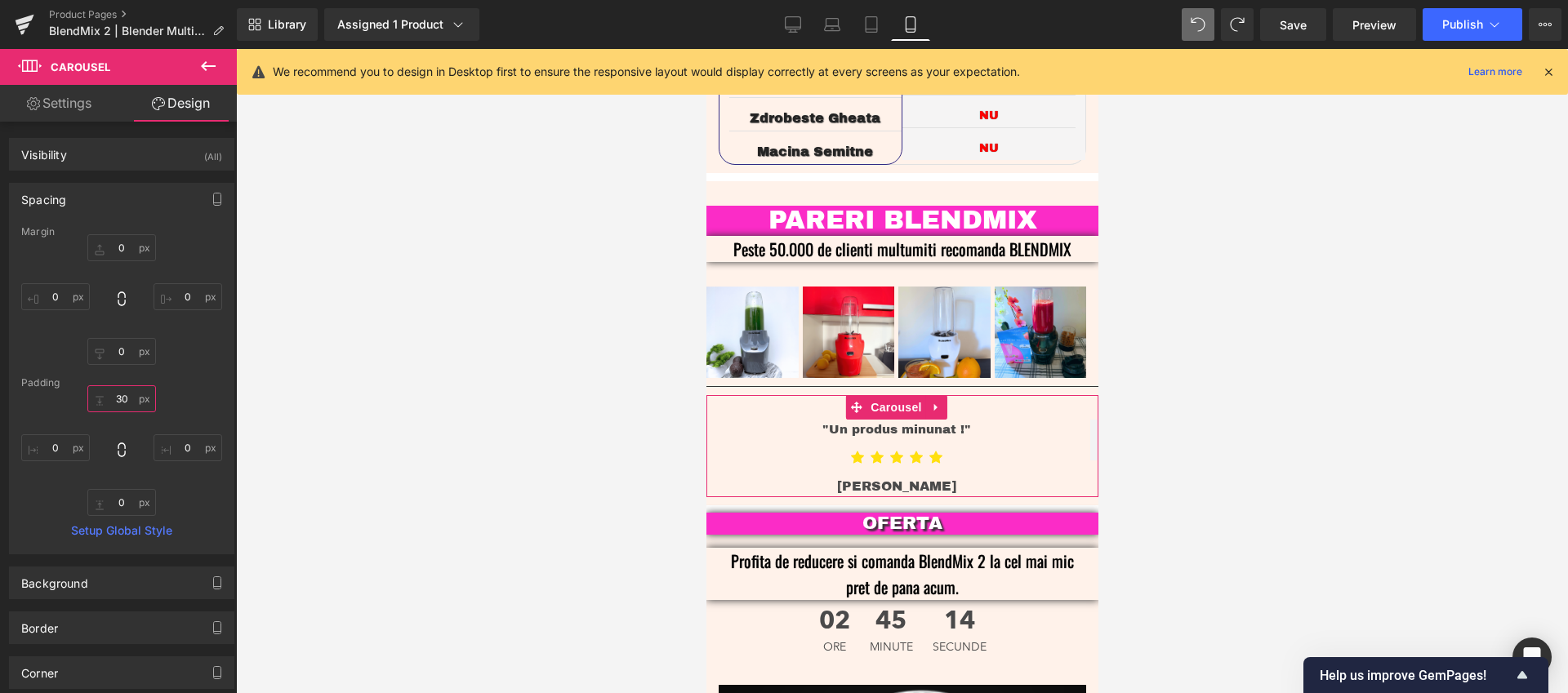
click at [112, 396] on input "30" at bounding box center [121, 399] width 69 height 27
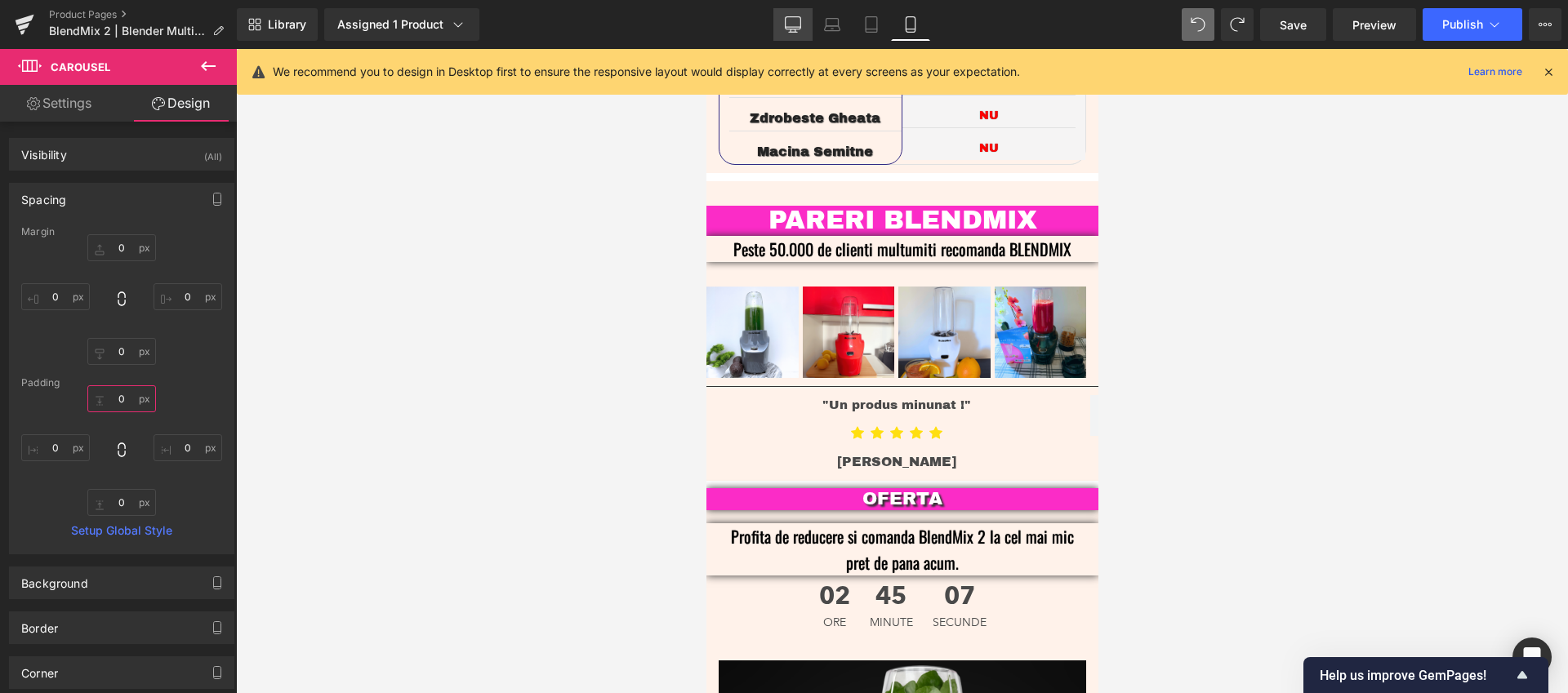
type input "0"
click at [792, 24] on icon at bounding box center [792, 24] width 17 height 16
type input "0"
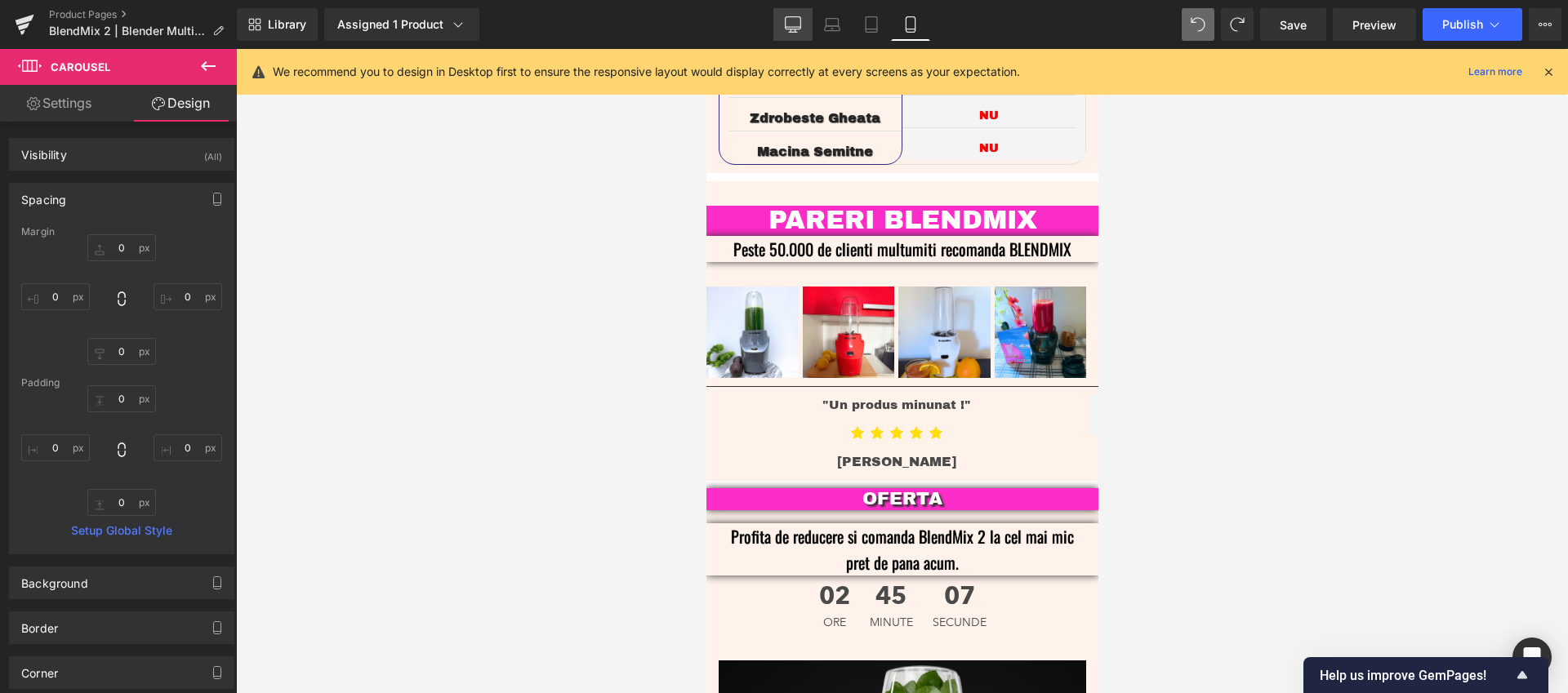
type input "0"
type input "0.449414"
type input "0"
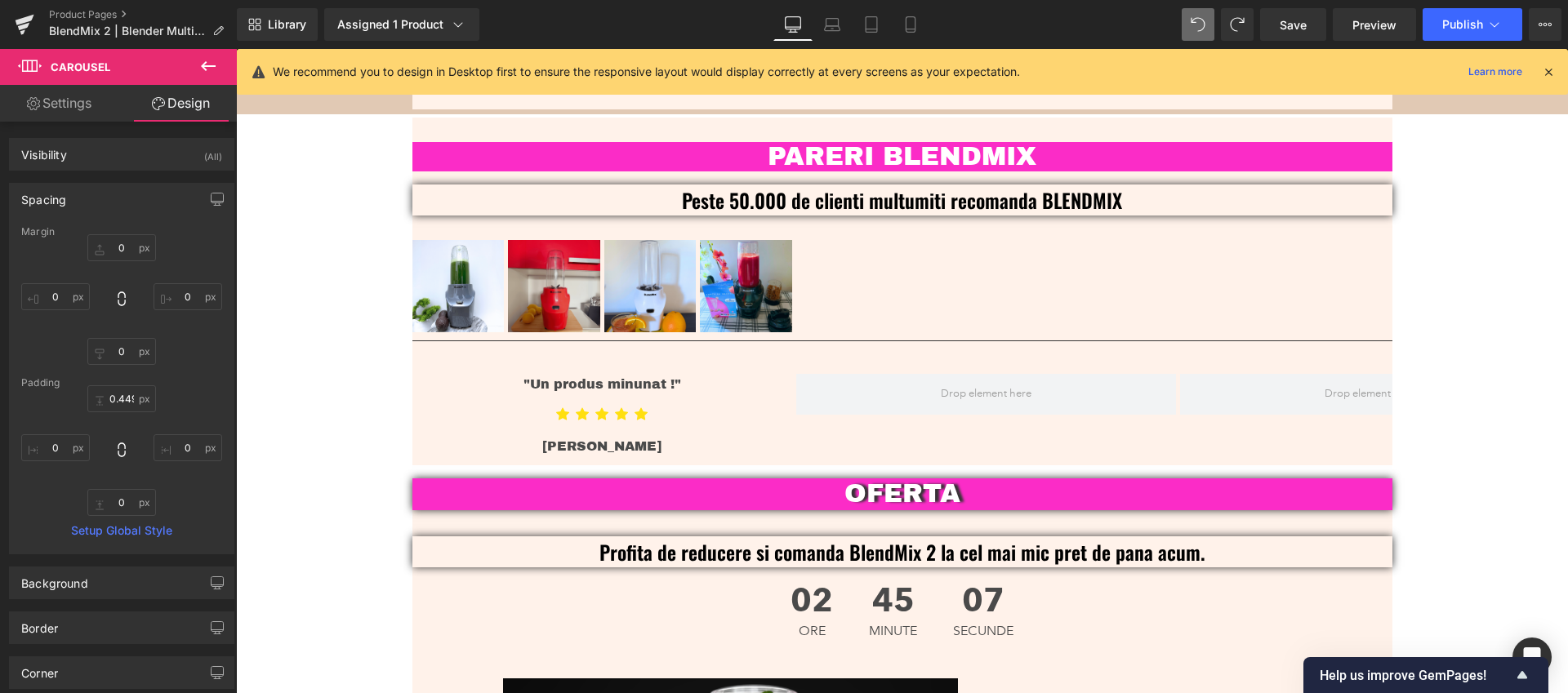
scroll to position [3811, 0]
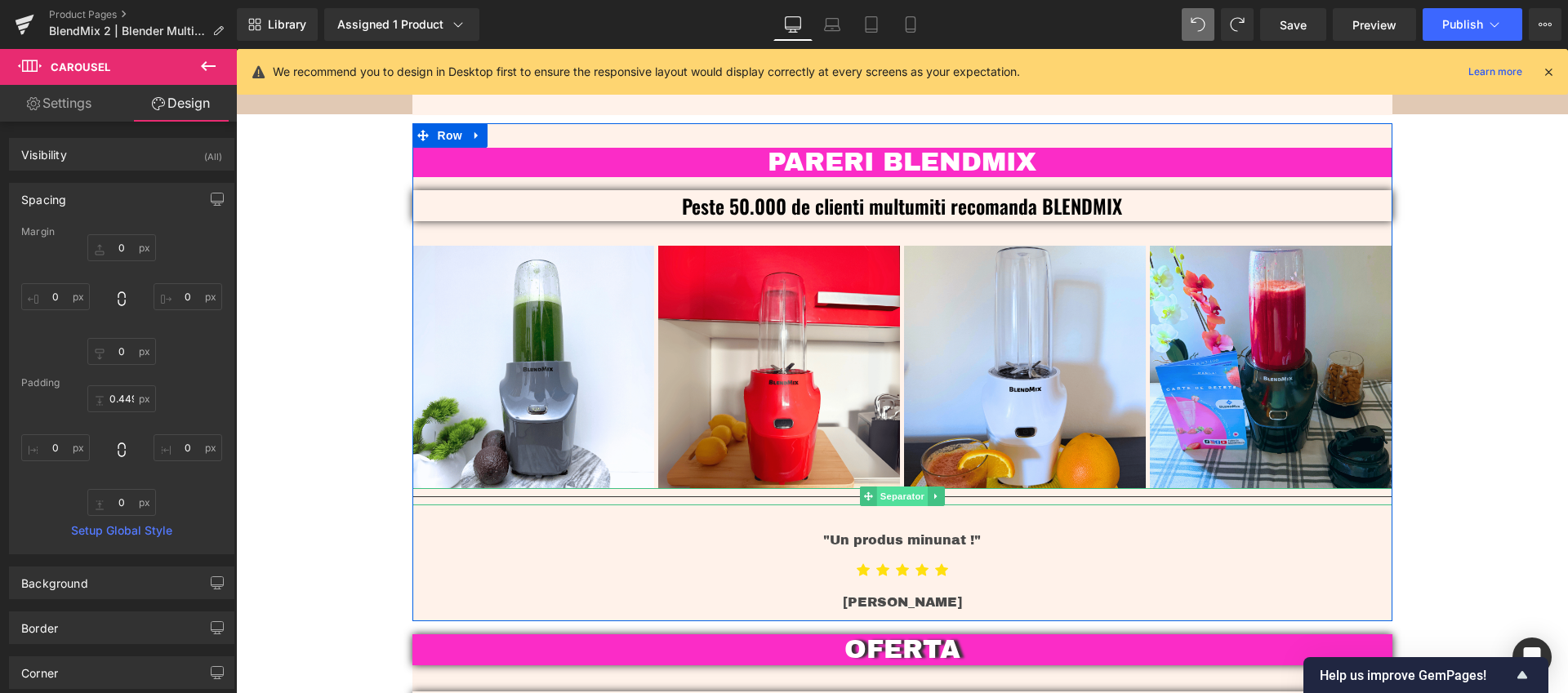
click at [878, 486] on span "Separator" at bounding box center [901, 496] width 50 height 19
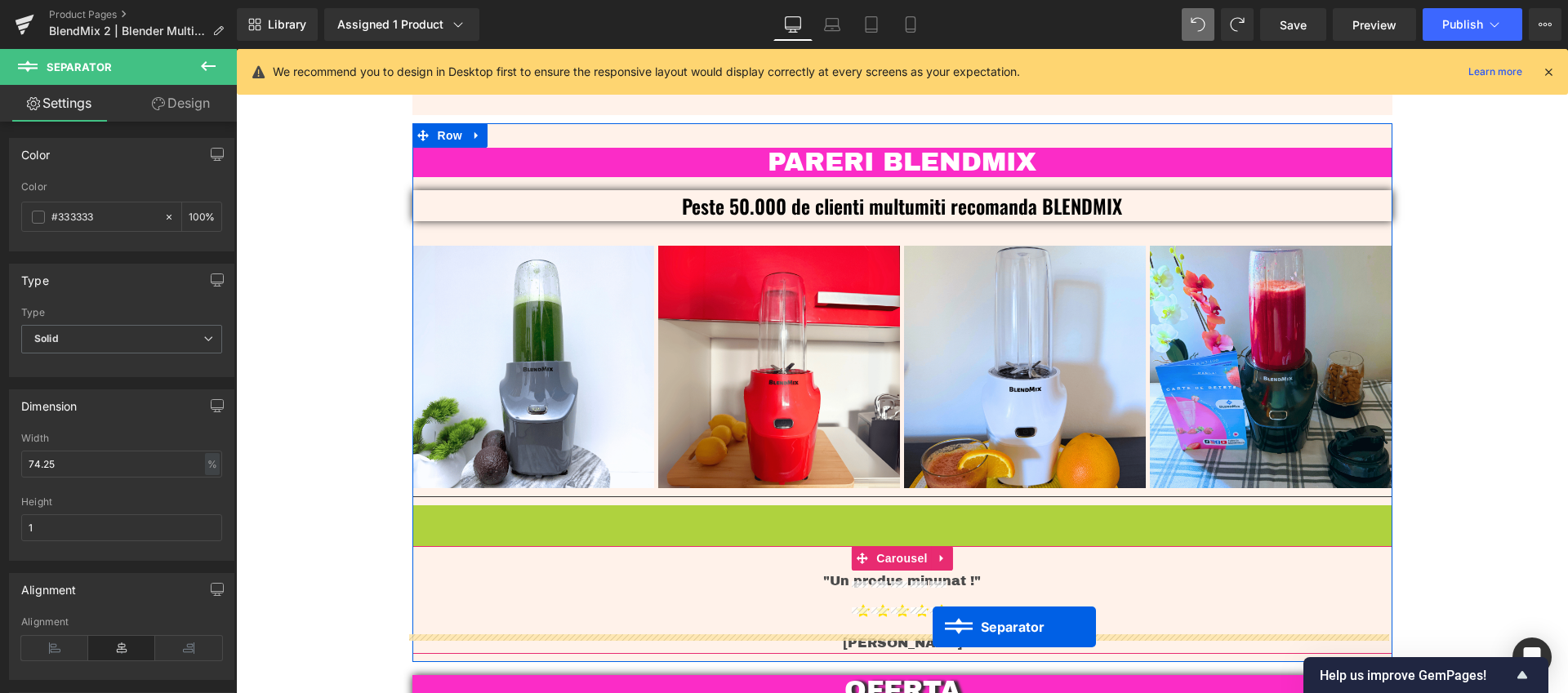
scroll to position [3925, 0]
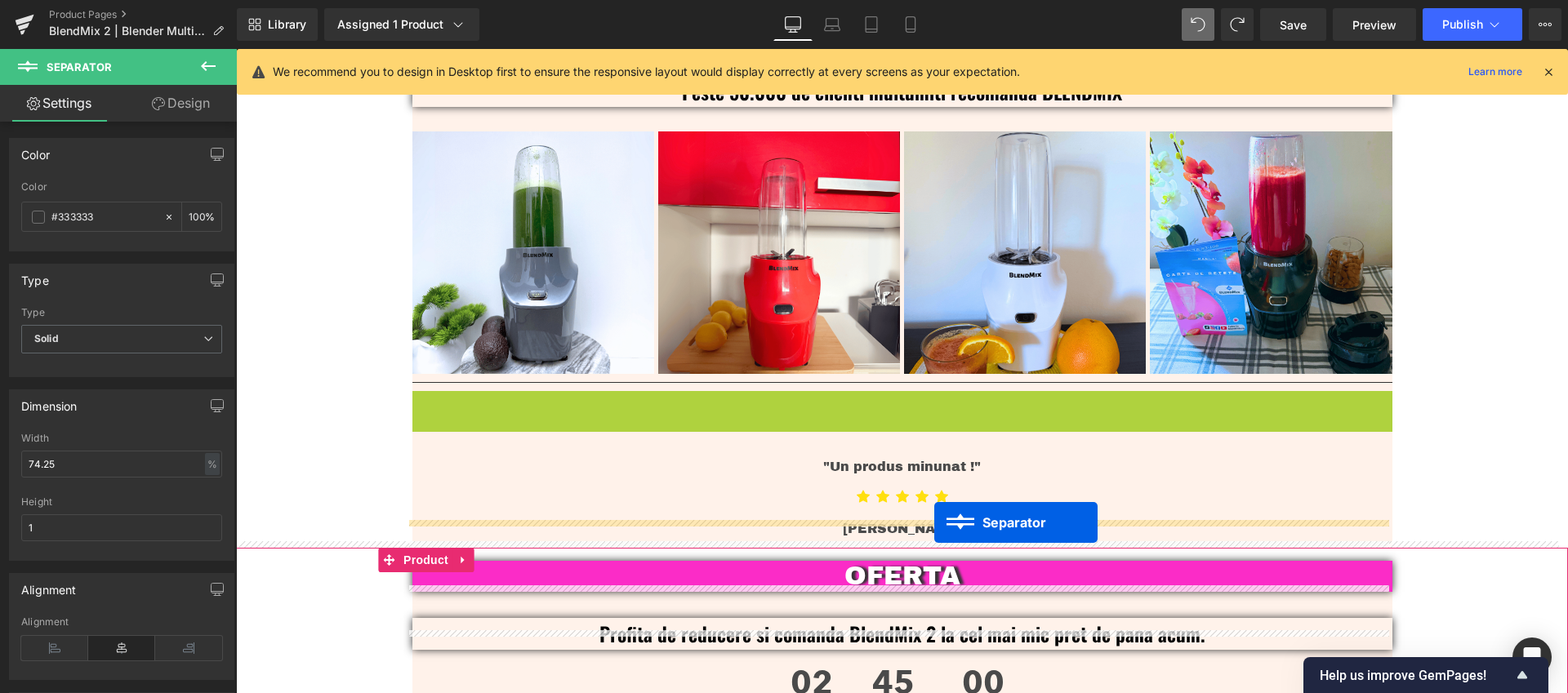
drag, startPoint x: 864, startPoint y: 495, endPoint x: 934, endPoint y: 521, distance: 74.7
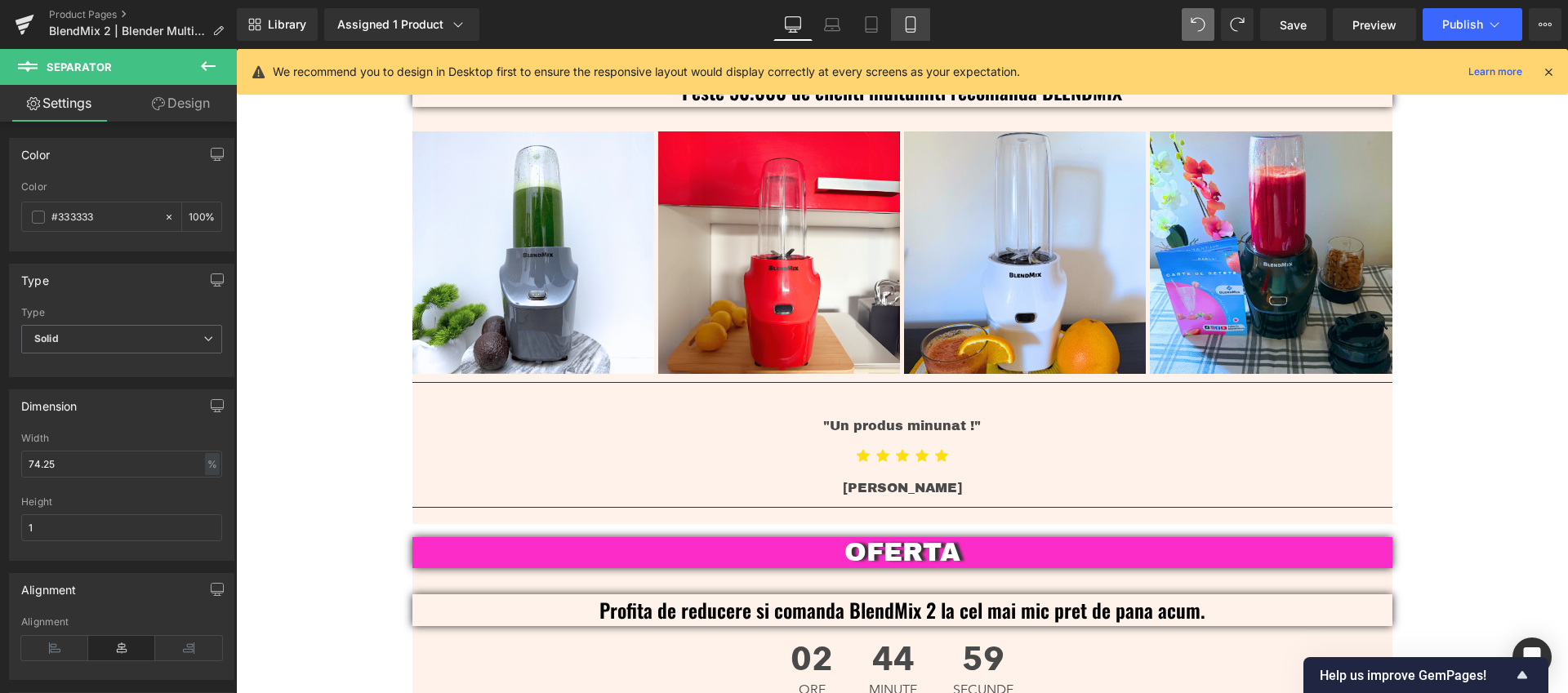
click at [905, 37] on link "Mobile" at bounding box center [910, 24] width 39 height 33
type input "100"
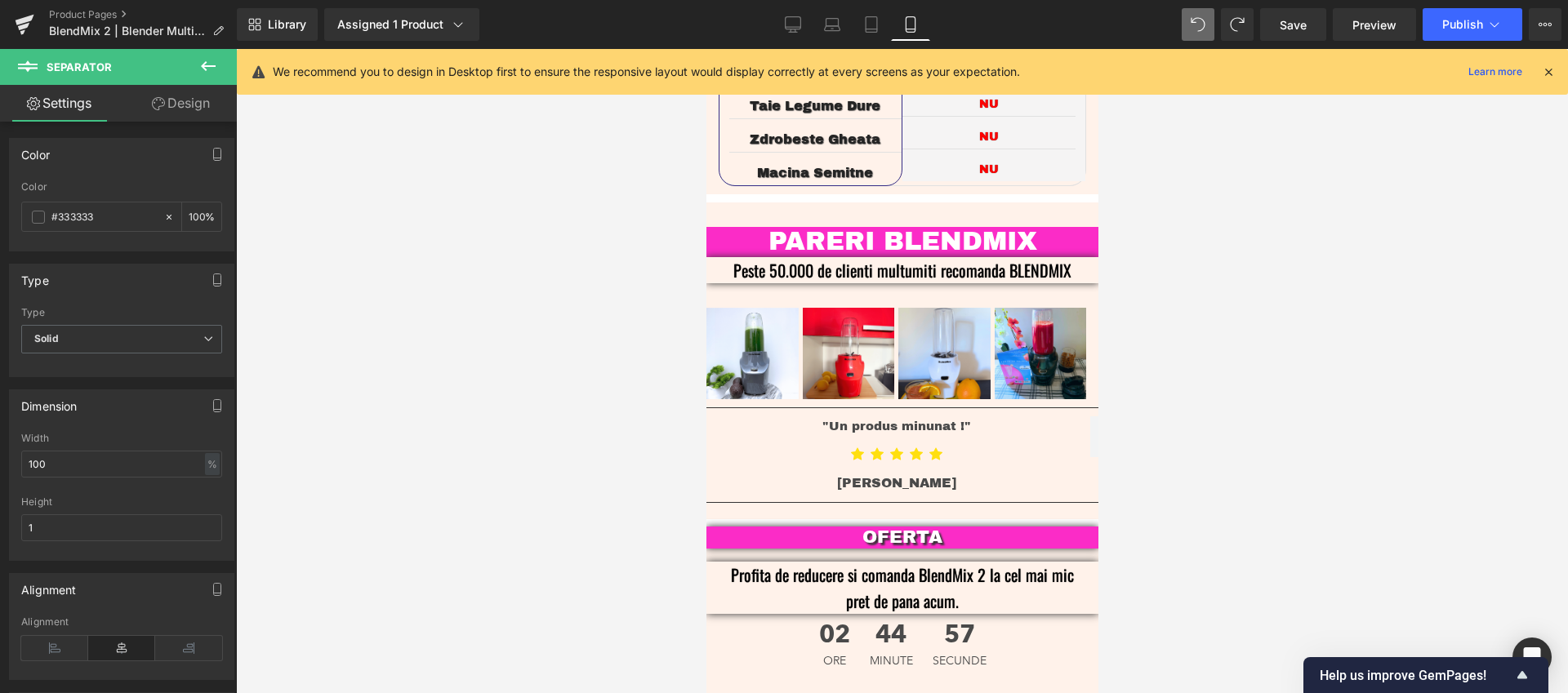
scroll to position [3717, 0]
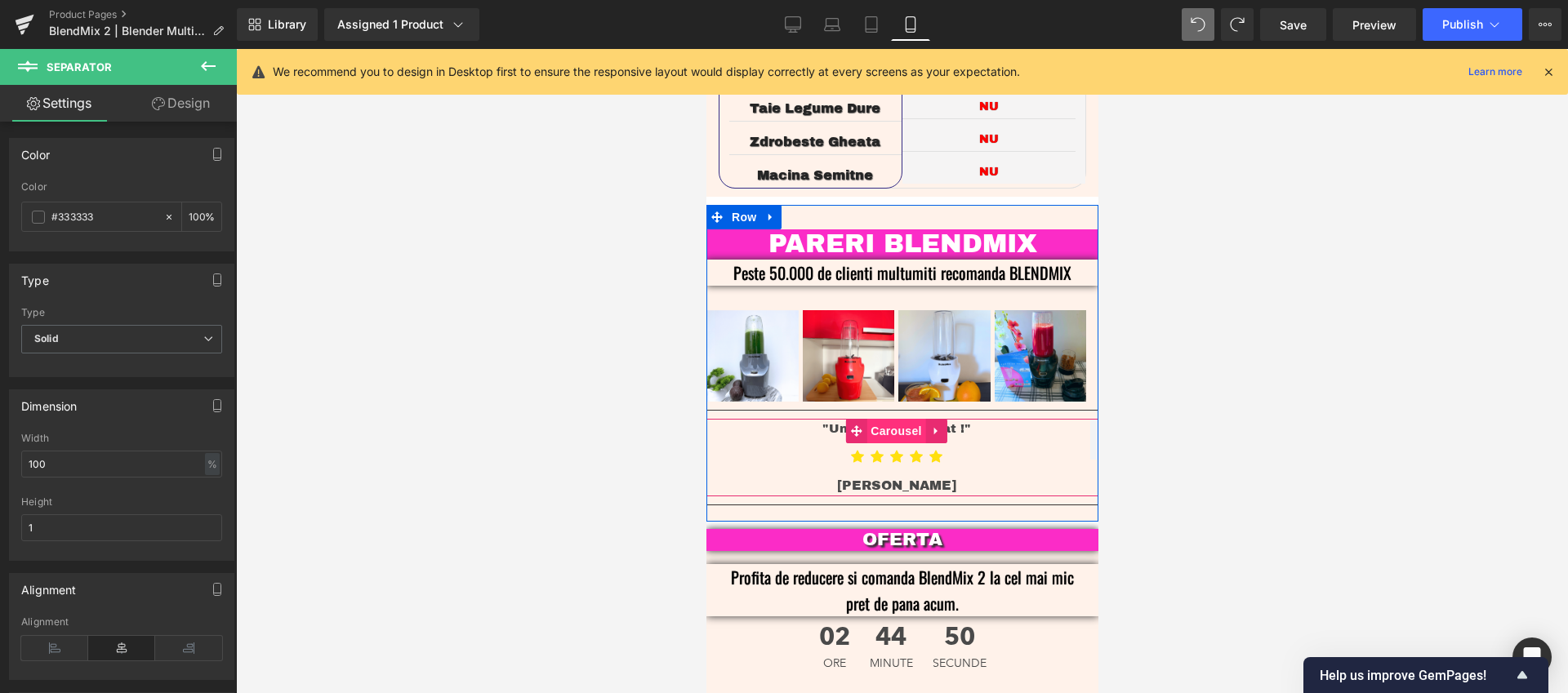
click at [892, 418] on span "Carousel" at bounding box center [894, 430] width 59 height 24
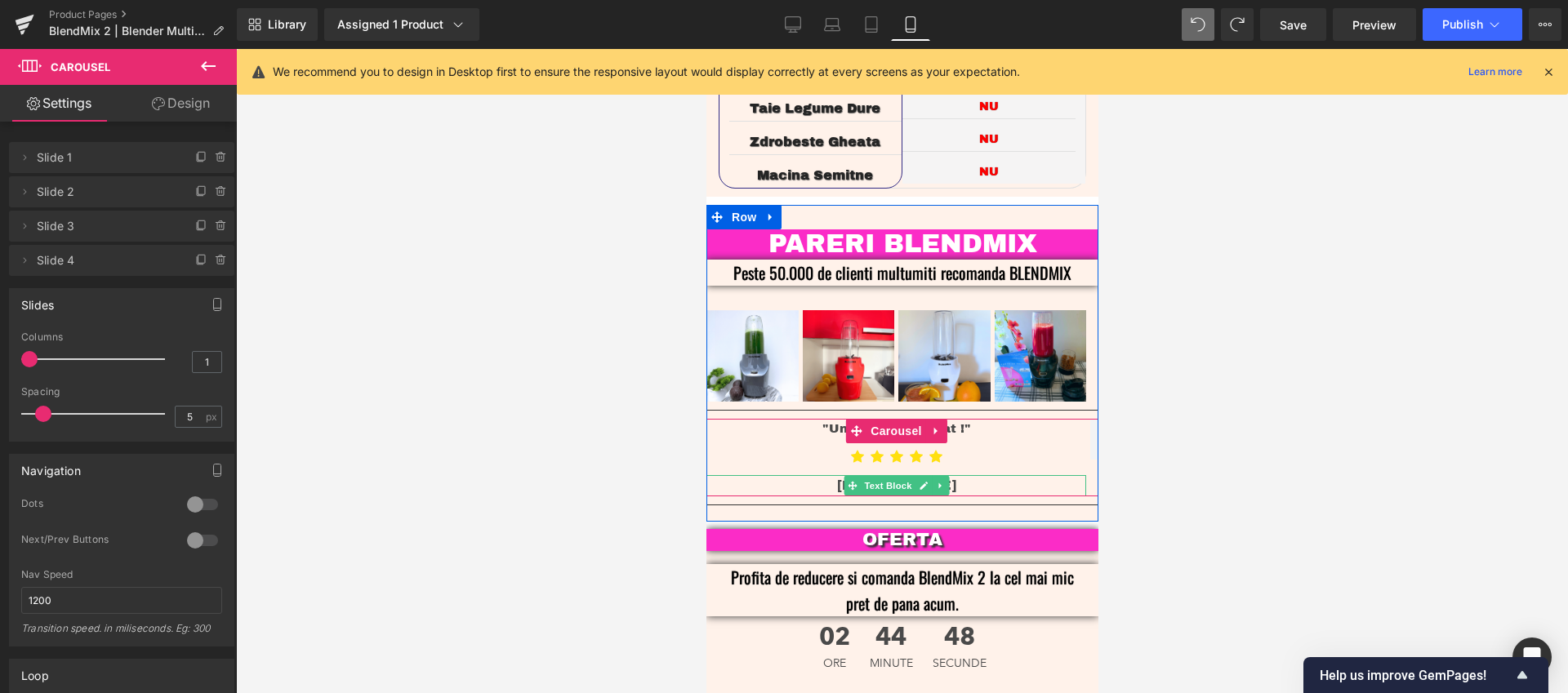
click at [895, 476] on span "Text Block" at bounding box center [885, 485] width 53 height 19
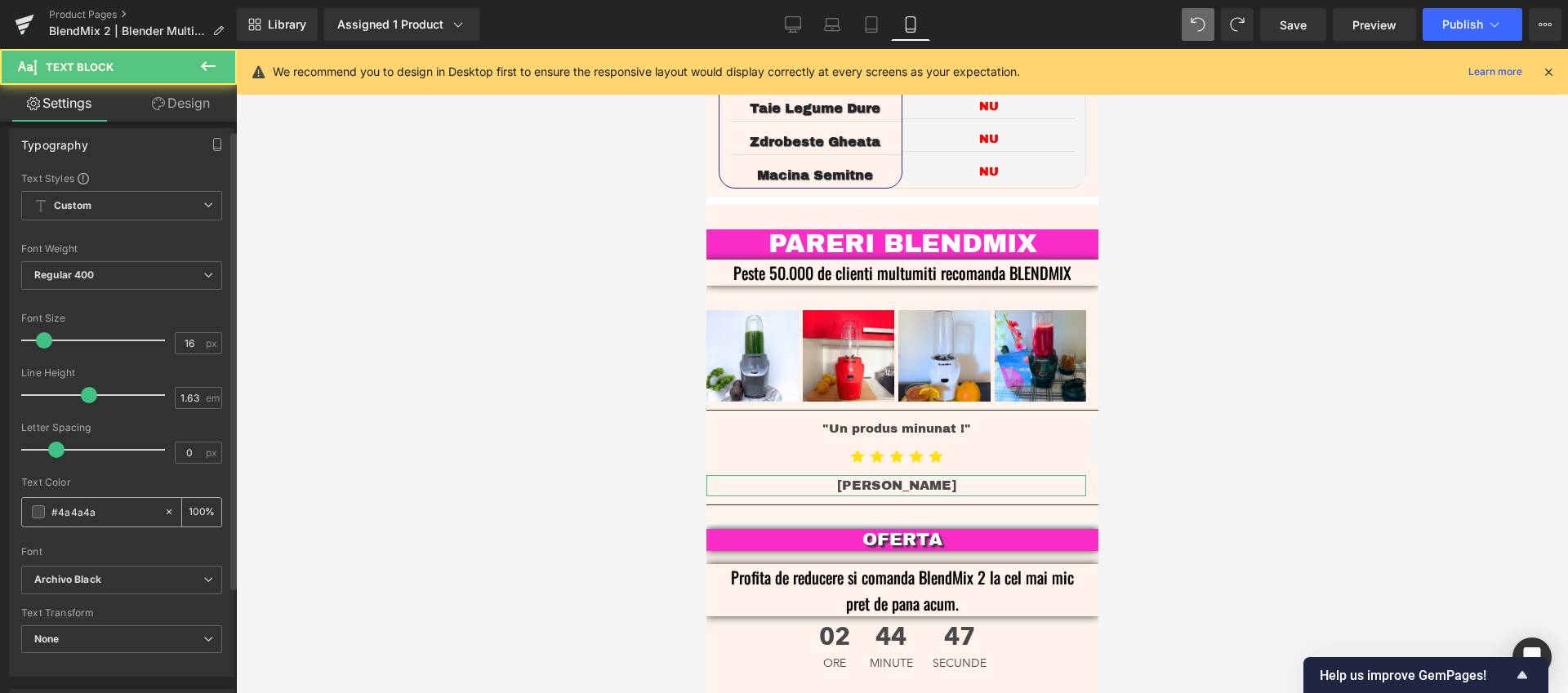
scroll to position [11, 0]
click at [121, 587] on span "Archivo Black" at bounding box center [121, 578] width 201 height 28
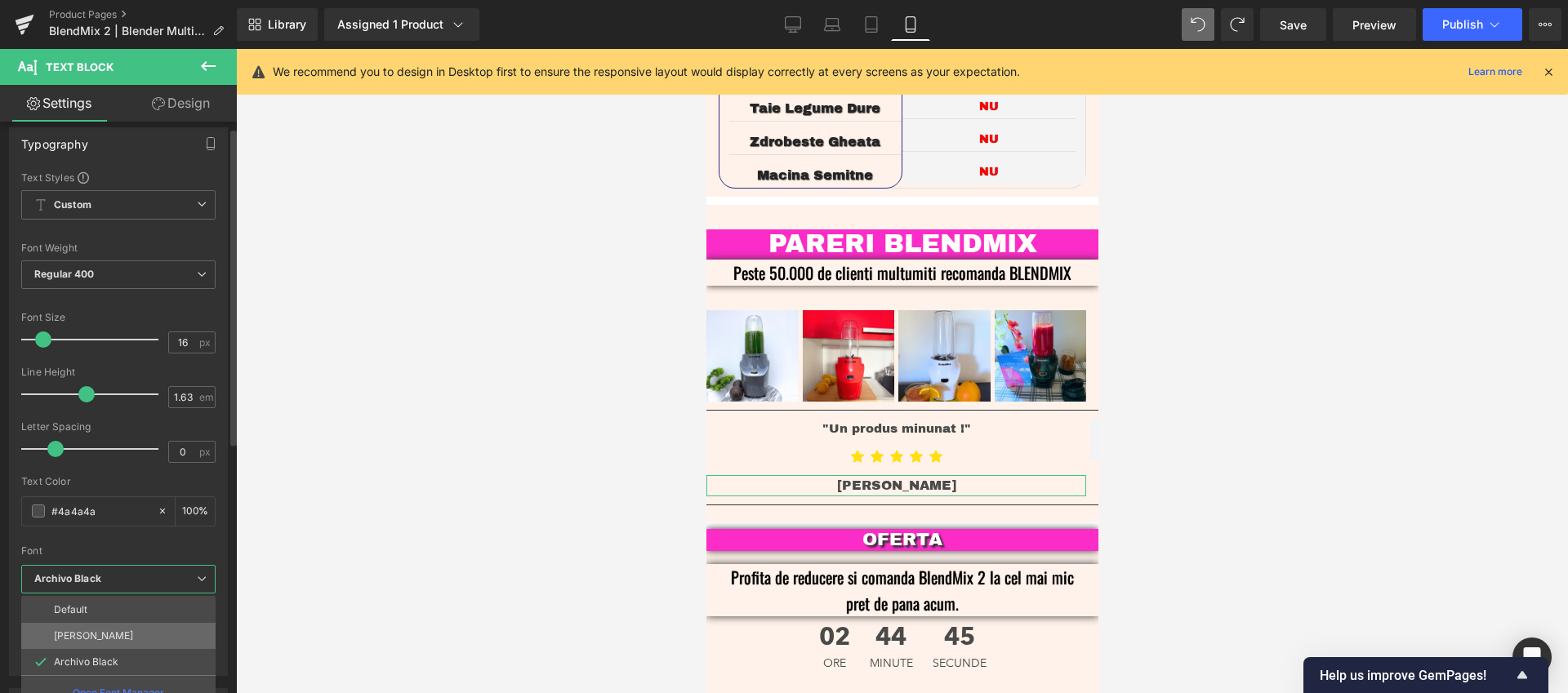
click at [99, 633] on li "[PERSON_NAME]" at bounding box center [118, 636] width 194 height 26
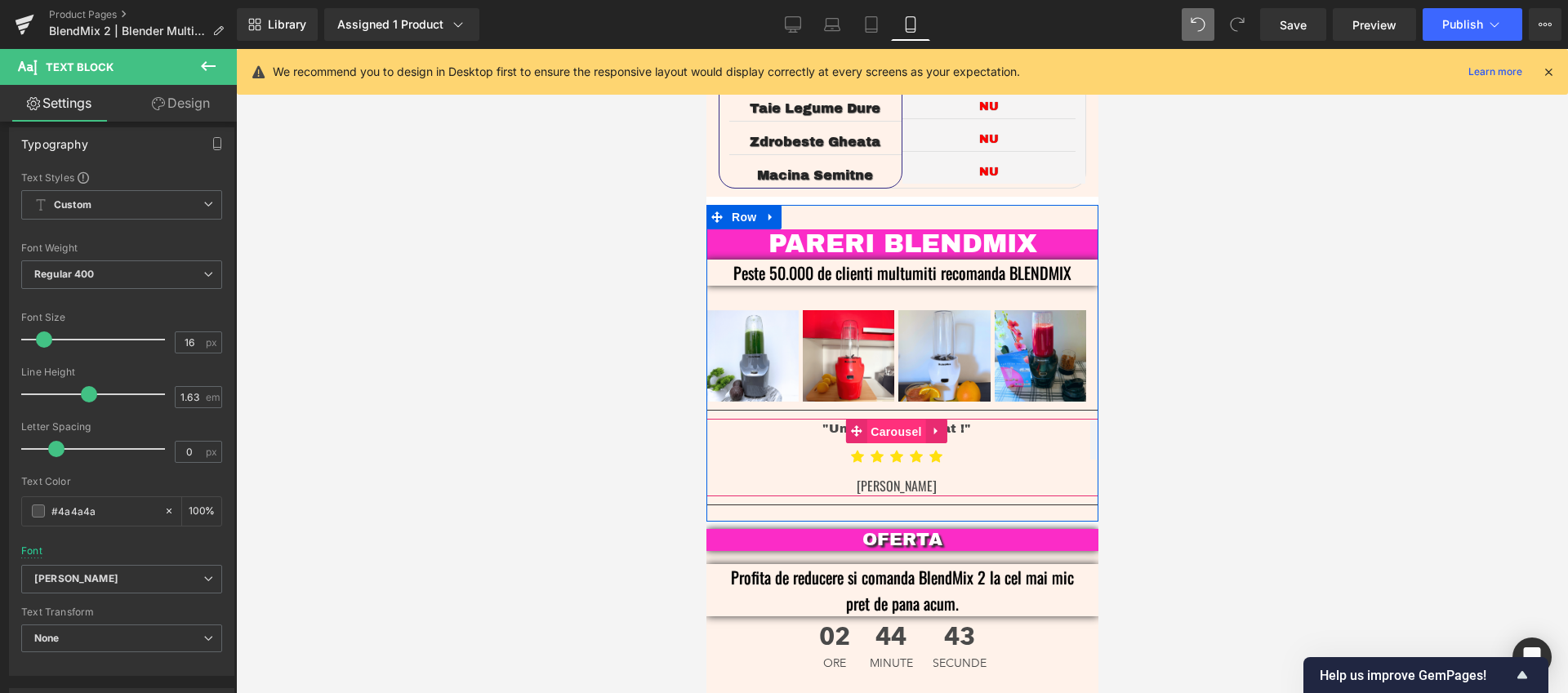
click at [894, 419] on span "Carousel" at bounding box center [894, 431] width 59 height 24
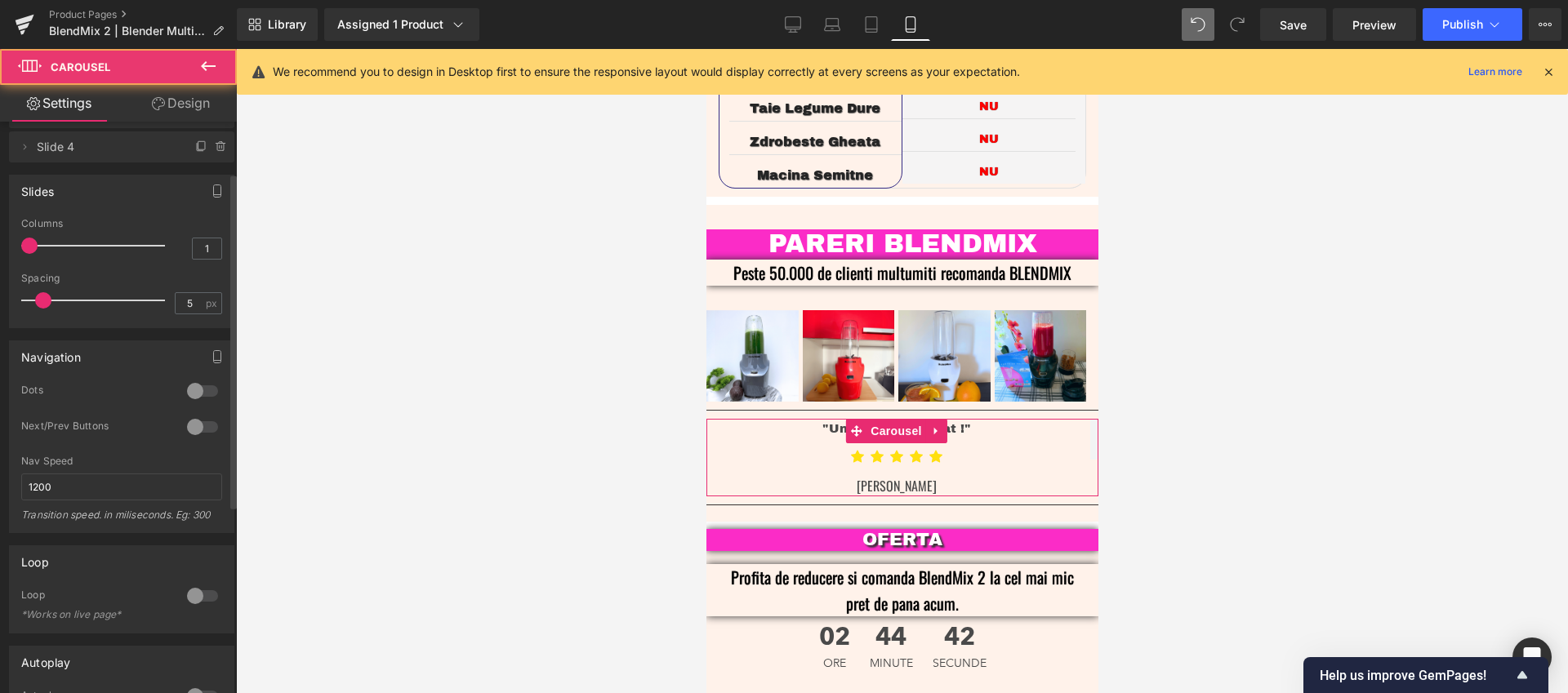
scroll to position [115, 0]
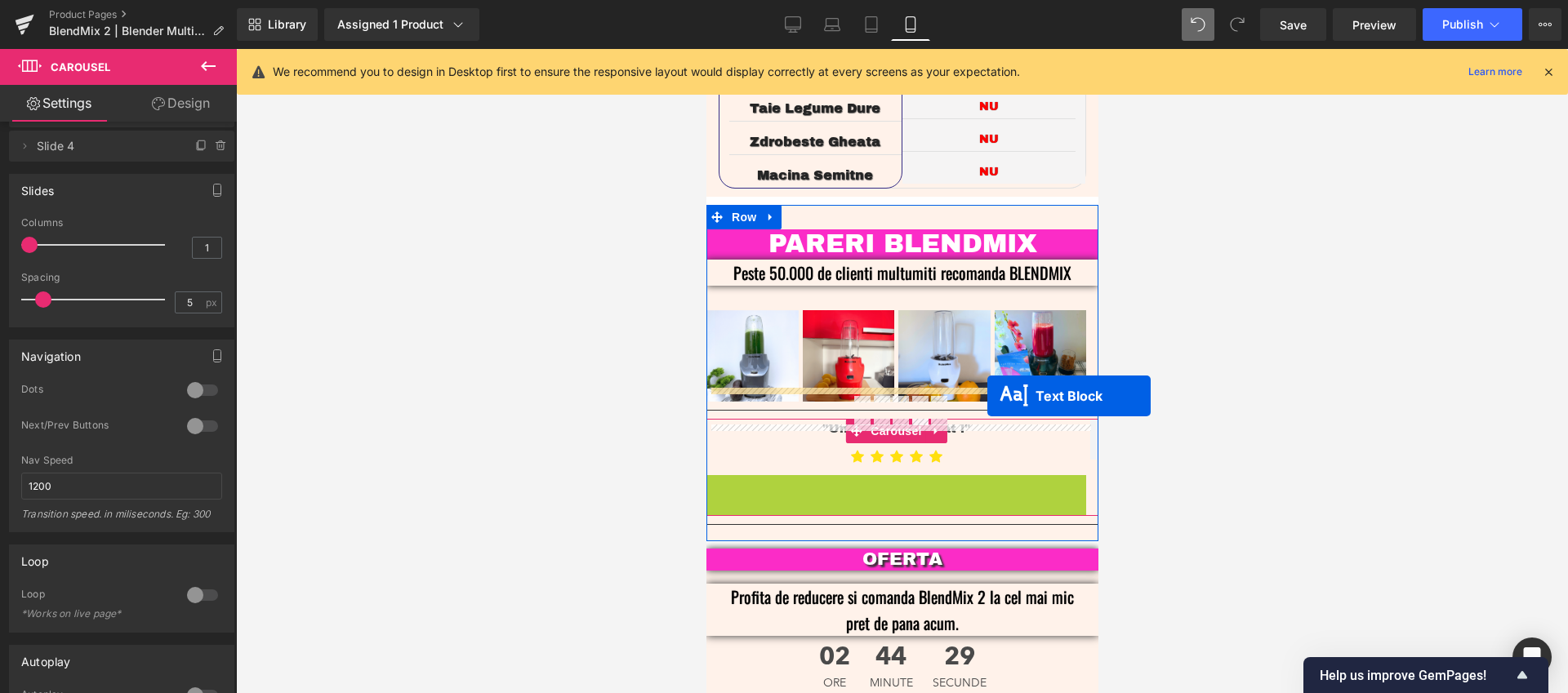
drag, startPoint x: 850, startPoint y: 439, endPoint x: 988, endPoint y: 391, distance: 146.1
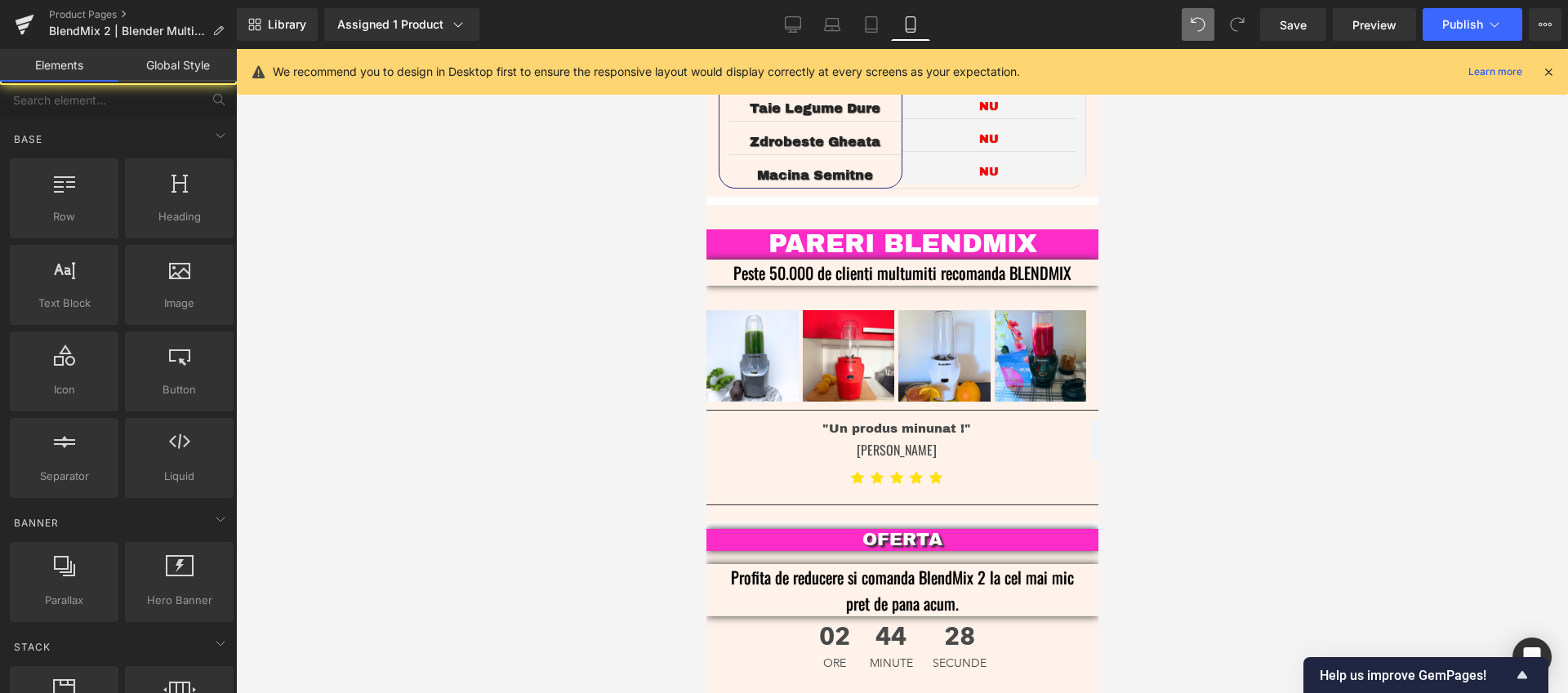
click at [1310, 392] on div at bounding box center [902, 370] width 1332 height 644
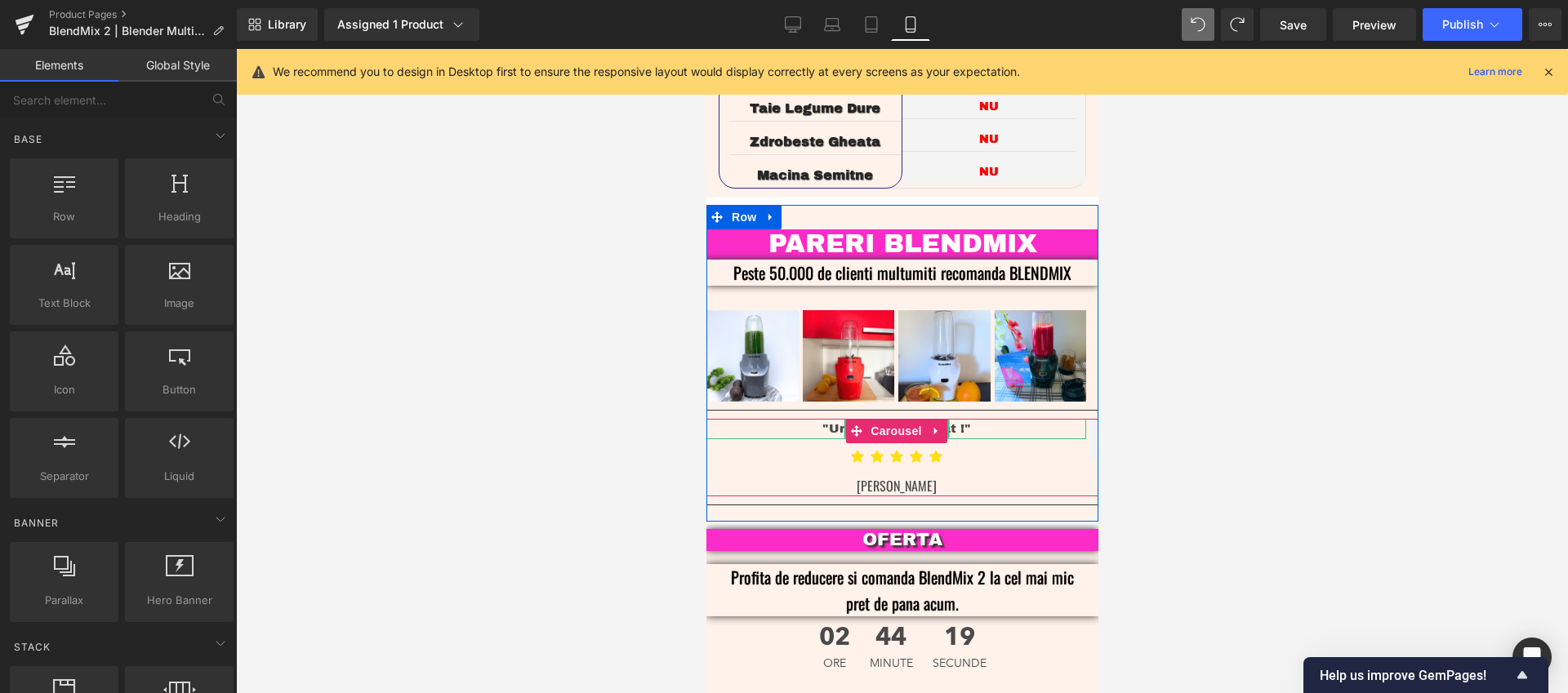
click at [987, 418] on p ""Un produs minunat !"" at bounding box center [895, 428] width 380 height 19
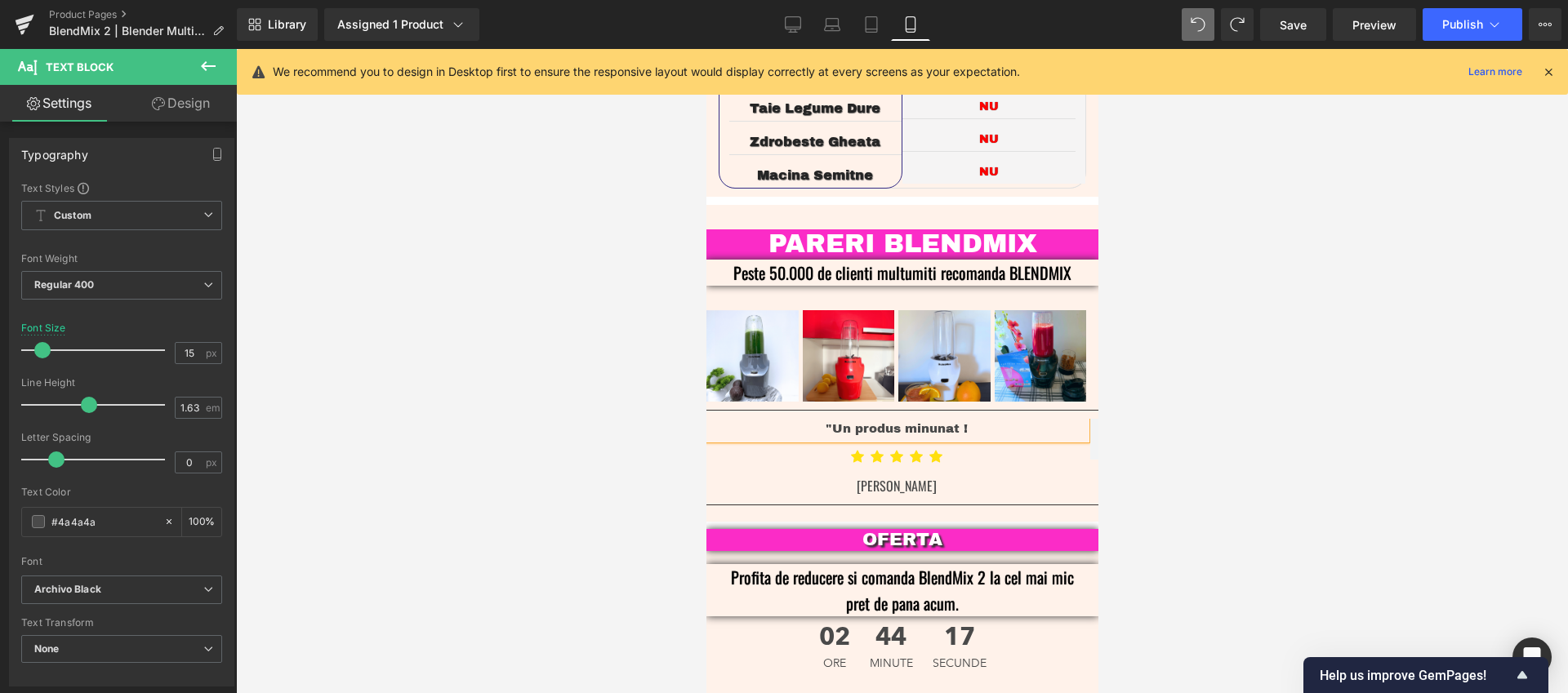
click at [830, 418] on p ""Un produs minunat !" at bounding box center [895, 428] width 380 height 19
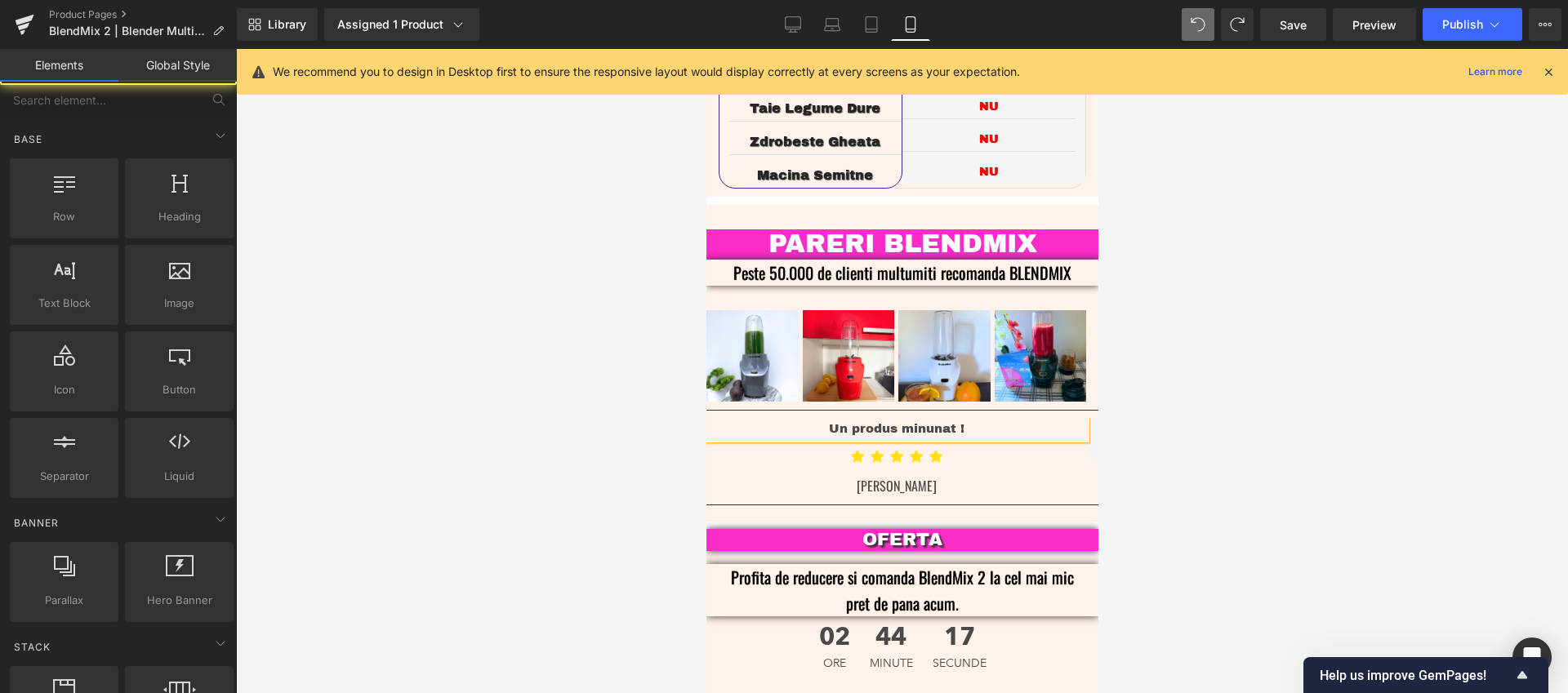
click at [1283, 359] on div at bounding box center [902, 370] width 1332 height 644
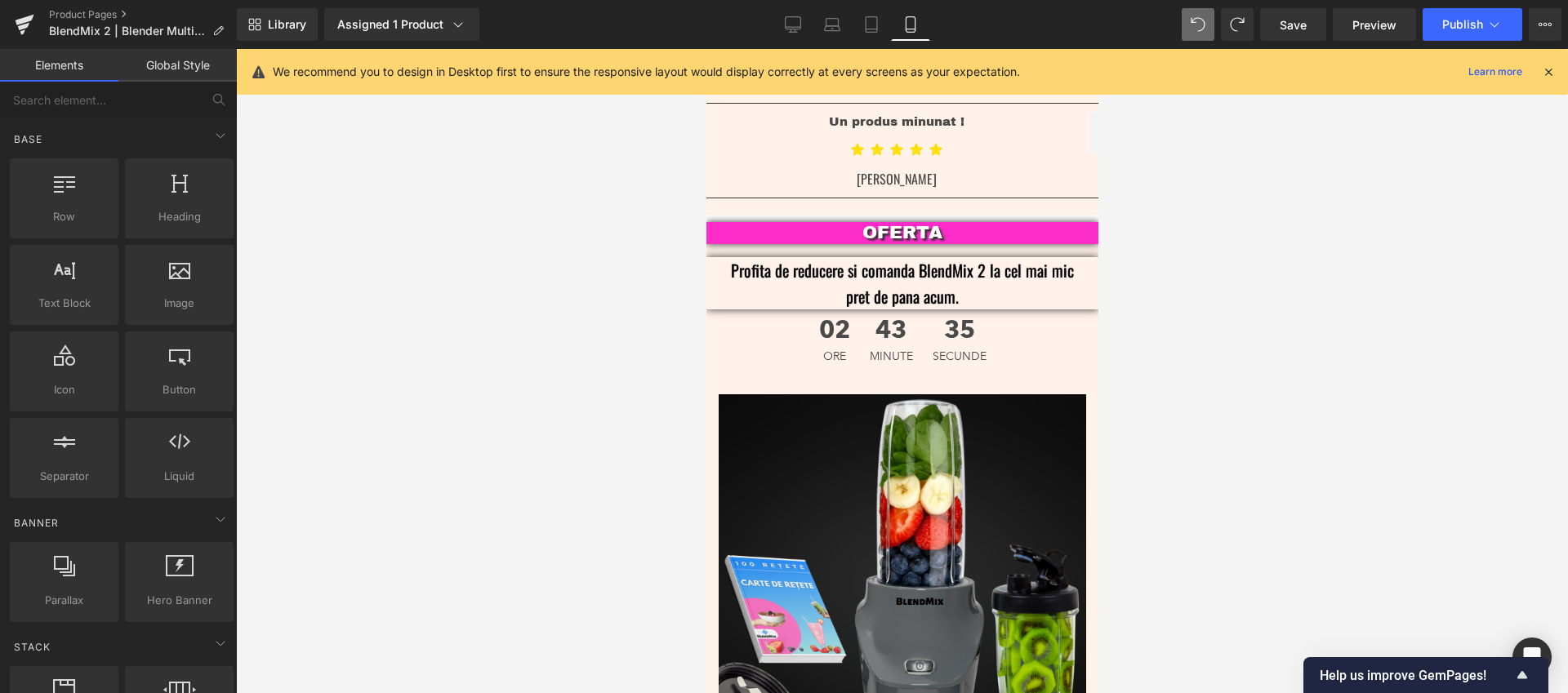
scroll to position [3628, 0]
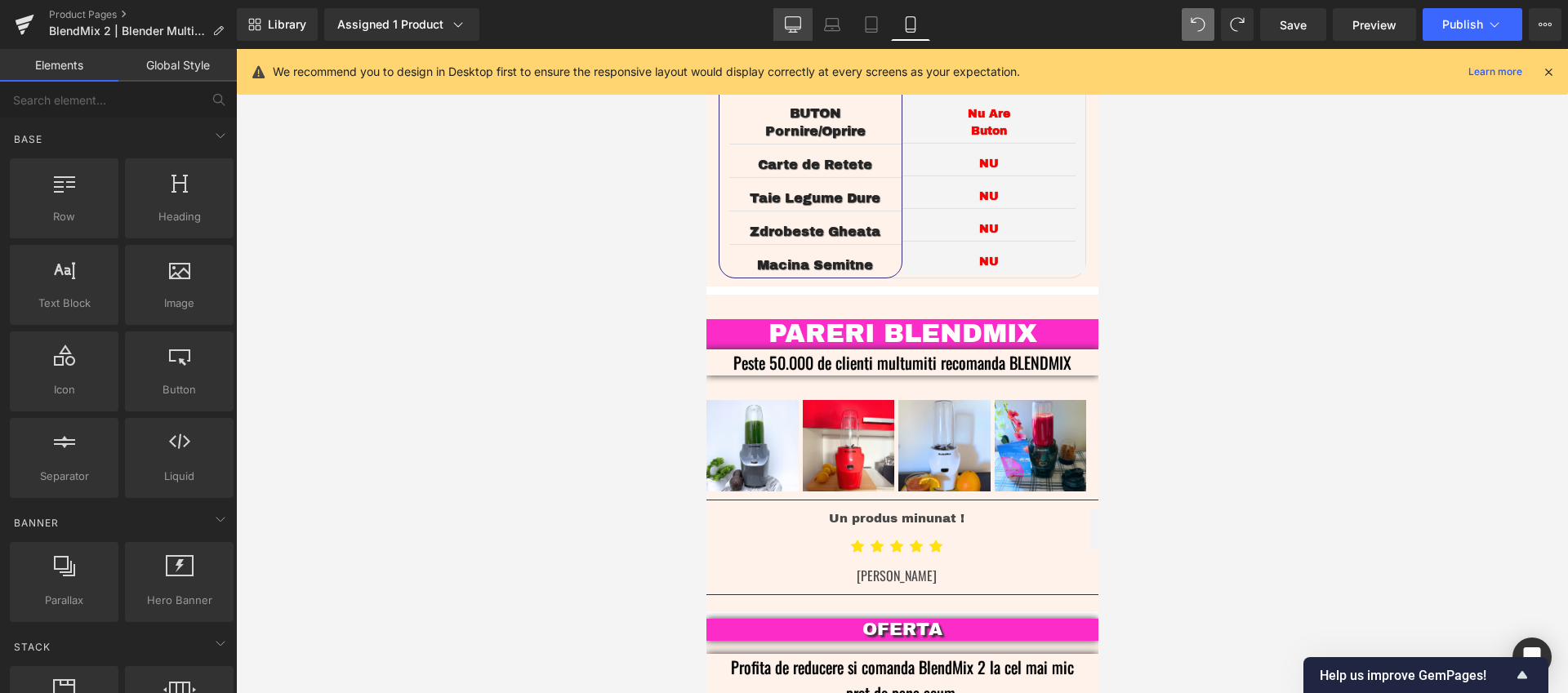
click at [792, 30] on icon at bounding box center [792, 24] width 17 height 16
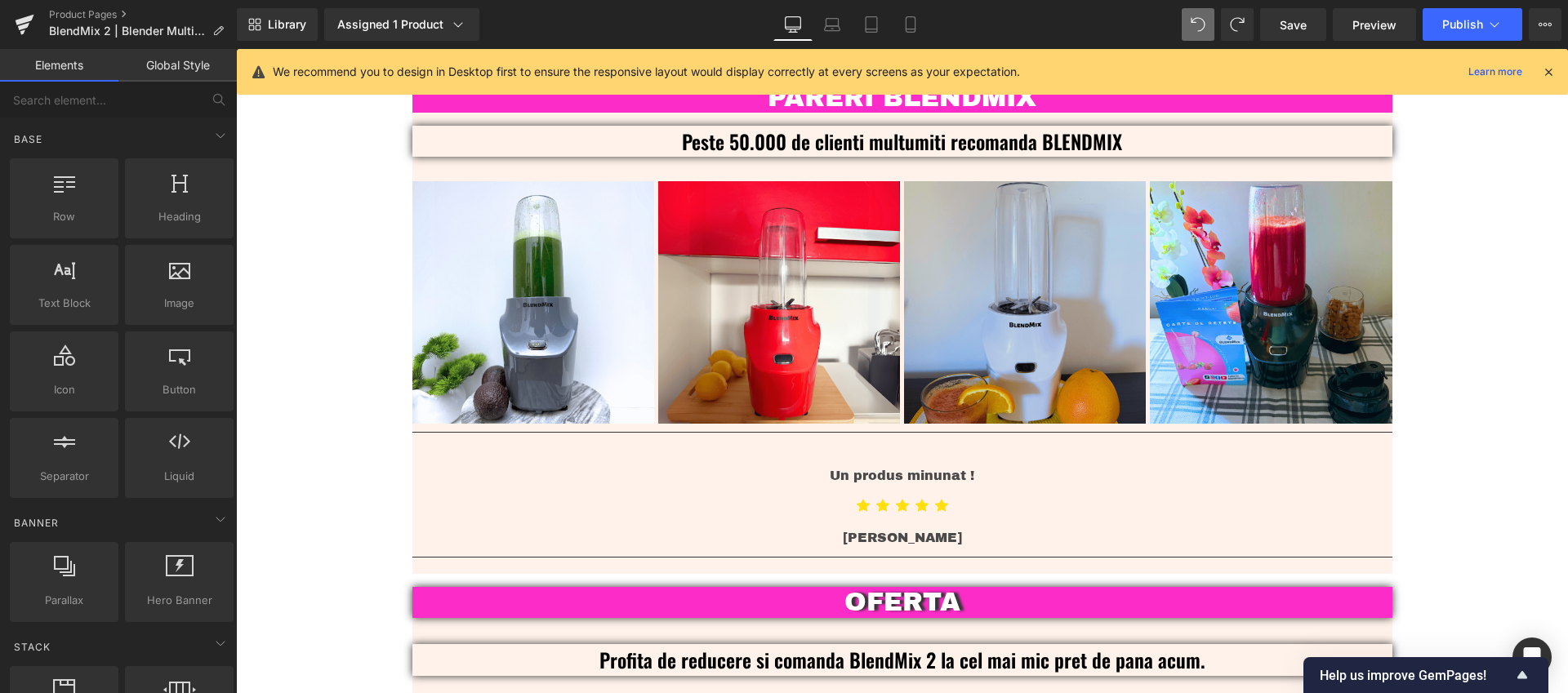
scroll to position [3865, 0]
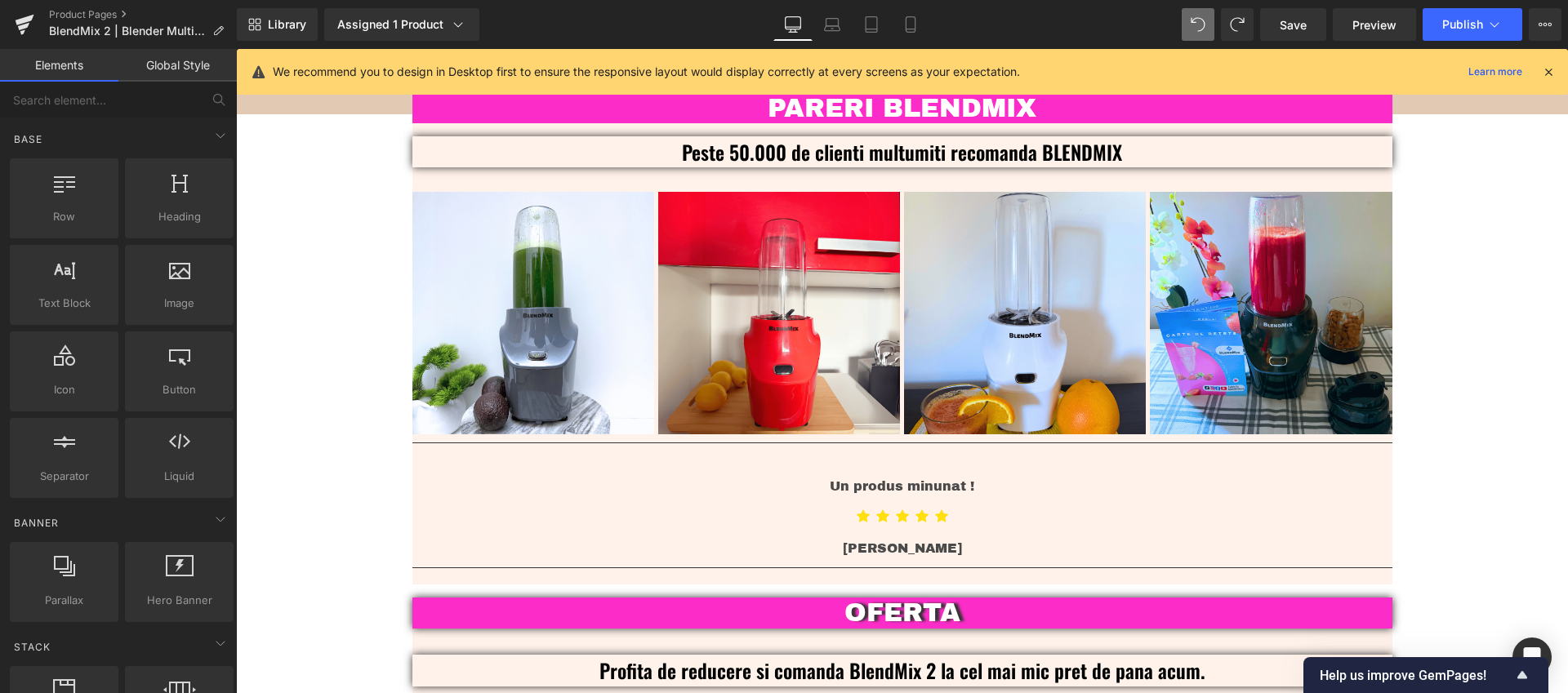
click at [917, 41] on div "Library Assigned 1 Product Product Preview BlendMix 2 | Blender Multifuncțional…" at bounding box center [902, 24] width 1331 height 49
click at [915, 37] on link "Mobile" at bounding box center [910, 24] width 39 height 33
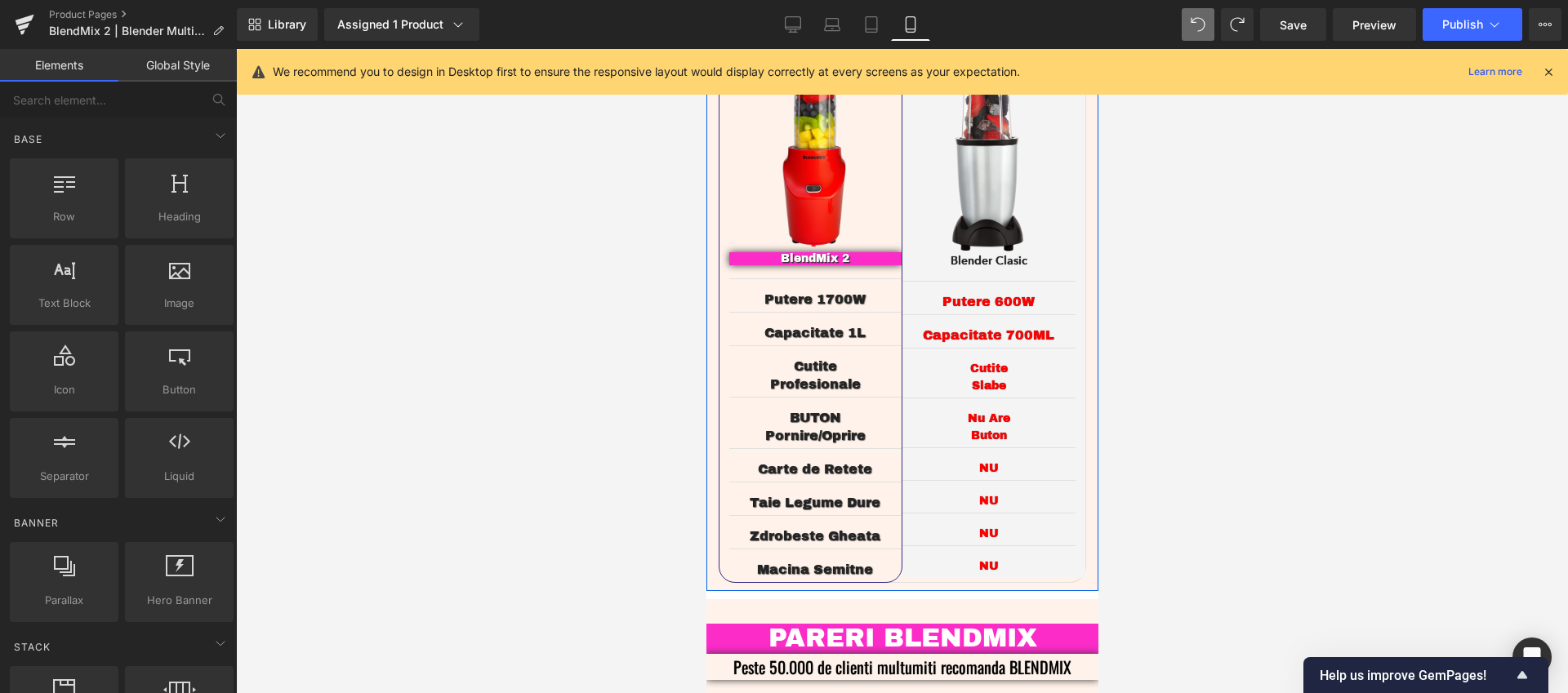
scroll to position [3577, 0]
